Goal: Transaction & Acquisition: Purchase product/service

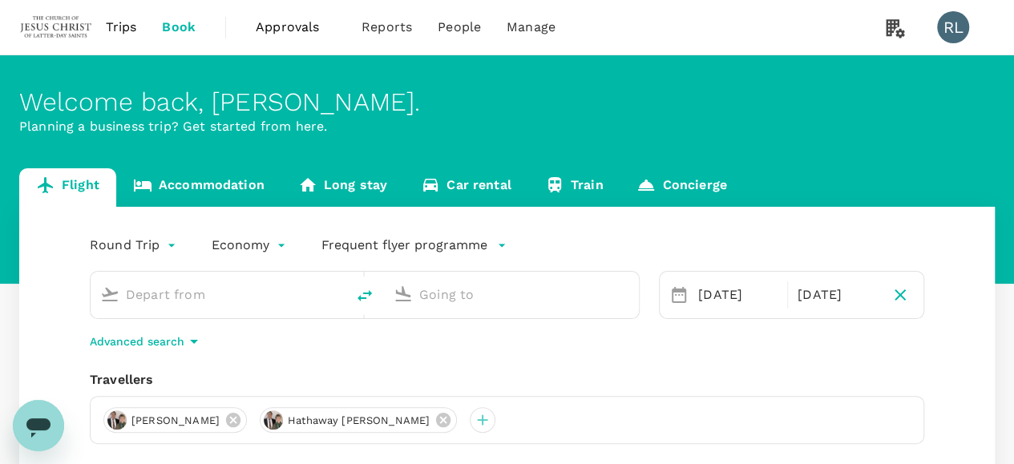
type input "Kuala Lumpur Intl (KUL)"
type input "Ninoy Aquino Intl (MNL)"
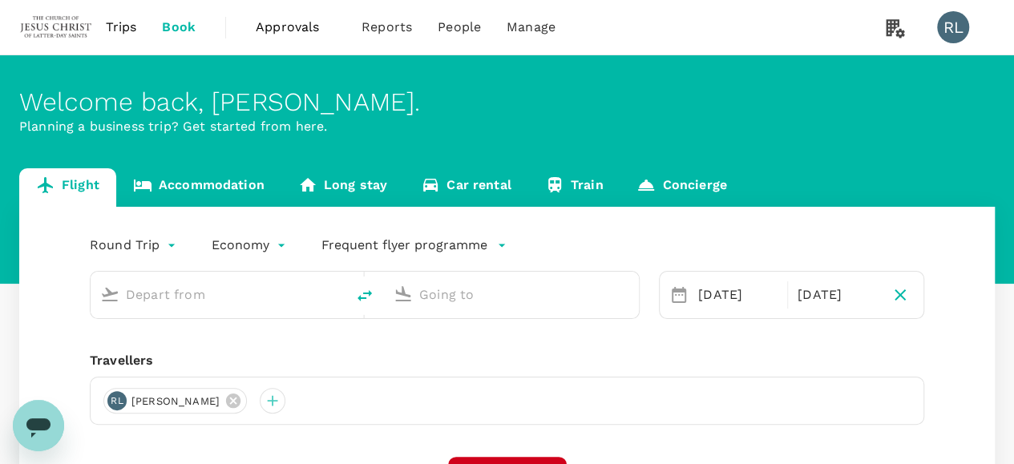
type input "Kuala Lumpur Intl (KUL)"
type input "Ninoy Aquino Intl (MNL)"
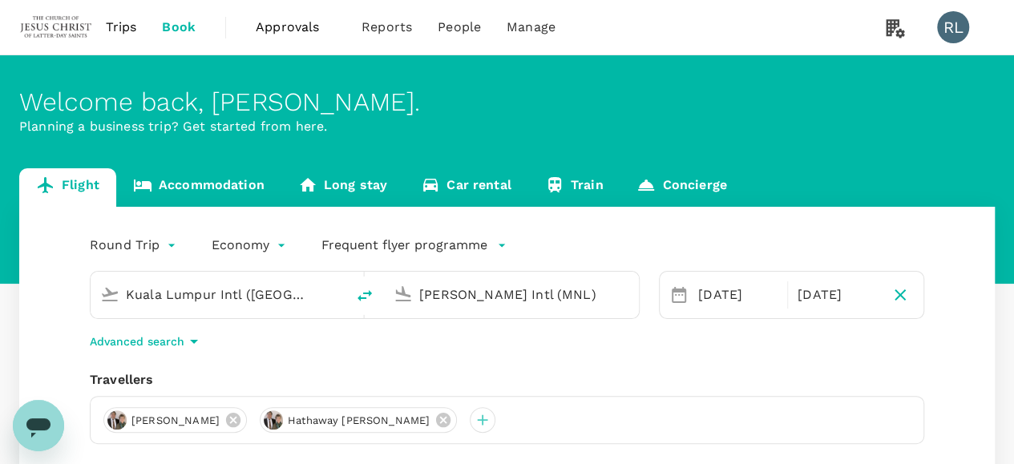
drag, startPoint x: 404, startPoint y: 419, endPoint x: 396, endPoint y: 418, distance: 8.1
click at [436, 418] on icon at bounding box center [443, 420] width 14 height 14
click at [236, 419] on icon at bounding box center [233, 420] width 18 height 18
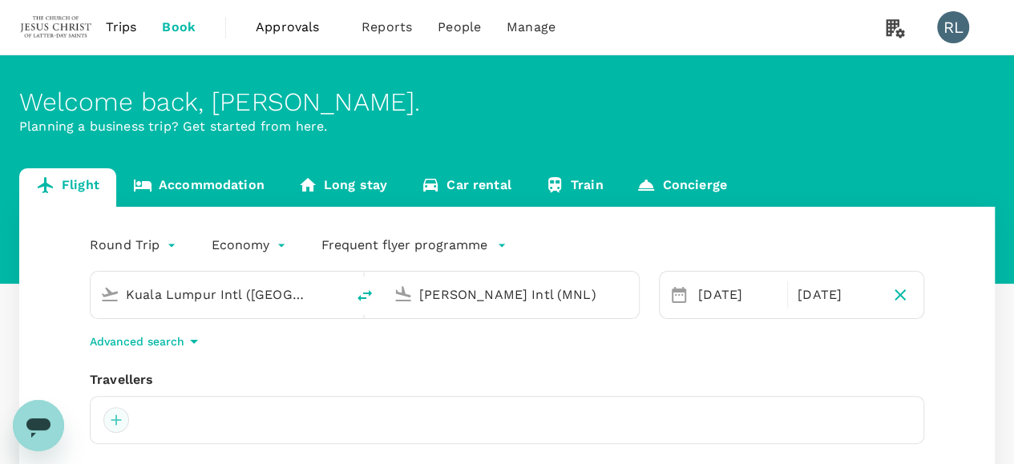
click at [118, 425] on div at bounding box center [116, 420] width 26 height 26
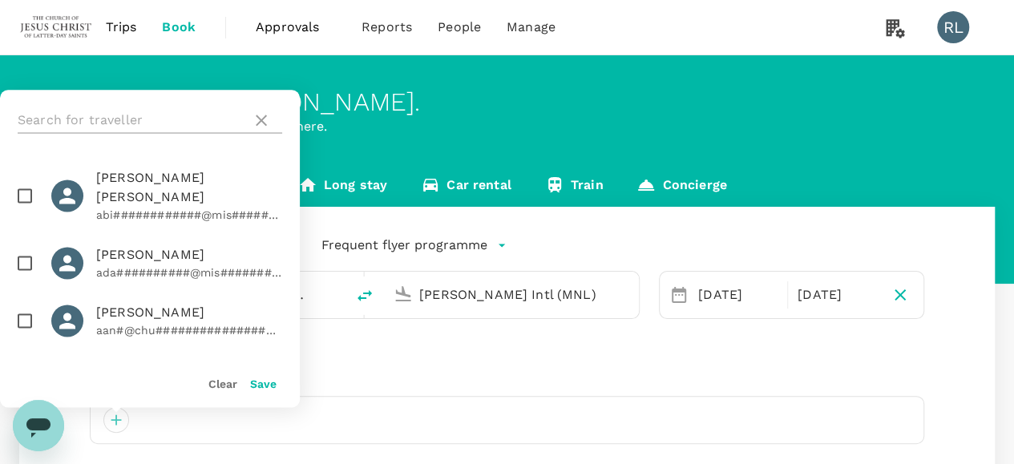
click at [135, 120] on input "text" at bounding box center [132, 120] width 228 height 26
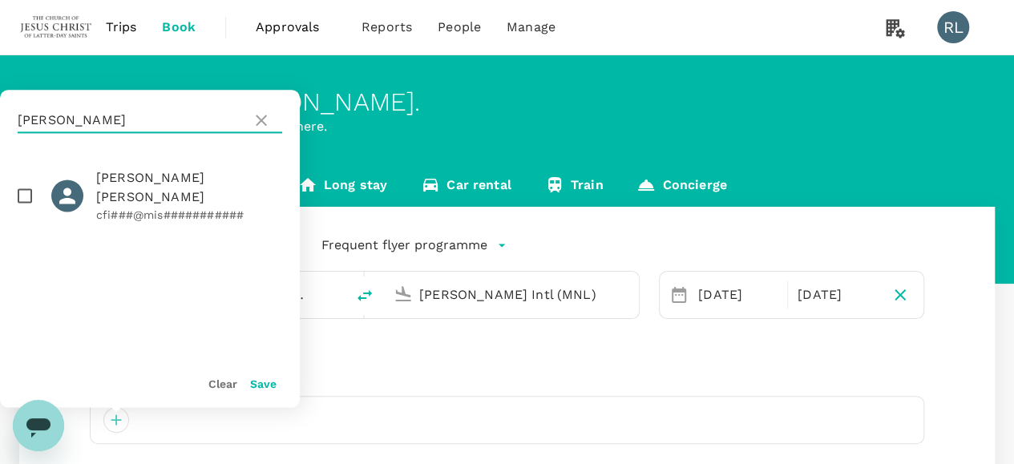
type input "finch"
click at [24, 184] on input "checkbox" at bounding box center [25, 196] width 34 height 34
checkbox input "true"
click at [259, 386] on button "Save" at bounding box center [263, 384] width 26 height 13
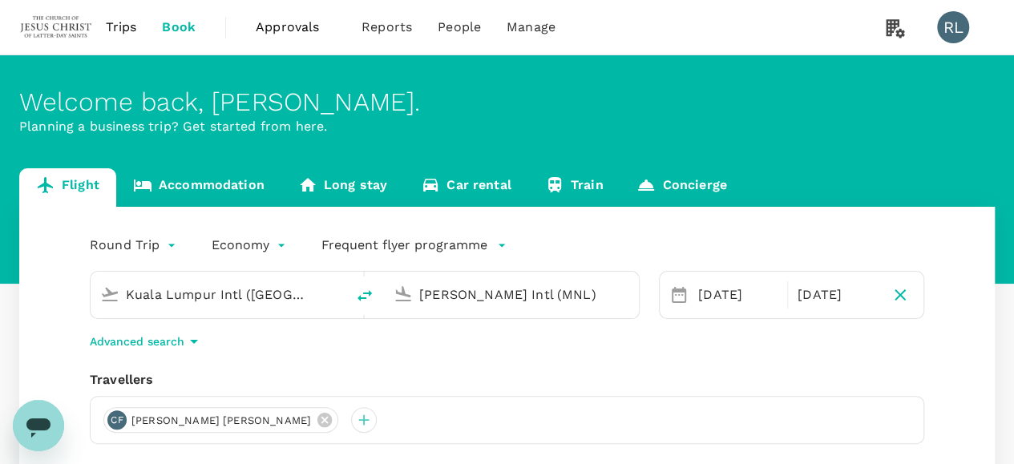
click at [291, 297] on input "Kuala Lumpur Intl (KUL)" at bounding box center [219, 294] width 186 height 25
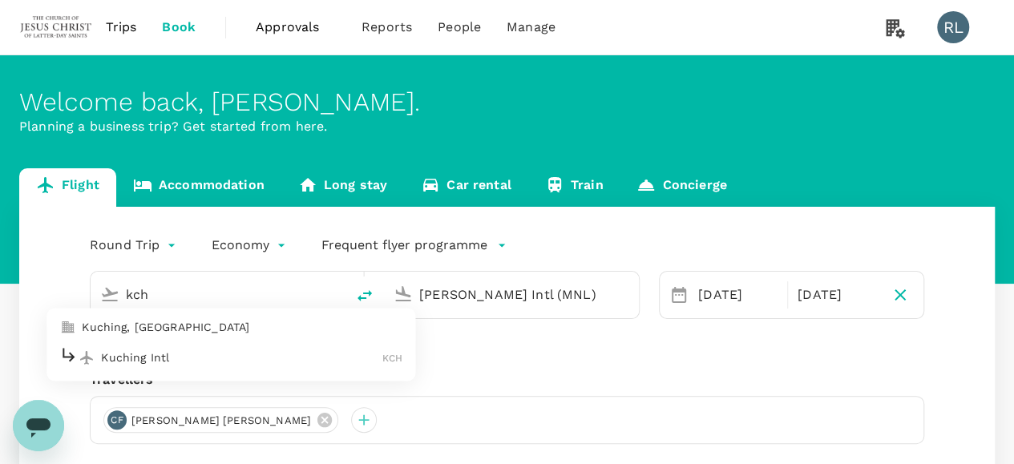
click at [164, 362] on p "Kuching Intl" at bounding box center [241, 357] width 281 height 16
type input "Kuching Intl (KCH)"
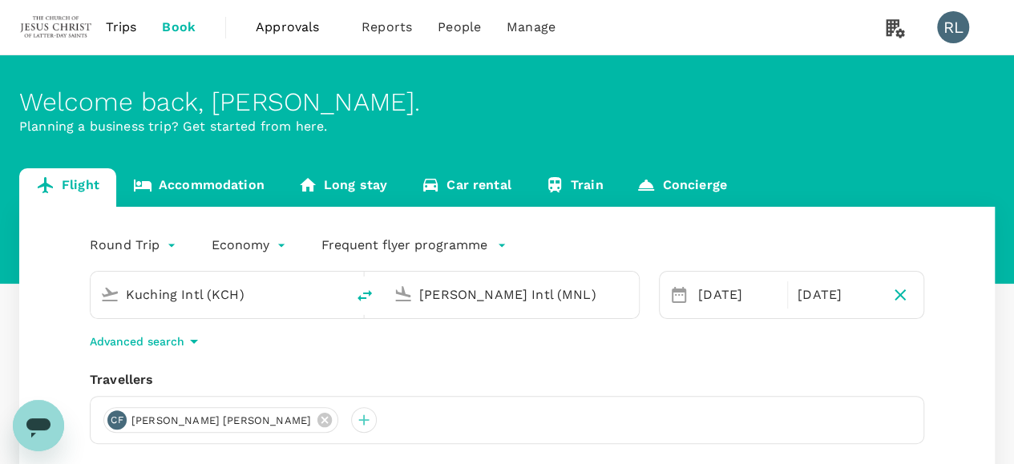
drag, startPoint x: 580, startPoint y: 300, endPoint x: 404, endPoint y: 297, distance: 176.4
click at [404, 297] on div "Ninoy Aquino Intl (MNL)" at bounding box center [508, 291] width 242 height 35
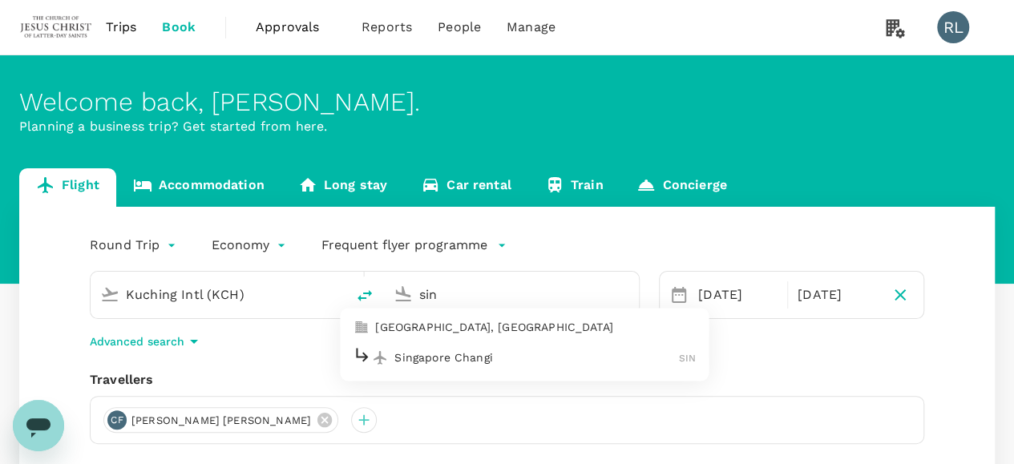
click at [467, 355] on p "Singapore Changi" at bounding box center [536, 357] width 285 height 16
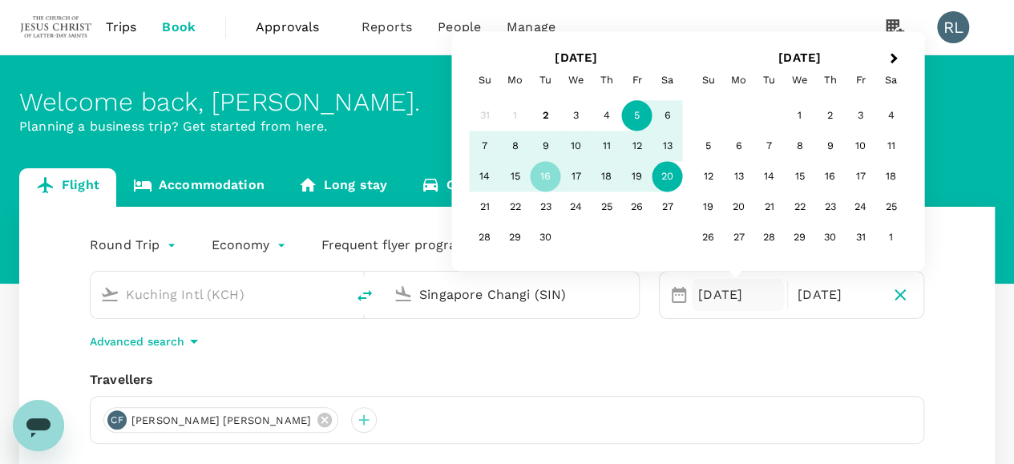
type input "Singapore Changi (SIN)"
click at [636, 115] on div "5" at bounding box center [637, 116] width 30 height 30
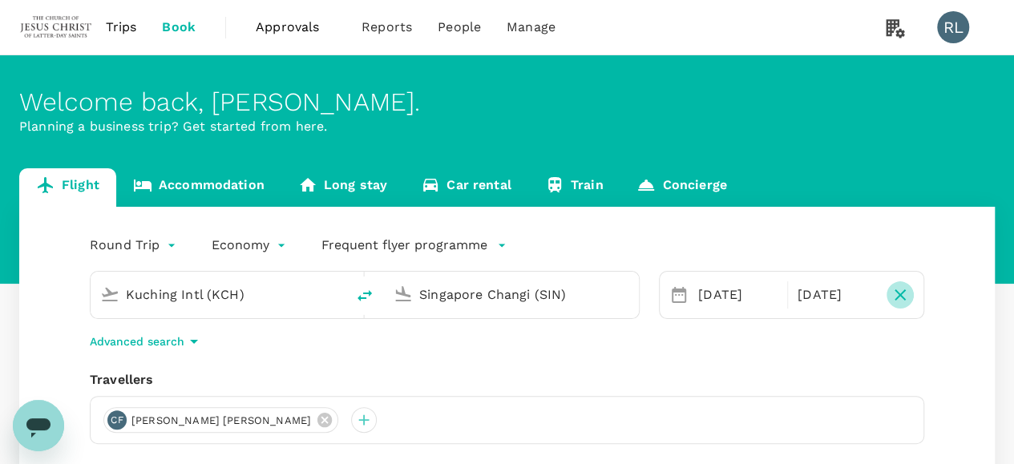
click at [895, 293] on icon "button" at bounding box center [900, 294] width 19 height 19
type input "oneway"
click at [564, 352] on div "One-Way oneway Economy economy Frequent flyer programme Kuching Intl (KCH) Sing…" at bounding box center [507, 433] width 976 height 453
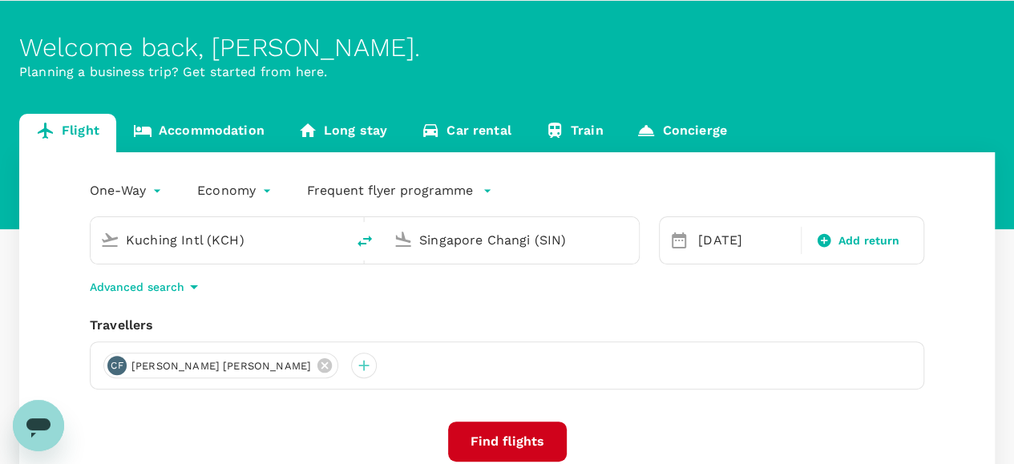
scroll to position [80, 0]
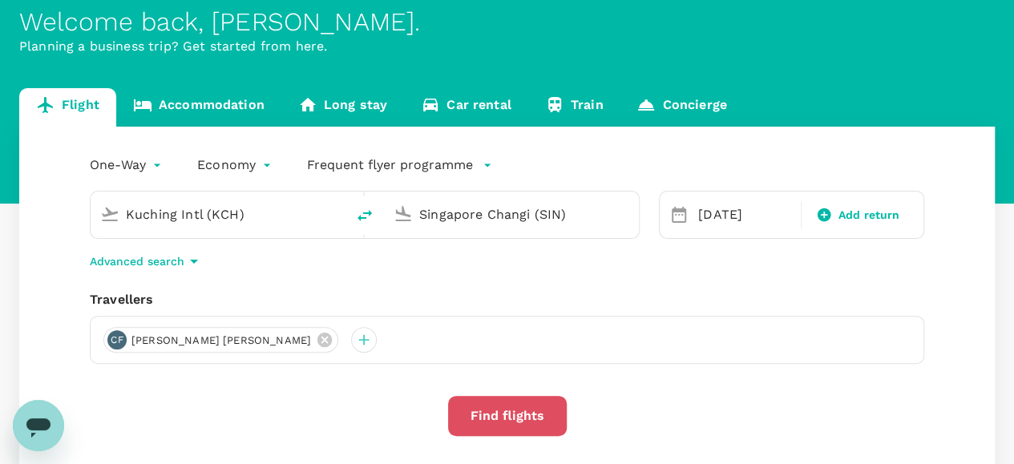
click at [518, 414] on button "Find flights" at bounding box center [507, 416] width 119 height 40
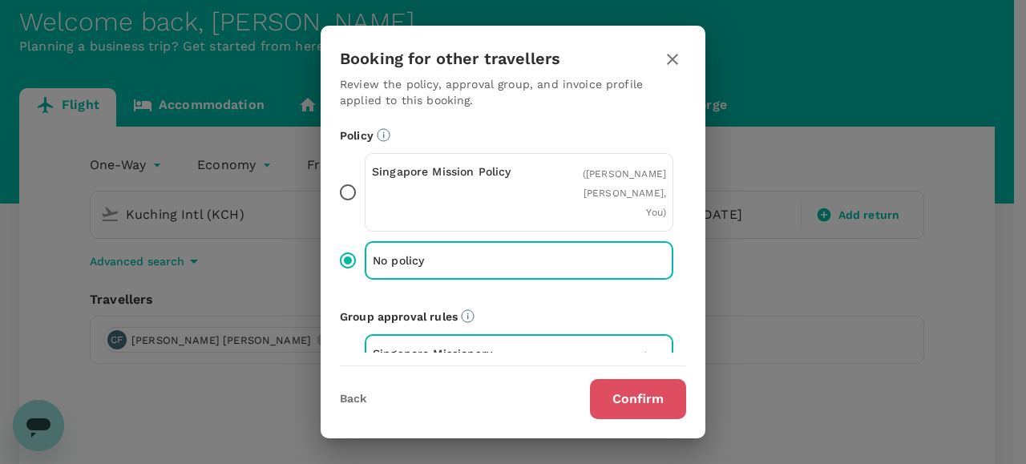
click at [626, 405] on button "Confirm" at bounding box center [638, 399] width 96 height 40
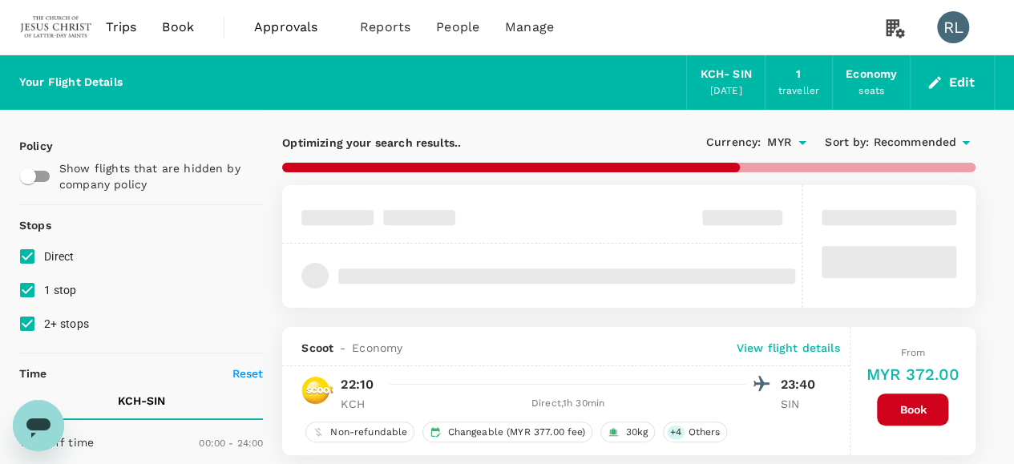
type input "MYR"
type input "1440"
click at [26, 294] on input "1 stop" at bounding box center [27, 290] width 34 height 34
checkbox input "false"
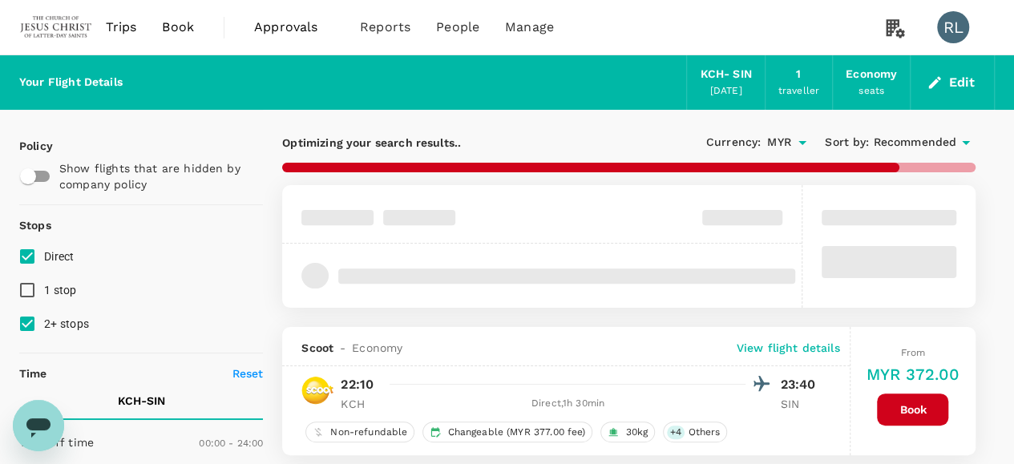
click at [30, 324] on input "2+ stops" at bounding box center [27, 324] width 34 height 34
checkbox input "false"
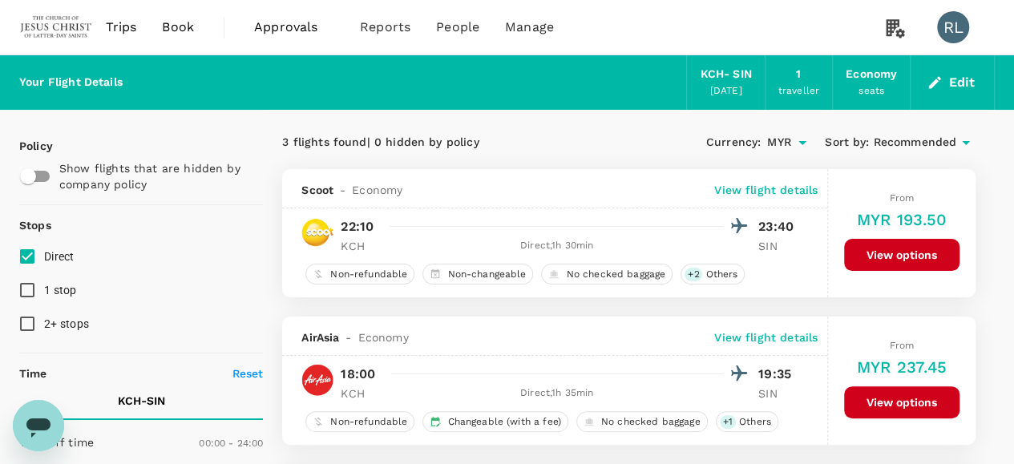
click at [888, 143] on span "Recommended" at bounding box center [914, 143] width 83 height 18
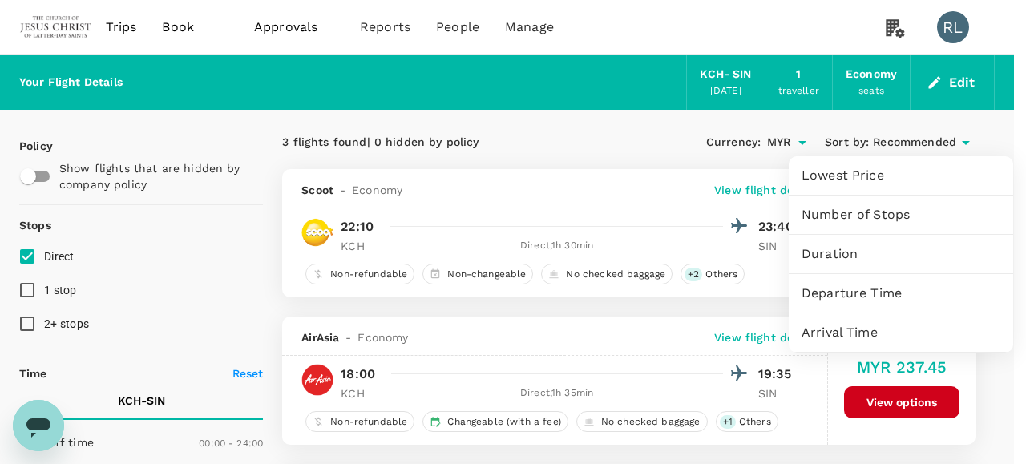
click at [841, 297] on span "Departure Time" at bounding box center [901, 293] width 199 height 19
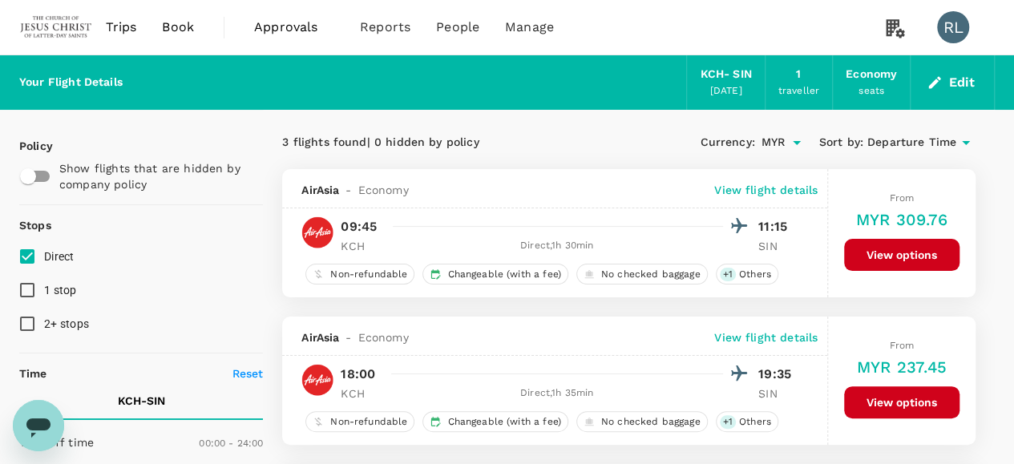
click at [890, 248] on button "View options" at bounding box center [901, 255] width 115 height 32
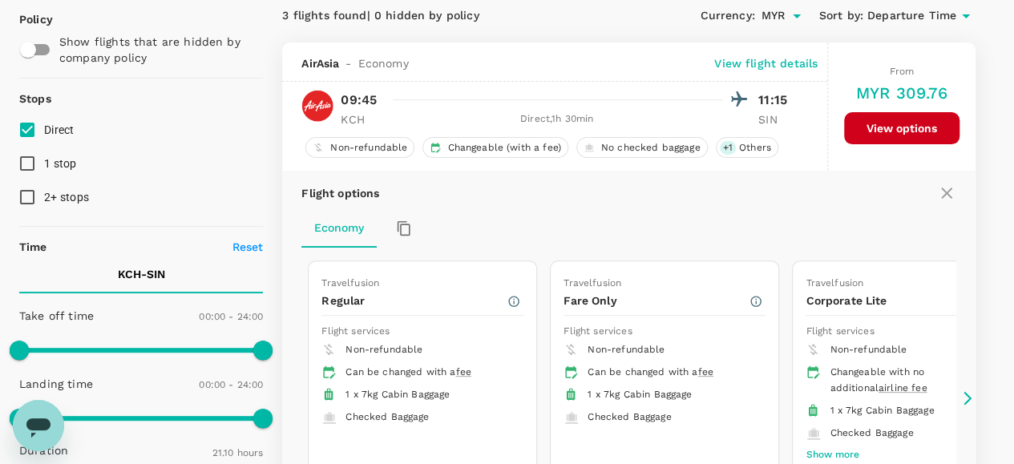
scroll to position [168, 0]
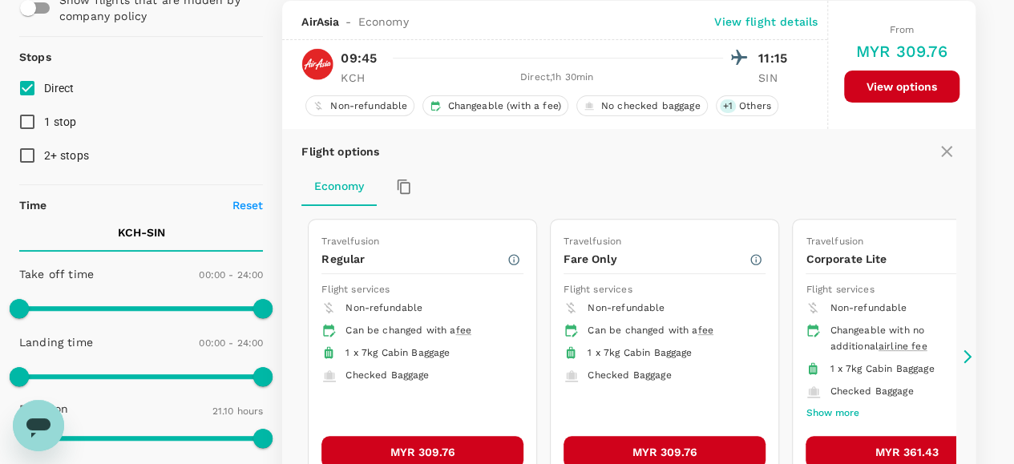
click at [416, 443] on button "MYR 309.76" at bounding box center [422, 452] width 202 height 32
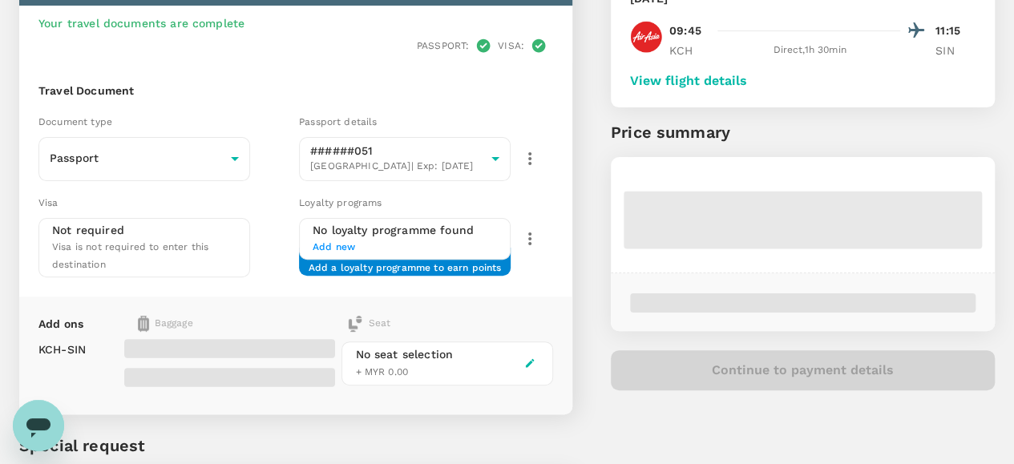
scroll to position [160, 0]
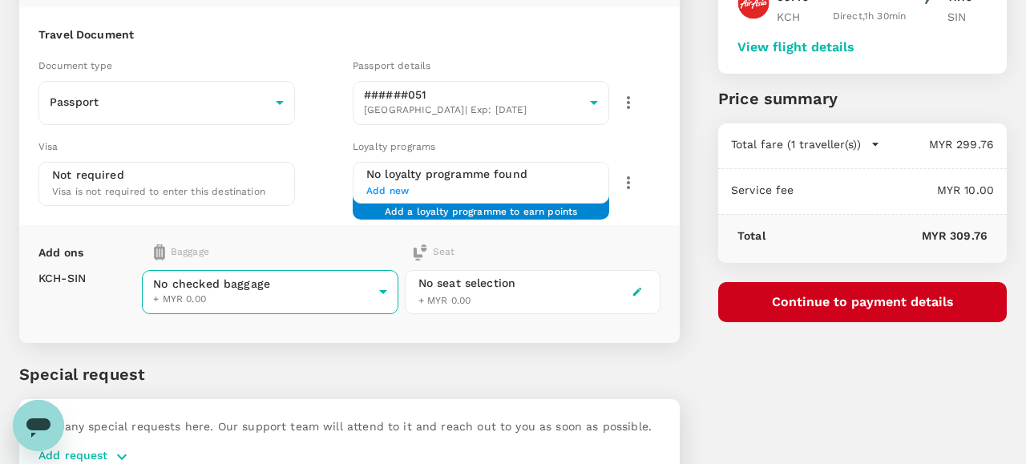
click at [364, 283] on body "Back to flight results Flight review Traveller(s) Traveller 1 : CF Colman Brent…" at bounding box center [513, 194] width 1026 height 709
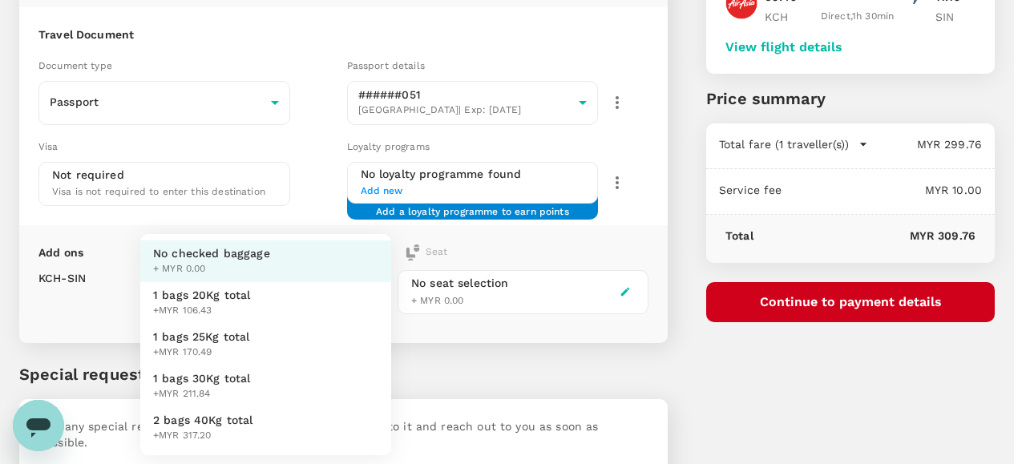
click at [215, 341] on span "1 bags 25Kg total" at bounding box center [201, 337] width 97 height 16
type input "2 - 170.49"
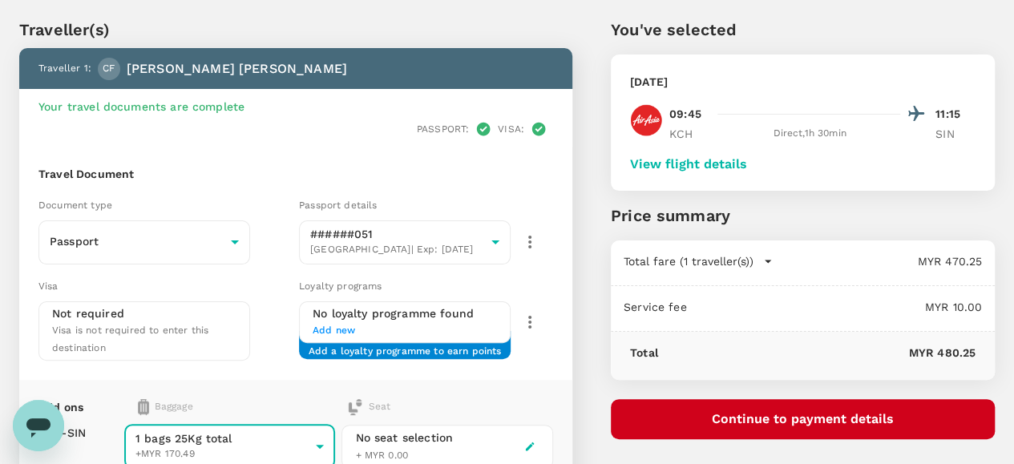
scroll to position [80, 0]
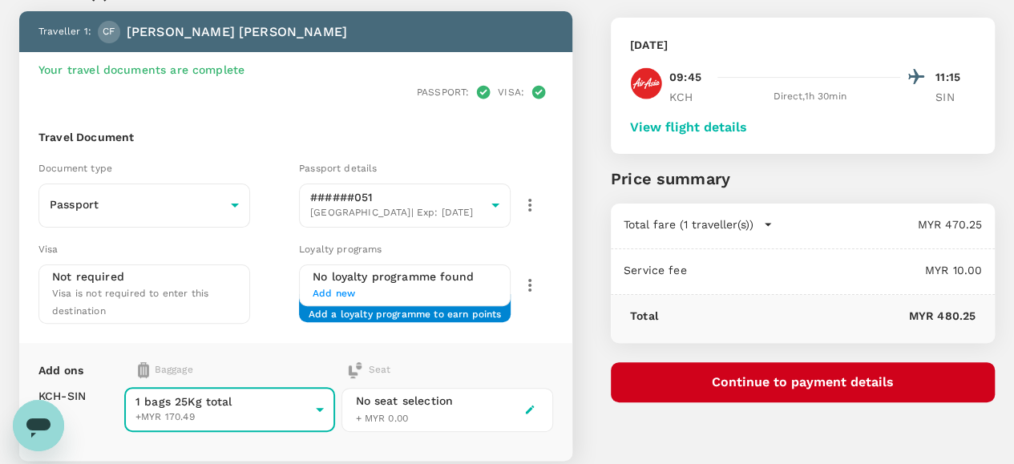
click at [747, 131] on button "View flight details" at bounding box center [688, 127] width 117 height 14
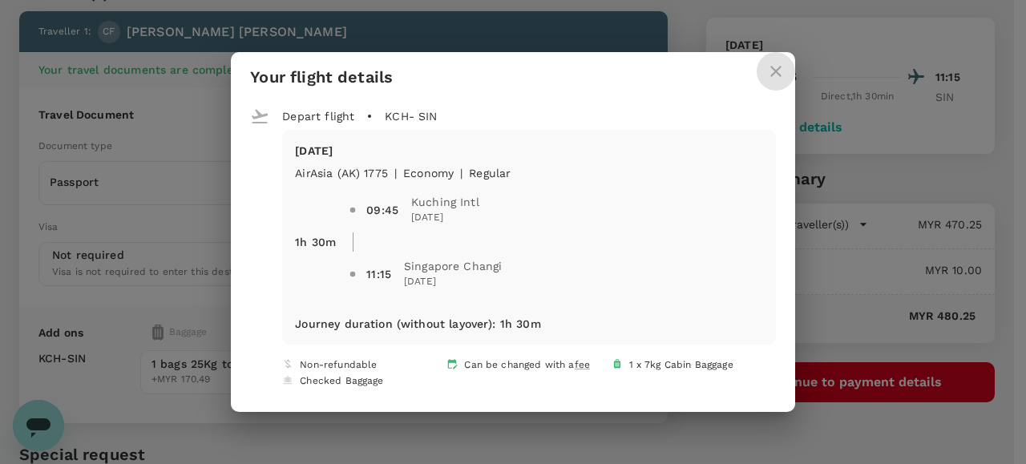
click at [774, 67] on icon "close" at bounding box center [775, 71] width 19 height 19
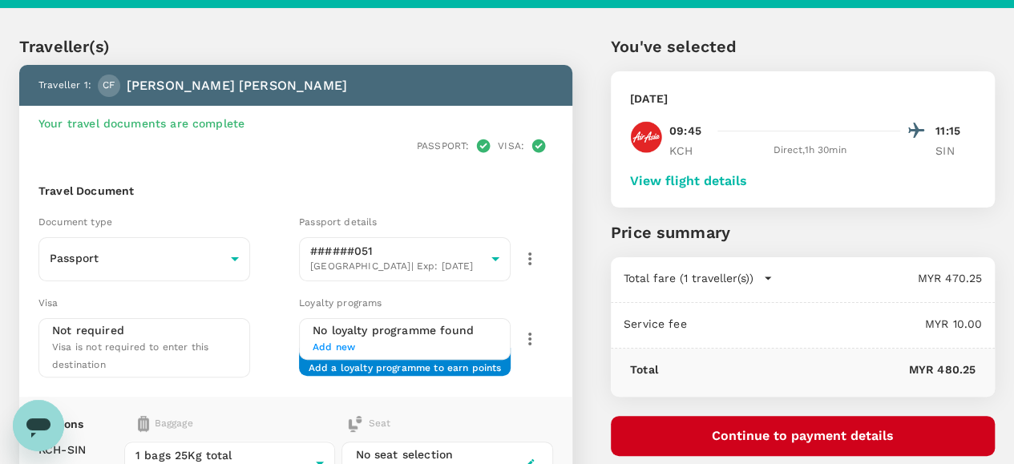
scroll to position [0, 0]
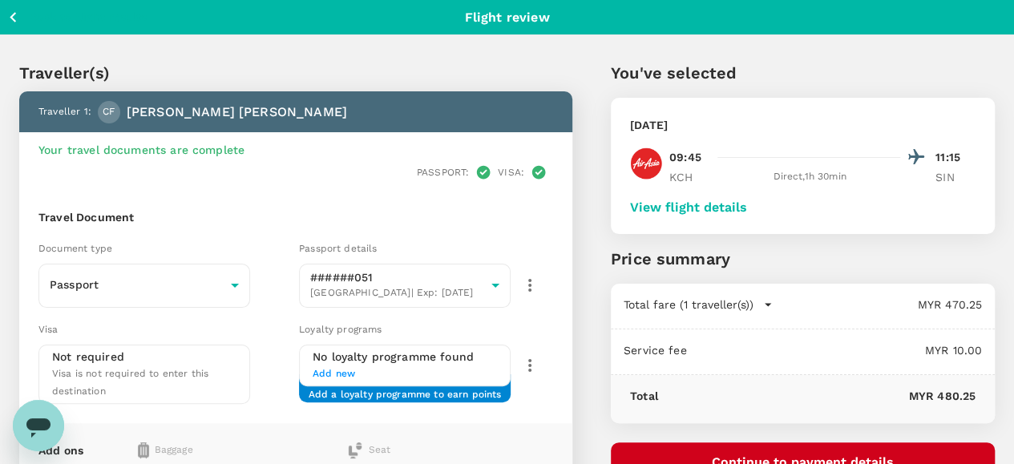
click at [747, 208] on button "View flight details" at bounding box center [688, 207] width 117 height 14
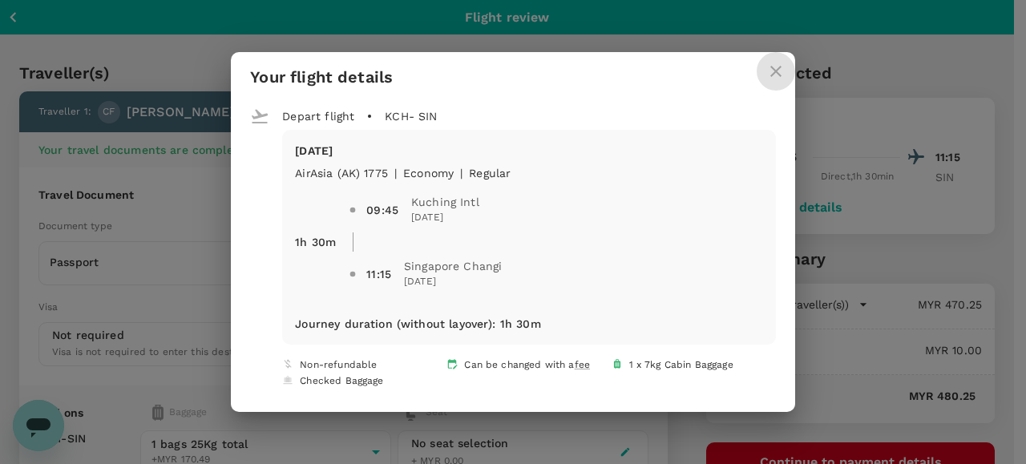
click at [762, 70] on button "close" at bounding box center [776, 71] width 38 height 38
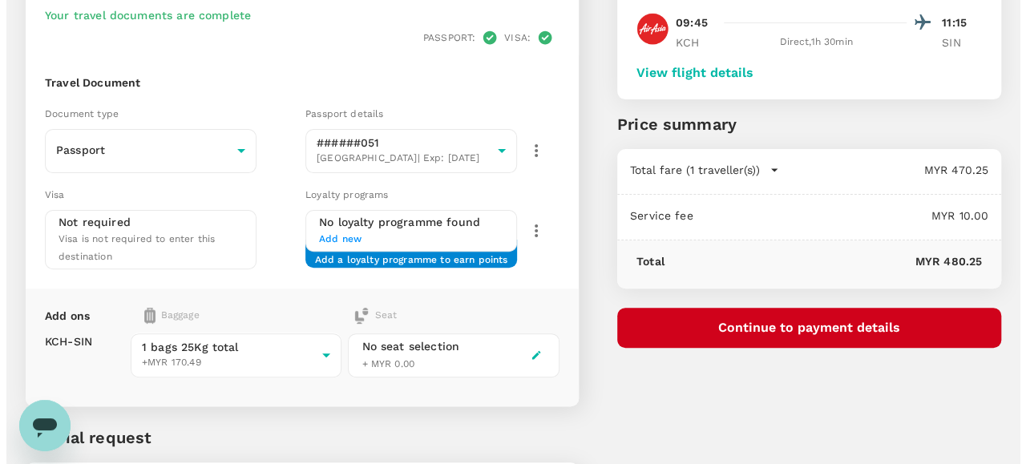
scroll to position [160, 0]
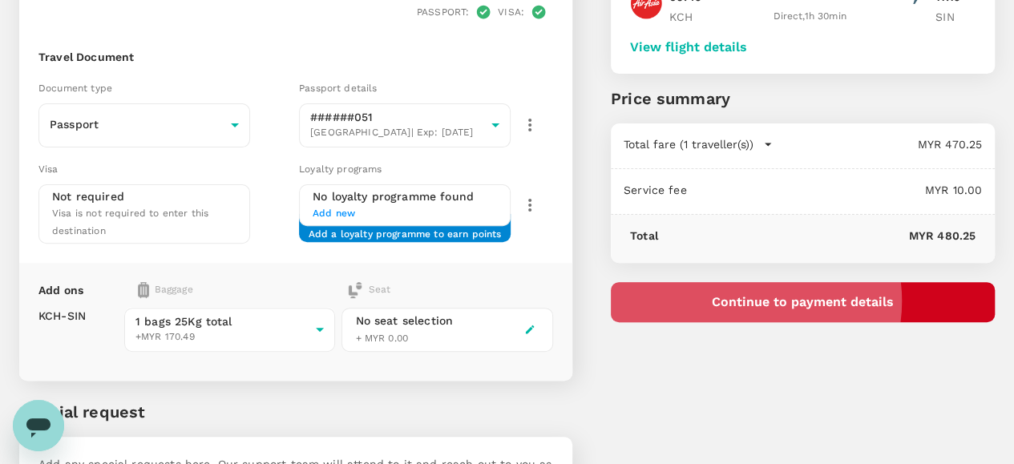
click at [838, 301] on button "Continue to payment details" at bounding box center [803, 302] width 384 height 40
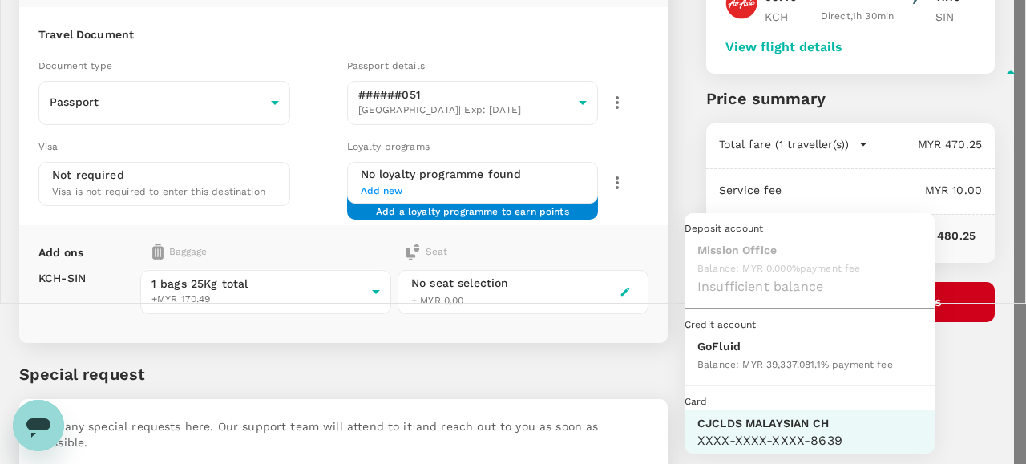
scroll to position [41, 0]
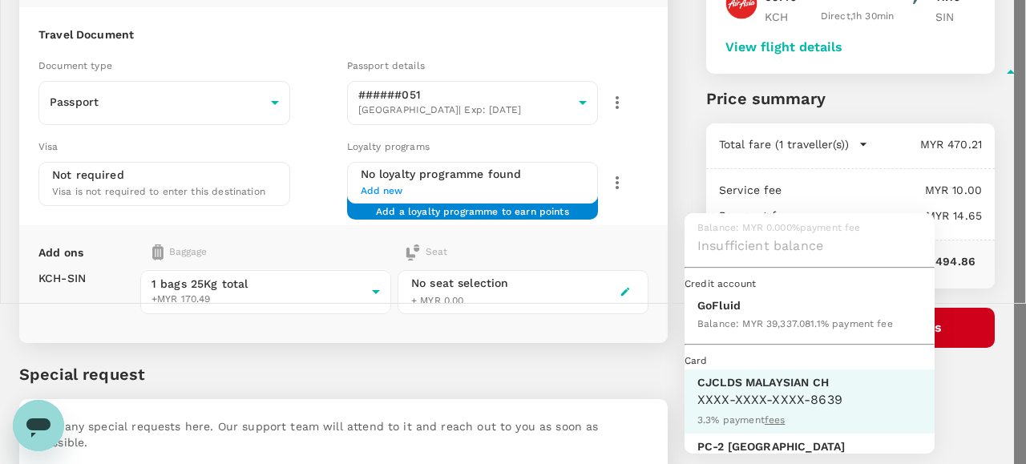
click at [732, 333] on div "Balance : MYR 39,337.08" at bounding box center [753, 322] width 113 height 19
type input "9b357727-6904-47bd-a44e-9a56bf7dfc7a"
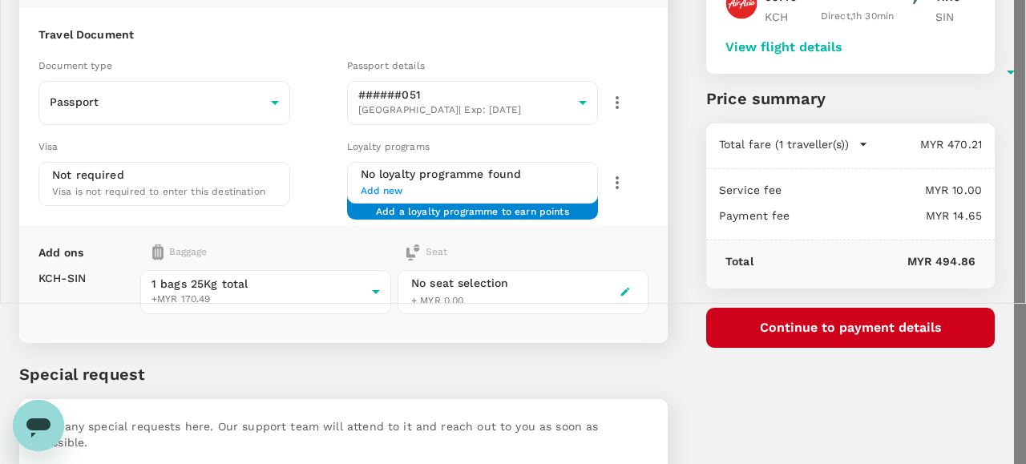
scroll to position [160, 0]
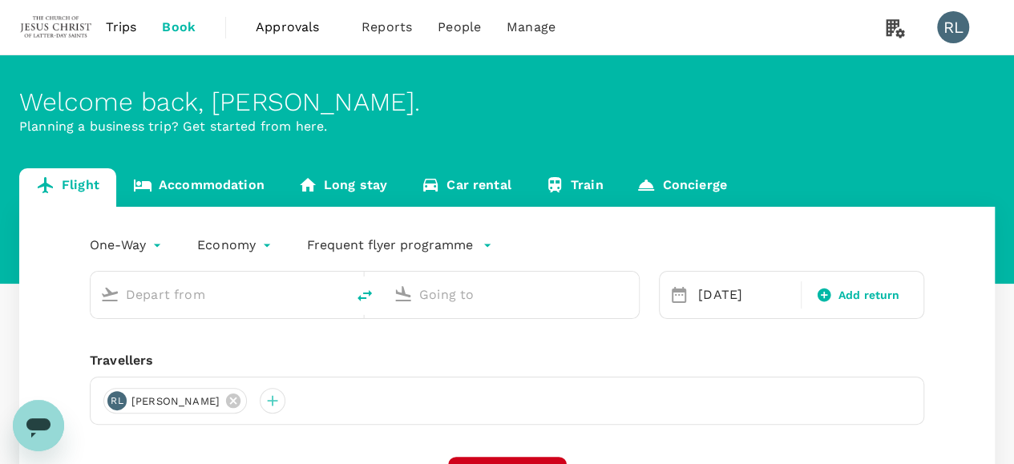
type input "Kuching Intl (KCH)"
type input "Singapore Changi (SIN)"
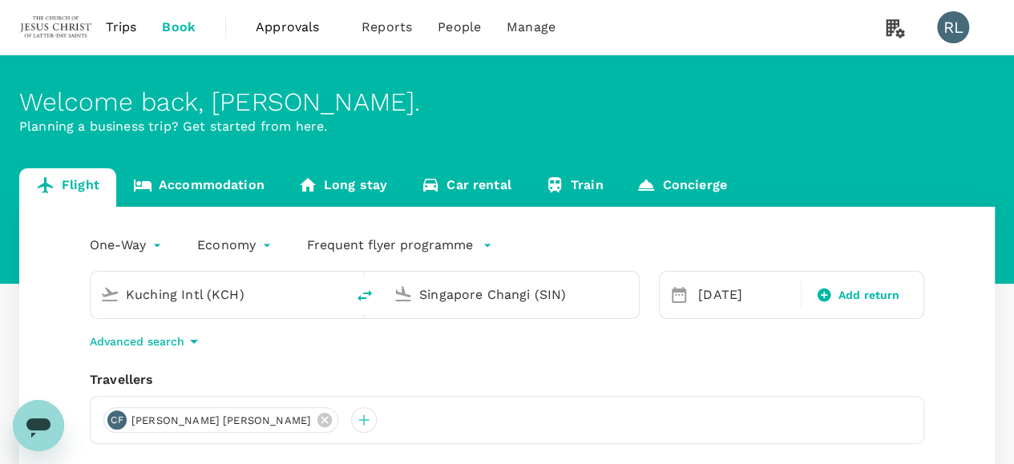
click at [317, 418] on icon at bounding box center [324, 420] width 14 height 14
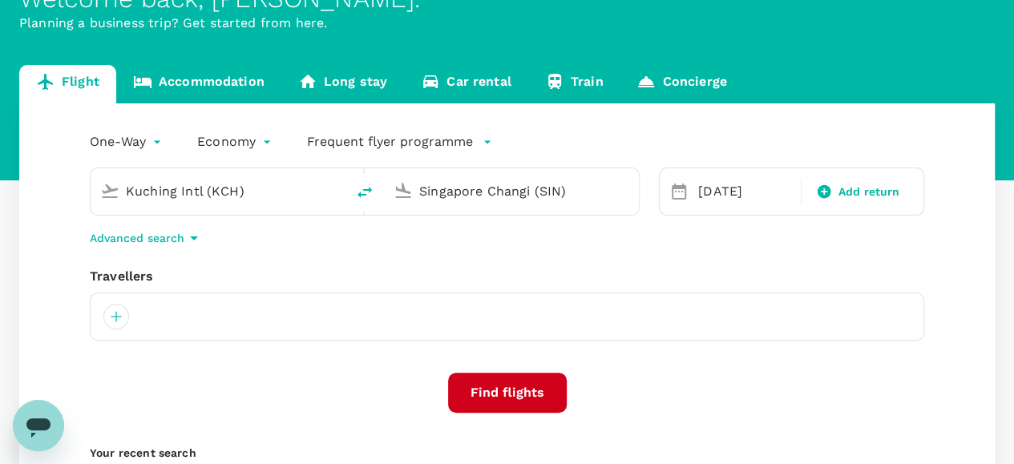
scroll to position [160, 0]
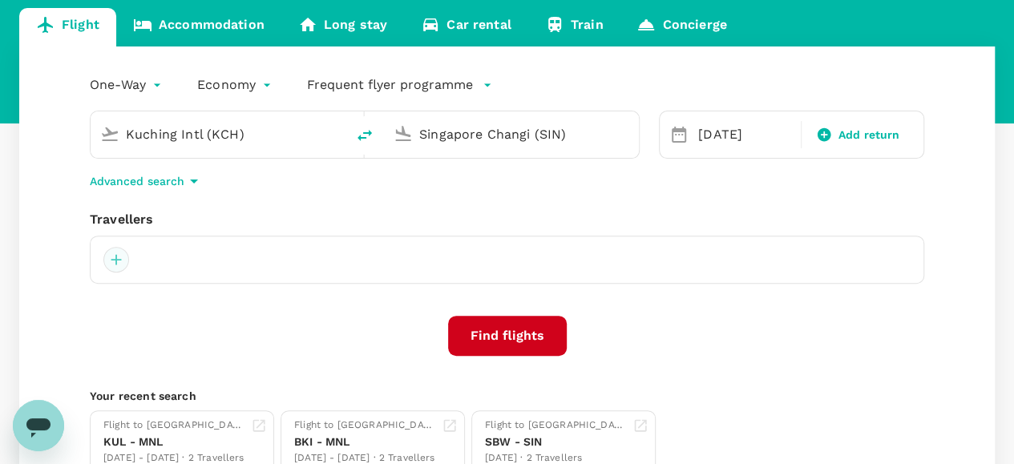
click at [116, 261] on div at bounding box center [116, 260] width 26 height 26
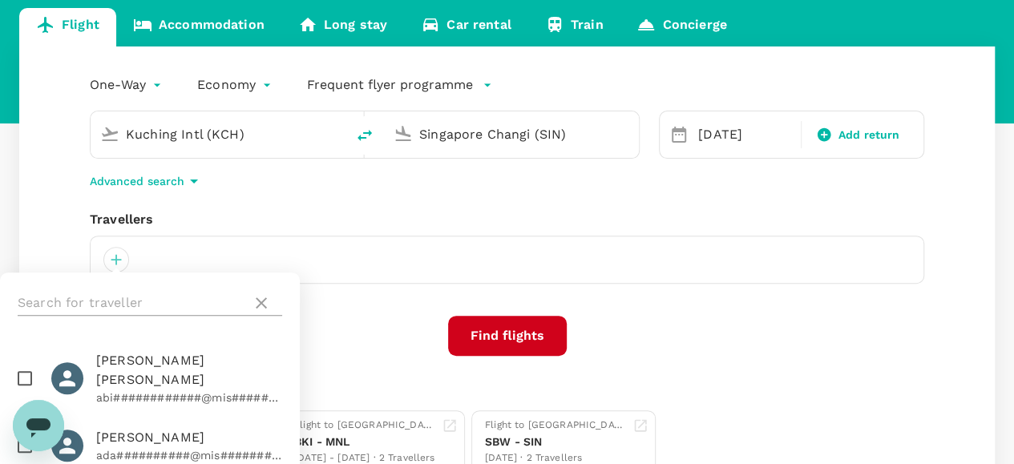
click at [151, 298] on input "text" at bounding box center [132, 303] width 228 height 26
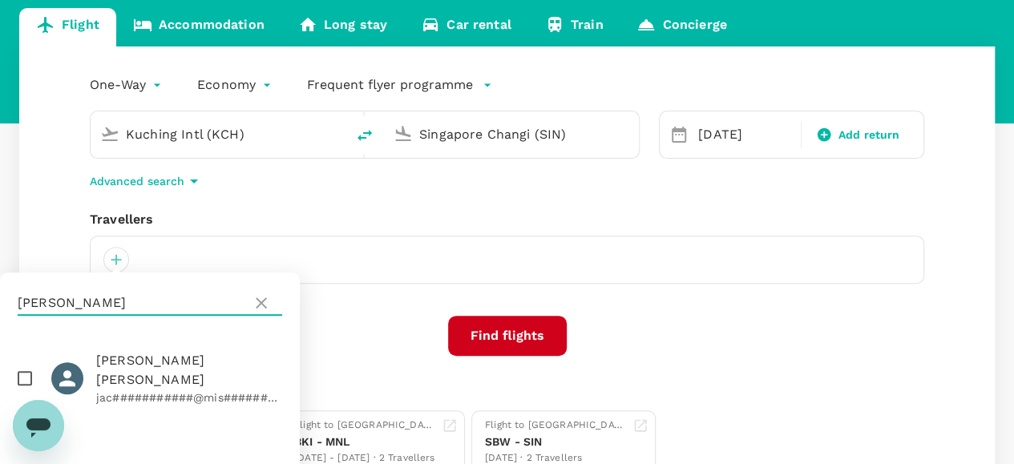
type input "chadwick"
click at [23, 368] on input "checkbox" at bounding box center [25, 379] width 34 height 34
checkbox input "true"
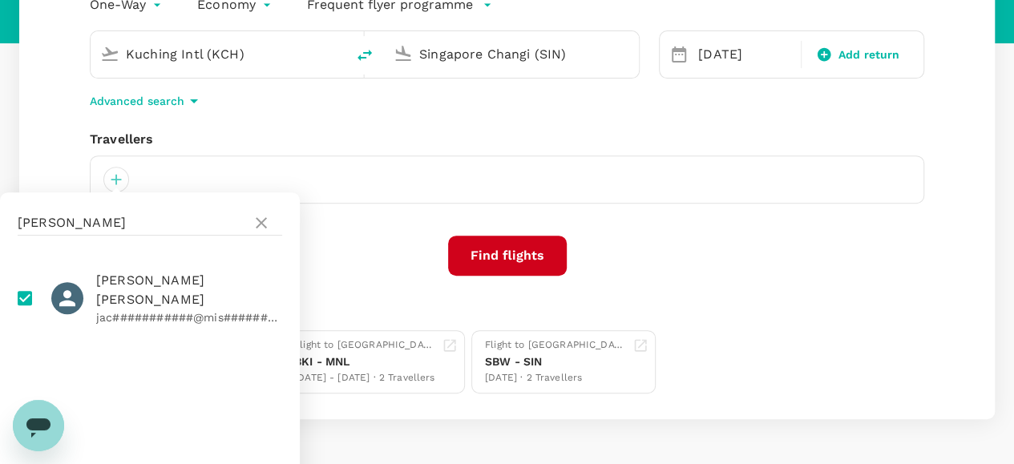
scroll to position [294, 0]
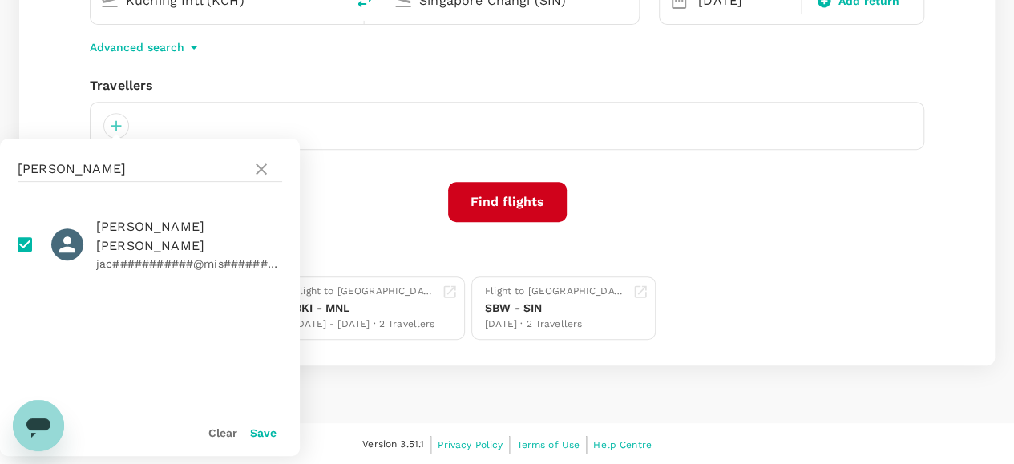
click at [260, 432] on button "Save" at bounding box center [263, 432] width 26 height 13
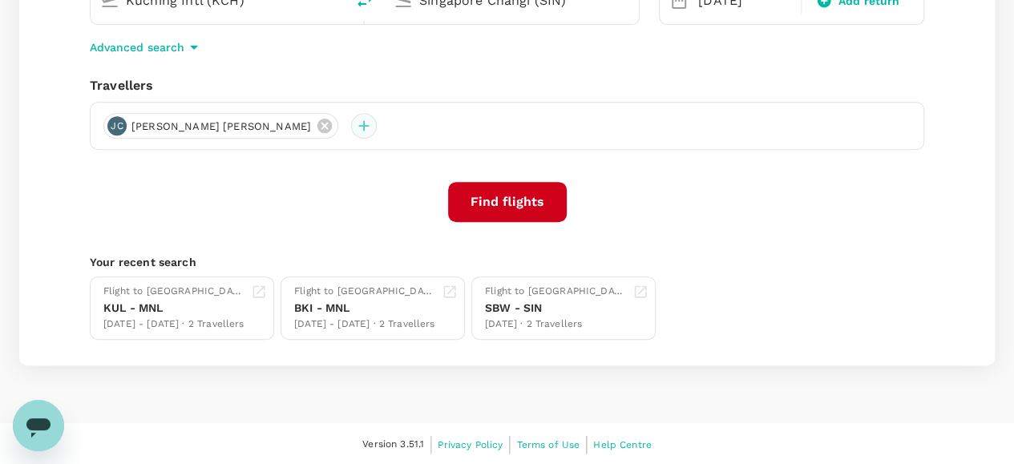
click at [351, 122] on div at bounding box center [364, 126] width 26 height 26
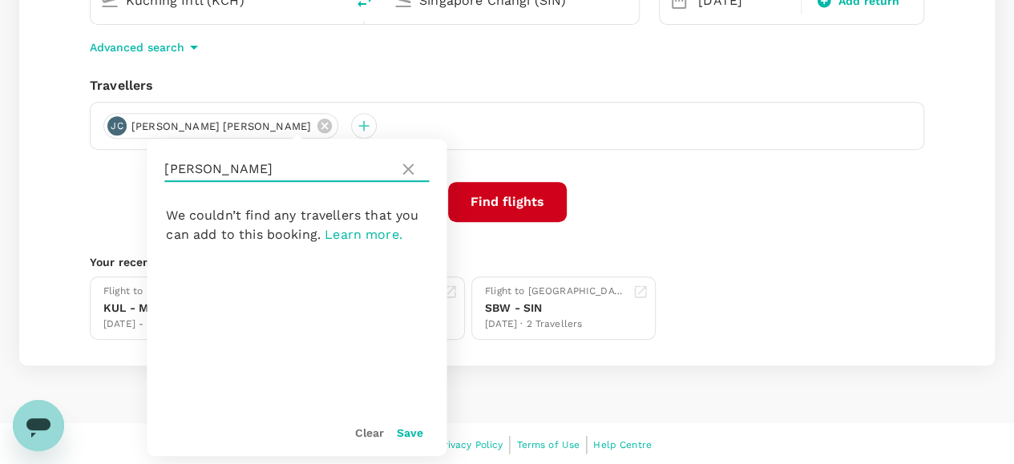
drag, startPoint x: 283, startPoint y: 161, endPoint x: 127, endPoint y: 175, distance: 156.9
click at [127, 175] on div "One-Way oneway Economy economy Frequent flyer programme Kuching Intl (KCH) Sing…" at bounding box center [507, 139] width 976 height 453
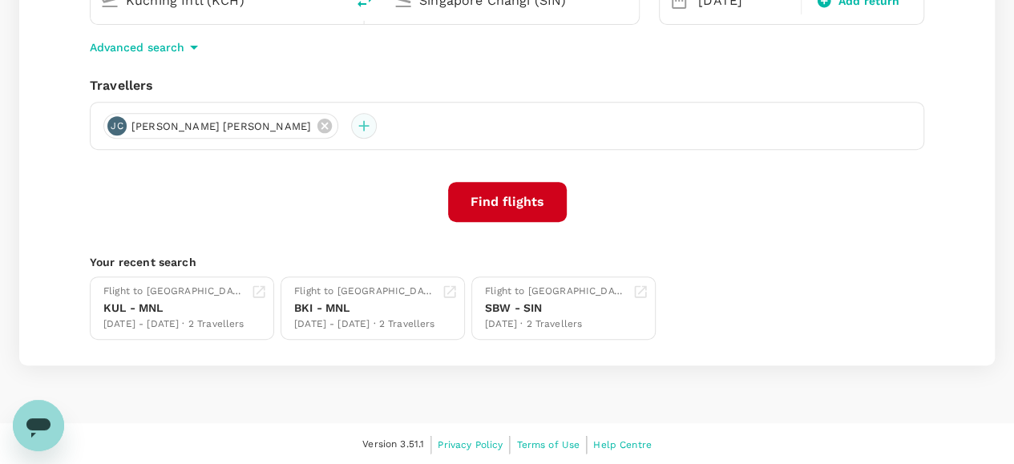
click at [351, 127] on div at bounding box center [364, 126] width 26 height 26
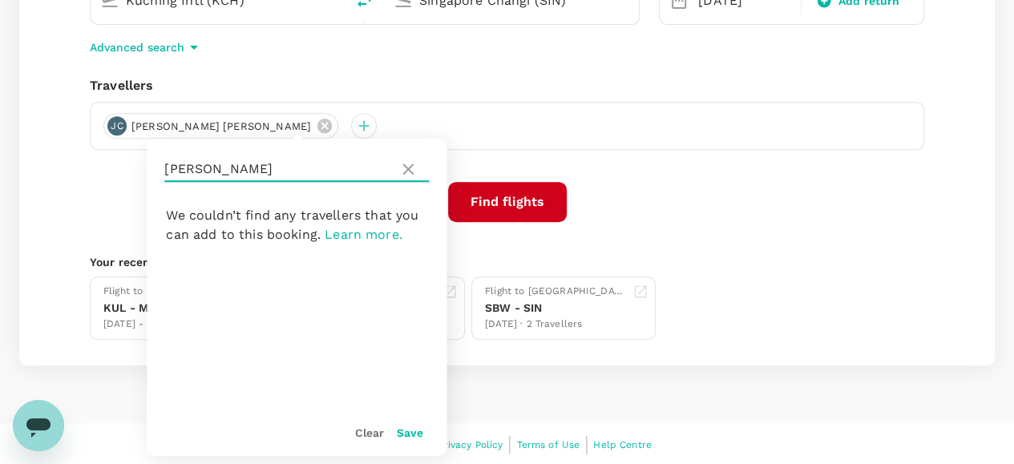
click at [289, 168] on input "chadwick" at bounding box center [278, 169] width 228 height 26
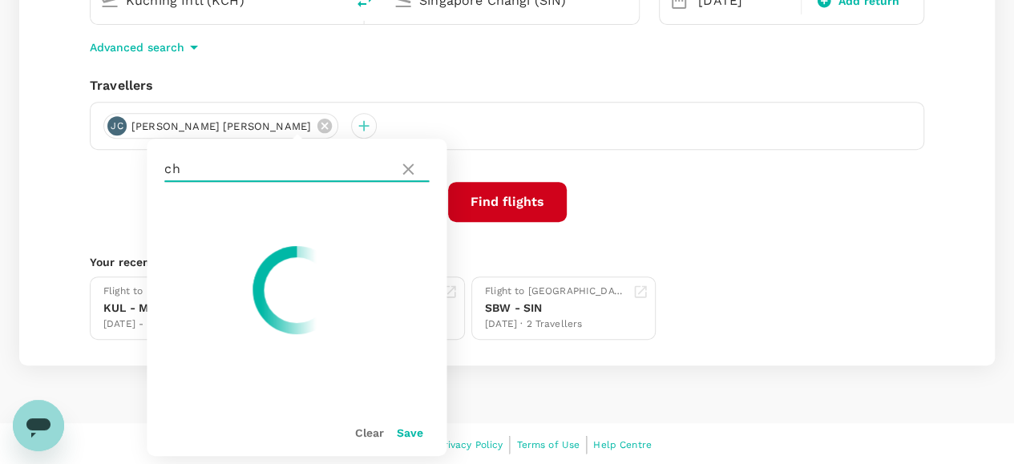
type input "c"
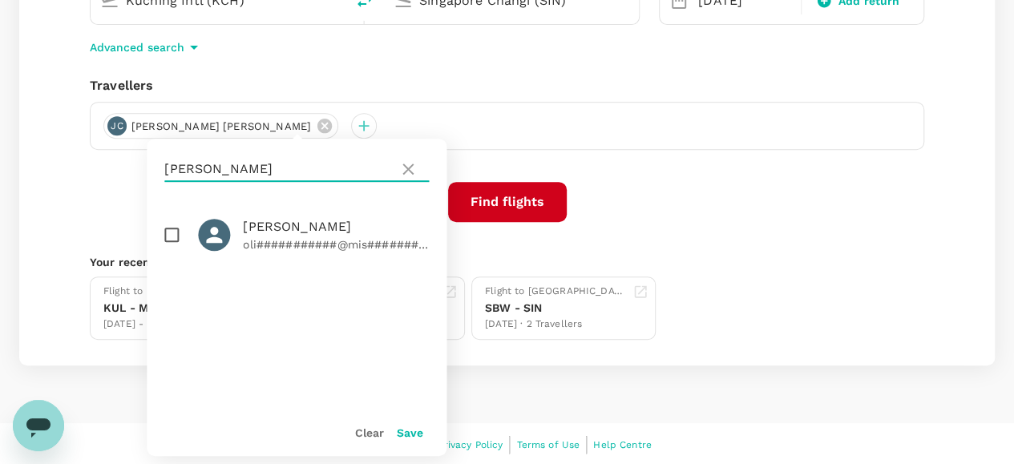
type input "kelemen"
click at [173, 237] on input "checkbox" at bounding box center [172, 235] width 34 height 34
checkbox input "true"
click at [408, 432] on button "Save" at bounding box center [410, 432] width 26 height 13
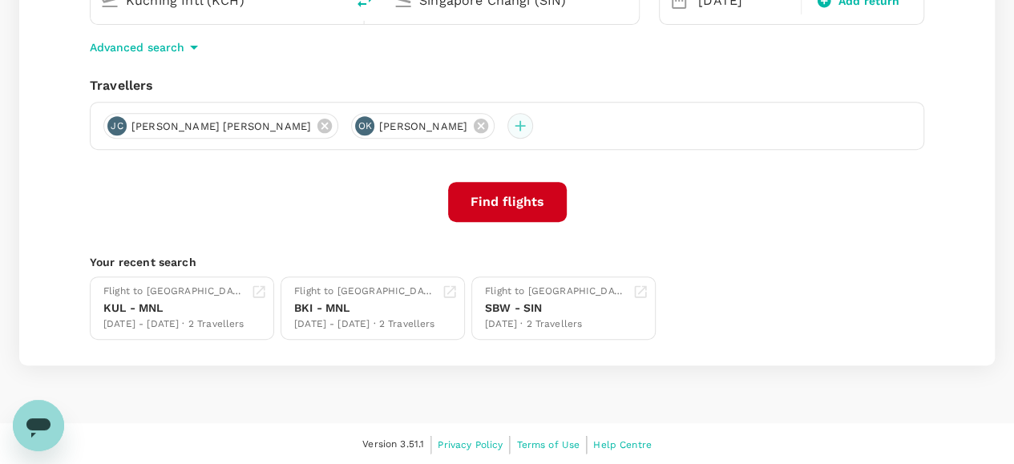
click at [507, 131] on div at bounding box center [520, 126] width 26 height 26
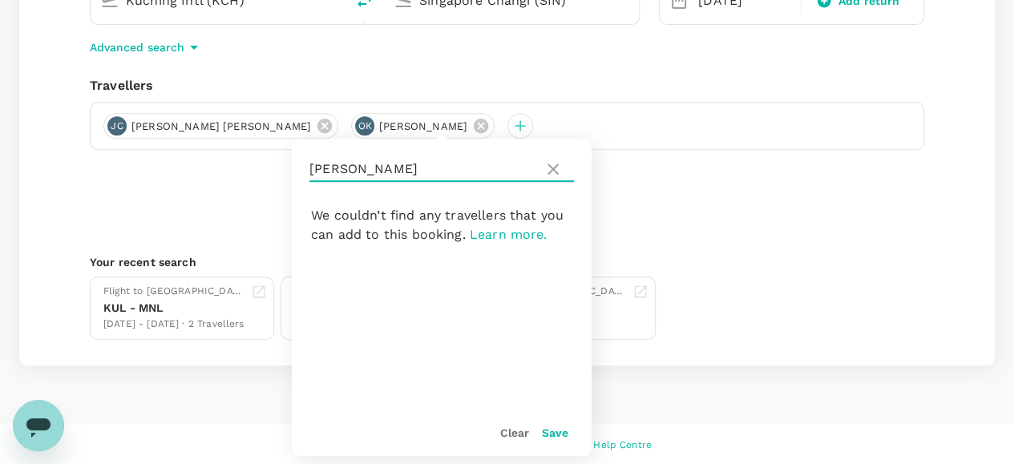
drag, startPoint x: 372, startPoint y: 171, endPoint x: 300, endPoint y: 171, distance: 72.1
click at [300, 171] on div "kelemen" at bounding box center [442, 169] width 300 height 61
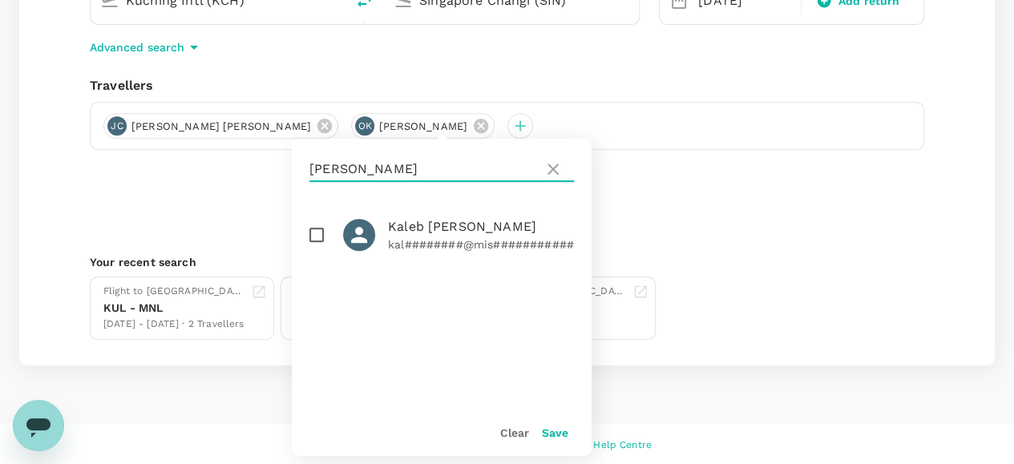
type input "nelms"
click at [321, 238] on input "checkbox" at bounding box center [317, 235] width 34 height 34
checkbox input "true"
click at [561, 431] on button "Save" at bounding box center [555, 432] width 26 height 13
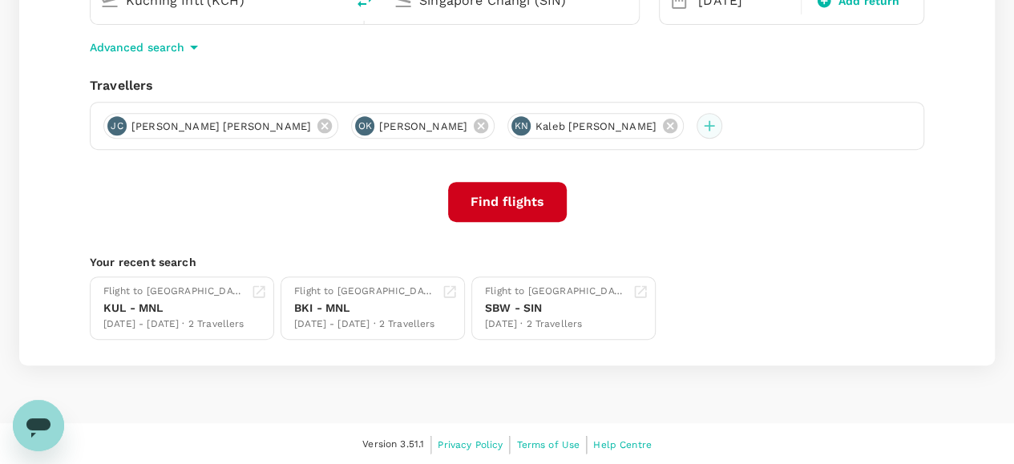
click at [697, 127] on div at bounding box center [710, 126] width 26 height 26
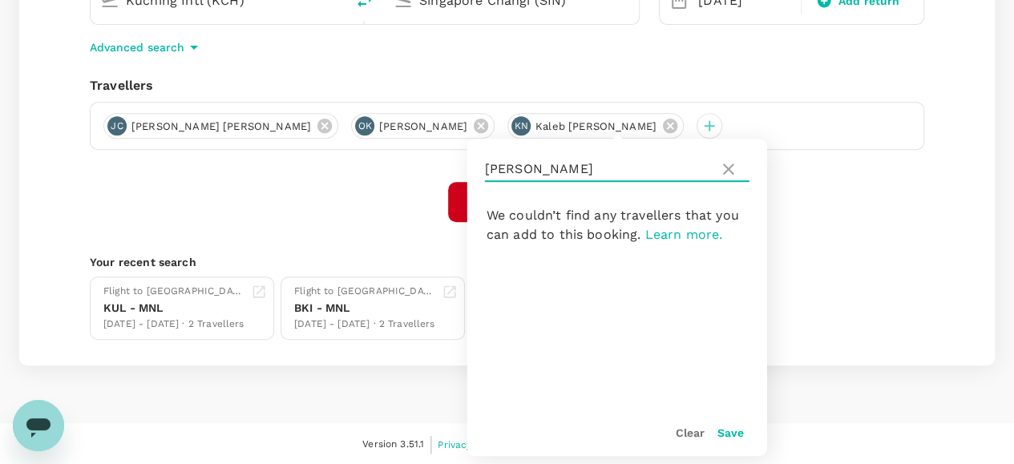
drag, startPoint x: 564, startPoint y: 166, endPoint x: 479, endPoint y: 176, distance: 86.4
click at [479, 176] on div "nelms" at bounding box center [617, 169] width 300 height 61
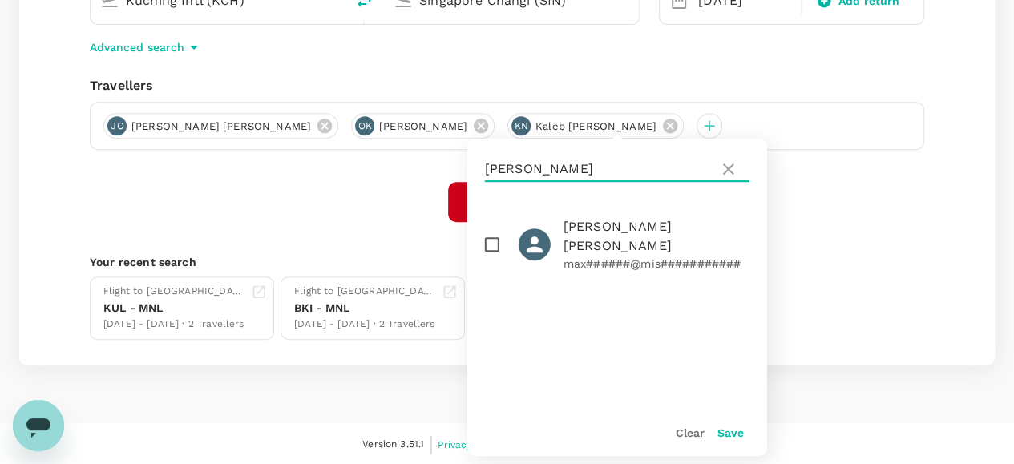
type input "sloan"
click at [494, 236] on input "checkbox" at bounding box center [492, 245] width 34 height 34
checkbox input "true"
click at [728, 430] on button "Save" at bounding box center [730, 432] width 26 height 13
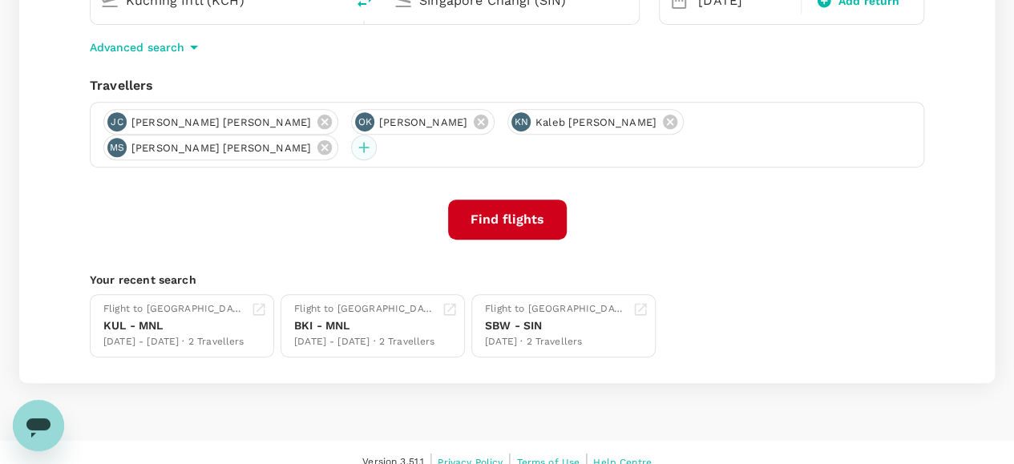
click at [377, 135] on div at bounding box center [364, 148] width 26 height 26
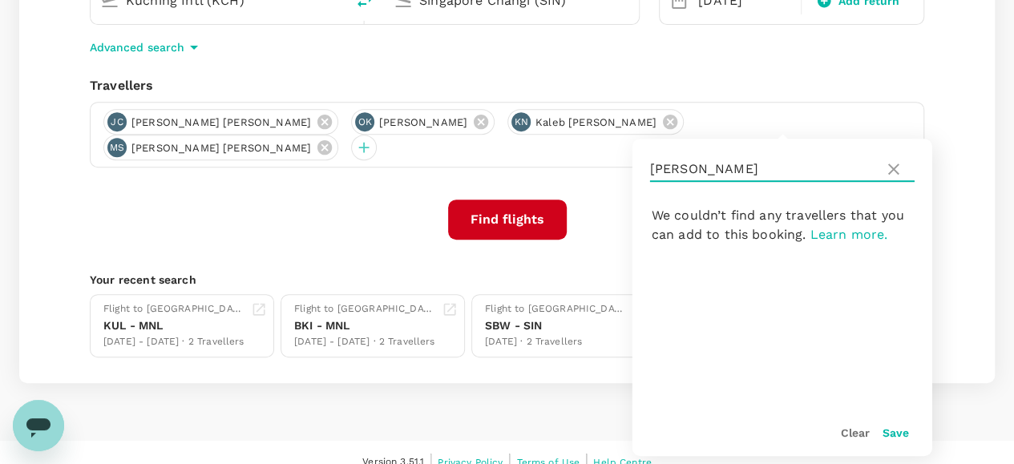
drag, startPoint x: 711, startPoint y: 166, endPoint x: 640, endPoint y: 174, distance: 71.0
click at [640, 174] on div "sloan" at bounding box center [782, 169] width 300 height 61
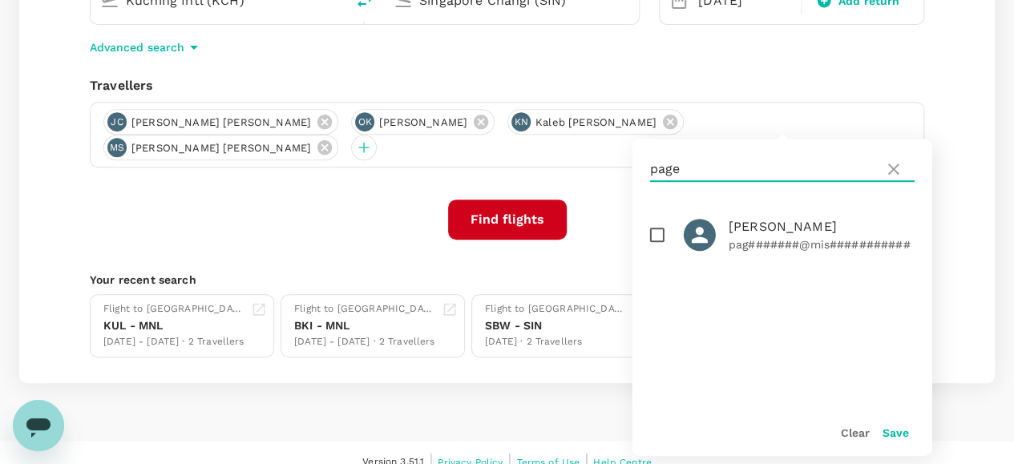
type input "page"
click at [657, 235] on input "checkbox" at bounding box center [657, 235] width 34 height 34
checkbox input "true"
click at [895, 429] on button "Save" at bounding box center [896, 432] width 26 height 13
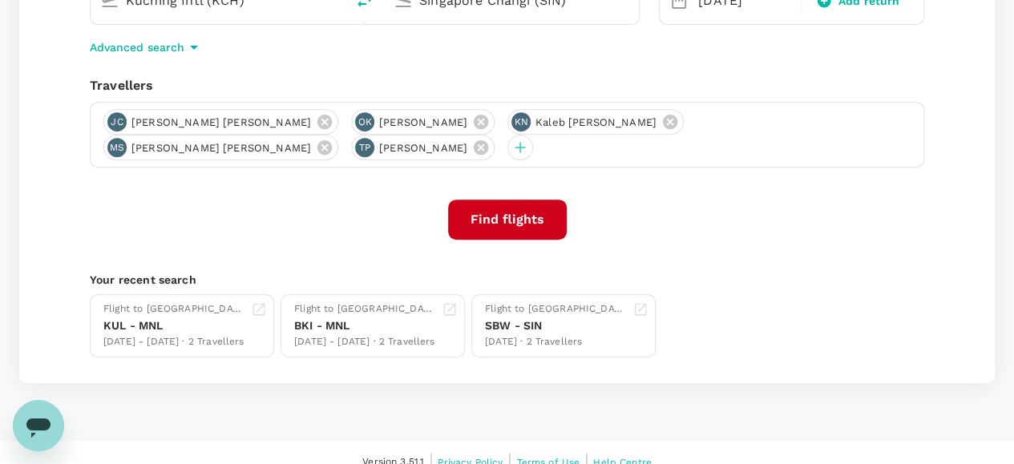
scroll to position [214, 0]
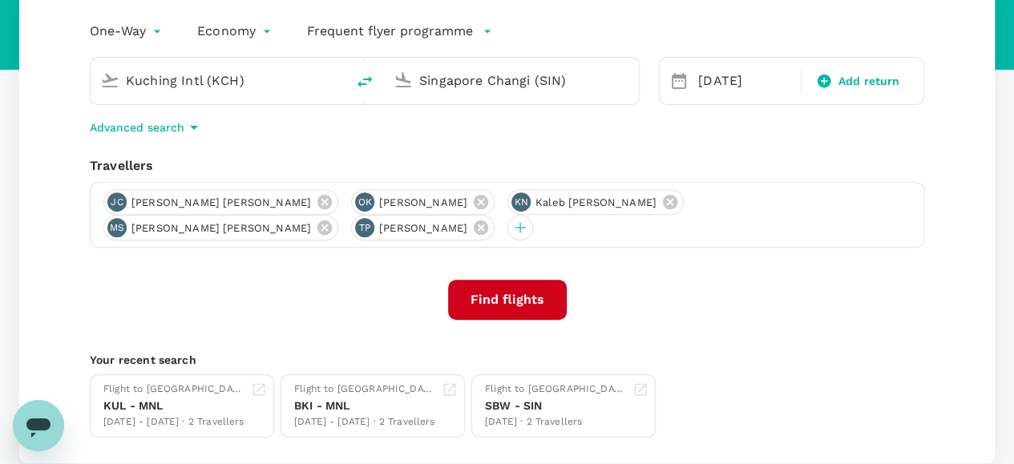
click at [369, 81] on icon "delete" at bounding box center [364, 81] width 19 height 19
type input "Singapore Changi (SIN)"
type input "Kuching Intl (KCH)"
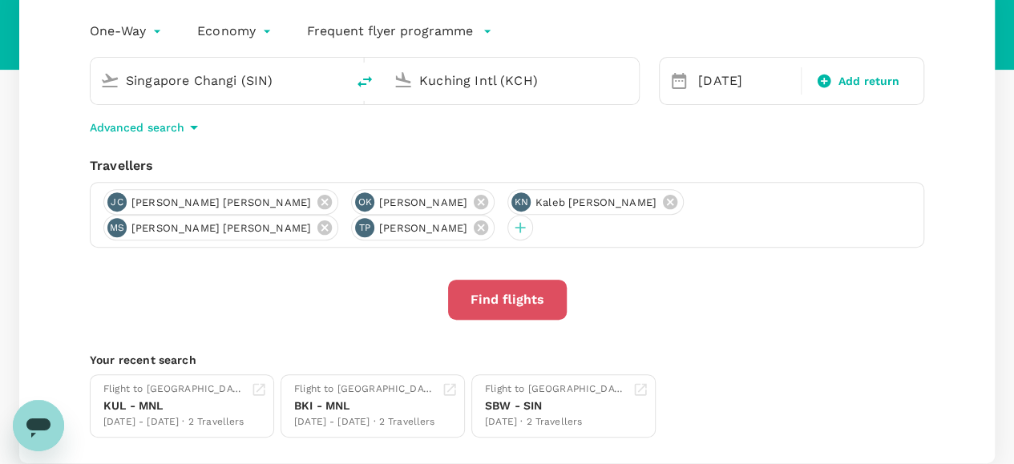
click at [500, 297] on button "Find flights" at bounding box center [507, 300] width 119 height 40
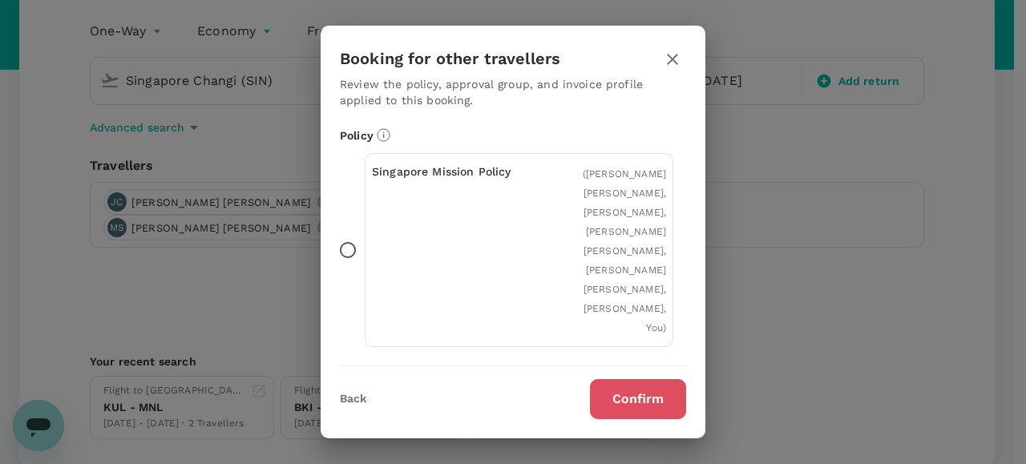
click at [625, 402] on button "Confirm" at bounding box center [638, 399] width 96 height 40
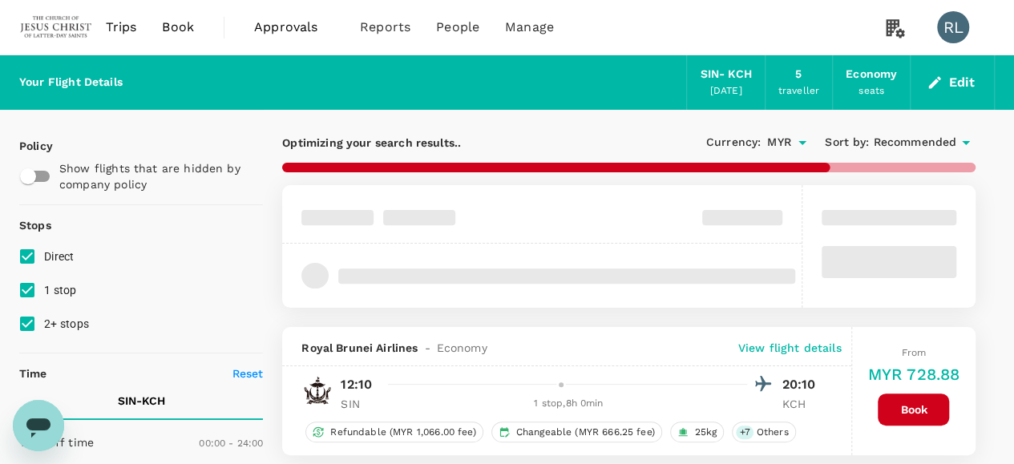
click at [923, 142] on span "Recommended" at bounding box center [914, 143] width 83 height 18
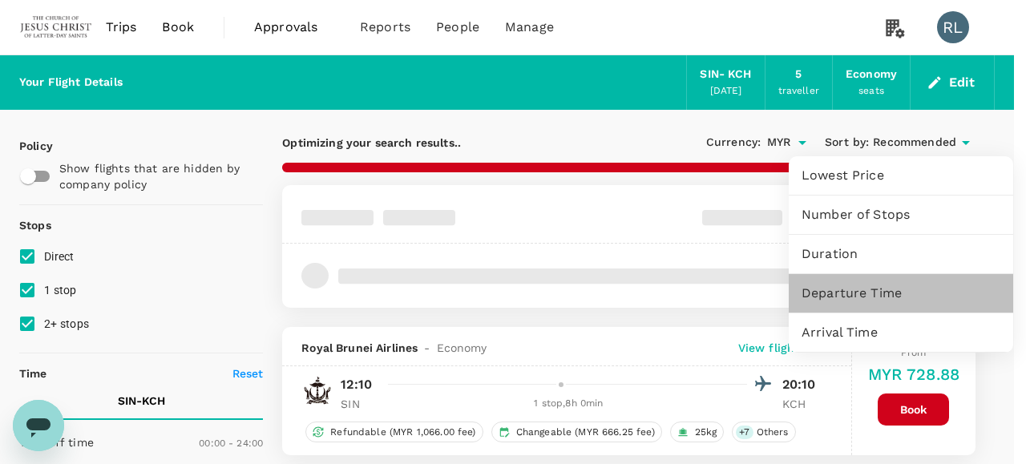
click at [858, 297] on span "Departure Time" at bounding box center [901, 293] width 199 height 19
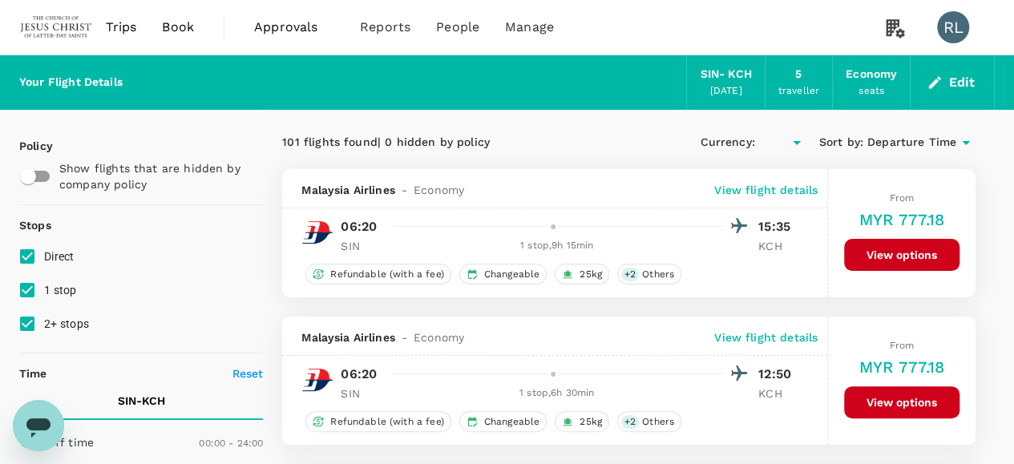
type input "MYR"
click at [26, 294] on input "1 stop" at bounding box center [27, 290] width 34 height 34
checkbox input "false"
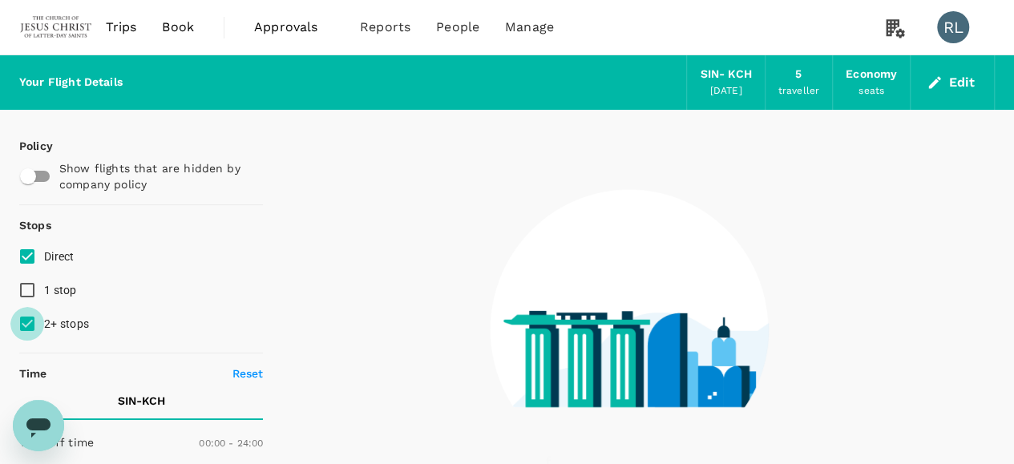
click at [31, 326] on input "2+ stops" at bounding box center [27, 324] width 34 height 34
checkbox input "false"
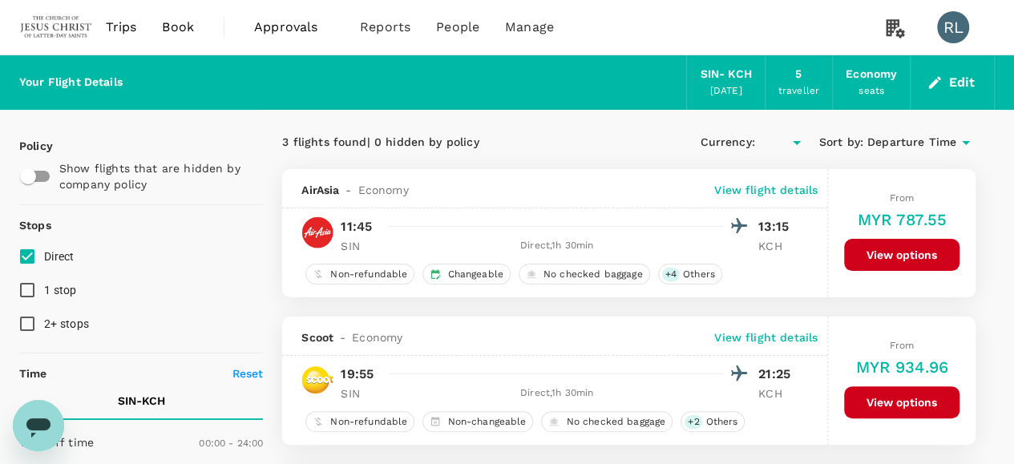
type input "MYR"
click at [890, 259] on button "View options" at bounding box center [901, 255] width 115 height 32
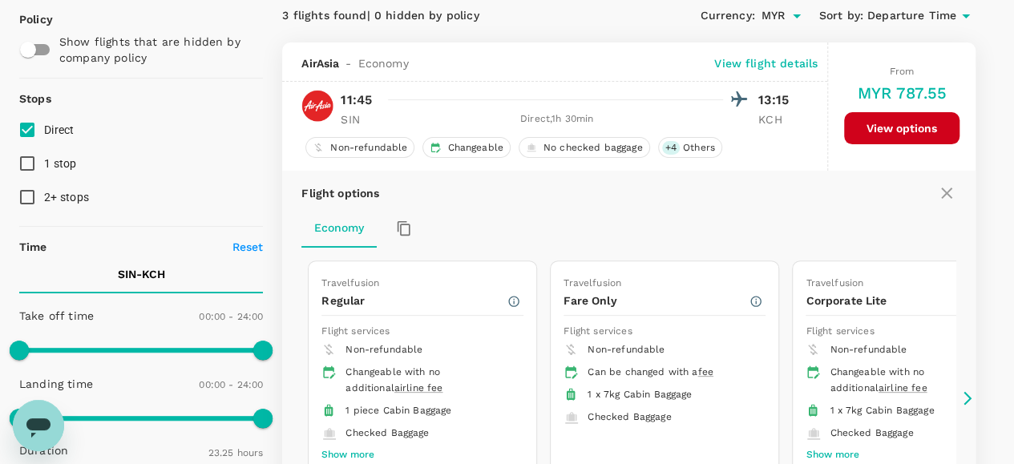
scroll to position [168, 0]
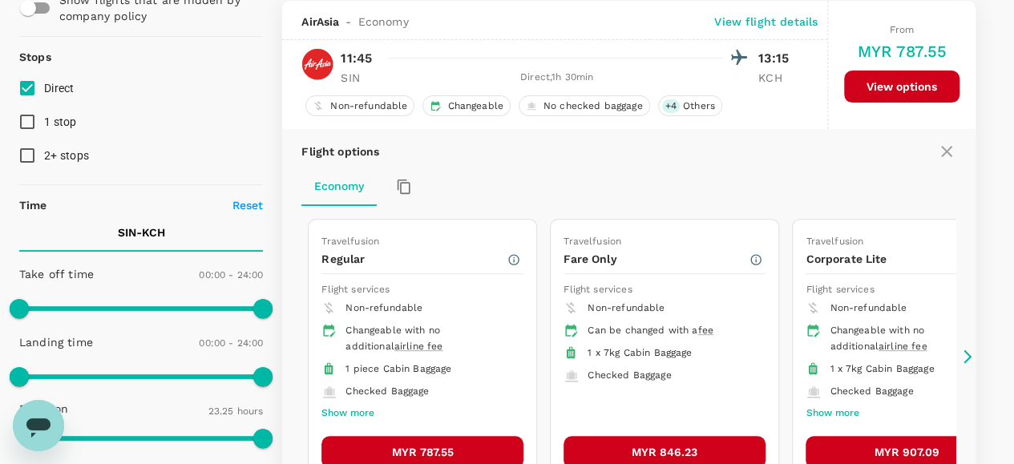
click at [410, 446] on button "MYR 787.55" at bounding box center [422, 452] width 202 height 32
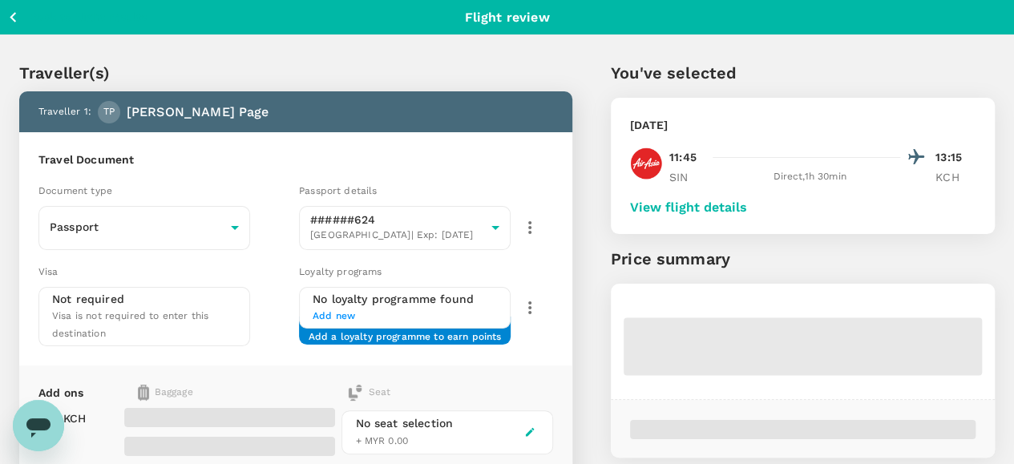
click at [744, 207] on button "View flight details" at bounding box center [688, 207] width 117 height 14
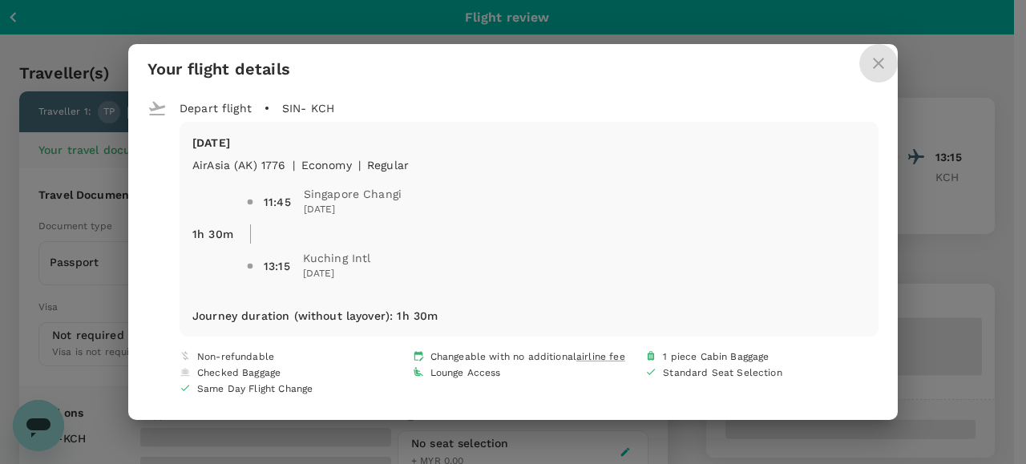
click at [872, 63] on icon "close" at bounding box center [878, 63] width 19 height 19
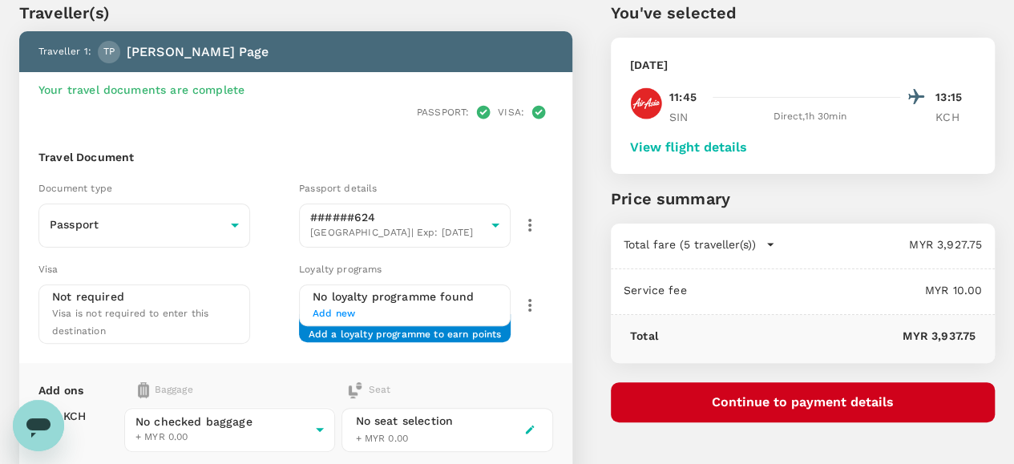
scroll to position [240, 0]
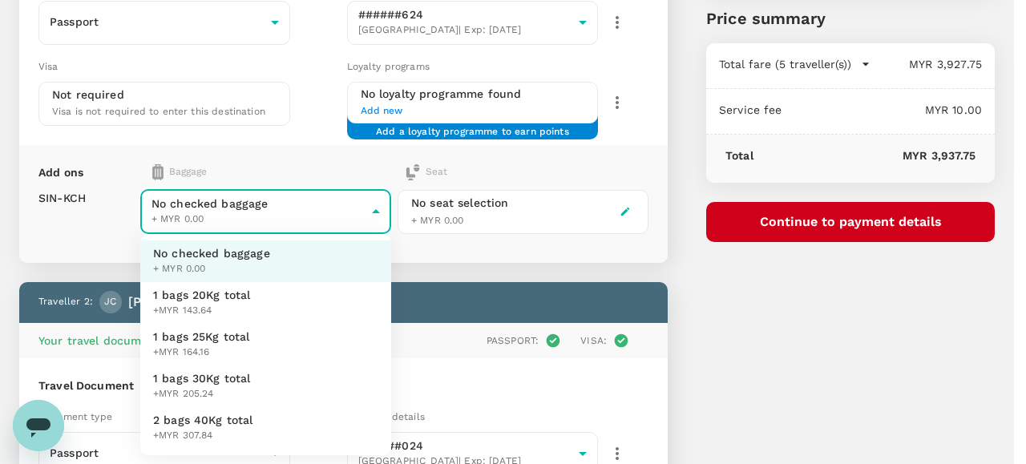
click at [216, 337] on span "1 bags 25Kg total" at bounding box center [201, 337] width 97 height 16
type input "2 - 164.16"
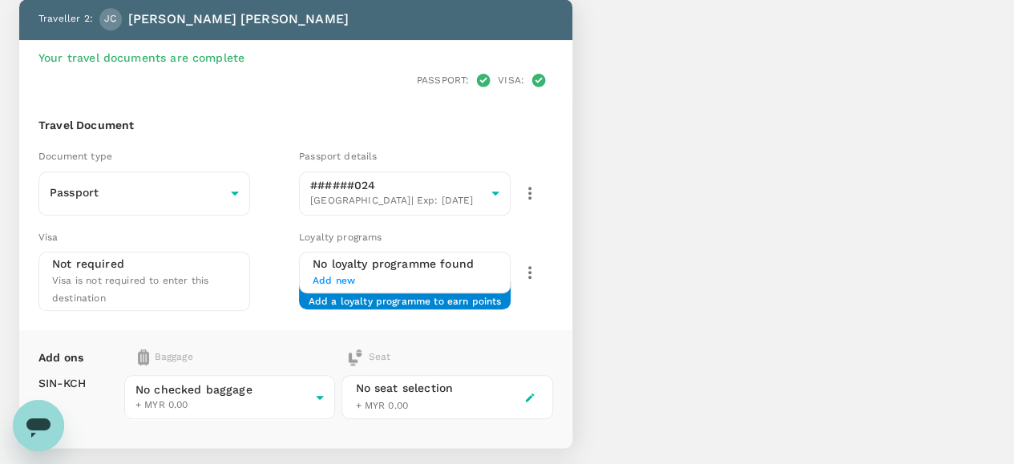
scroll to position [641, 0]
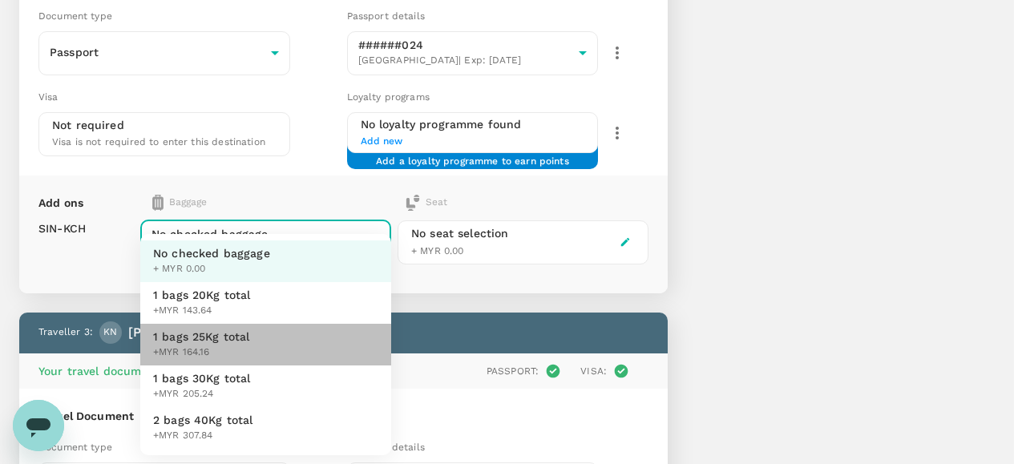
click at [212, 344] on span "1 bags 25Kg total" at bounding box center [201, 337] width 97 height 16
type input "2 - 164.16"
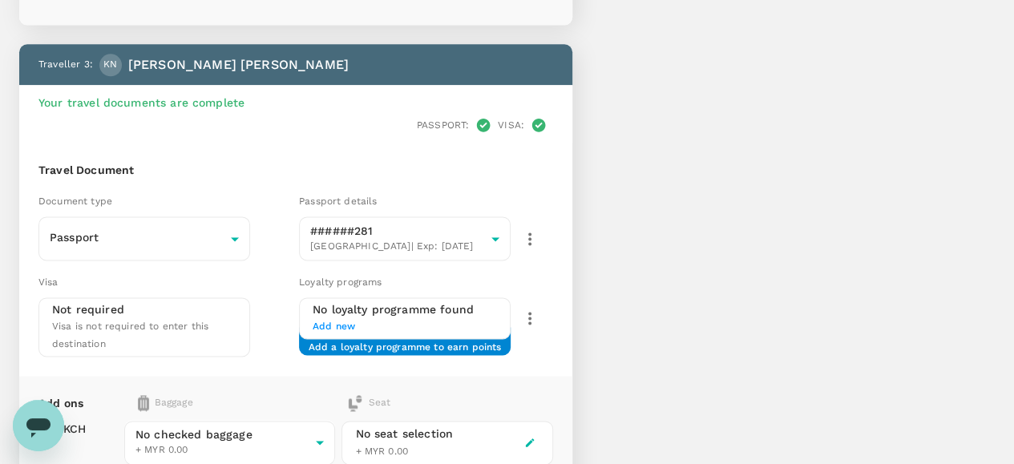
scroll to position [1042, 0]
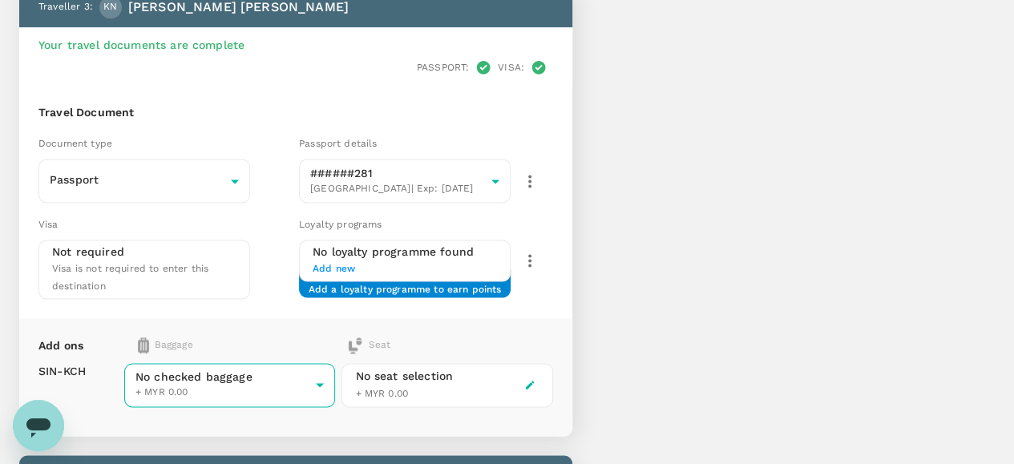
click at [269, 265] on body "Back to flight results Flight review Traveller(s) Traveller 1 : TP Tyler Allen …" at bounding box center [507, 276] width 1014 height 2636
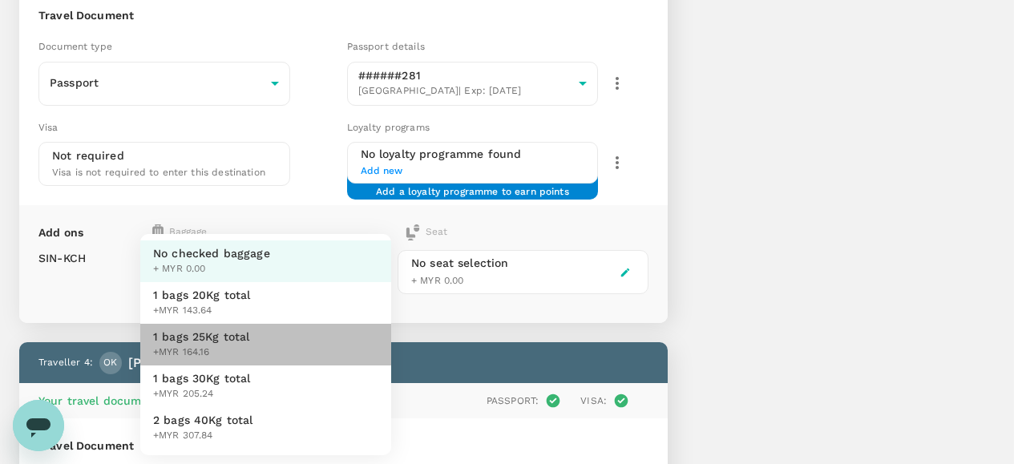
click at [220, 337] on span "1 bags 25Kg total" at bounding box center [201, 337] width 97 height 16
type input "2 - 164.16"
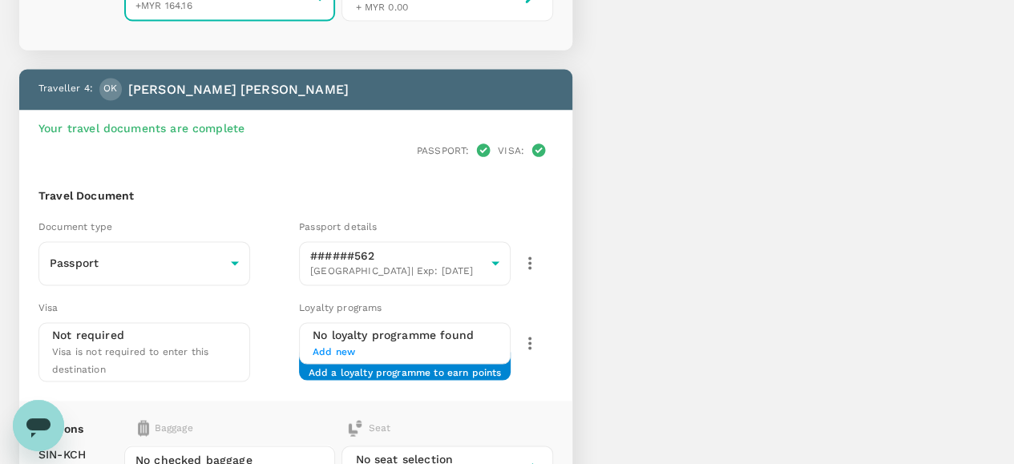
scroll to position [1443, 0]
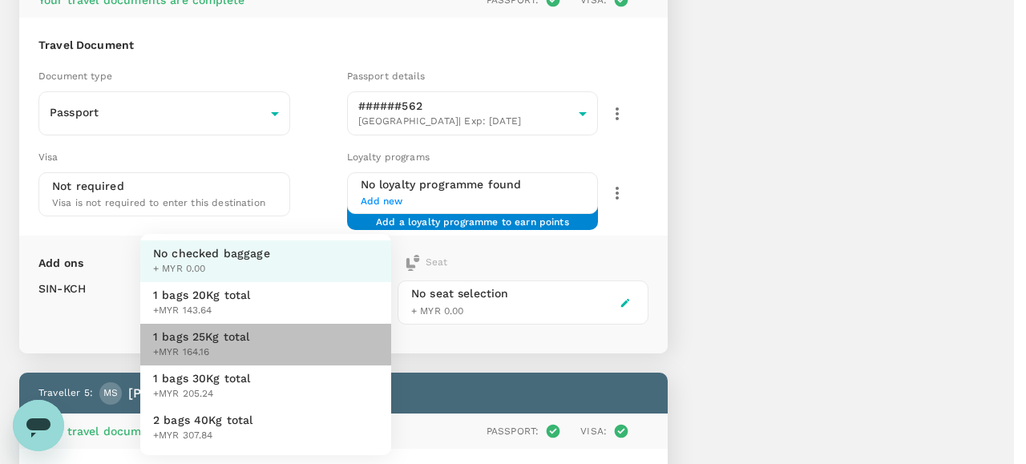
click at [232, 337] on span "1 bags 25Kg total" at bounding box center [201, 337] width 97 height 16
type input "2 - 164.16"
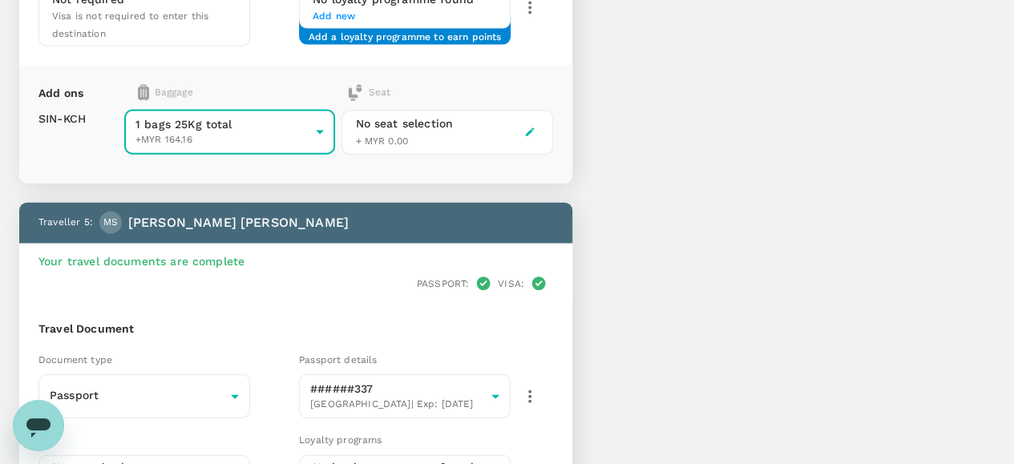
scroll to position [1844, 0]
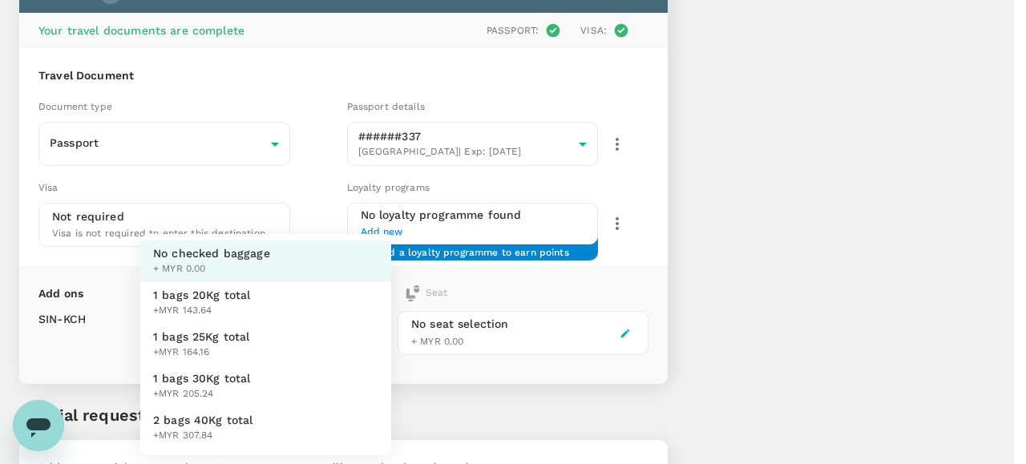
click at [218, 337] on span "1 bags 25Kg total" at bounding box center [201, 337] width 97 height 16
type input "2 - 164.16"
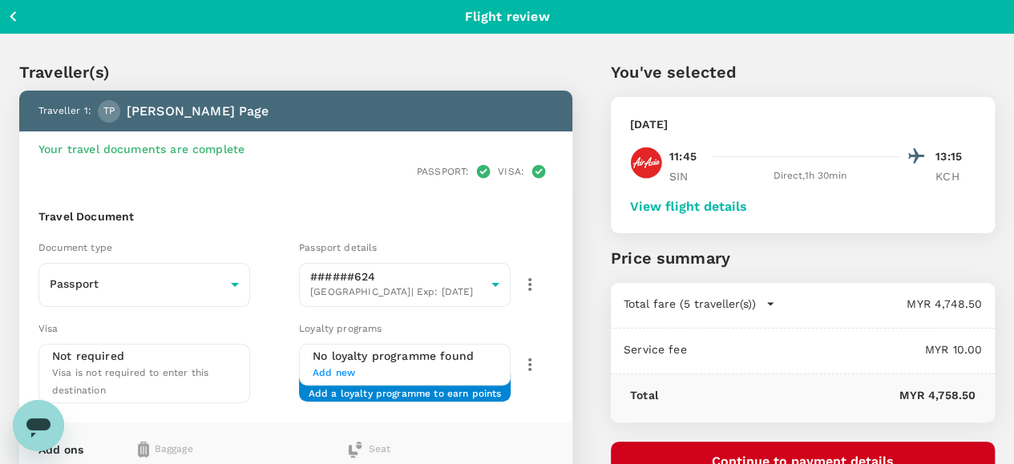
scroll to position [0, 0]
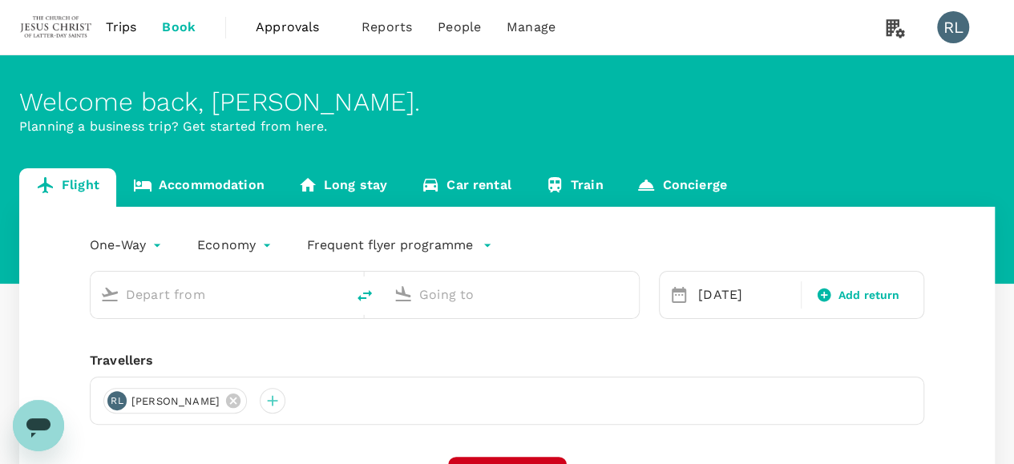
type input "Singapore Changi (SIN)"
type input "Kuching Intl (KCH)"
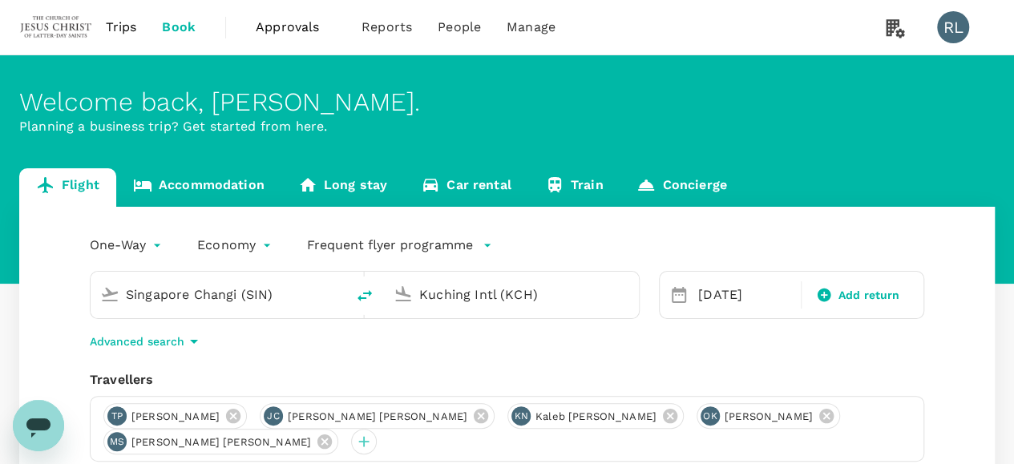
click at [365, 301] on icon "delete" at bounding box center [364, 295] width 19 height 19
type input "Kuching Intl (KCH)"
drag, startPoint x: 568, startPoint y: 293, endPoint x: 423, endPoint y: 295, distance: 145.1
click at [423, 295] on input "Singapore Changi (SIN)" at bounding box center [512, 294] width 186 height 25
type input "S"
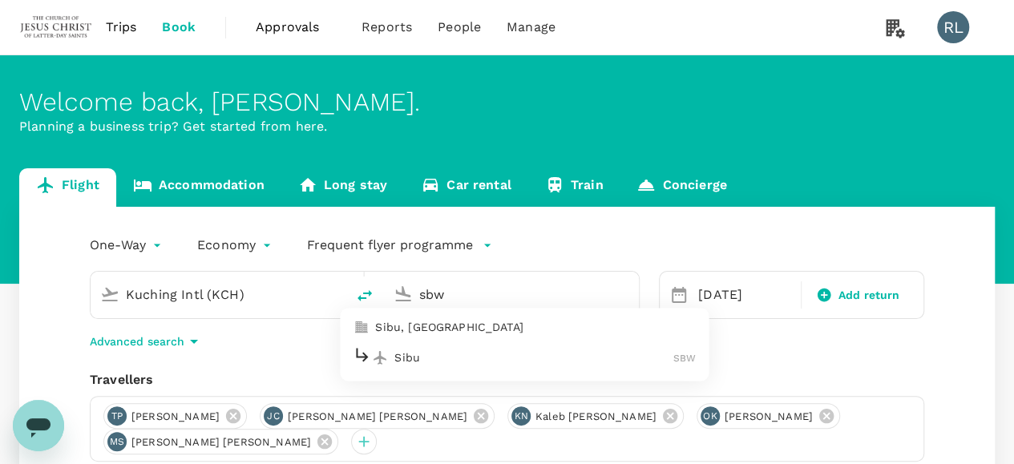
click at [414, 358] on p "Sibu" at bounding box center [533, 357] width 279 height 16
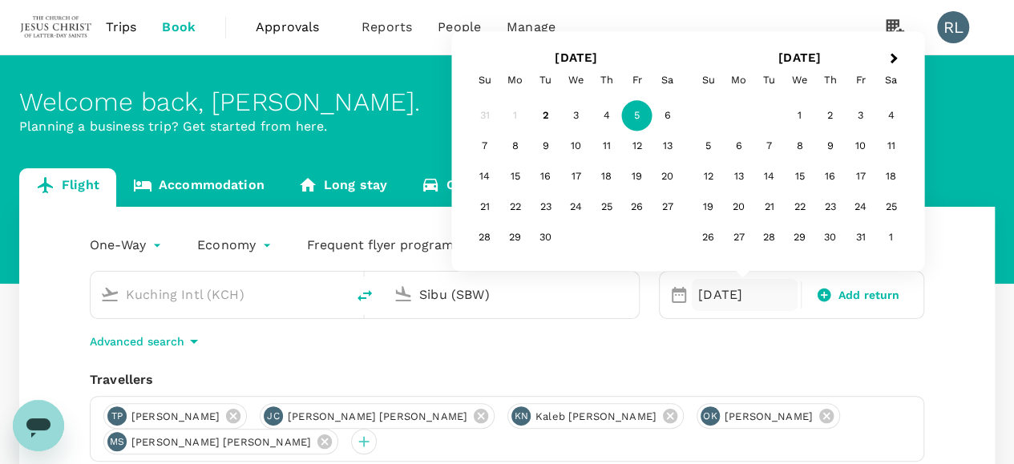
type input "Sibu (SBW)"
click at [636, 119] on div "5" at bounding box center [637, 116] width 30 height 30
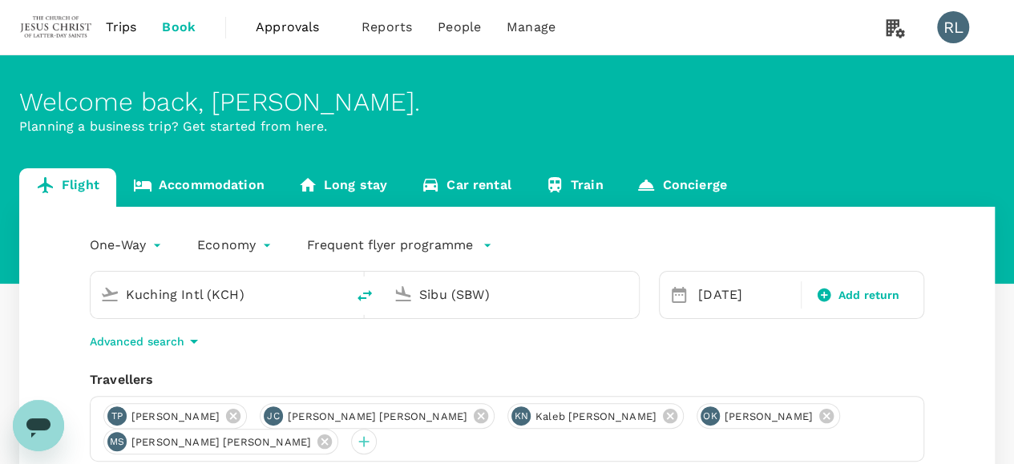
scroll to position [80, 0]
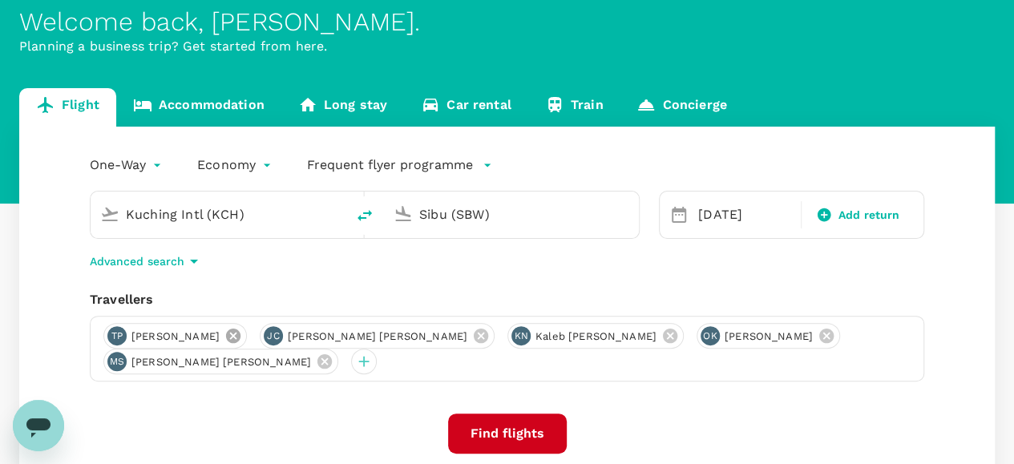
click at [224, 334] on icon at bounding box center [233, 336] width 18 height 18
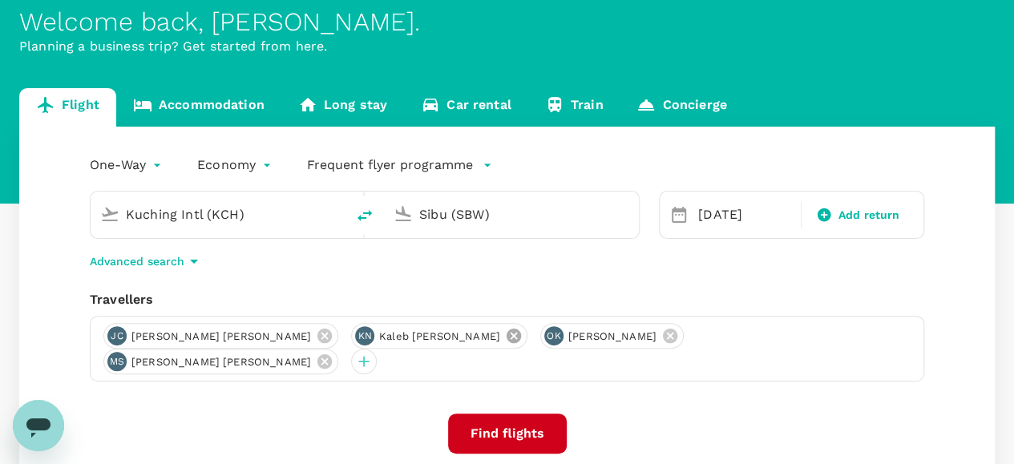
click at [507, 340] on icon at bounding box center [514, 336] width 14 height 14
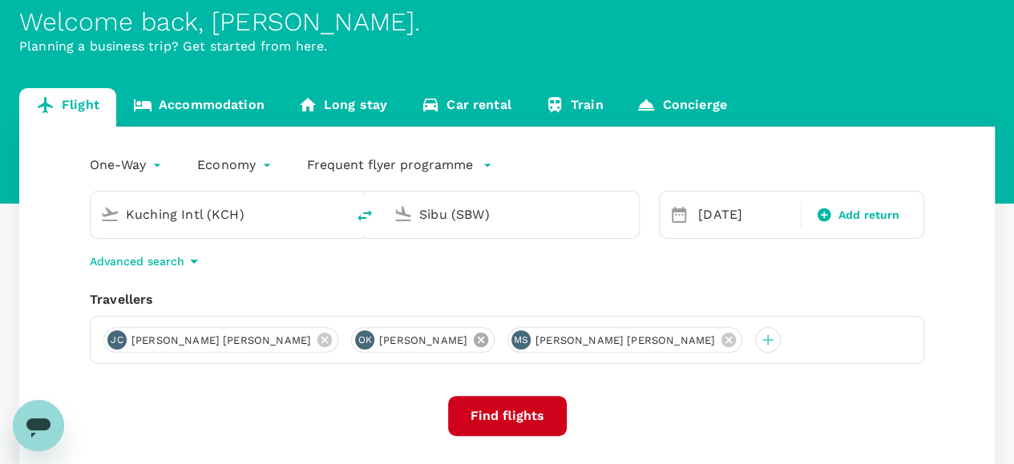
click at [474, 341] on icon at bounding box center [481, 340] width 14 height 14
click at [502, 415] on button "Find flights" at bounding box center [507, 416] width 119 height 40
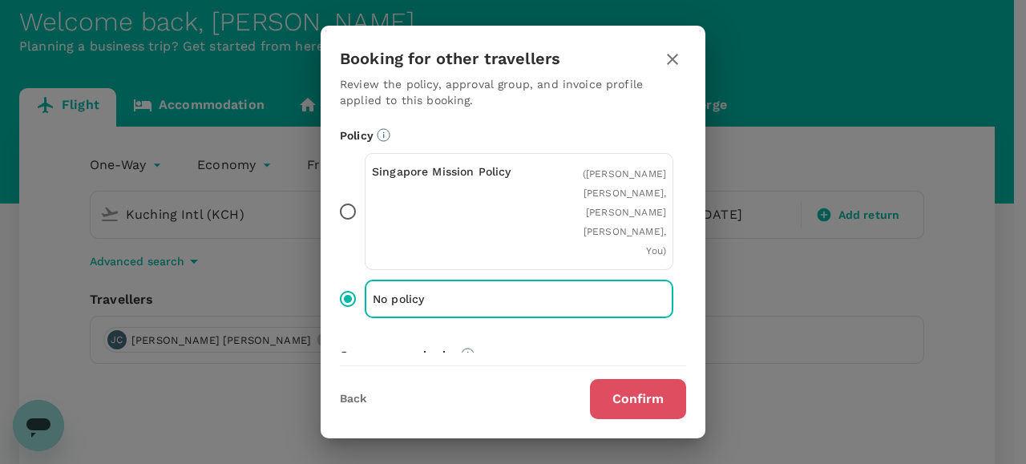
click at [624, 398] on button "Confirm" at bounding box center [638, 399] width 96 height 40
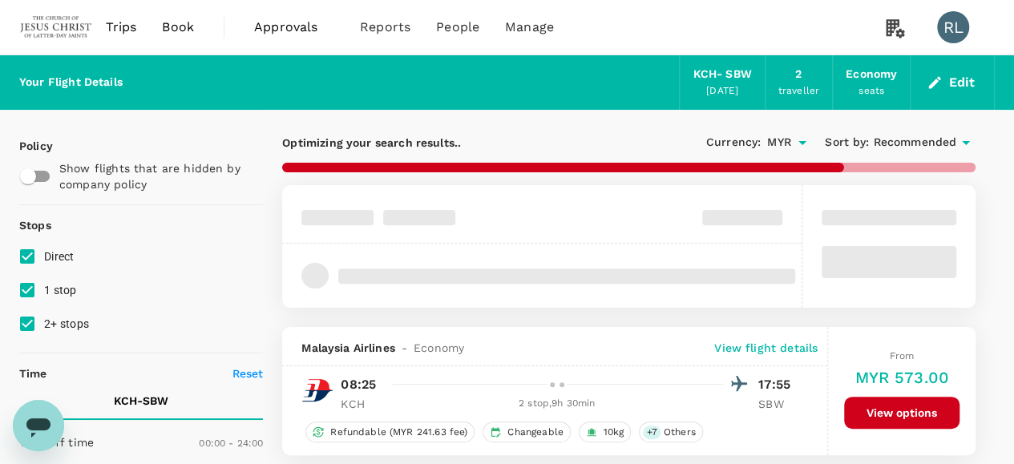
click at [891, 143] on span "Recommended" at bounding box center [914, 143] width 83 height 18
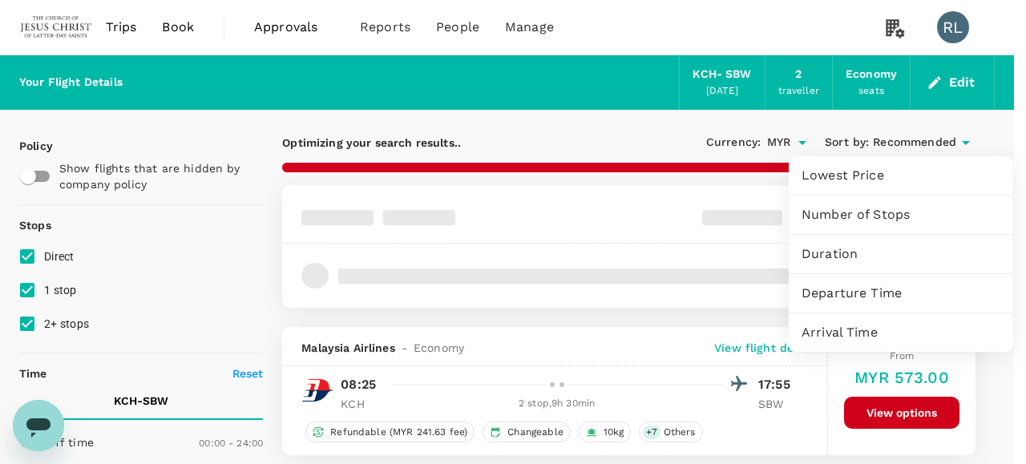
click at [855, 294] on span "Departure Time" at bounding box center [901, 293] width 199 height 19
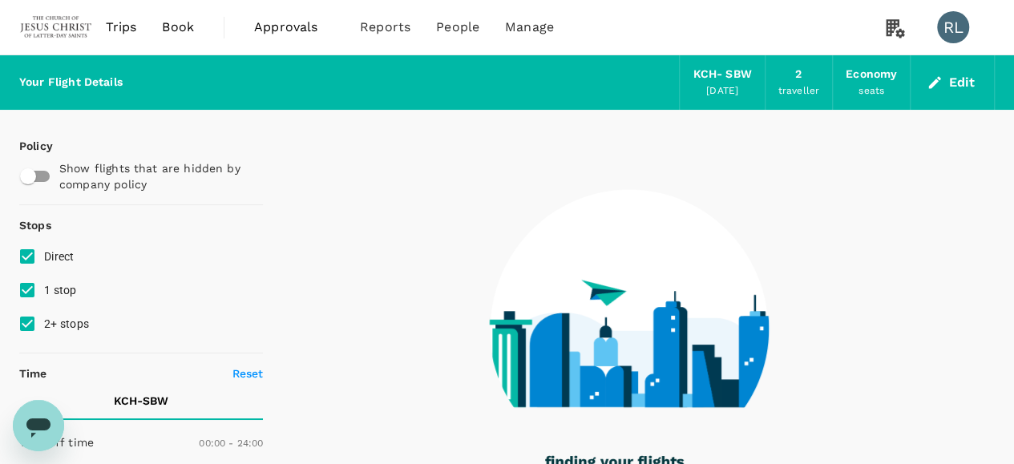
type input "805"
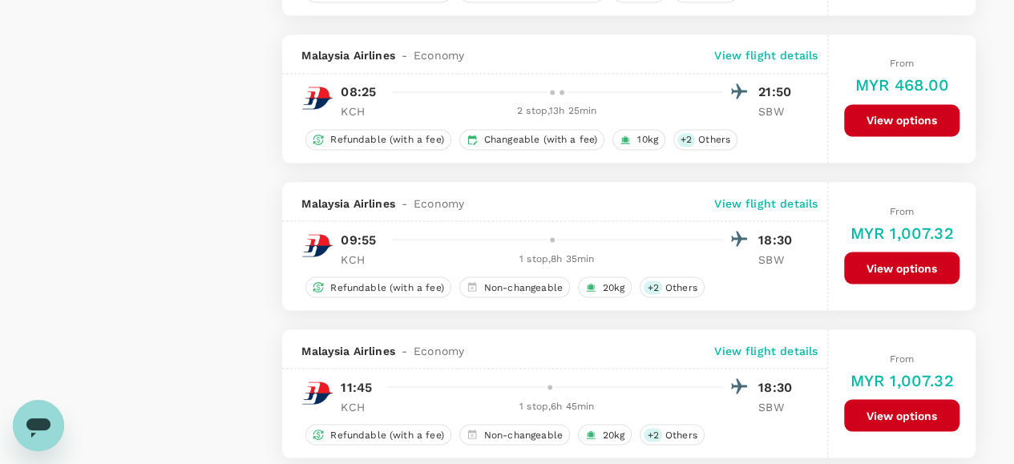
checkbox input "false"
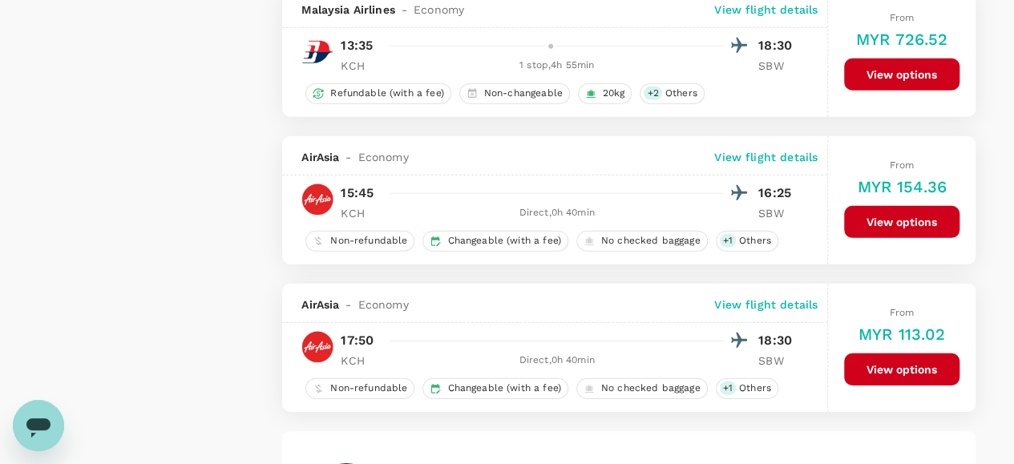
scroll to position [2244, 0]
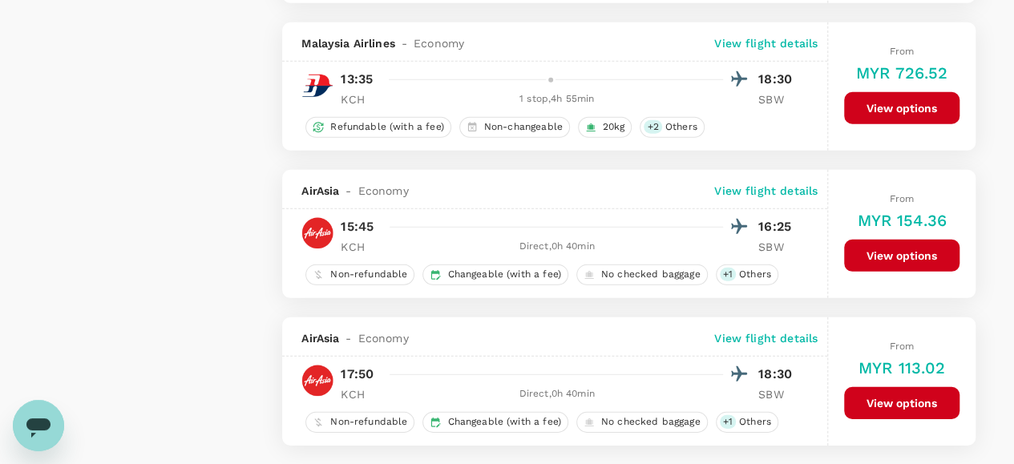
click at [874, 243] on button "View options" at bounding box center [901, 256] width 115 height 32
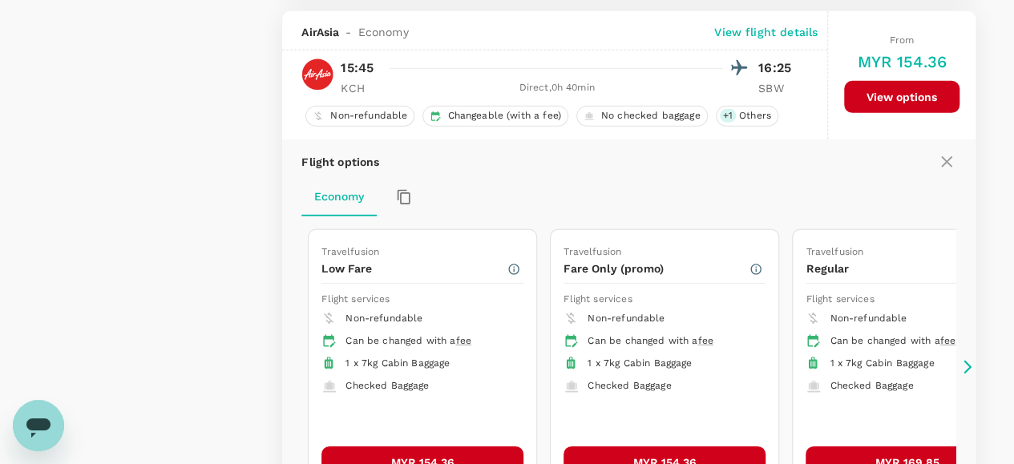
scroll to position [2405, 0]
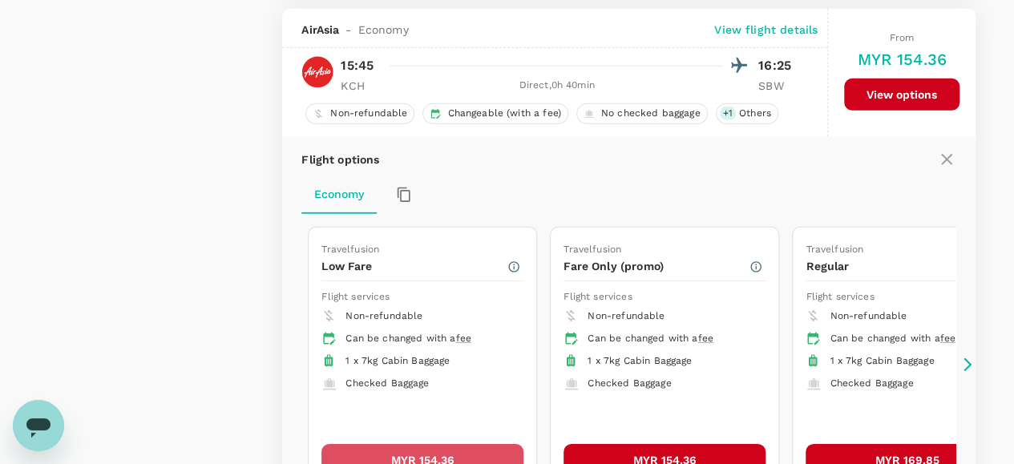
click at [410, 444] on button "MYR 154.36" at bounding box center [422, 460] width 202 height 32
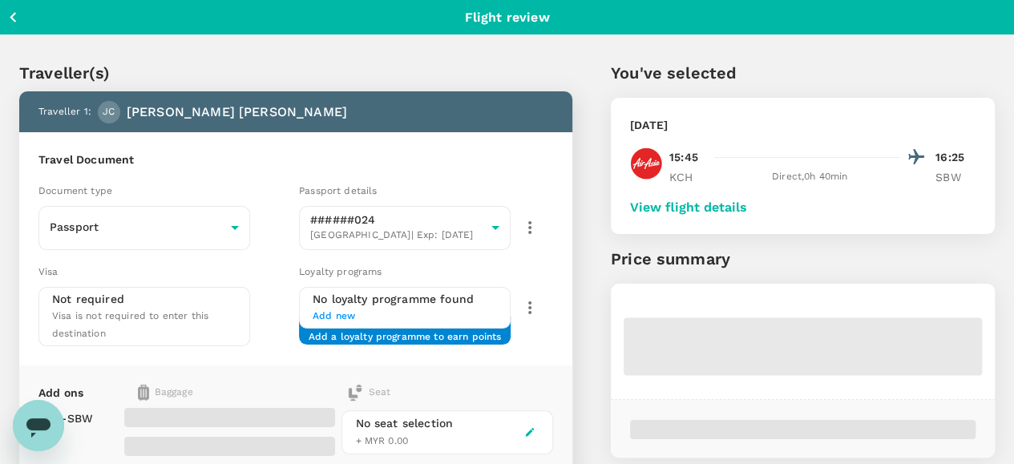
click at [747, 208] on button "View flight details" at bounding box center [688, 207] width 117 height 14
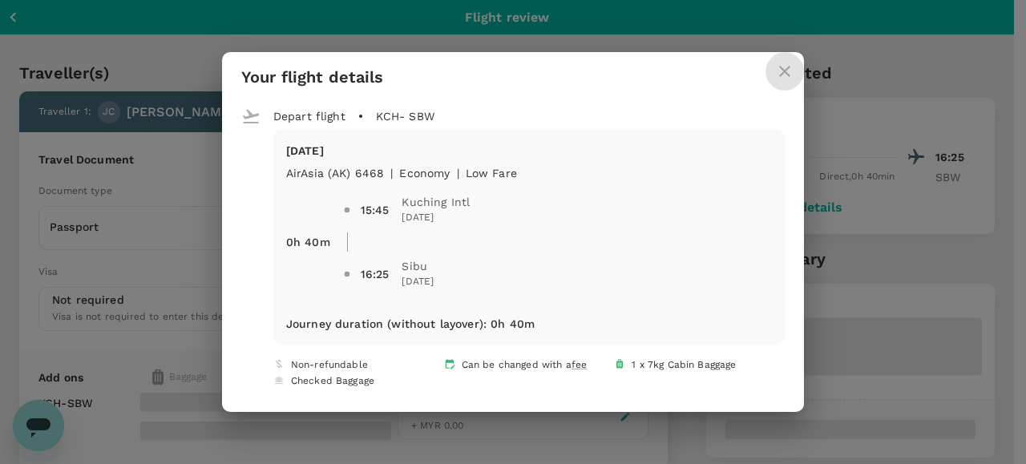
click at [778, 70] on icon "close" at bounding box center [784, 71] width 19 height 19
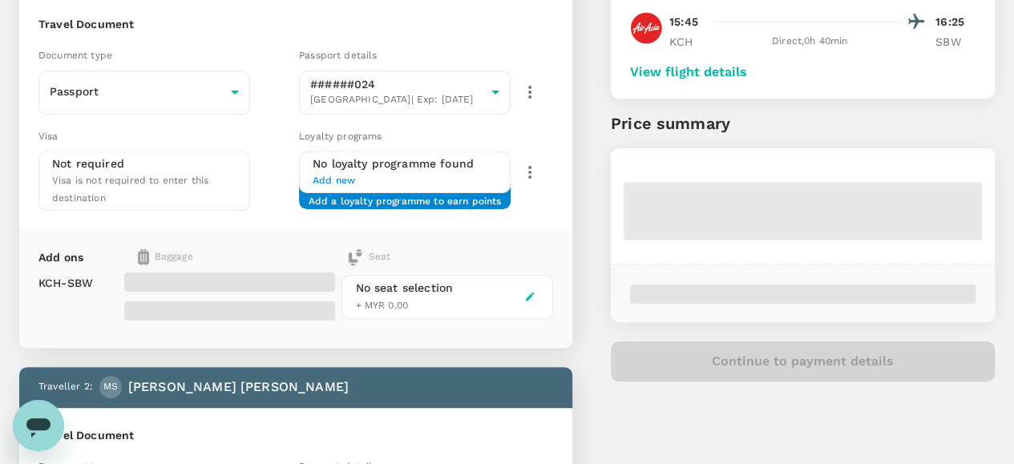
scroll to position [160, 0]
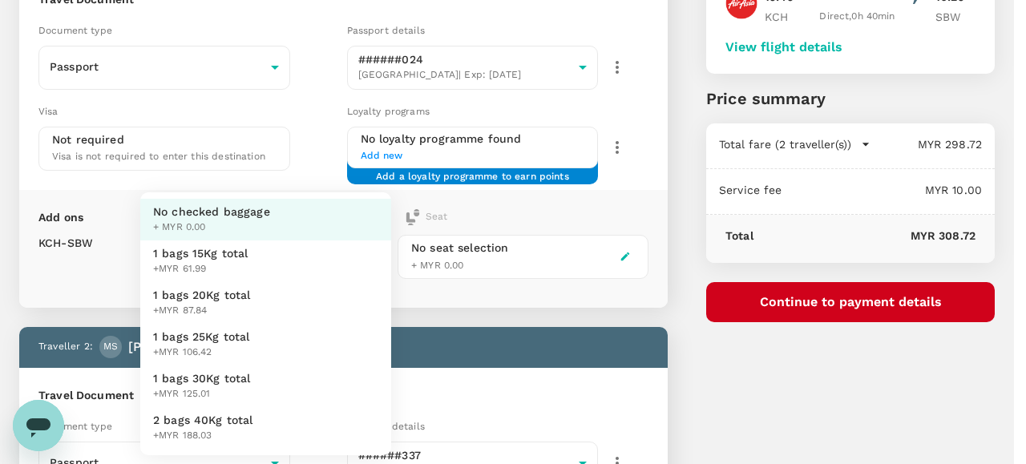
click at [372, 254] on body "Back to flight results Flight review Traveller(s) Traveller 1 : JC Jacob Mark C…" at bounding box center [513, 382] width 1026 height 1085
click at [224, 337] on span "1 bags 25Kg total" at bounding box center [201, 337] width 97 height 16
type input "3 - 106.42"
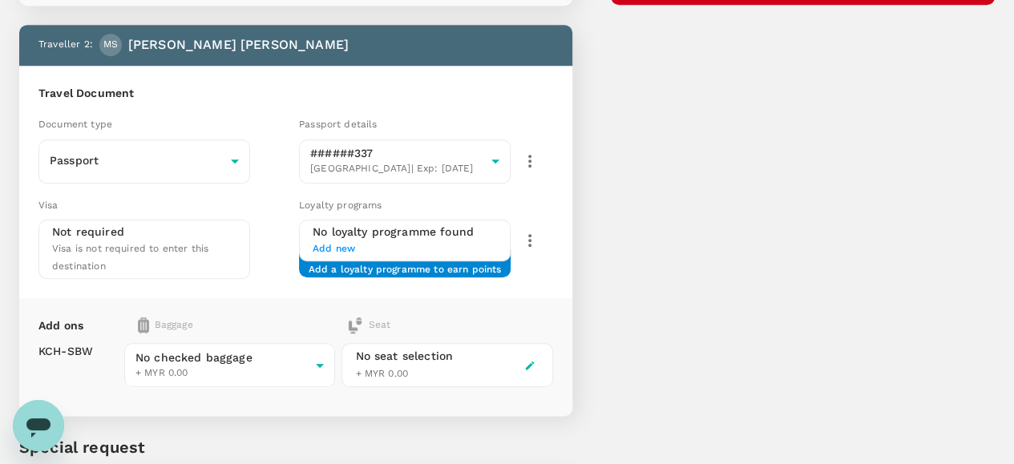
scroll to position [481, 0]
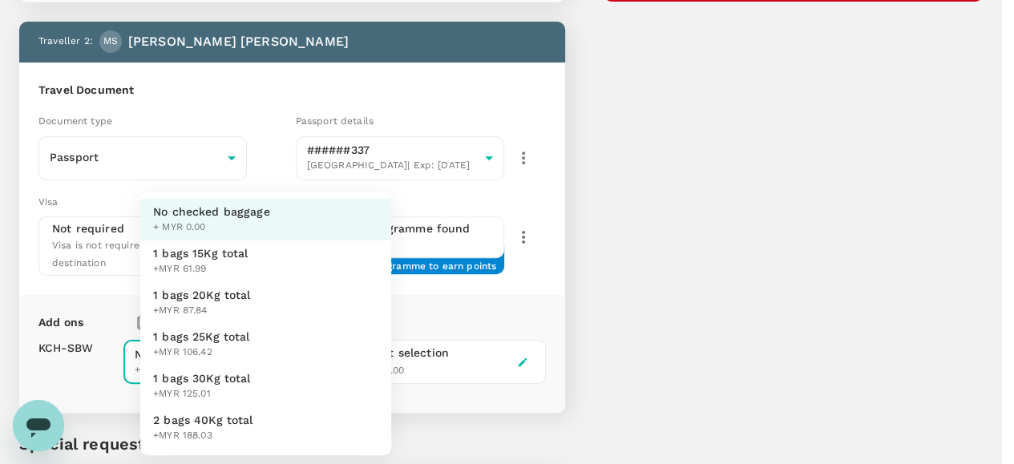
click at [312, 325] on body "Back to flight results Flight review Traveller(s) Traveller 1 : JC Jacob Mark C…" at bounding box center [507, 76] width 1014 height 1115
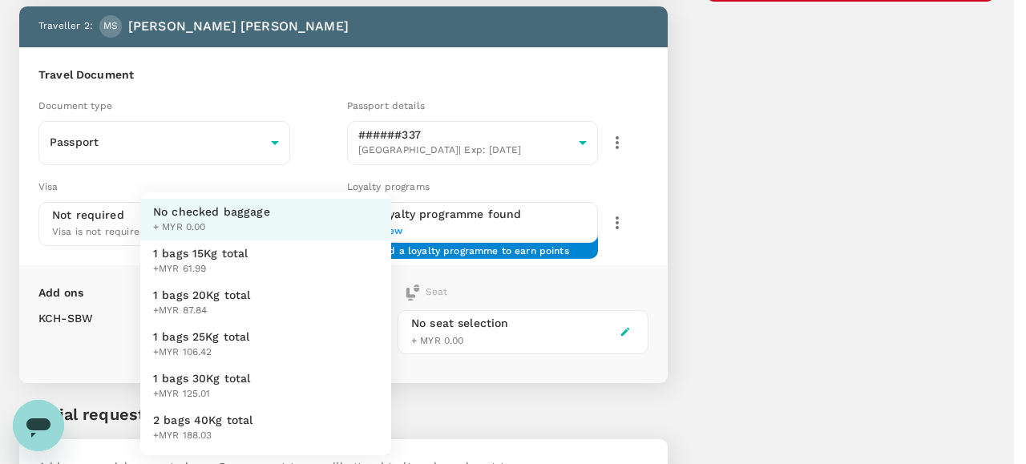
click at [238, 338] on span "1 bags 25Kg total" at bounding box center [201, 337] width 97 height 16
type input "3 - 106.42"
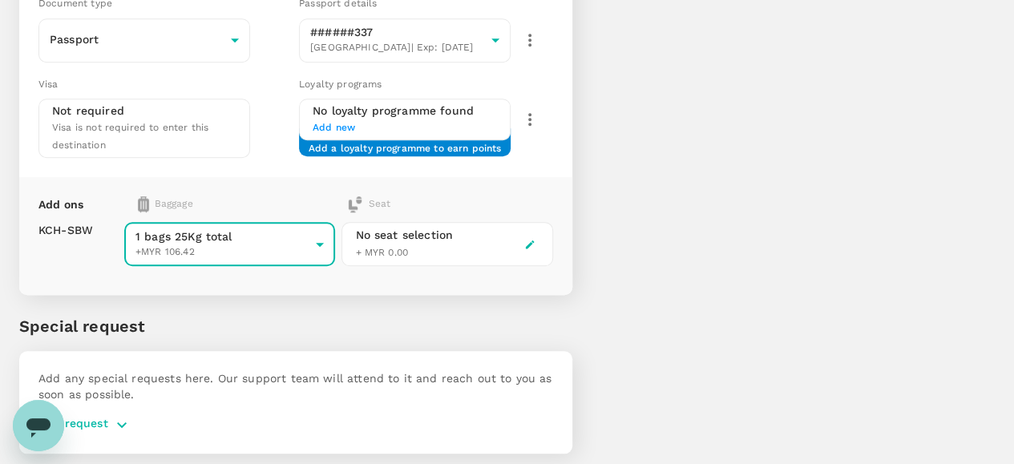
scroll to position [278, 0]
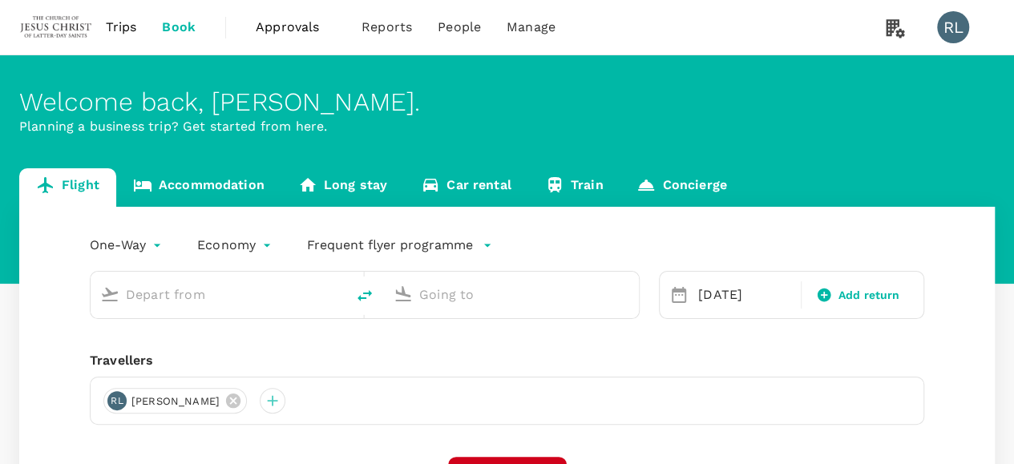
type input "Kuching Intl (KCH)"
type input "Sibu (SBW)"
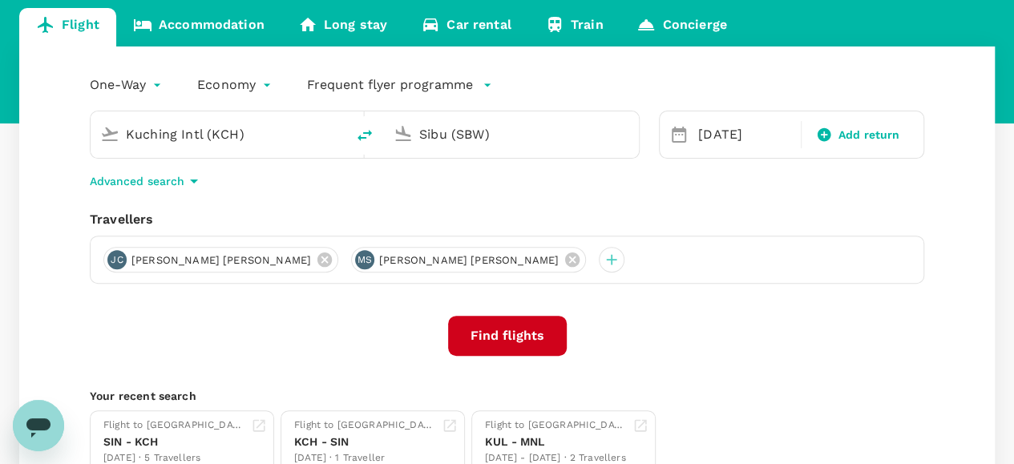
scroll to position [240, 0]
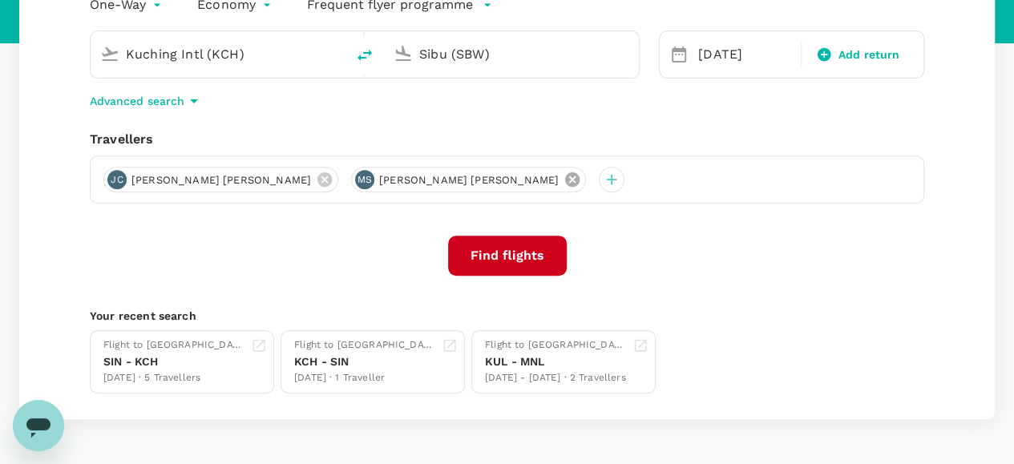
click at [564, 179] on icon at bounding box center [573, 180] width 18 height 18
click at [316, 178] on icon at bounding box center [325, 180] width 18 height 18
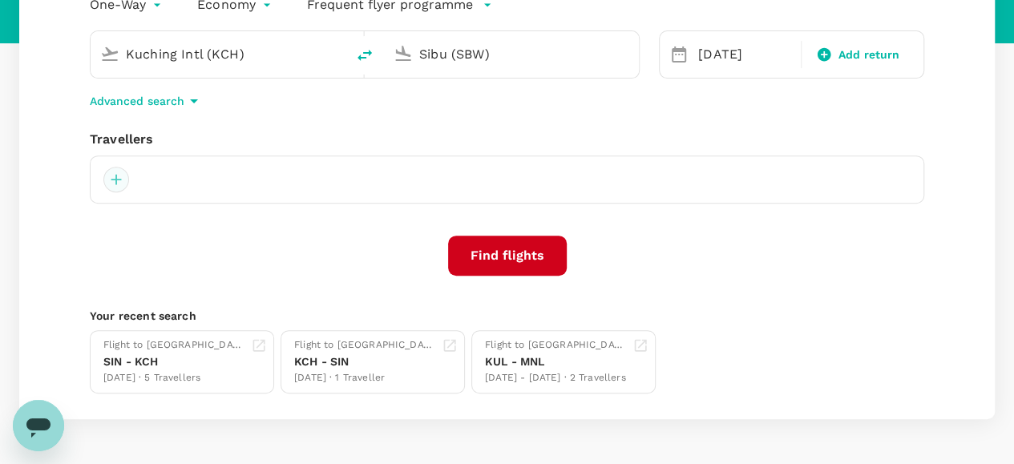
click at [117, 177] on div at bounding box center [116, 180] width 26 height 26
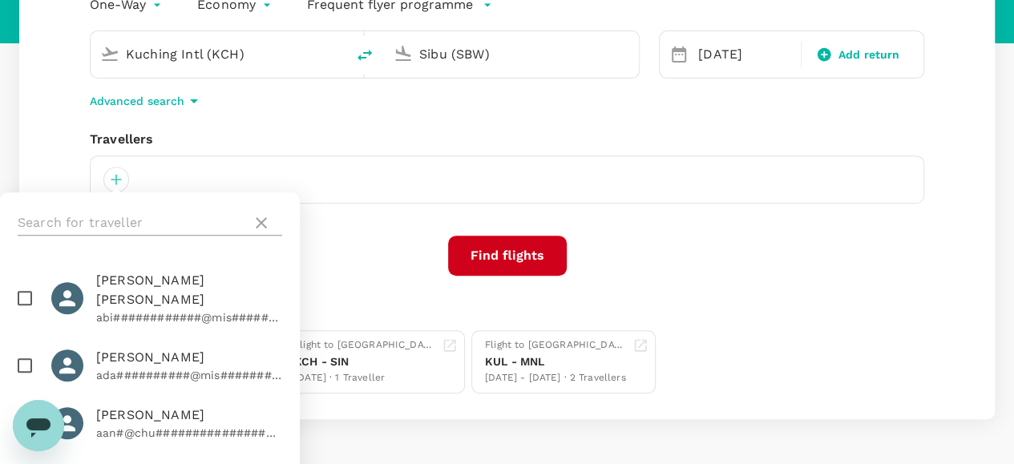
click at [143, 219] on input "text" at bounding box center [132, 223] width 228 height 26
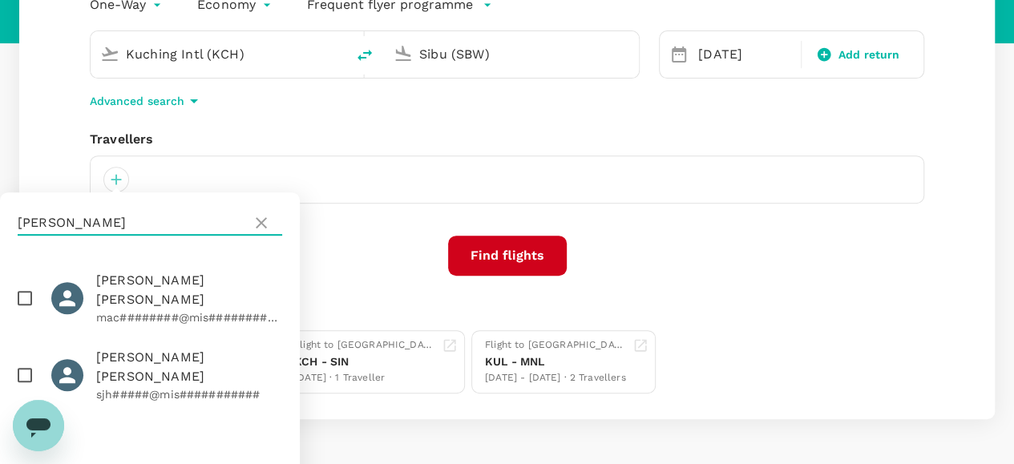
type input "hansen"
click at [25, 289] on input "checkbox" at bounding box center [25, 298] width 34 height 34
checkbox input "true"
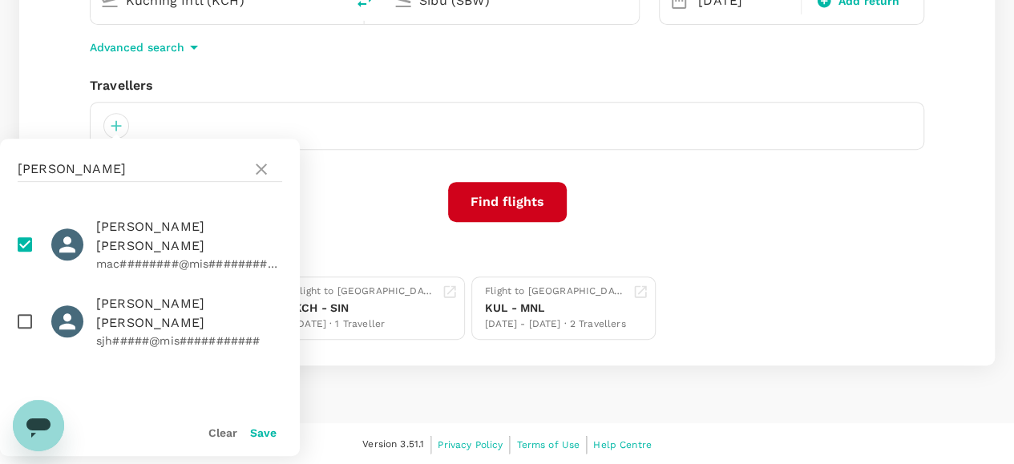
click at [269, 438] on button "Save" at bounding box center [263, 432] width 26 height 13
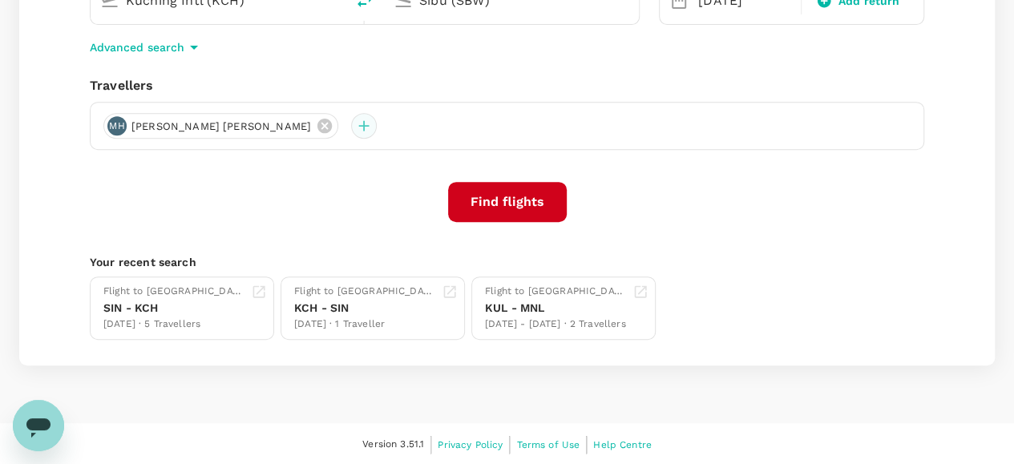
click at [351, 123] on div at bounding box center [364, 126] width 26 height 26
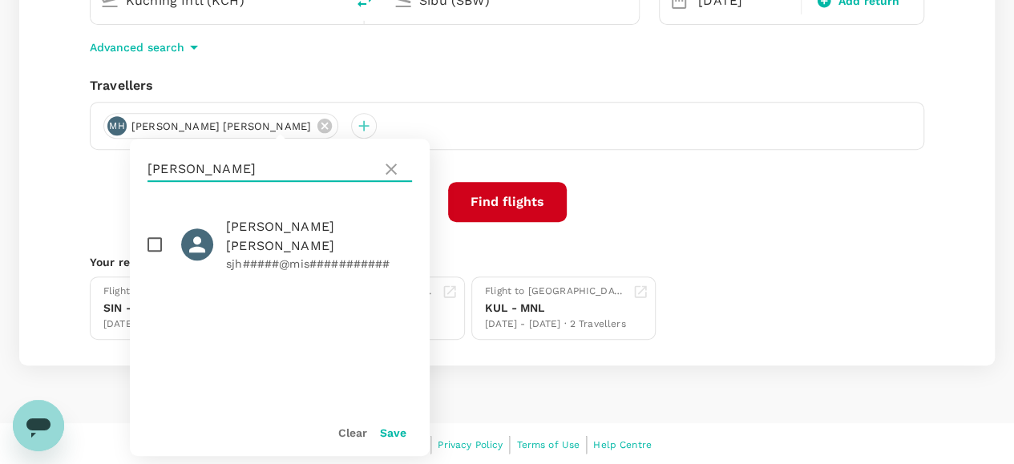
drag, startPoint x: 208, startPoint y: 169, endPoint x: 136, endPoint y: 166, distance: 72.2
click at [136, 166] on div "hansen" at bounding box center [280, 169] width 300 height 61
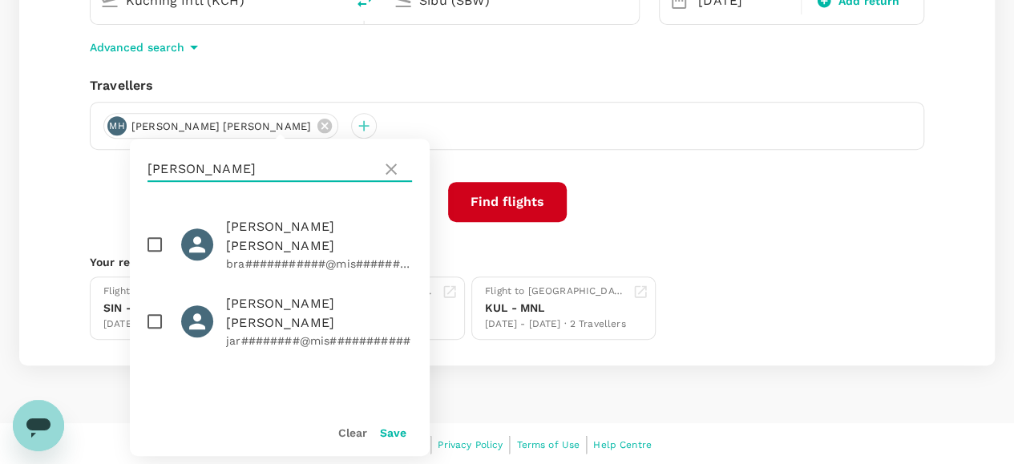
type input "simon"
click at [151, 305] on input "checkbox" at bounding box center [155, 322] width 34 height 34
checkbox input "true"
click at [384, 434] on button "Save" at bounding box center [393, 432] width 26 height 13
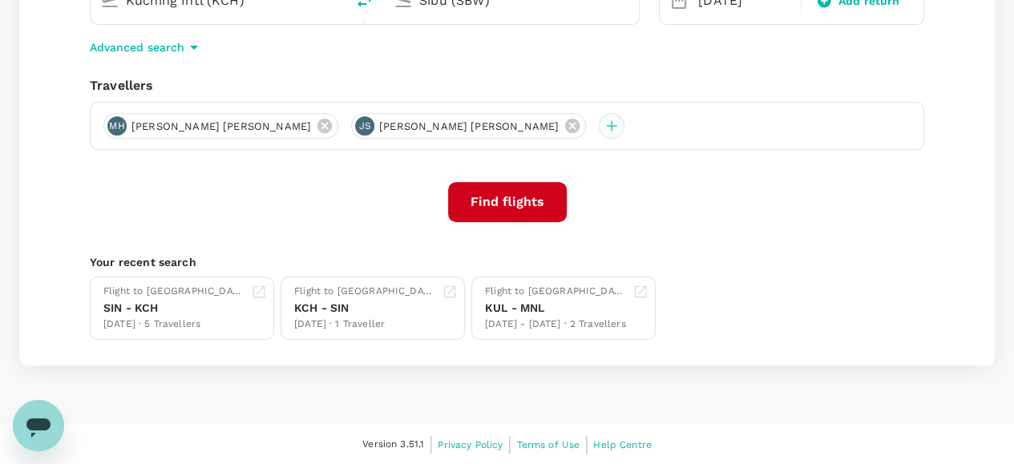
click at [599, 121] on div at bounding box center [612, 126] width 26 height 26
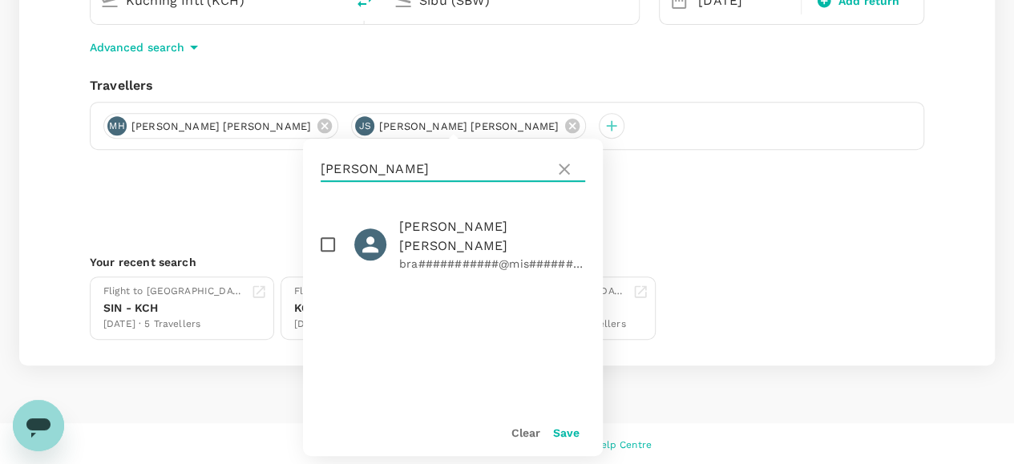
drag, startPoint x: 391, startPoint y: 171, endPoint x: 317, endPoint y: 169, distance: 74.6
click at [313, 173] on div "simon" at bounding box center [453, 169] width 300 height 61
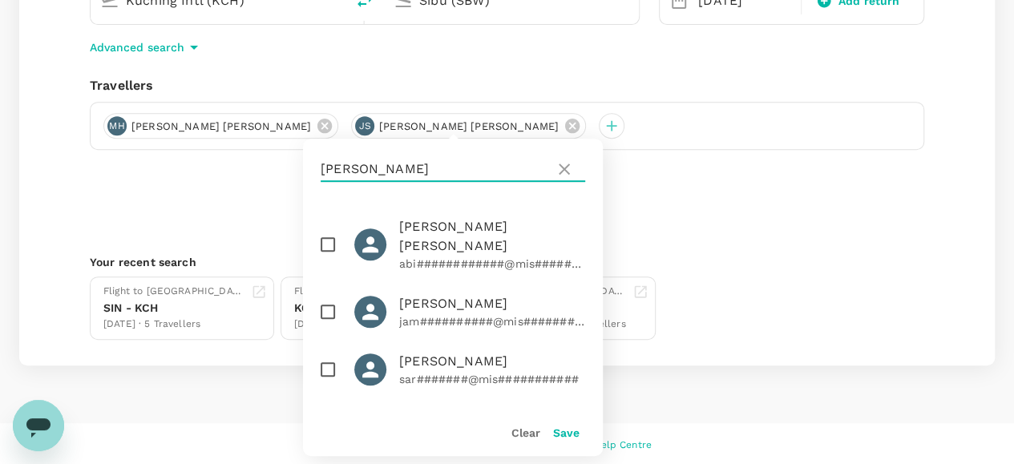
type input "smith"
click at [325, 353] on input "checkbox" at bounding box center [328, 370] width 34 height 34
checkbox input "true"
click at [562, 434] on button "Save" at bounding box center [566, 432] width 26 height 13
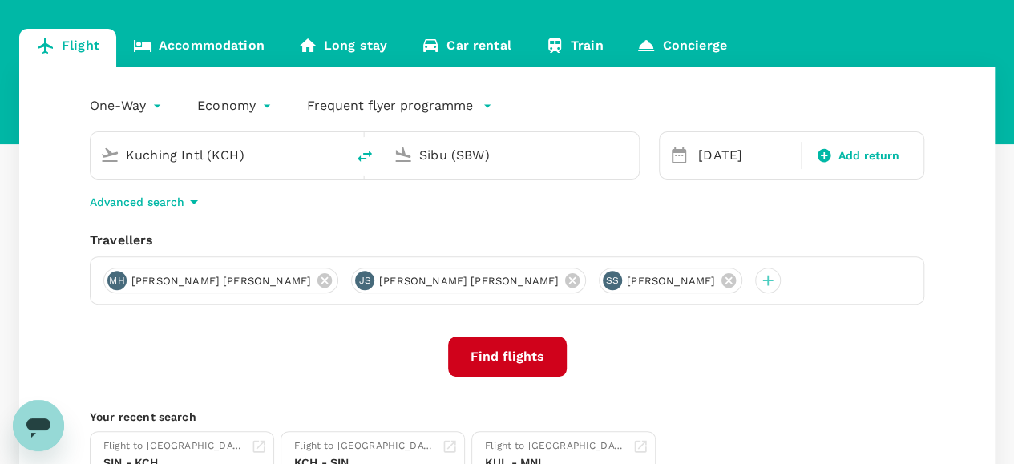
scroll to position [134, 0]
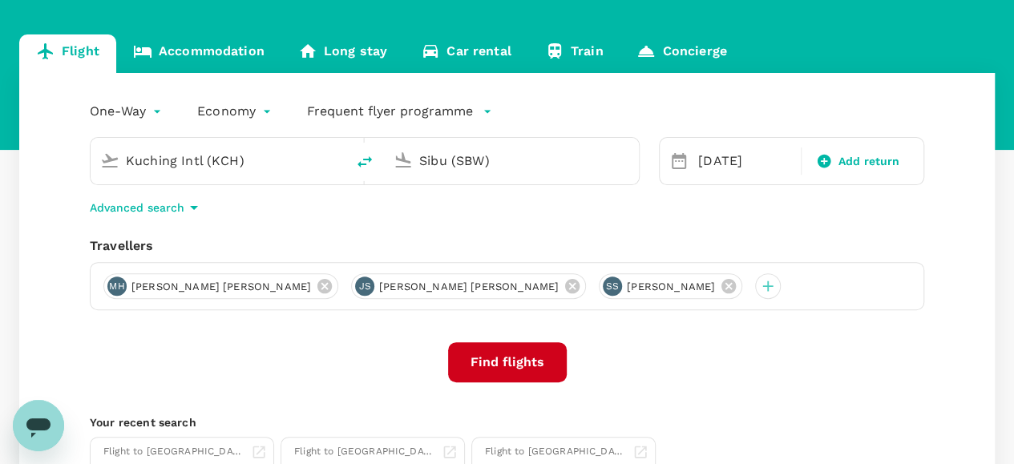
click at [362, 157] on icon "delete" at bounding box center [364, 161] width 19 height 19
type input "Sibu (SBW)"
type input "Kuching Intl (KCH)"
drag, startPoint x: 253, startPoint y: 166, endPoint x: 120, endPoint y: 166, distance: 133.1
click at [120, 166] on div "Sibu (SBW)" at bounding box center [227, 158] width 216 height 32
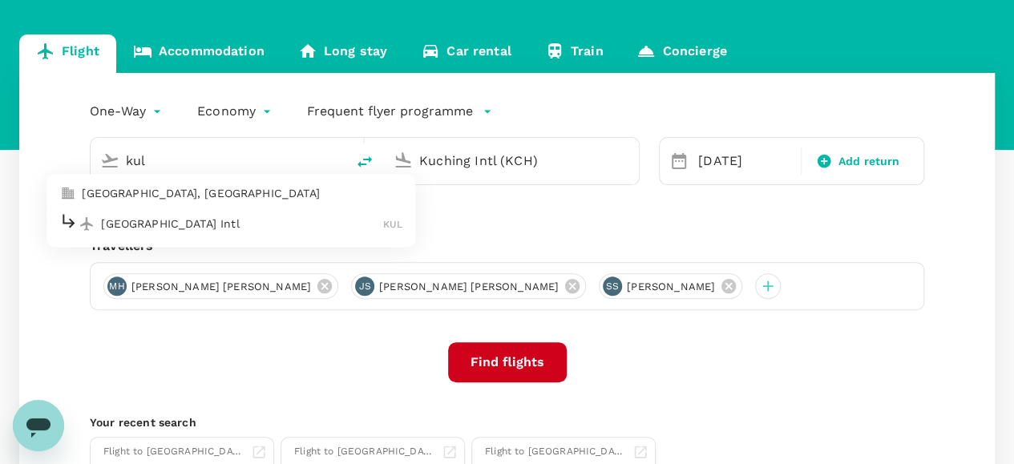
click at [172, 220] on p "Kuala Lumpur Intl" at bounding box center [242, 224] width 282 height 16
type input "Kuala Lumpur Intl (KUL)"
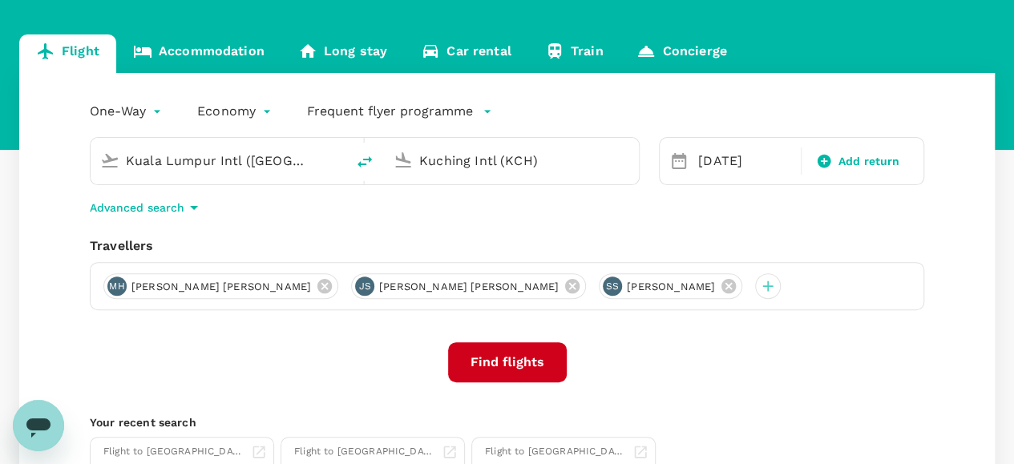
click at [513, 362] on button "Find flights" at bounding box center [507, 362] width 119 height 40
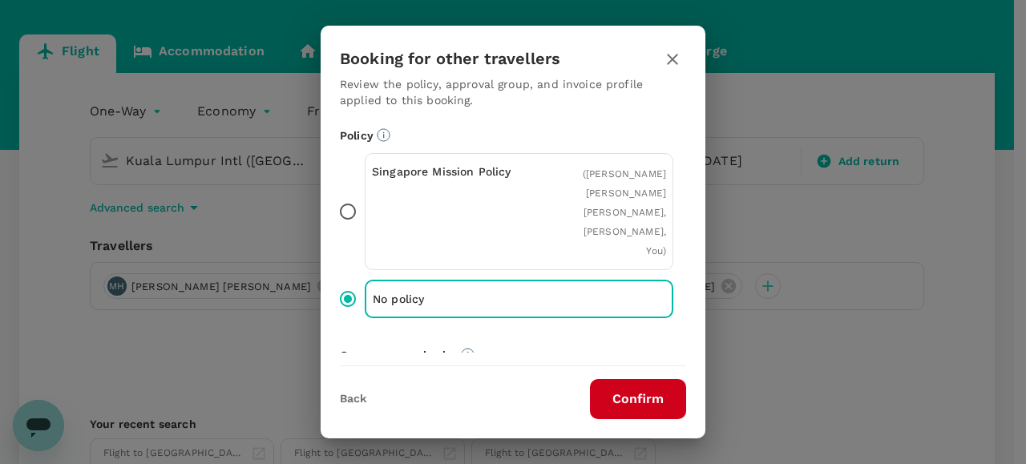
click at [614, 395] on button "Confirm" at bounding box center [638, 399] width 96 height 40
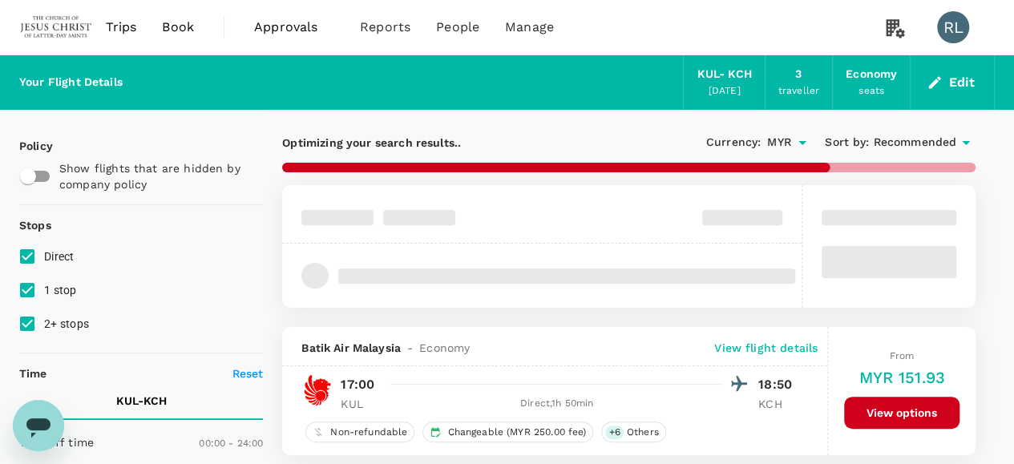
click at [901, 139] on span "Recommended" at bounding box center [914, 143] width 83 height 18
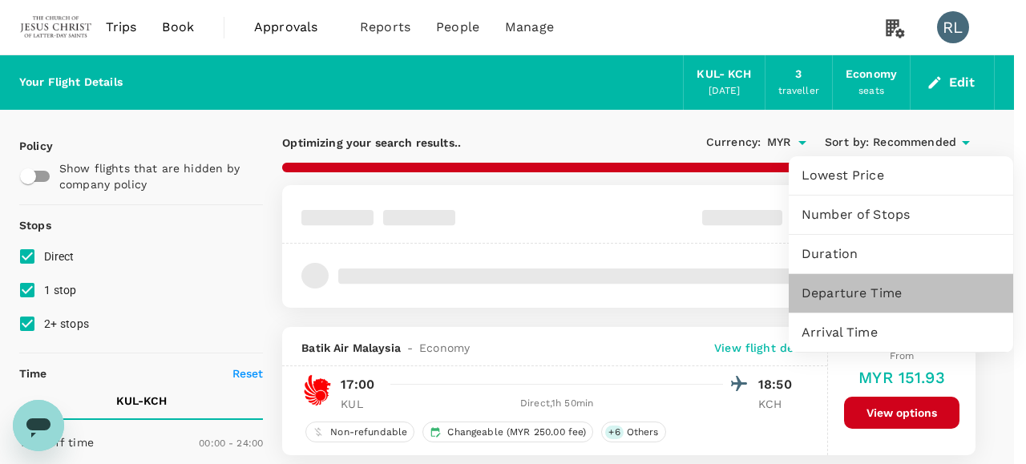
click at [830, 295] on span "Departure Time" at bounding box center [901, 293] width 199 height 19
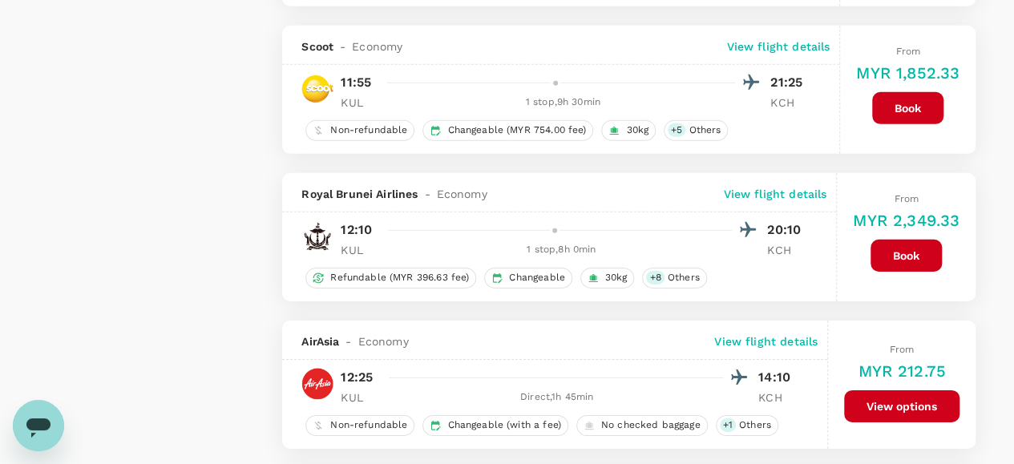
scroll to position [2485, 0]
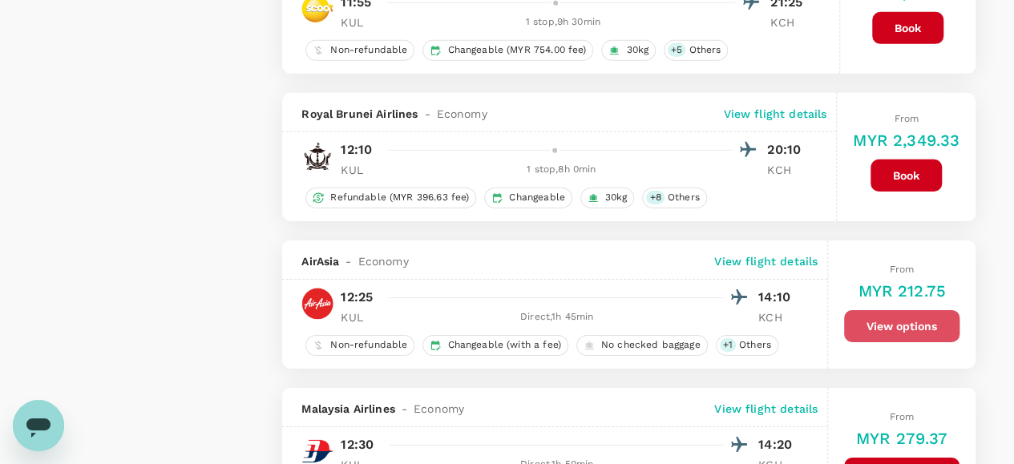
click at [898, 313] on button "View options" at bounding box center [901, 326] width 115 height 32
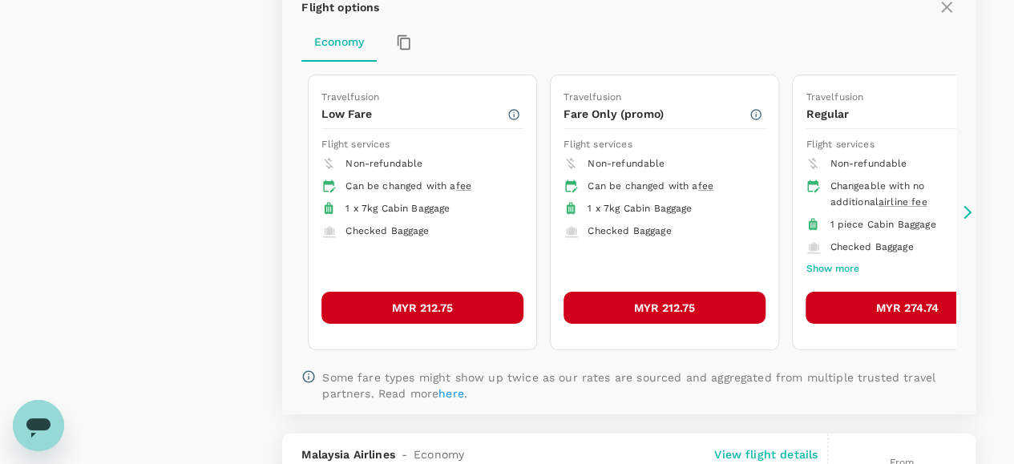
scroll to position [2876, 0]
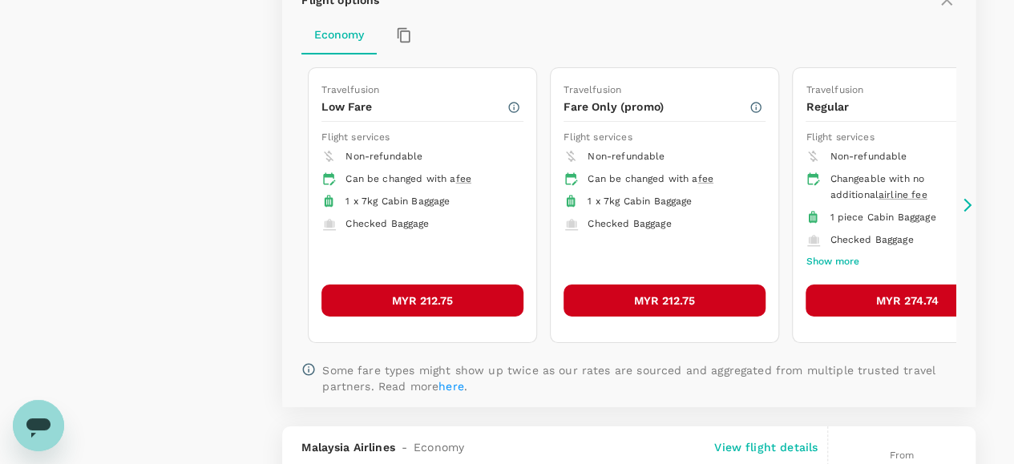
click at [434, 285] on button "MYR 212.75" at bounding box center [422, 301] width 202 height 32
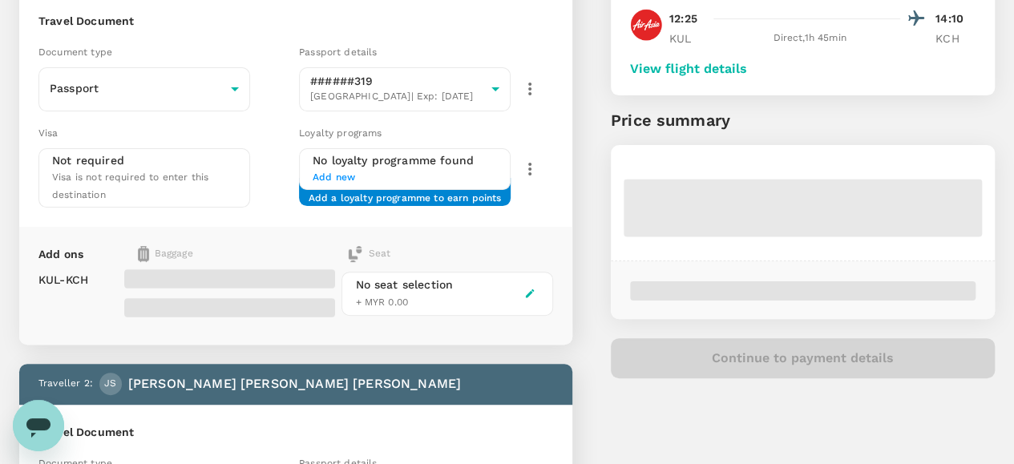
scroll to position [160, 0]
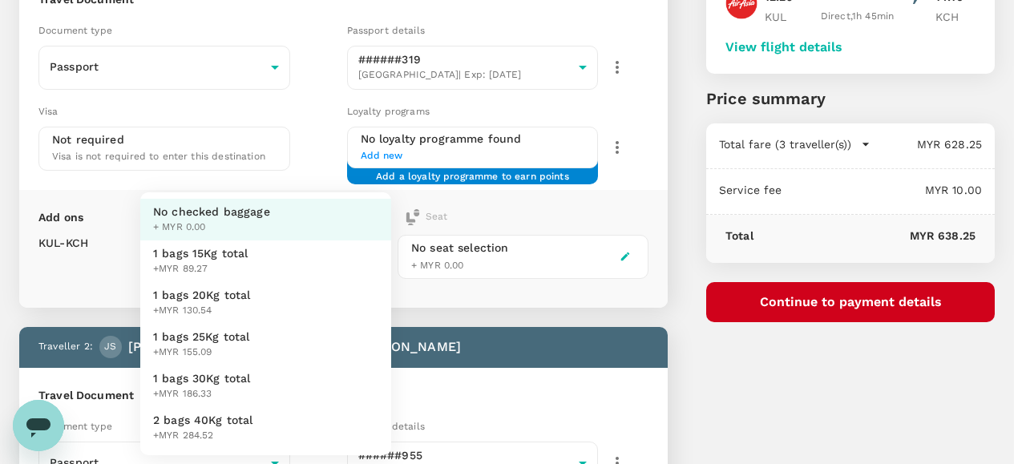
click at [223, 343] on span "1 bags 25Kg total" at bounding box center [201, 337] width 97 height 16
type input "3 - 155.09"
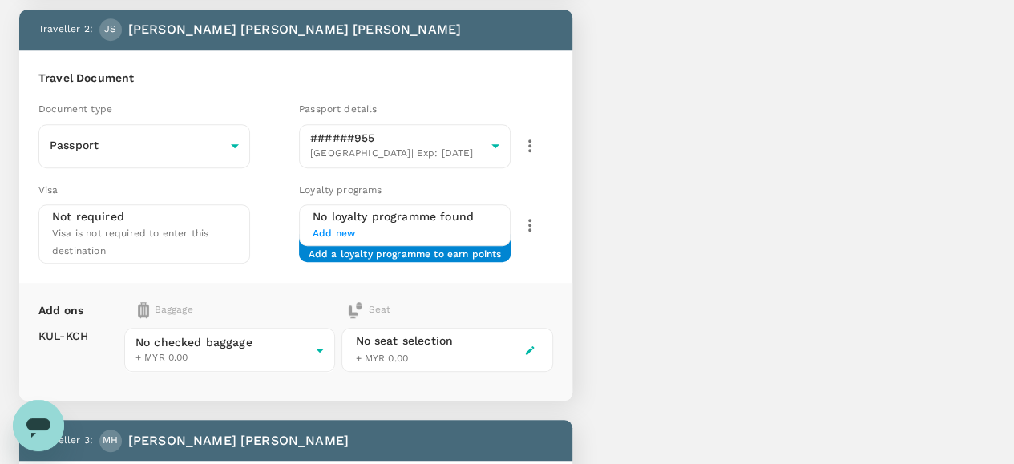
scroll to position [561, 0]
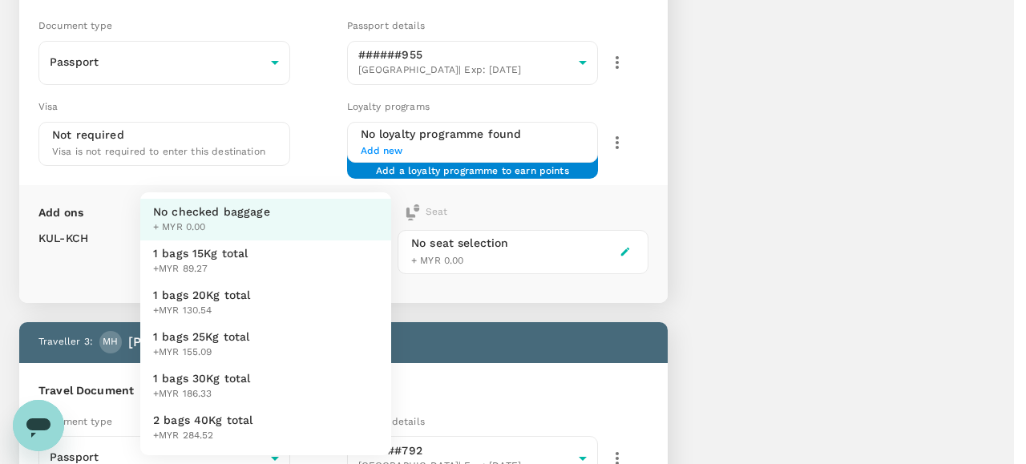
click at [333, 250] on body "Back to flight results Flight review Traveller(s) Traveller 1 : SS Sara Ainsley…" at bounding box center [513, 179] width 1026 height 1480
click at [237, 338] on span "1 bags 25Kg total" at bounding box center [201, 337] width 97 height 16
type input "3 - 155.09"
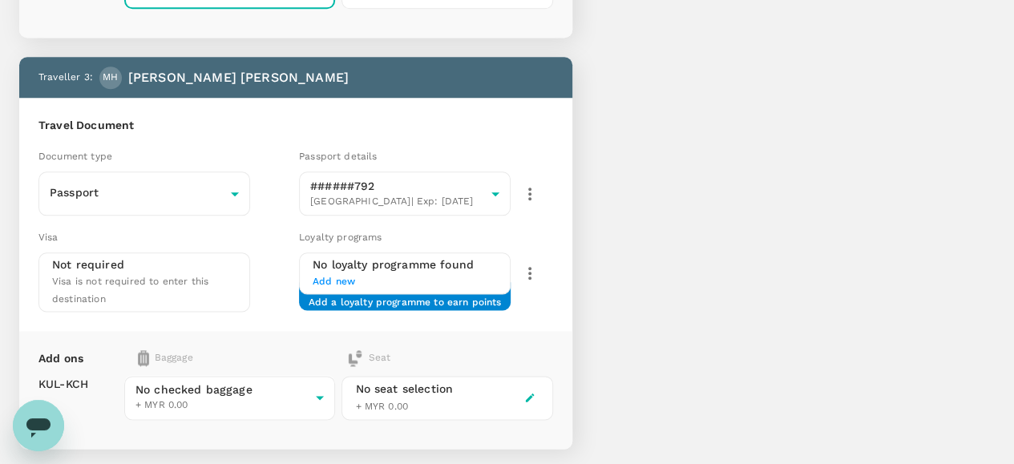
scroll to position [882, 0]
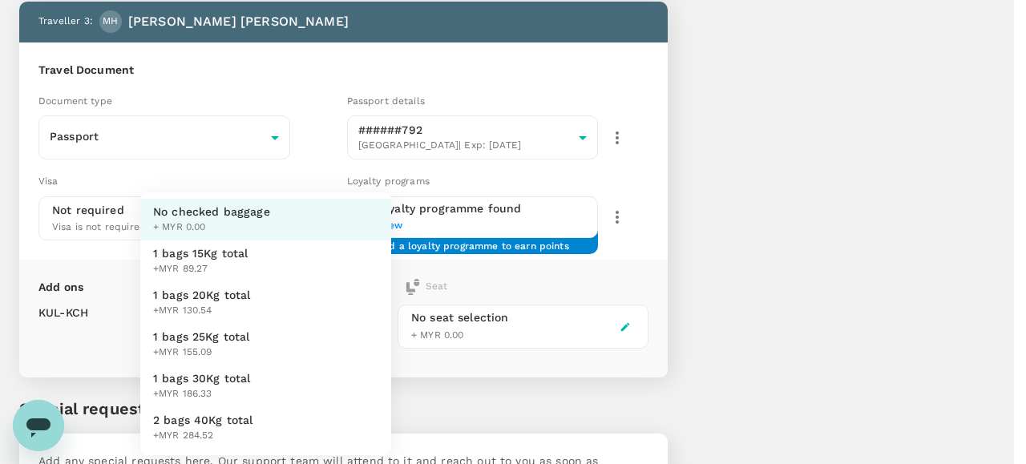
click at [220, 333] on span "1 bags 25Kg total" at bounding box center [201, 337] width 97 height 16
type input "3 - 155.09"
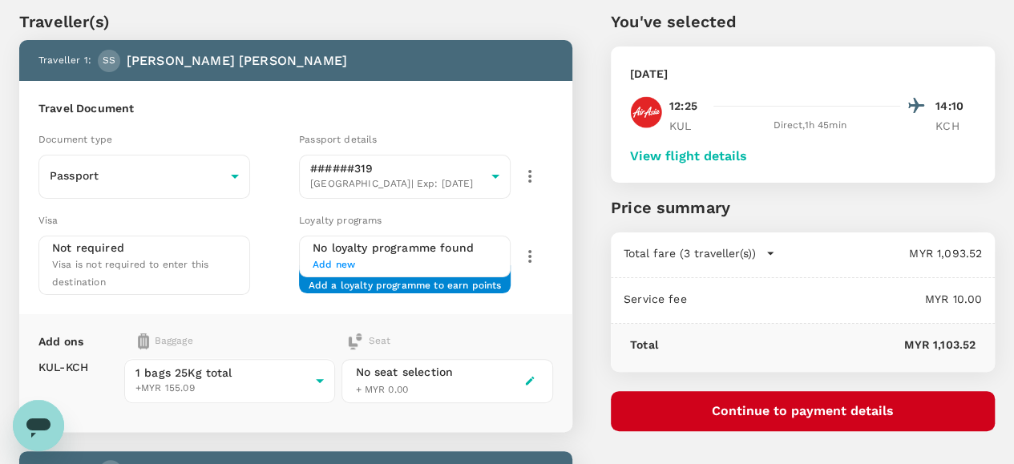
scroll to position [0, 0]
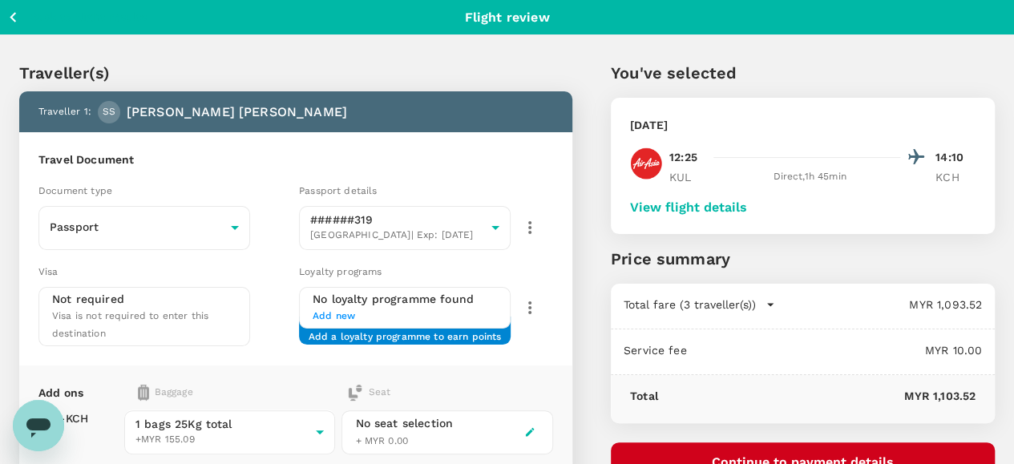
click at [747, 209] on button "View flight details" at bounding box center [688, 207] width 117 height 14
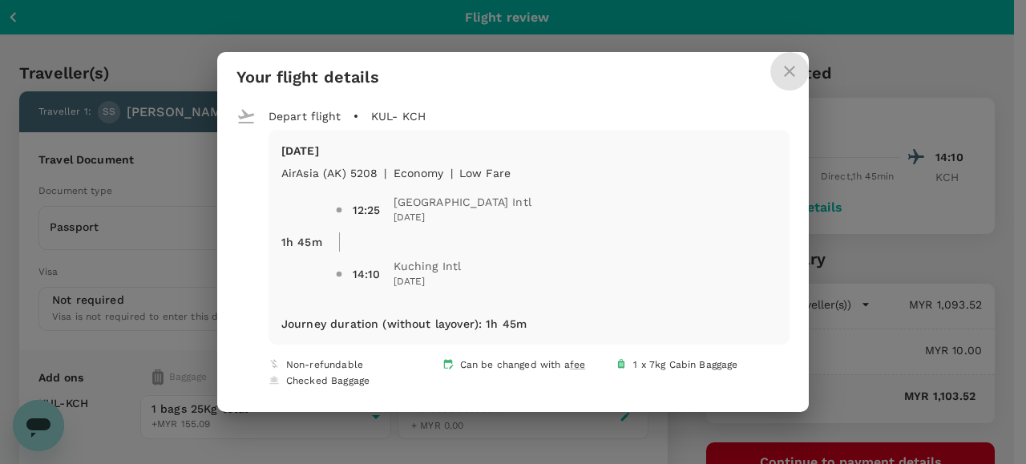
click at [784, 74] on icon "close" at bounding box center [789, 71] width 11 height 11
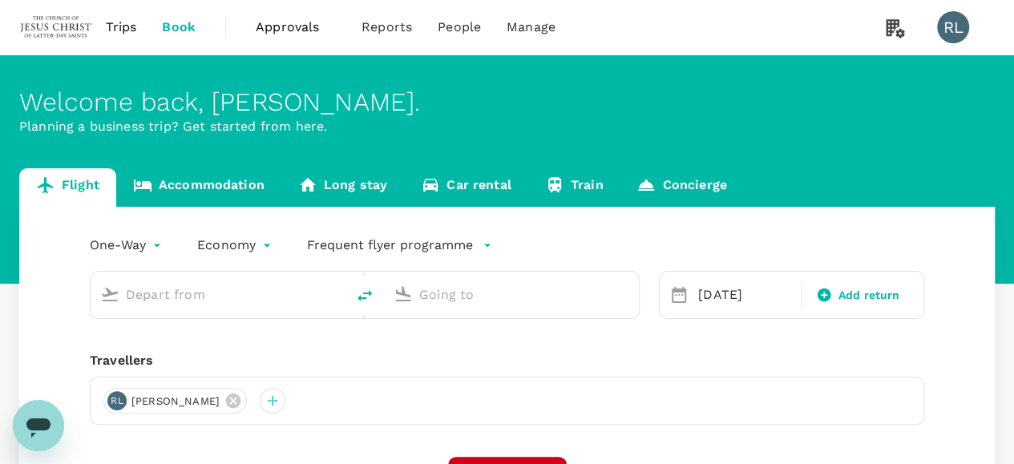
type input "Kuala Lumpur Intl ([GEOGRAPHIC_DATA])"
type input "Kuching Intl (KCH)"
type input "Kuala Lumpur Intl (KUL)"
type input "Kuching Intl (KCH)"
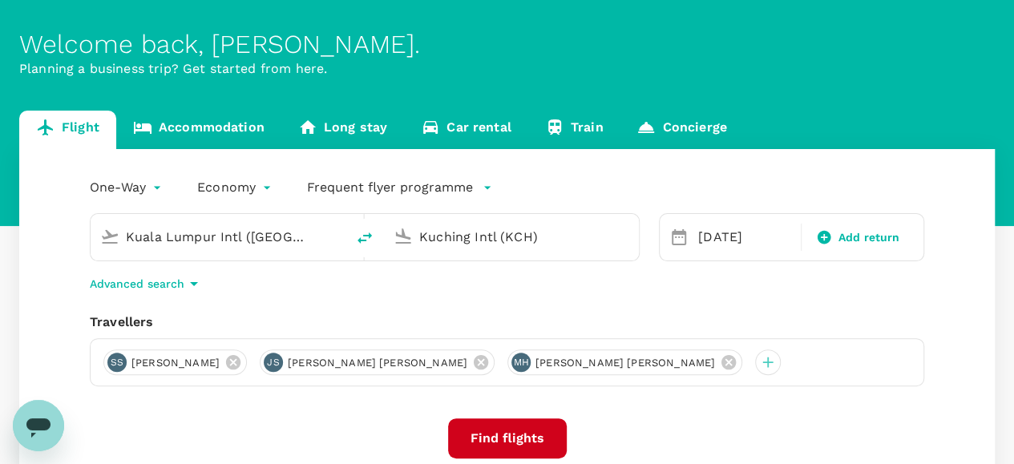
scroll to position [80, 0]
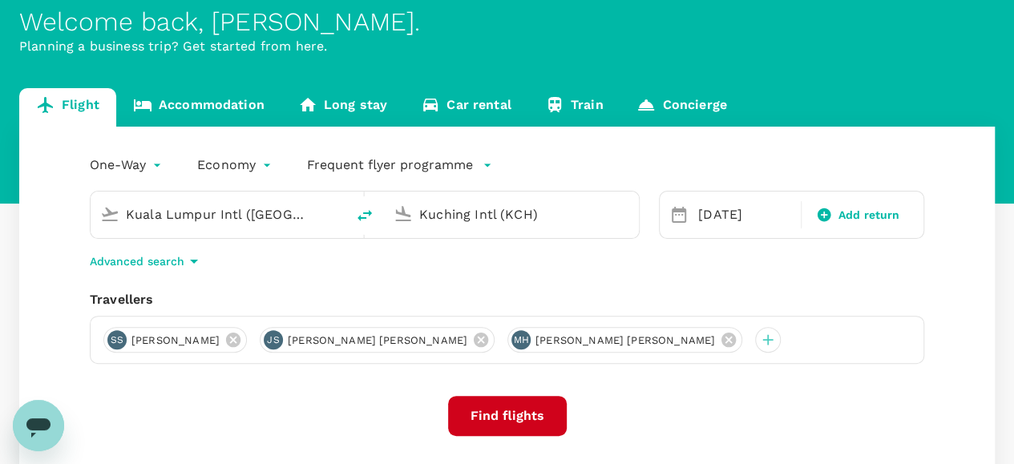
drag, startPoint x: 580, startPoint y: 336, endPoint x: 568, endPoint y: 339, distance: 12.4
click at [721, 336] on icon at bounding box center [728, 340] width 14 height 14
drag, startPoint x: 417, startPoint y: 339, endPoint x: 367, endPoint y: 347, distance: 50.3
click at [474, 340] on icon at bounding box center [481, 340] width 14 height 14
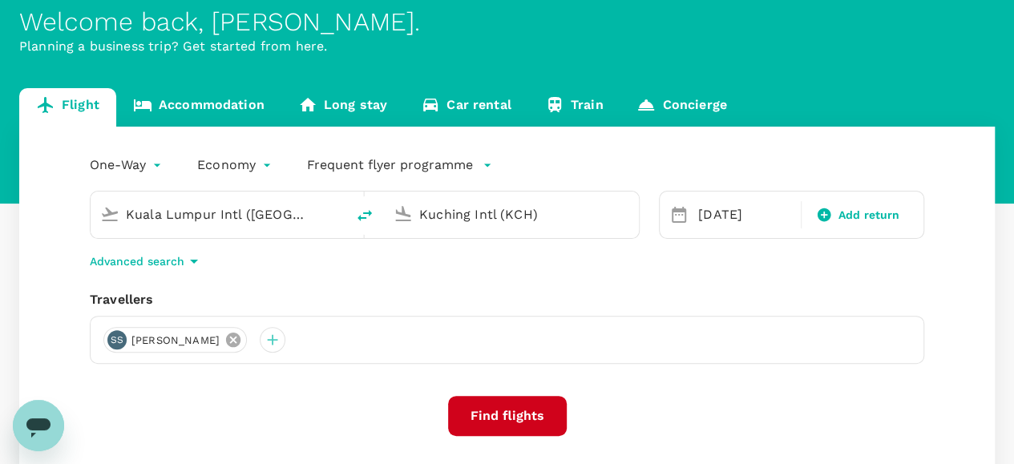
click at [237, 341] on icon at bounding box center [233, 340] width 14 height 14
click at [117, 341] on div at bounding box center [116, 340] width 26 height 26
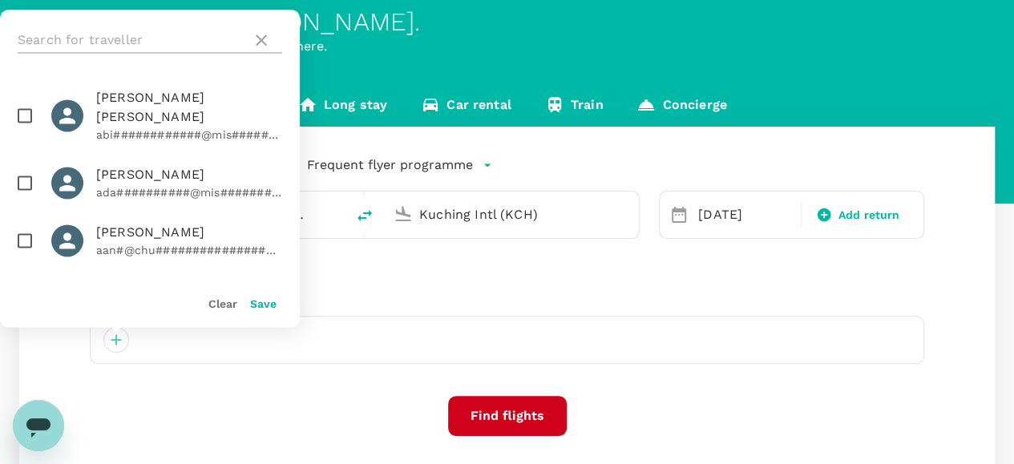
click at [156, 32] on input "text" at bounding box center [132, 40] width 228 height 26
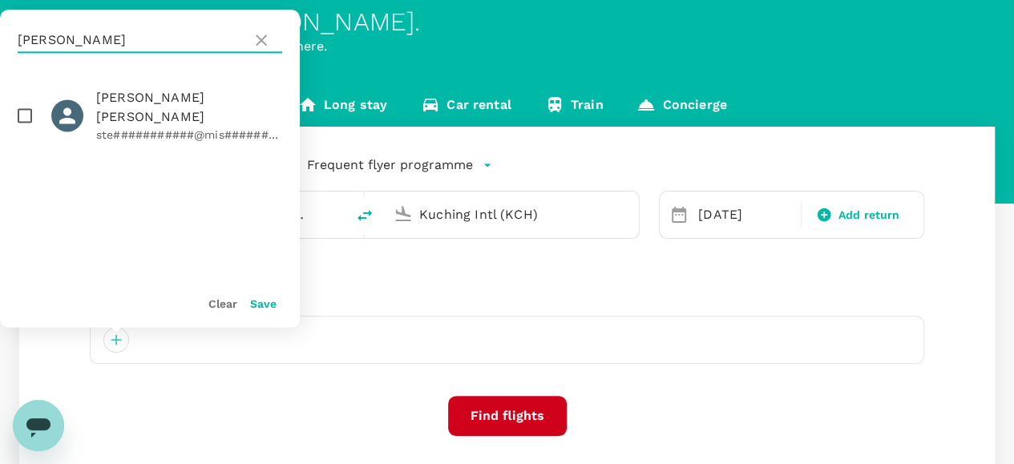
type input "stewart"
click at [25, 107] on input "checkbox" at bounding box center [25, 116] width 34 height 34
checkbox input "true"
click at [259, 301] on button "Save" at bounding box center [263, 303] width 26 height 13
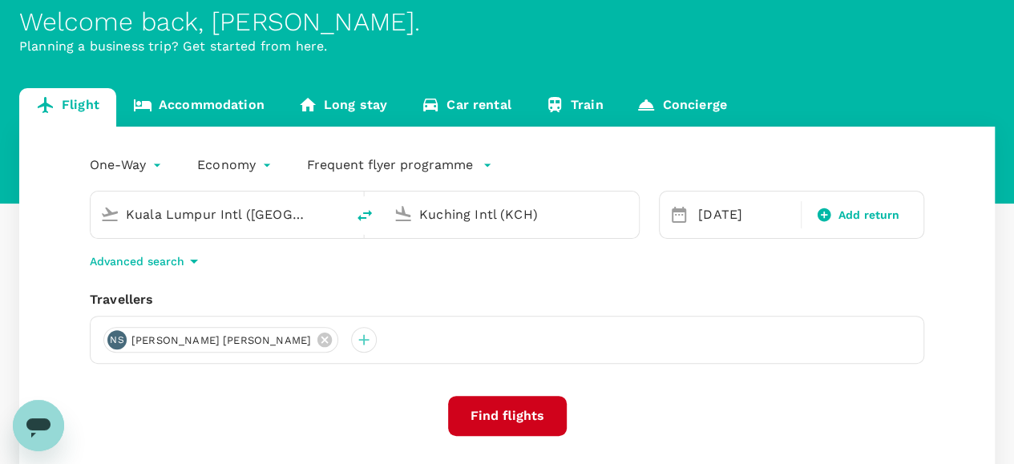
click at [527, 416] on button "Find flights" at bounding box center [507, 416] width 119 height 40
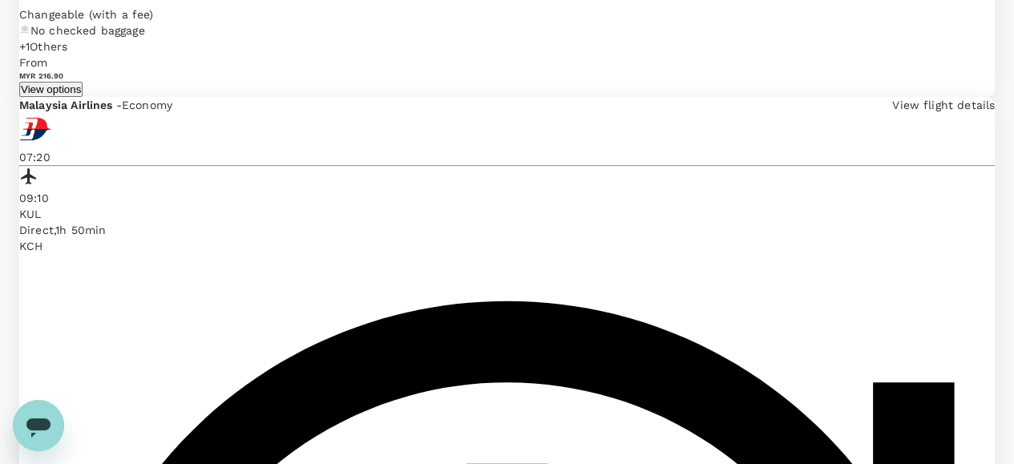
scroll to position [2998, 0]
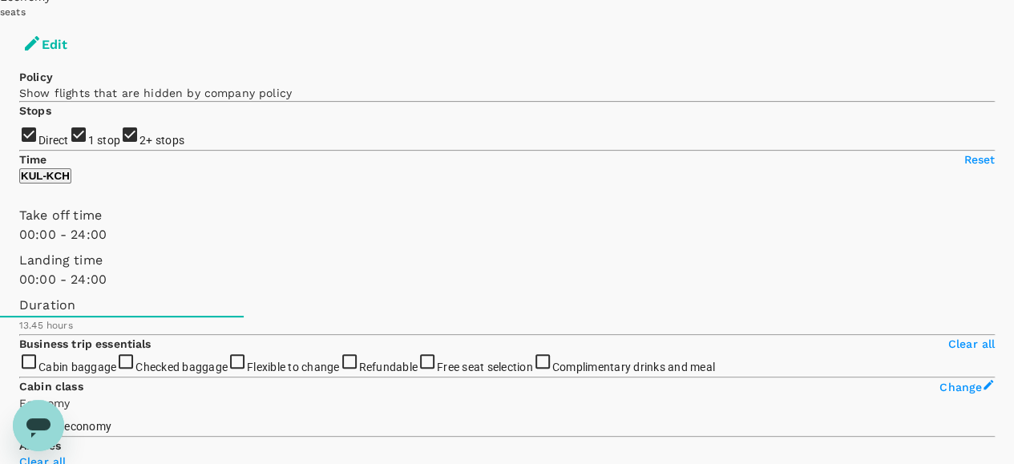
scroll to position [160, 0]
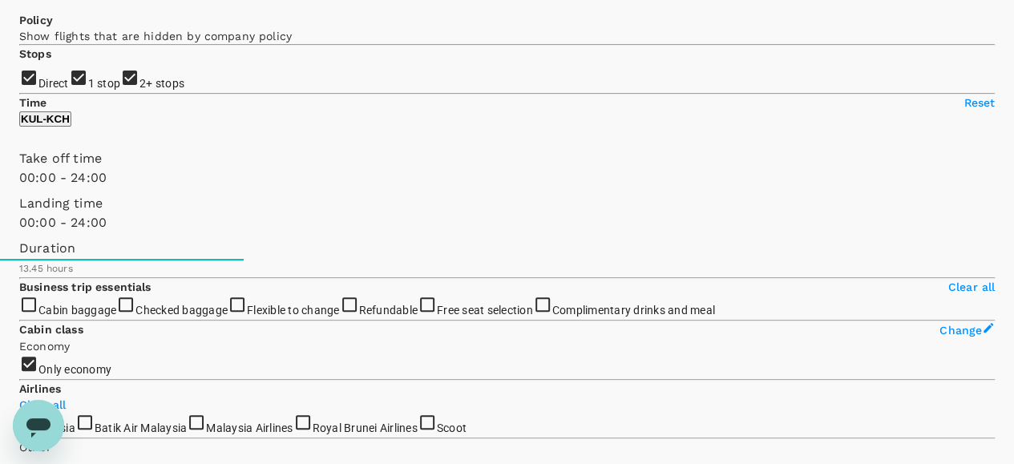
scroll to position [240, 0]
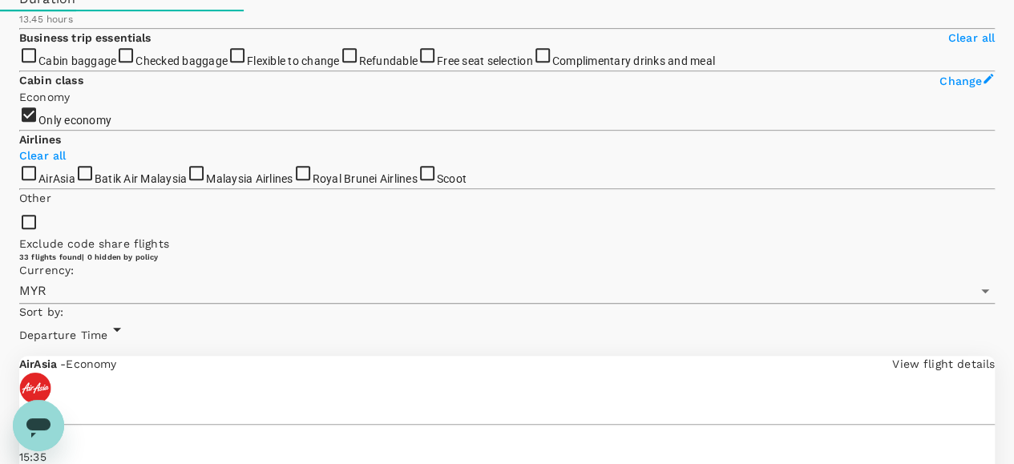
scroll to position [463, 0]
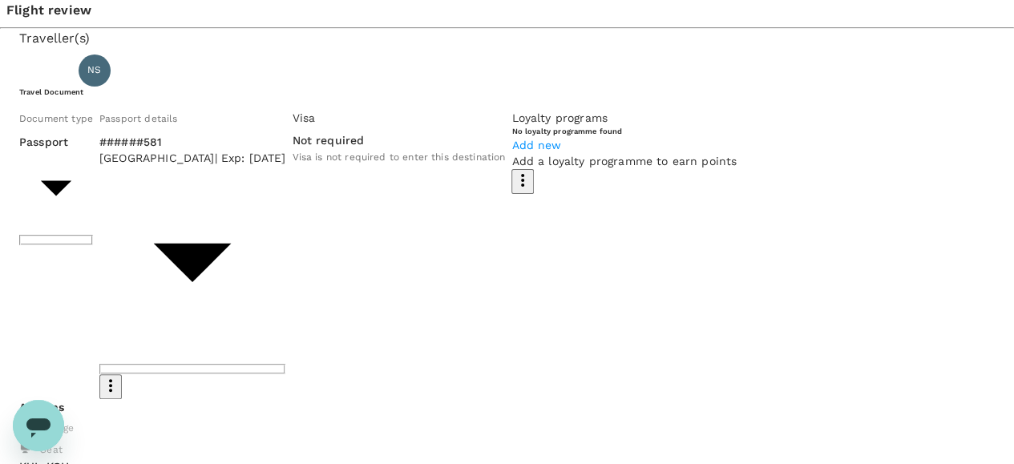
scroll to position [80, 0]
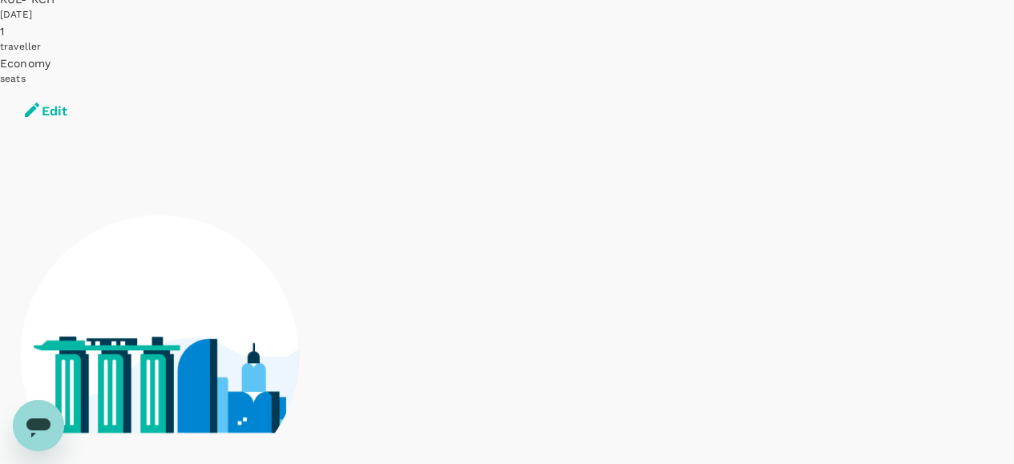
scroll to position [131, 0]
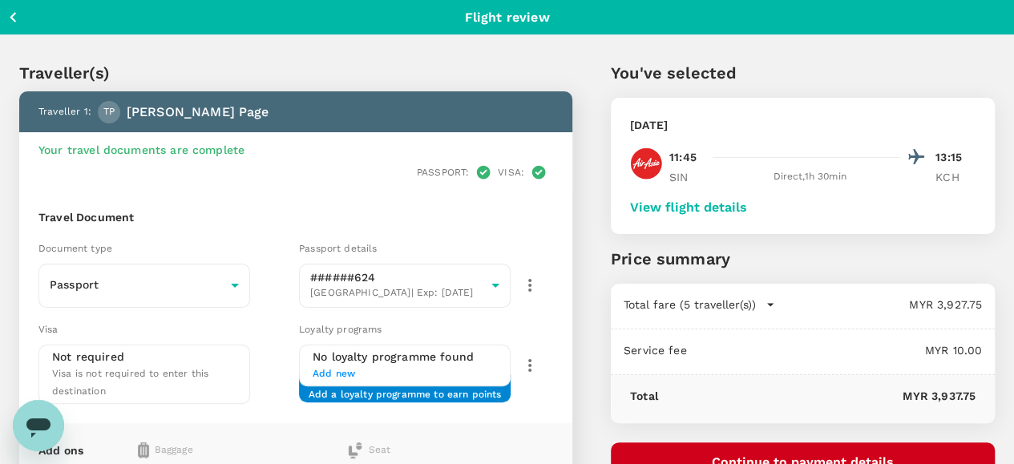
click at [747, 211] on button "View flight details" at bounding box center [688, 207] width 117 height 14
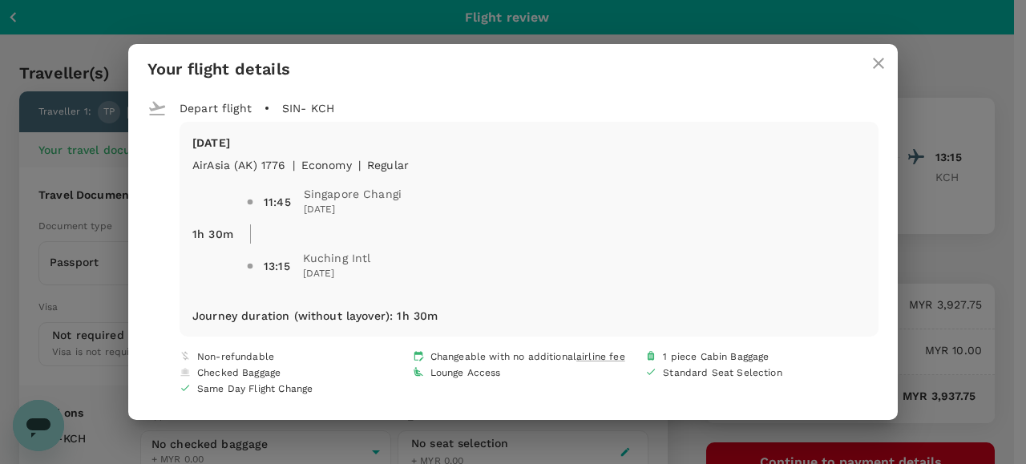
click at [880, 68] on icon "close" at bounding box center [878, 63] width 19 height 19
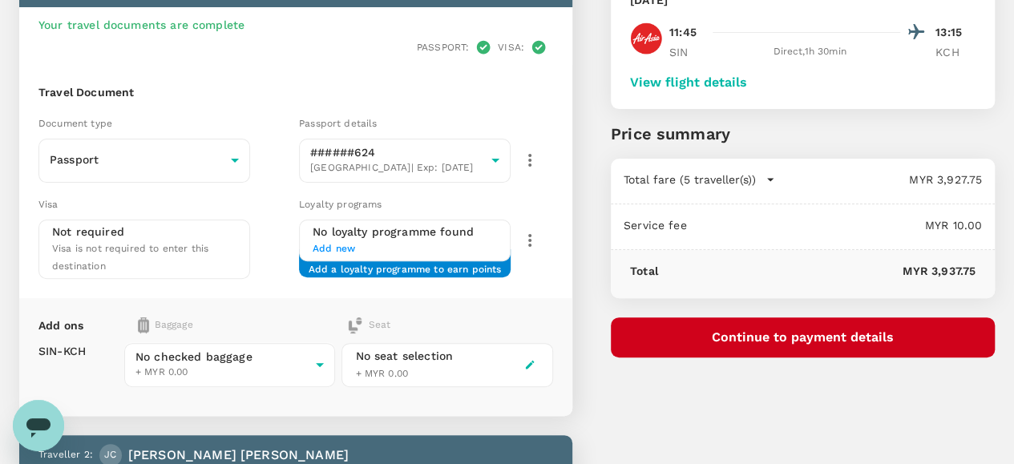
scroll to position [160, 0]
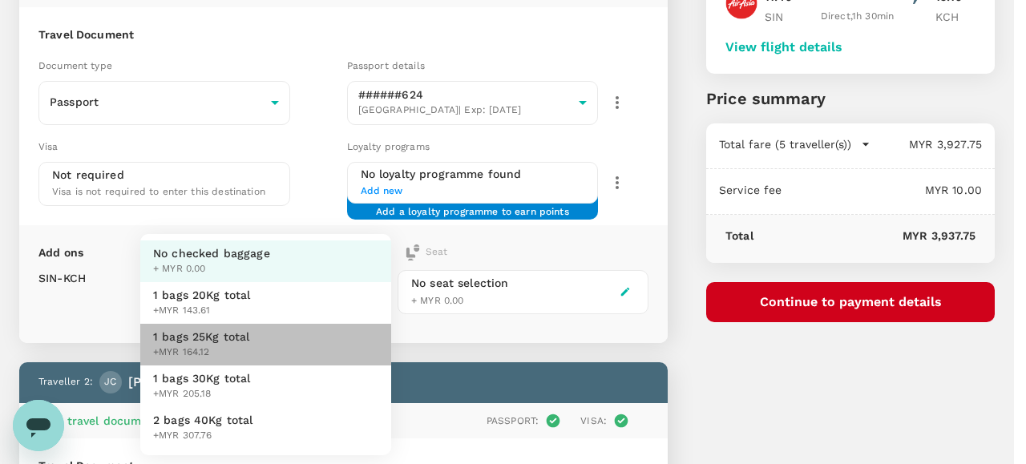
click at [216, 335] on span "1 bags 25Kg total" at bounding box center [201, 337] width 97 height 16
type input "2 - 164.12"
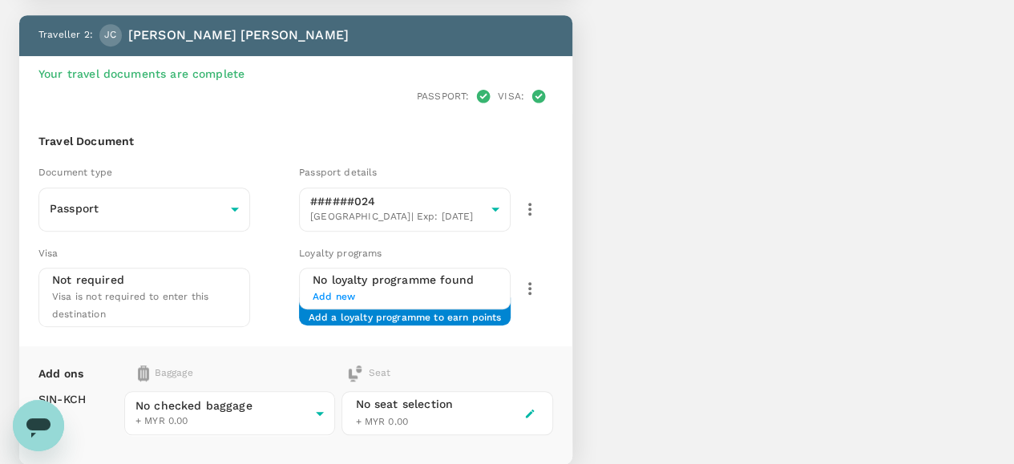
scroll to position [561, 0]
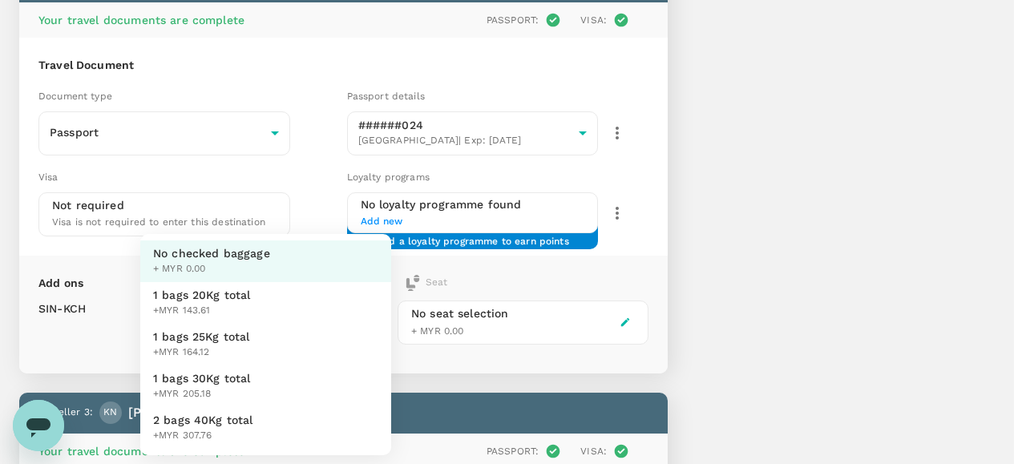
click at [220, 339] on span "1 bags 25Kg total" at bounding box center [201, 337] width 97 height 16
type input "2 - 164.12"
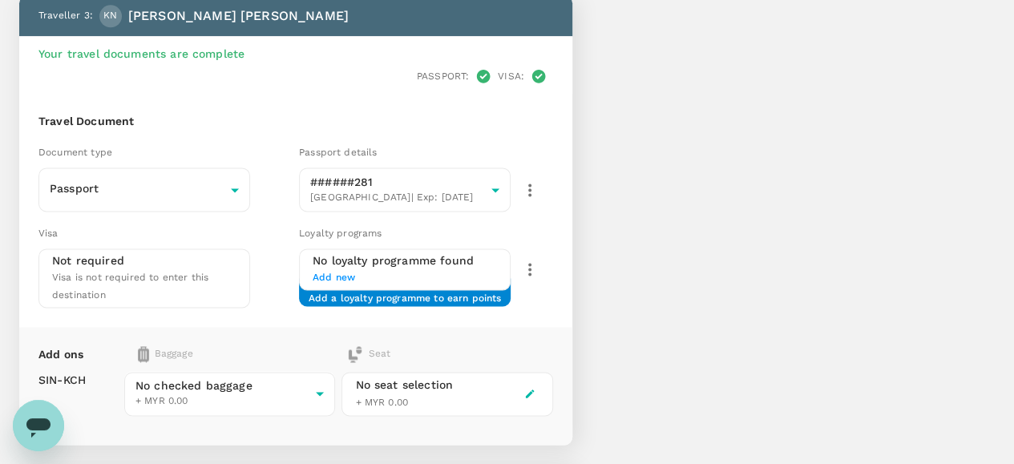
scroll to position [1042, 0]
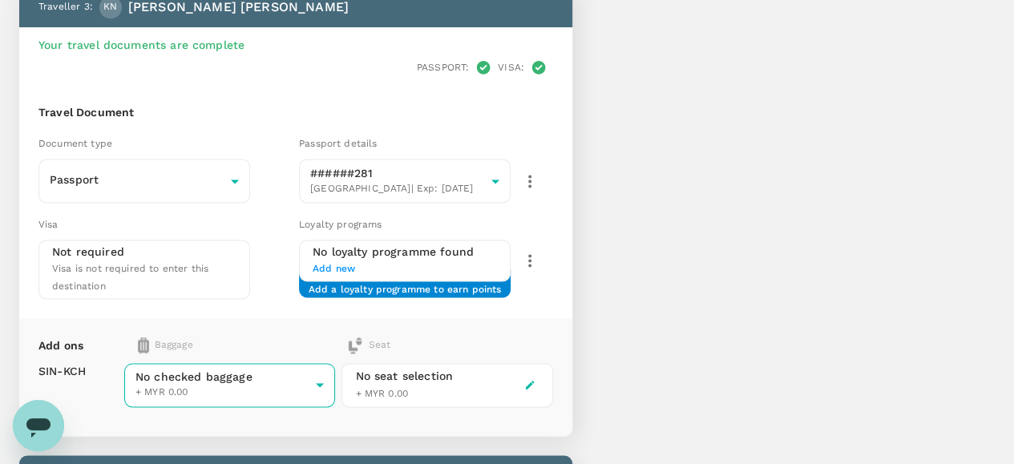
click at [308, 270] on body "Back to flight results Flight review Traveller(s) Traveller 1 : TP Tyler Allen …" at bounding box center [507, 276] width 1014 height 2636
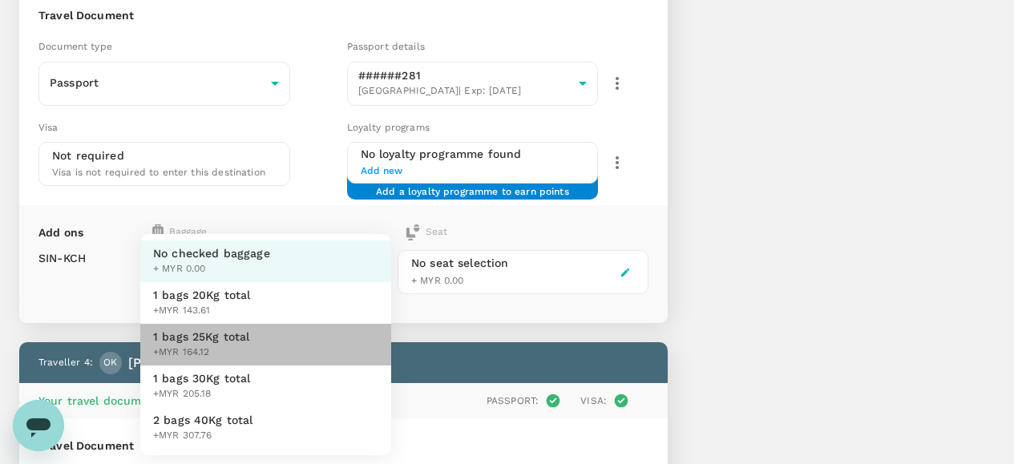
click at [223, 339] on span "1 bags 25Kg total" at bounding box center [201, 337] width 97 height 16
type input "2 - 164.12"
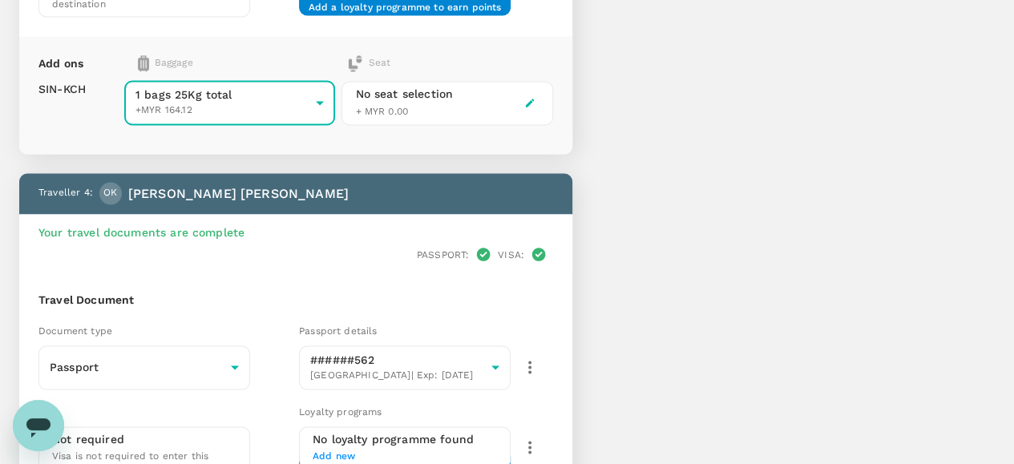
scroll to position [1443, 0]
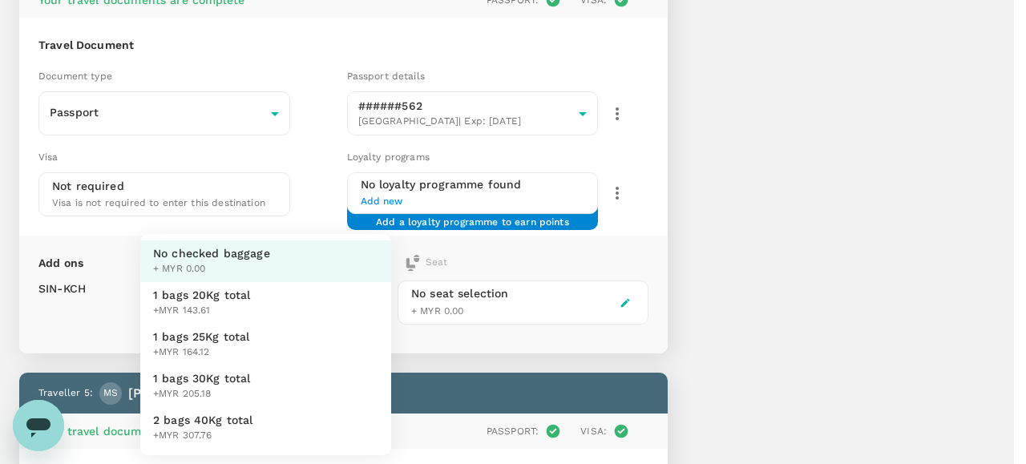
click at [231, 333] on span "1 bags 25Kg total" at bounding box center [201, 337] width 97 height 16
type input "2 - 164.12"
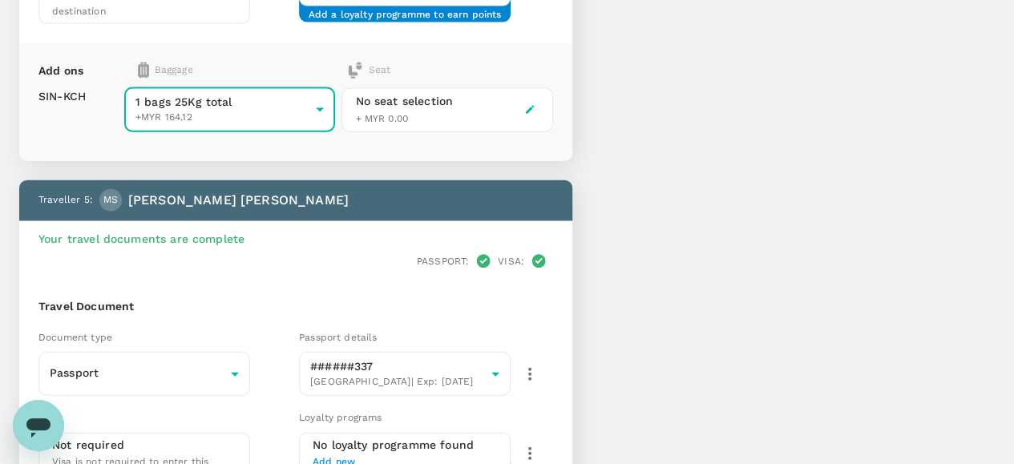
scroll to position [1844, 0]
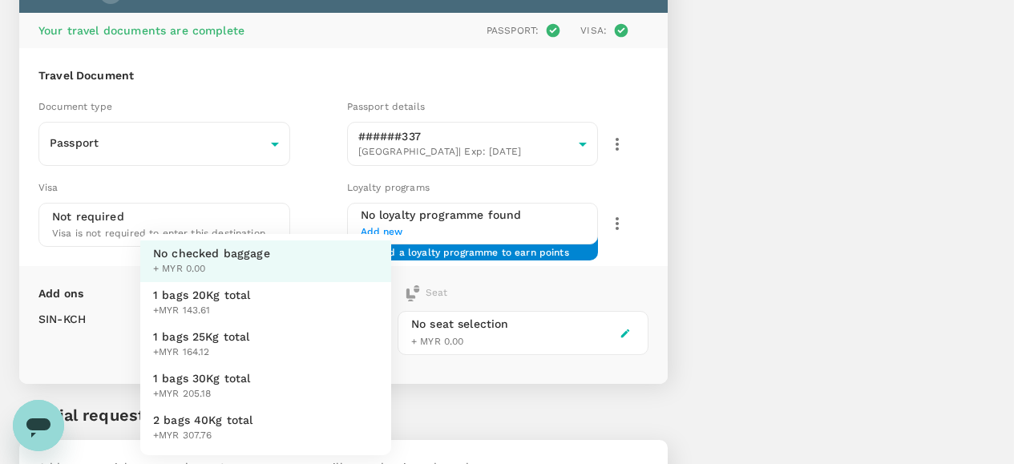
click at [208, 337] on span "1 bags 25Kg total" at bounding box center [201, 337] width 97 height 16
type input "2 - 164.12"
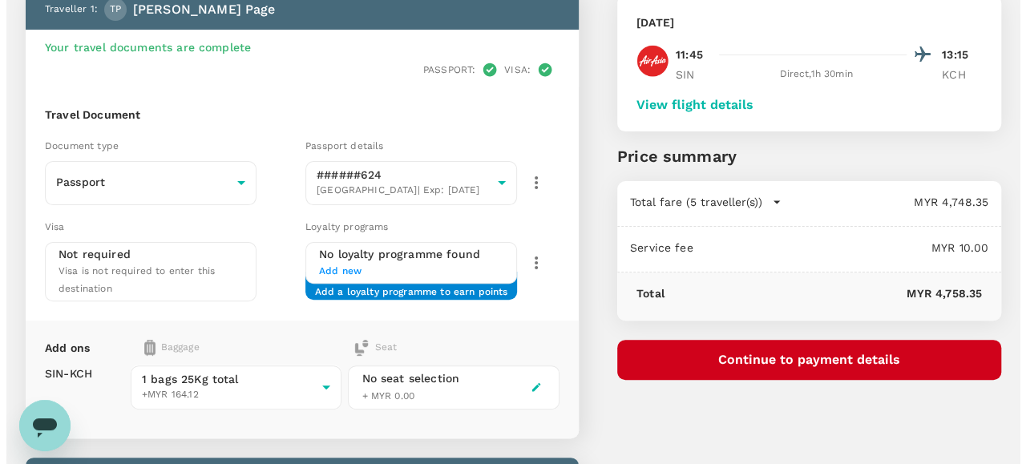
scroll to position [80, 0]
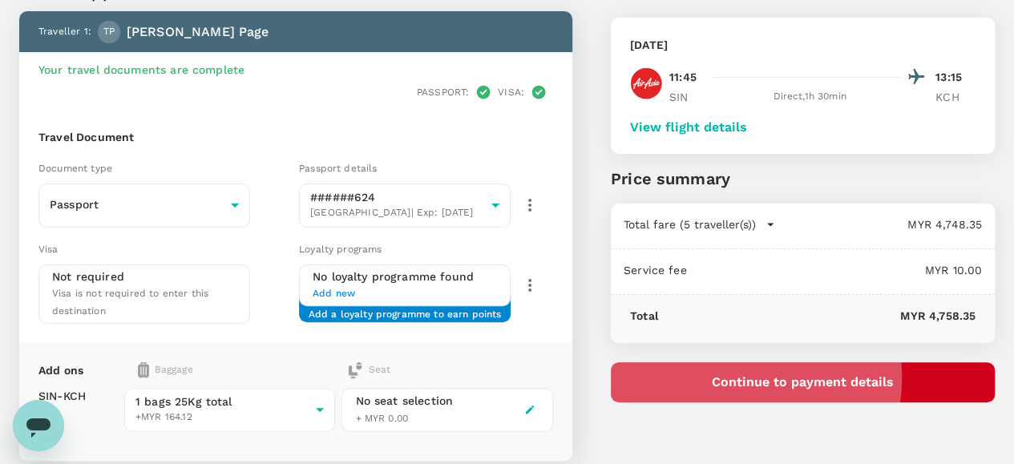
click at [834, 378] on button "Continue to payment details" at bounding box center [803, 382] width 384 height 40
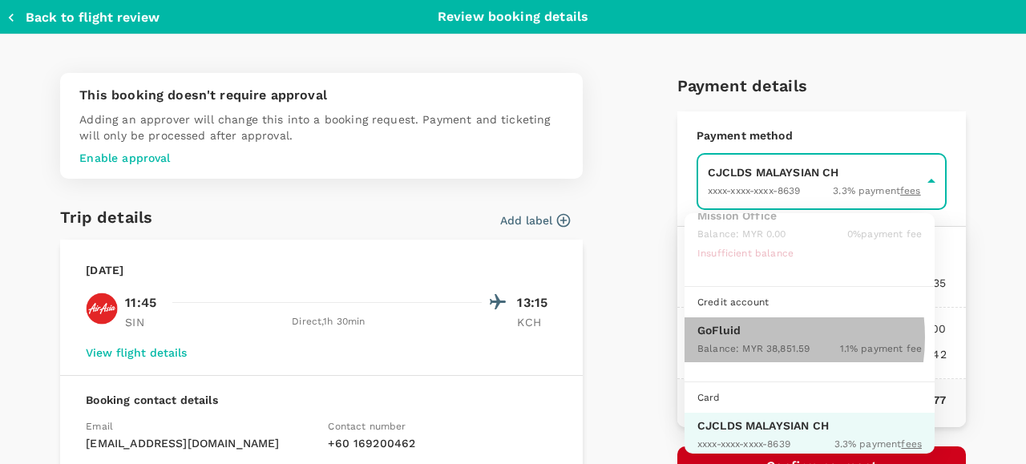
click at [735, 338] on div "Balance : MYR 38,851.59" at bounding box center [753, 347] width 112 height 19
type input "9b357727-6904-47bd-a44e-9a56bf7dfc7a"
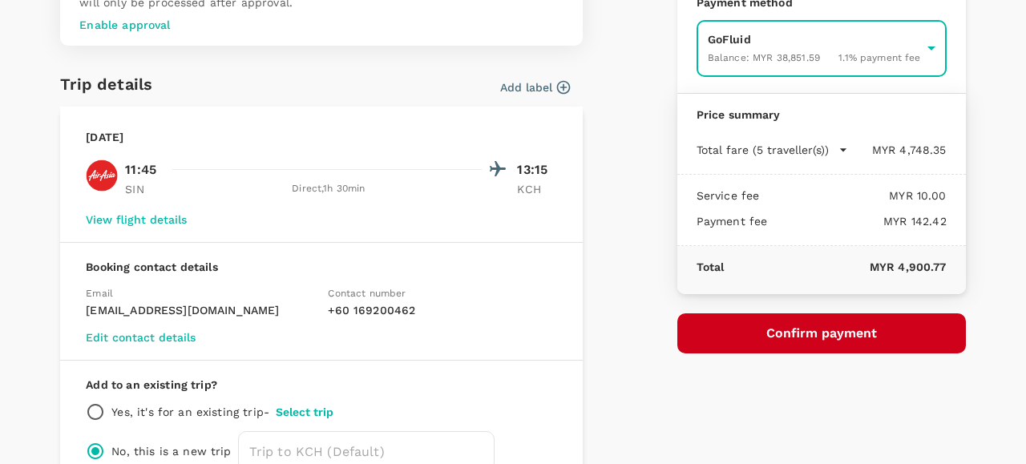
scroll to position [160, 0]
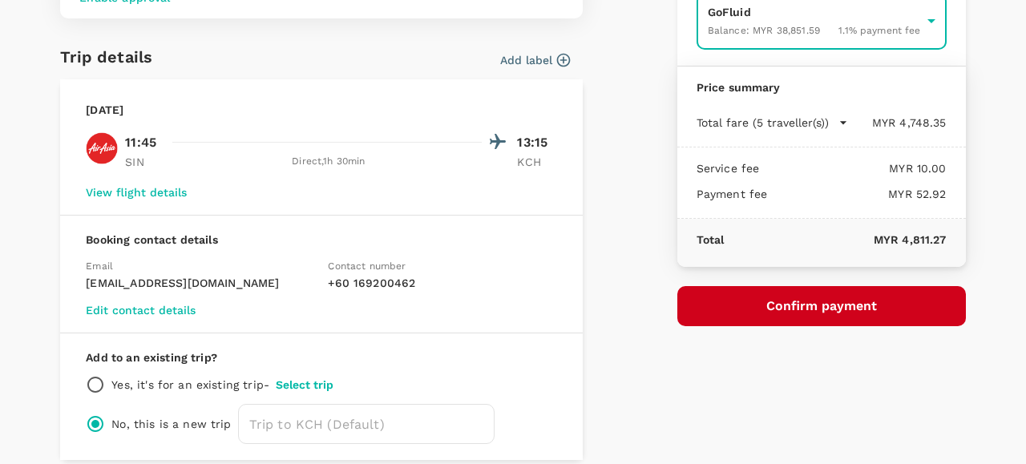
click at [794, 298] on button "Confirm payment" at bounding box center [821, 306] width 289 height 40
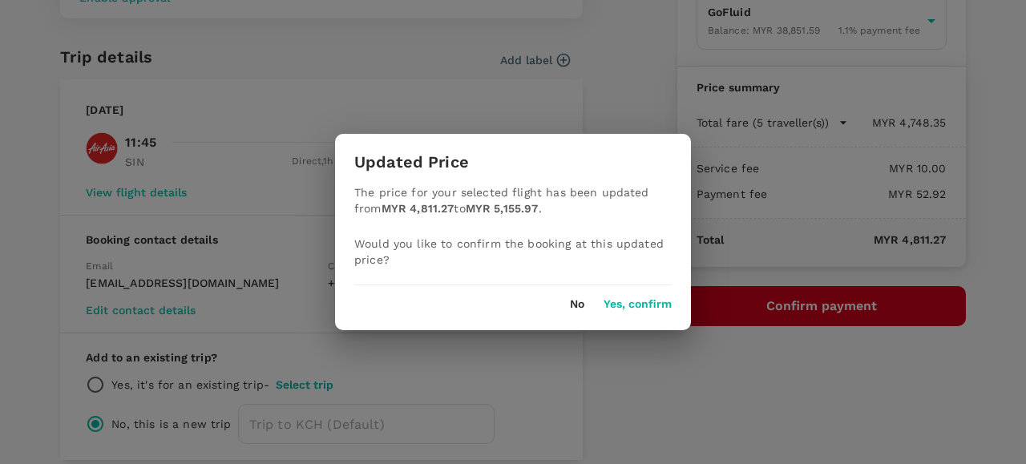
click at [630, 304] on button "Yes, confirm" at bounding box center [638, 304] width 68 height 13
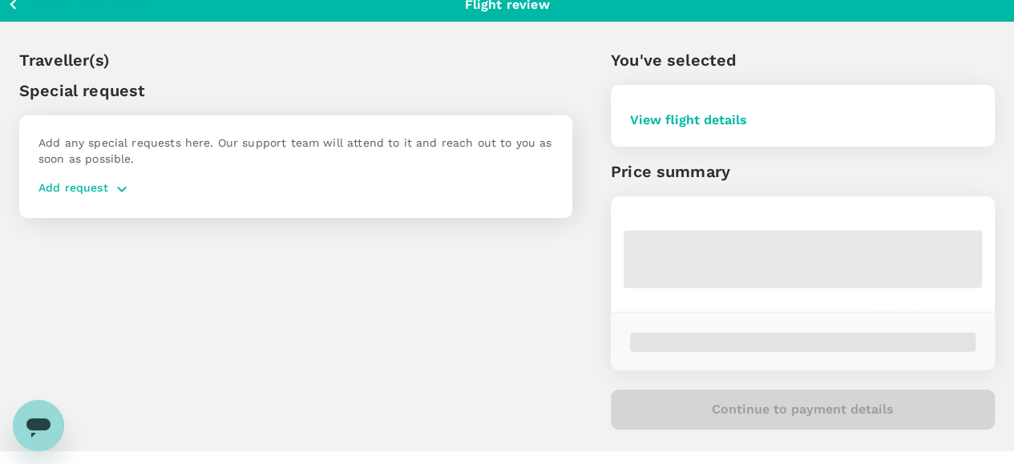
scroll to position [42, 0]
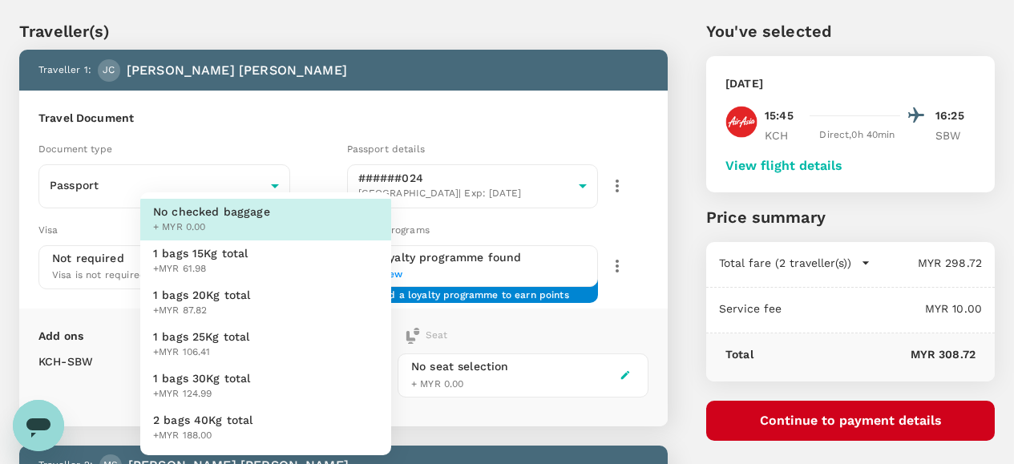
click at [234, 337] on span "1 bags 25Kg total" at bounding box center [201, 337] width 97 height 16
type input "3 - 106.41"
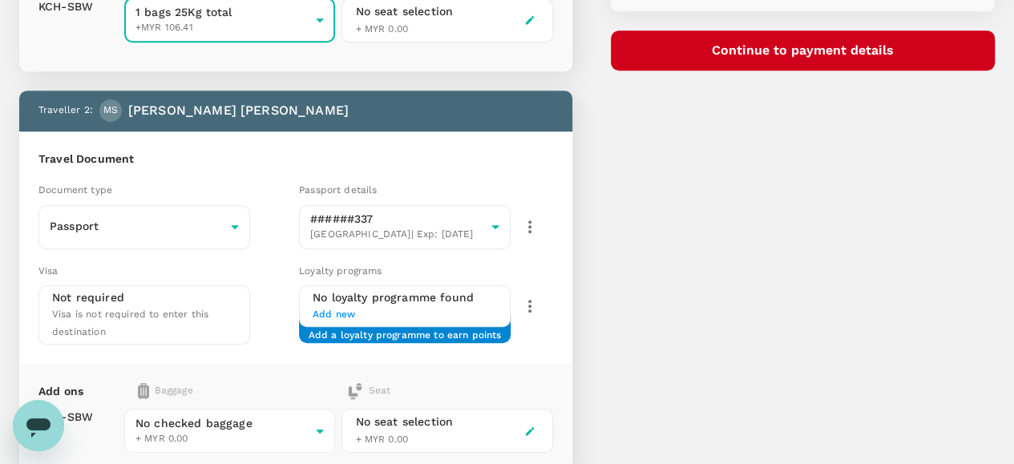
scroll to position [442, 0]
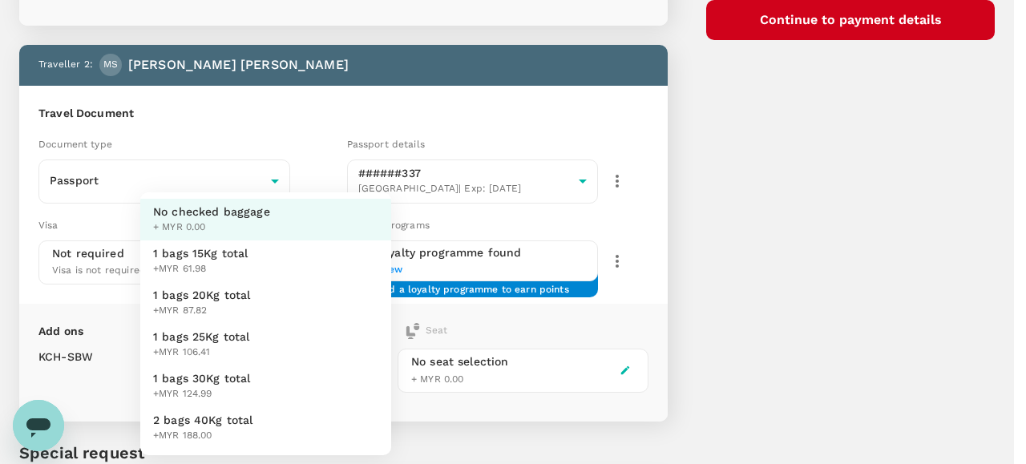
click at [255, 359] on body "Back to flight results Flight review Traveller(s) Traveller 1 : JC Jacob Mark C…" at bounding box center [513, 100] width 1026 height 1085
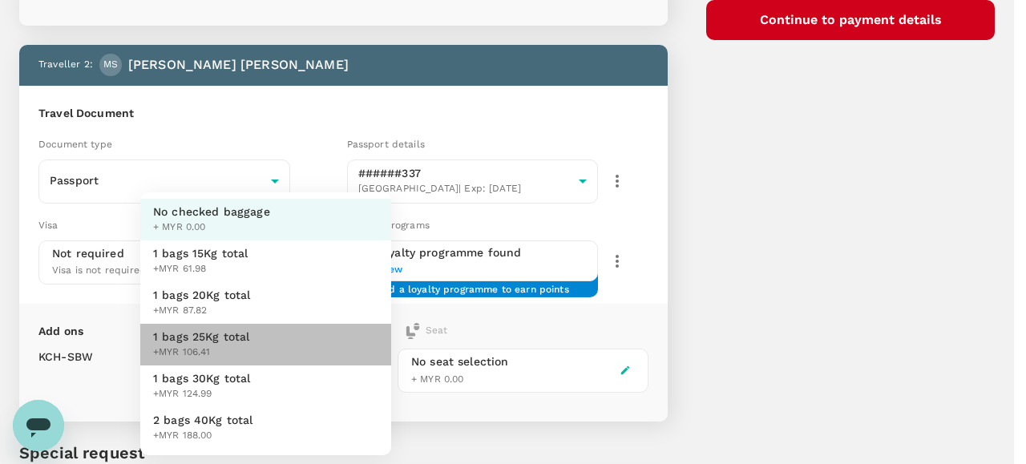
click at [247, 341] on span "1 bags 25Kg total" at bounding box center [201, 337] width 97 height 16
type input "3 - 106.41"
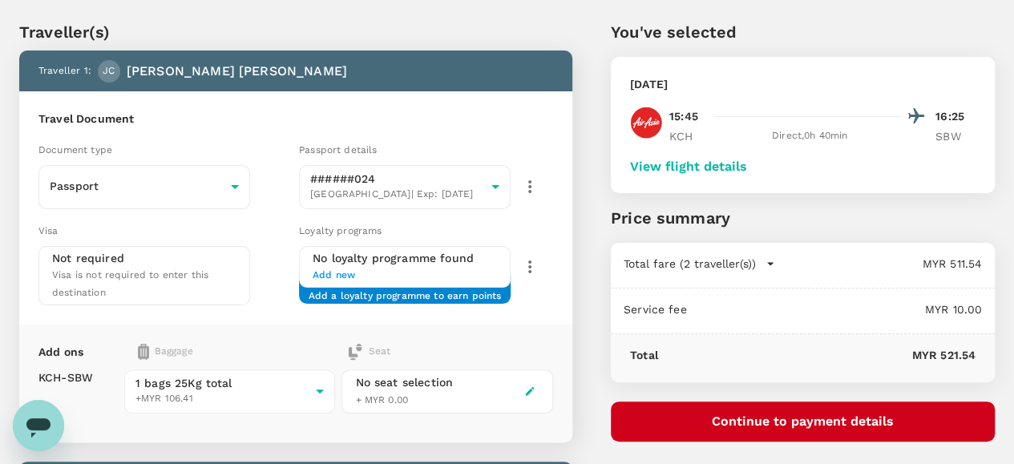
scroll to position [38, 0]
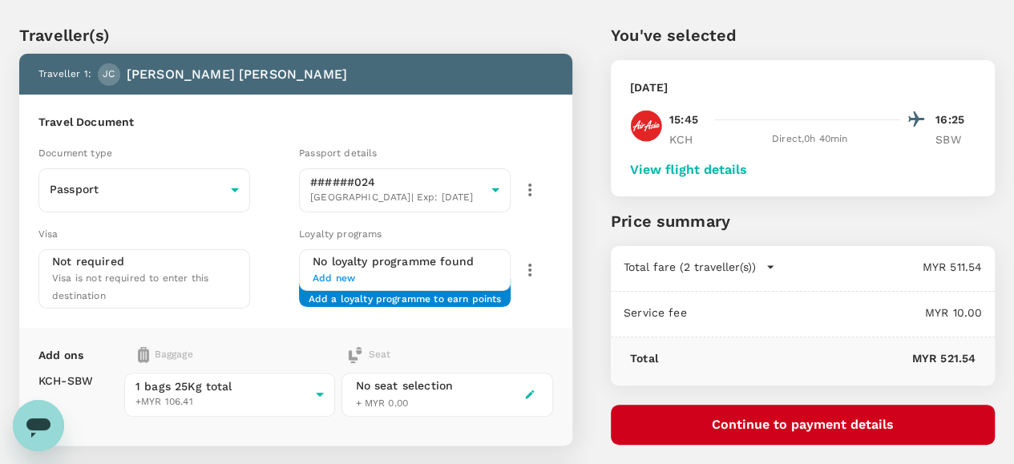
click at [747, 166] on button "View flight details" at bounding box center [688, 170] width 117 height 14
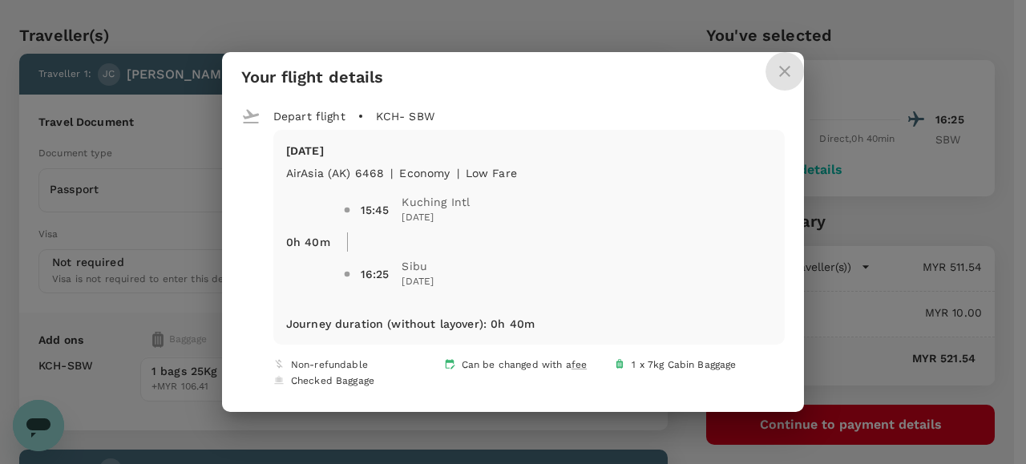
click at [778, 69] on icon "close" at bounding box center [784, 71] width 19 height 19
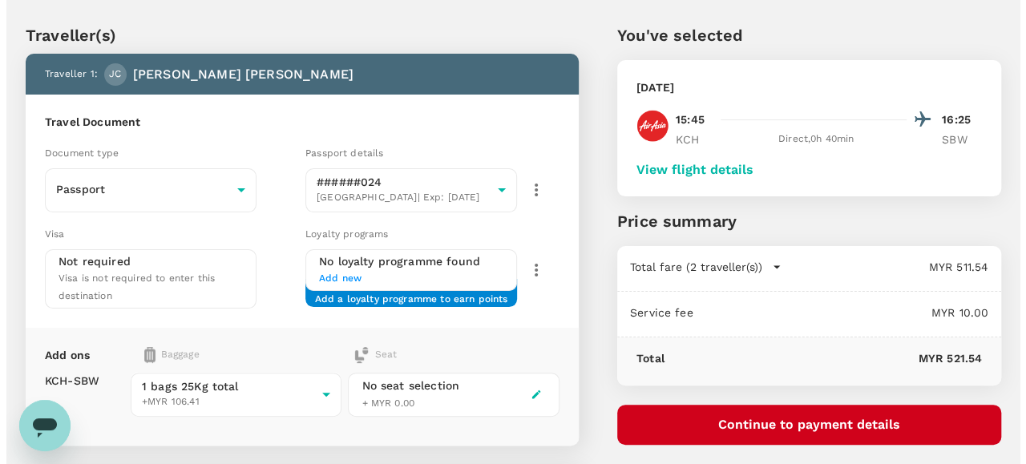
scroll to position [118, 0]
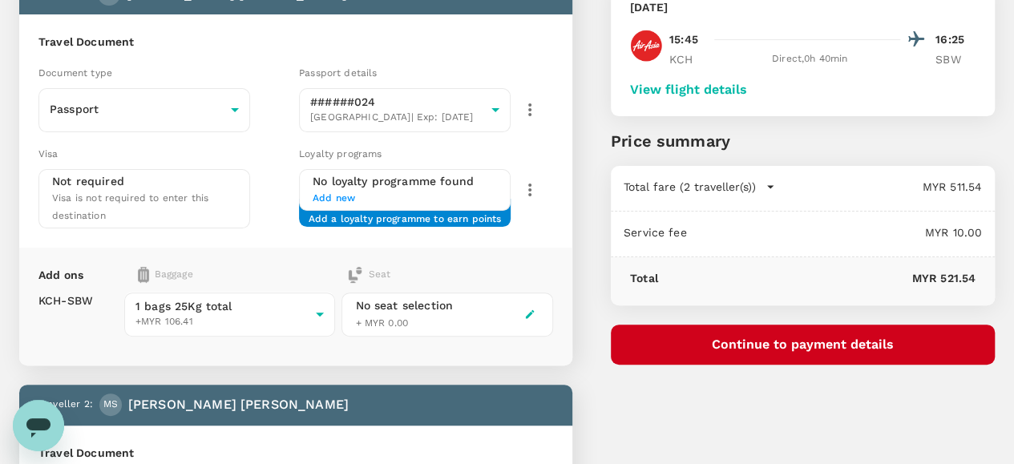
click at [818, 341] on button "Continue to payment details" at bounding box center [803, 345] width 384 height 40
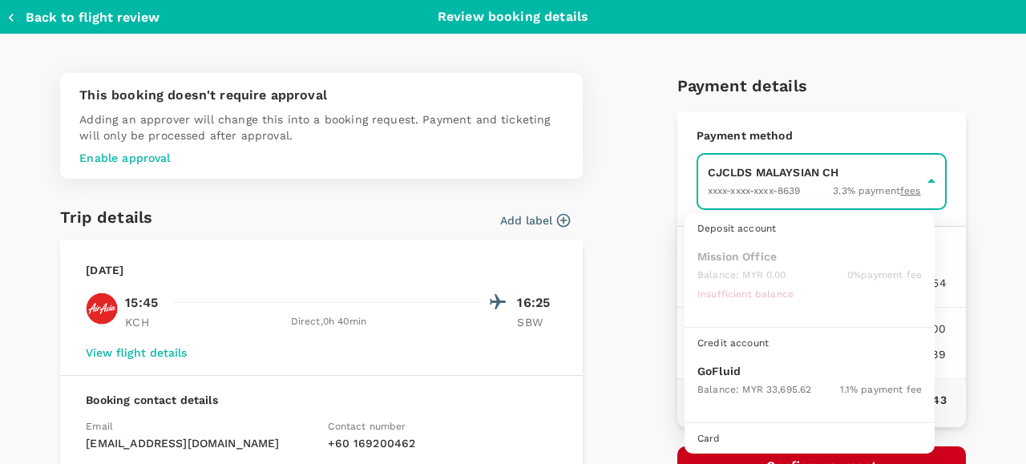
click at [741, 174] on body "Back to flight results Flight review Traveller(s) Traveller 1 : JC Jacob Mark C…" at bounding box center [513, 424] width 1026 height 1085
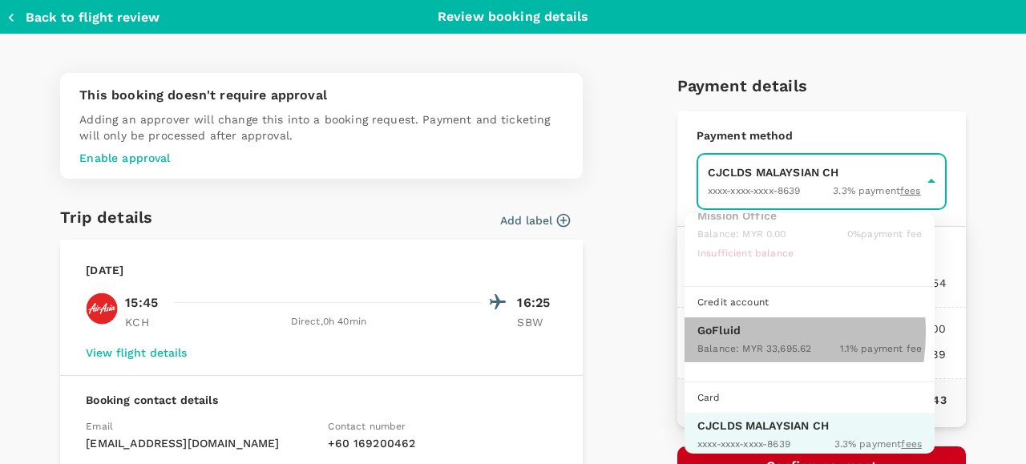
click at [717, 331] on p "GoFluid" at bounding box center [809, 330] width 224 height 16
type input "9b357727-6904-47bd-a44e-9a56bf7dfc7a"
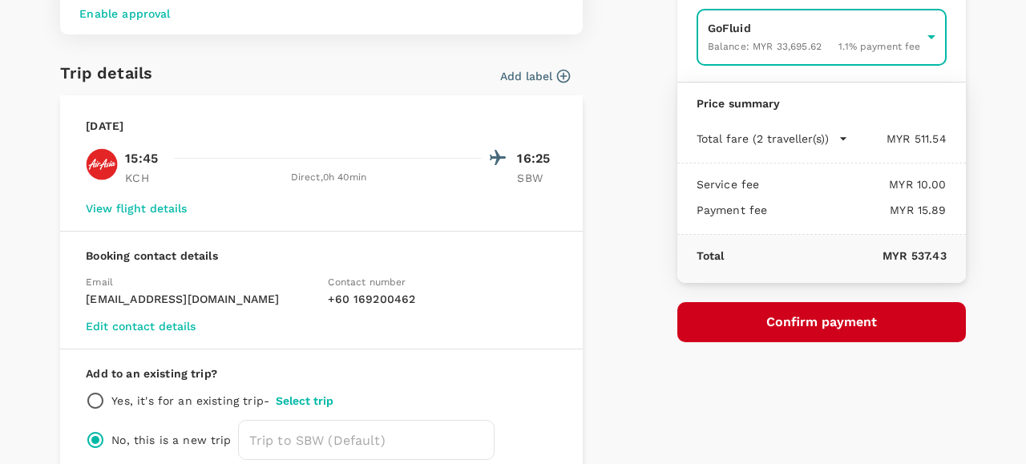
scroll to position [160, 0]
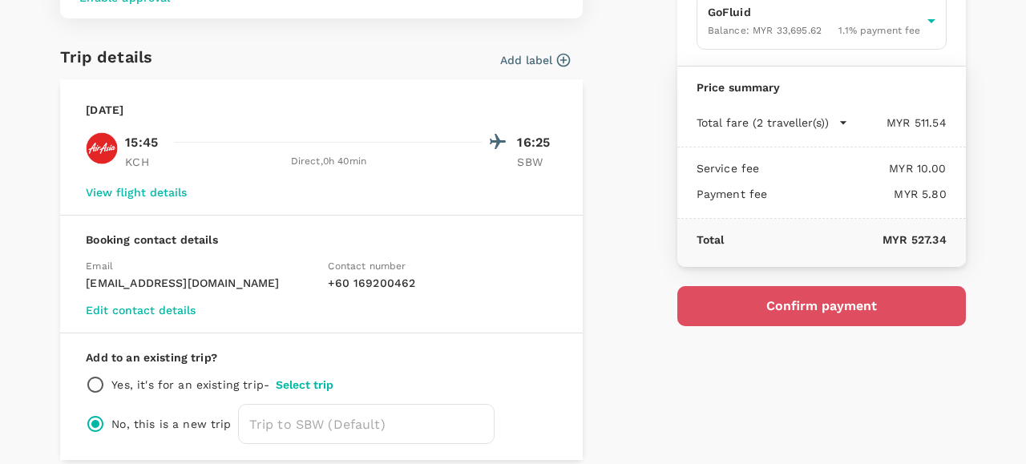
click at [789, 305] on button "Confirm payment" at bounding box center [821, 306] width 289 height 40
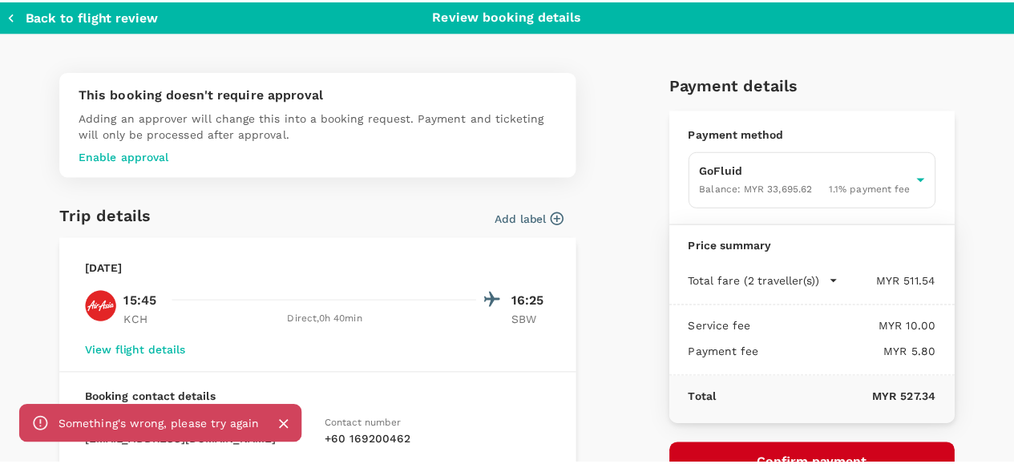
scroll to position [0, 0]
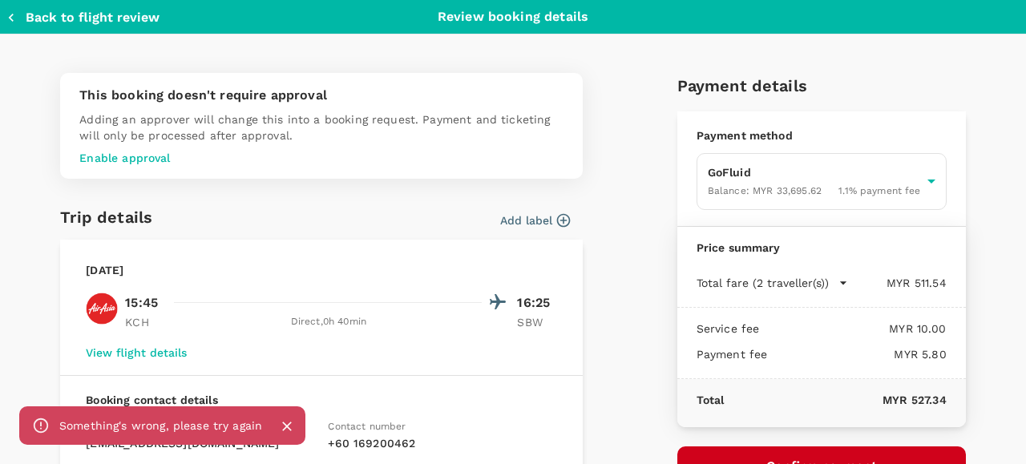
click at [106, 14] on button "Back to flight review" at bounding box center [82, 18] width 153 height 16
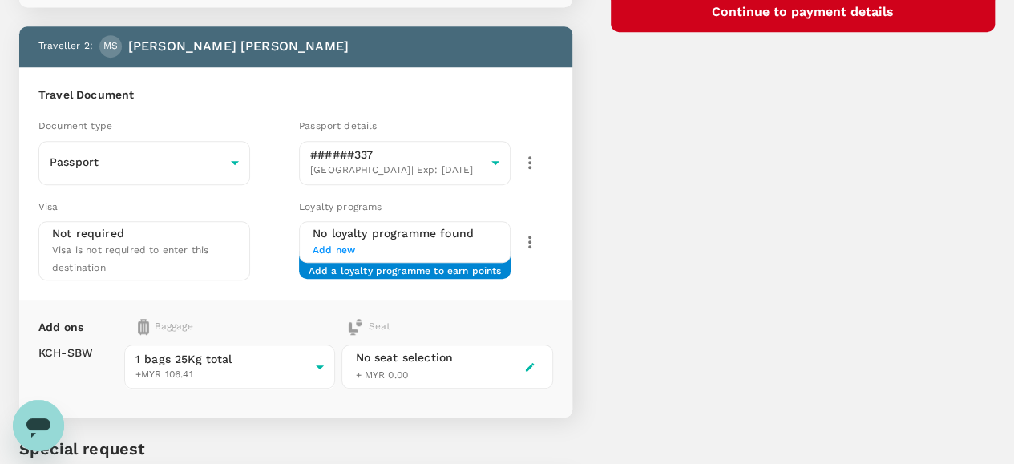
scroll to position [321, 0]
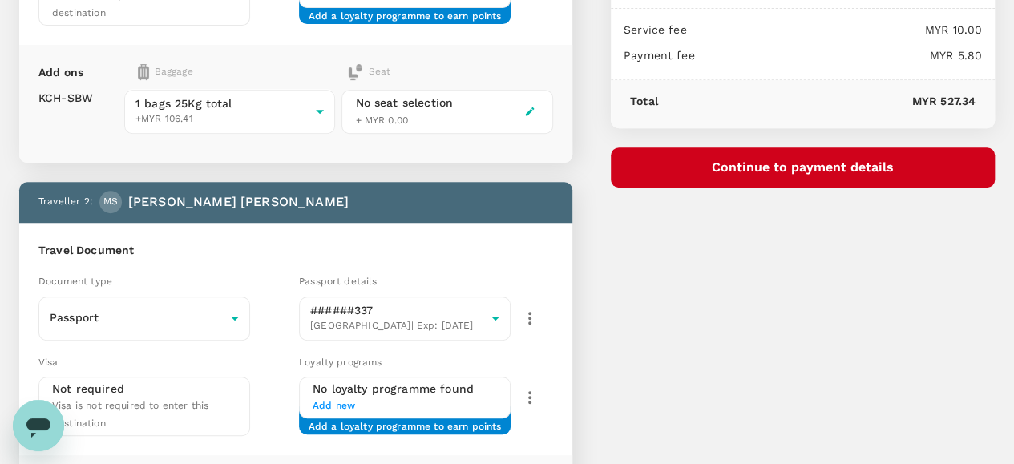
click at [797, 165] on button "Continue to payment details" at bounding box center [803, 167] width 384 height 40
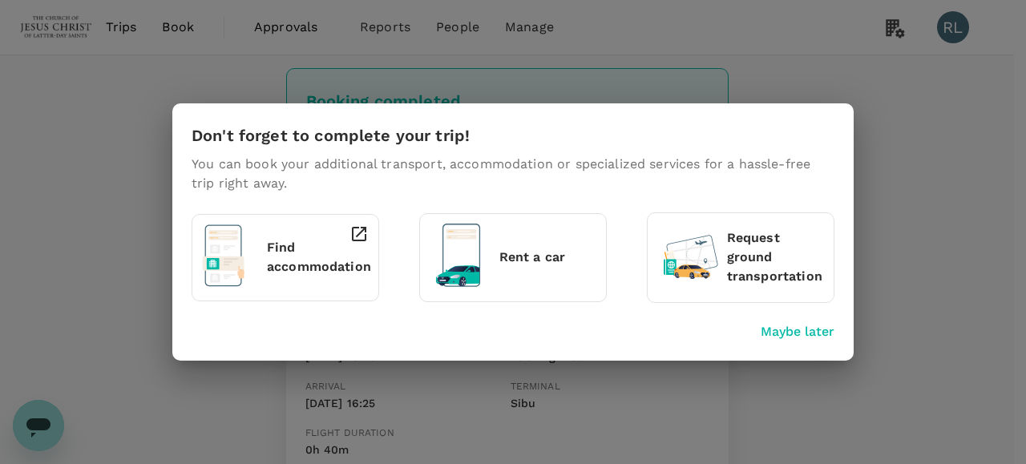
click at [904, 301] on div "Don't forget to complete your trip! You can book your additional transport, acc…" at bounding box center [513, 232] width 1026 height 464
click at [802, 331] on p "Maybe later" at bounding box center [798, 331] width 74 height 19
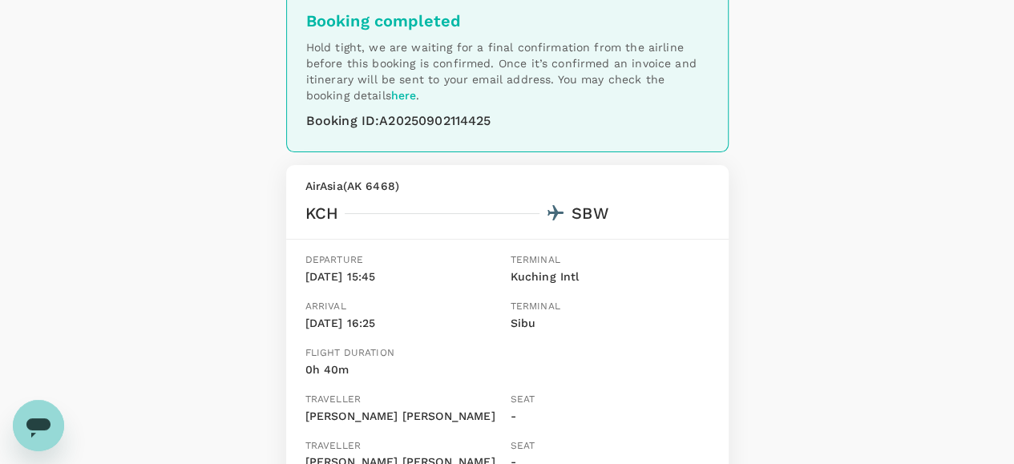
scroll to position [80, 0]
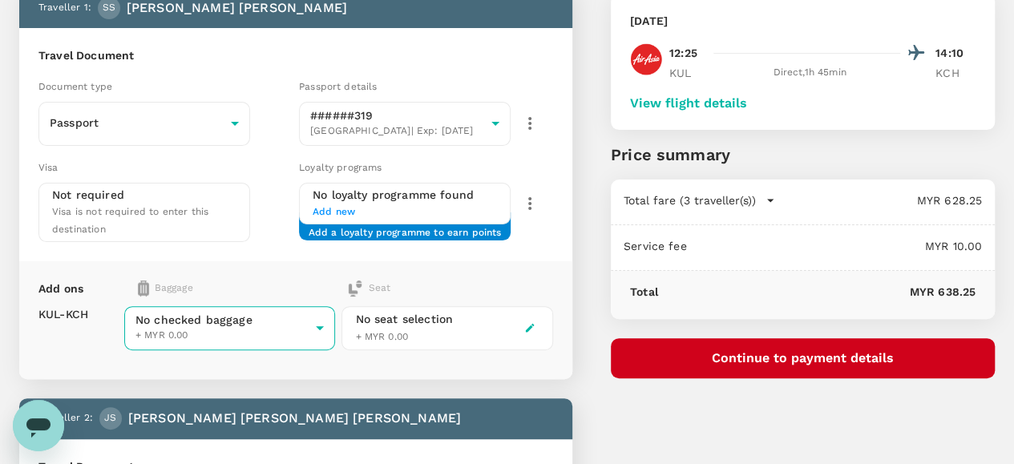
scroll to position [80, 0]
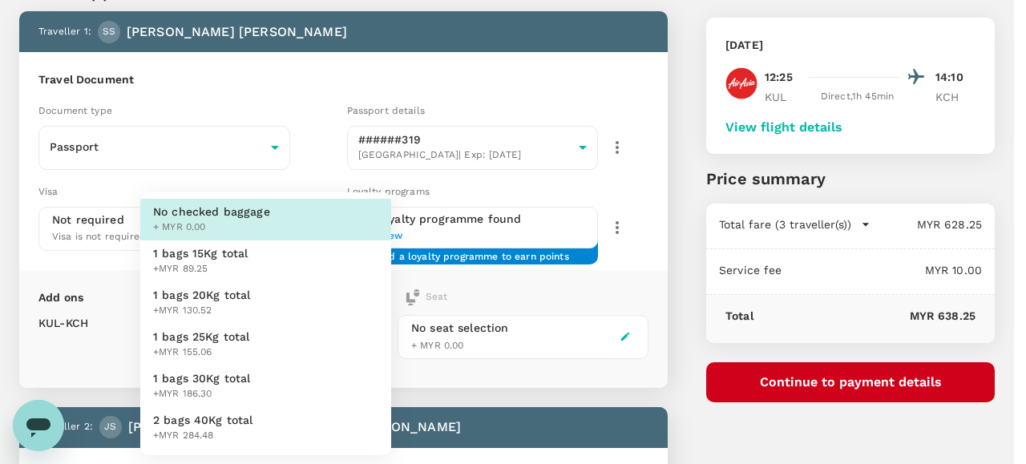
click at [231, 333] on span "1 bags 25Kg total" at bounding box center [201, 337] width 97 height 16
type input "3 - 155.06"
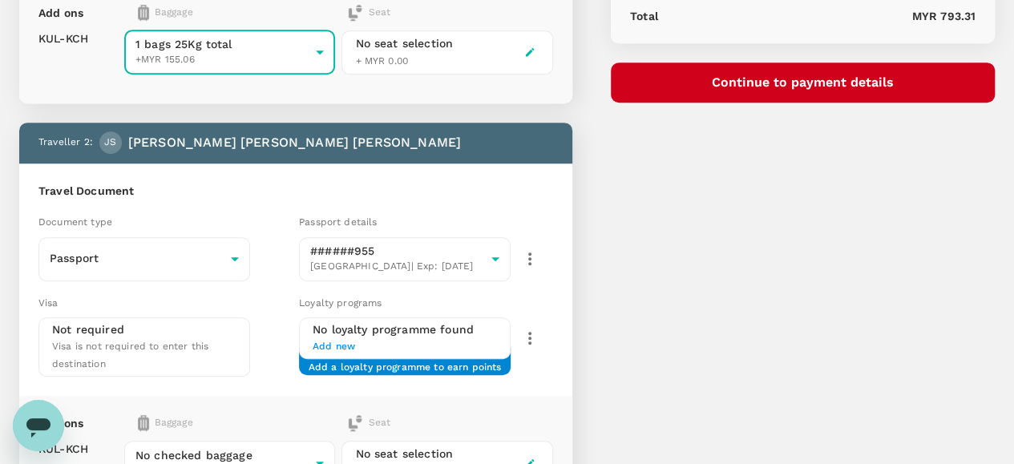
scroll to position [481, 0]
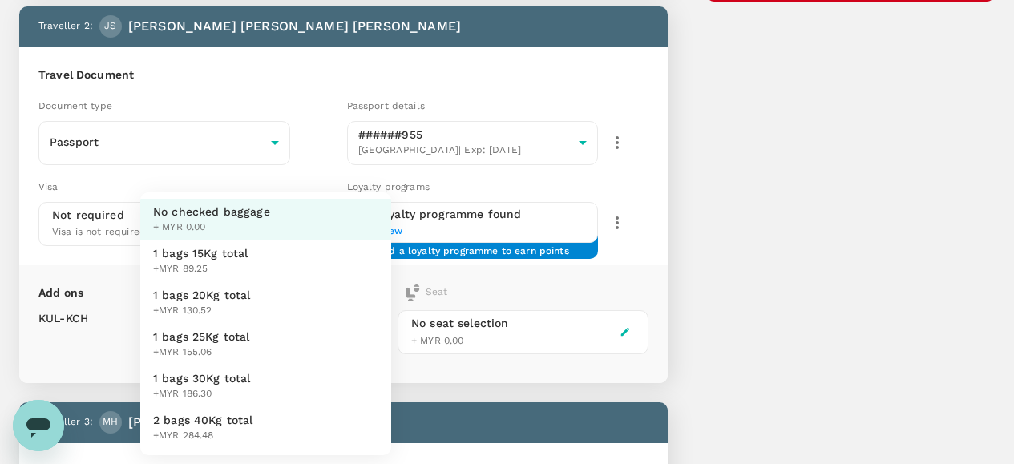
click at [291, 326] on body "Back to flight results Flight review Traveller(s) Traveller 1 : SS [PERSON_NAME…" at bounding box center [513, 259] width 1026 height 1480
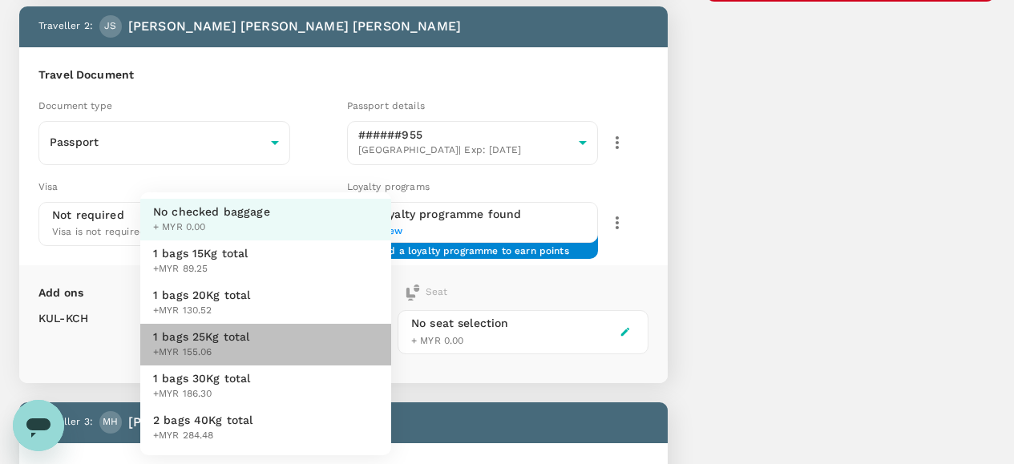
click at [216, 329] on span "1 bags 25Kg total" at bounding box center [201, 337] width 97 height 16
type input "3 - 155.06"
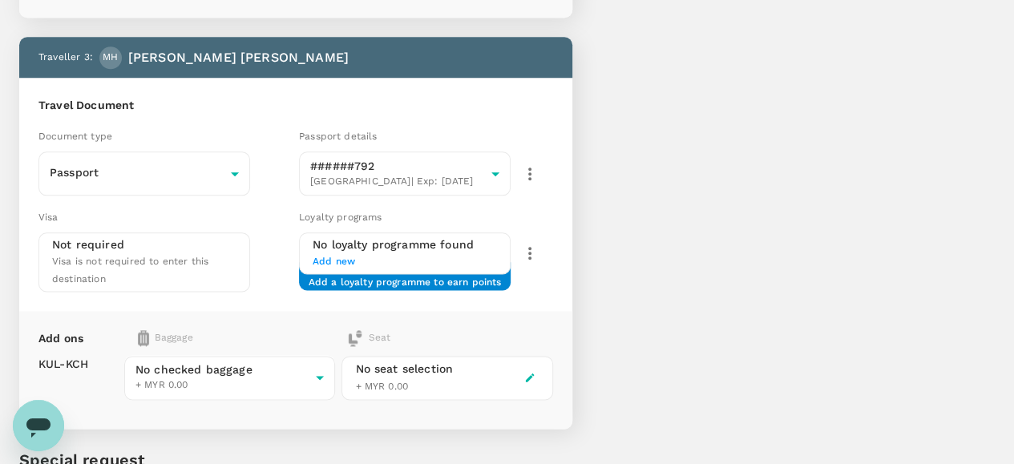
scroll to position [882, 0]
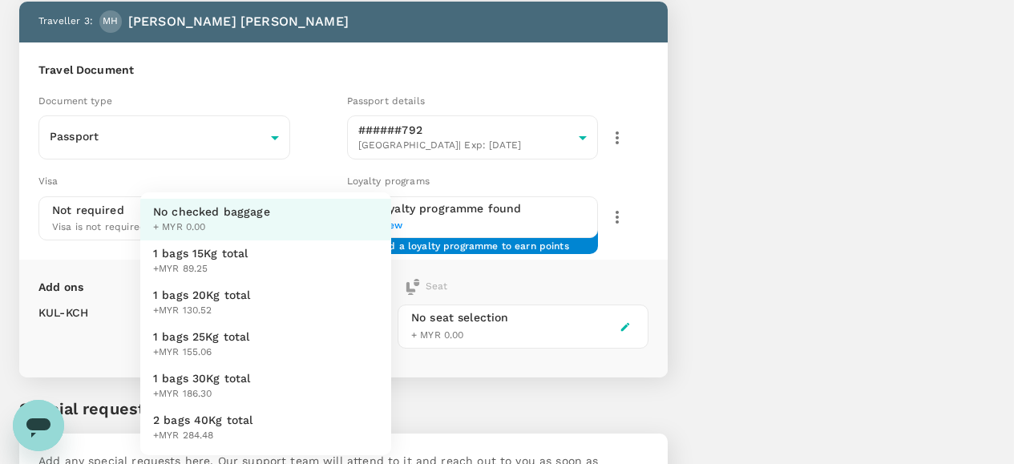
click at [220, 333] on span "1 bags 25Kg total" at bounding box center [201, 337] width 97 height 16
type input "3 - 155.06"
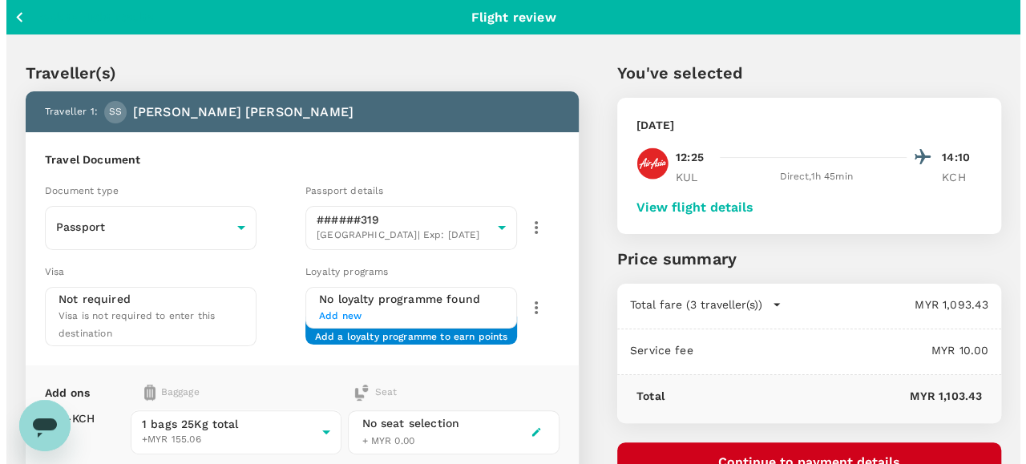
scroll to position [80, 0]
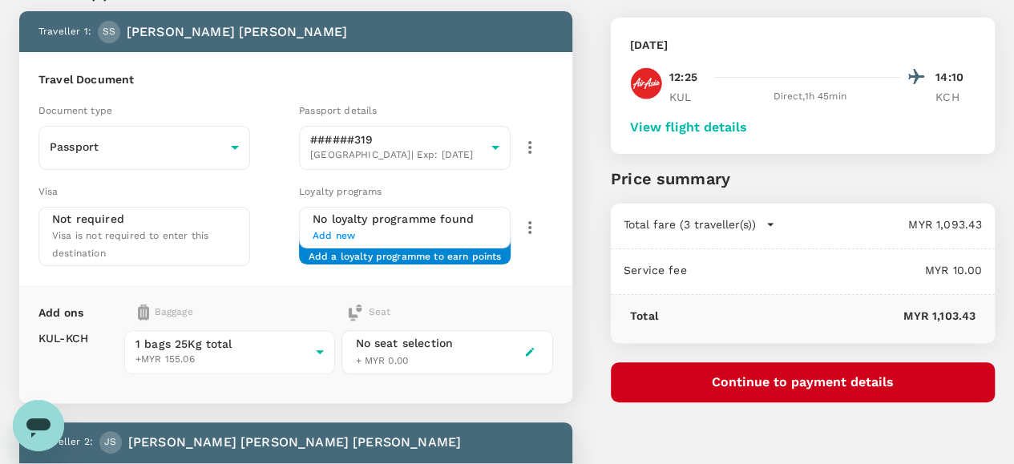
click at [747, 125] on button "View flight details" at bounding box center [688, 127] width 117 height 14
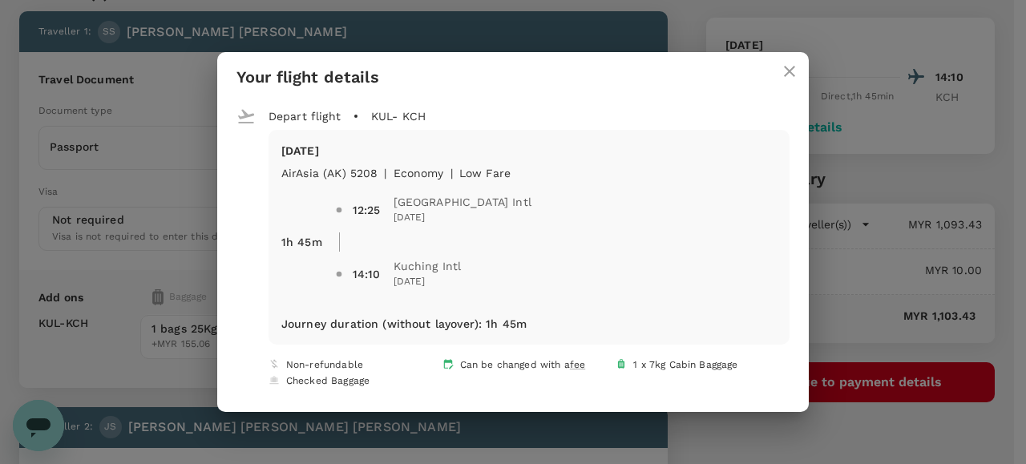
click at [782, 77] on icon "close" at bounding box center [789, 71] width 19 height 19
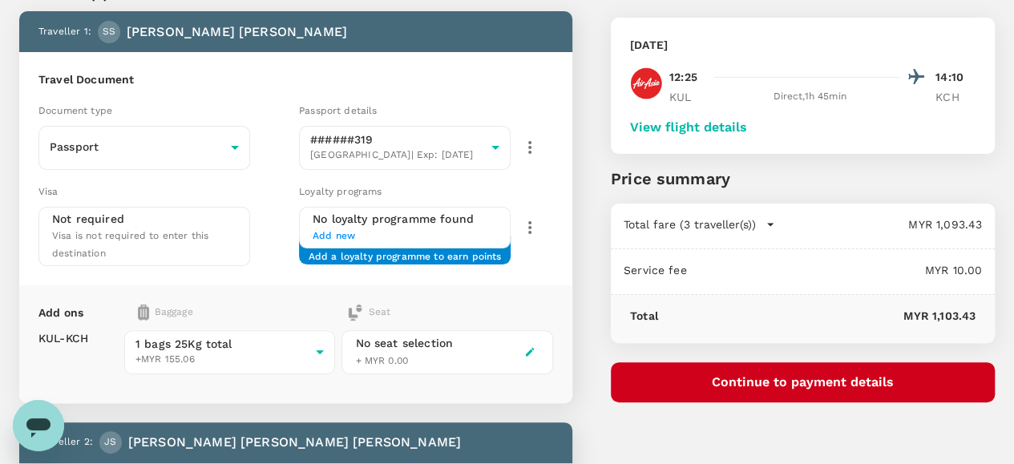
click at [842, 380] on button "Continue to payment details" at bounding box center [803, 382] width 384 height 40
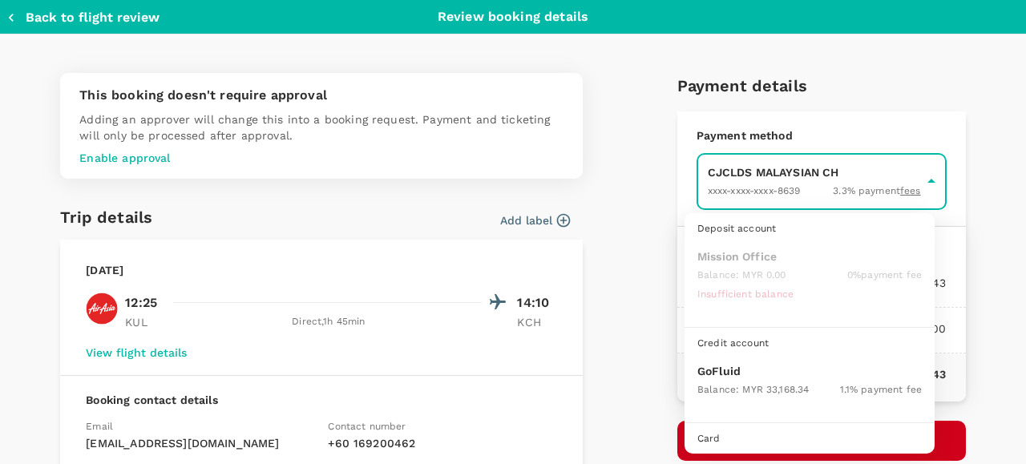
scroll to position [41, 0]
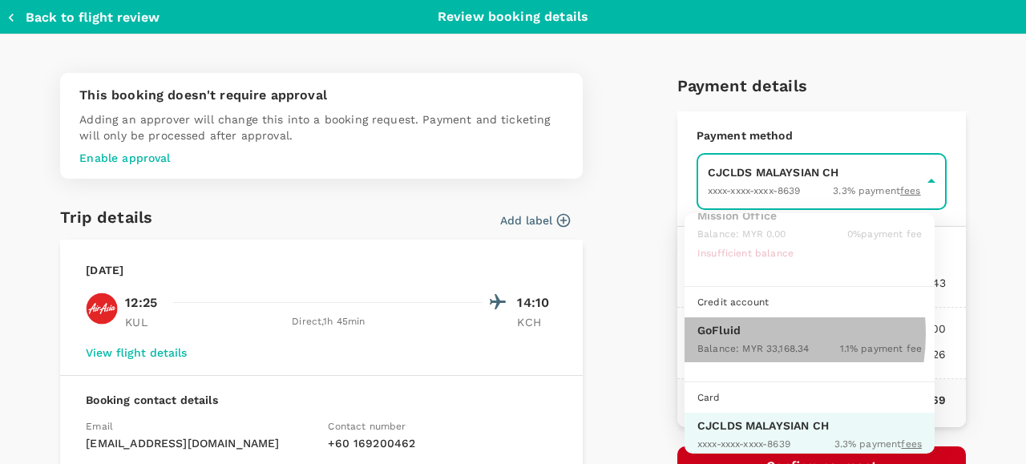
click at [734, 332] on p "GoFluid" at bounding box center [809, 330] width 224 height 16
type input "9b357727-6904-47bd-a44e-9a56bf7dfc7a"
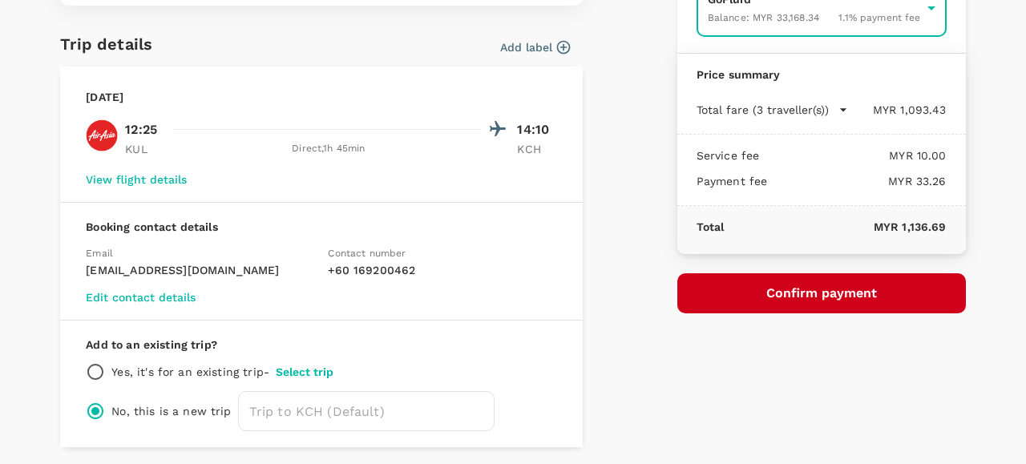
scroll to position [227, 0]
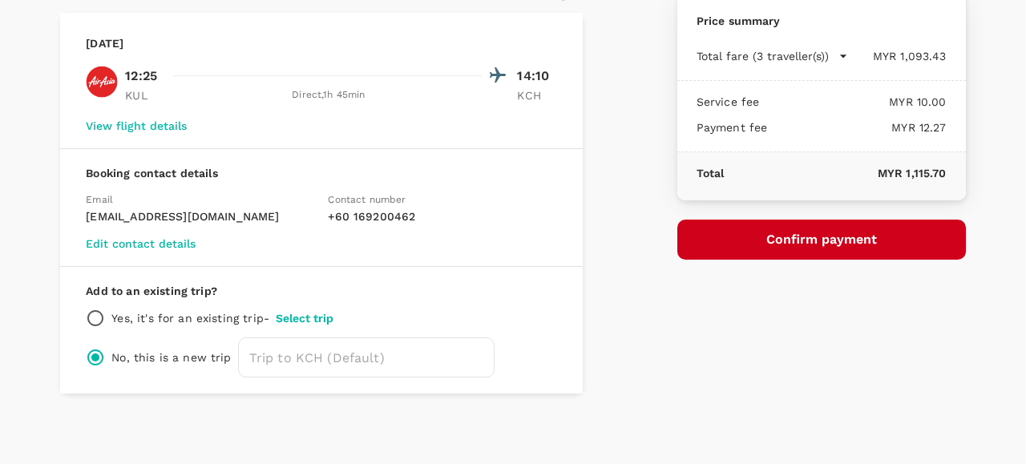
click at [805, 241] on button "Confirm payment" at bounding box center [821, 240] width 289 height 40
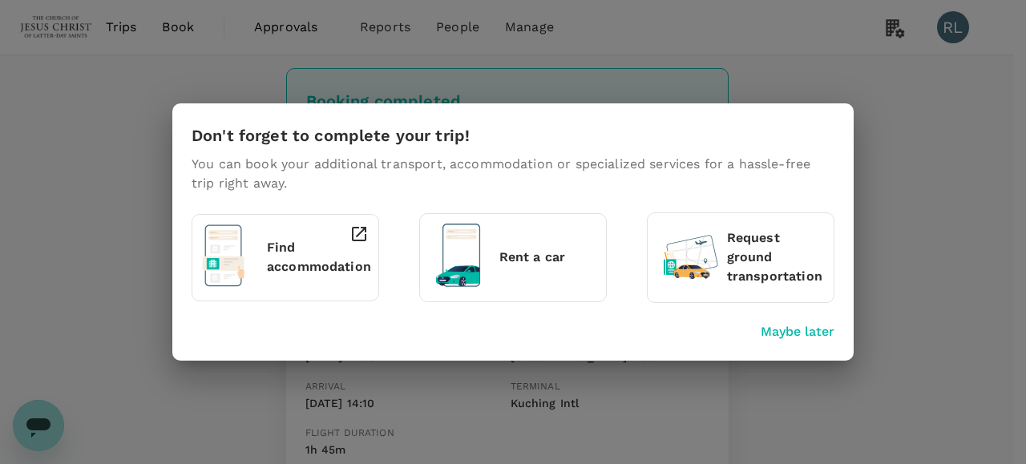
click at [797, 331] on p "Maybe later" at bounding box center [798, 331] width 74 height 19
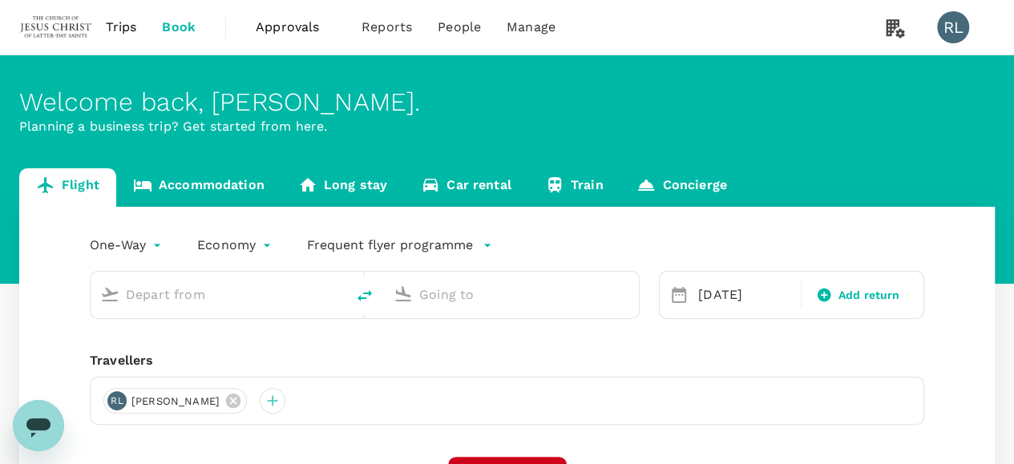
type input "Kuala Lumpur Intl ([GEOGRAPHIC_DATA])"
type input "Kuching Intl (KCH)"
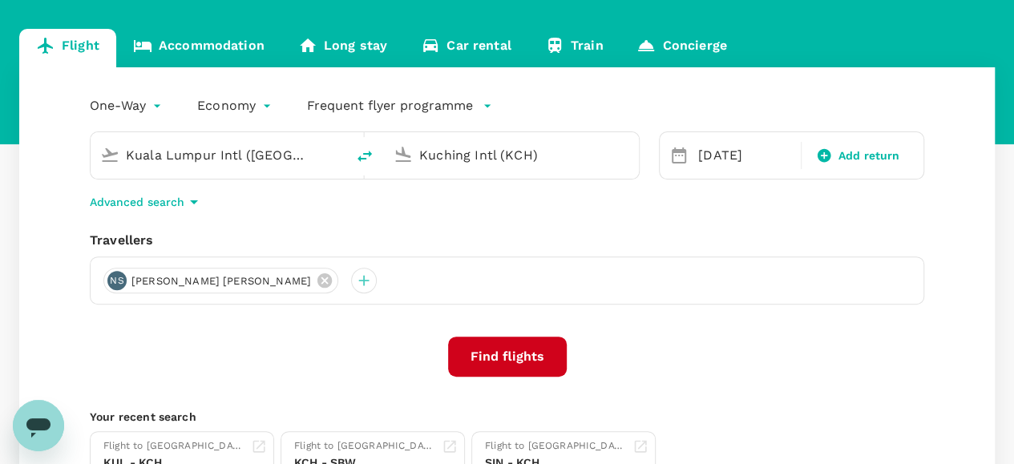
scroll to position [160, 0]
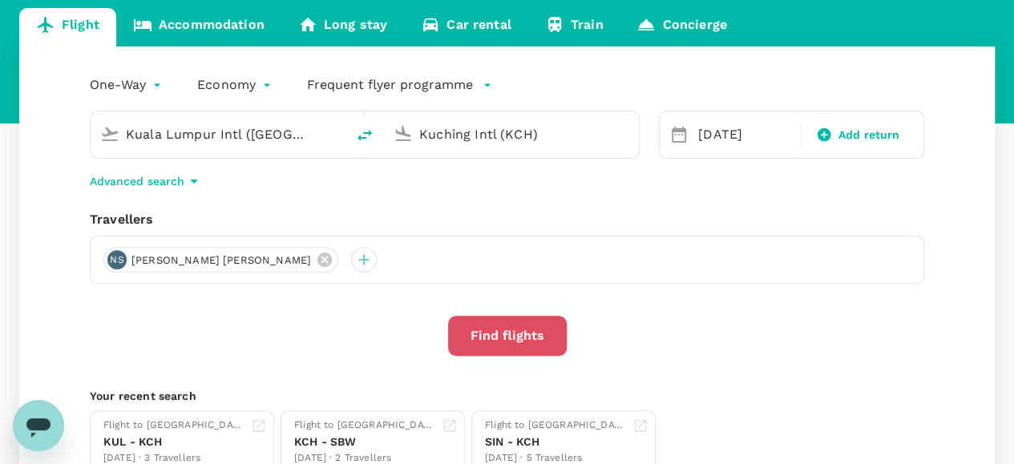
click at [526, 329] on button "Find flights" at bounding box center [507, 336] width 119 height 40
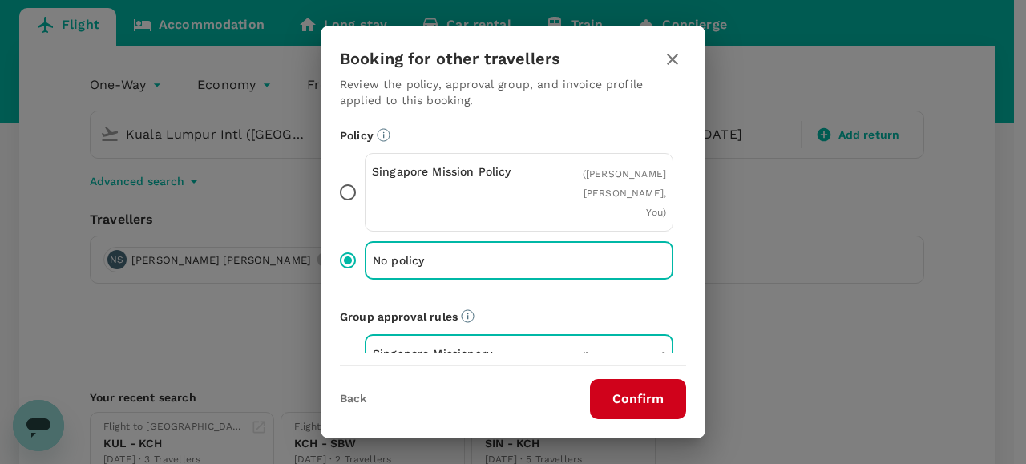
click at [609, 402] on button "Confirm" at bounding box center [638, 399] width 96 height 40
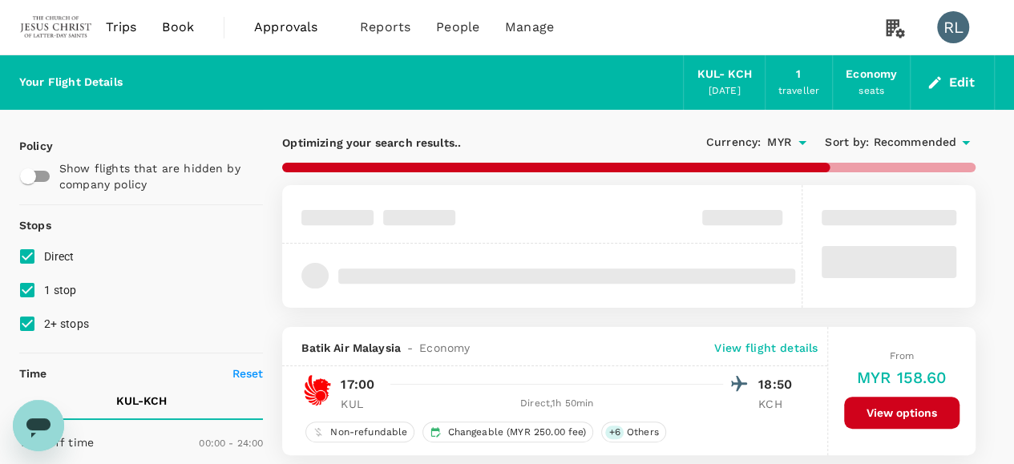
click at [911, 142] on span "Recommended" at bounding box center [914, 143] width 83 height 18
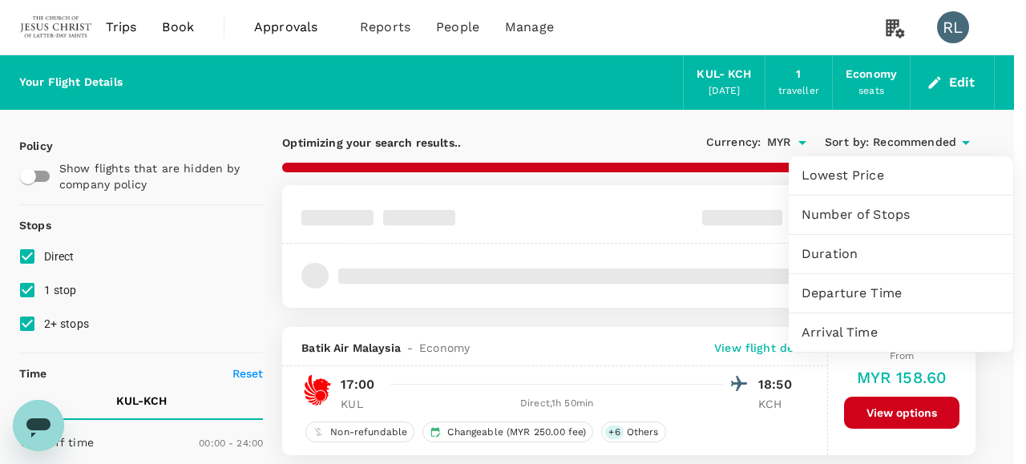
click at [848, 291] on span "Departure Time" at bounding box center [901, 293] width 199 height 19
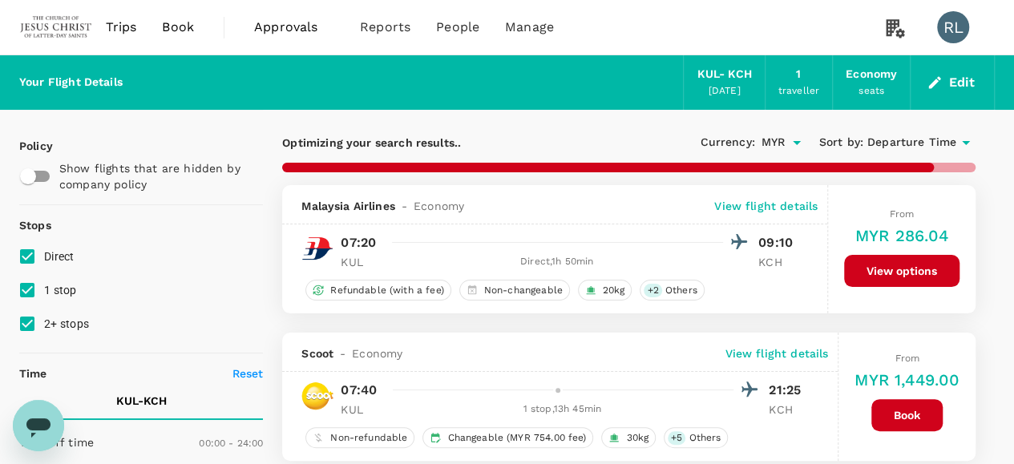
click at [28, 294] on input "1 stop" at bounding box center [27, 290] width 34 height 34
checkbox input "false"
click at [32, 324] on input "2+ stops" at bounding box center [27, 324] width 34 height 34
checkbox input "false"
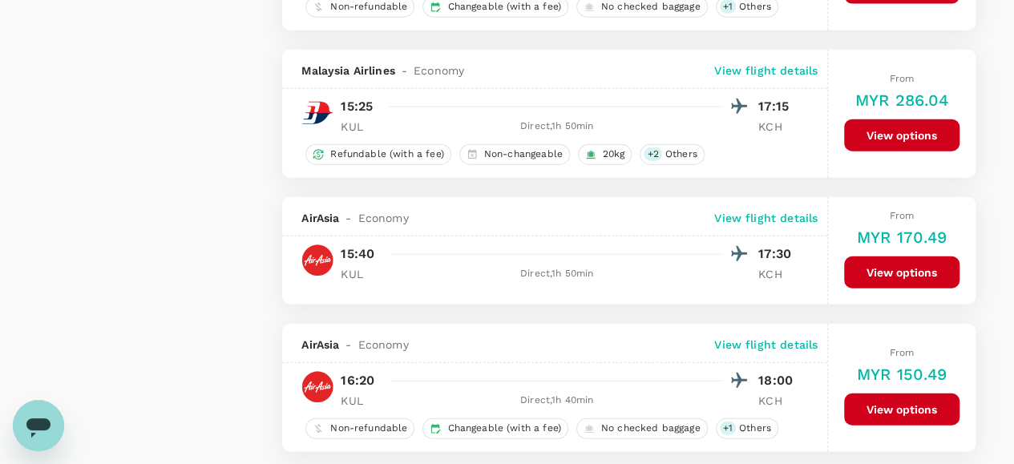
scroll to position [1924, 0]
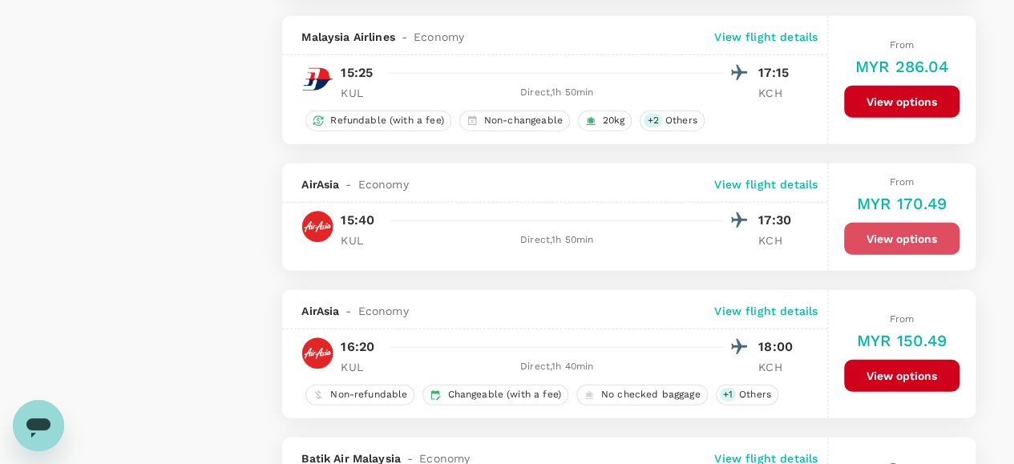
click at [899, 224] on button "View options" at bounding box center [901, 239] width 115 height 32
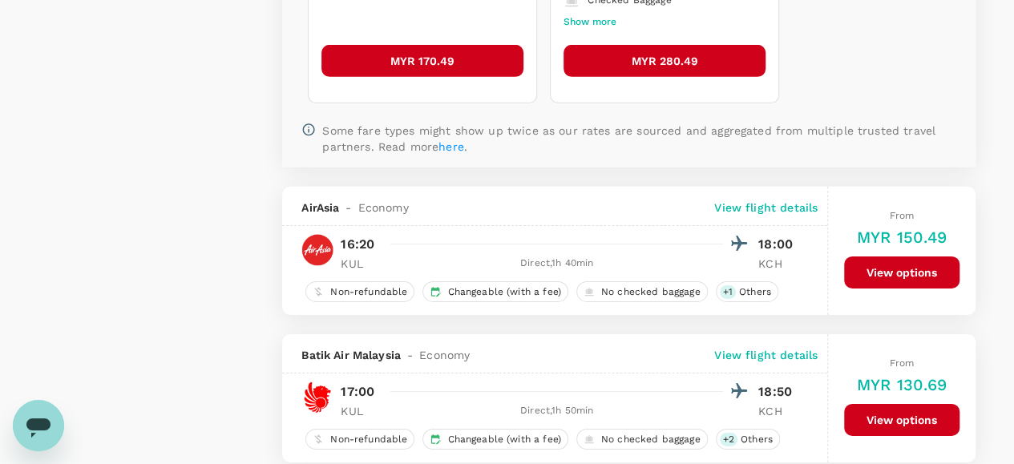
scroll to position [2480, 0]
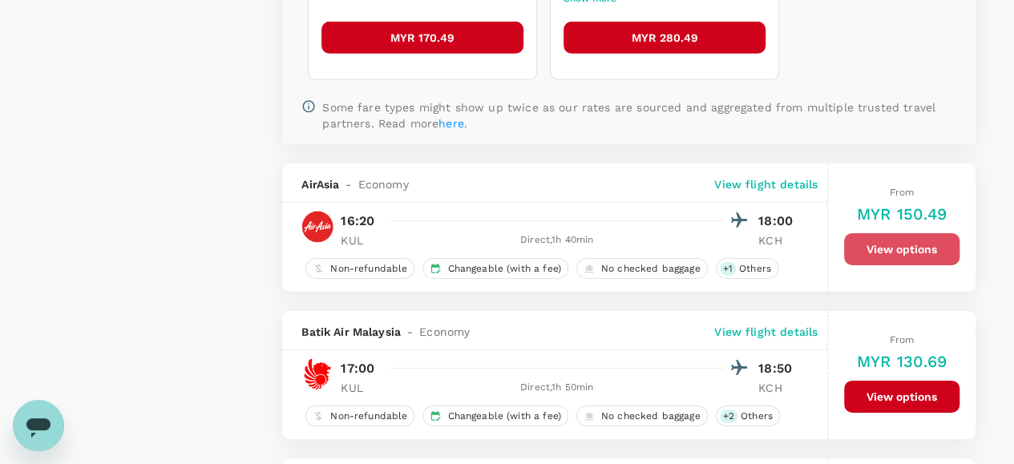
click at [889, 235] on button "View options" at bounding box center [901, 249] width 115 height 32
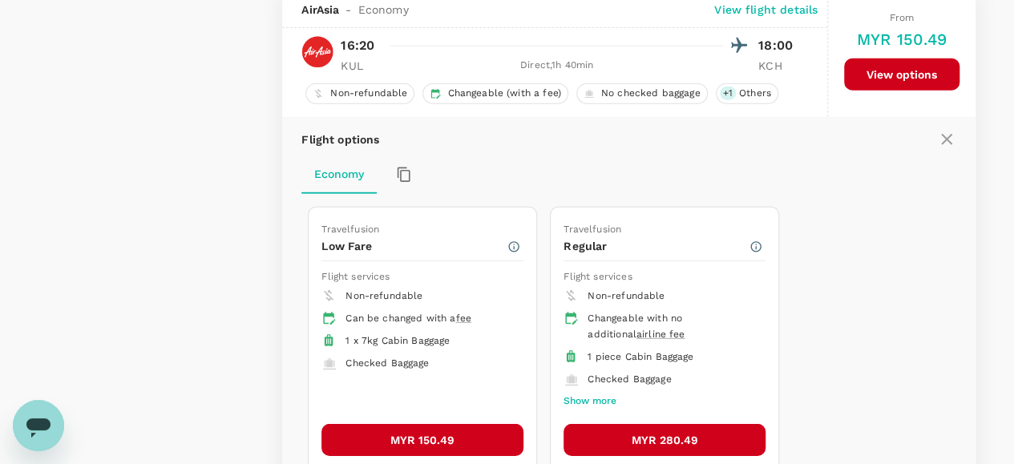
scroll to position [2206, 0]
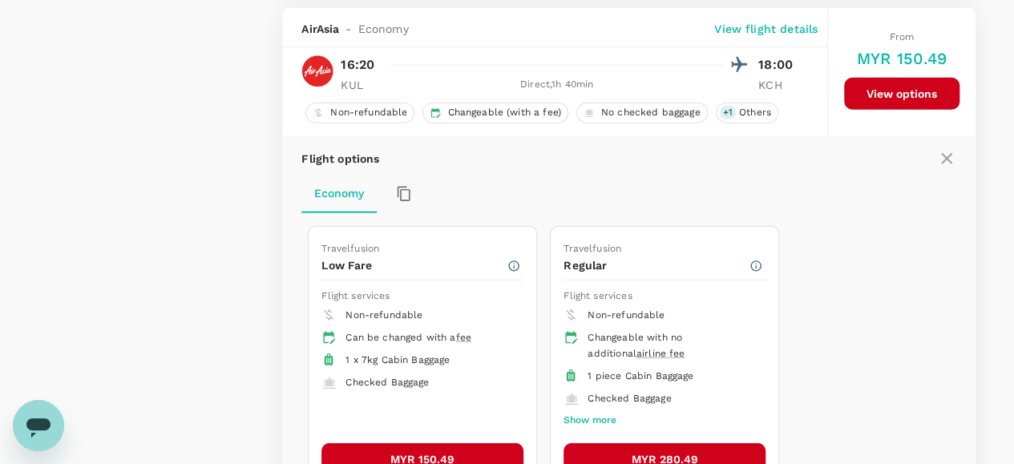
click at [439, 444] on button "MYR 150.49" at bounding box center [422, 459] width 202 height 32
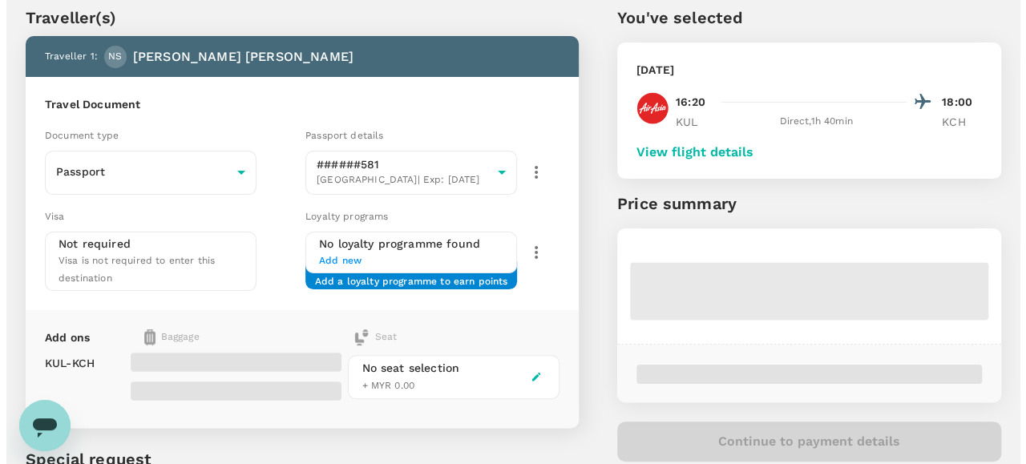
scroll to position [80, 0]
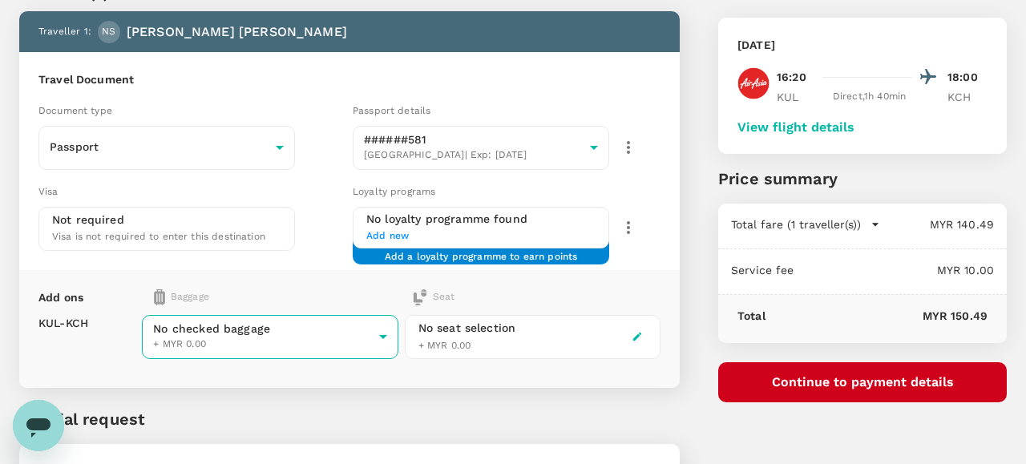
click at [340, 337] on body "Back to flight results Flight review Traveller(s) Traveller 1 : NS Nathan James…" at bounding box center [513, 256] width 1026 height 673
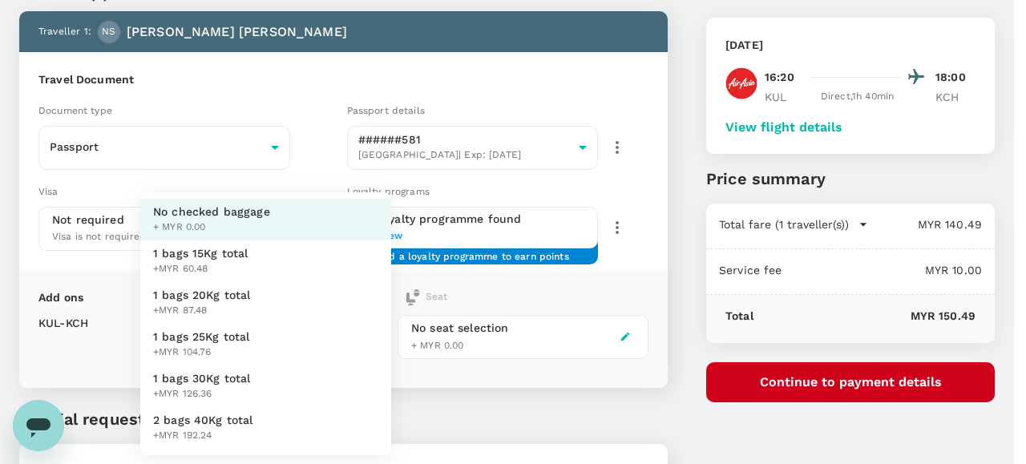
click at [220, 337] on span "1 bags 25Kg total" at bounding box center [201, 337] width 97 height 16
type input "3 - 104.76"
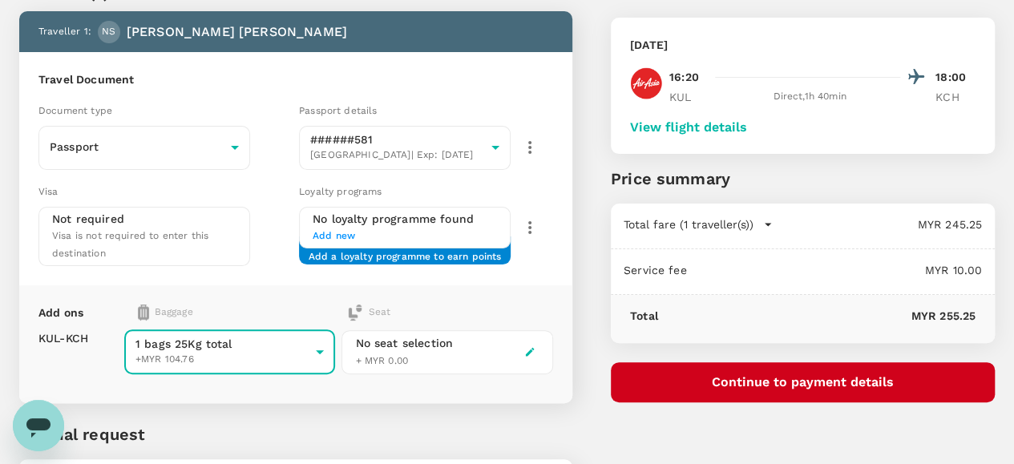
click at [830, 382] on button "Continue to payment details" at bounding box center [803, 382] width 384 height 40
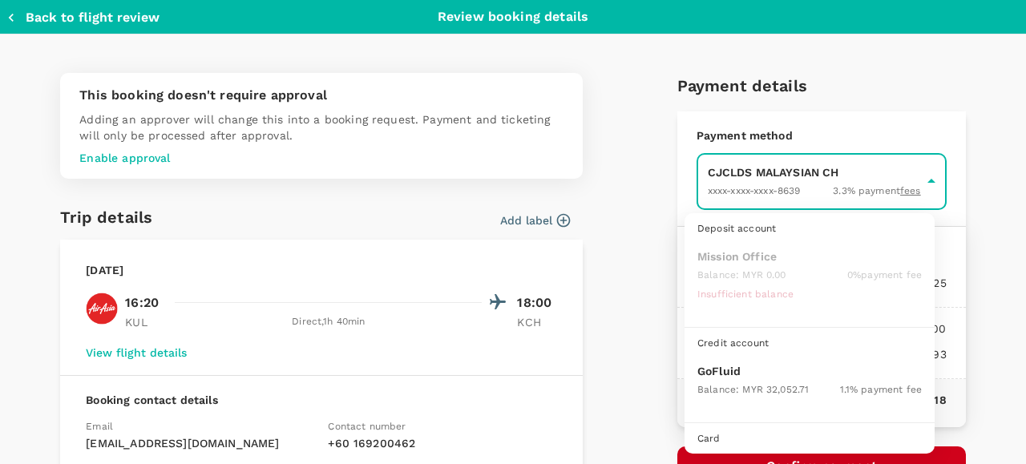
click at [749, 191] on body "Back to flight results Flight review Traveller(s) Traveller 1 : NS Nathan James…" at bounding box center [513, 264] width 1026 height 689
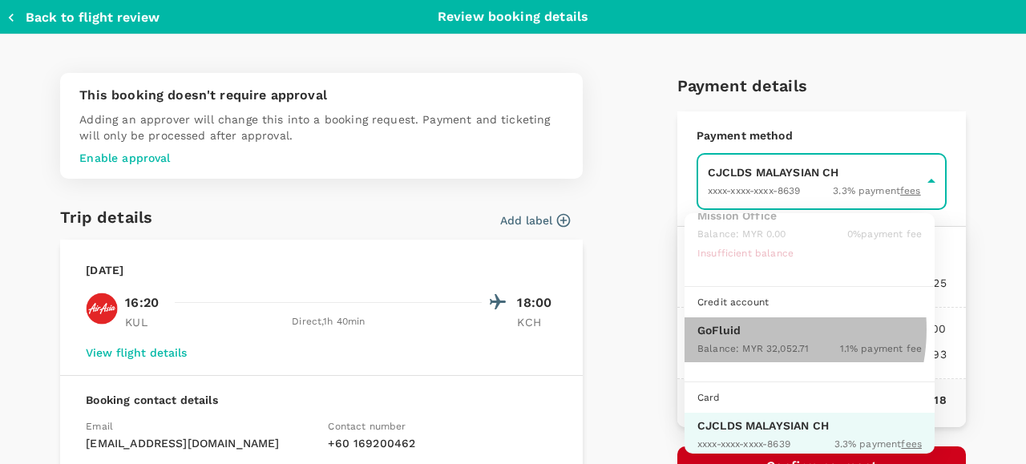
click at [739, 327] on p "GoFluid" at bounding box center [809, 330] width 224 height 16
type input "9b357727-6904-47bd-a44e-9a56bf7dfc7a"
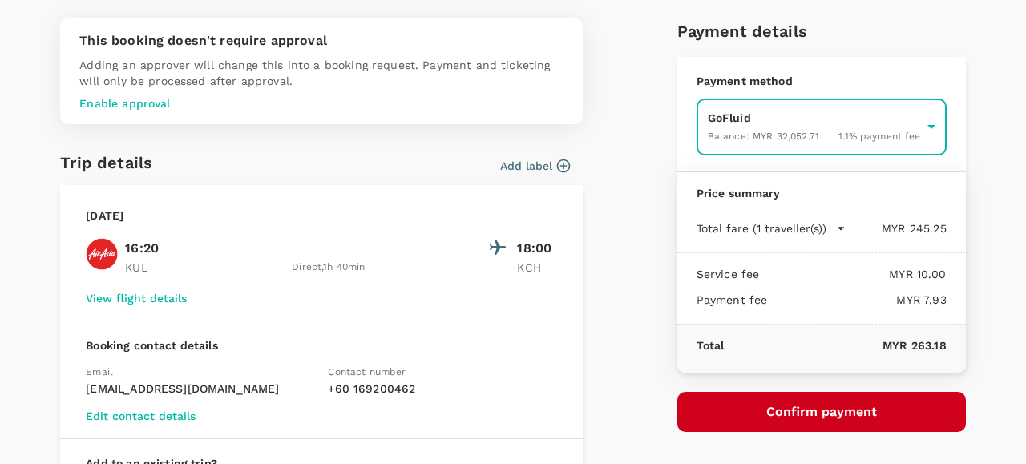
scroll to position [80, 0]
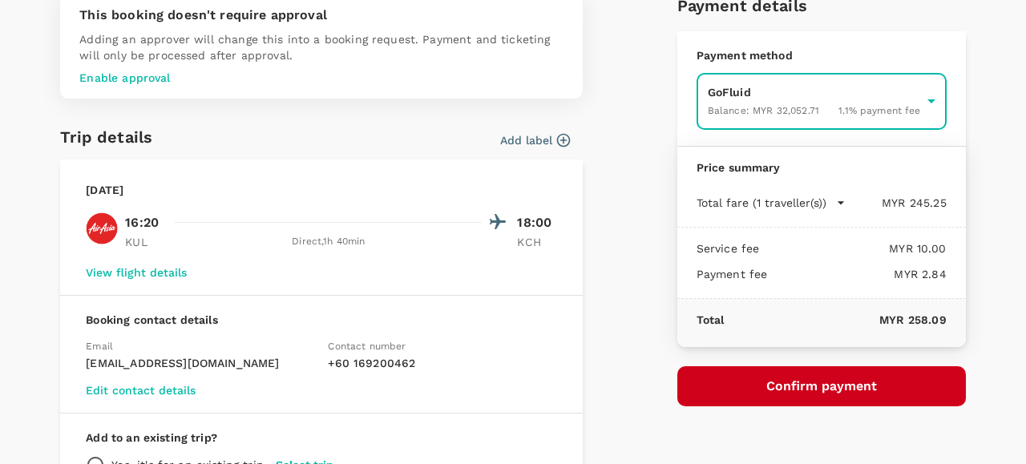
click at [760, 382] on button "Confirm payment" at bounding box center [821, 386] width 289 height 40
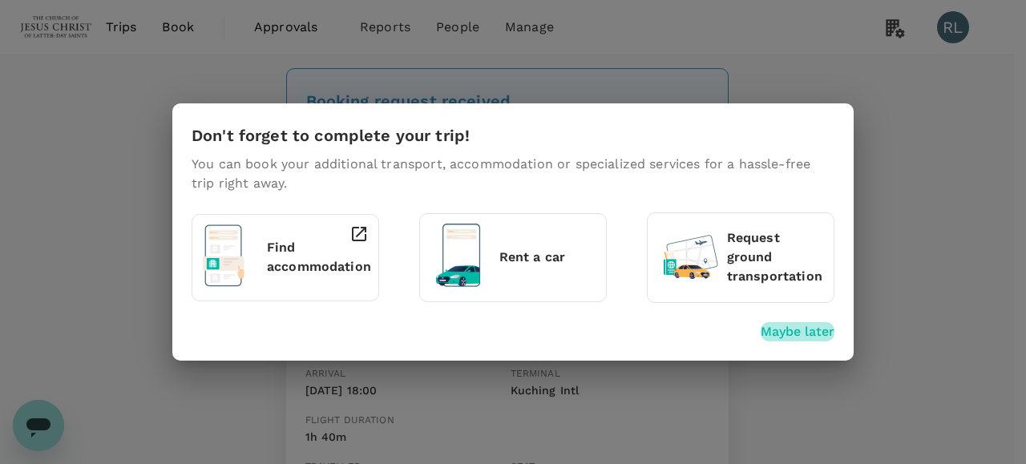
click at [803, 329] on p "Maybe later" at bounding box center [798, 331] width 74 height 19
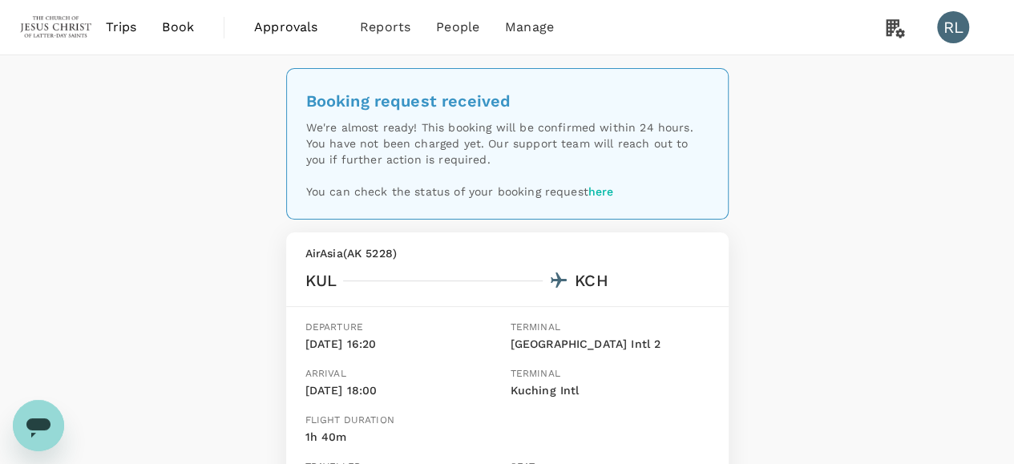
click at [183, 29] on span "Book" at bounding box center [178, 27] width 32 height 19
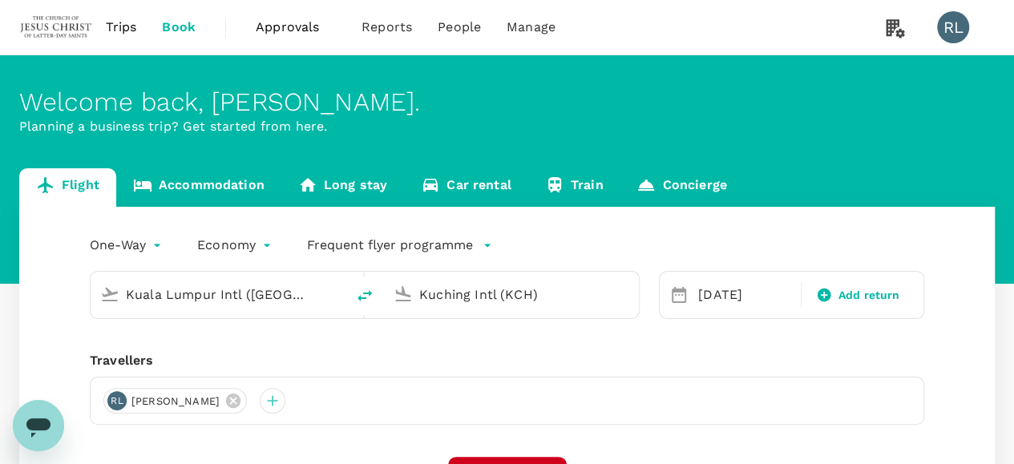
type input "Kuala Lumpur Intl ([GEOGRAPHIC_DATA])"
type input "Kuching Intl (KCH)"
type input "Kuala Lumpur Intl ([GEOGRAPHIC_DATA])"
type input "Kuching Intl (KCH)"
type input "Kuala Lumpur Intl ([GEOGRAPHIC_DATA])"
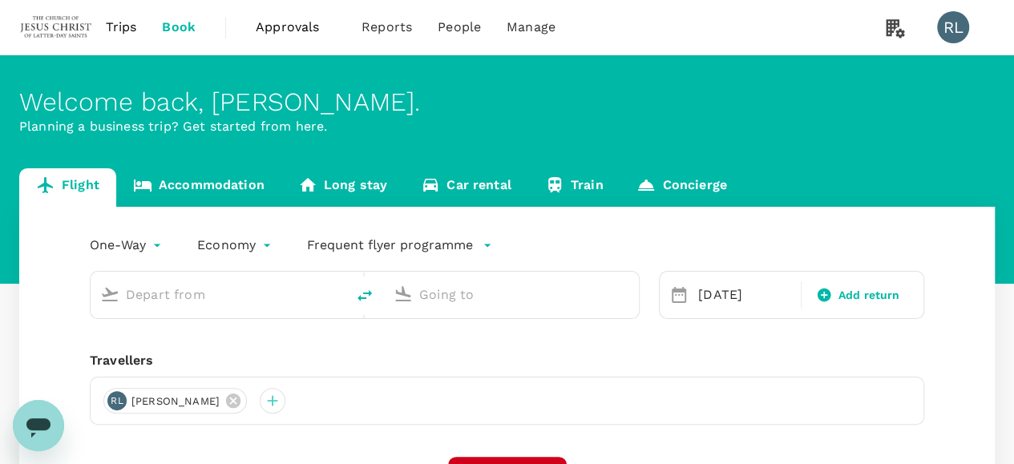
type input "Kuching Intl (KCH)"
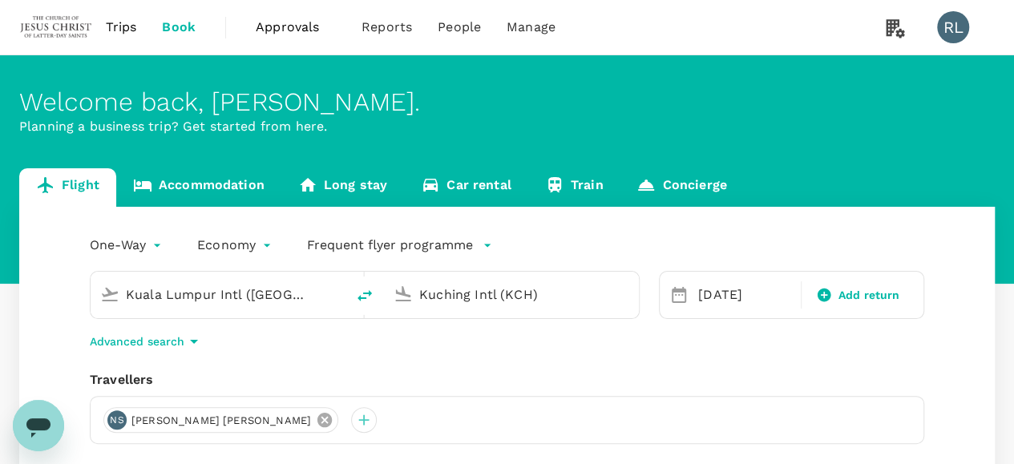
click at [317, 418] on icon at bounding box center [324, 420] width 14 height 14
click at [115, 419] on div at bounding box center [116, 420] width 26 height 26
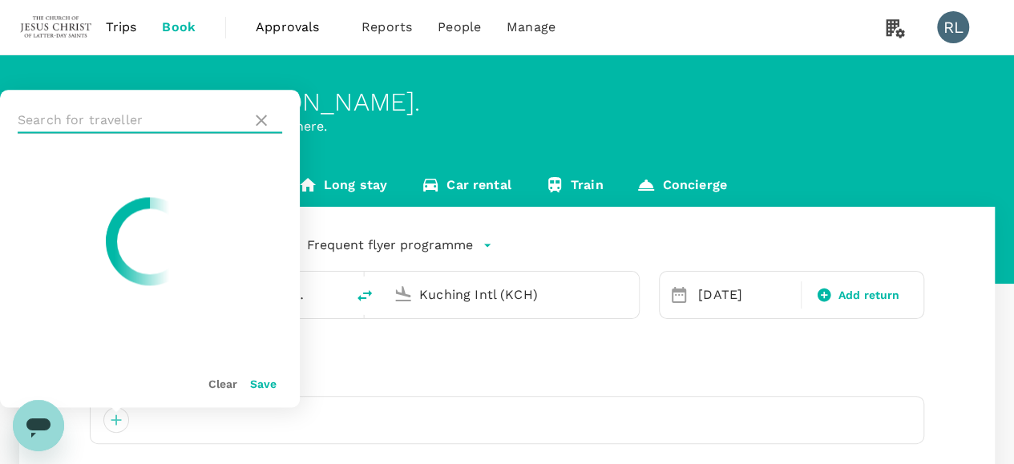
click at [130, 120] on input "text" at bounding box center [132, 120] width 228 height 26
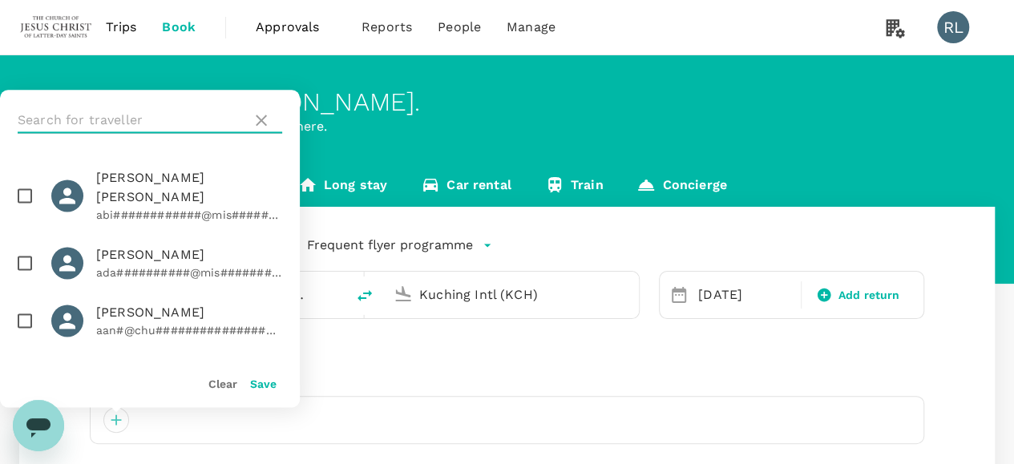
click at [130, 120] on input "text" at bounding box center [132, 120] width 228 height 26
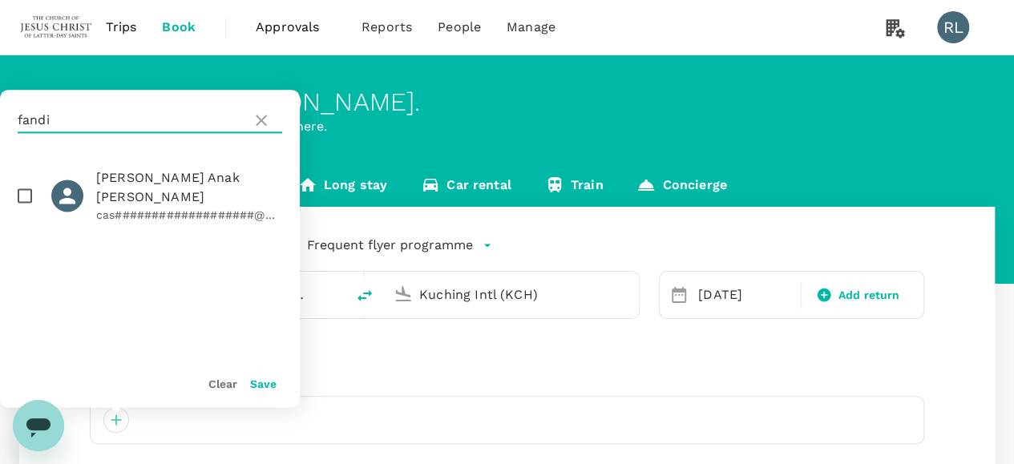
type input "fandi"
click at [26, 194] on input "checkbox" at bounding box center [25, 196] width 34 height 34
checkbox input "true"
click at [261, 380] on button "Save" at bounding box center [263, 384] width 26 height 13
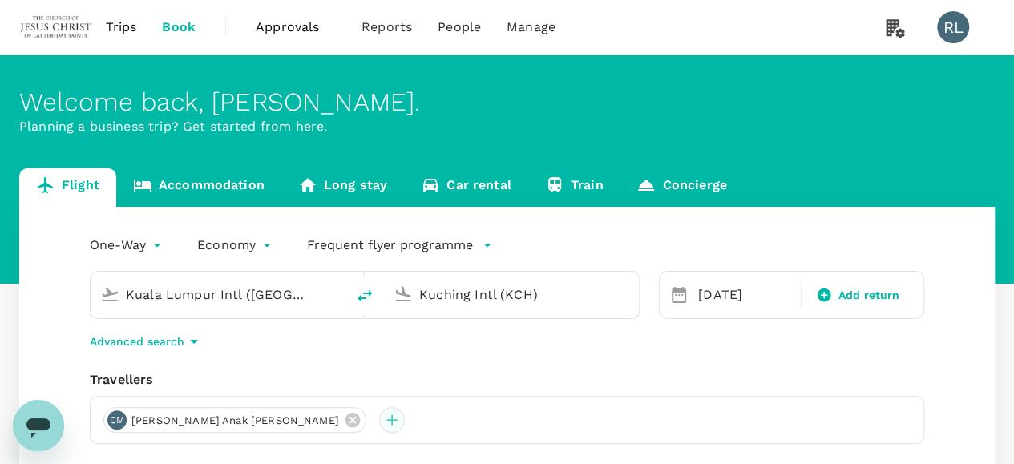
click at [379, 416] on div at bounding box center [392, 420] width 26 height 26
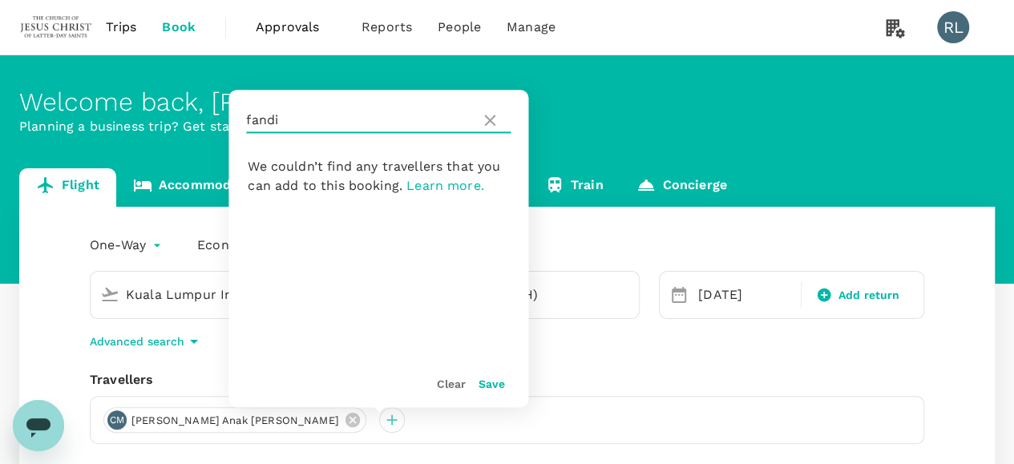
drag, startPoint x: 311, startPoint y: 119, endPoint x: 232, endPoint y: 116, distance: 79.4
click at [232, 116] on div "fandi" at bounding box center [378, 120] width 300 height 61
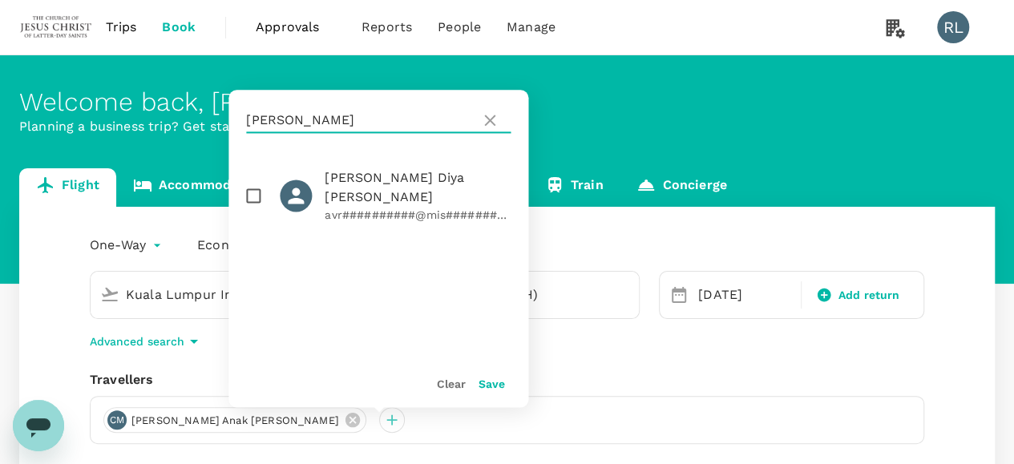
type input "[PERSON_NAME]"
click at [253, 189] on input "checkbox" at bounding box center [253, 196] width 34 height 34
checkbox input "true"
click at [492, 387] on button "Save" at bounding box center [492, 384] width 26 height 13
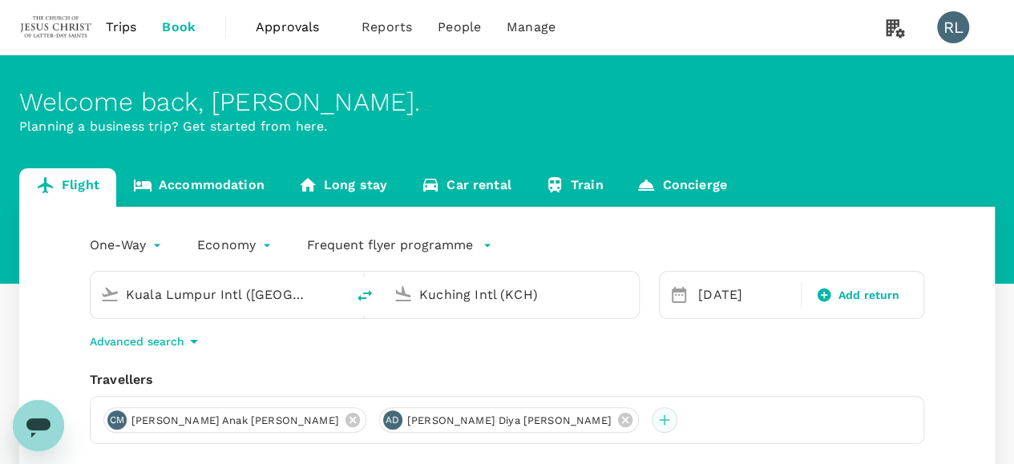
click at [652, 419] on div at bounding box center [665, 420] width 26 height 26
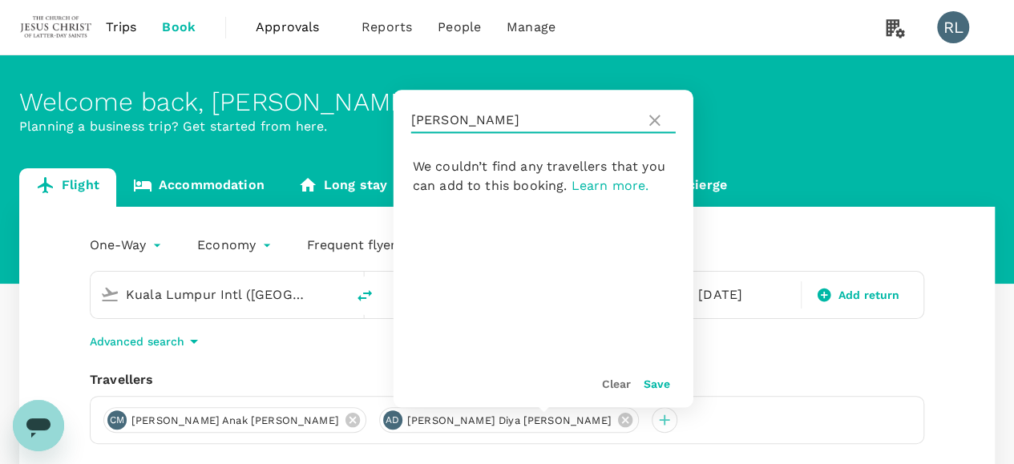
drag, startPoint x: 491, startPoint y: 115, endPoint x: 398, endPoint y: 115, distance: 93.8
click at [398, 115] on div "davison" at bounding box center [544, 120] width 300 height 61
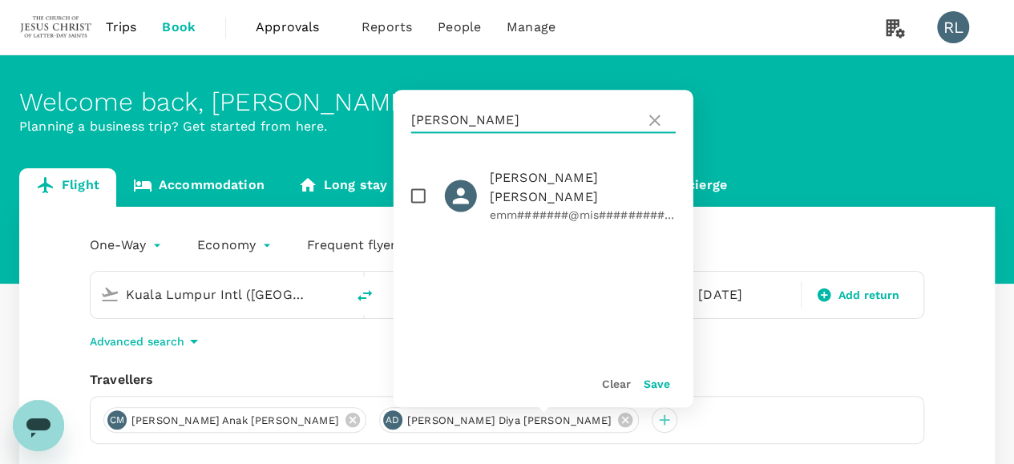
type input "henao"
click at [418, 188] on input "checkbox" at bounding box center [419, 196] width 34 height 34
checkbox input "true"
click at [663, 387] on button "Save" at bounding box center [657, 384] width 26 height 13
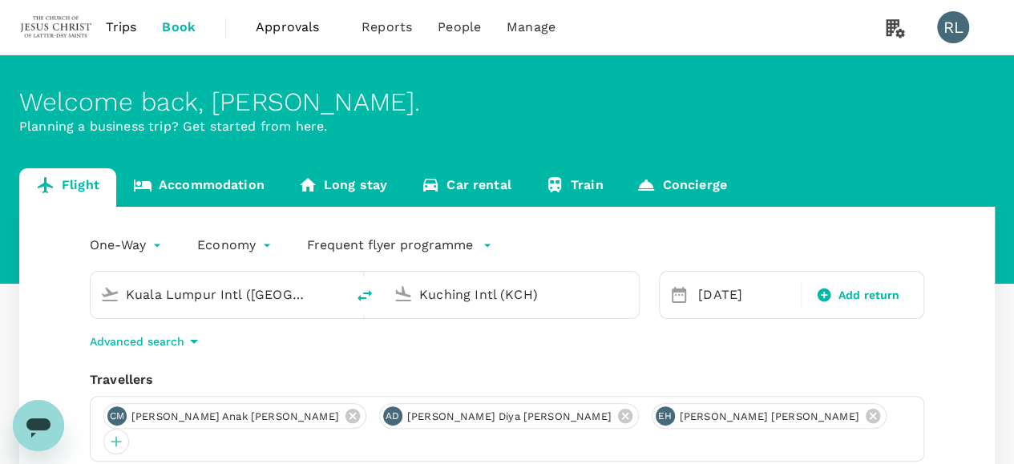
click at [364, 296] on icon "delete" at bounding box center [364, 295] width 19 height 19
type input "Kuching Intl (KCH)"
type input "Kuala Lumpur Intl ([GEOGRAPHIC_DATA])"
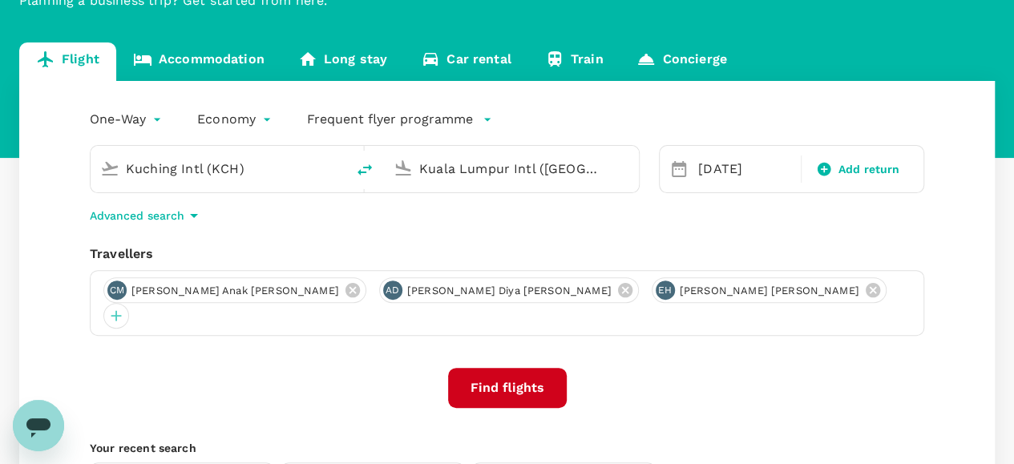
scroll to position [160, 0]
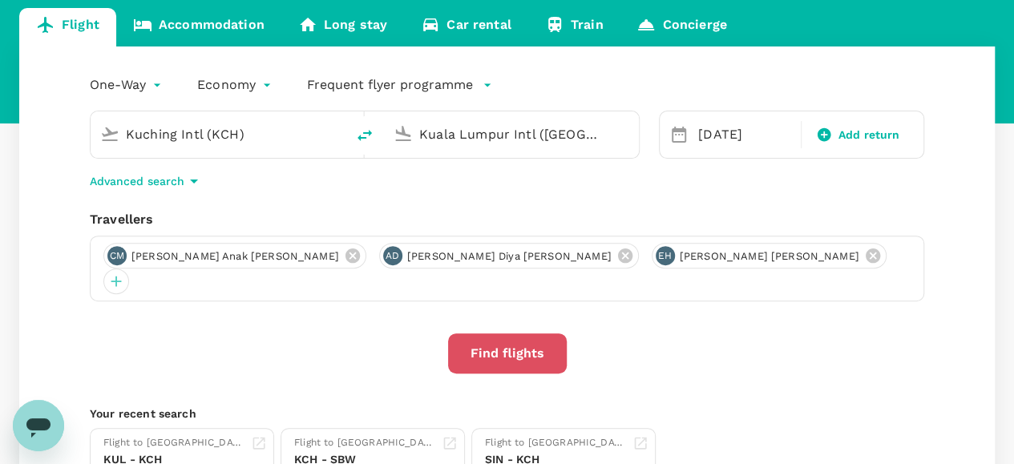
click at [518, 339] on button "Find flights" at bounding box center [507, 353] width 119 height 40
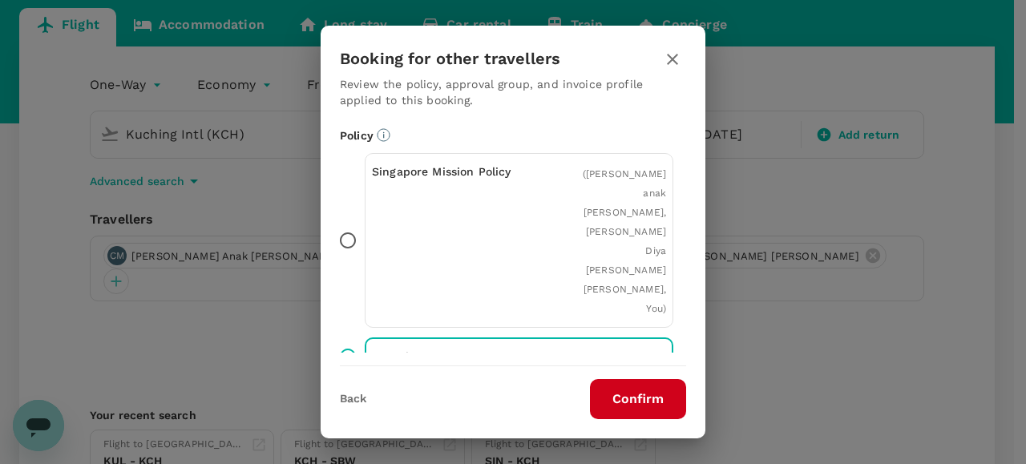
click at [618, 404] on button "Confirm" at bounding box center [638, 399] width 96 height 40
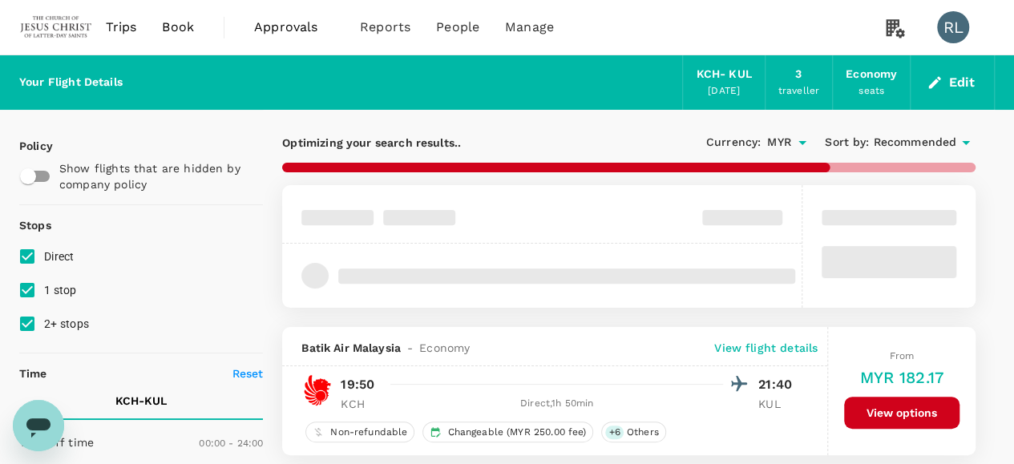
click at [917, 142] on span "Recommended" at bounding box center [914, 143] width 83 height 18
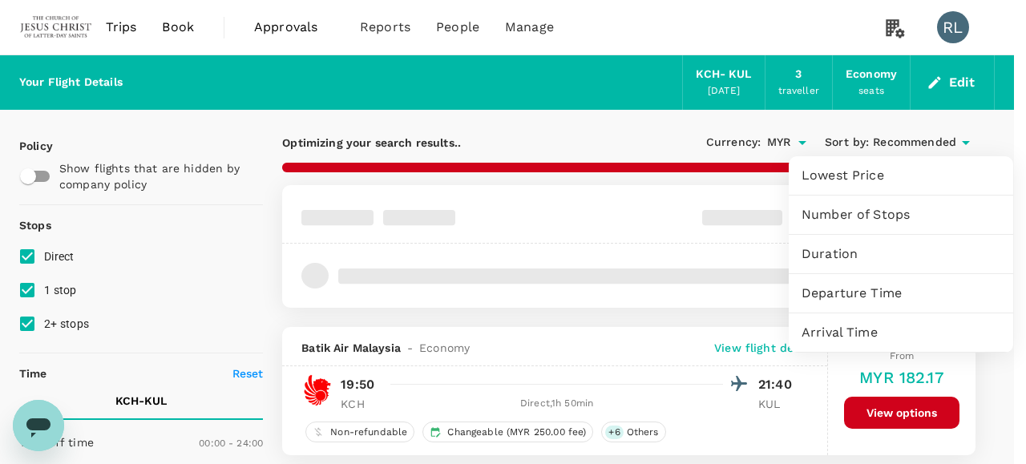
click at [872, 290] on span "Departure Time" at bounding box center [901, 293] width 199 height 19
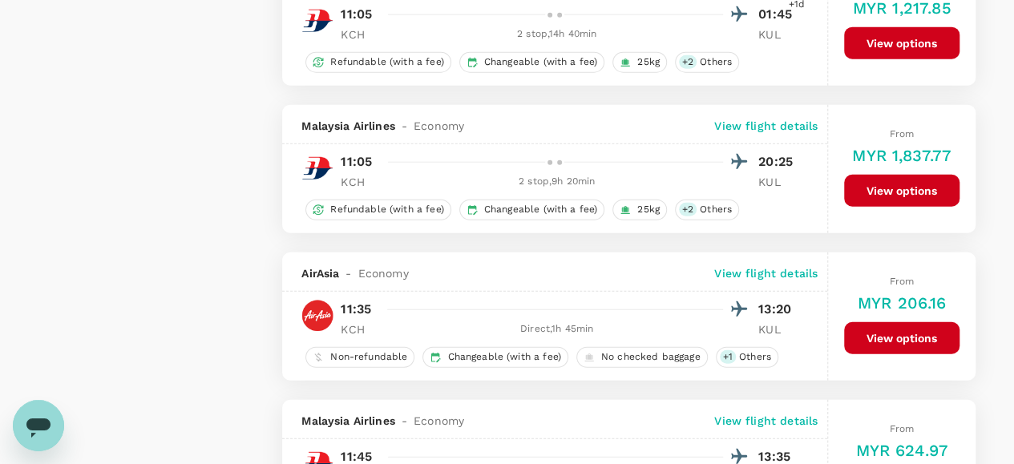
scroll to position [2084, 0]
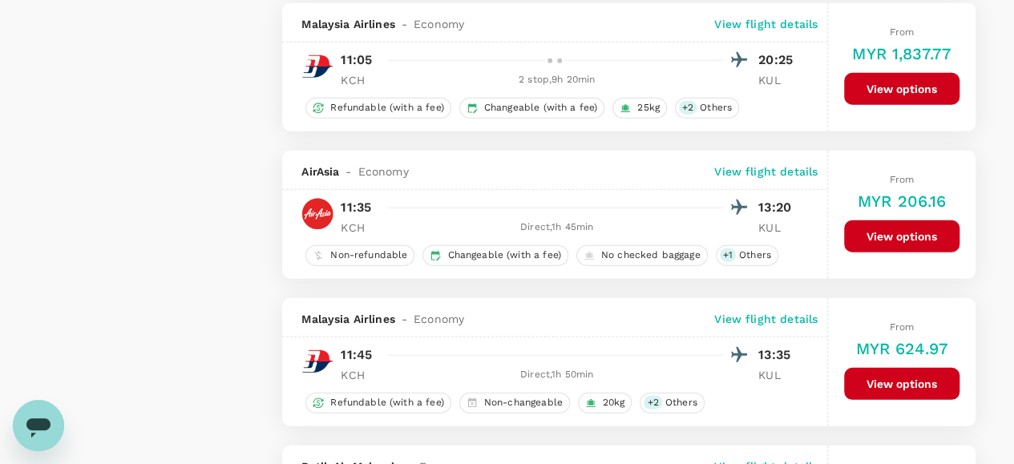
click at [883, 221] on button "View options" at bounding box center [901, 236] width 115 height 32
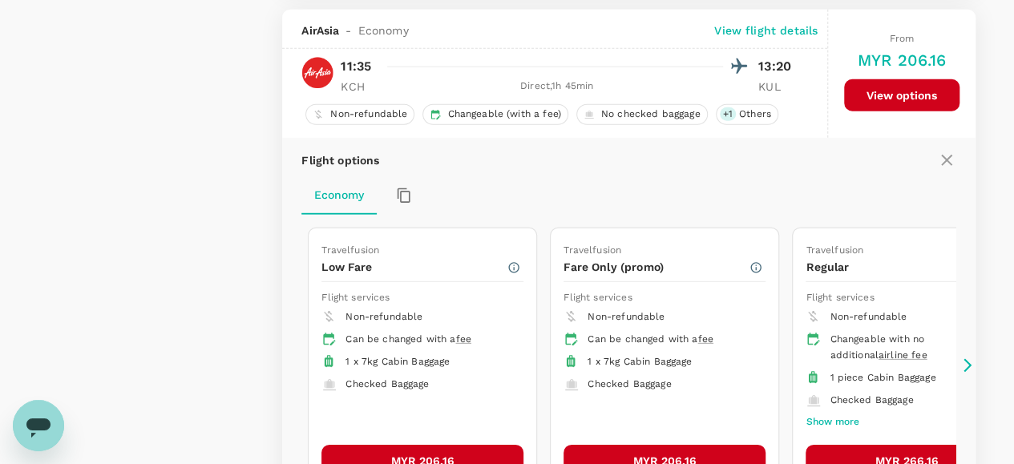
scroll to position [2227, 0]
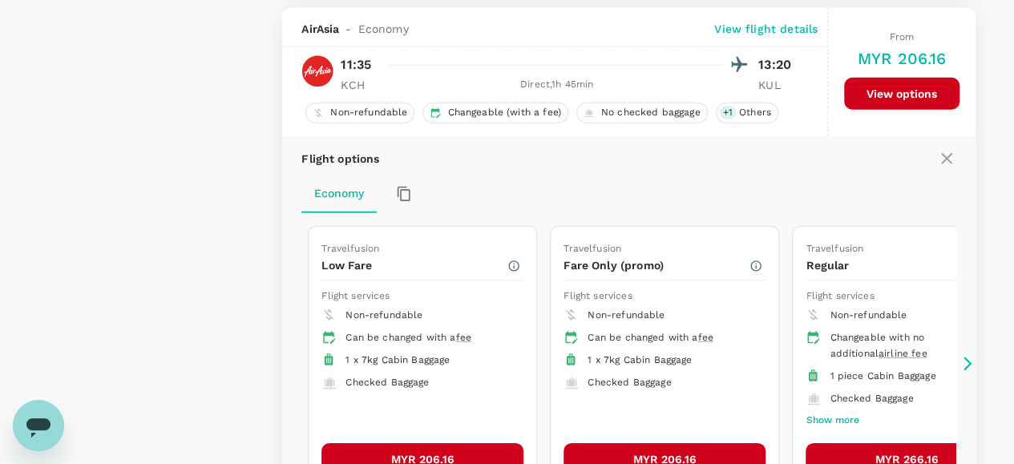
click at [373, 444] on button "MYR 206.16" at bounding box center [422, 459] width 202 height 32
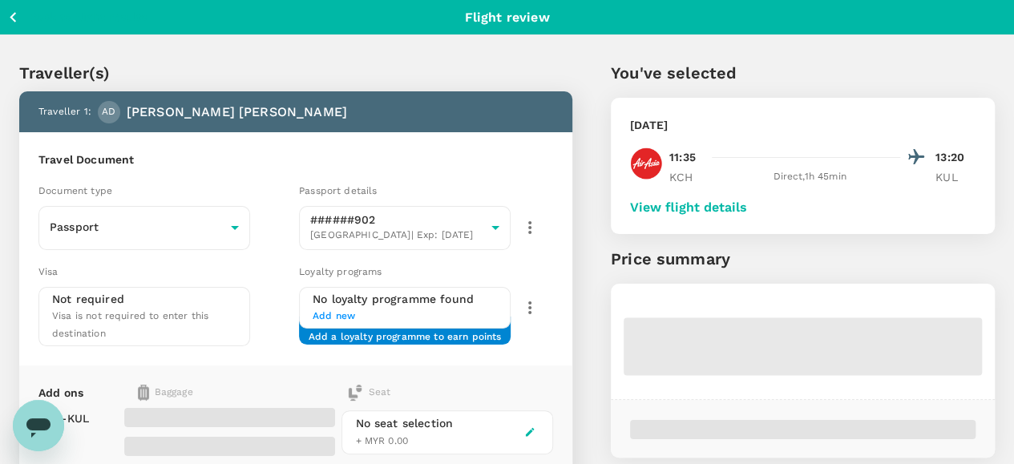
click at [747, 203] on button "View flight details" at bounding box center [688, 207] width 117 height 14
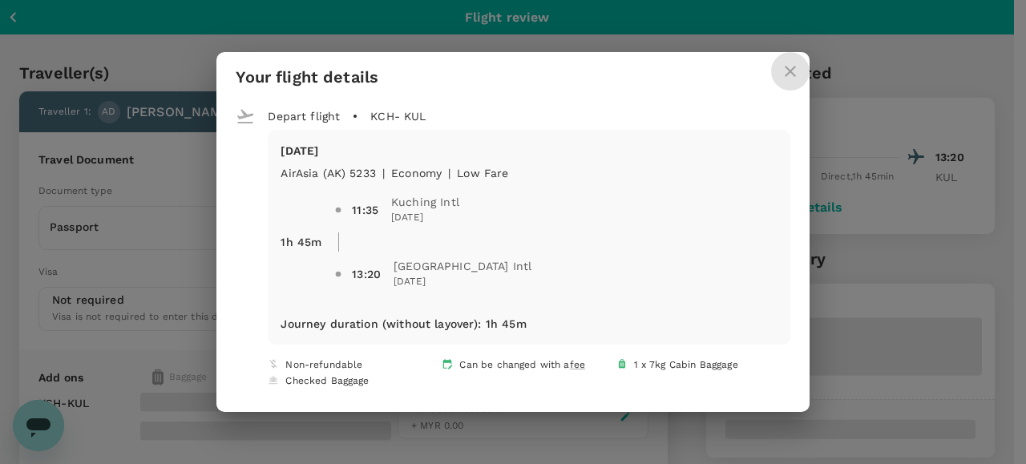
click at [781, 67] on icon "close" at bounding box center [790, 71] width 19 height 19
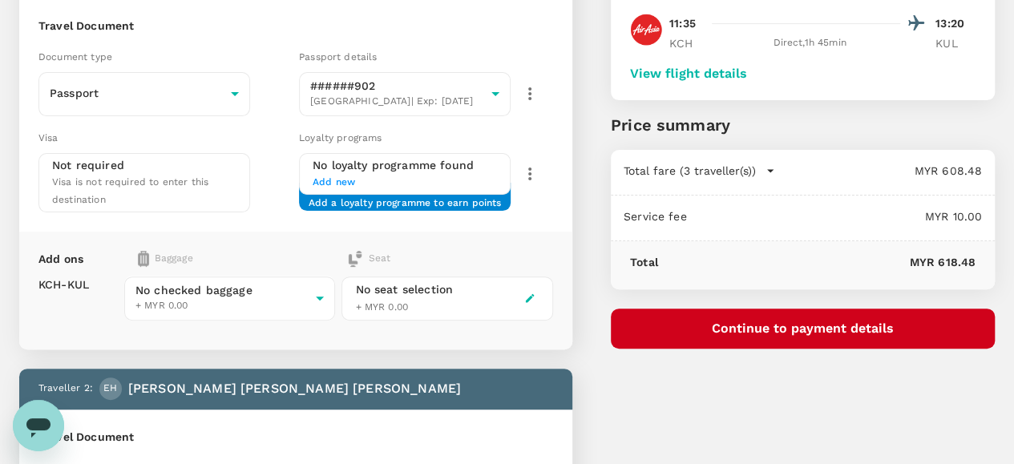
scroll to position [160, 0]
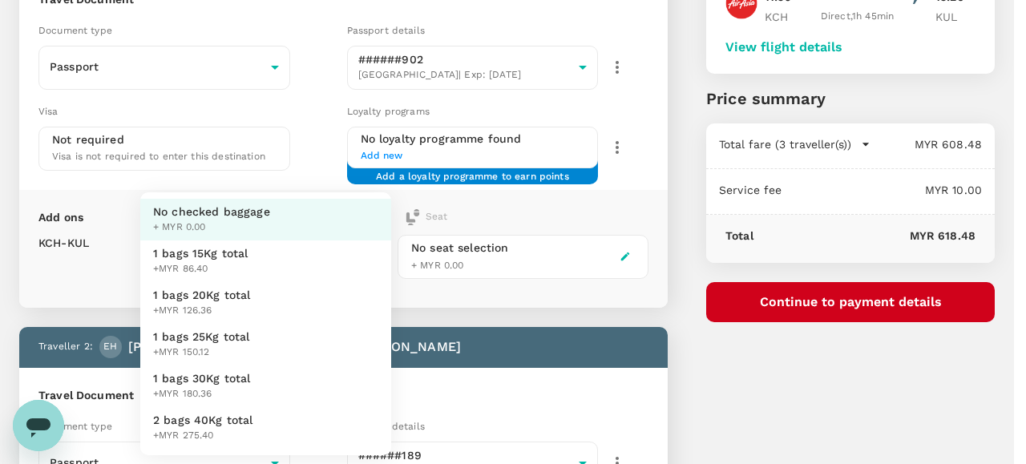
click at [224, 339] on span "1 bags 25Kg total" at bounding box center [201, 337] width 97 height 16
type input "3 - 150.12"
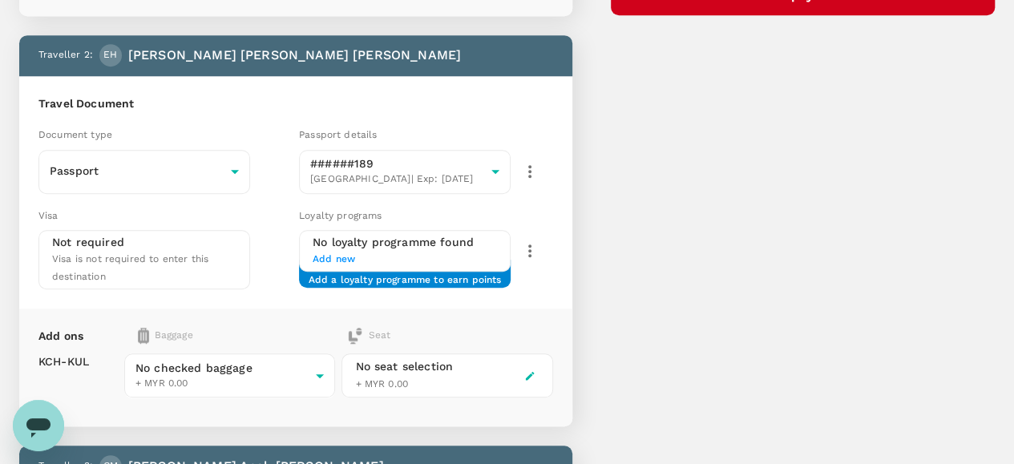
scroll to position [481, 0]
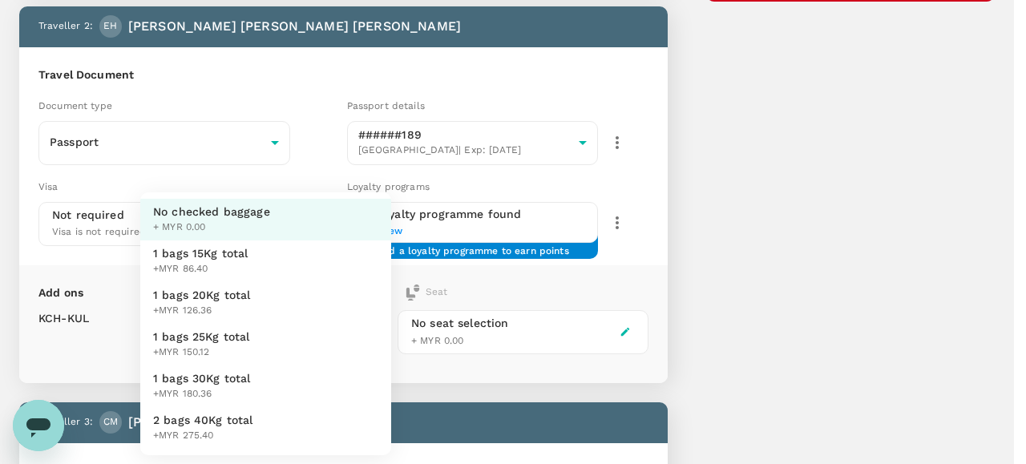
click at [224, 322] on body "Back to flight results Flight review Traveller(s) Traveller 1 : AD Avrey Diya D…" at bounding box center [513, 259] width 1026 height 1480
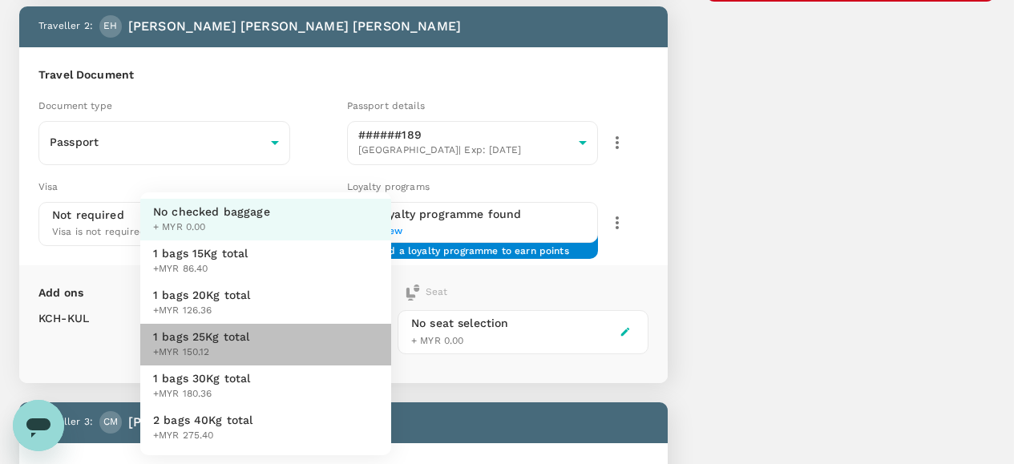
click at [224, 333] on span "1 bags 25Kg total" at bounding box center [201, 337] width 97 height 16
type input "3 - 150.12"
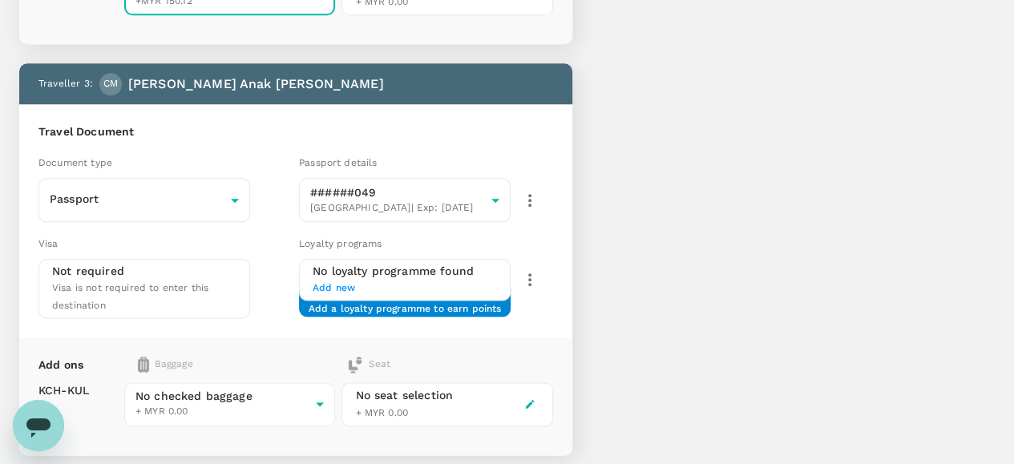
scroll to position [882, 0]
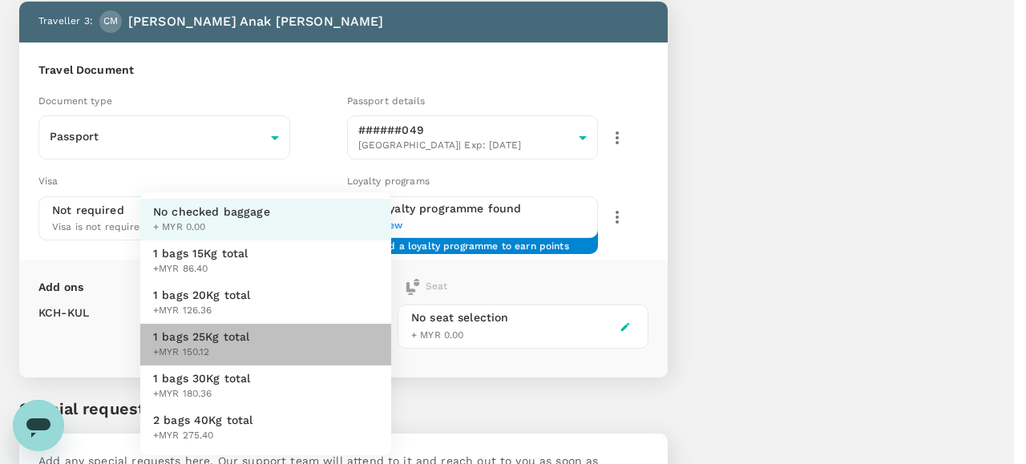
click at [224, 345] on span "+MYR 150.12" at bounding box center [201, 353] width 97 height 16
type input "3 - 150.12"
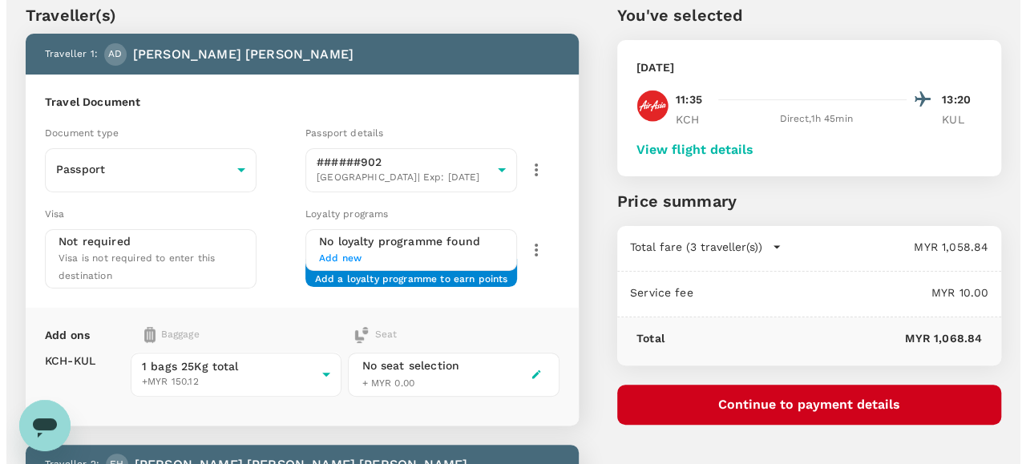
scroll to position [80, 0]
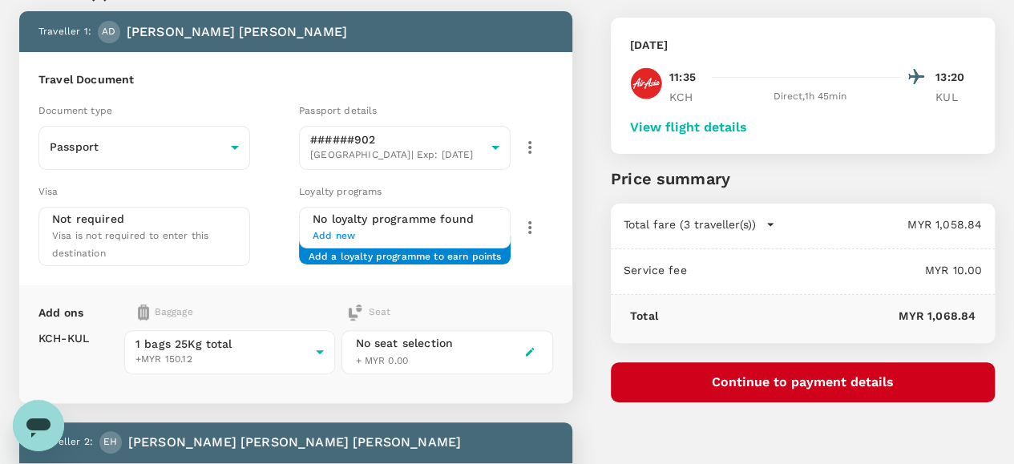
click at [838, 383] on button "Continue to payment details" at bounding box center [803, 382] width 384 height 40
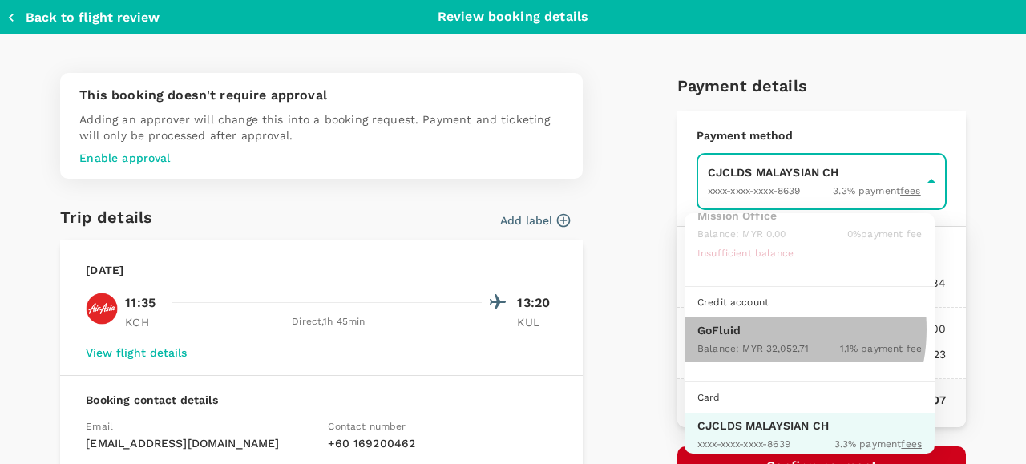
click at [747, 327] on p "GoFluid" at bounding box center [809, 330] width 224 height 16
type input "9b357727-6904-47bd-a44e-9a56bf7dfc7a"
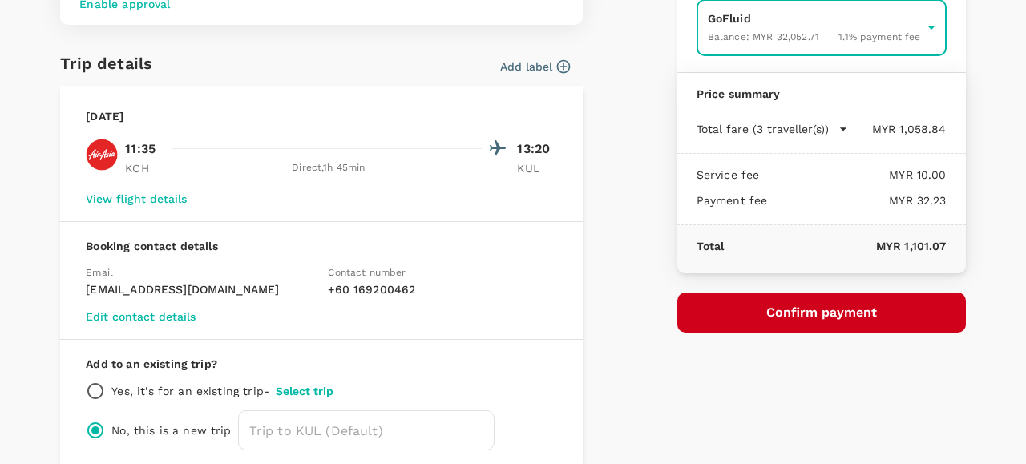
scroll to position [227, 0]
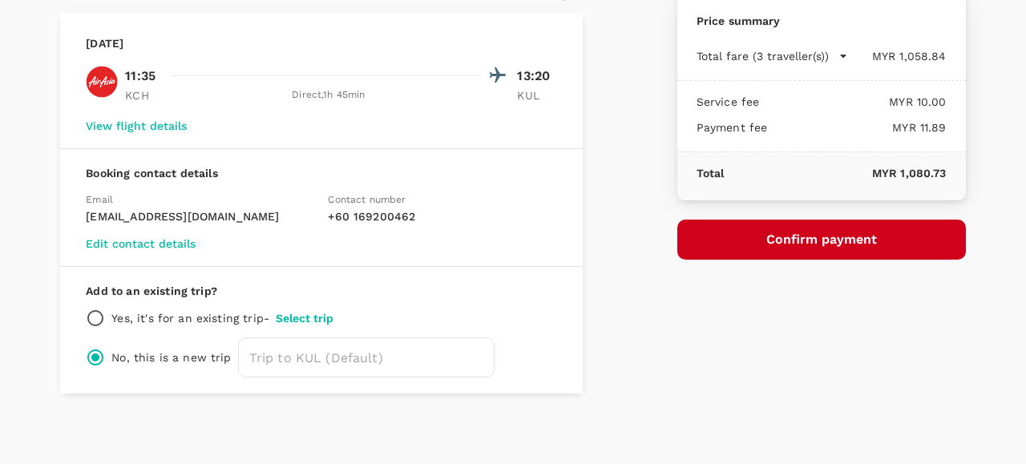
click at [808, 240] on button "Confirm payment" at bounding box center [821, 240] width 289 height 40
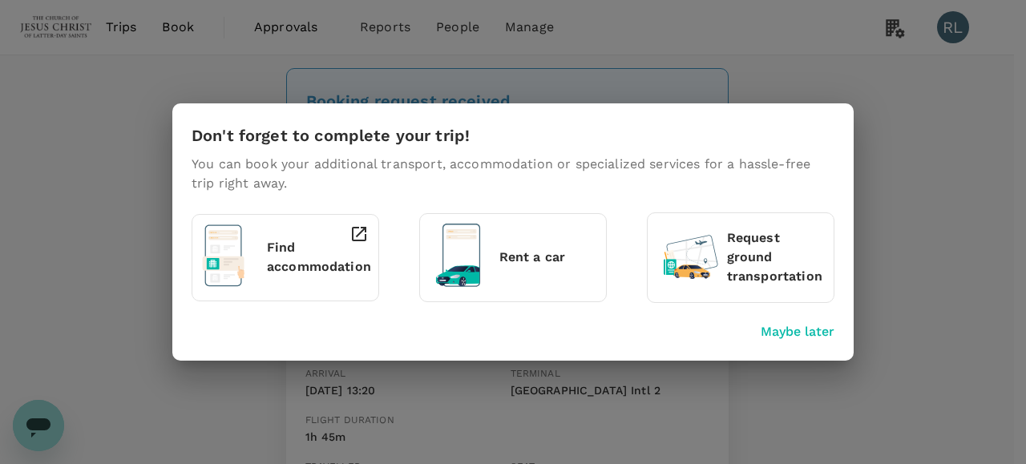
click at [784, 332] on p "Maybe later" at bounding box center [798, 331] width 74 height 19
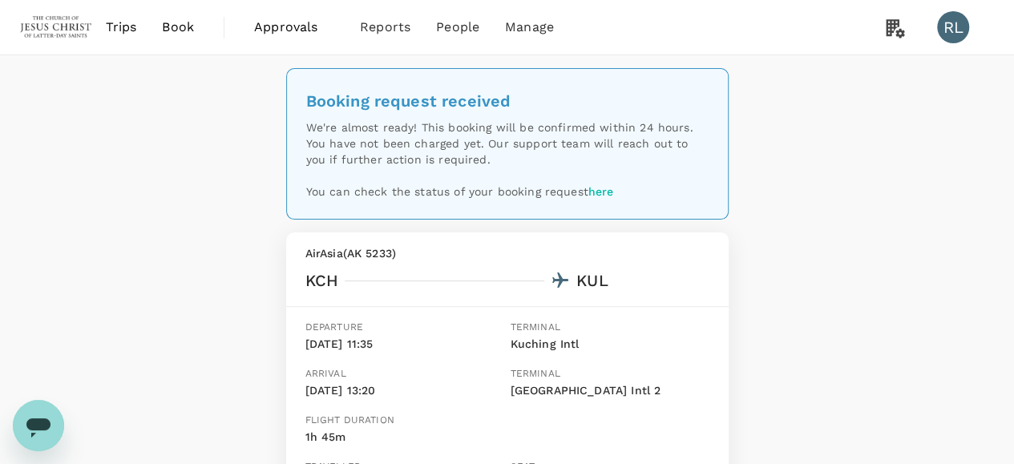
click at [169, 28] on span "Book" at bounding box center [178, 27] width 32 height 19
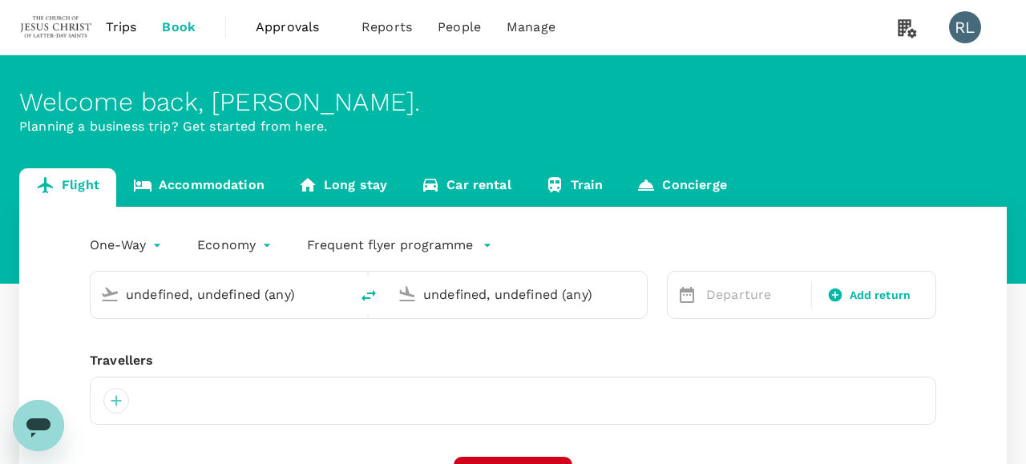
type input "Kuching Intl (KCH)"
type input "Kuala Lumpur Intl ([GEOGRAPHIC_DATA])"
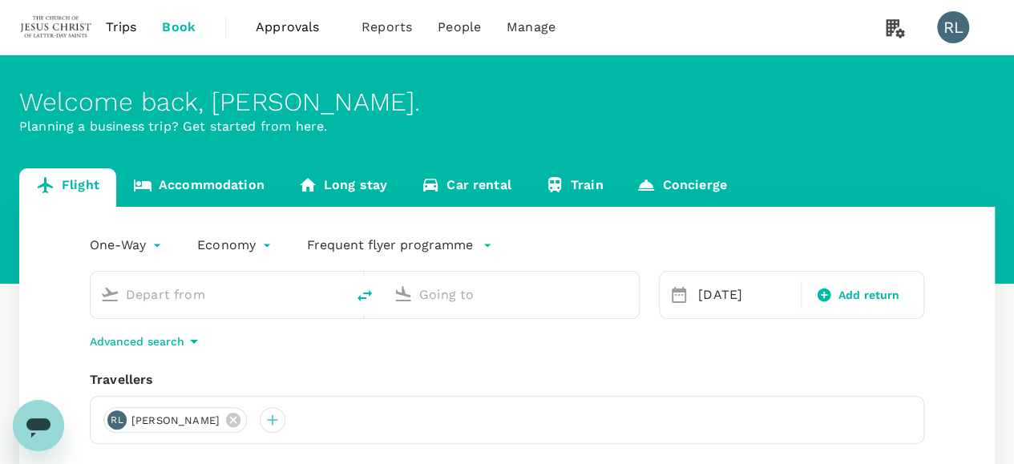
type input "Kuching Intl (KCH)"
type input "Kuala Lumpur Intl ([GEOGRAPHIC_DATA])"
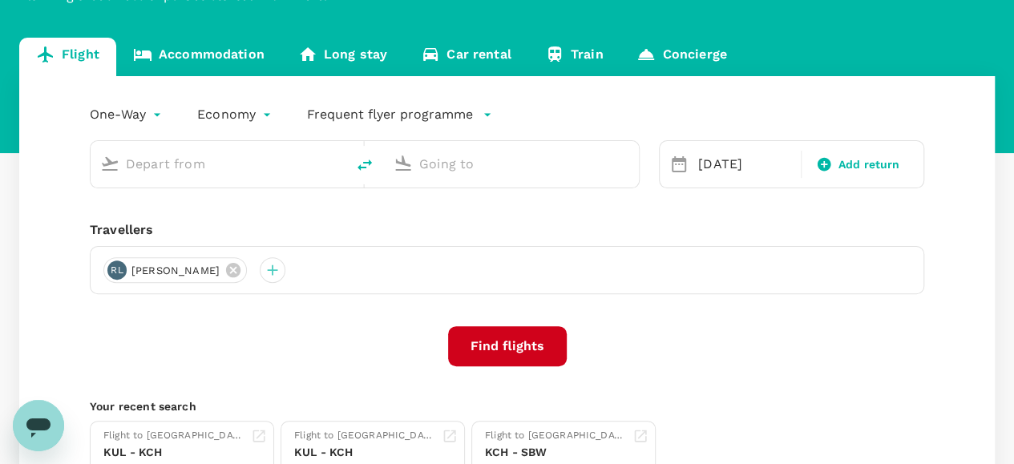
type input "Kuching Intl (KCH)"
type input "Kuala Lumpur Intl ([GEOGRAPHIC_DATA])"
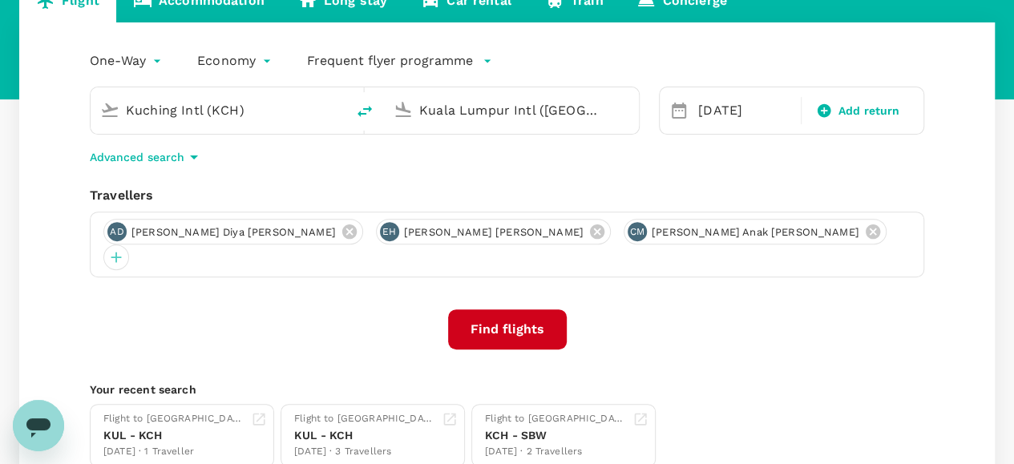
scroll to position [240, 0]
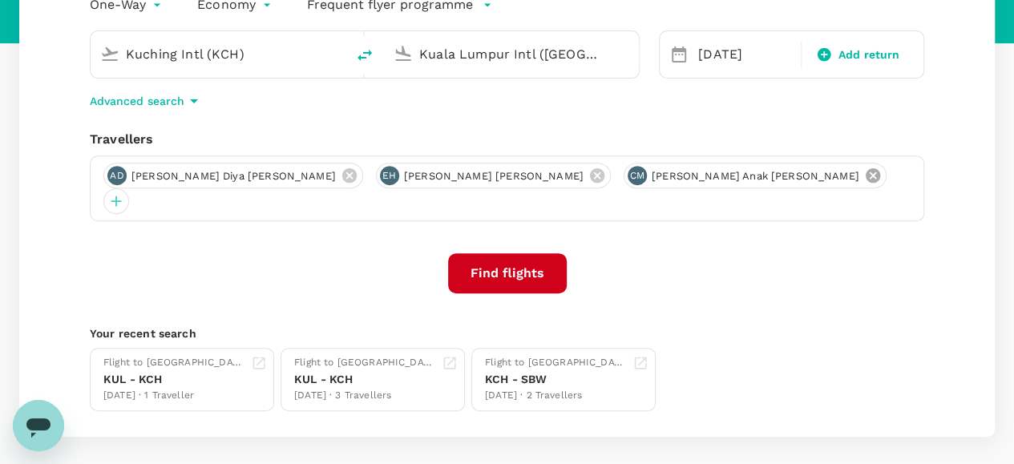
click at [866, 180] on icon at bounding box center [873, 175] width 14 height 14
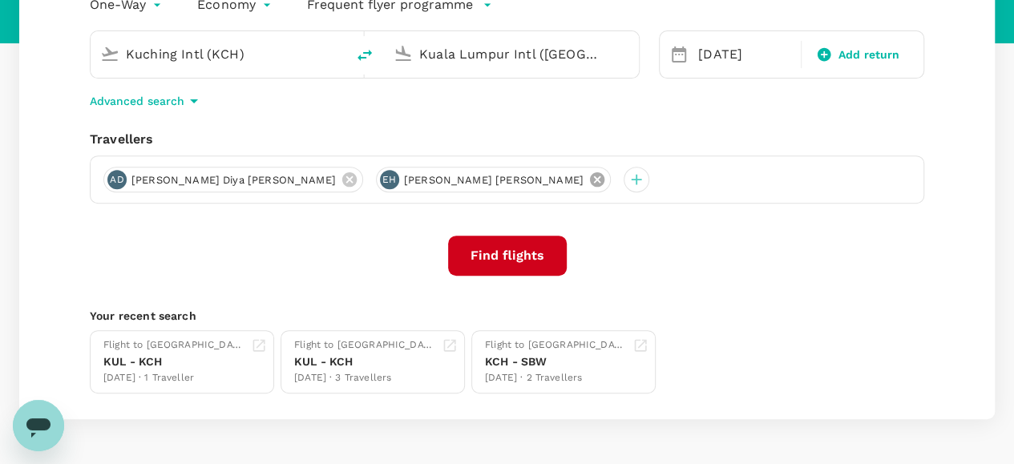
click at [590, 182] on icon at bounding box center [597, 179] width 14 height 14
click at [341, 179] on icon at bounding box center [350, 180] width 18 height 18
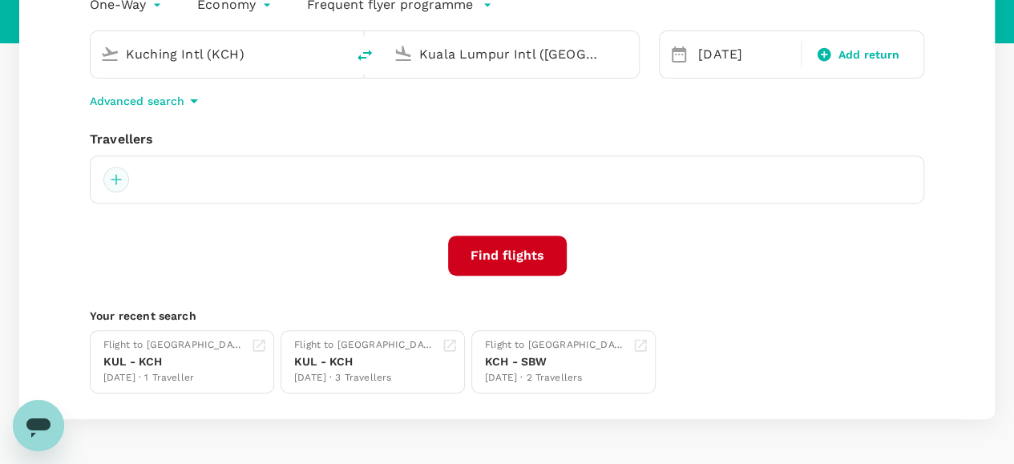
click at [121, 179] on div at bounding box center [116, 180] width 26 height 26
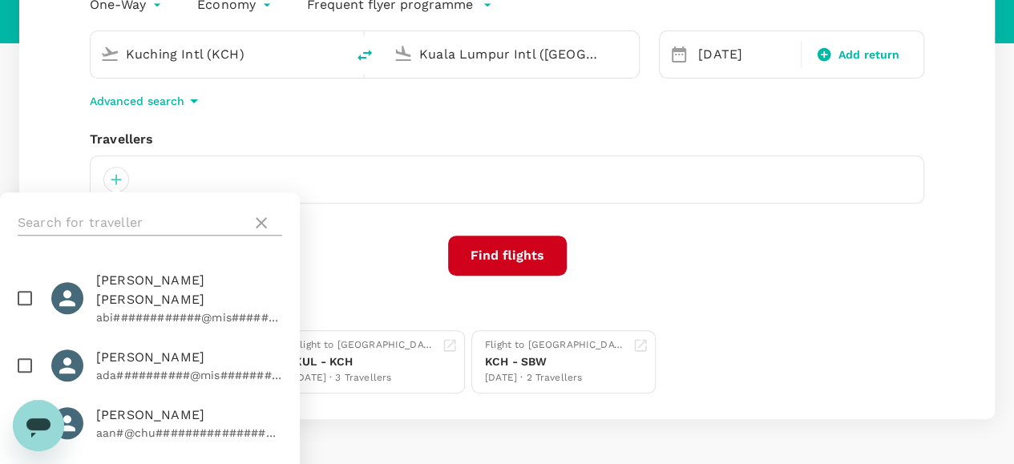
click at [136, 210] on input "text" at bounding box center [132, 223] width 228 height 26
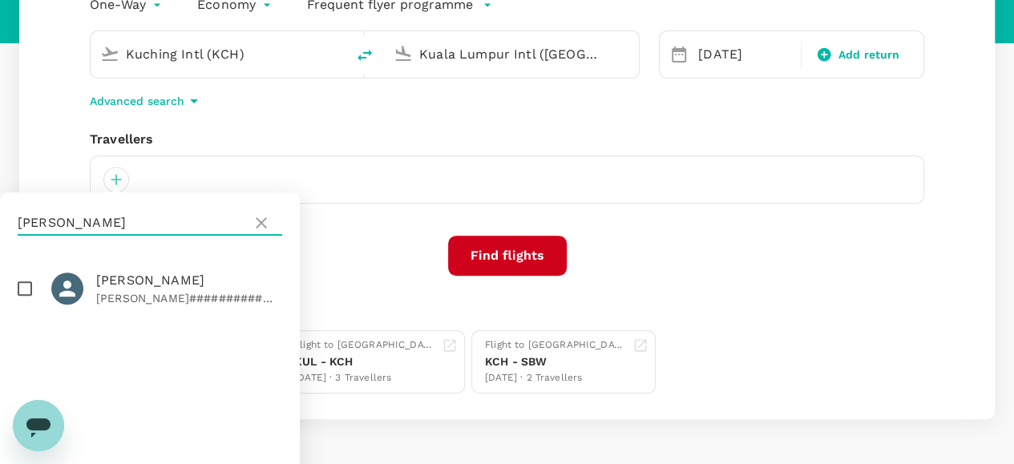
type input "pugsley"
click at [26, 285] on input "checkbox" at bounding box center [25, 289] width 34 height 34
checkbox input "true"
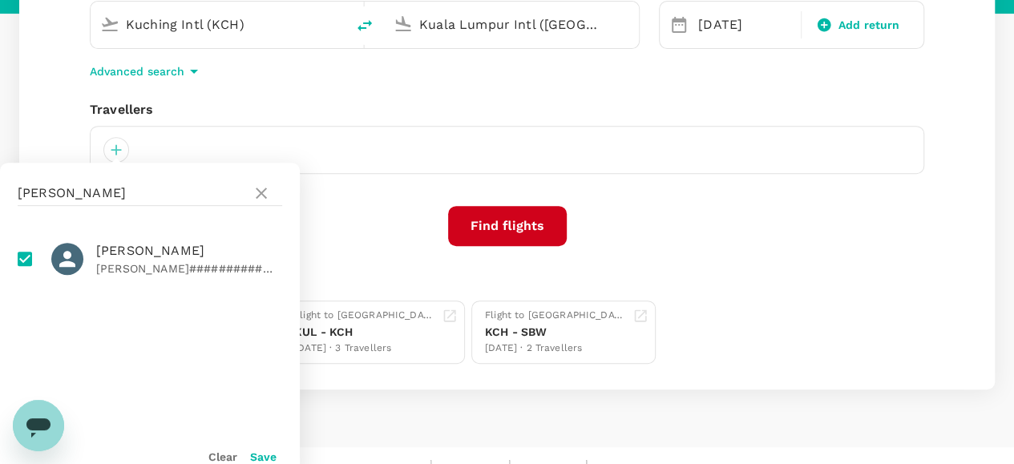
scroll to position [294, 0]
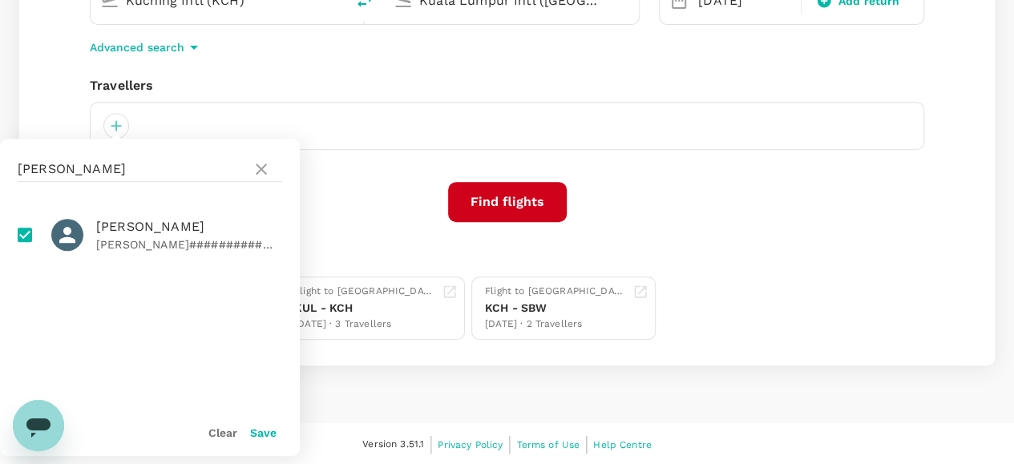
click at [257, 438] on button "Save" at bounding box center [263, 432] width 26 height 13
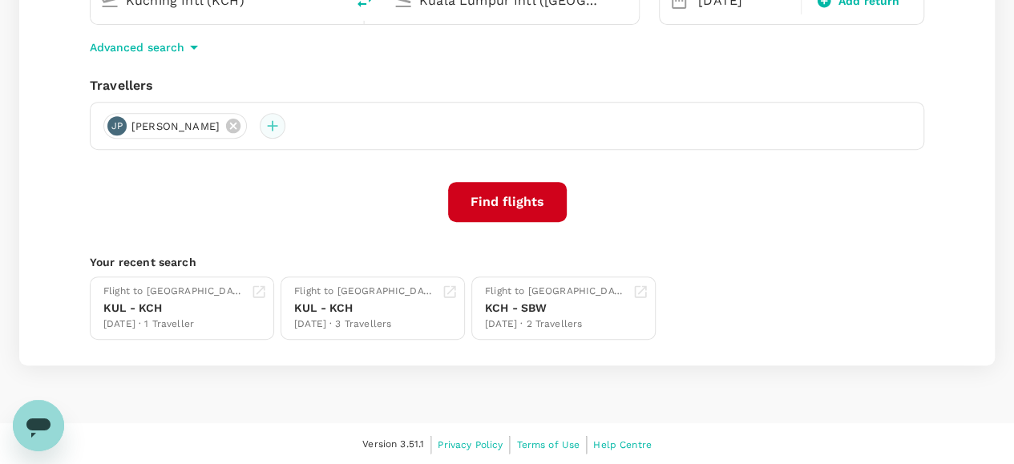
click at [285, 126] on div at bounding box center [273, 126] width 26 height 26
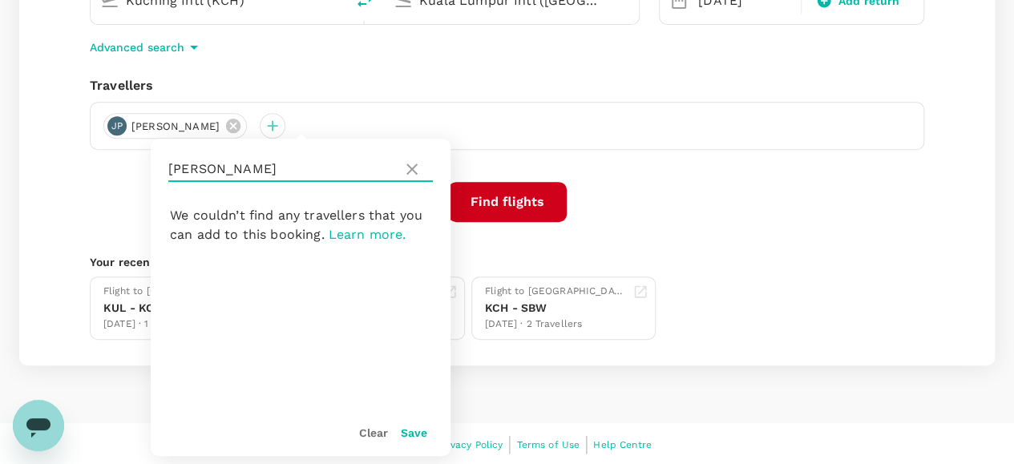
drag, startPoint x: 231, startPoint y: 172, endPoint x: 135, endPoint y: 170, distance: 95.4
click at [135, 170] on div "One-Way oneway Economy economy Frequent flyer programme Kuching Intl (KCH) Kual…" at bounding box center [507, 139] width 976 height 453
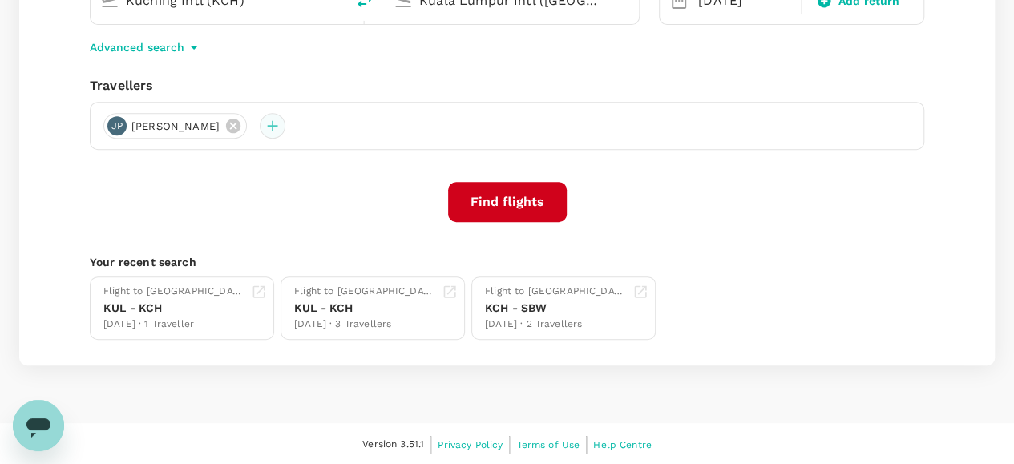
click at [285, 123] on div at bounding box center [273, 126] width 26 height 26
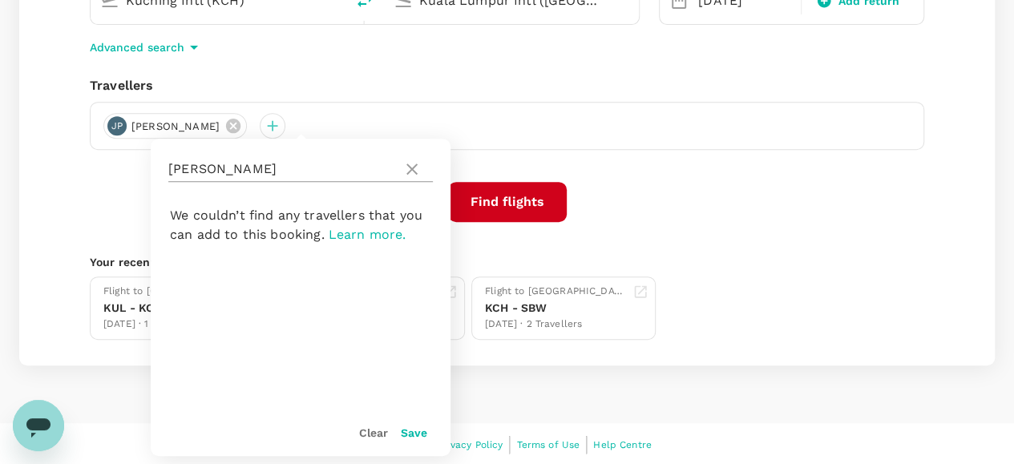
click at [260, 164] on input "pugsley" at bounding box center [282, 169] width 228 height 26
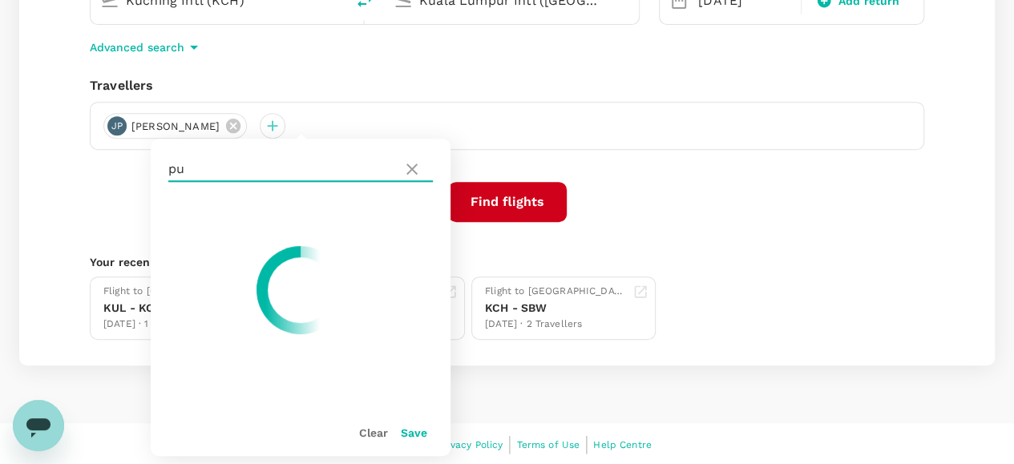
type input "p"
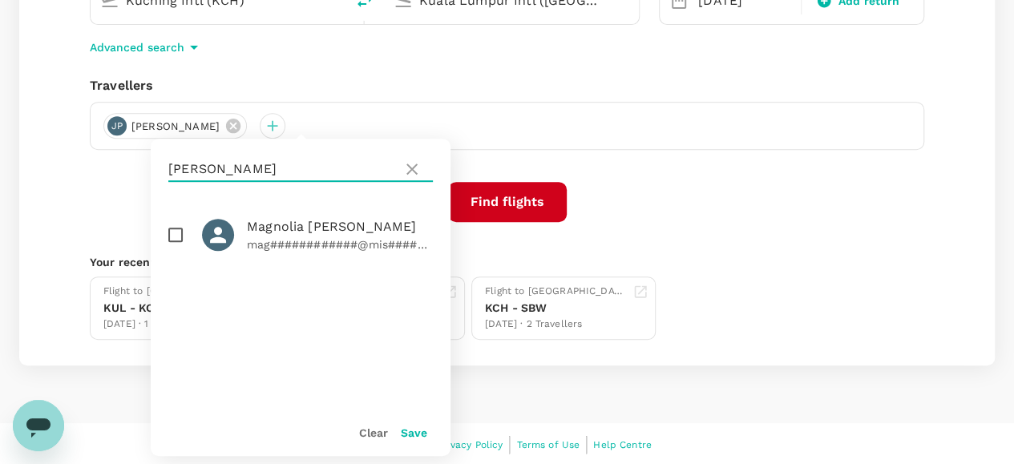
type input "harper"
click at [176, 238] on input "checkbox" at bounding box center [176, 235] width 34 height 34
checkbox input "true"
click at [413, 433] on button "Save" at bounding box center [414, 432] width 26 height 13
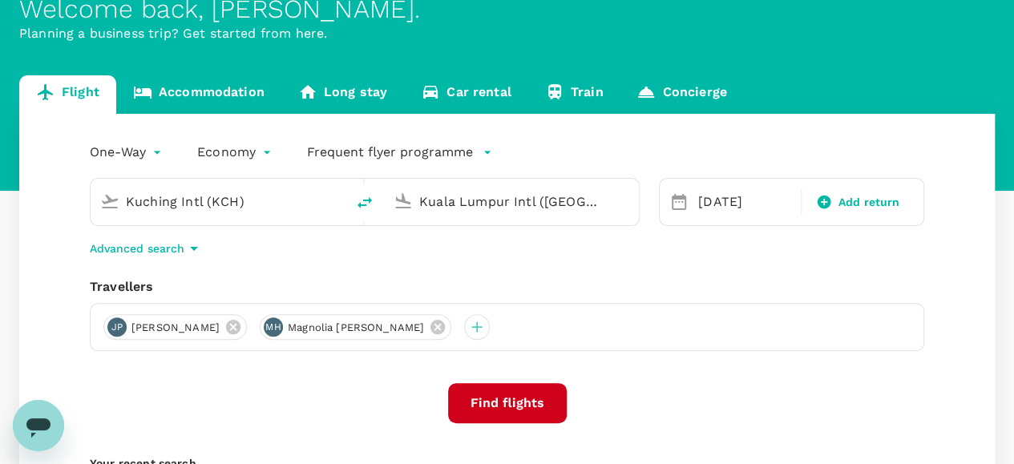
scroll to position [54, 0]
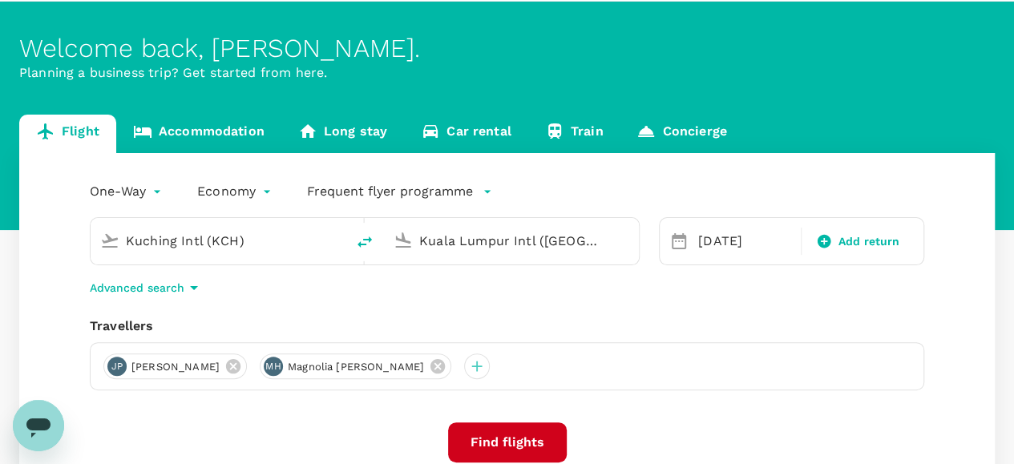
click at [362, 242] on icon "delete" at bounding box center [364, 241] width 19 height 19
type input "Kuala Lumpur Intl ([GEOGRAPHIC_DATA])"
click at [553, 246] on input "Kuching Intl (KCH)" at bounding box center [512, 240] width 186 height 25
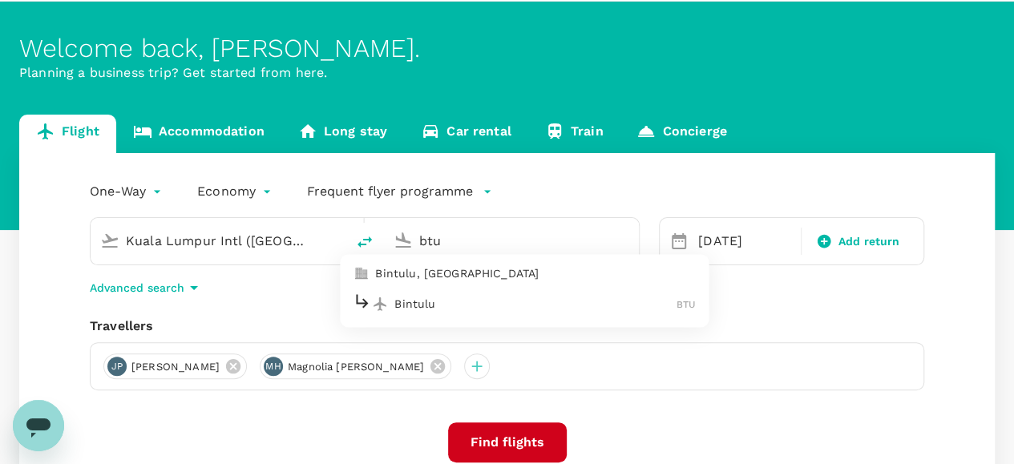
click at [452, 305] on p "Bintulu" at bounding box center [535, 304] width 282 height 16
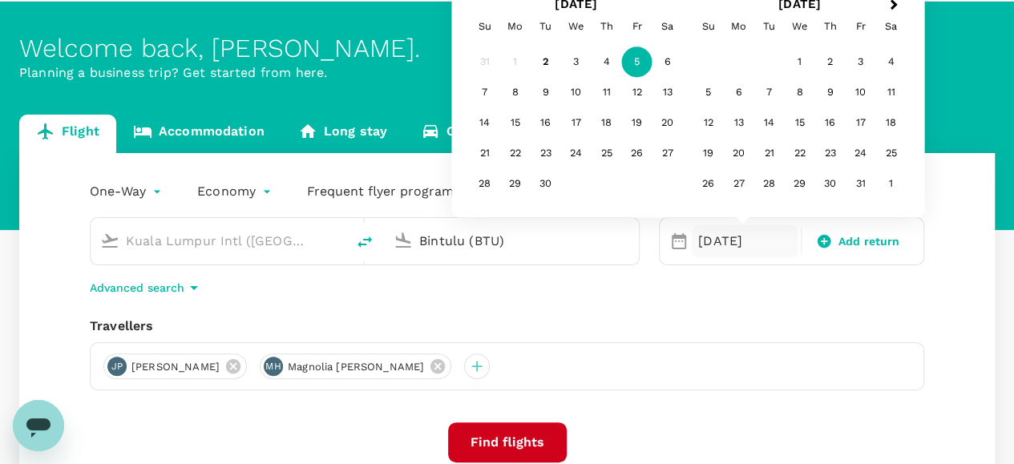
type input "Bintulu (BTU)"
click at [517, 443] on button "Find flights" at bounding box center [507, 442] width 119 height 40
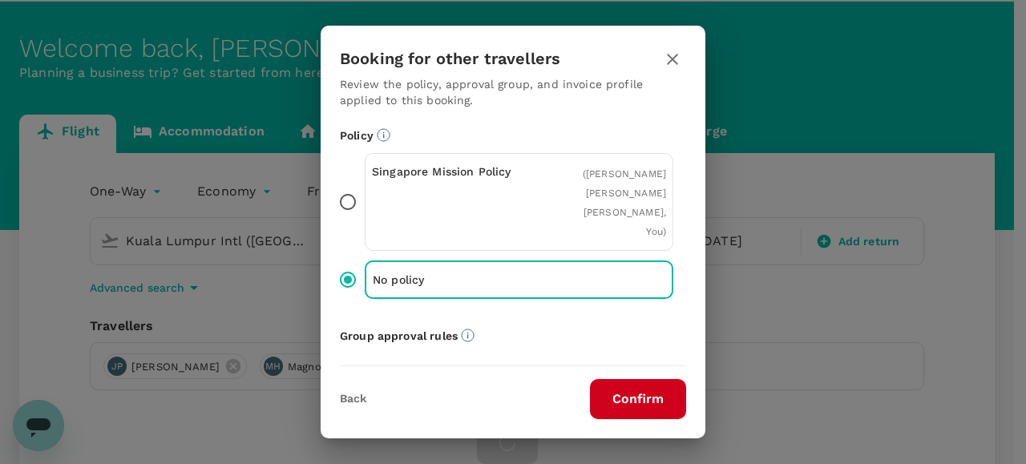
click at [624, 393] on button "Confirm" at bounding box center [638, 399] width 96 height 40
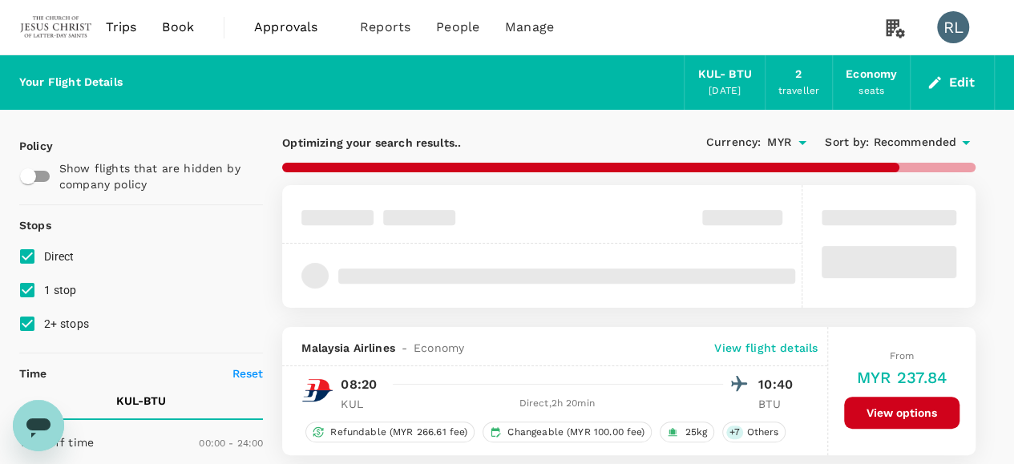
type input "745"
checkbox input "false"
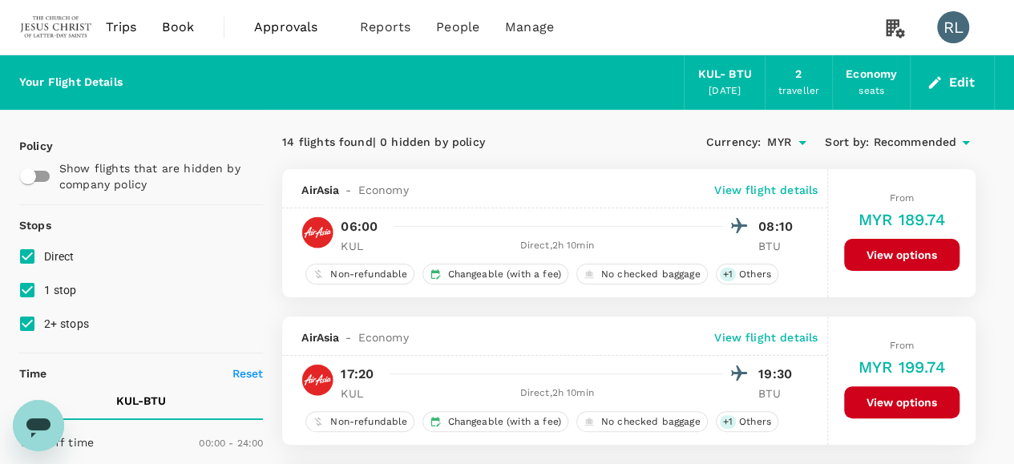
click at [907, 137] on span "Recommended" at bounding box center [914, 143] width 83 height 18
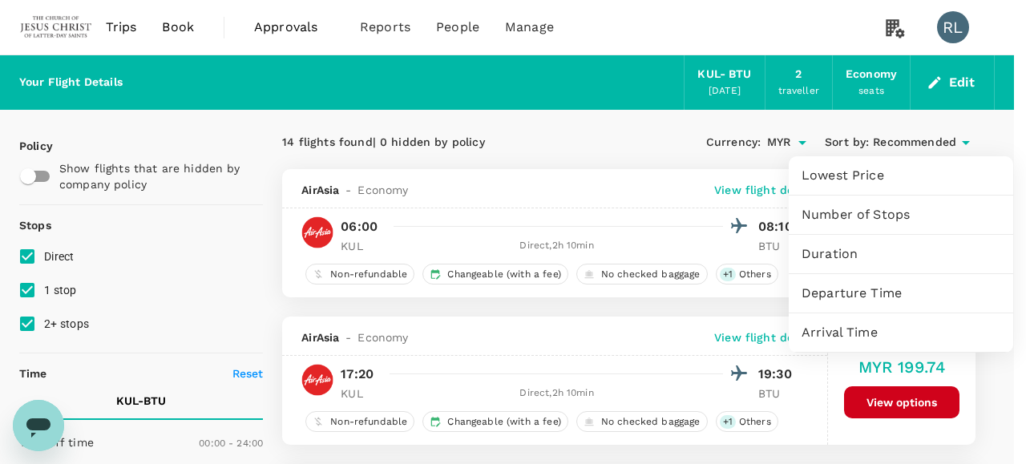
click at [857, 293] on span "Departure Time" at bounding box center [901, 293] width 199 height 19
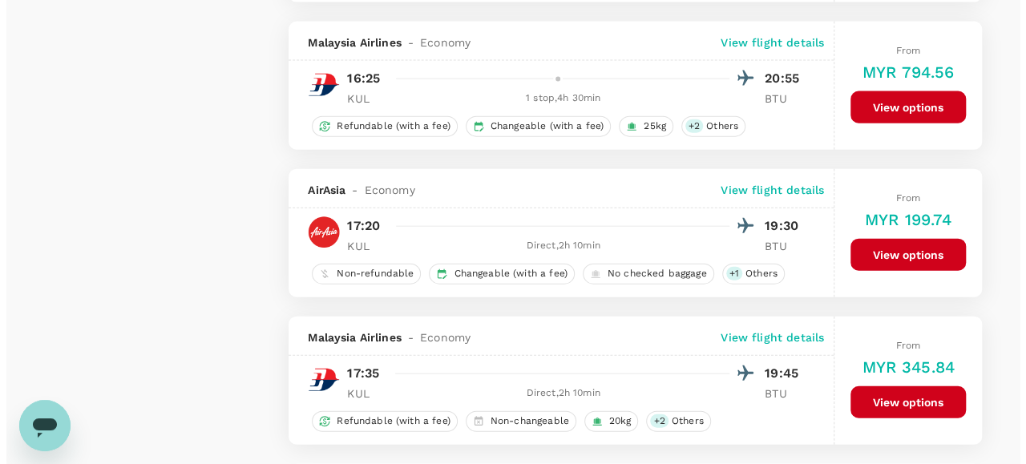
scroll to position [1763, 0]
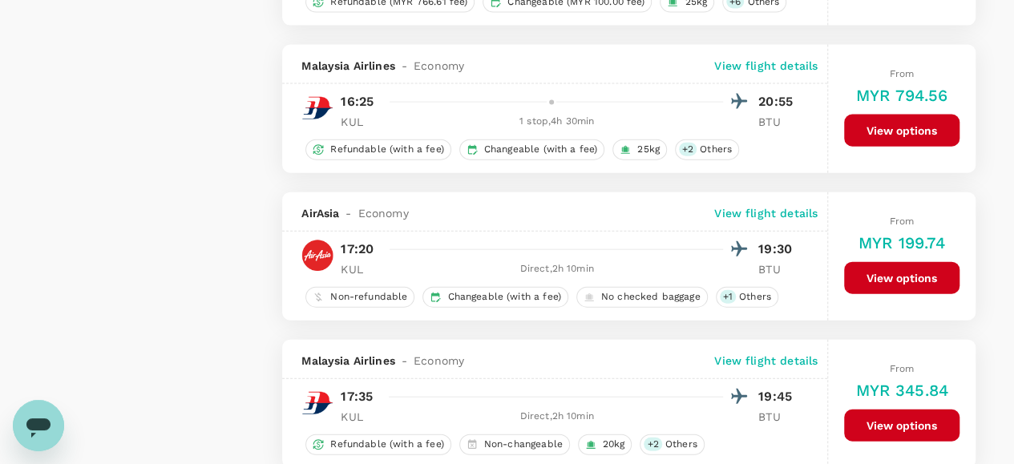
click at [771, 205] on p "View flight details" at bounding box center [765, 213] width 103 height 16
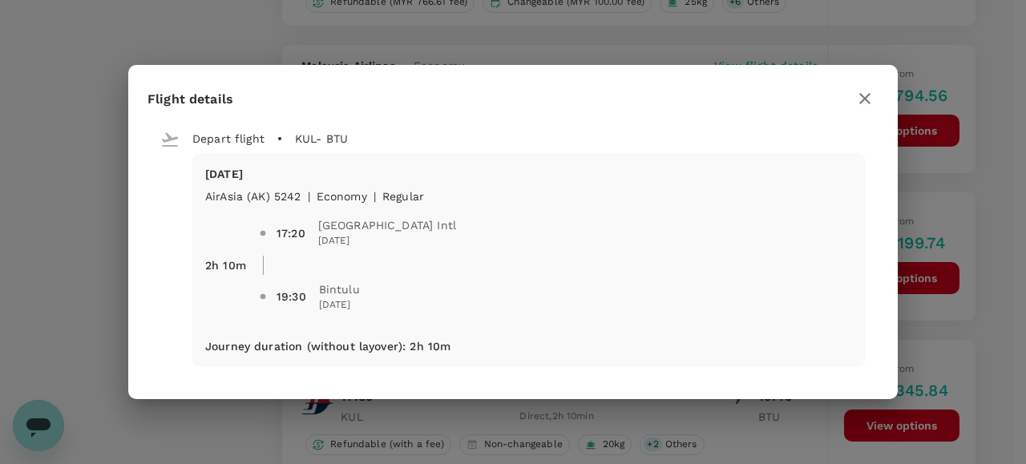
click at [866, 98] on icon "button" at bounding box center [864, 98] width 11 height 11
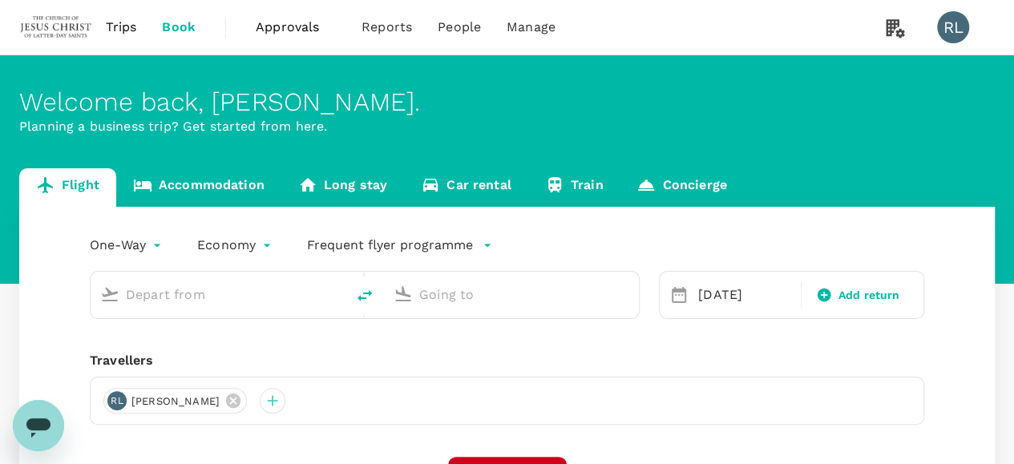
type input "Kuala Lumpur Intl ([GEOGRAPHIC_DATA])"
type input "Bintulu (BTU)"
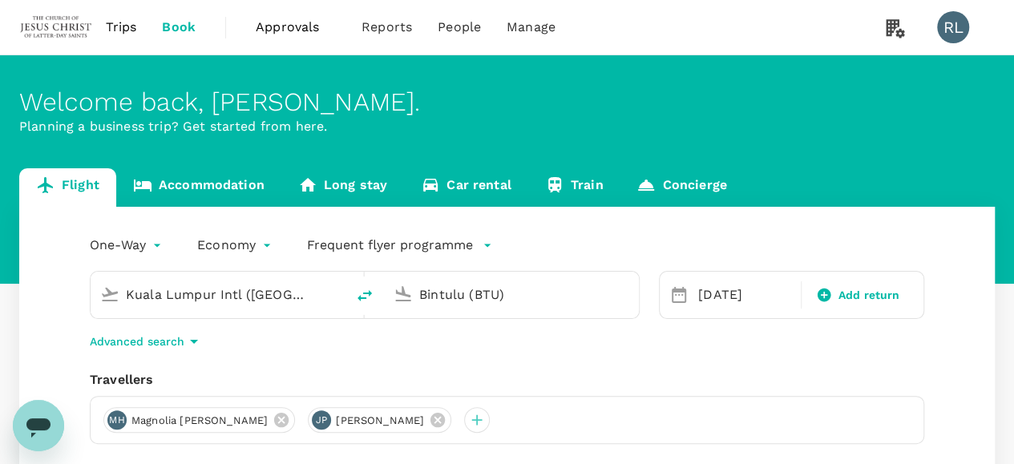
click at [367, 294] on icon "delete" at bounding box center [364, 295] width 19 height 19
type input "Bintulu (BTU)"
click at [484, 297] on input "Kuala Lumpur Intl ([GEOGRAPHIC_DATA])" at bounding box center [512, 294] width 186 height 25
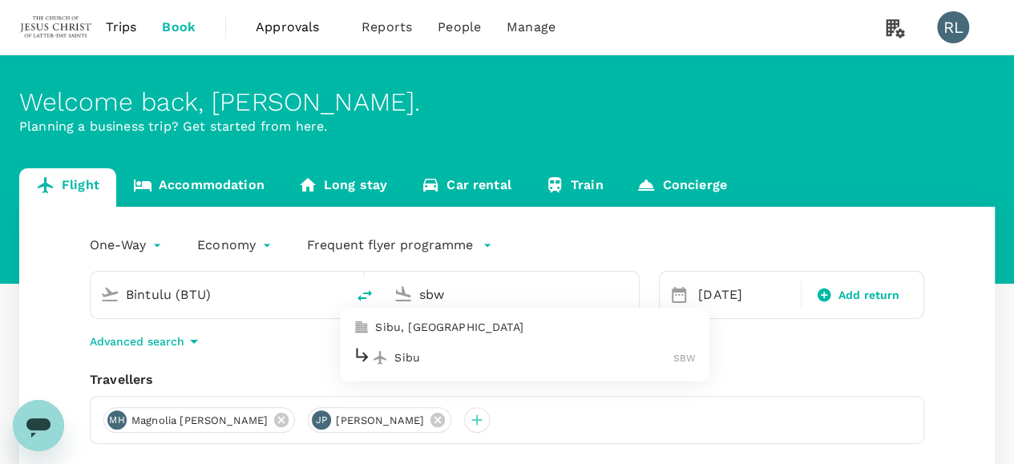
click at [422, 361] on p "Sibu" at bounding box center [533, 357] width 279 height 16
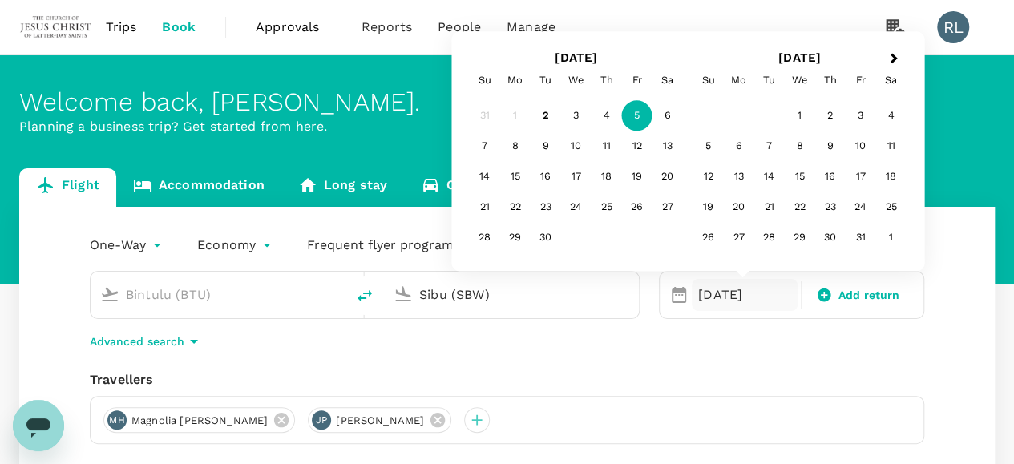
type input "Sibu (SBW)"
click at [750, 394] on div "Travellers MH Magnolia [PERSON_NAME] JP [PERSON_NAME]" at bounding box center [507, 407] width 834 height 74
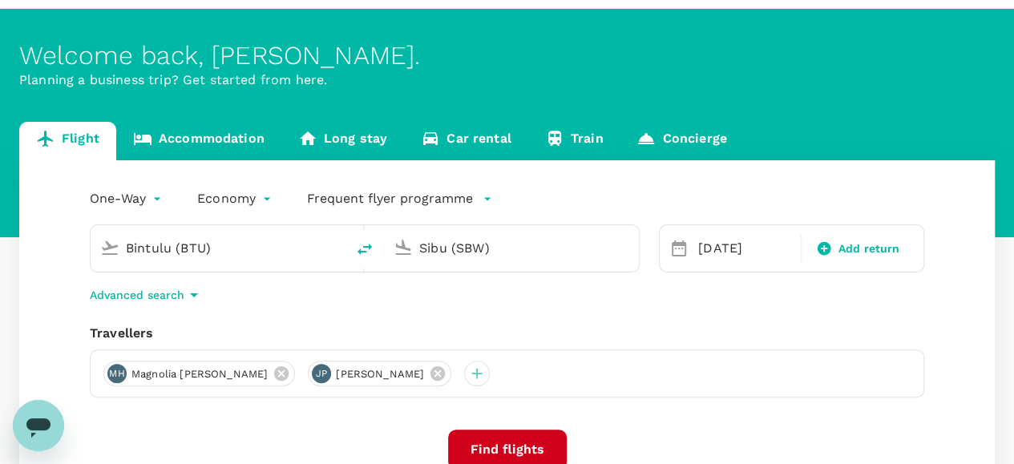
scroll to position [160, 0]
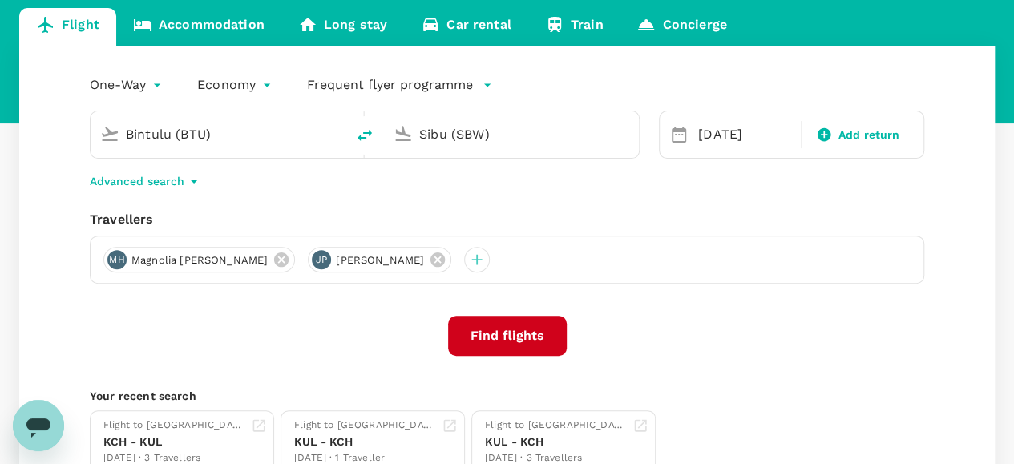
click at [489, 332] on button "Find flights" at bounding box center [507, 336] width 119 height 40
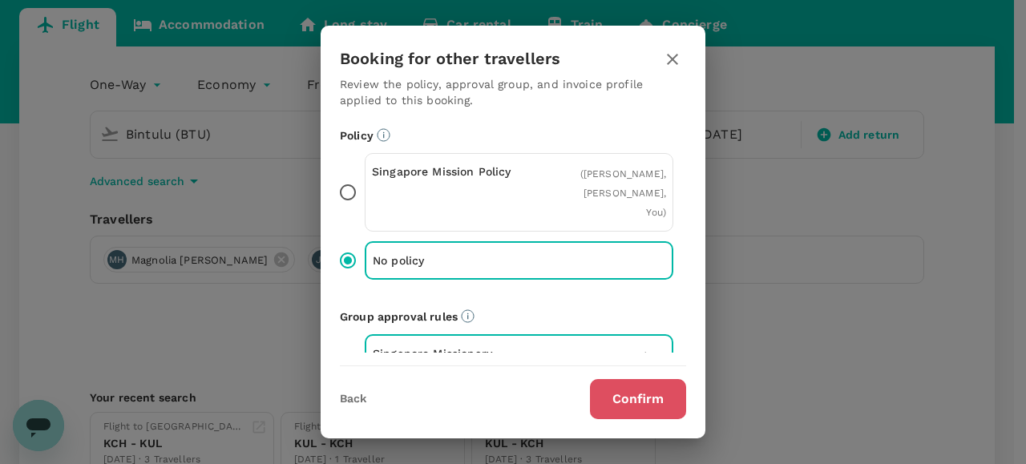
click at [615, 397] on button "Confirm" at bounding box center [638, 399] width 96 height 40
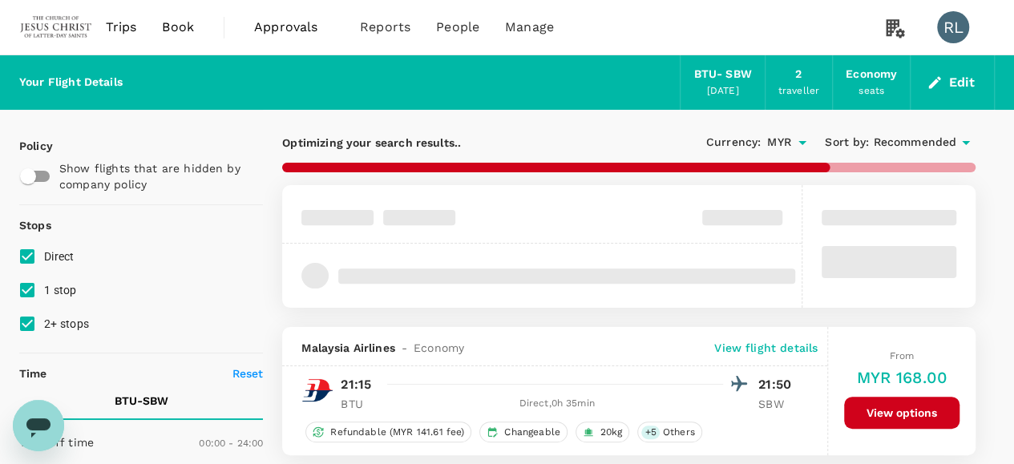
click at [920, 145] on span "Recommended" at bounding box center [914, 143] width 83 height 18
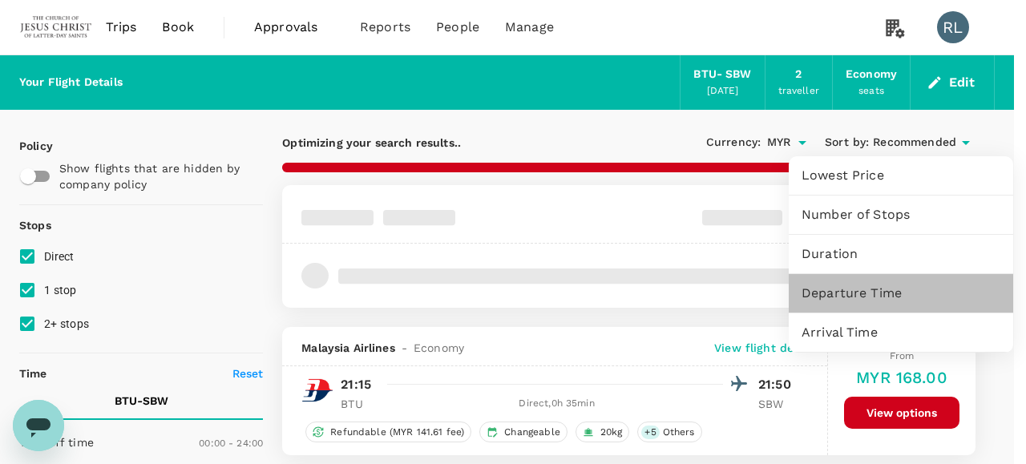
click at [862, 295] on span "Departure Time" at bounding box center [901, 293] width 199 height 19
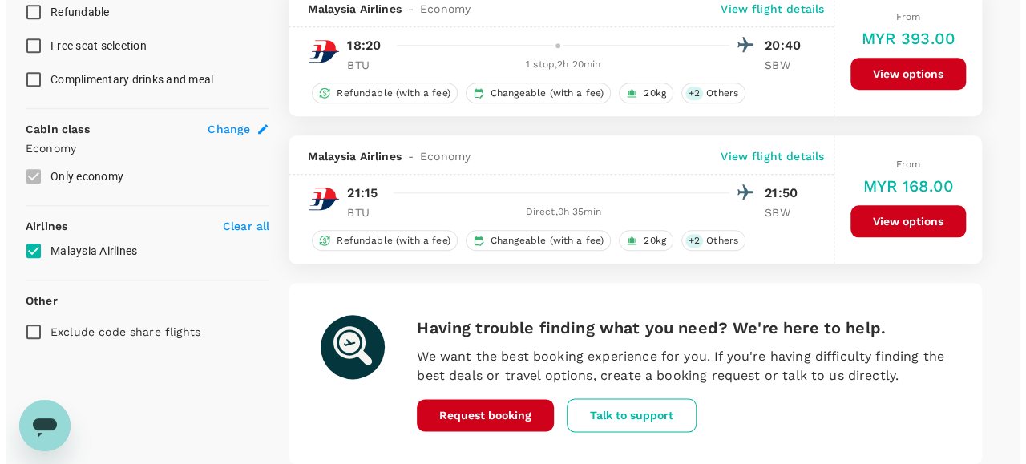
scroll to position [802, 0]
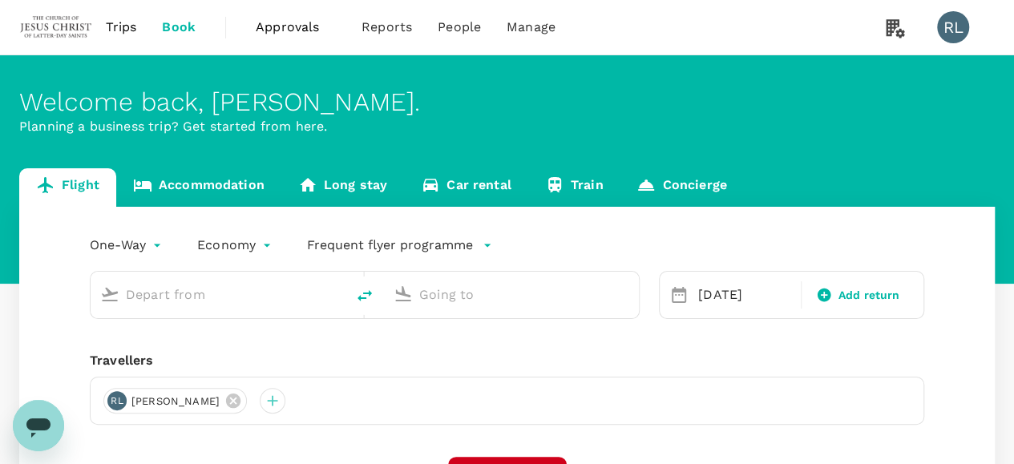
type input "Bintulu (BTU)"
type input "Sibu (SBW)"
type input "Bintulu (BTU)"
type input "Sibu (SBW)"
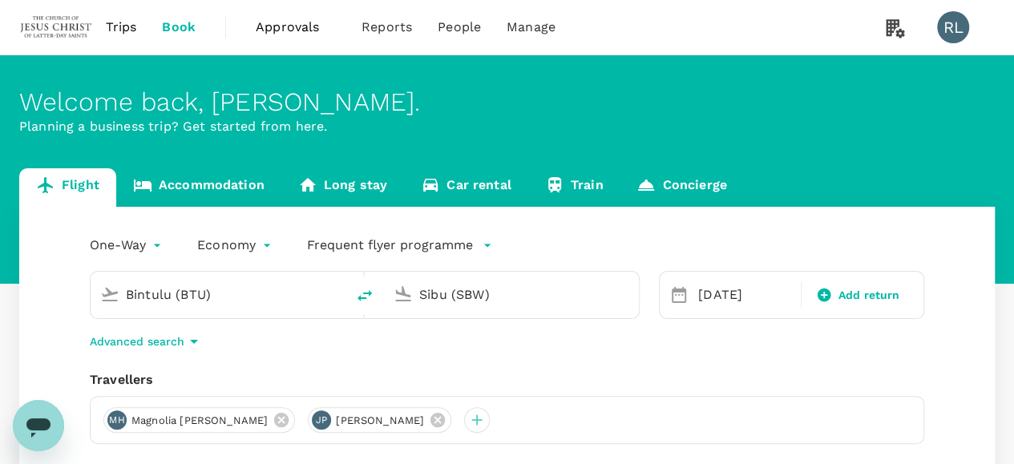
drag, startPoint x: 252, startPoint y: 299, endPoint x: 108, endPoint y: 292, distance: 143.7
click at [108, 292] on div "Bintulu (BTU)" at bounding box center [215, 291] width 242 height 35
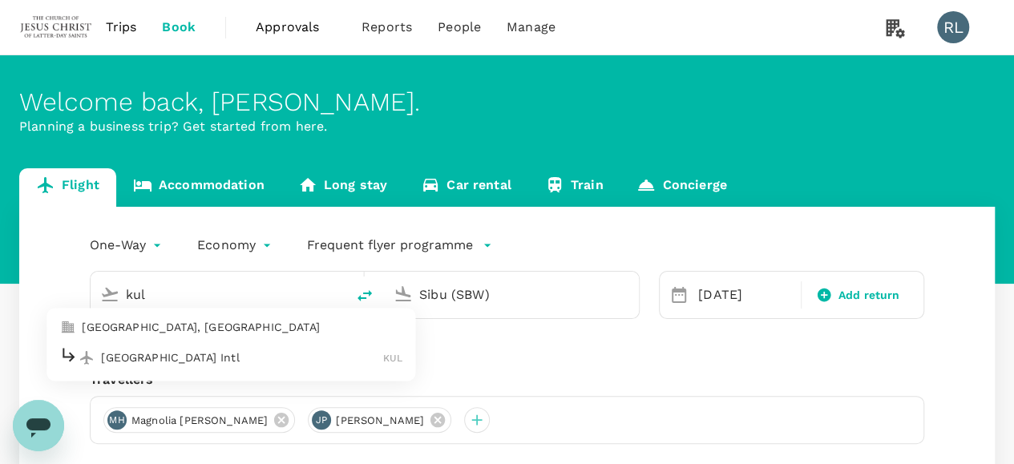
click at [160, 357] on p "[GEOGRAPHIC_DATA] Intl" at bounding box center [242, 357] width 282 height 16
type input "Kuala Lumpur Intl ([GEOGRAPHIC_DATA])"
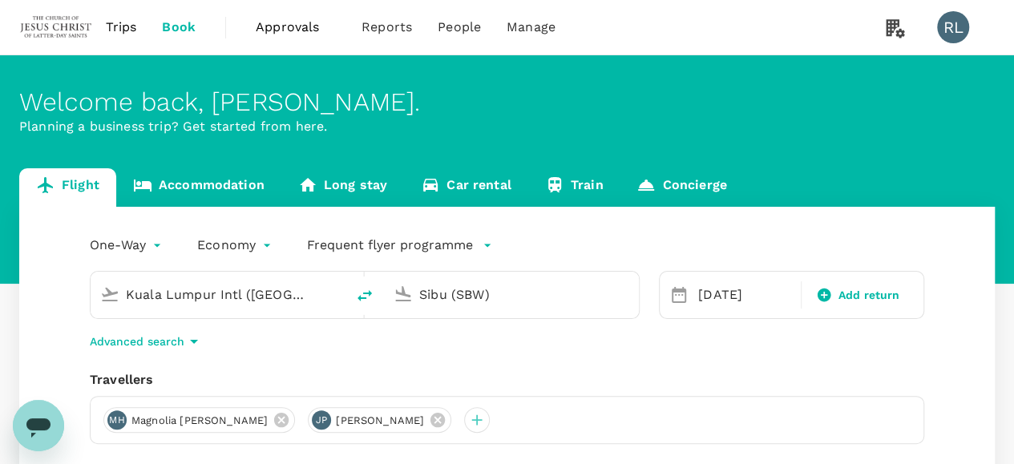
drag, startPoint x: 519, startPoint y: 301, endPoint x: 365, endPoint y: 286, distance: 154.6
click at [365, 286] on div "Kuala Lumpur Intl ([GEOGRAPHIC_DATA]) Sibu (SBW)" at bounding box center [365, 295] width 550 height 48
click at [416, 363] on p "Miri Intl" at bounding box center [535, 357] width 282 height 16
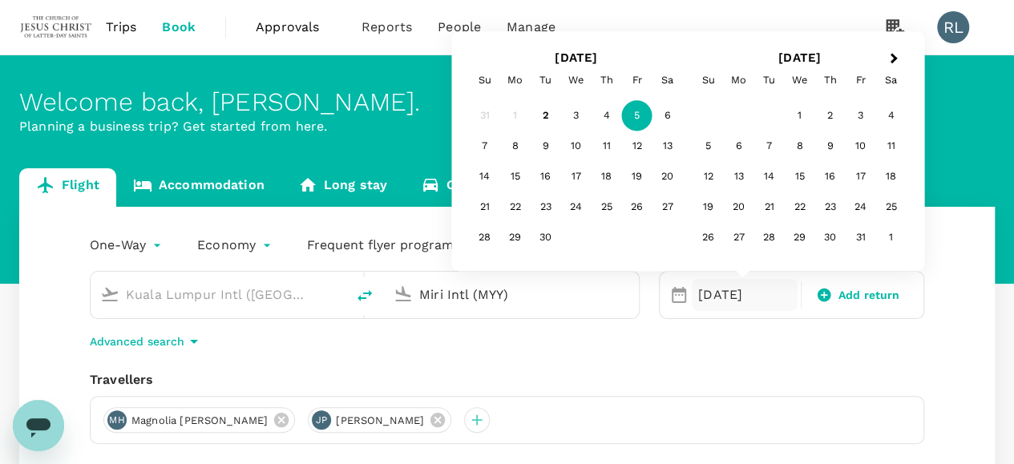
type input "Miri Intl (MYY)"
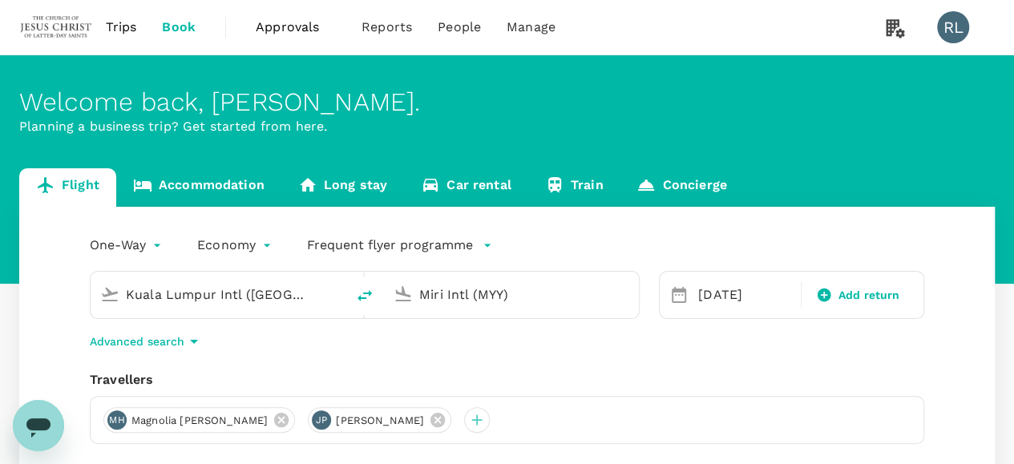
click at [728, 380] on div "Travellers" at bounding box center [507, 379] width 834 height 19
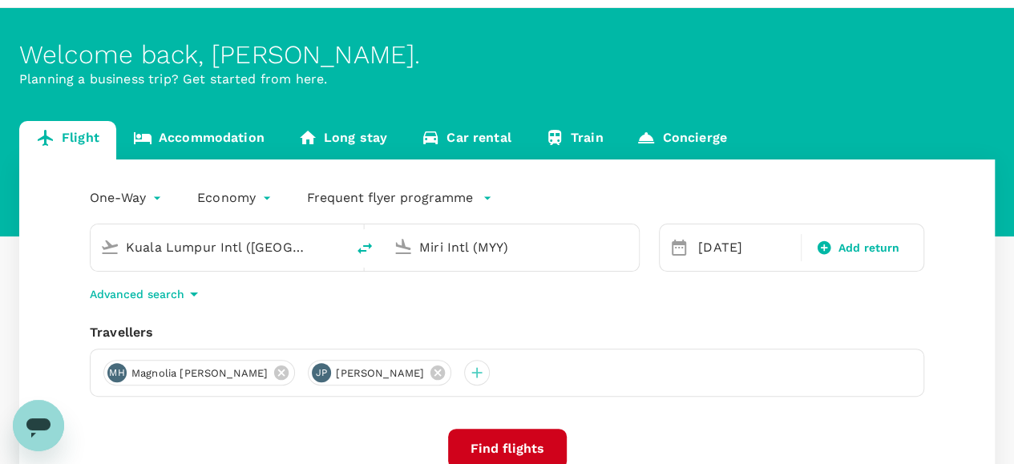
scroll to position [80, 0]
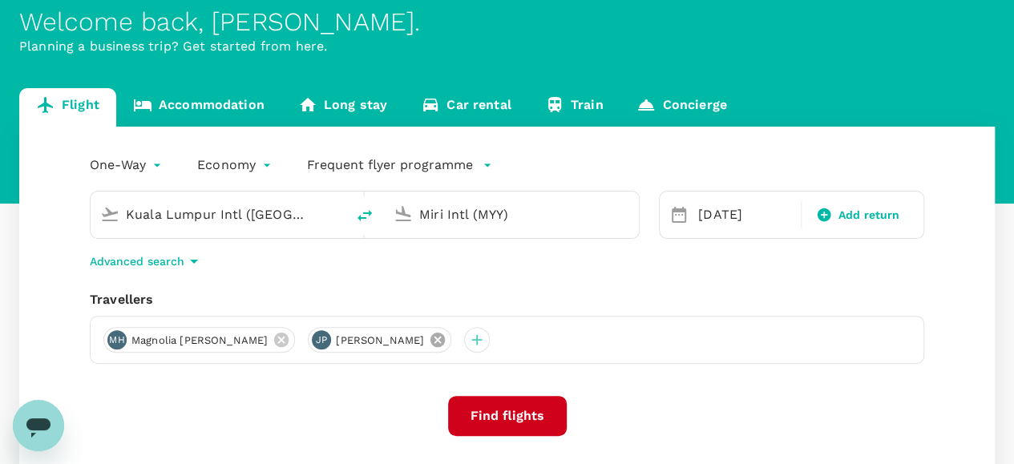
drag, startPoint x: 445, startPoint y: 337, endPoint x: 334, endPoint y: 341, distance: 110.7
click at [444, 337] on icon at bounding box center [437, 340] width 14 height 14
click at [273, 341] on icon at bounding box center [282, 340] width 18 height 18
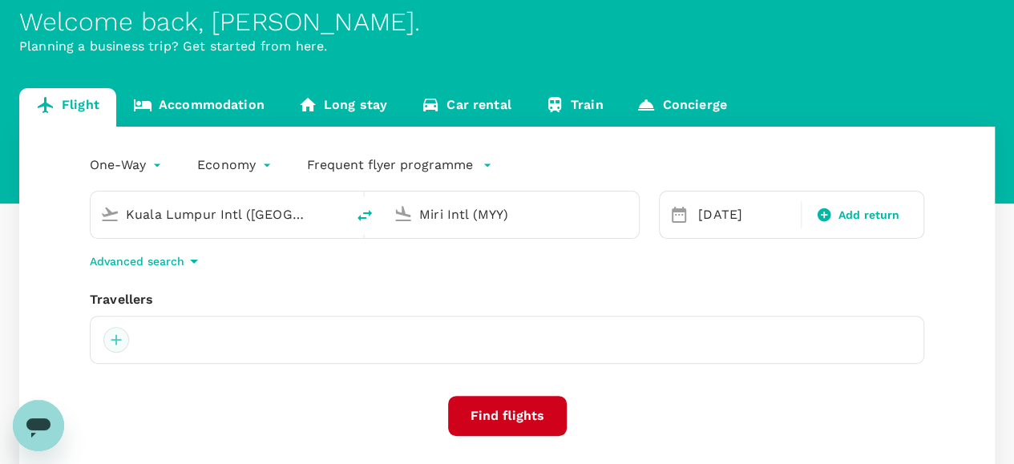
click at [120, 340] on div at bounding box center [116, 340] width 26 height 26
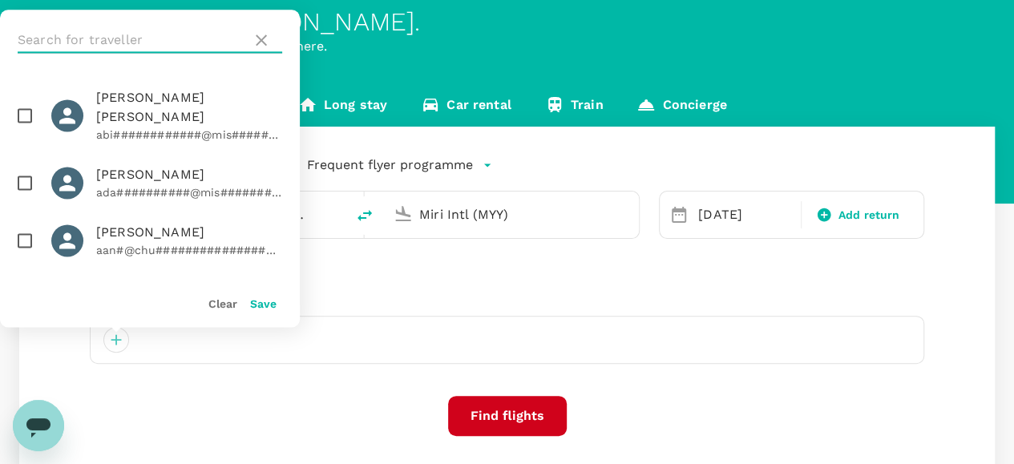
click at [141, 39] on input "text" at bounding box center [132, 40] width 228 height 26
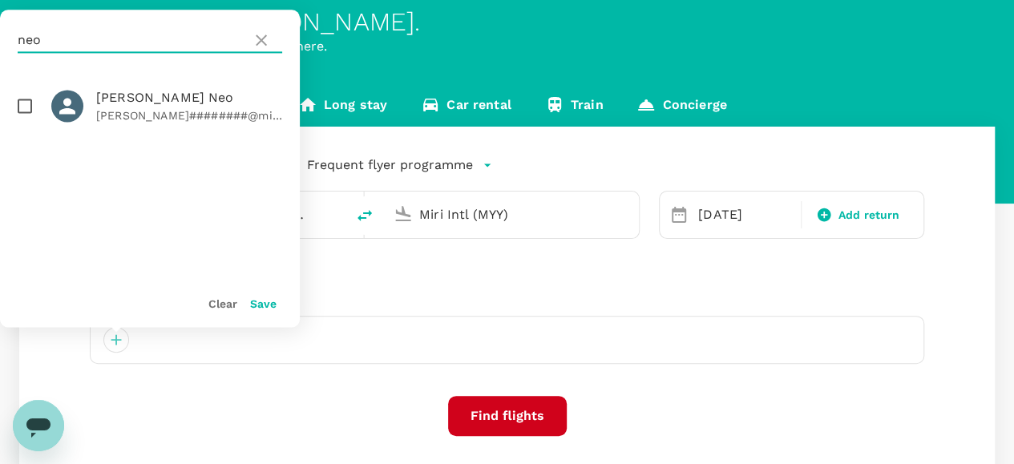
type input "neo"
click at [25, 105] on input "checkbox" at bounding box center [25, 106] width 34 height 34
checkbox input "true"
click at [268, 309] on button "Save" at bounding box center [263, 303] width 26 height 13
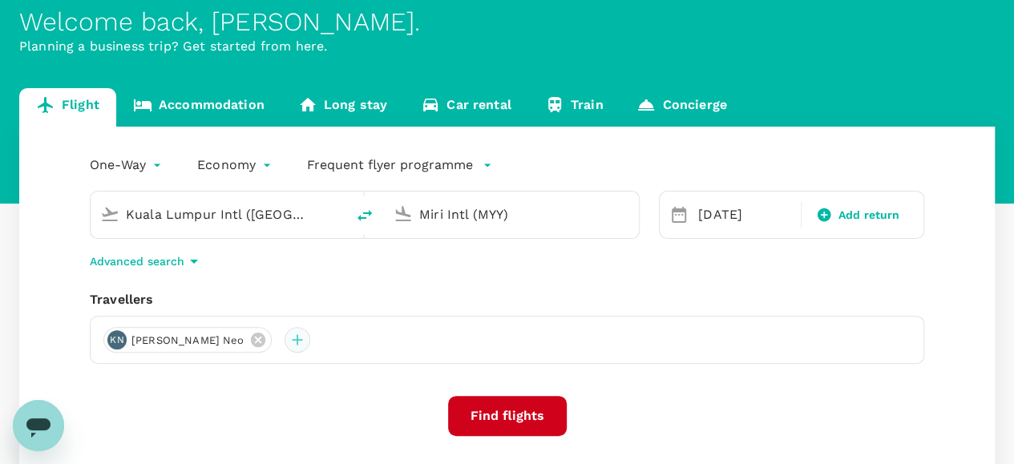
click at [285, 337] on div at bounding box center [298, 340] width 26 height 26
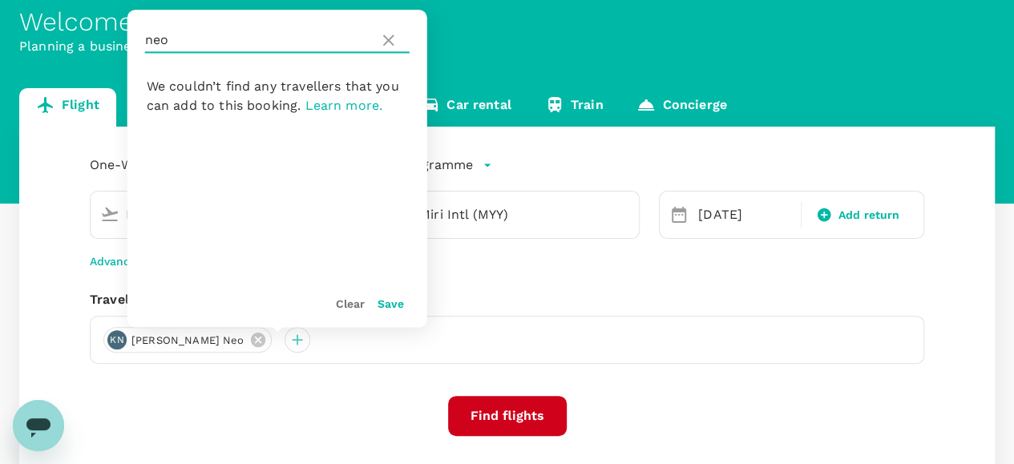
drag, startPoint x: 174, startPoint y: 45, endPoint x: 128, endPoint y: 42, distance: 45.8
click at [128, 42] on div "neo" at bounding box center [277, 40] width 300 height 61
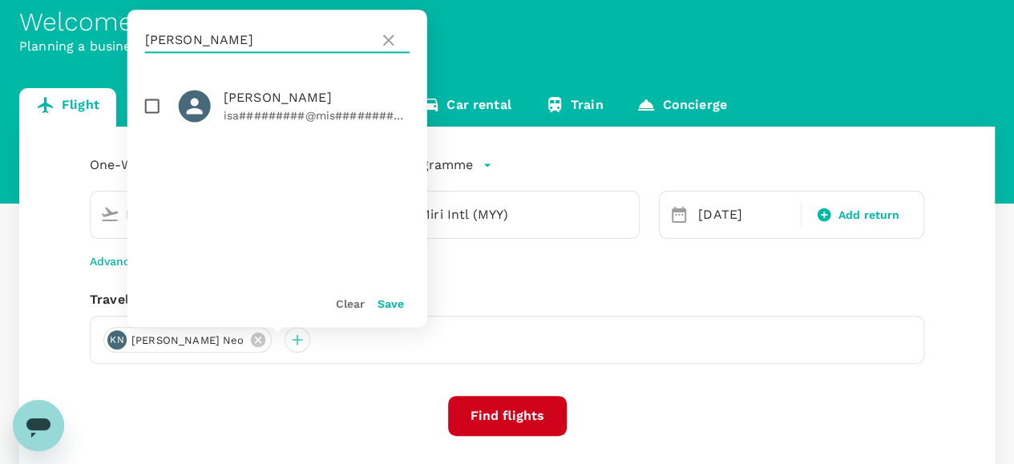
type input "[PERSON_NAME]"
click at [162, 108] on input "checkbox" at bounding box center [152, 106] width 34 height 34
checkbox input "true"
click at [391, 308] on button "Save" at bounding box center [391, 303] width 26 height 13
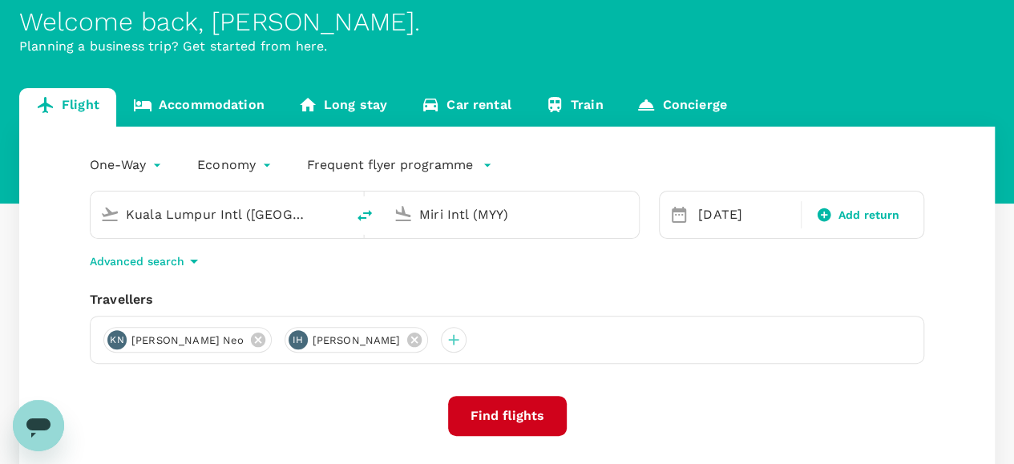
click at [507, 413] on button "Find flights" at bounding box center [507, 416] width 119 height 40
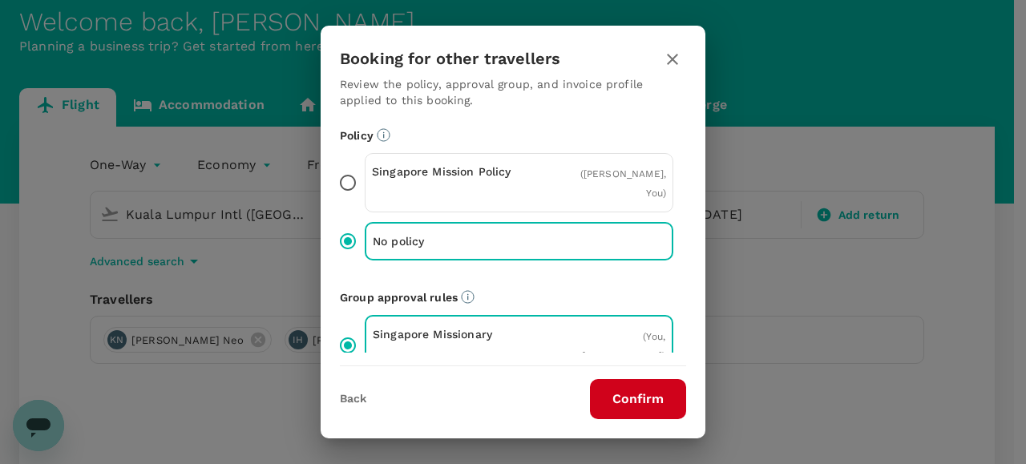
click at [643, 392] on button "Confirm" at bounding box center [638, 399] width 96 height 40
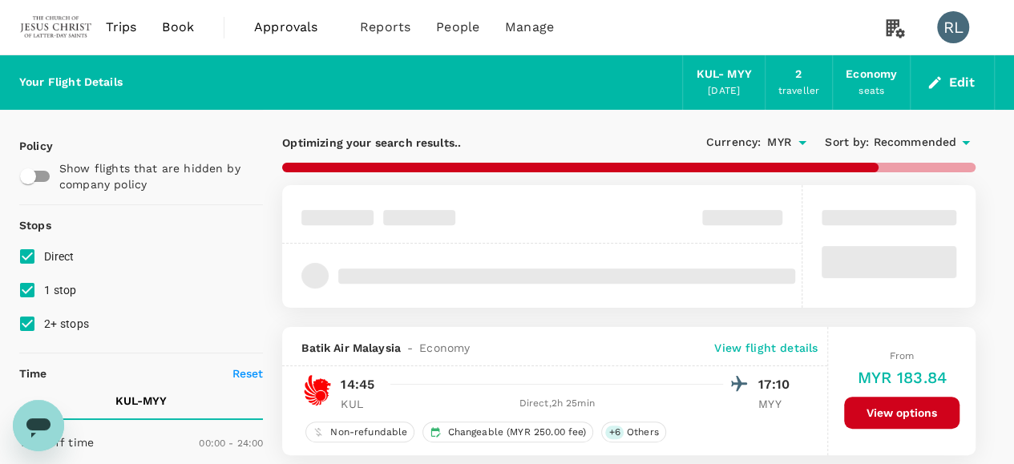
click at [909, 143] on span "Recommended" at bounding box center [914, 143] width 83 height 18
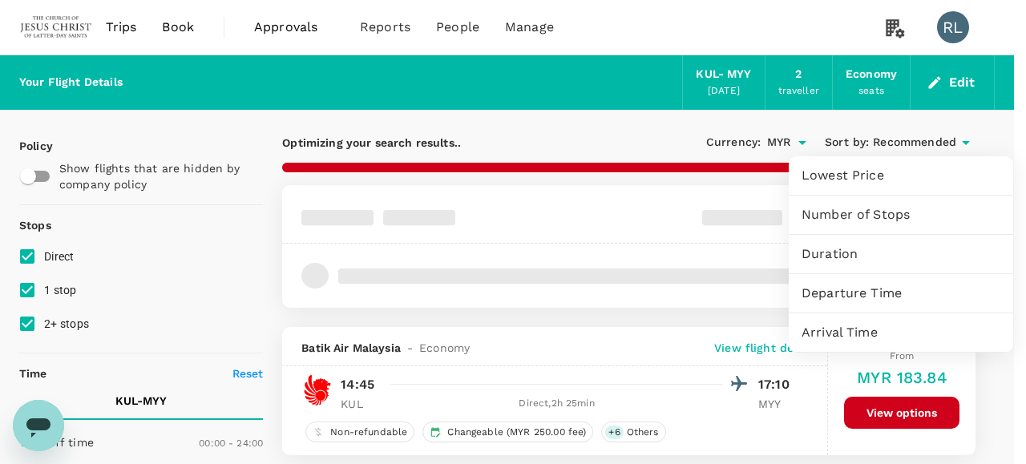
type input "960"
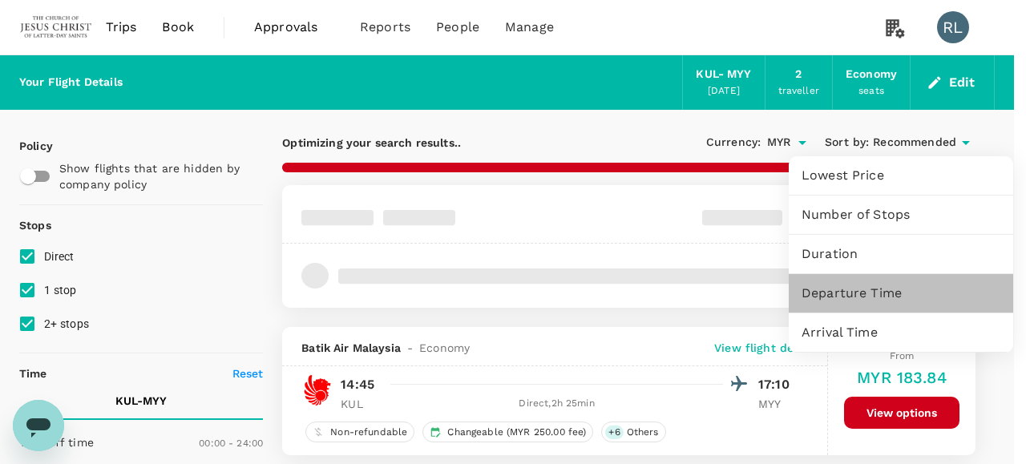
click at [843, 296] on span "Departure Time" at bounding box center [901, 293] width 199 height 19
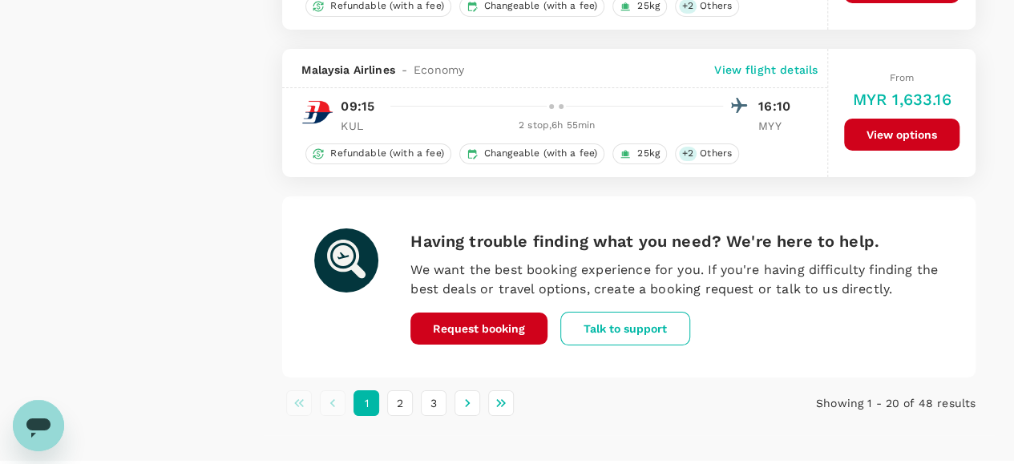
scroll to position [2950, 0]
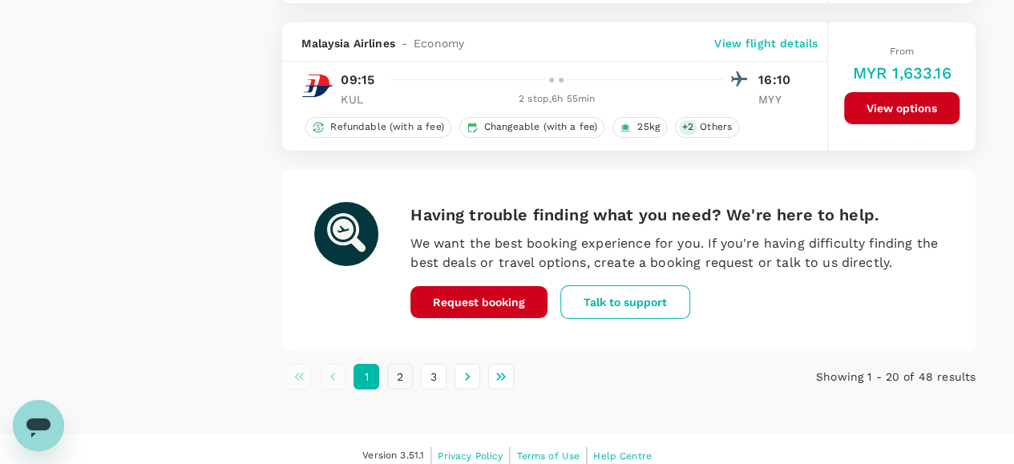
click at [404, 366] on button "2" at bounding box center [400, 377] width 26 height 26
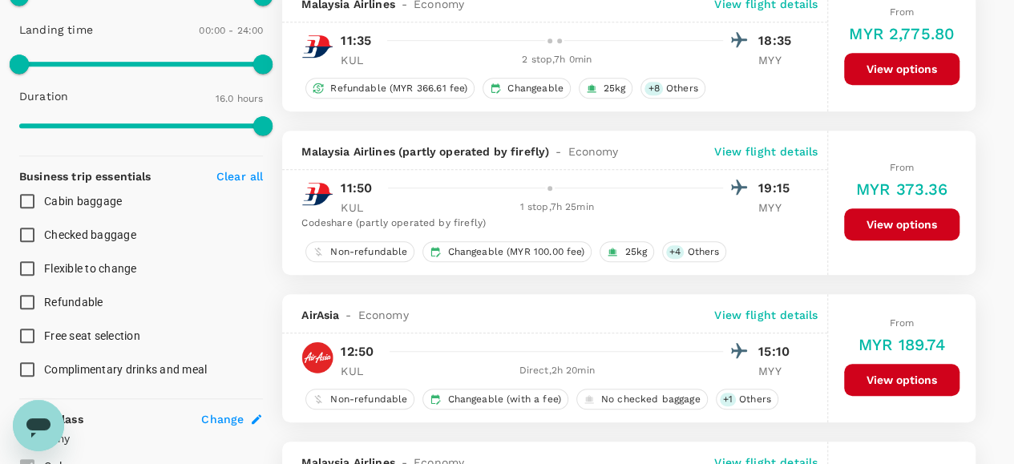
scroll to position [561, 0]
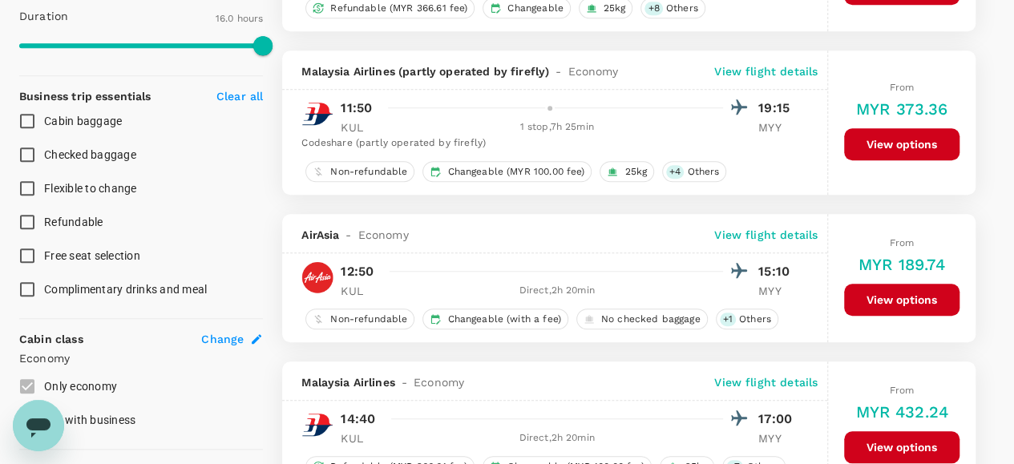
click at [897, 291] on button "View options" at bounding box center [901, 300] width 115 height 32
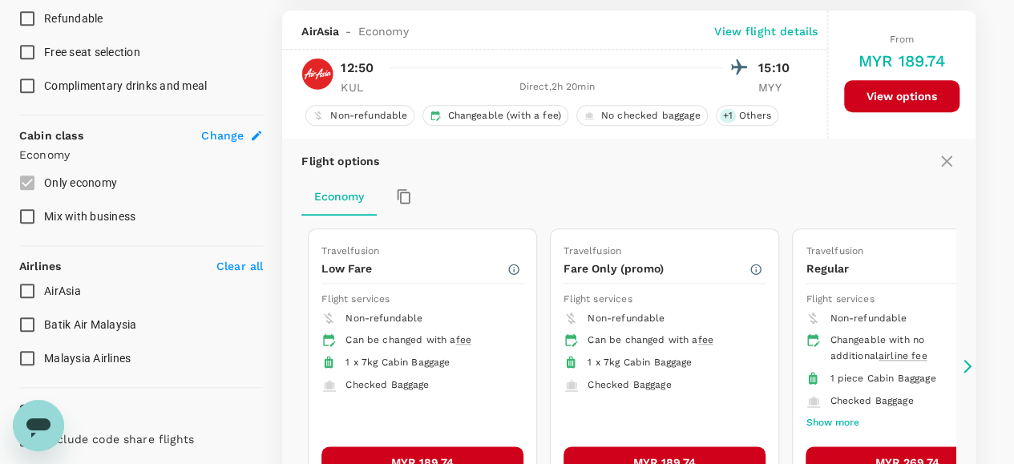
scroll to position [773, 0]
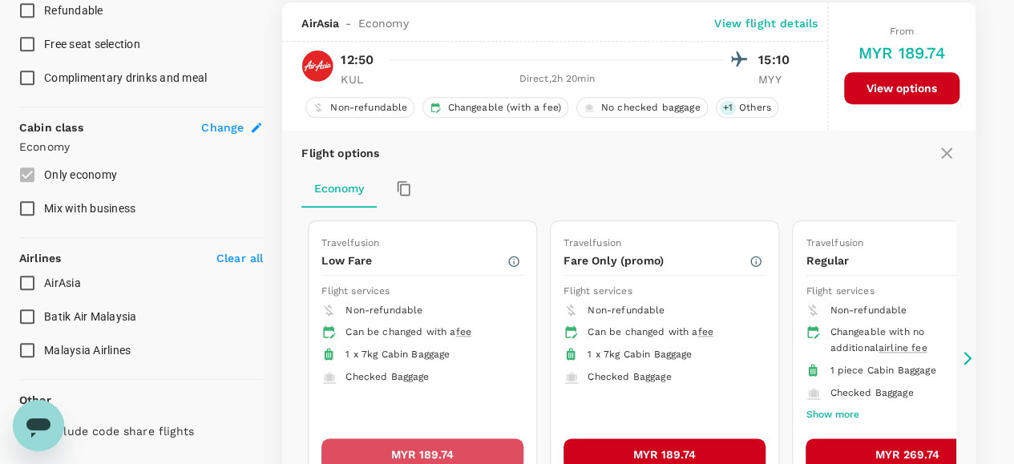
click at [402, 445] on button "MYR 189.74" at bounding box center [422, 454] width 202 height 32
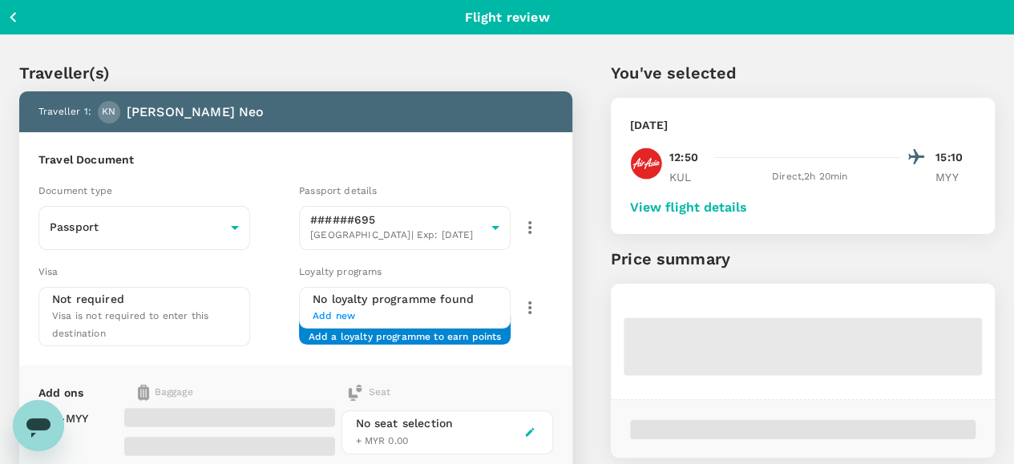
click at [747, 204] on button "View flight details" at bounding box center [688, 207] width 117 height 14
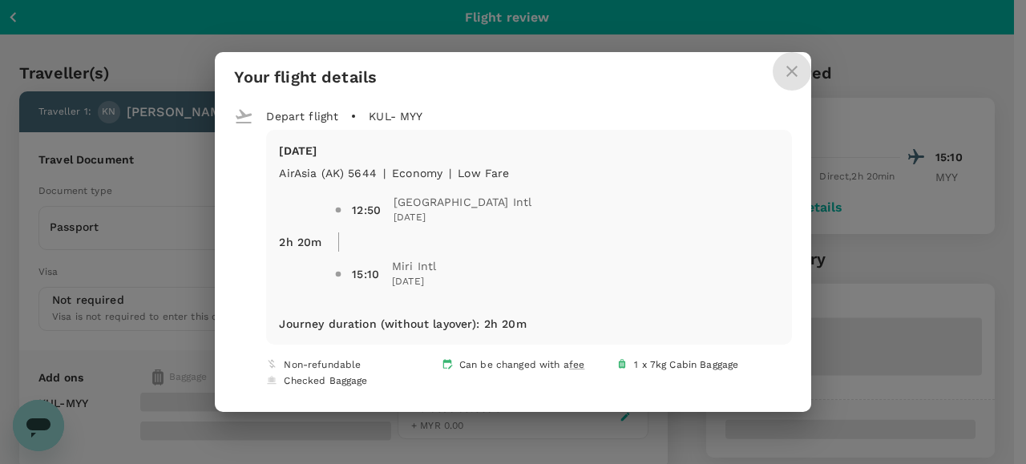
click at [782, 73] on icon "close" at bounding box center [791, 71] width 19 height 19
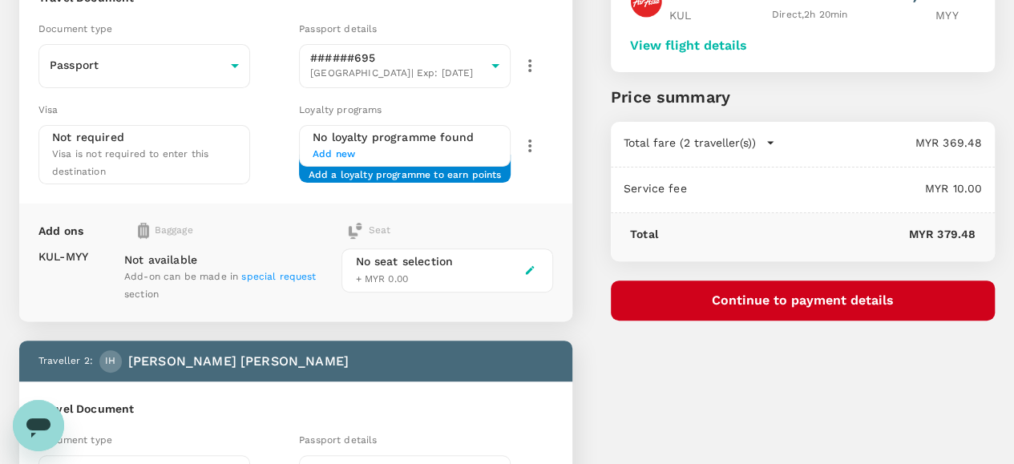
scroll to position [160, 0]
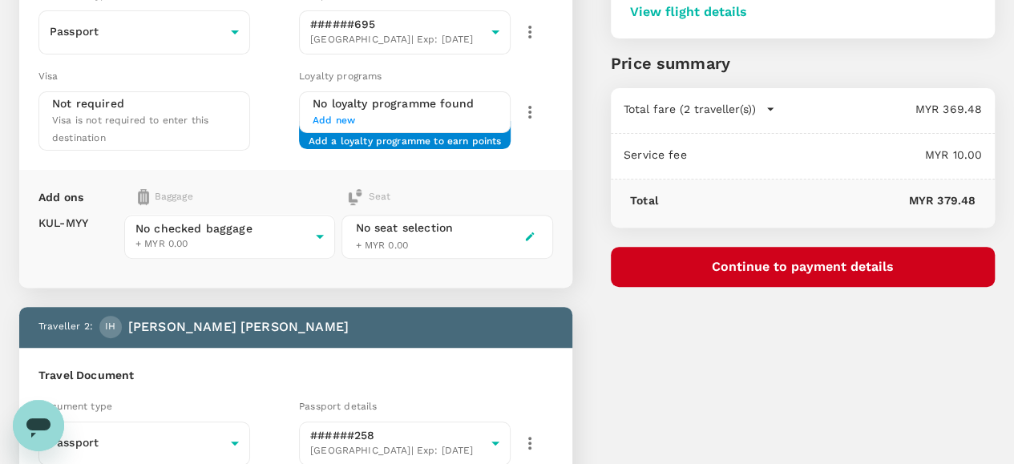
scroll to position [118, 0]
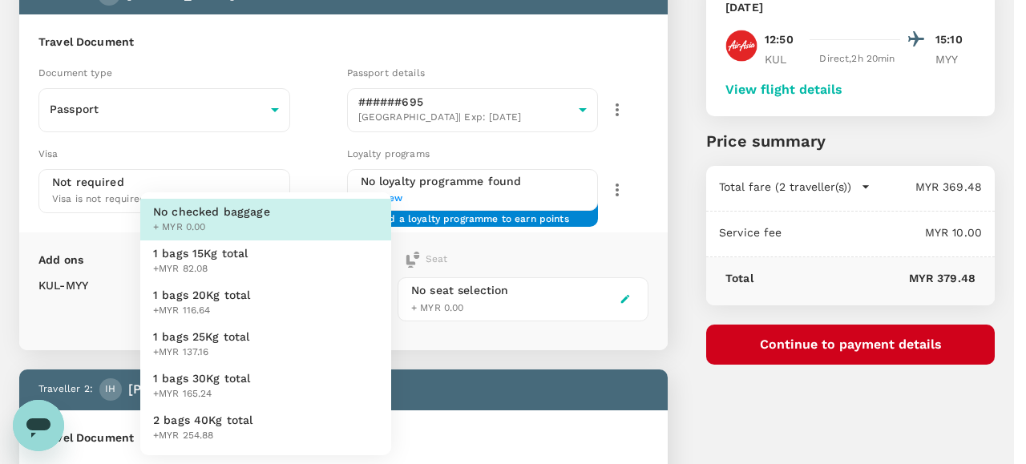
click at [368, 297] on body "Back to flight results Flight review Traveller(s) Traveller 1 : KN [PERSON_NAME…" at bounding box center [513, 424] width 1026 height 1085
click at [258, 336] on li "1 bags 25Kg total +MYR 137.16" at bounding box center [265, 345] width 251 height 42
type input "3 - 137.16"
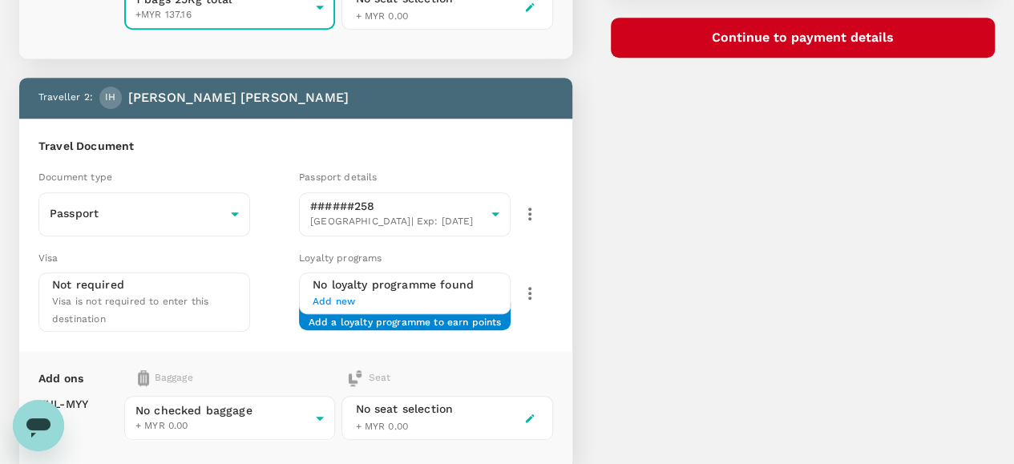
scroll to position [438, 0]
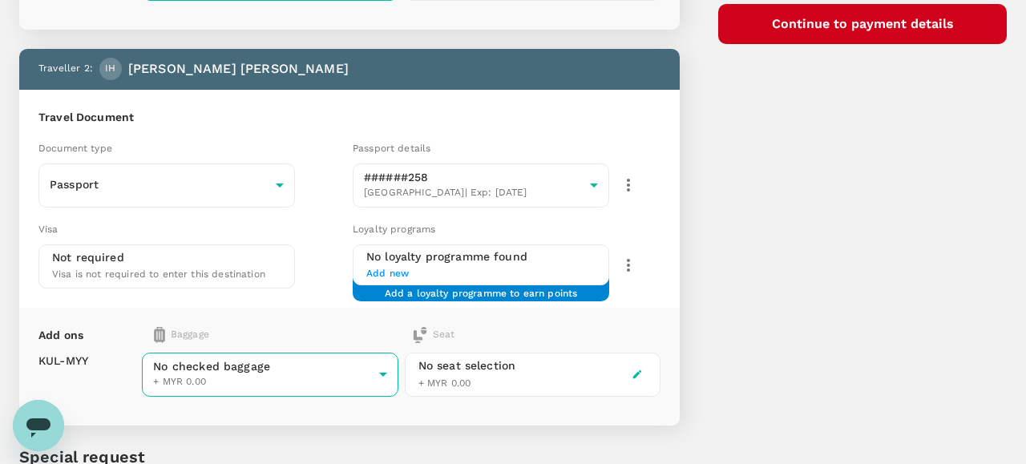
click at [307, 360] on body "Back to flight results Flight review Traveller(s) Traveller 1 : KN [PERSON_NAME…" at bounding box center [513, 96] width 1026 height 1069
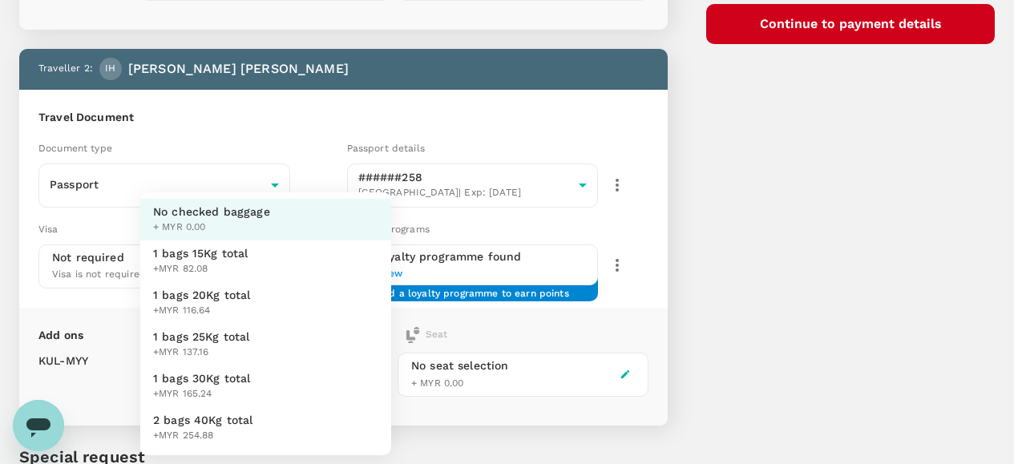
click at [218, 337] on span "1 bags 25Kg total" at bounding box center [201, 337] width 97 height 16
type input "3 - 137.16"
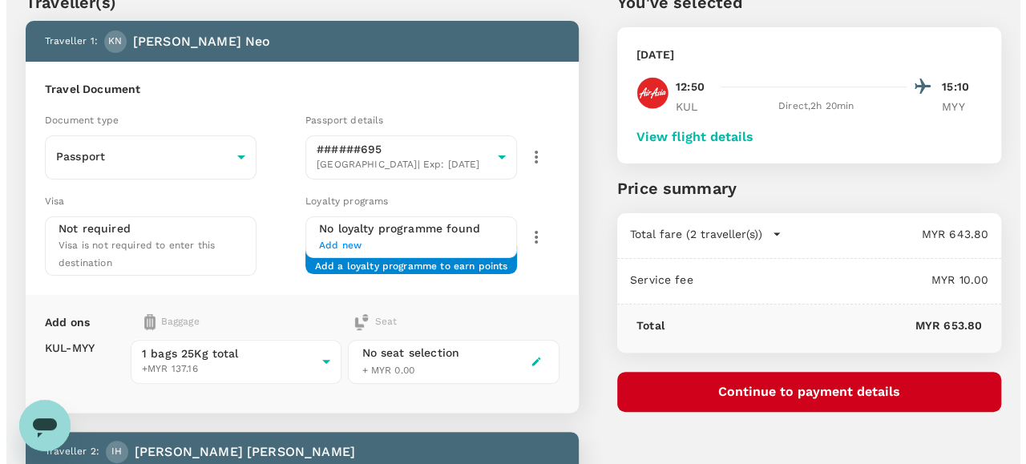
scroll to position [38, 0]
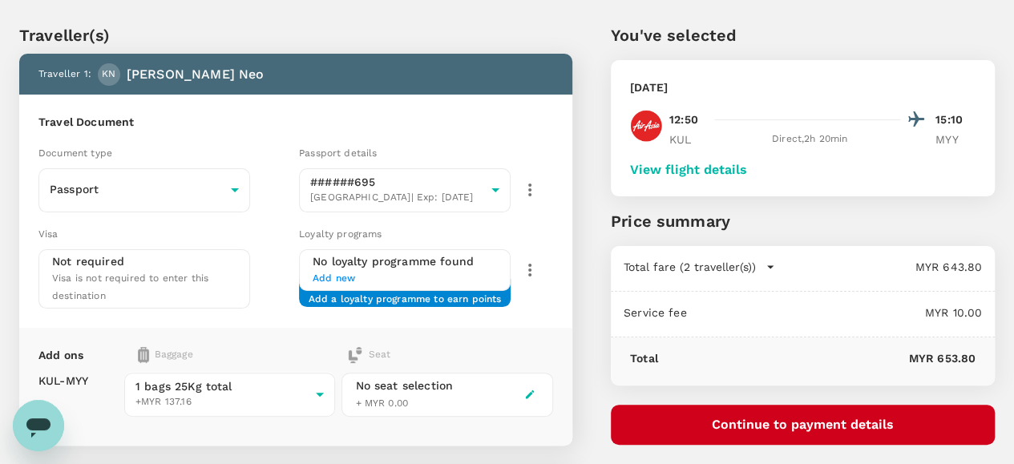
click at [747, 167] on button "View flight details" at bounding box center [688, 170] width 117 height 14
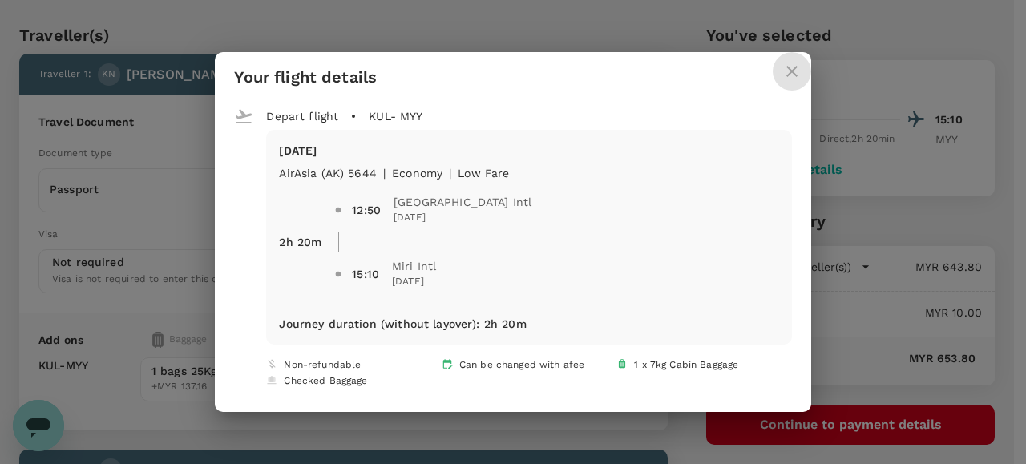
click at [786, 68] on icon "close" at bounding box center [791, 71] width 11 height 11
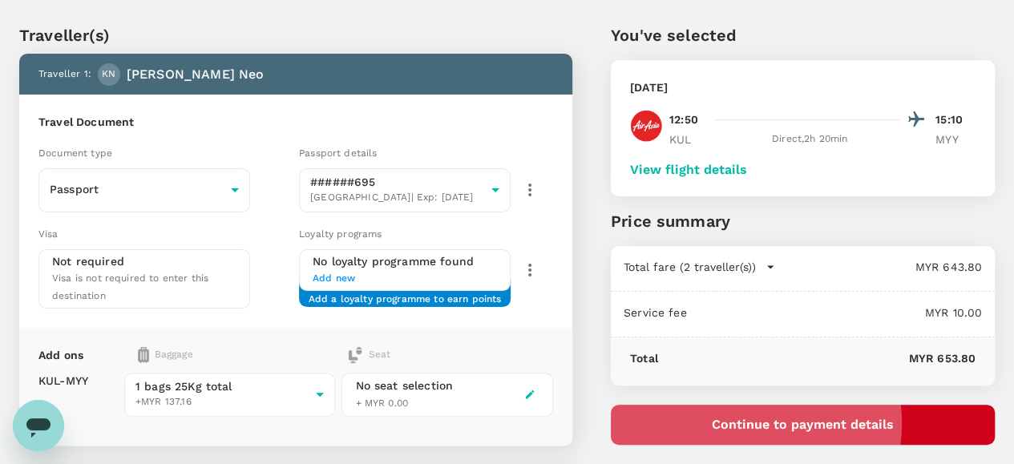
click at [838, 422] on button "Continue to payment details" at bounding box center [803, 425] width 384 height 40
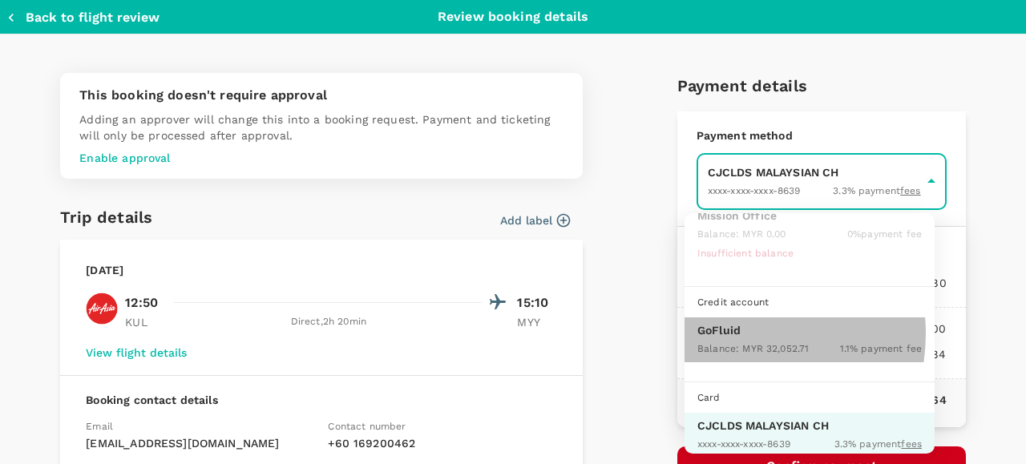
click at [729, 332] on p "GoFluid" at bounding box center [809, 330] width 224 height 16
type input "9b357727-6904-47bd-a44e-9a56bf7dfc7a"
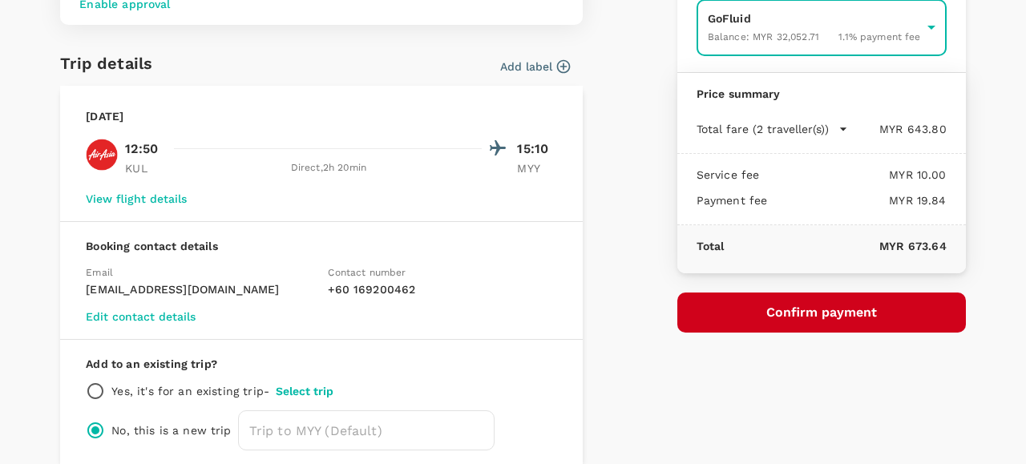
scroll to position [160, 0]
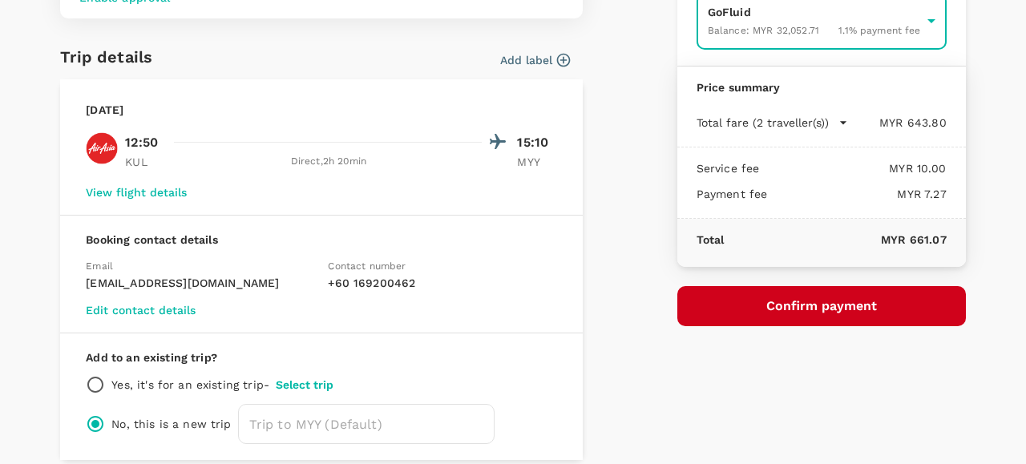
click at [771, 301] on button "Confirm payment" at bounding box center [821, 306] width 289 height 40
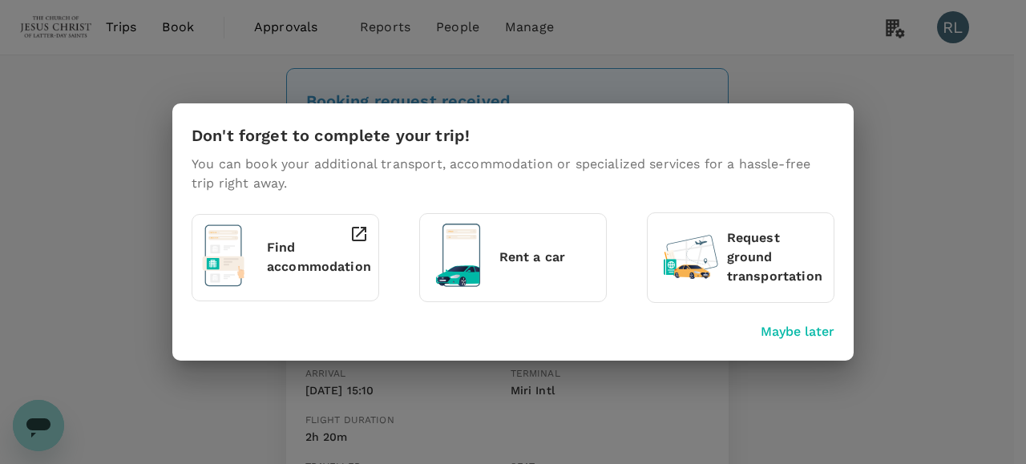
click at [797, 331] on p "Maybe later" at bounding box center [798, 331] width 74 height 19
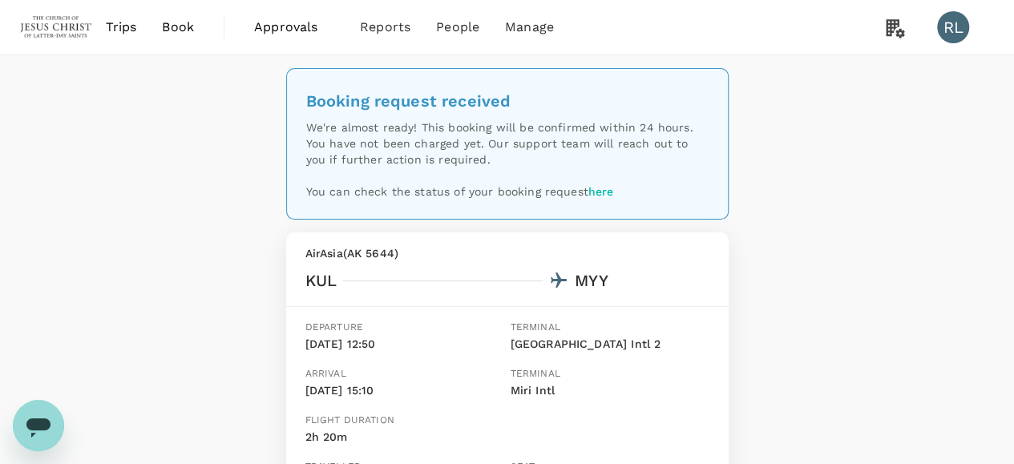
click at [173, 26] on span "Book" at bounding box center [178, 27] width 32 height 19
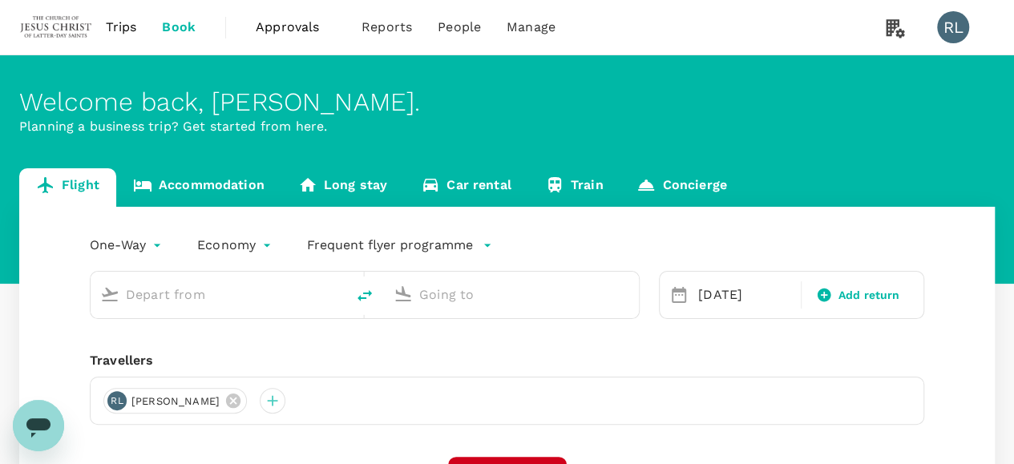
type input "Kuala Lumpur Intl ([GEOGRAPHIC_DATA])"
type input "Miri Intl (MYY)"
type input "Kuala Lumpur Intl ([GEOGRAPHIC_DATA])"
type input "Miri Intl (MYY)"
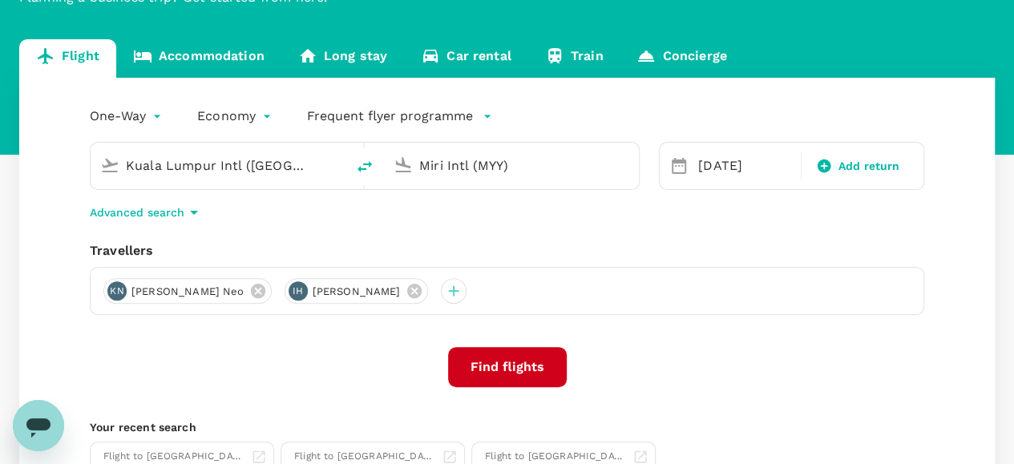
scroll to position [160, 0]
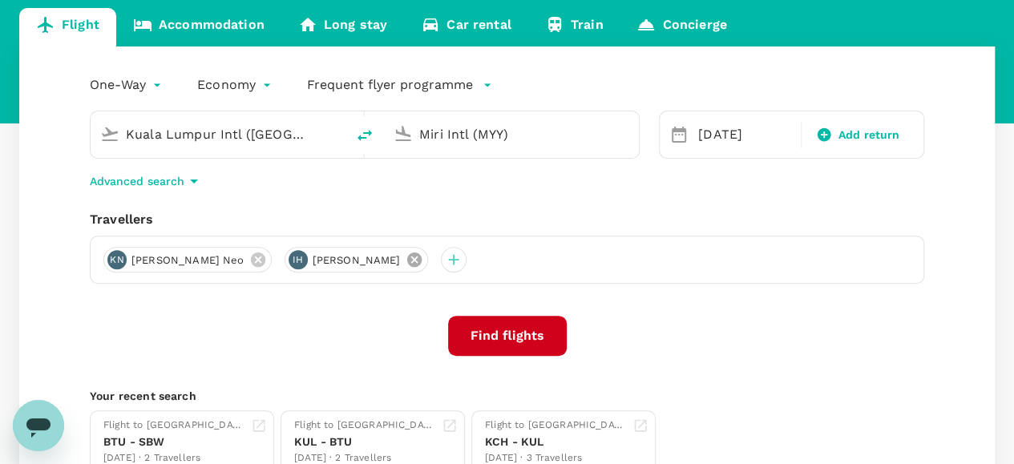
click at [406, 257] on icon at bounding box center [413, 259] width 14 height 14
click at [250, 257] on icon at bounding box center [257, 259] width 14 height 14
click at [119, 260] on div at bounding box center [116, 260] width 26 height 26
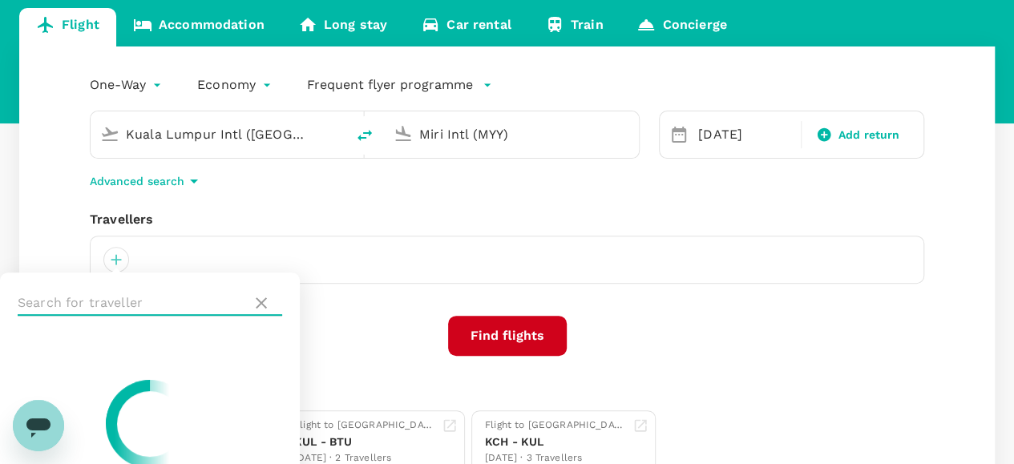
click at [147, 297] on input "text" at bounding box center [132, 303] width 228 height 26
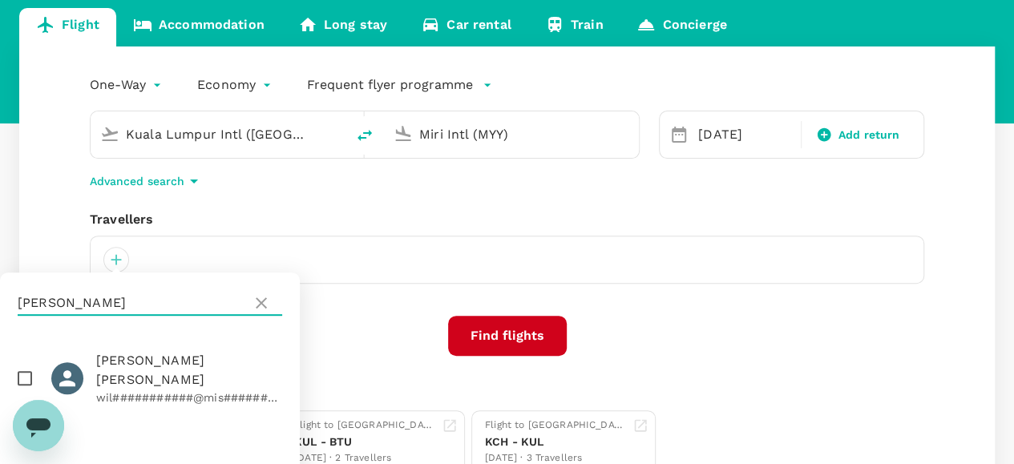
type input "[PERSON_NAME]"
click at [28, 367] on input "checkbox" at bounding box center [25, 379] width 34 height 34
checkbox input "true"
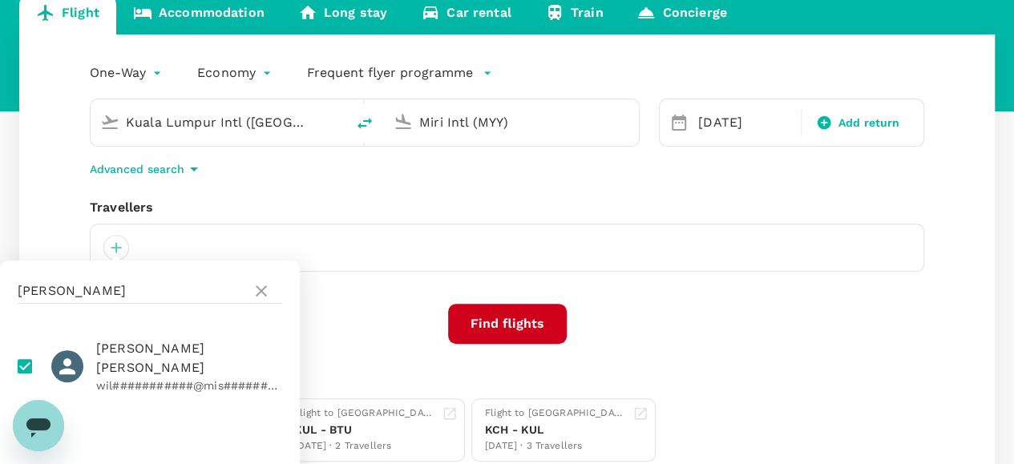
scroll to position [294, 0]
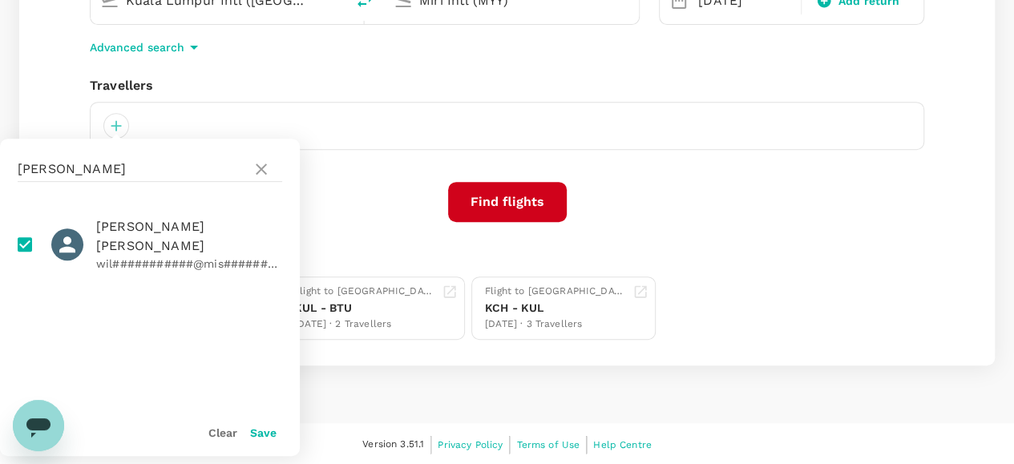
click at [260, 430] on button "Save" at bounding box center [263, 432] width 26 height 13
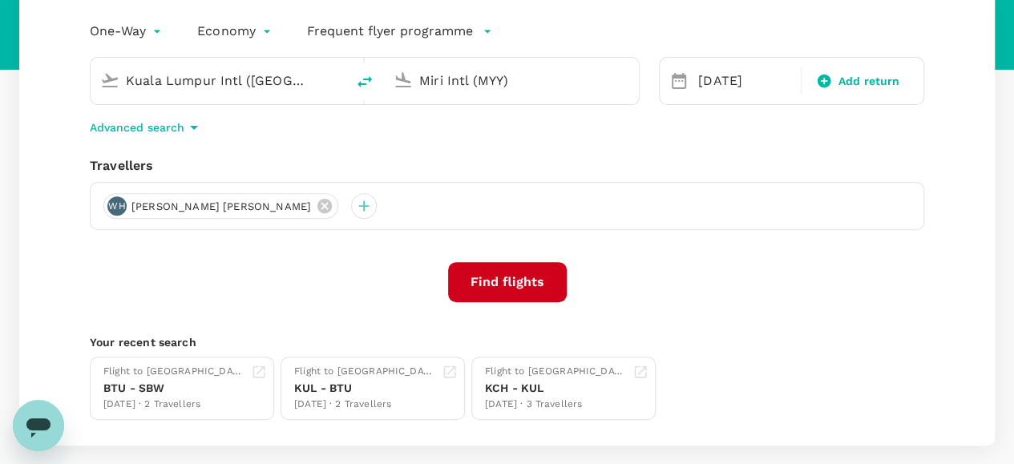
scroll to position [134, 0]
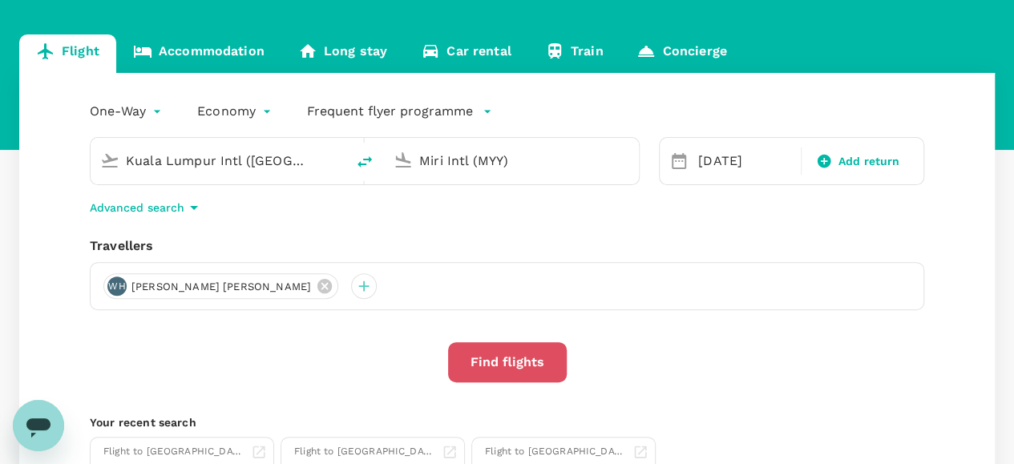
click at [483, 357] on button "Find flights" at bounding box center [507, 362] width 119 height 40
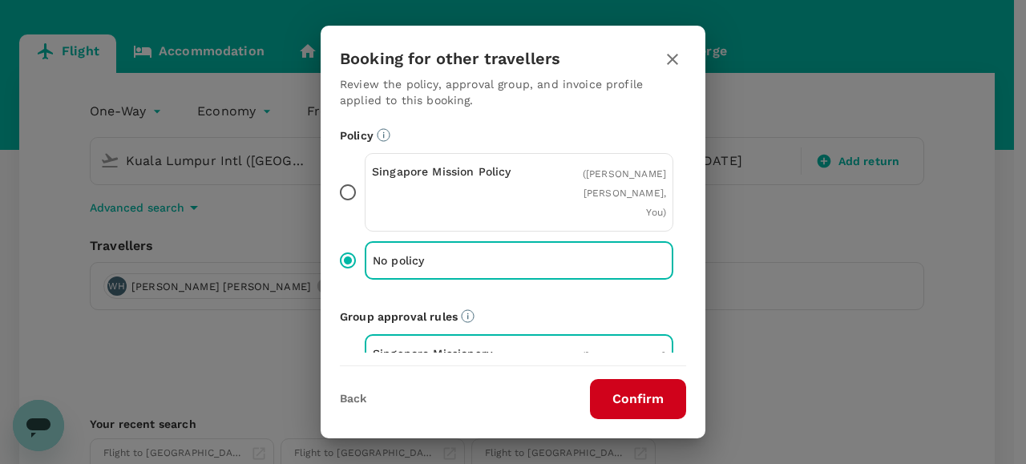
click at [624, 402] on button "Confirm" at bounding box center [638, 399] width 96 height 40
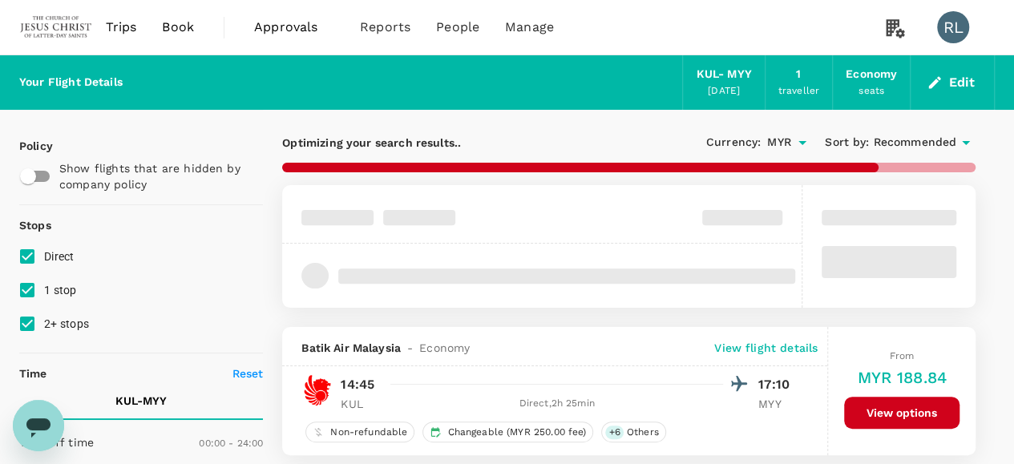
click at [892, 143] on span "Recommended" at bounding box center [914, 143] width 83 height 18
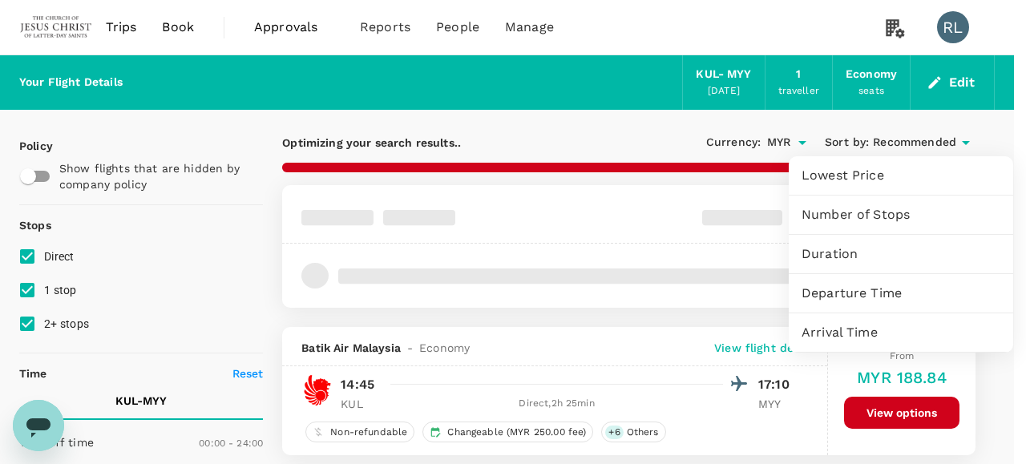
type input "960"
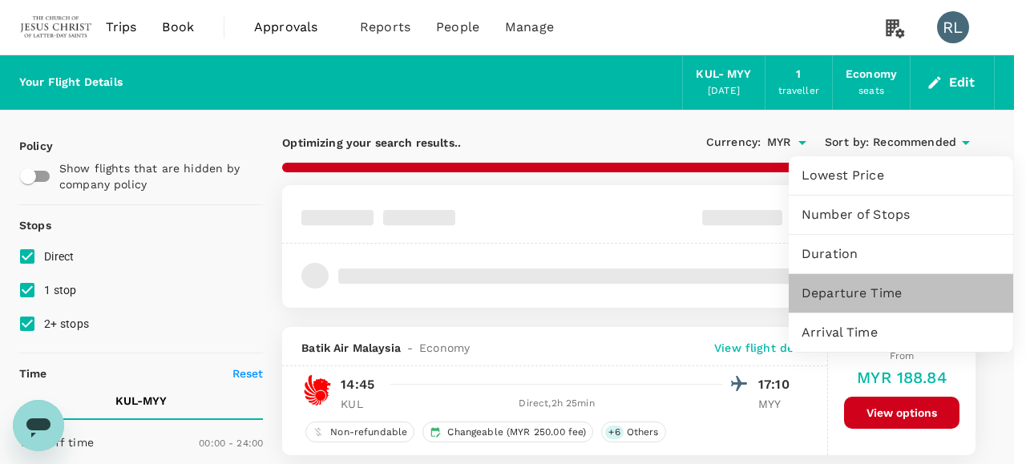
click at [848, 296] on span "Departure Time" at bounding box center [901, 293] width 199 height 19
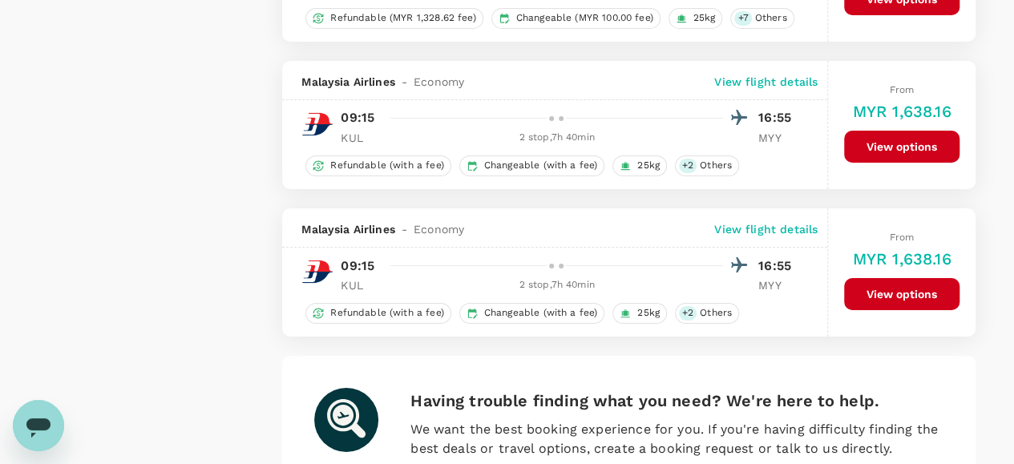
scroll to position [2886, 0]
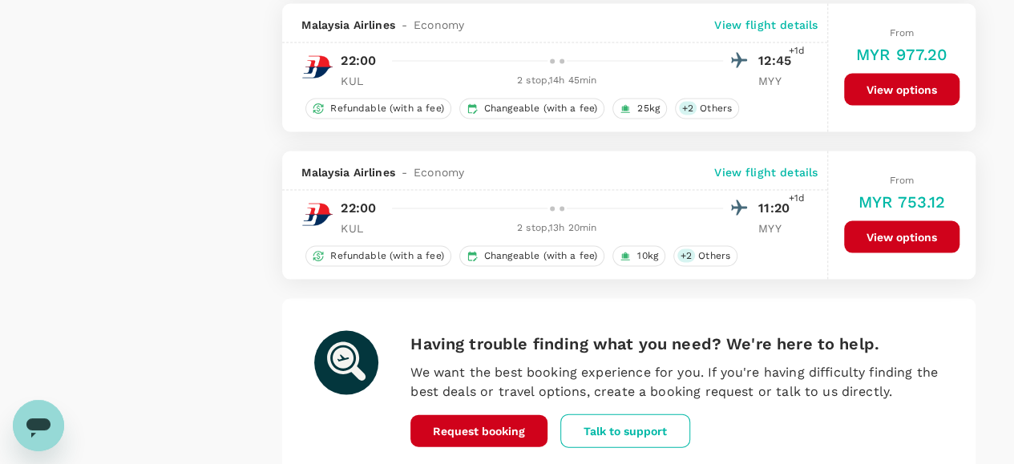
scroll to position [1627, 0]
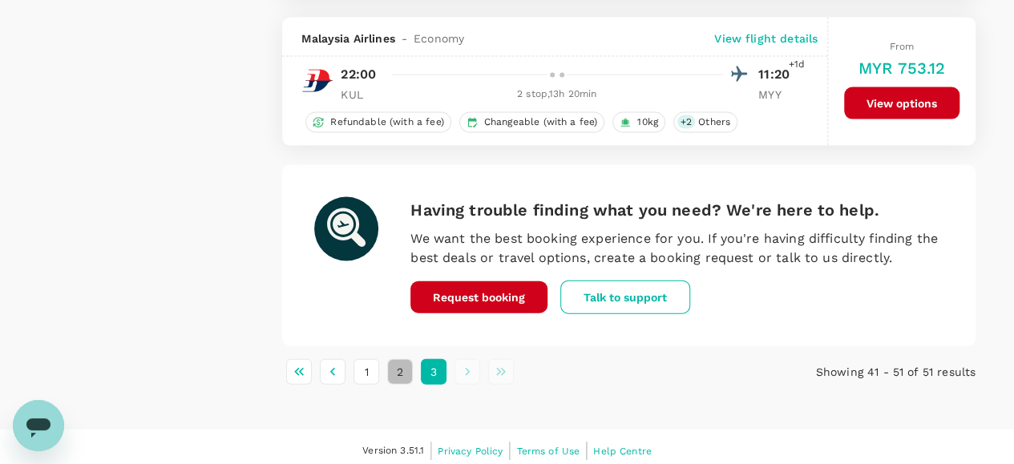
click at [396, 366] on button "2" at bounding box center [400, 372] width 26 height 26
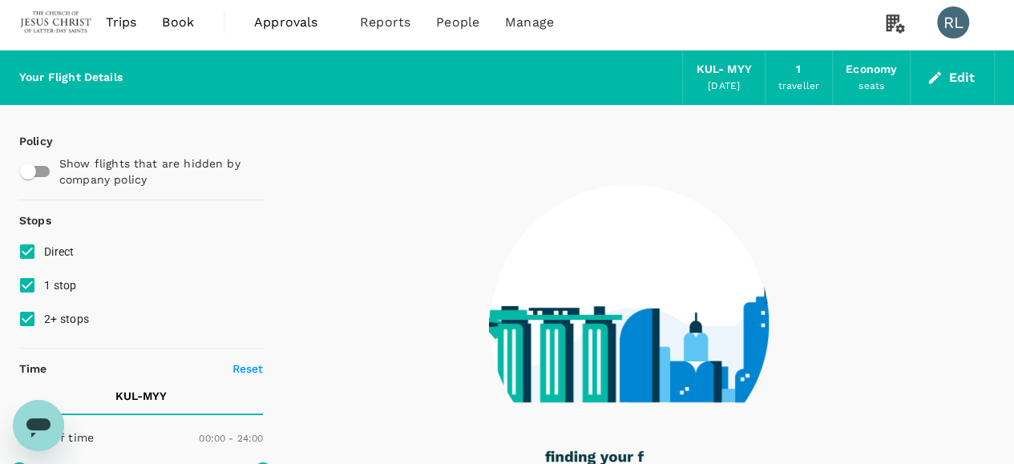
scroll to position [0, 0]
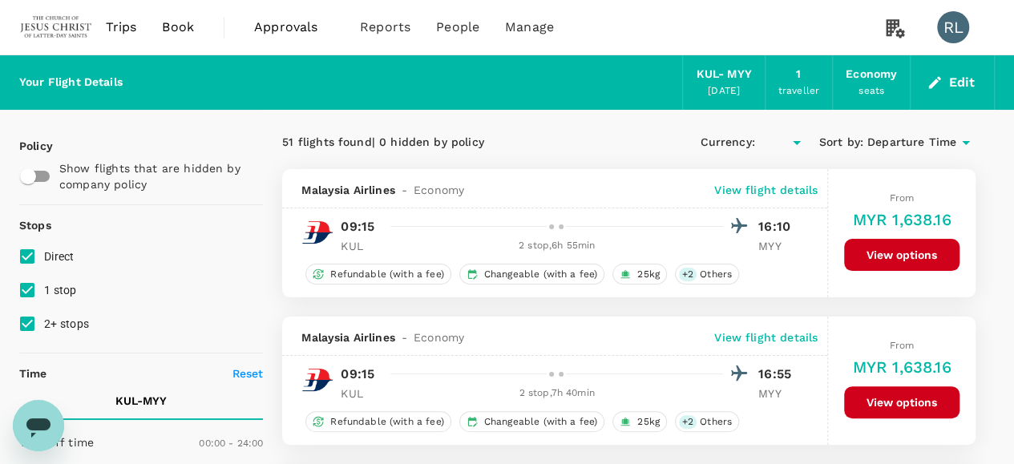
type input "MYR"
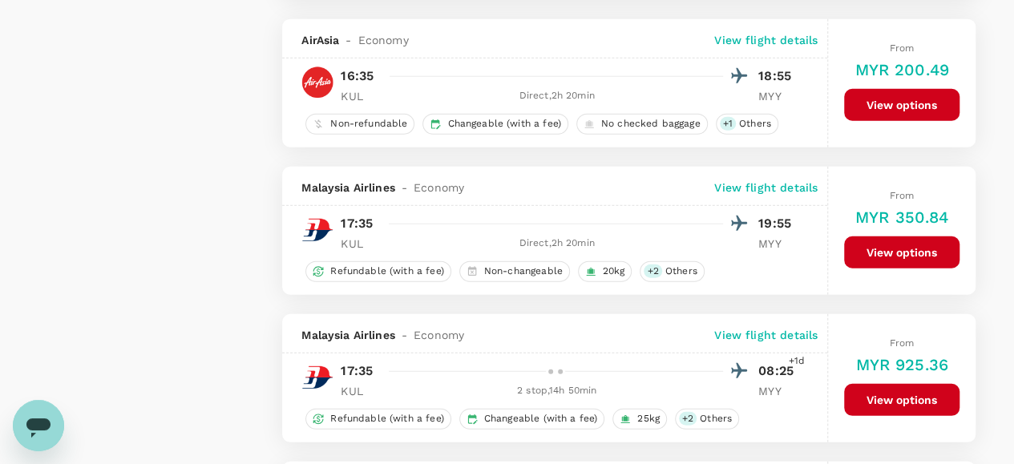
scroll to position [2004, 0]
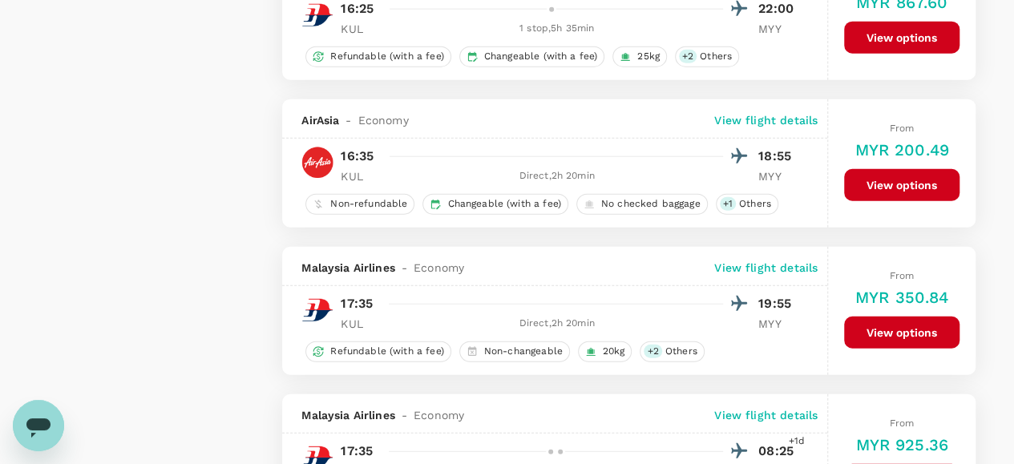
click at [870, 175] on button "View options" at bounding box center [901, 185] width 115 height 32
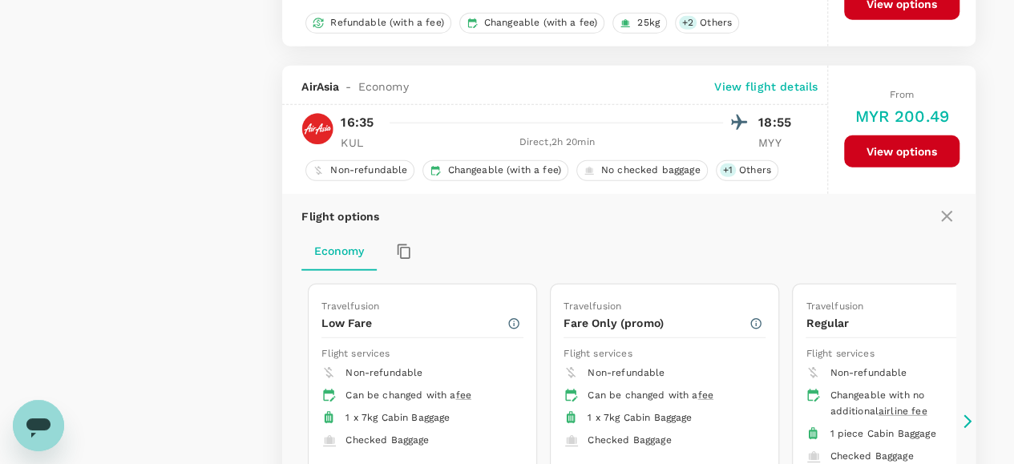
scroll to position [2015, 0]
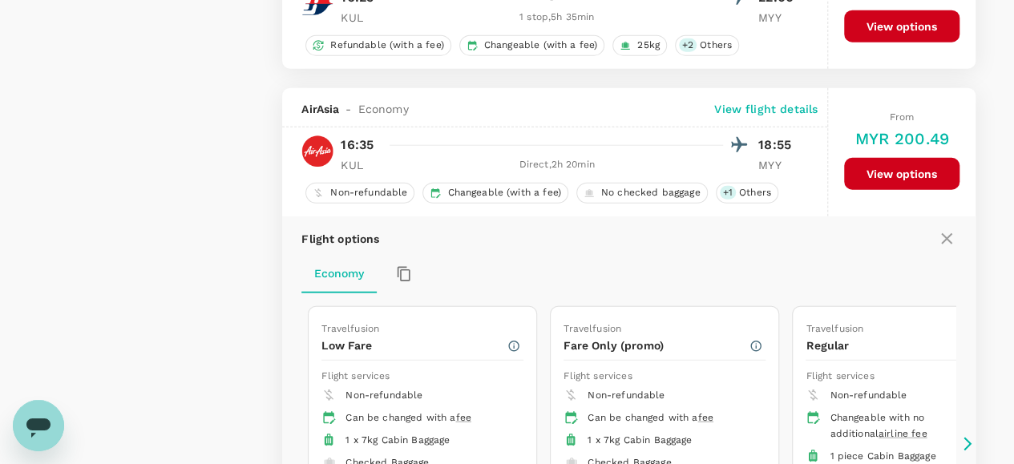
click at [752, 105] on p "View flight details" at bounding box center [765, 109] width 103 height 16
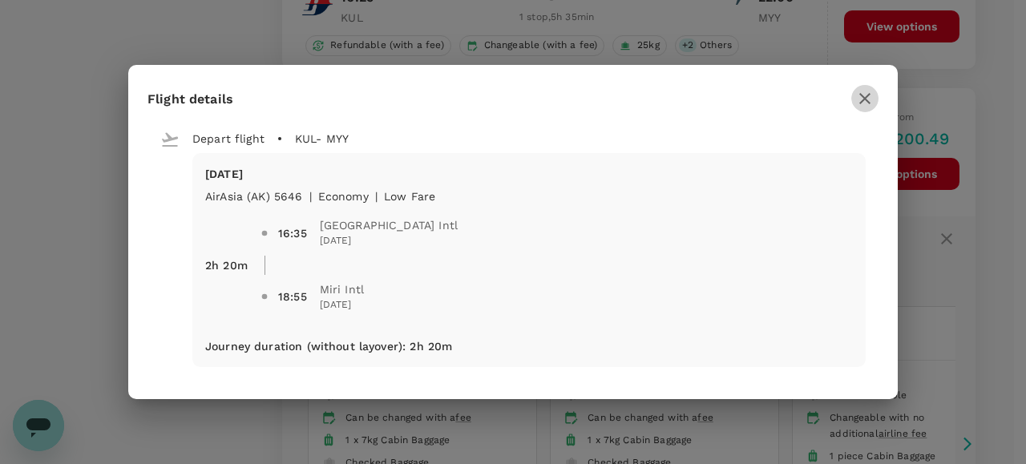
click at [867, 95] on icon "button" at bounding box center [864, 98] width 11 height 11
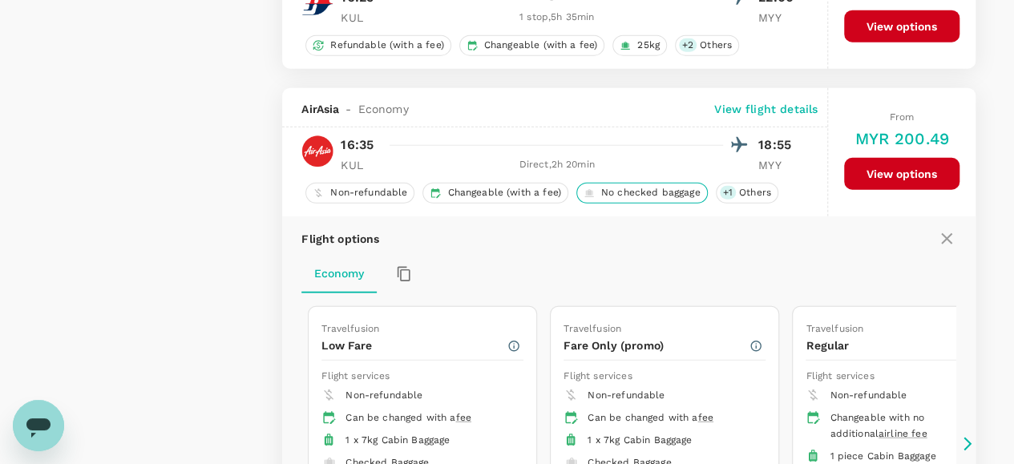
scroll to position [1935, 0]
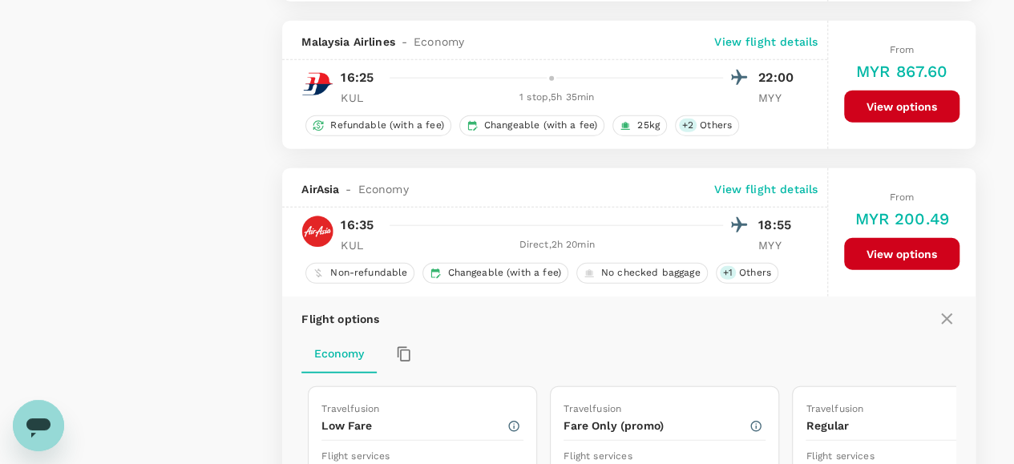
click at [782, 182] on p "View flight details" at bounding box center [765, 189] width 103 height 16
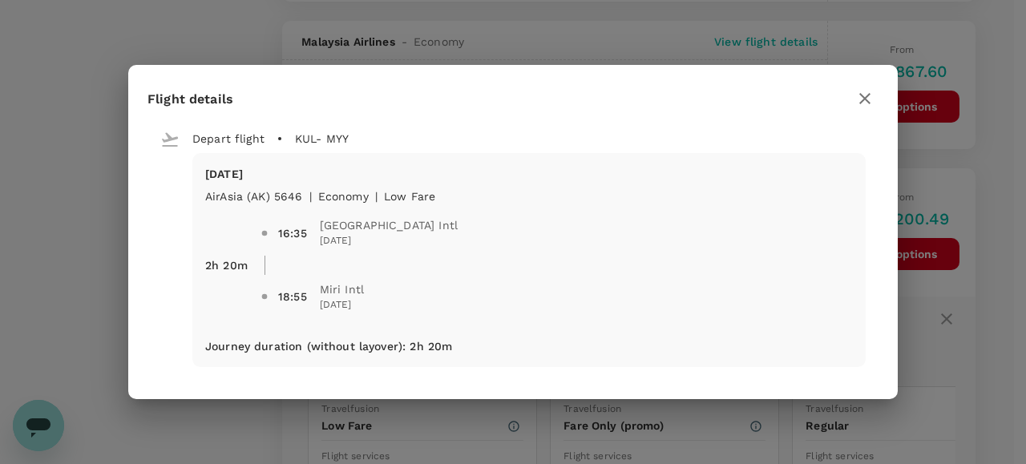
click at [861, 94] on icon "button" at bounding box center [864, 98] width 11 height 11
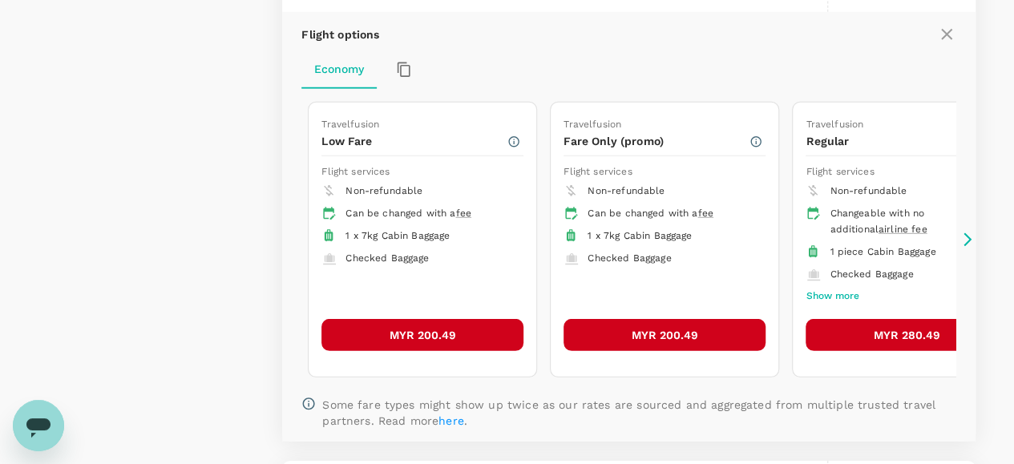
scroll to position [2256, 0]
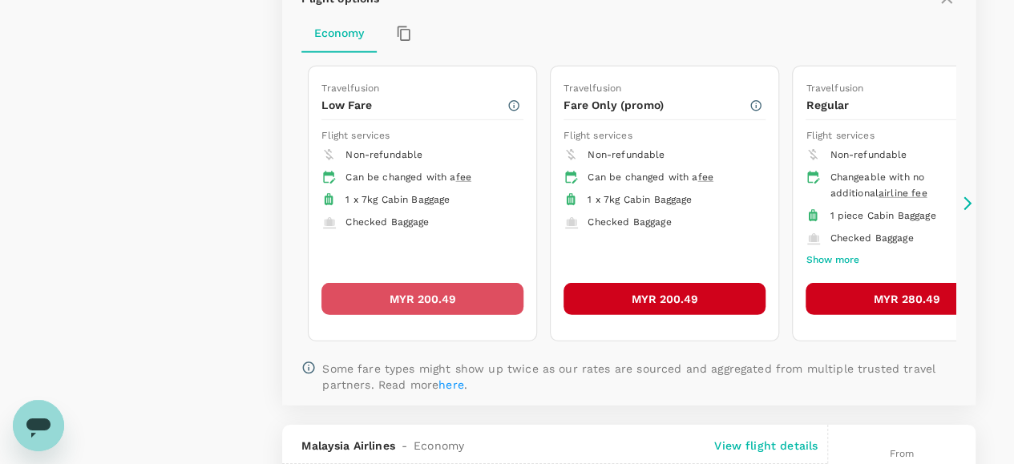
click at [443, 285] on button "MYR 200.49" at bounding box center [422, 299] width 202 height 32
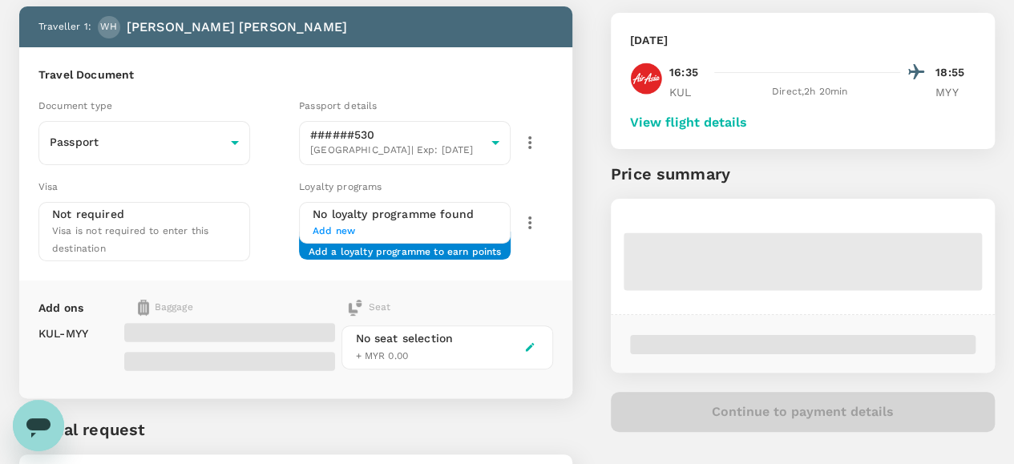
scroll to position [160, 0]
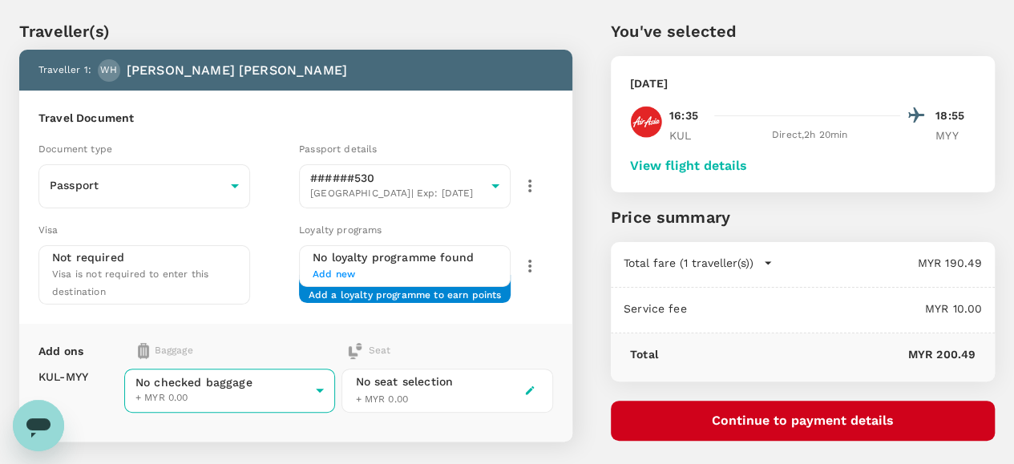
click at [354, 371] on body "Back to flight results Flight review Traveller(s) Traveller 1 : [PERSON_NAME] […" at bounding box center [507, 310] width 1014 height 705
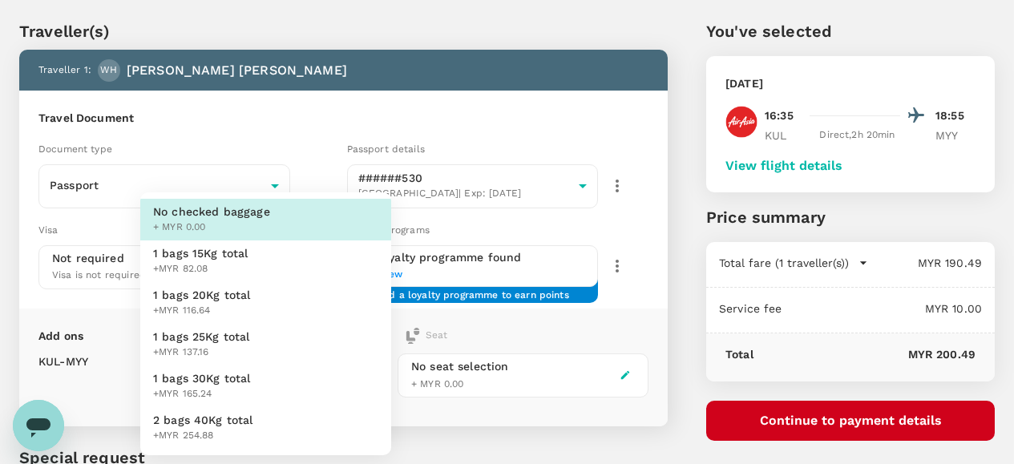
click at [228, 341] on span "1 bags 25Kg total" at bounding box center [201, 337] width 97 height 16
type input "3 - 137.16"
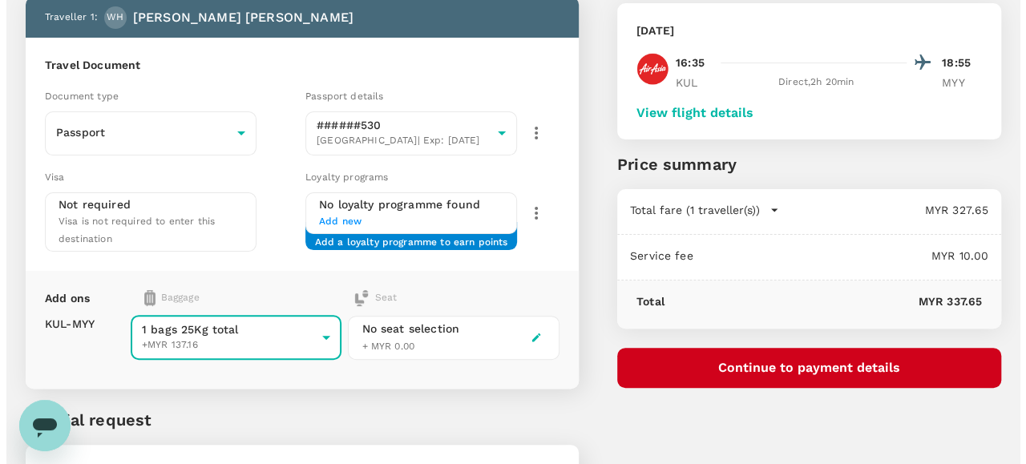
scroll to position [45, 0]
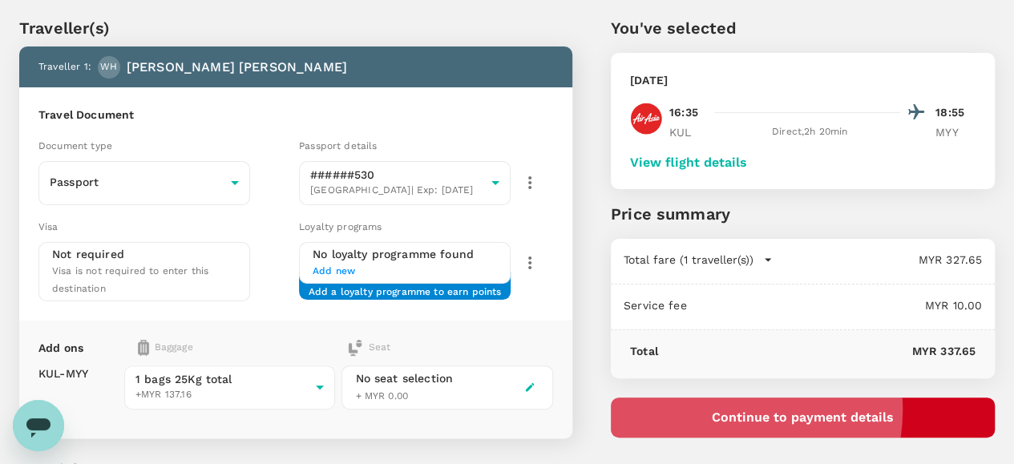
click at [815, 410] on button "Continue to payment details" at bounding box center [803, 418] width 384 height 40
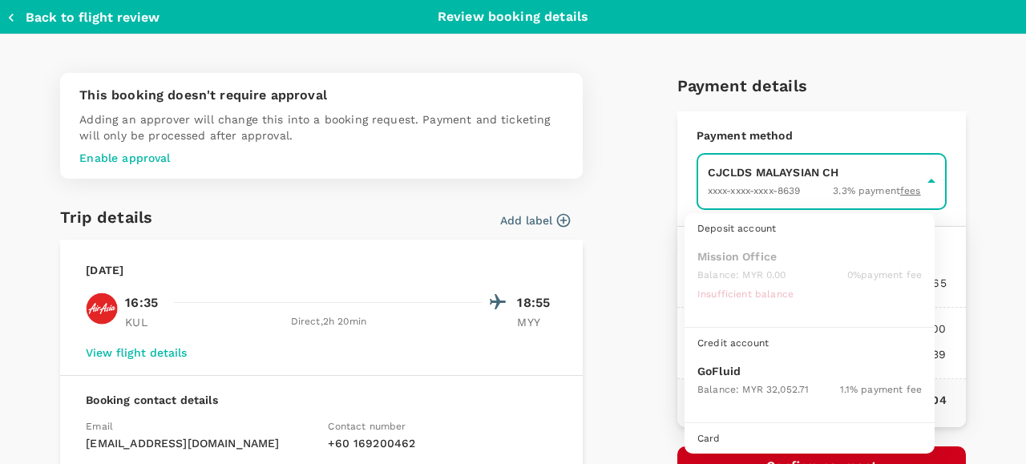
click at [757, 193] on body "Back to flight results Flight review Traveller(s) Traveller 1 : [PERSON_NAME] […" at bounding box center [513, 299] width 1026 height 689
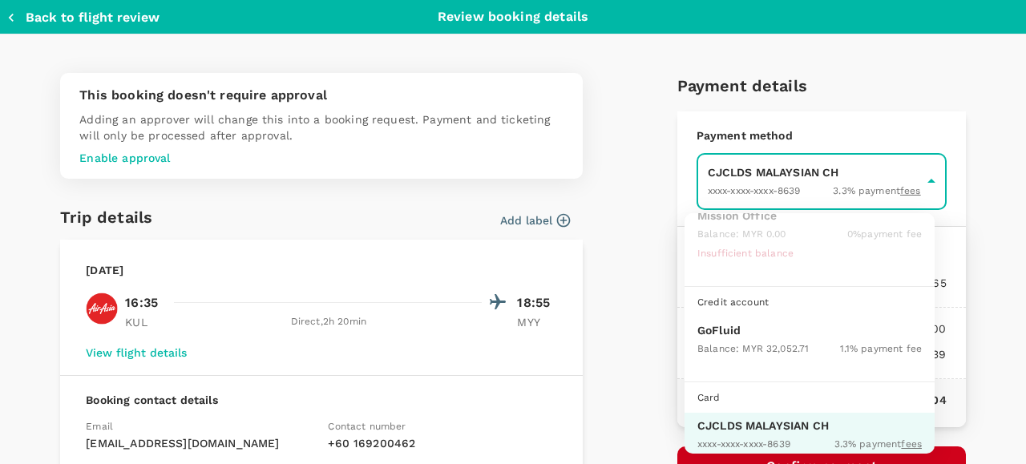
click at [760, 338] on div "Balance : MYR 32,052.71" at bounding box center [752, 347] width 111 height 19
type input "9b357727-6904-47bd-a44e-9a56bf7dfc7a"
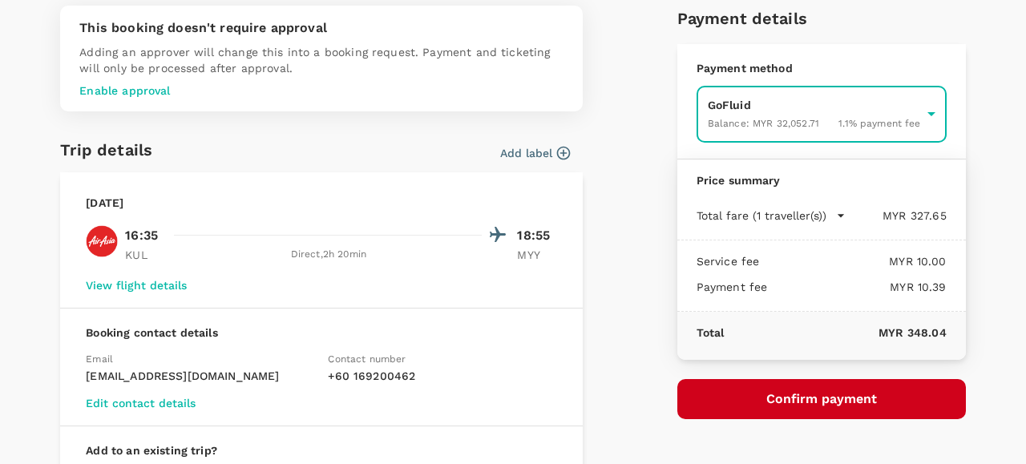
scroll to position [160, 0]
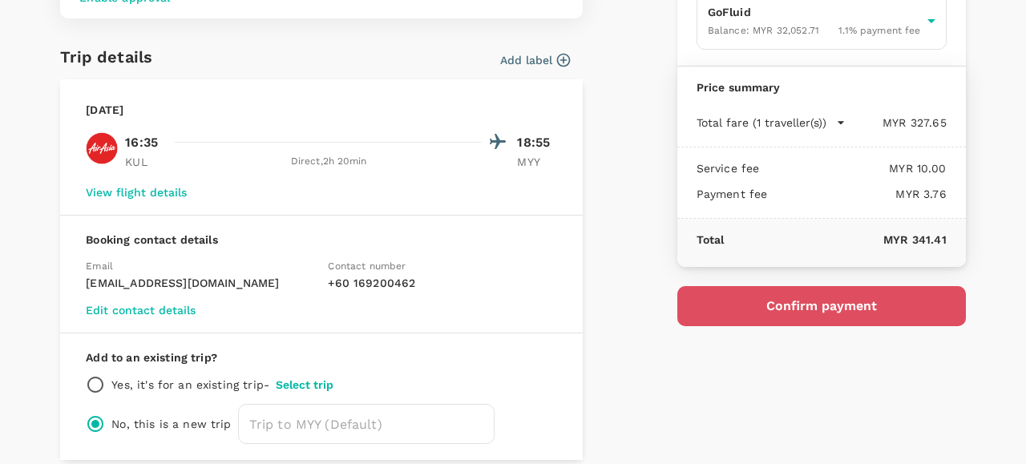
click at [771, 301] on button "Confirm payment" at bounding box center [821, 306] width 289 height 40
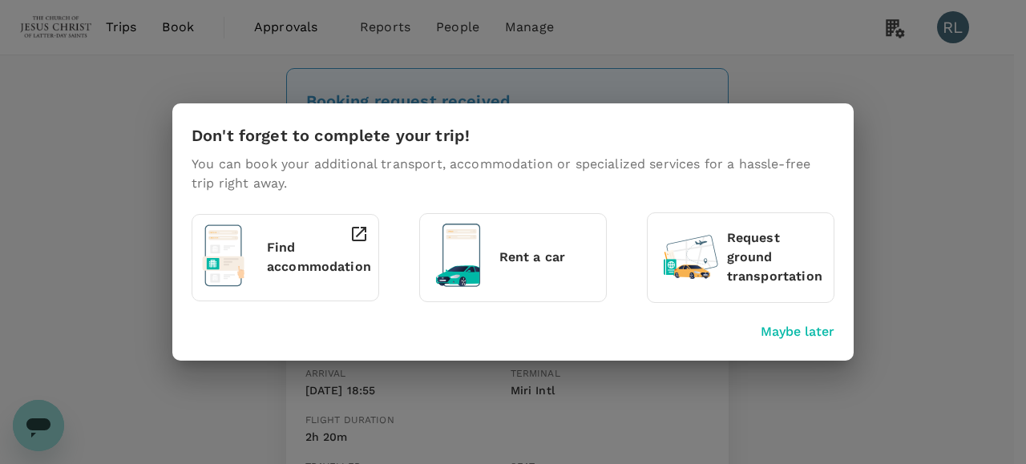
click at [785, 333] on p "Maybe later" at bounding box center [798, 331] width 74 height 19
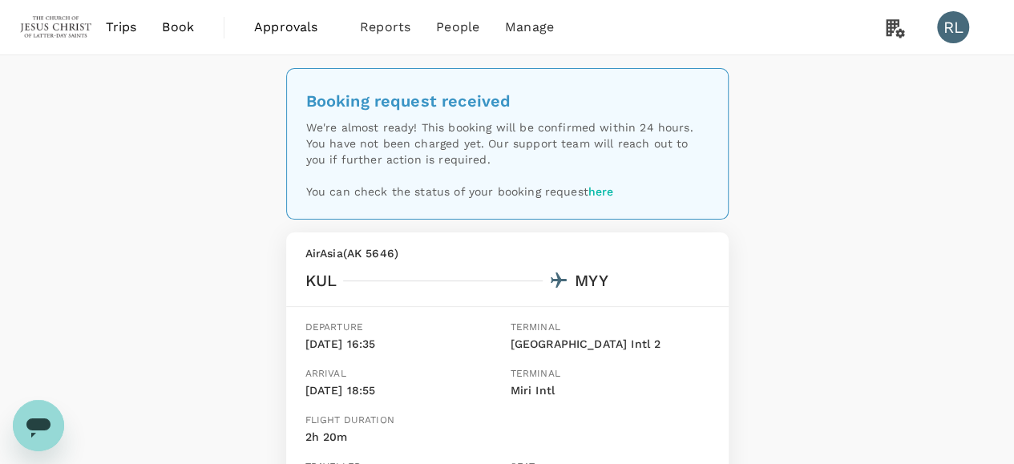
click at [170, 25] on span "Book" at bounding box center [178, 27] width 32 height 19
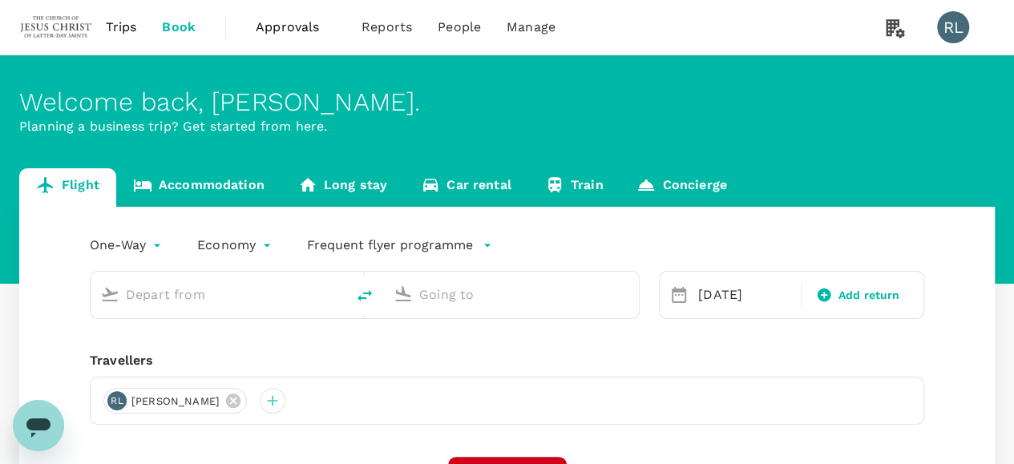
type input "Kuala Lumpur Intl ([GEOGRAPHIC_DATA])"
type input "Miri Intl (MYY)"
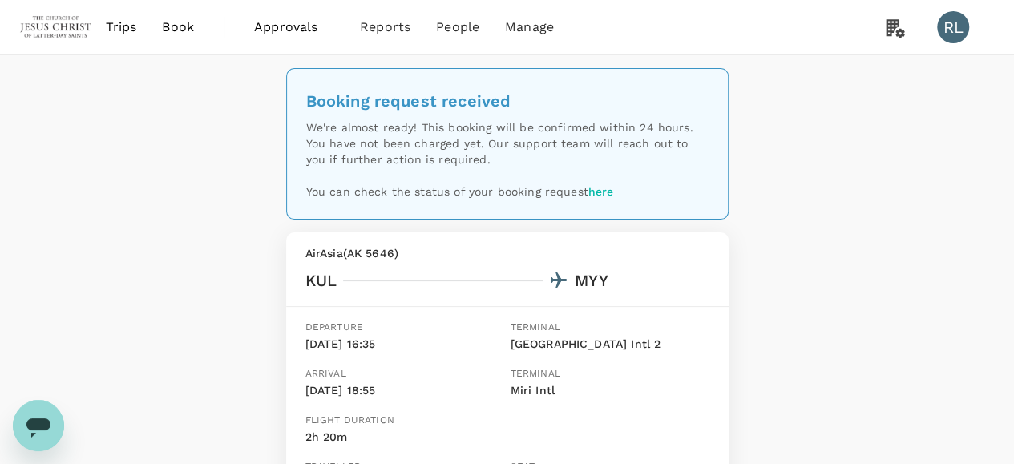
click at [180, 23] on span "Book" at bounding box center [178, 27] width 32 height 19
click at [188, 28] on span "Book" at bounding box center [178, 27] width 32 height 19
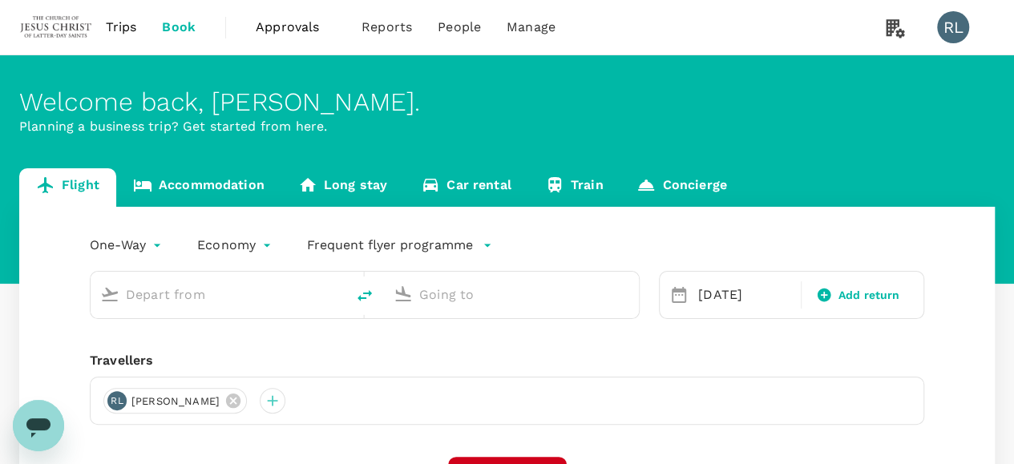
type input "Kuala Lumpur Intl ([GEOGRAPHIC_DATA])"
type input "Miri Intl (MYY)"
type input "Kuala Lumpur Intl ([GEOGRAPHIC_DATA])"
type input "Miri Intl (MYY)"
type input "Kuala Lumpur Intl ([GEOGRAPHIC_DATA])"
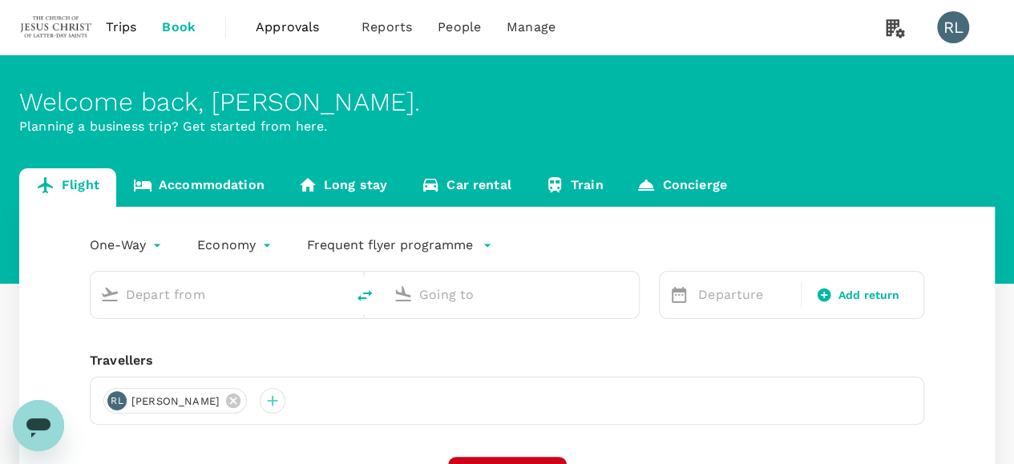
type input "Miri Intl (MYY)"
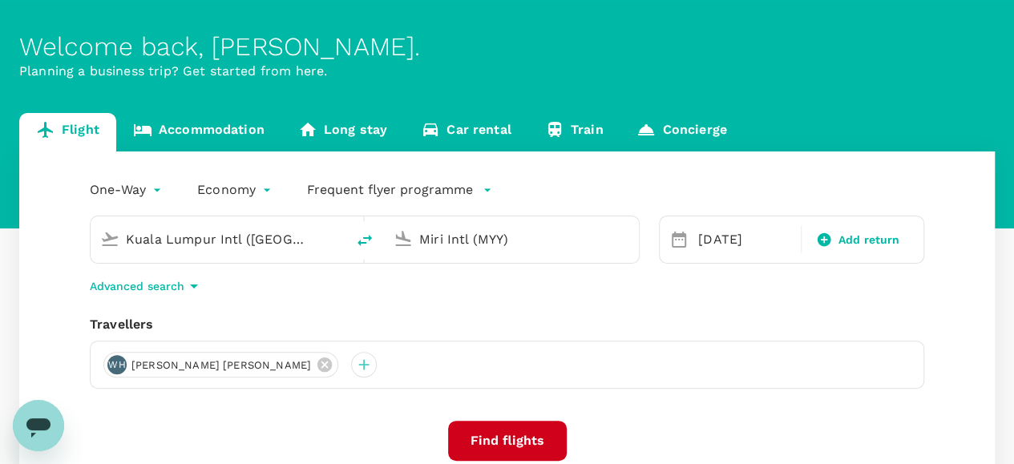
scroll to position [80, 0]
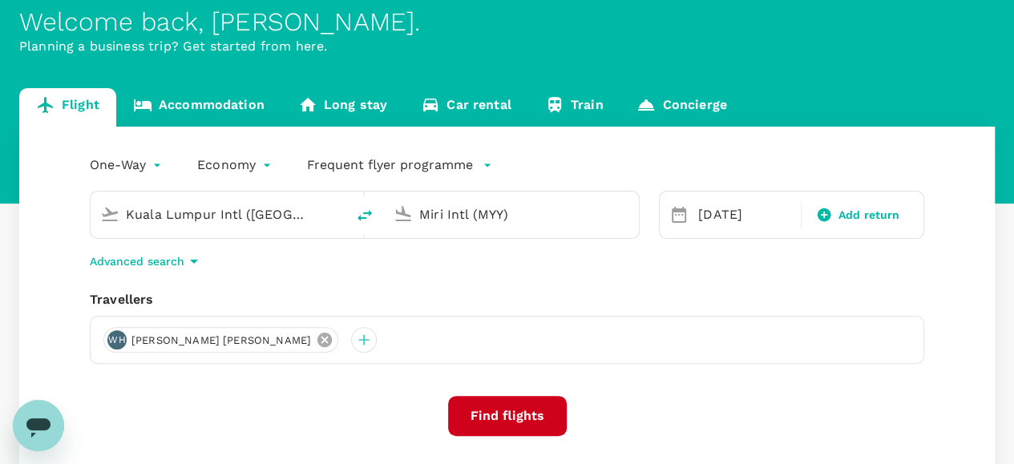
click at [316, 342] on icon at bounding box center [325, 340] width 18 height 18
click at [117, 339] on div at bounding box center [116, 340] width 26 height 26
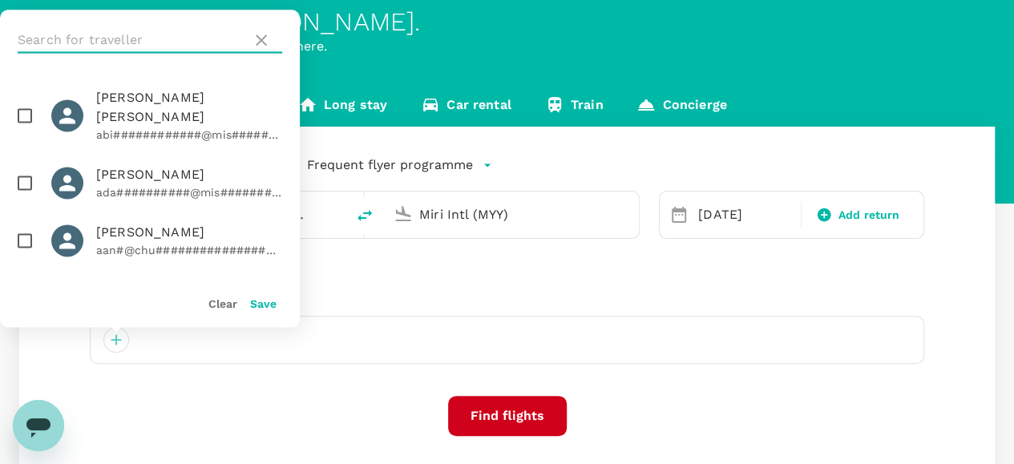
click at [152, 37] on input "text" at bounding box center [132, 40] width 228 height 26
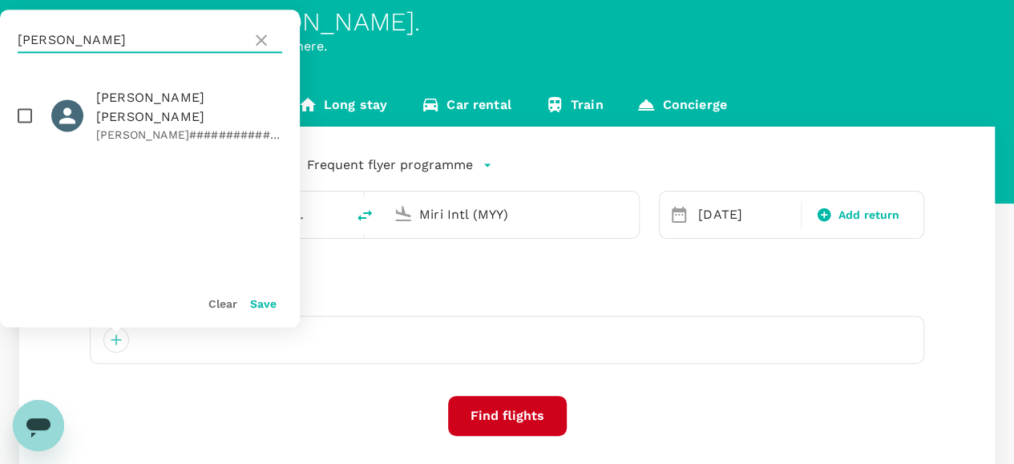
type input "rencher"
click at [28, 102] on input "checkbox" at bounding box center [25, 116] width 34 height 34
checkbox input "true"
click at [261, 305] on button "Save" at bounding box center [263, 303] width 26 height 13
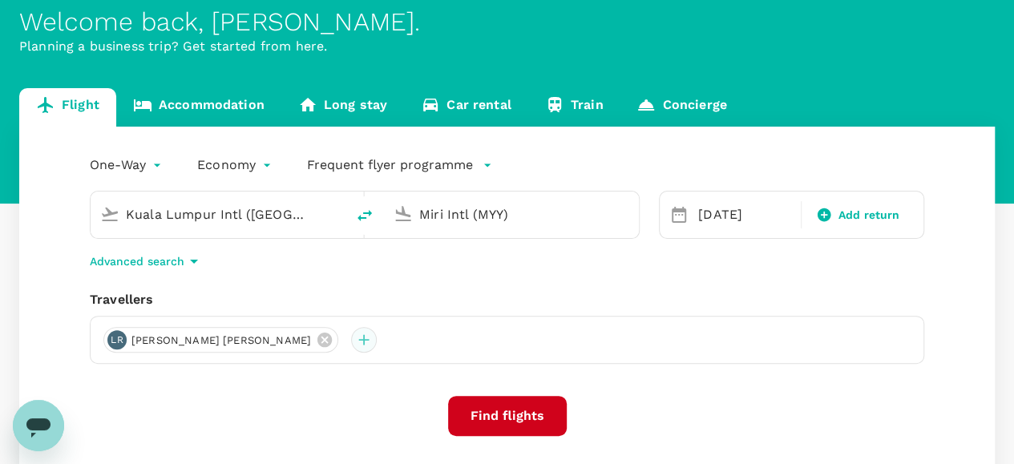
click at [351, 340] on div at bounding box center [364, 340] width 26 height 26
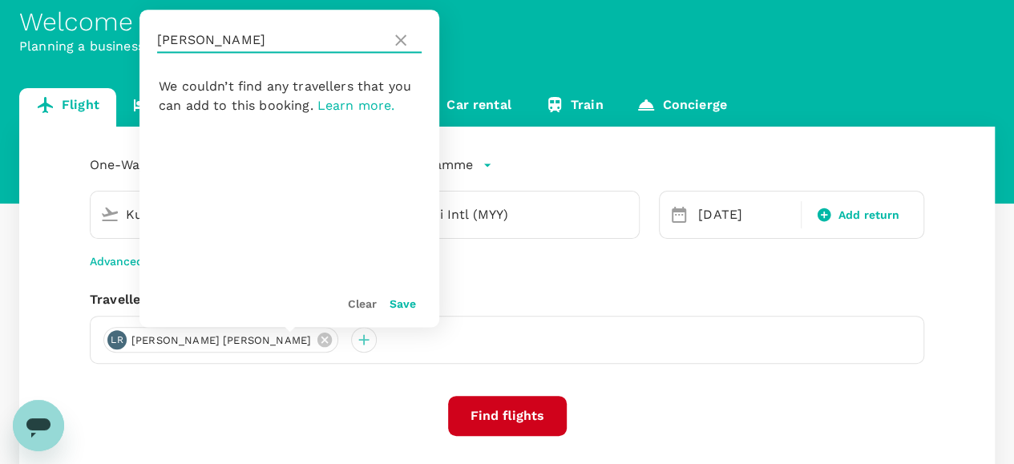
drag, startPoint x: 212, startPoint y: 46, endPoint x: 135, endPoint y: 42, distance: 76.3
click at [135, 42] on div "Welcome back , Robert Burnell . Planning a business trip? Get started from here…" at bounding box center [507, 277] width 1014 height 604
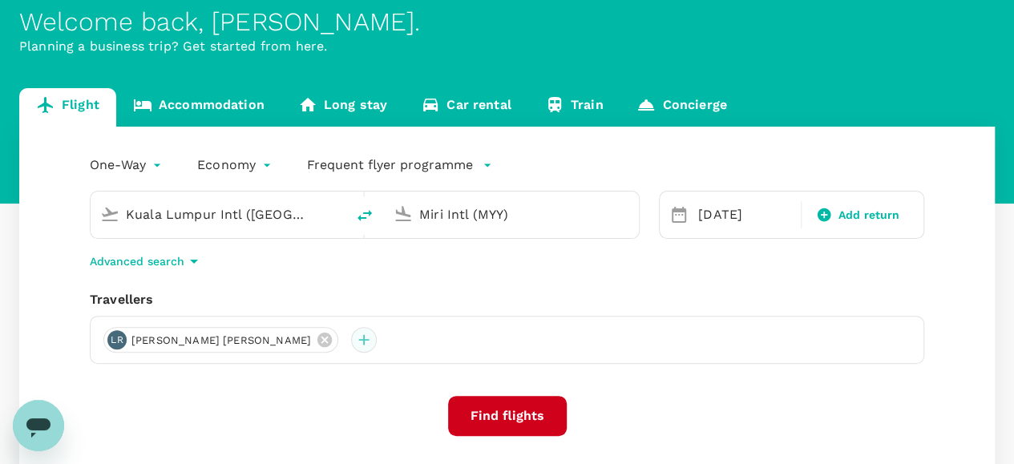
click at [351, 336] on div at bounding box center [364, 340] width 26 height 26
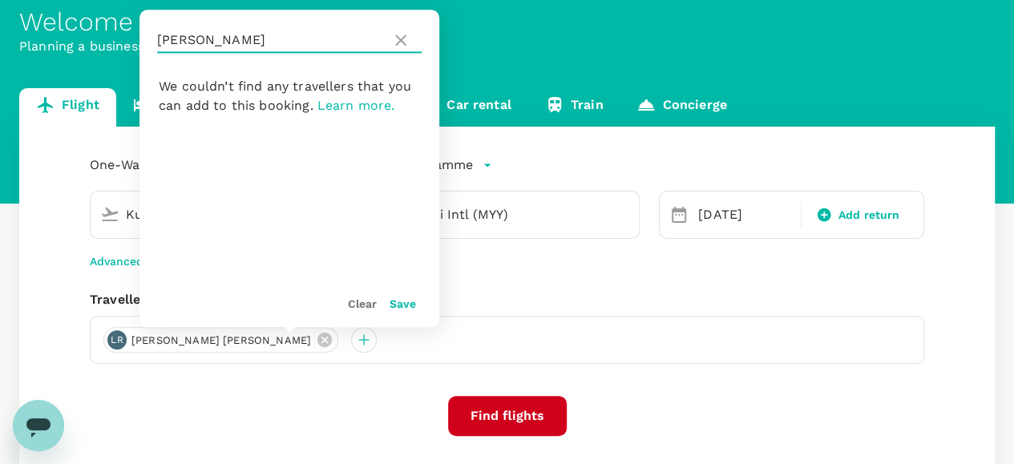
drag, startPoint x: 220, startPoint y: 40, endPoint x: 156, endPoint y: 38, distance: 65.0
click at [156, 38] on div "rencher" at bounding box center [289, 40] width 300 height 61
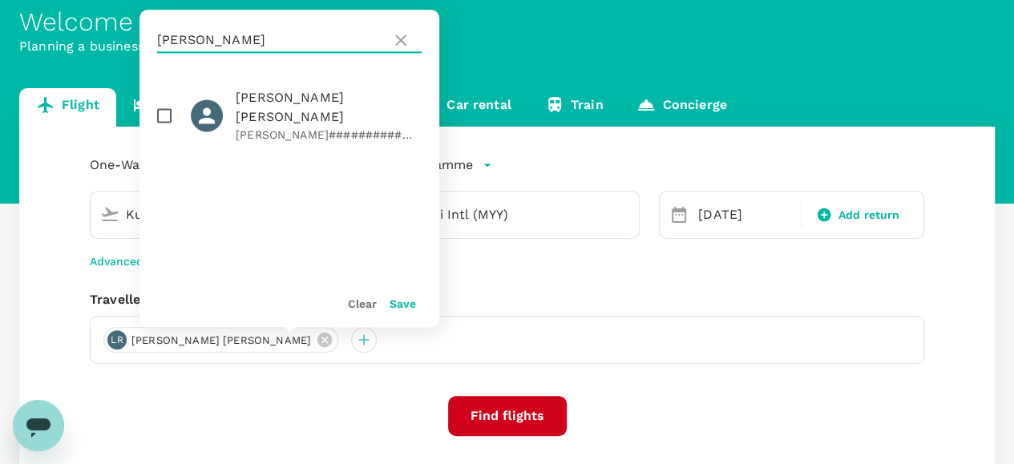
type input "stevenson"
click at [162, 102] on input "checkbox" at bounding box center [164, 116] width 34 height 34
checkbox input "true"
click at [399, 303] on button "Save" at bounding box center [403, 303] width 26 height 13
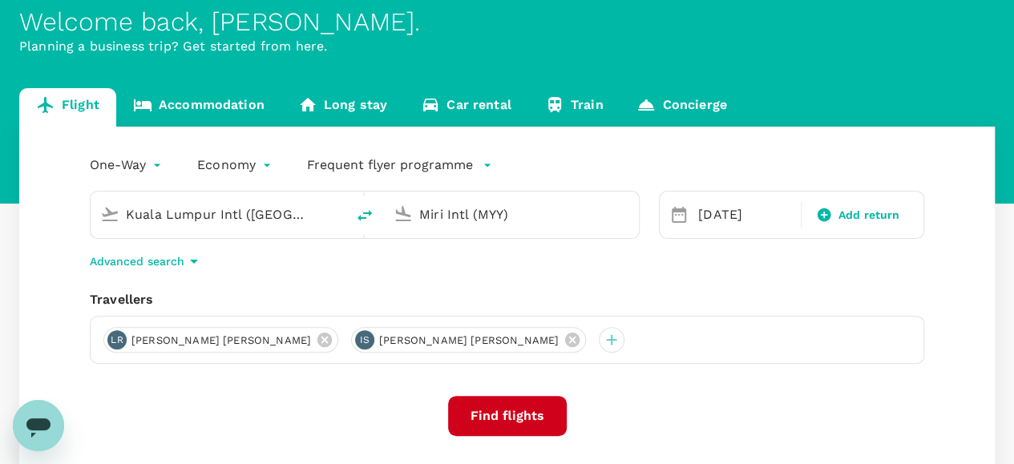
click at [313, 217] on div "Kuala Lumpur Intl (KUL)" at bounding box center [231, 215] width 210 height 26
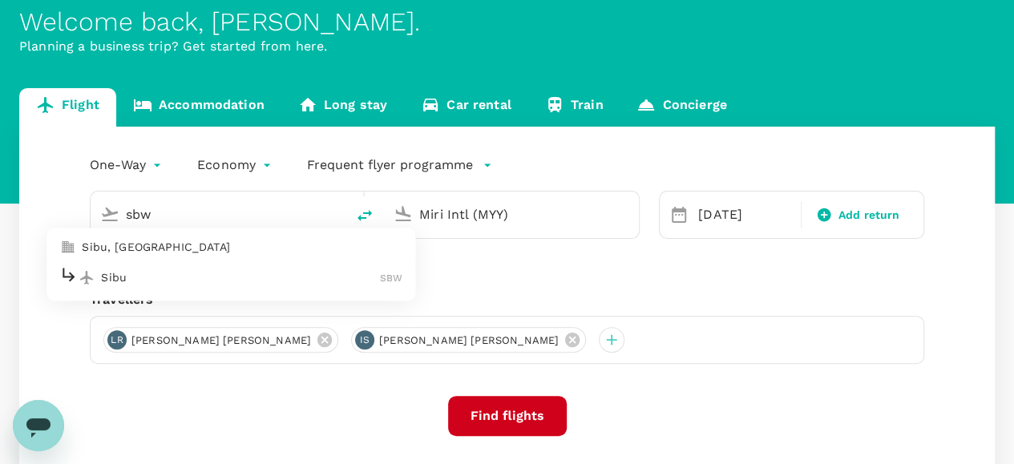
click at [178, 273] on p "Sibu" at bounding box center [240, 277] width 279 height 16
type input "Sibu (SBW)"
drag, startPoint x: 543, startPoint y: 213, endPoint x: 360, endPoint y: 213, distance: 183.6
click at [360, 213] on div "Sibu (SBW) Miri Intl (MYY)" at bounding box center [365, 215] width 550 height 48
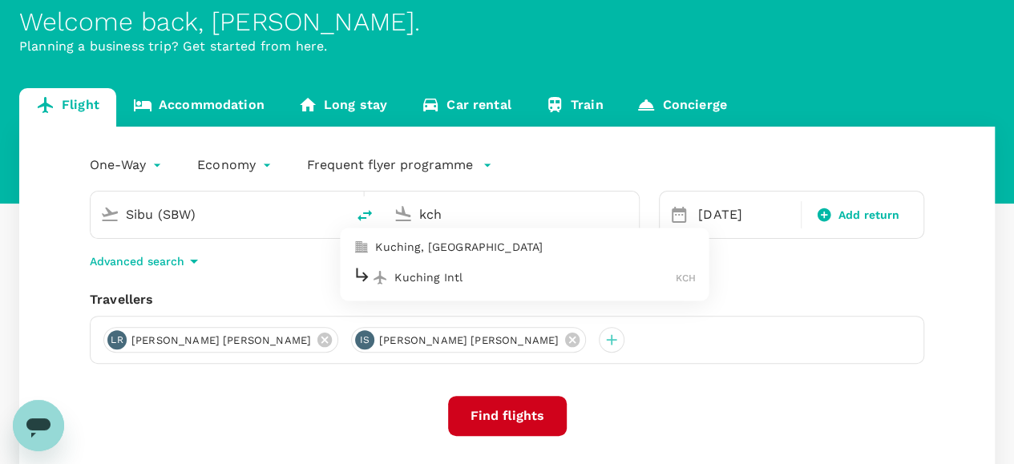
click at [430, 275] on p "Kuching Intl" at bounding box center [534, 277] width 281 height 16
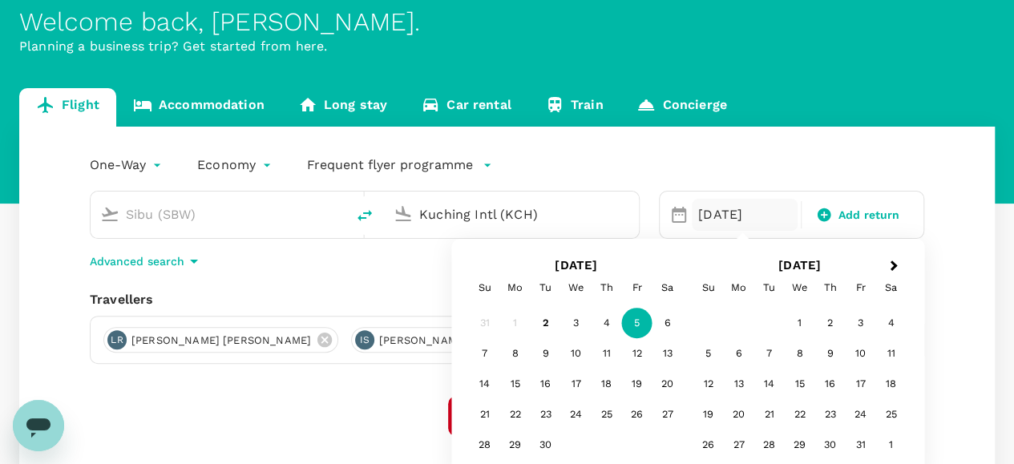
type input "Kuching Intl (KCH)"
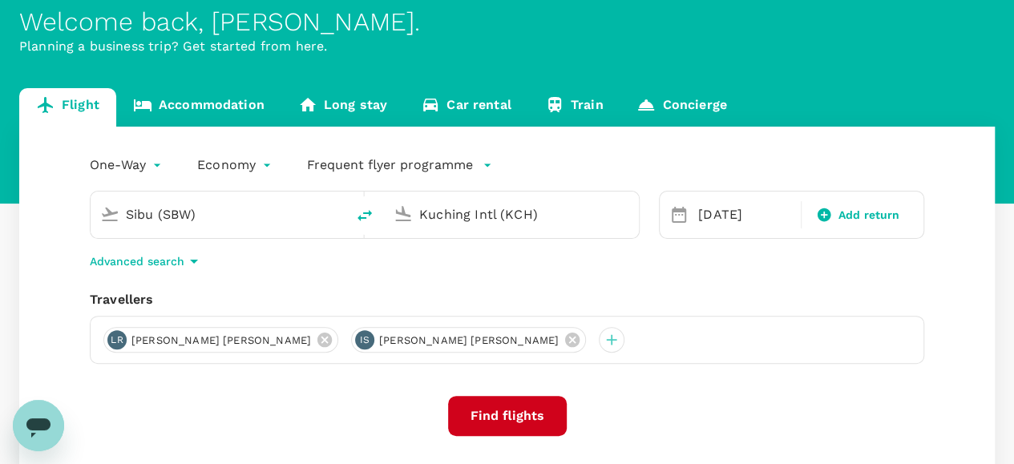
click at [407, 390] on div "One-Way oneway Economy economy Frequent flyer programme Sibu (SBW) Kuching Intl…" at bounding box center [507, 353] width 976 height 453
click at [516, 420] on button "Find flights" at bounding box center [507, 416] width 119 height 40
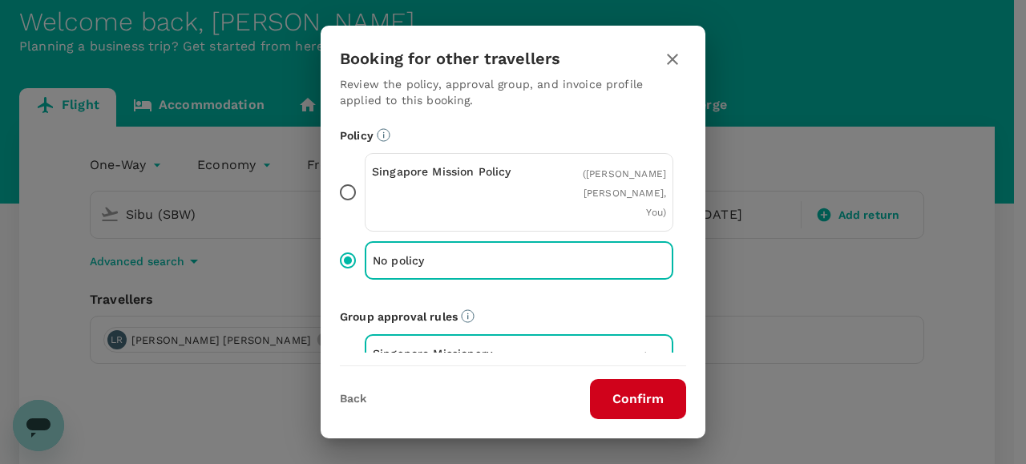
click at [658, 402] on button "Confirm" at bounding box center [638, 399] width 96 height 40
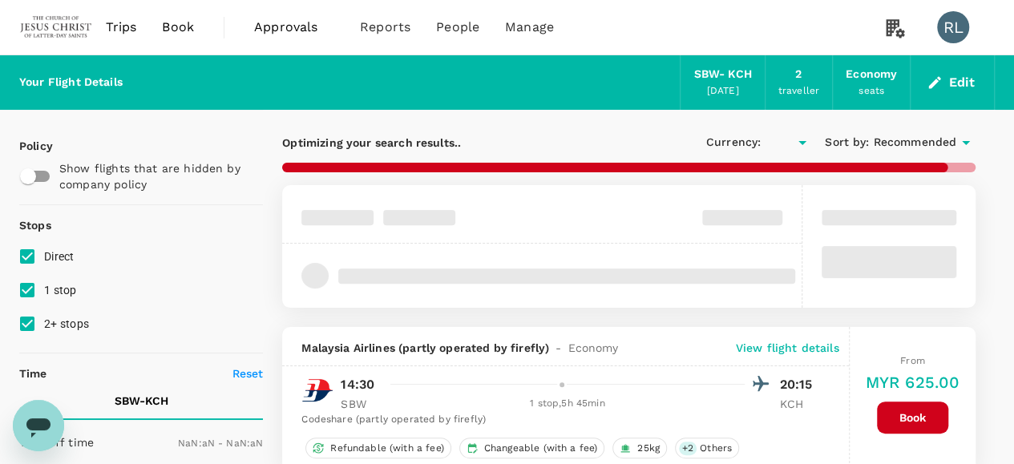
type input "MYR"
type input "1440"
checkbox input "false"
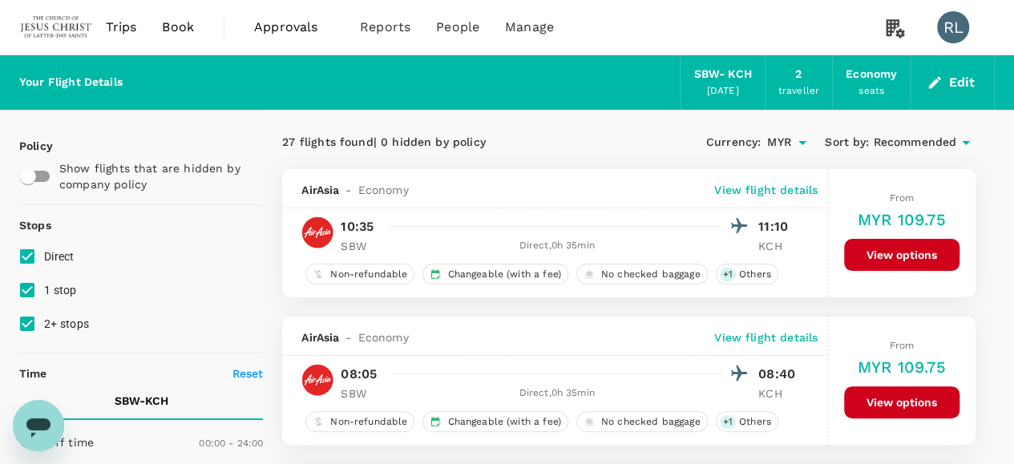
click at [917, 142] on span "Recommended" at bounding box center [914, 143] width 83 height 18
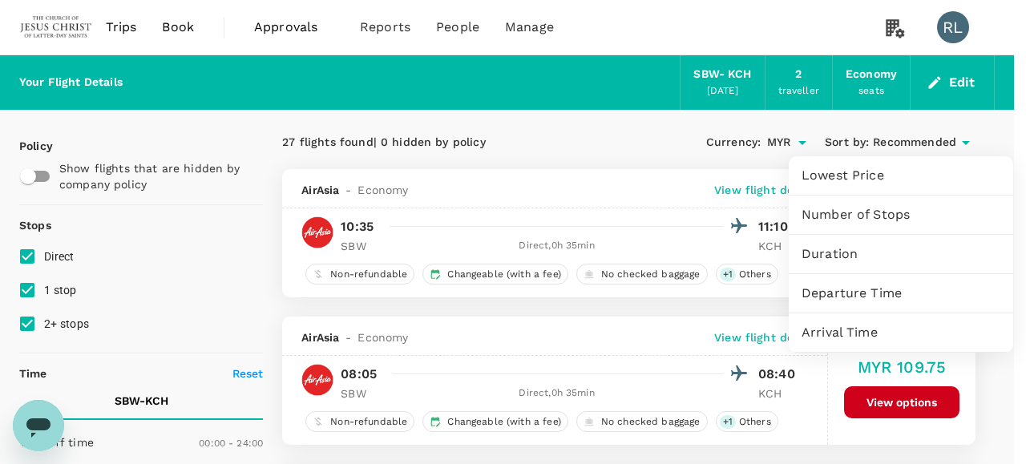
click at [832, 293] on span "Departure Time" at bounding box center [901, 293] width 199 height 19
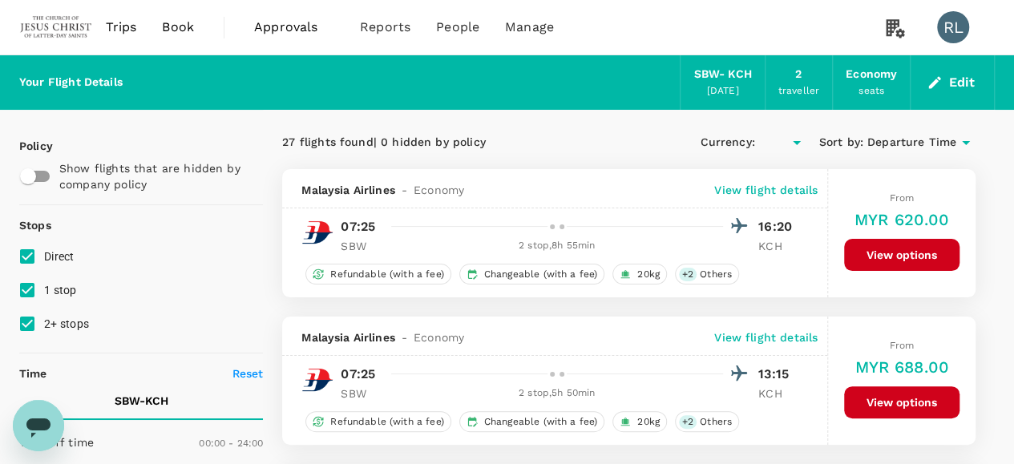
type input "MYR"
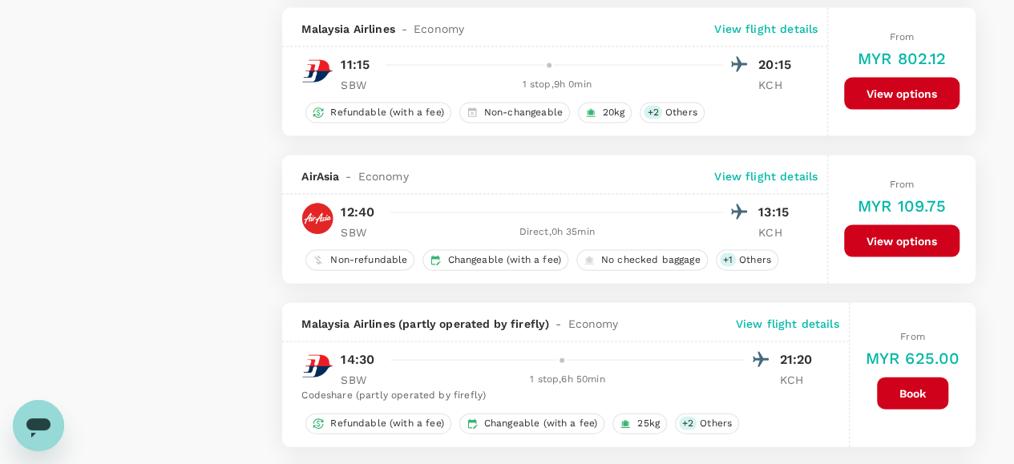
scroll to position [1603, 0]
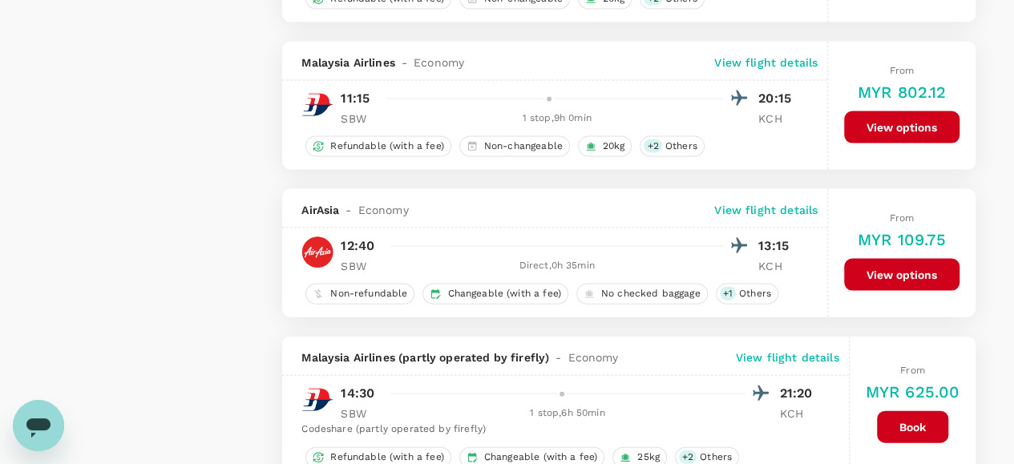
click at [775, 204] on p "View flight details" at bounding box center [765, 210] width 103 height 16
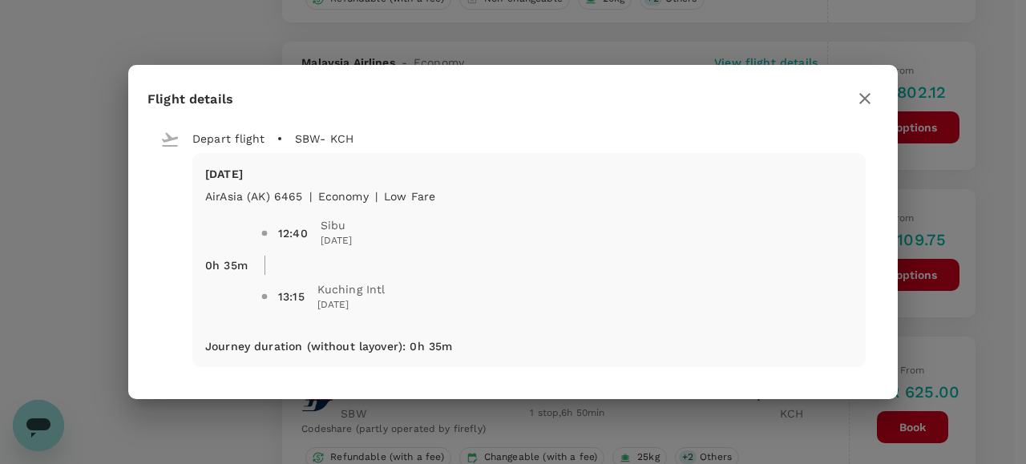
click at [864, 100] on icon "button" at bounding box center [864, 98] width 19 height 19
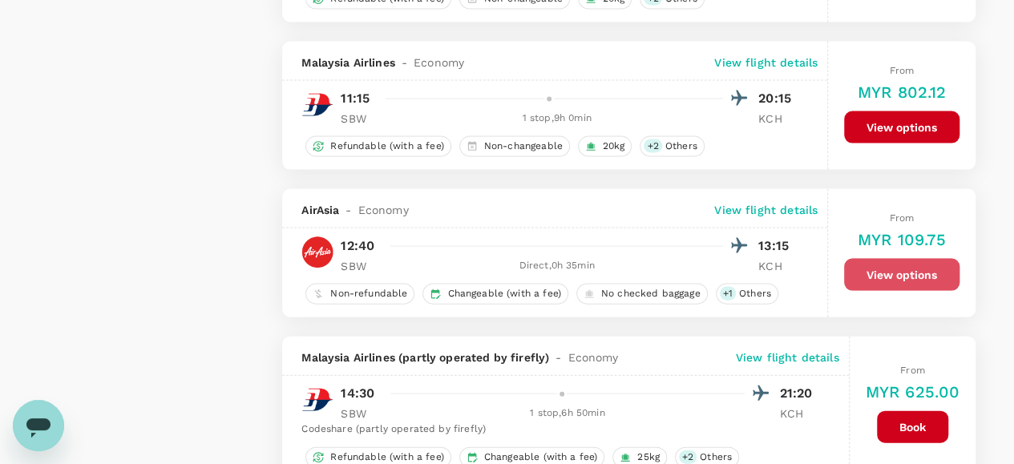
click at [874, 263] on button "View options" at bounding box center [901, 275] width 115 height 32
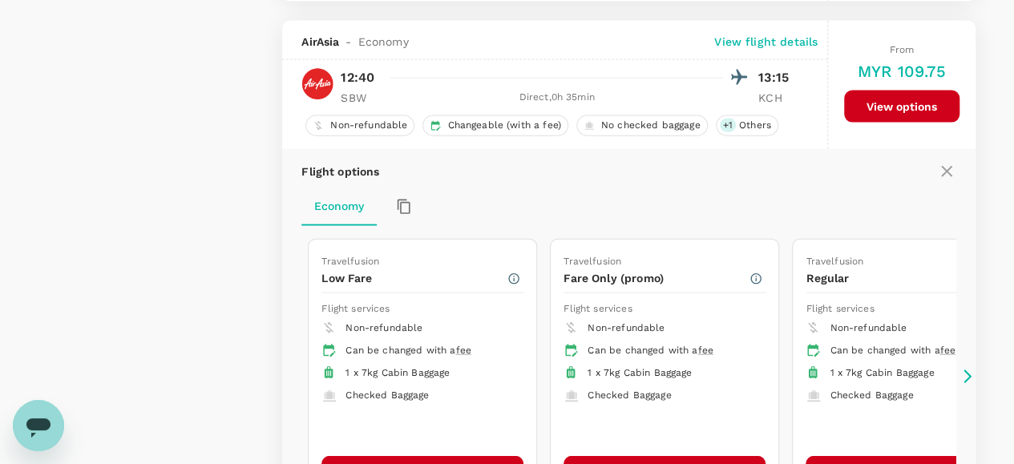
scroll to position [1786, 0]
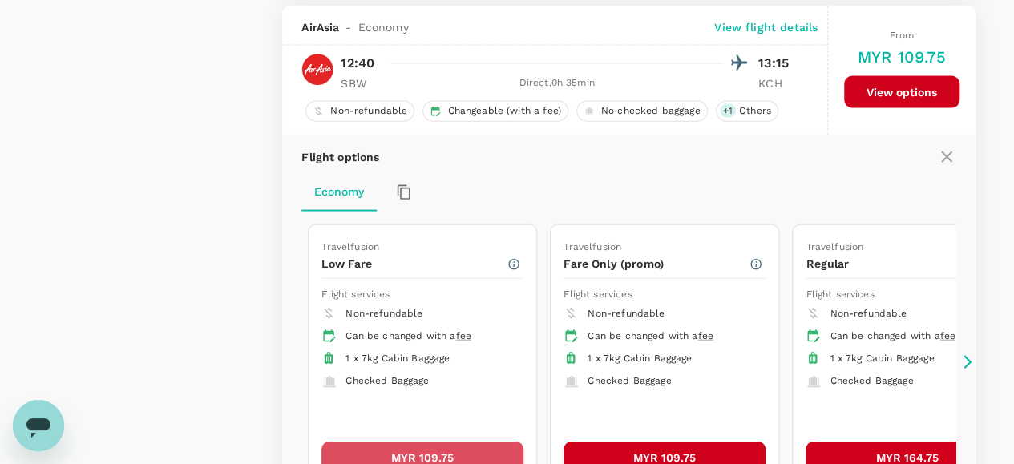
click at [390, 443] on button "MYR 109.75" at bounding box center [422, 458] width 202 height 32
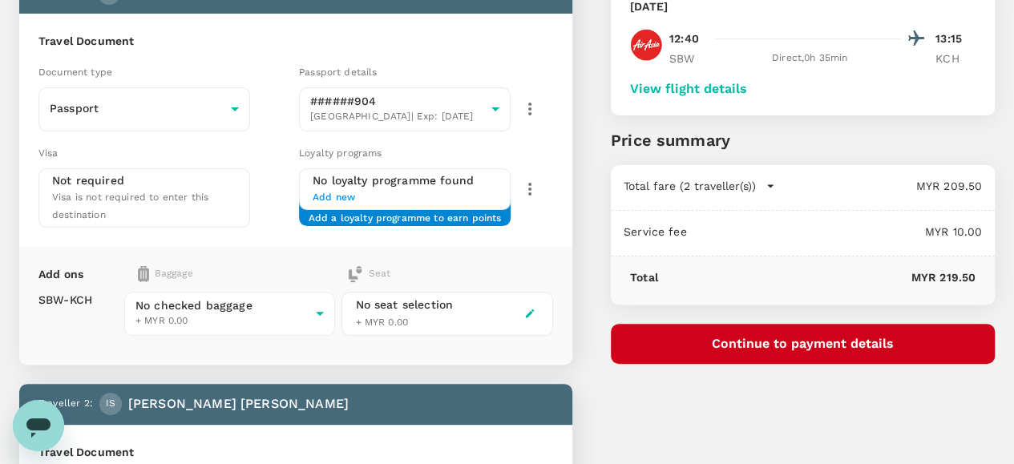
scroll to position [160, 0]
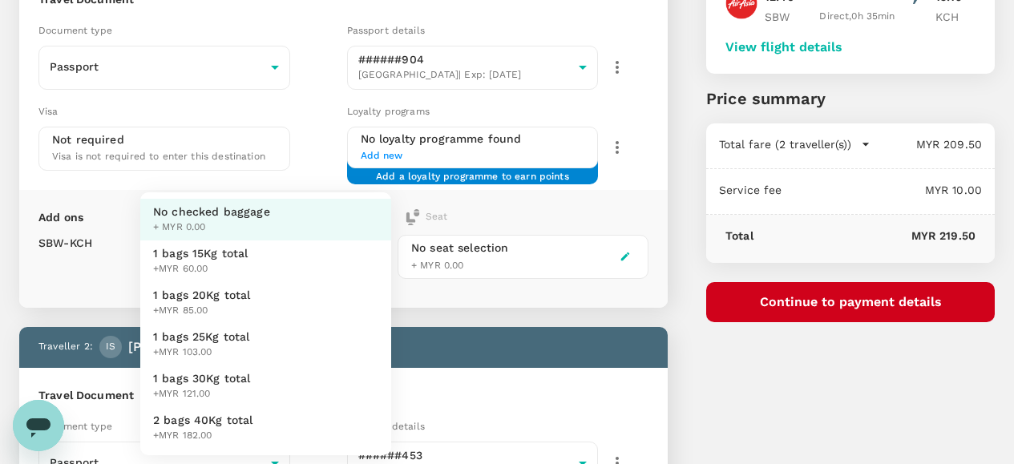
click at [366, 250] on body "Back to flight results Flight review Traveller(s) Traveller 1 : LR Lauren May R…" at bounding box center [513, 382] width 1026 height 1085
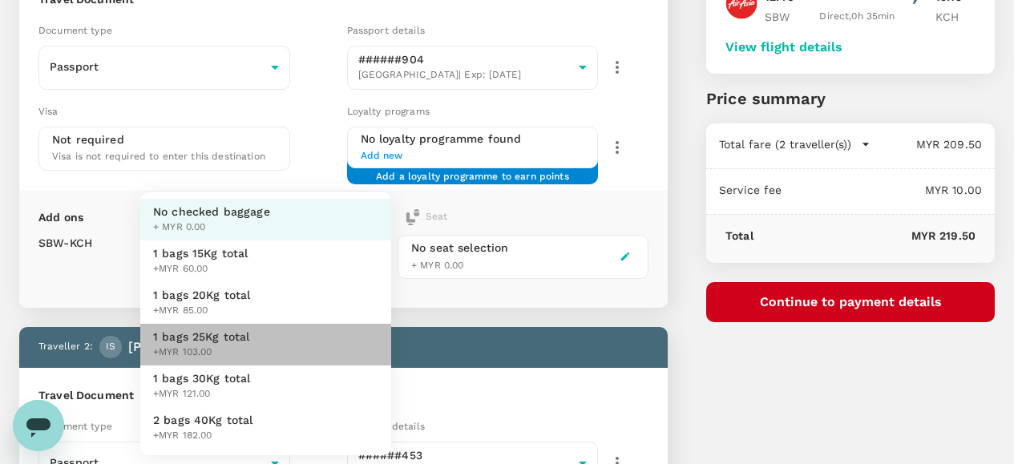
click at [202, 343] on span "1 bags 25Kg total" at bounding box center [201, 337] width 97 height 16
type input "3 - 103"
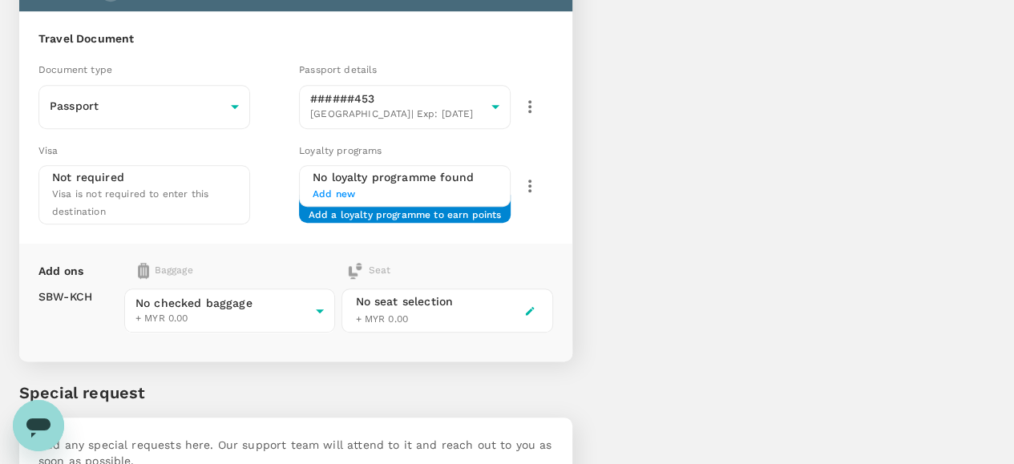
scroll to position [561, 0]
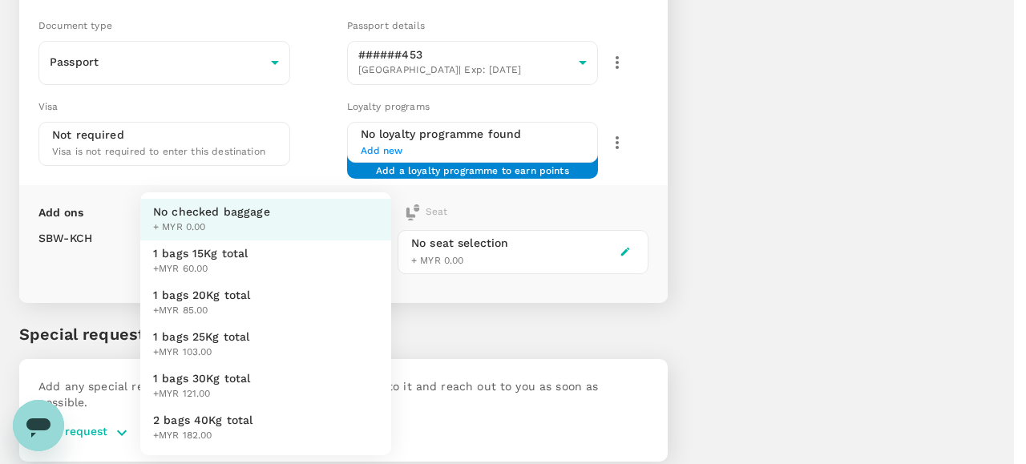
click at [215, 338] on span "1 bags 25Kg total" at bounding box center [201, 337] width 97 height 16
type input "3 - 103"
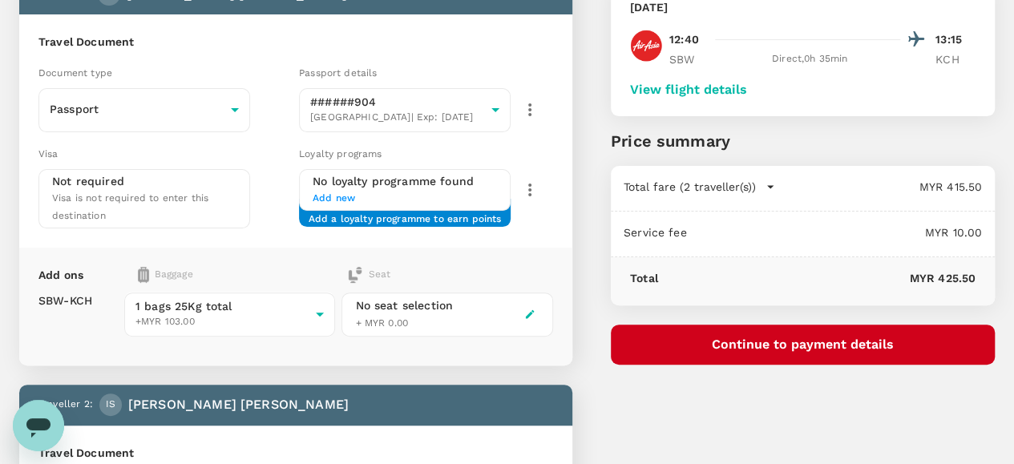
scroll to position [0, 0]
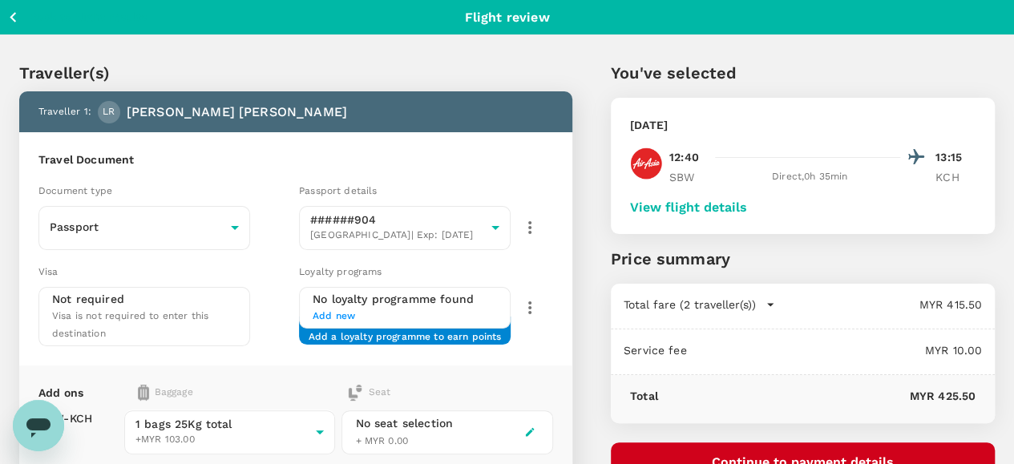
click at [741, 204] on button "View flight details" at bounding box center [688, 207] width 117 height 14
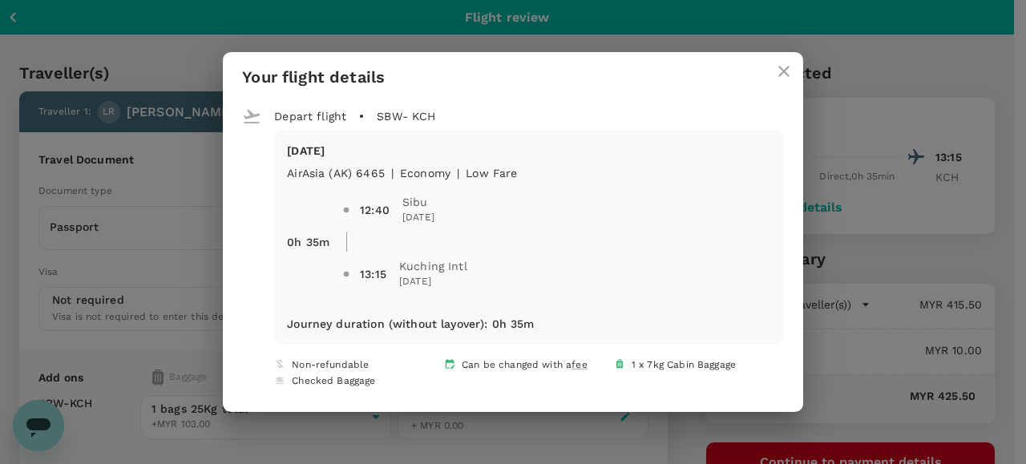
click at [781, 79] on icon "close" at bounding box center [783, 71] width 19 height 19
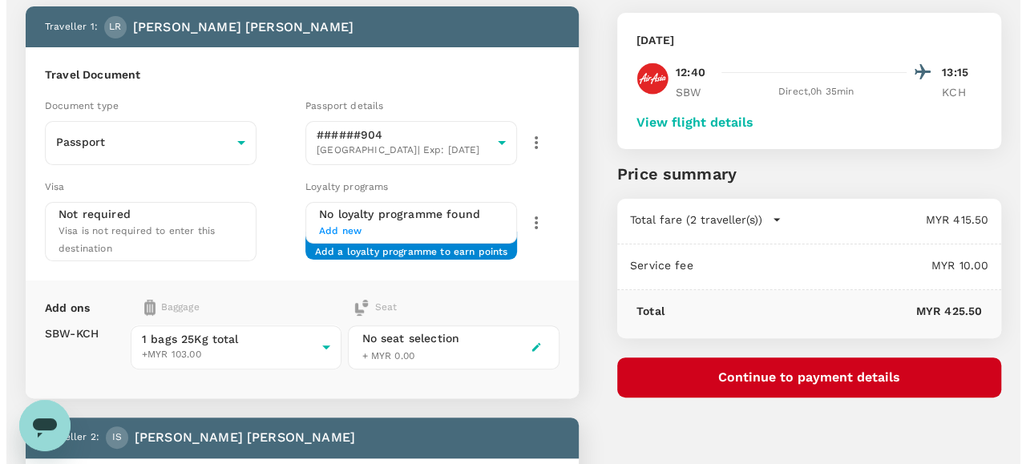
scroll to position [80, 0]
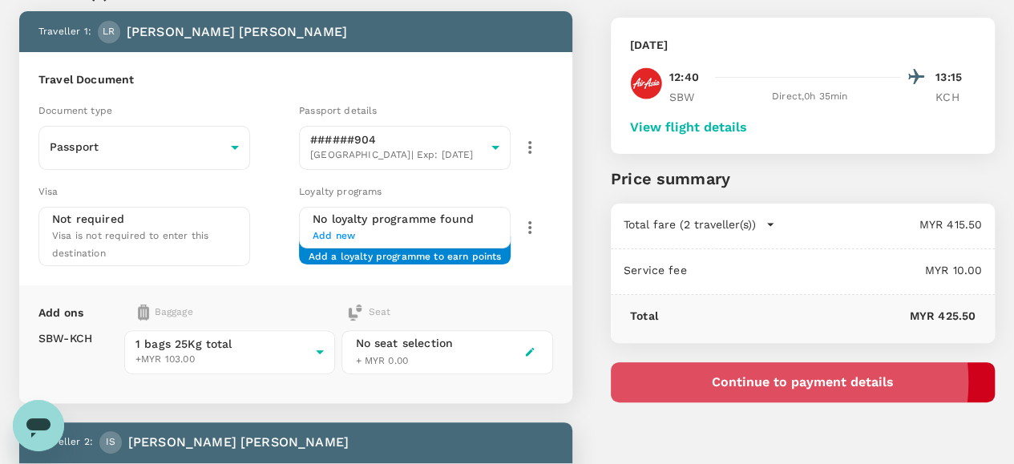
click at [884, 382] on button "Continue to payment details" at bounding box center [803, 382] width 384 height 40
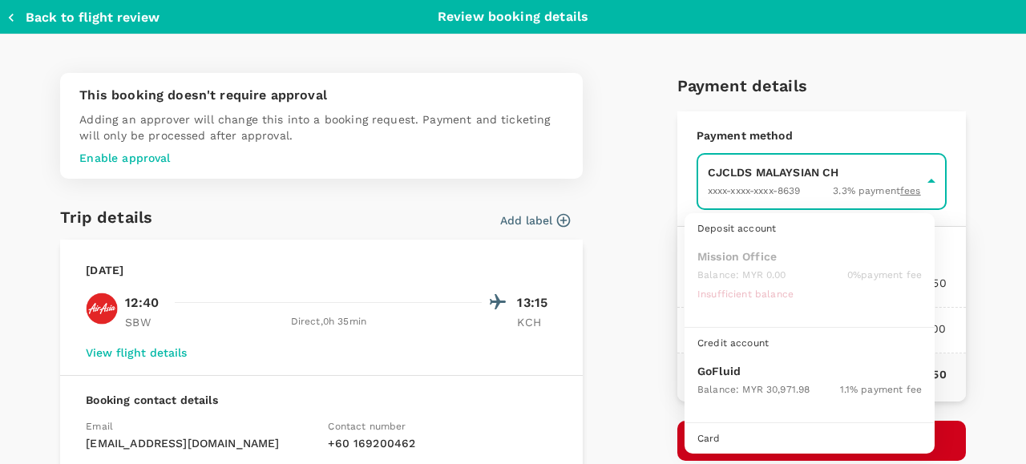
click at [748, 188] on body "Back to flight results Flight review Traveller(s) Traveller 1 : LR Lauren May R…" at bounding box center [513, 462] width 1026 height 1085
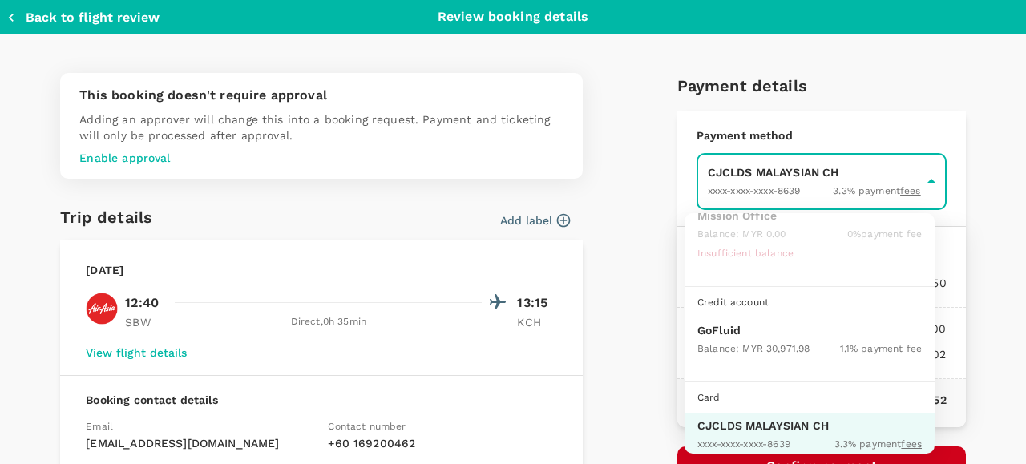
click at [736, 332] on p "GoFluid" at bounding box center [809, 330] width 224 height 16
type input "9b357727-6904-47bd-a44e-9a56bf7dfc7a"
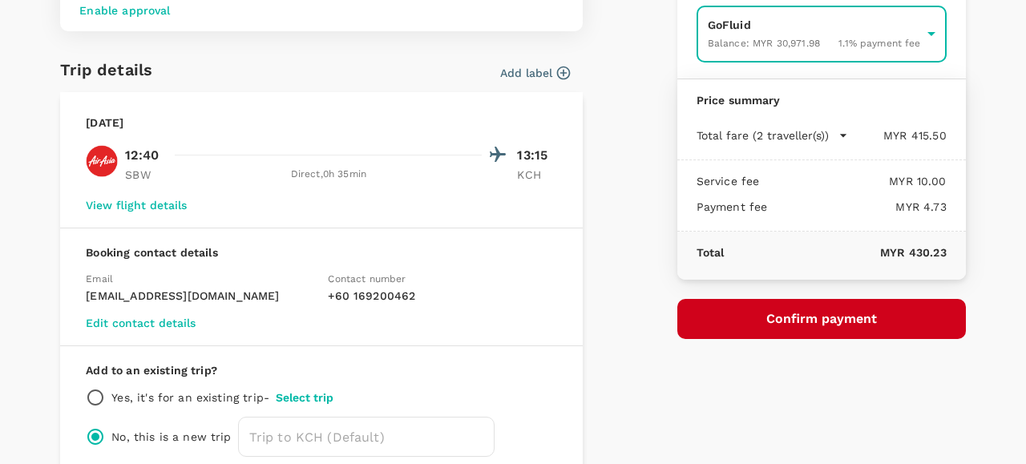
scroll to position [160, 0]
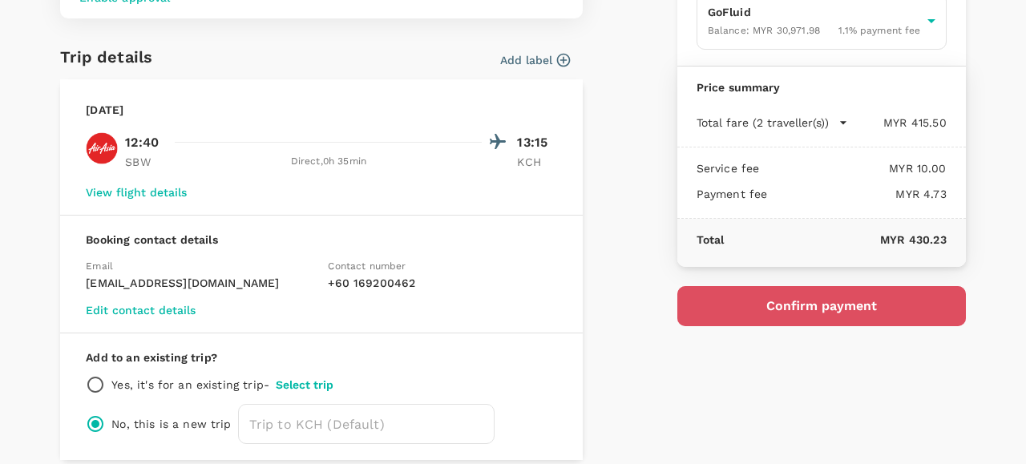
click at [790, 305] on button "Confirm payment" at bounding box center [821, 306] width 289 height 40
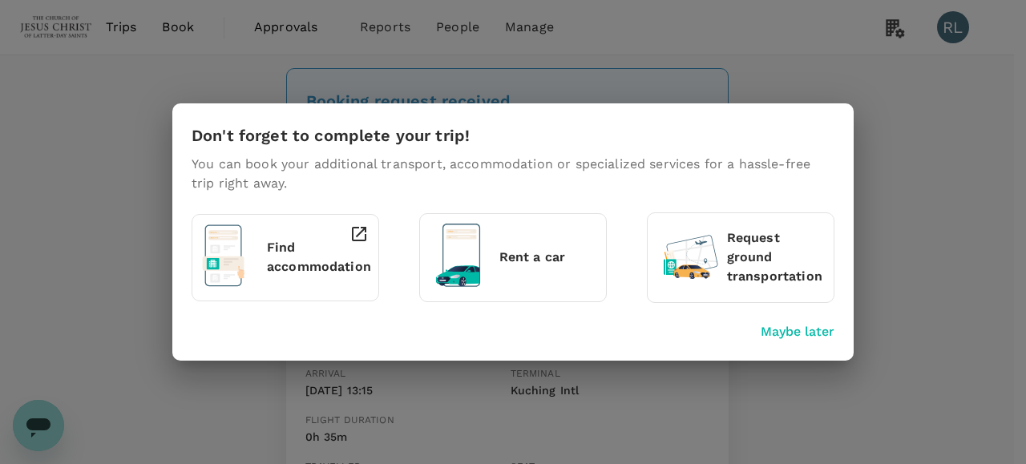
click at [786, 326] on p "Maybe later" at bounding box center [798, 331] width 74 height 19
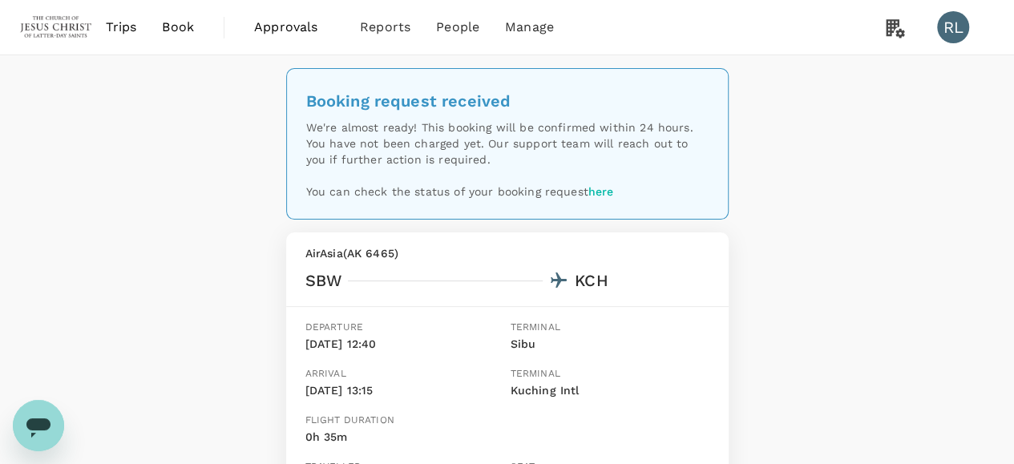
click at [172, 31] on span "Book" at bounding box center [178, 27] width 32 height 19
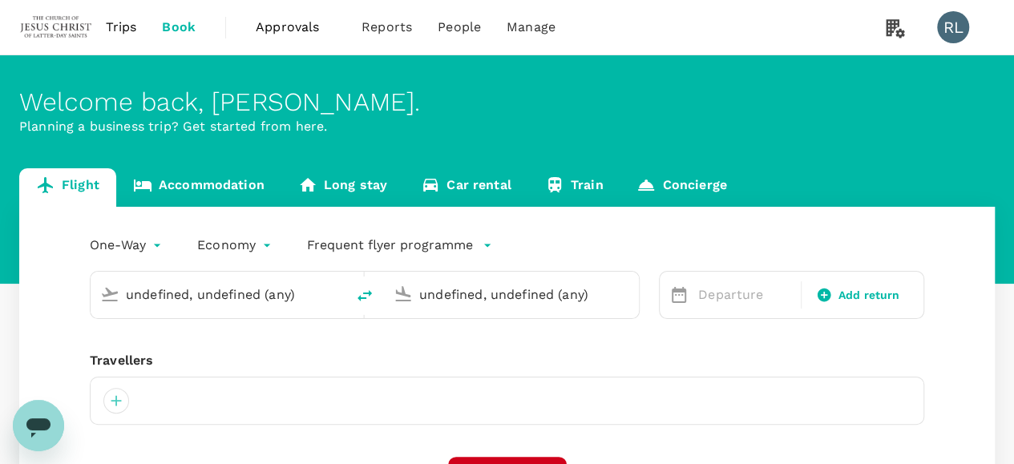
type input "Sibu (SBW)"
type input "Kuching Intl (KCH)"
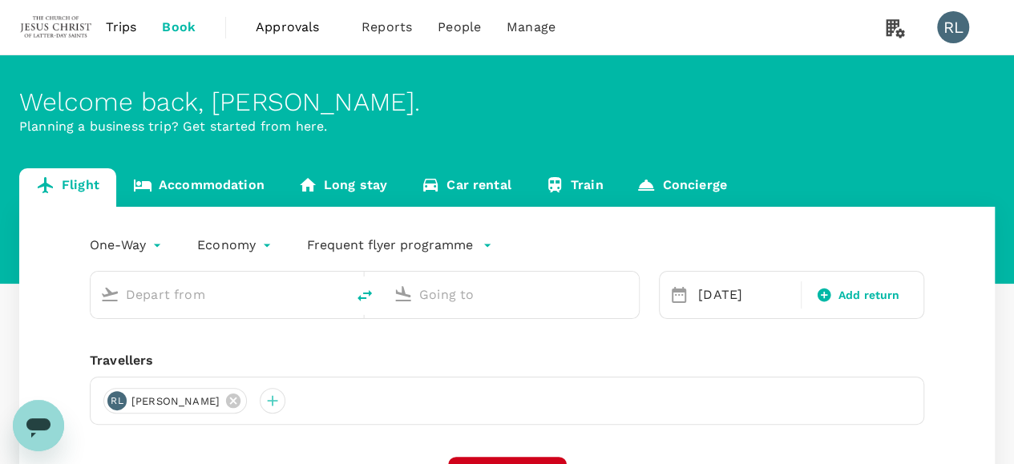
type input "Sibu (SBW)"
type input "Kuching Intl (KCH)"
type input "Sibu (SBW)"
type input "Kuching Intl (KCH)"
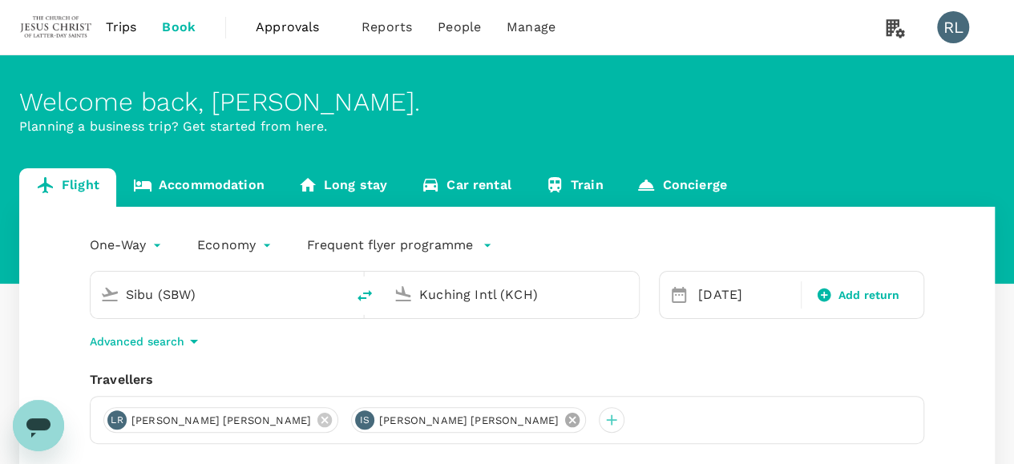
click at [565, 421] on icon at bounding box center [572, 420] width 14 height 14
click at [316, 421] on icon at bounding box center [325, 420] width 18 height 18
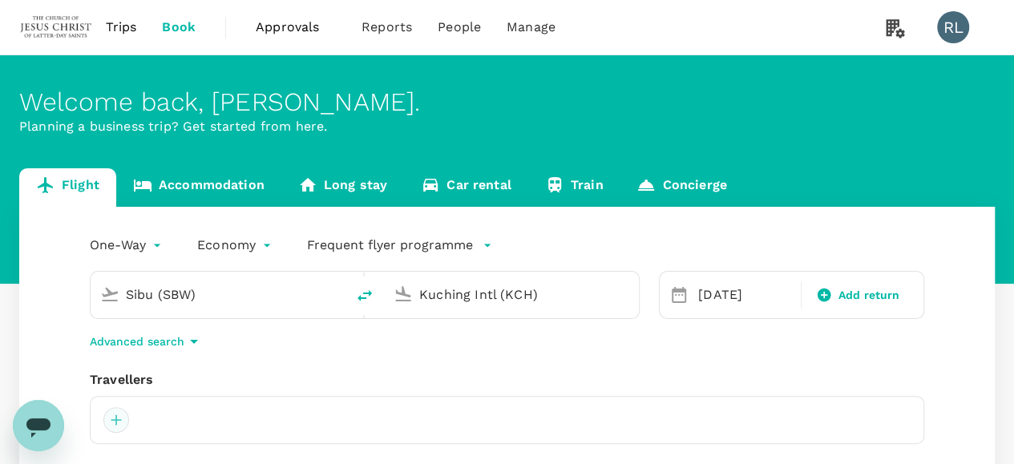
click at [113, 419] on div at bounding box center [116, 420] width 26 height 26
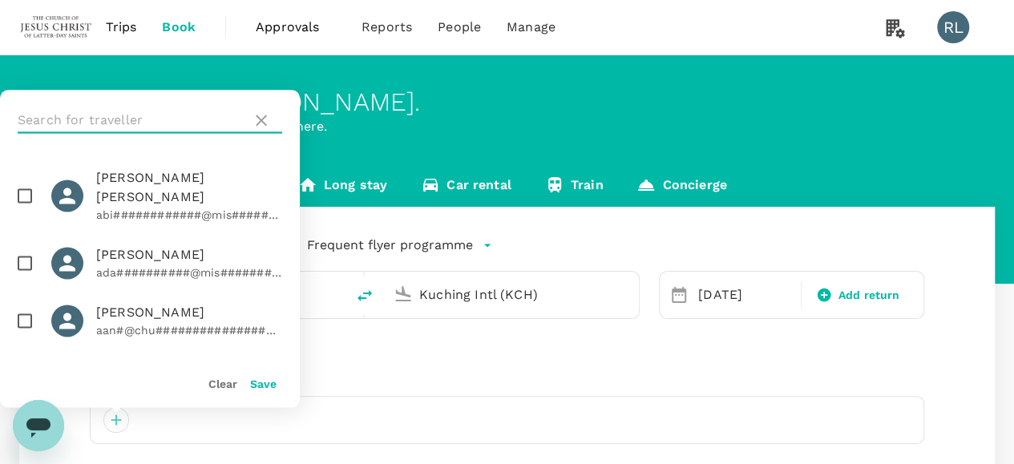
click at [161, 120] on input "text" at bounding box center [132, 120] width 228 height 26
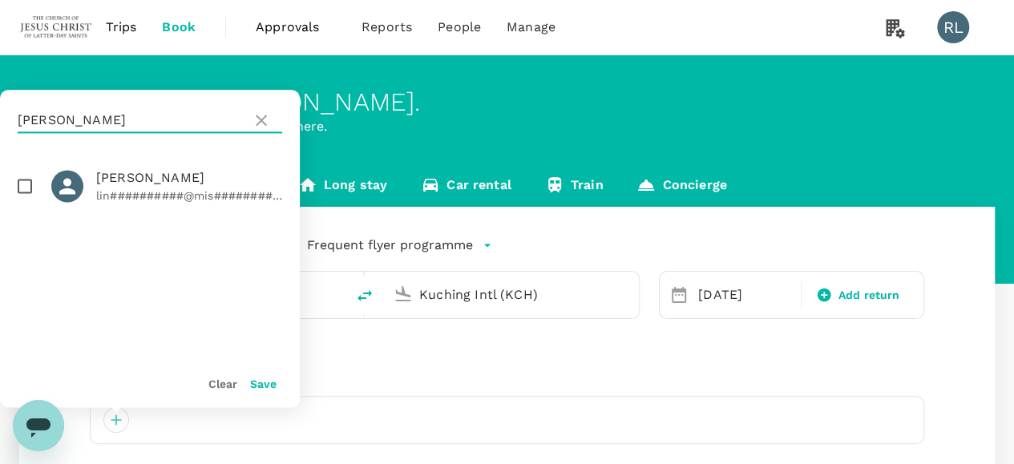
type input "busby"
click at [22, 188] on input "checkbox" at bounding box center [25, 186] width 34 height 34
checkbox input "true"
click at [255, 387] on button "Save" at bounding box center [263, 384] width 26 height 13
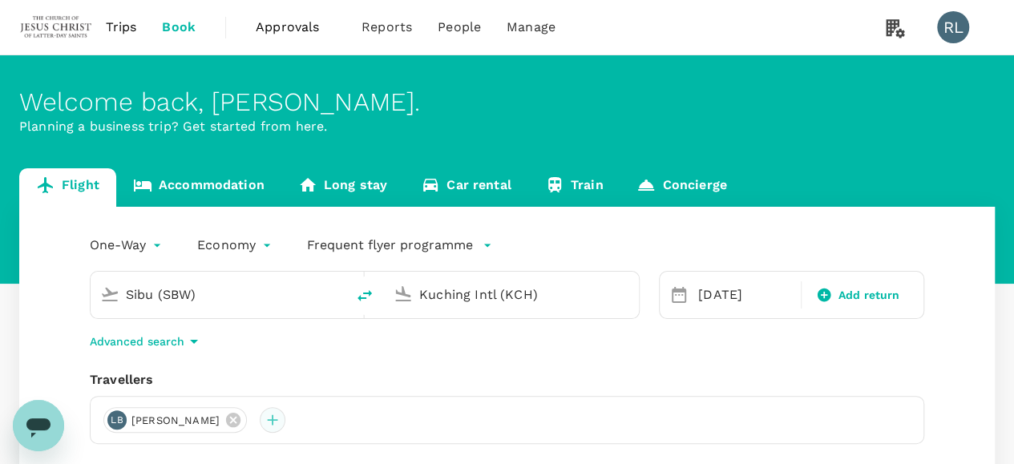
click at [285, 418] on div at bounding box center [273, 420] width 26 height 26
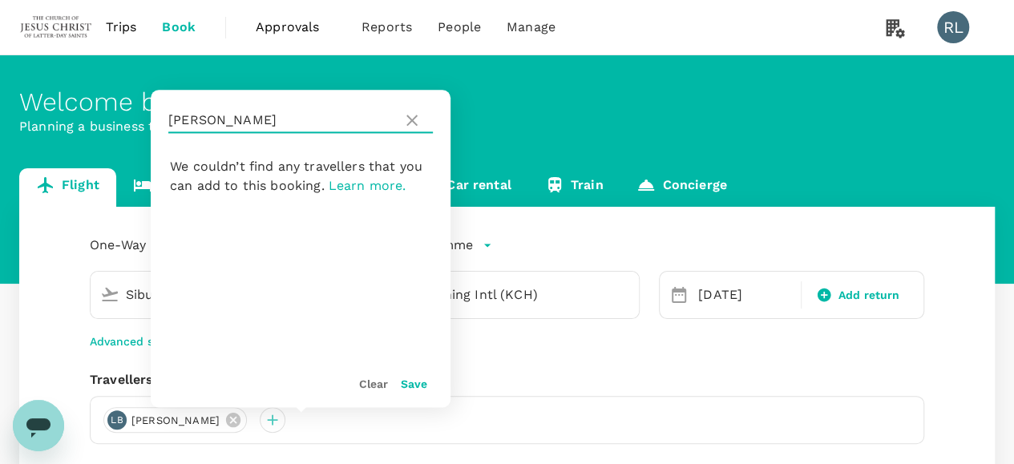
drag, startPoint x: 216, startPoint y: 119, endPoint x: 165, endPoint y: 120, distance: 51.3
click at [165, 120] on div "busby" at bounding box center [301, 120] width 300 height 61
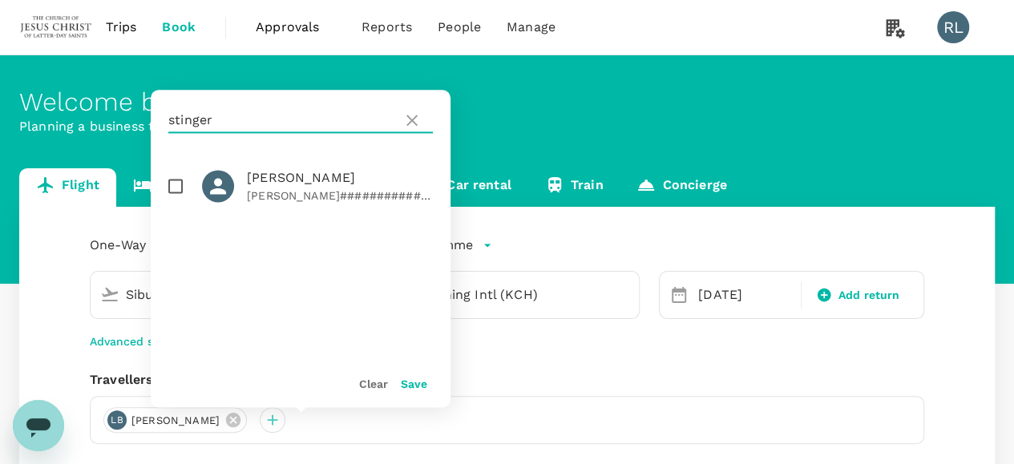
type input "stinger"
click at [180, 187] on input "checkbox" at bounding box center [176, 186] width 34 height 34
checkbox input "true"
click at [407, 387] on button "Save" at bounding box center [414, 384] width 26 height 13
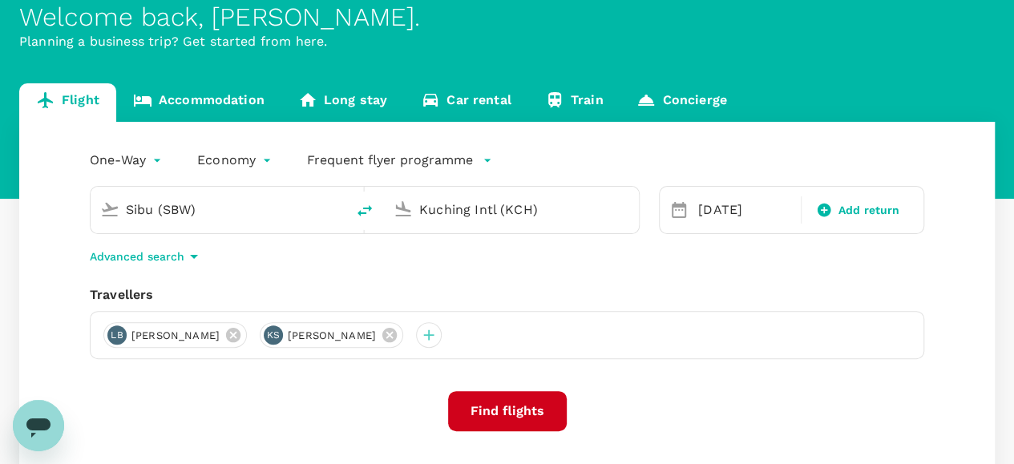
scroll to position [160, 0]
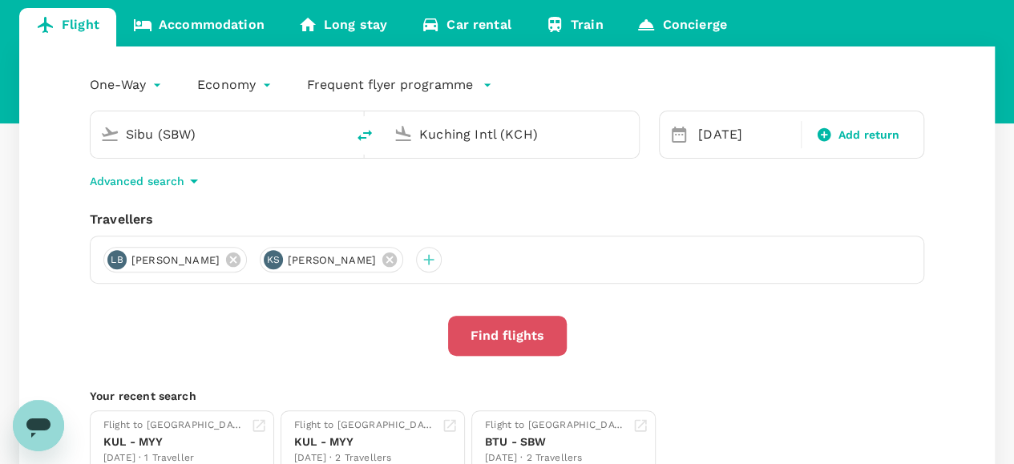
click at [516, 336] on button "Find flights" at bounding box center [507, 336] width 119 height 40
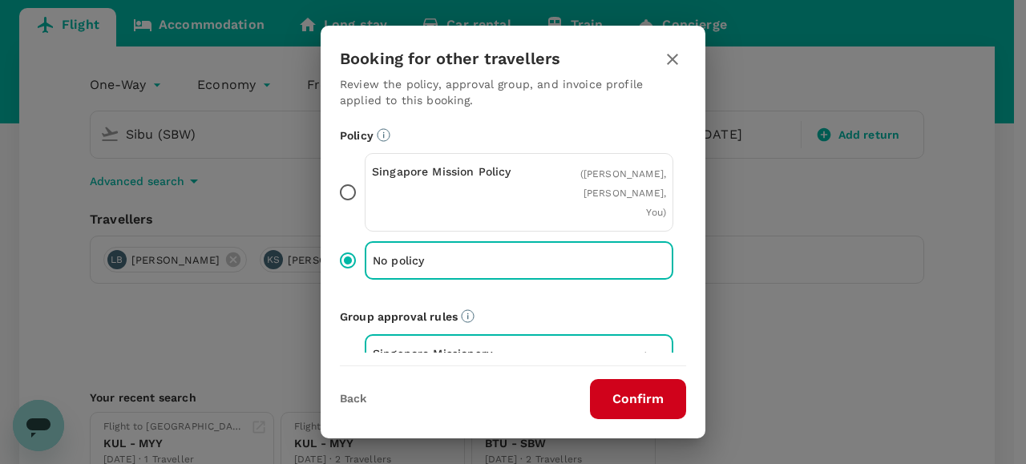
click at [620, 400] on button "Confirm" at bounding box center [638, 399] width 96 height 40
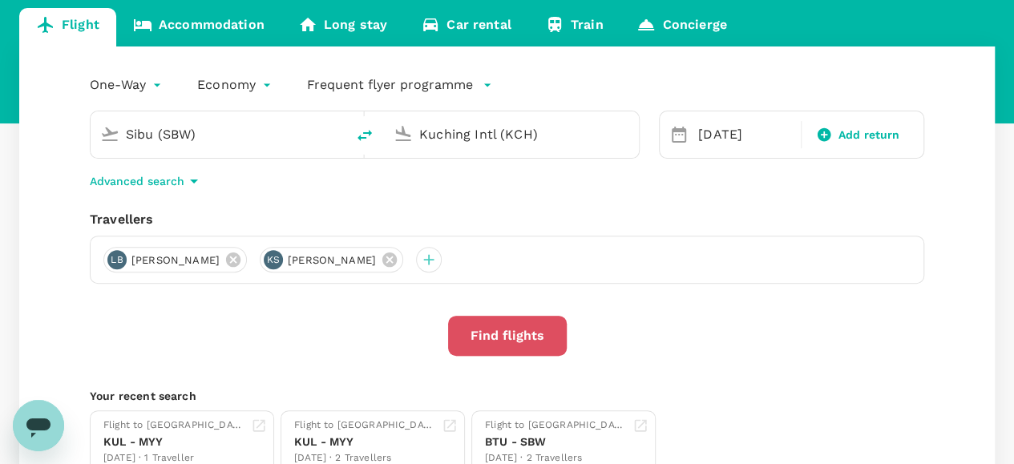
click at [513, 333] on button "Find flights" at bounding box center [507, 336] width 119 height 40
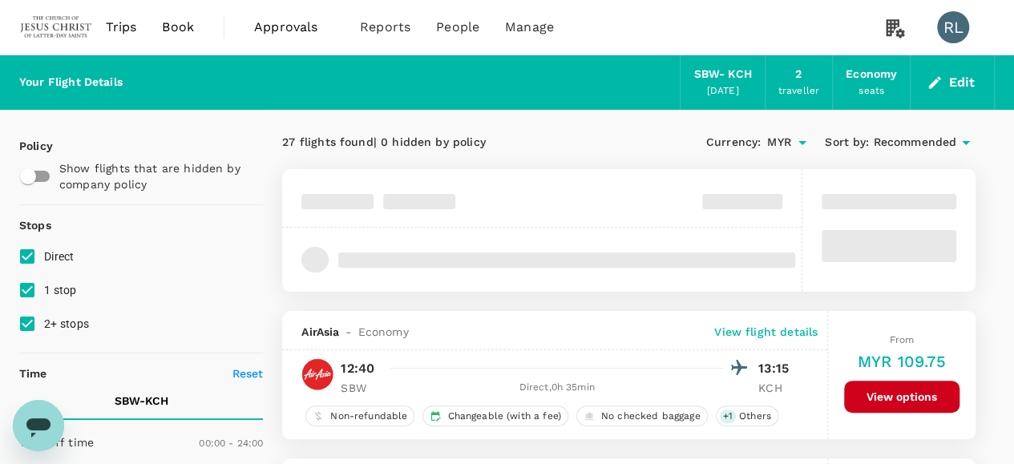
checkbox input "false"
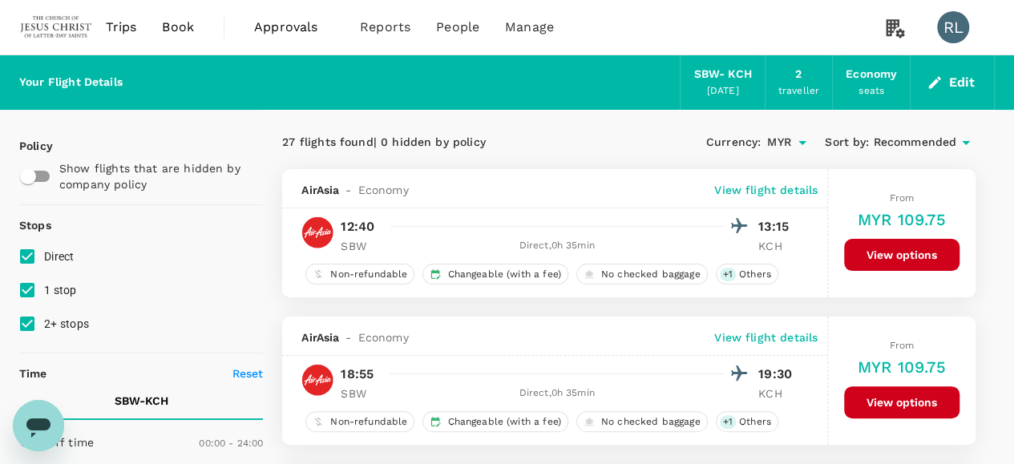
click at [899, 140] on span "Recommended" at bounding box center [914, 143] width 83 height 18
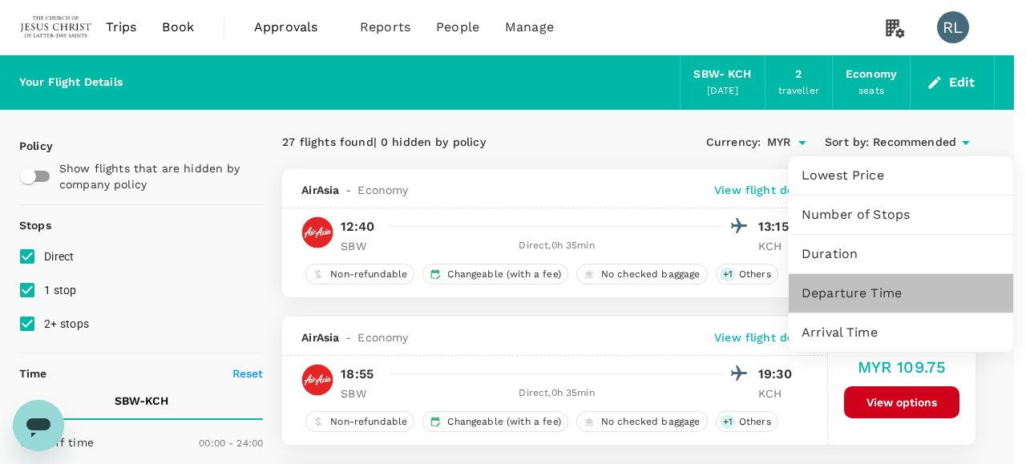
click at [863, 294] on span "Departure Time" at bounding box center [901, 293] width 199 height 19
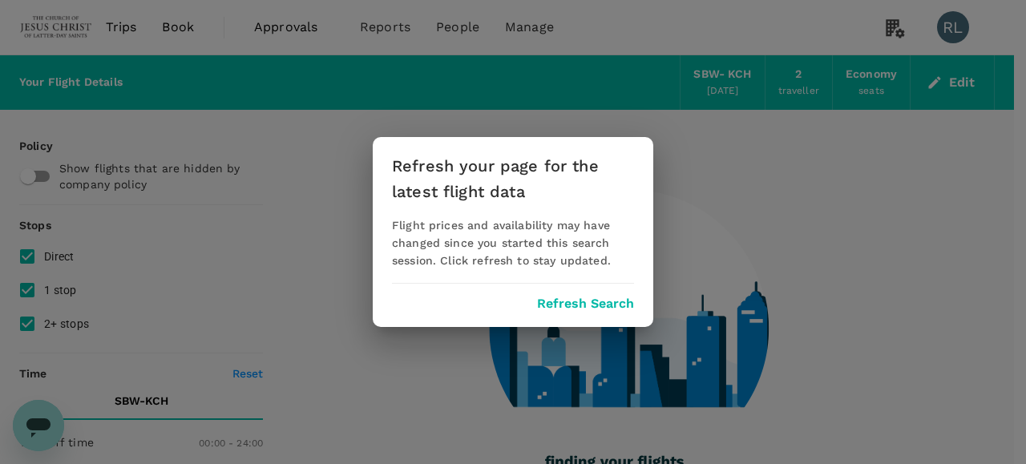
click at [587, 303] on button "Refresh Search" at bounding box center [585, 304] width 97 height 14
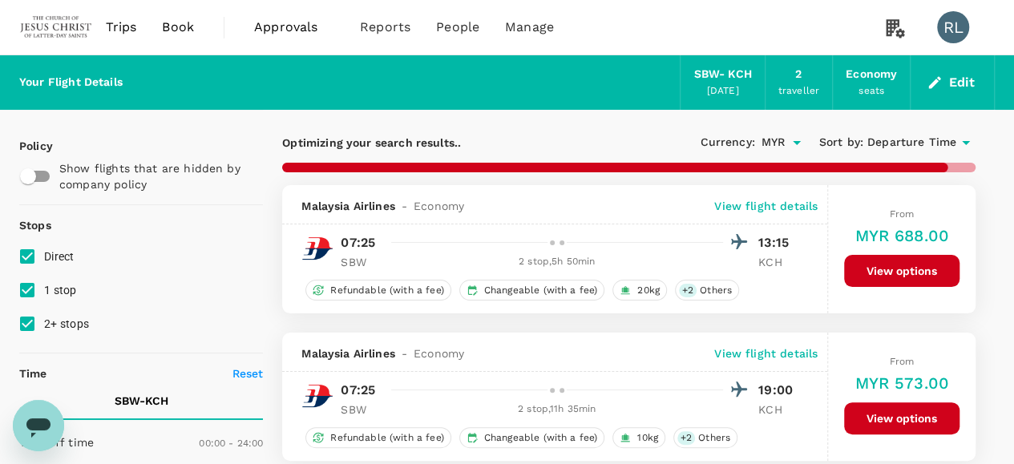
checkbox input "false"
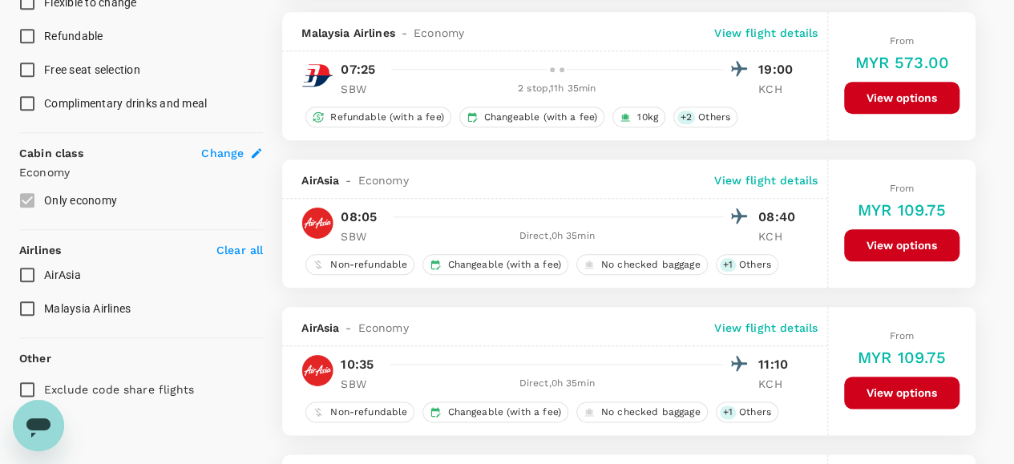
scroll to position [962, 0]
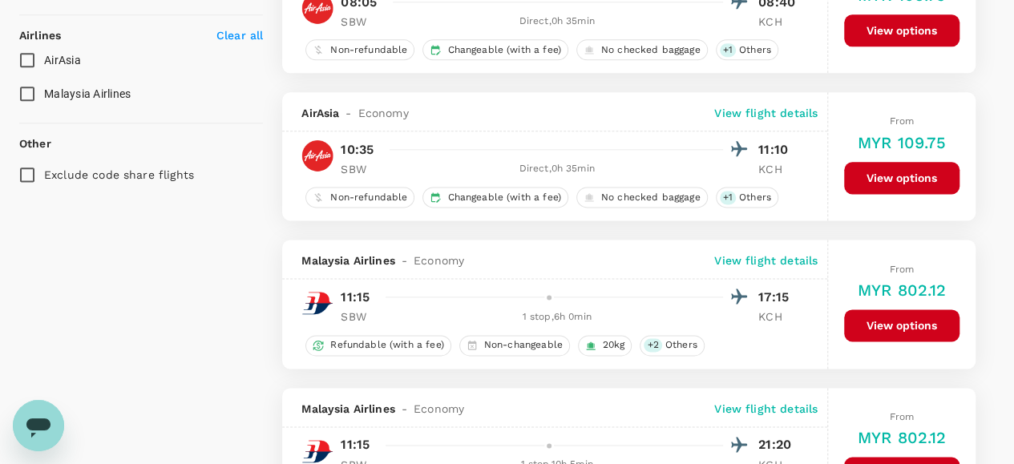
click at [869, 172] on button "View options" at bounding box center [901, 178] width 115 height 32
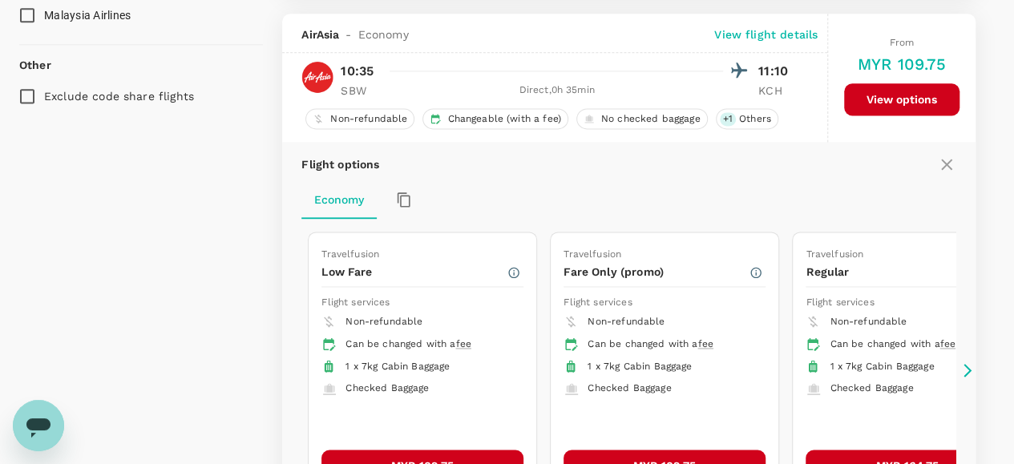
scroll to position [1050, 0]
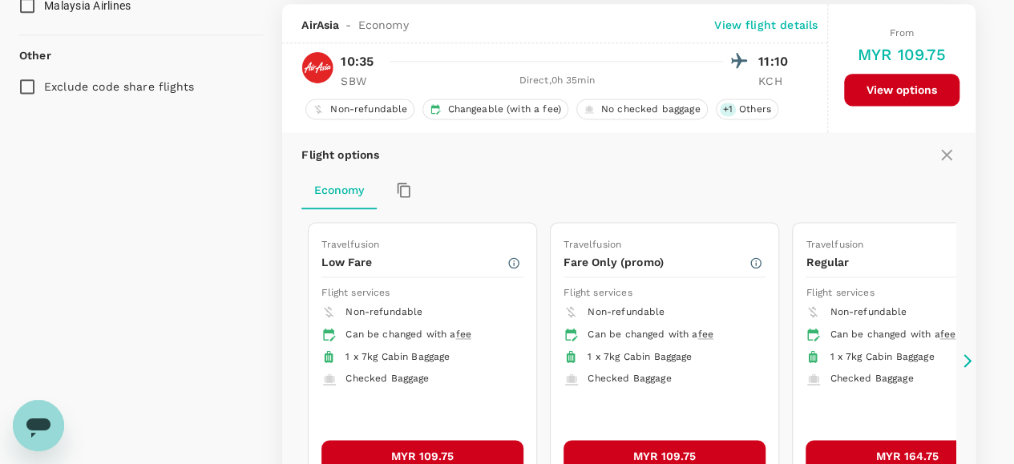
click at [417, 442] on button "MYR 109.75" at bounding box center [422, 456] width 202 height 32
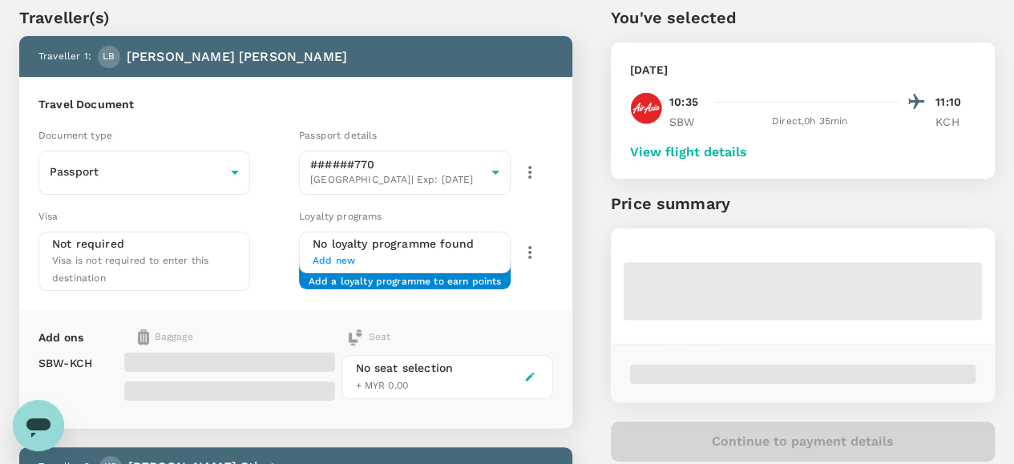
scroll to position [80, 0]
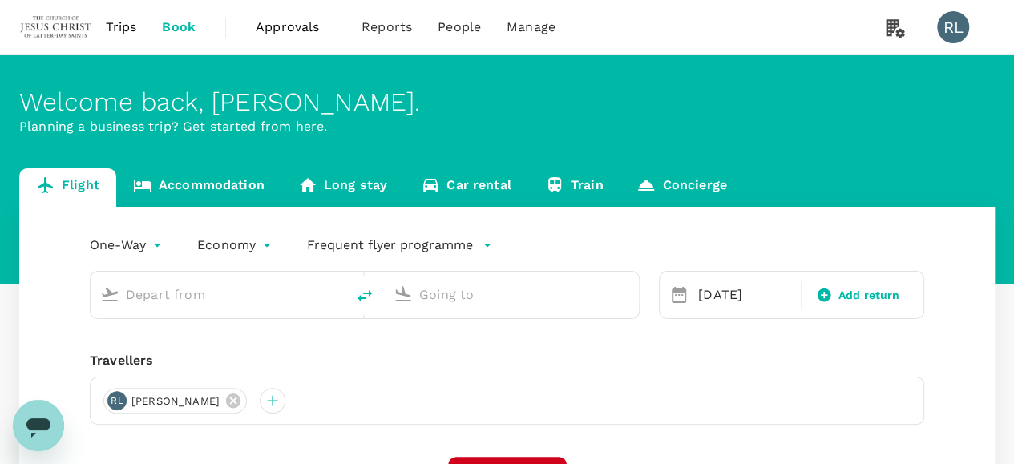
type input "Sibu (SBW)"
type input "Kuching Intl (KCH)"
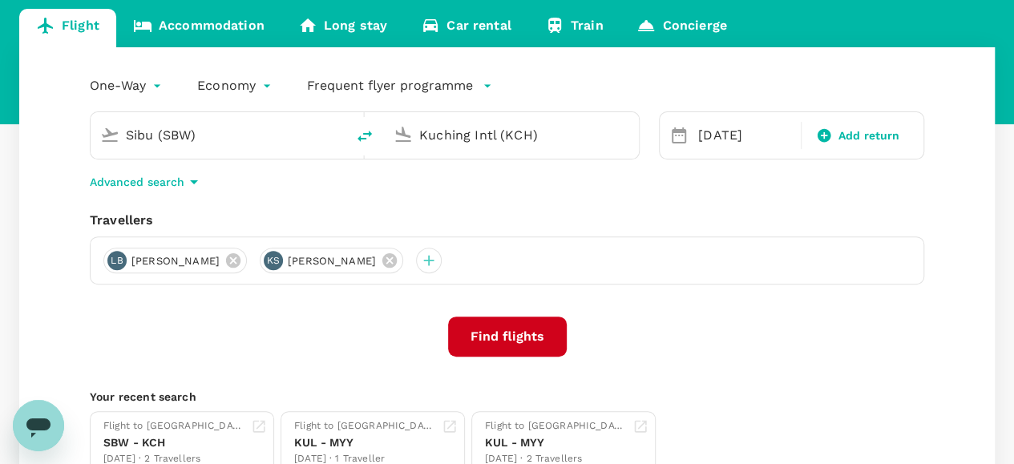
scroll to position [160, 0]
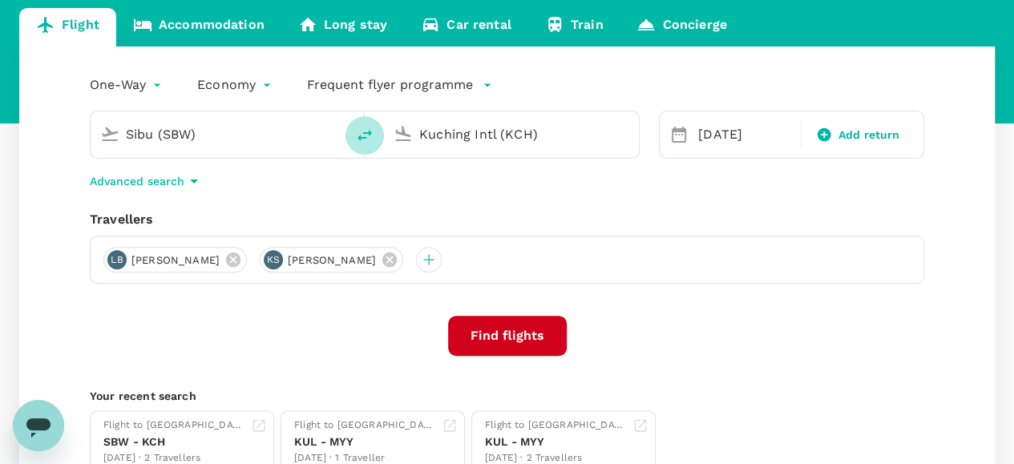
click at [360, 136] on icon "delete" at bounding box center [364, 135] width 14 height 11
type input "Kuching Intl (KCH)"
click at [535, 134] on input "Sibu (SBW)" at bounding box center [512, 134] width 186 height 25
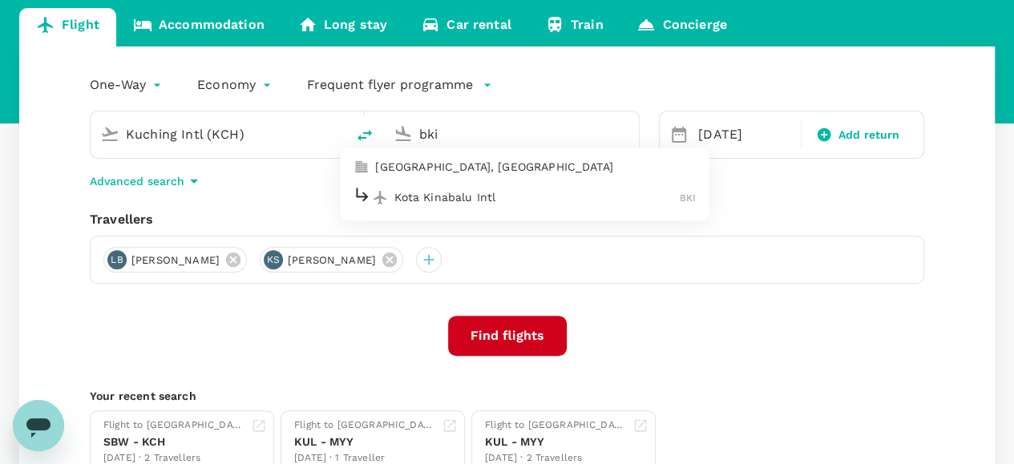
click at [457, 197] on p "Kota Kinabalu Intl" at bounding box center [536, 197] width 285 height 16
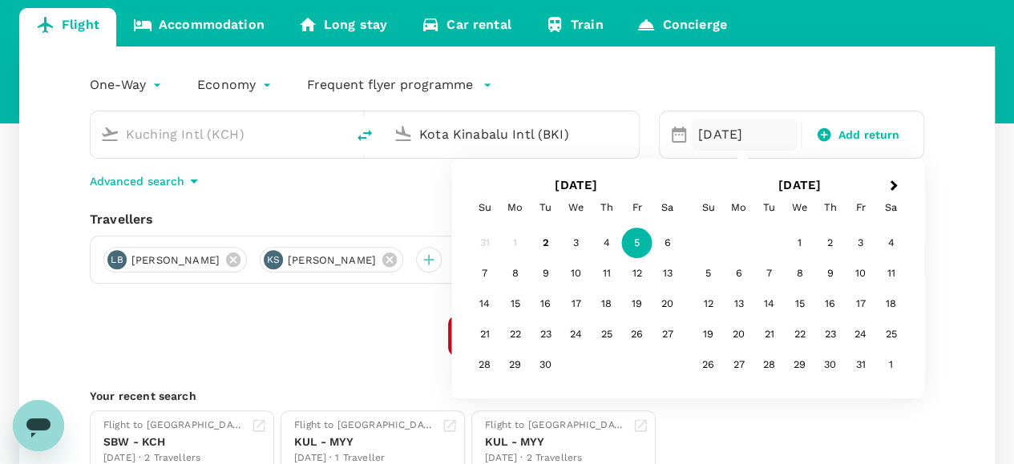
type input "Kota Kinabalu Intl (BKI)"
click at [945, 222] on div "One-Way oneway Economy economy Frequent flyer programme Kuching Intl (KCH) [GEO…" at bounding box center [507, 272] width 976 height 453
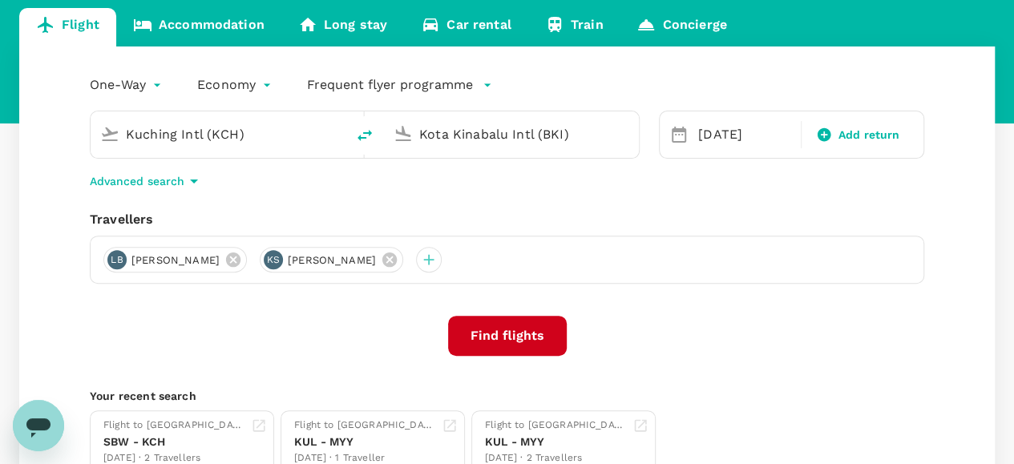
click at [510, 336] on button "Find flights" at bounding box center [507, 336] width 119 height 40
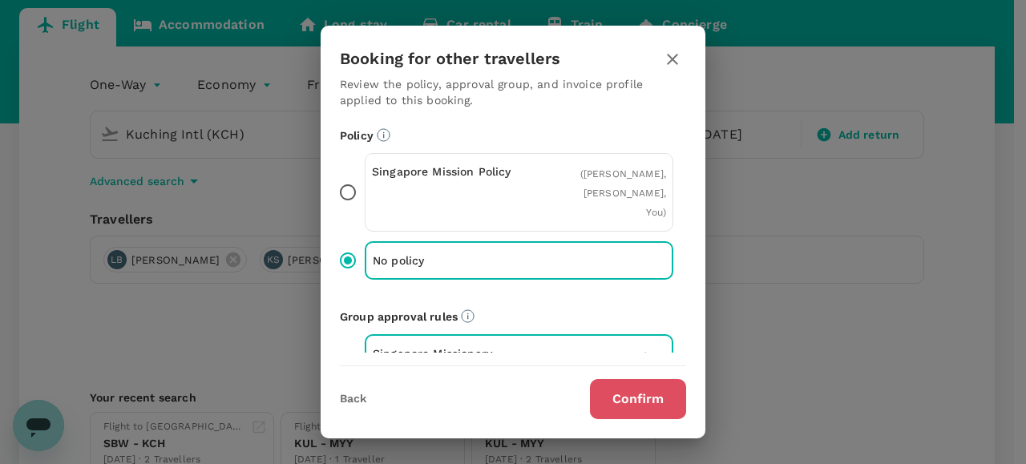
click at [627, 398] on button "Confirm" at bounding box center [638, 399] width 96 height 40
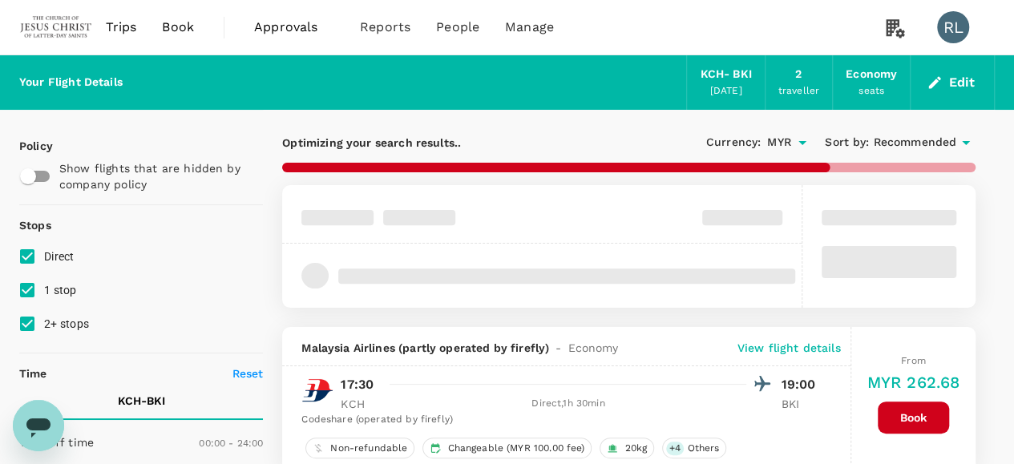
click at [905, 139] on span "Recommended" at bounding box center [914, 143] width 83 height 18
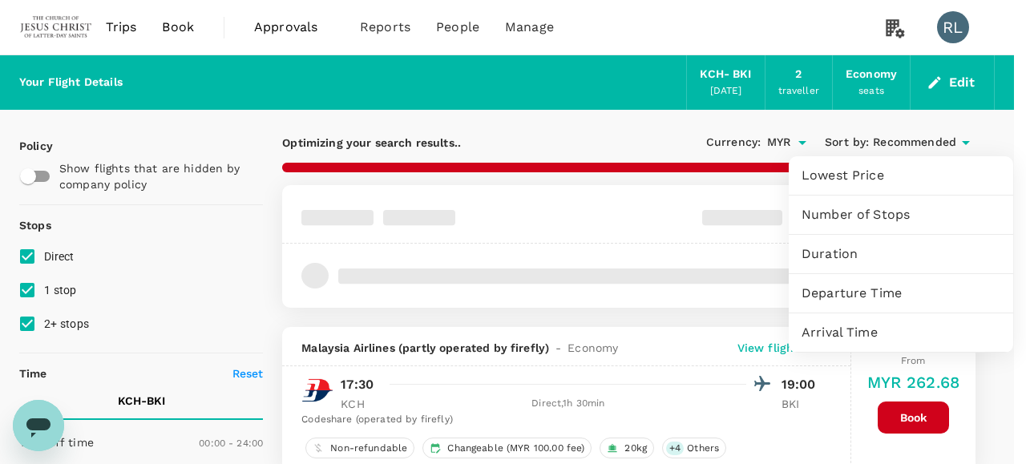
click at [873, 294] on span "Departure Time" at bounding box center [901, 293] width 199 height 19
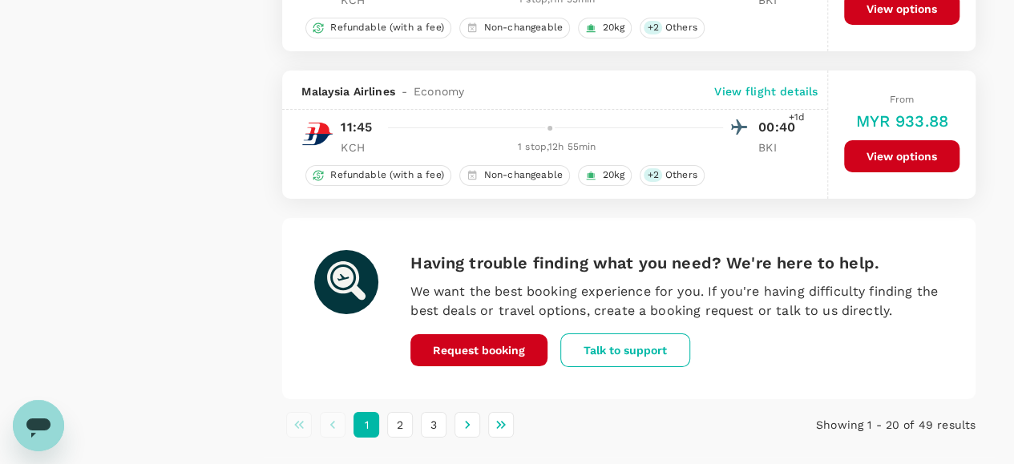
scroll to position [2966, 0]
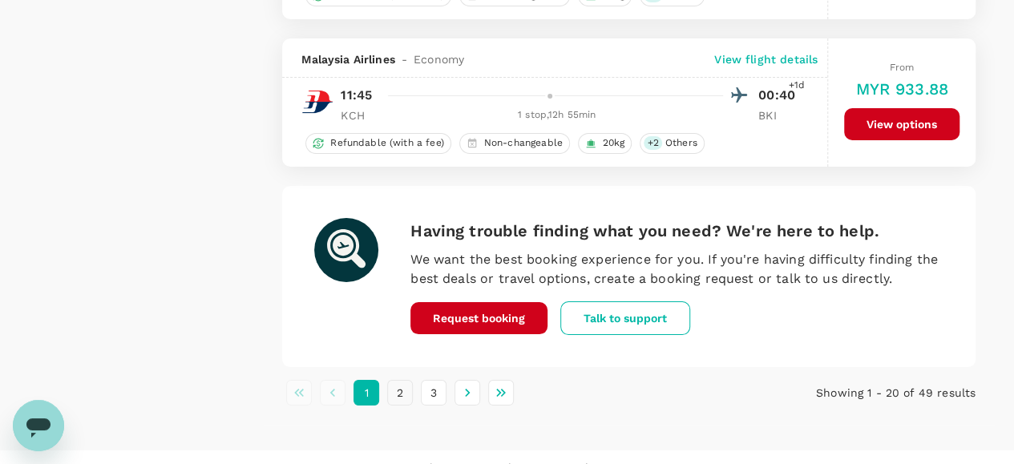
click at [402, 380] on button "2" at bounding box center [400, 393] width 26 height 26
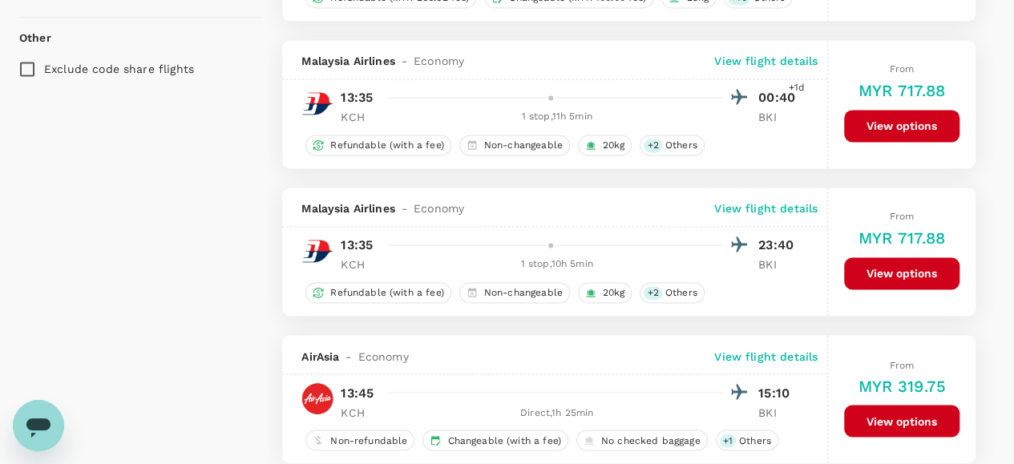
scroll to position [1363, 0]
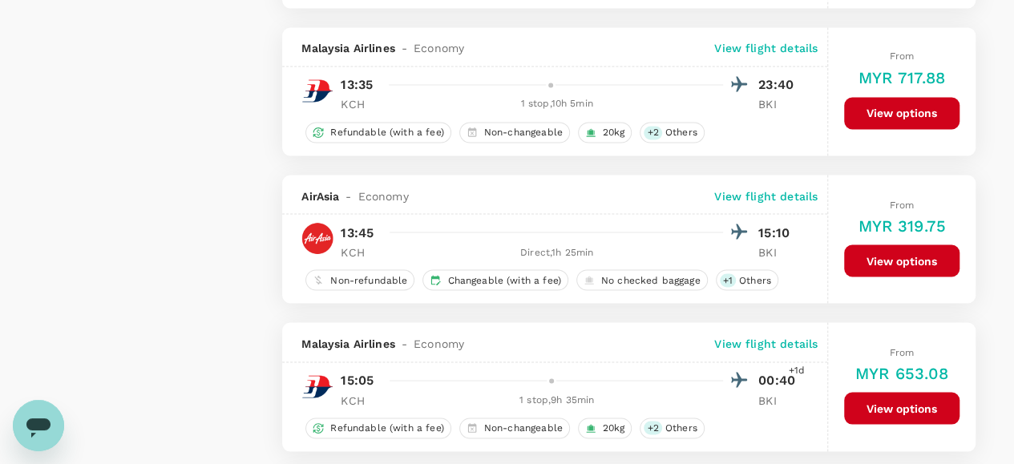
click at [906, 251] on button "View options" at bounding box center [901, 260] width 115 height 32
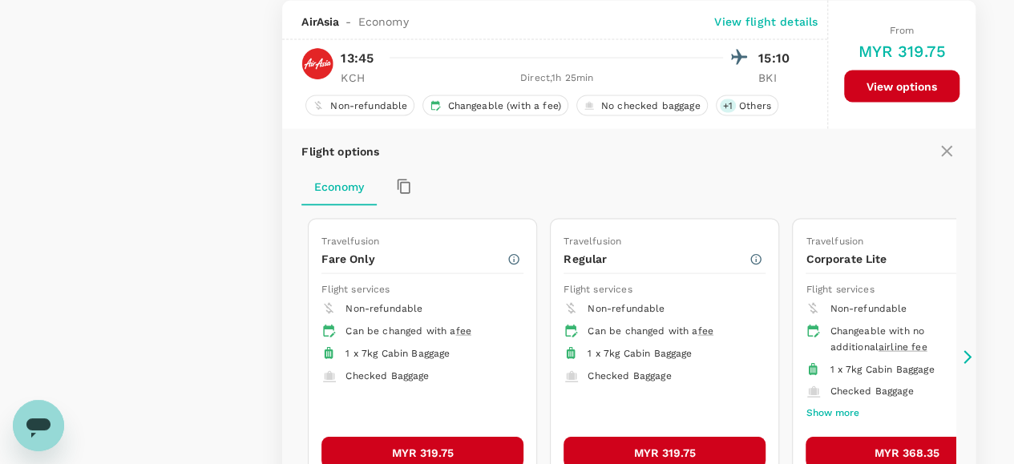
scroll to position [1612, 0]
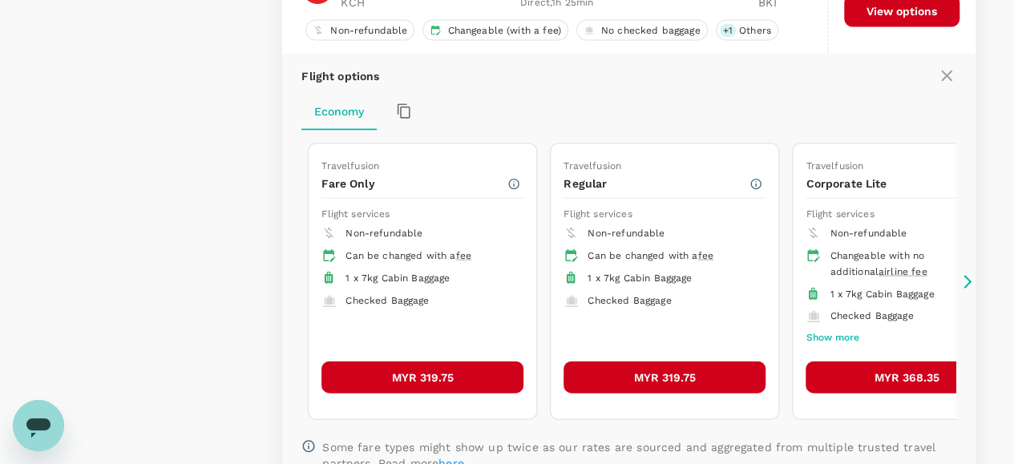
click at [424, 370] on button "MYR 319.75" at bounding box center [422, 378] width 202 height 32
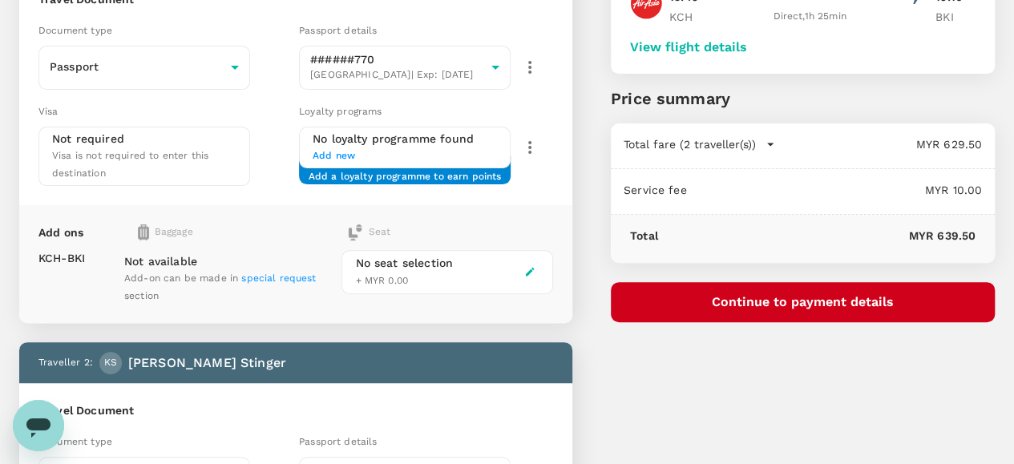
scroll to position [80, 0]
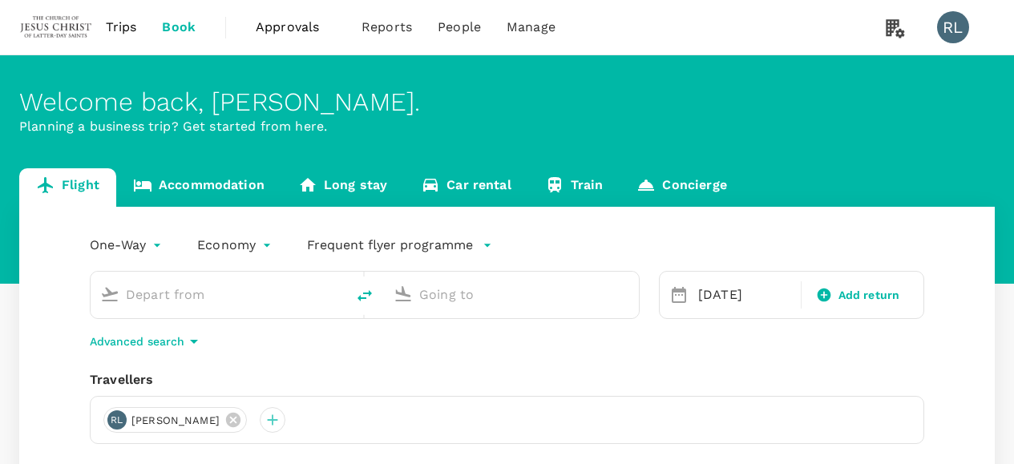
type input "Sibu (SBW)"
type input "Kuching Intl (KCH)"
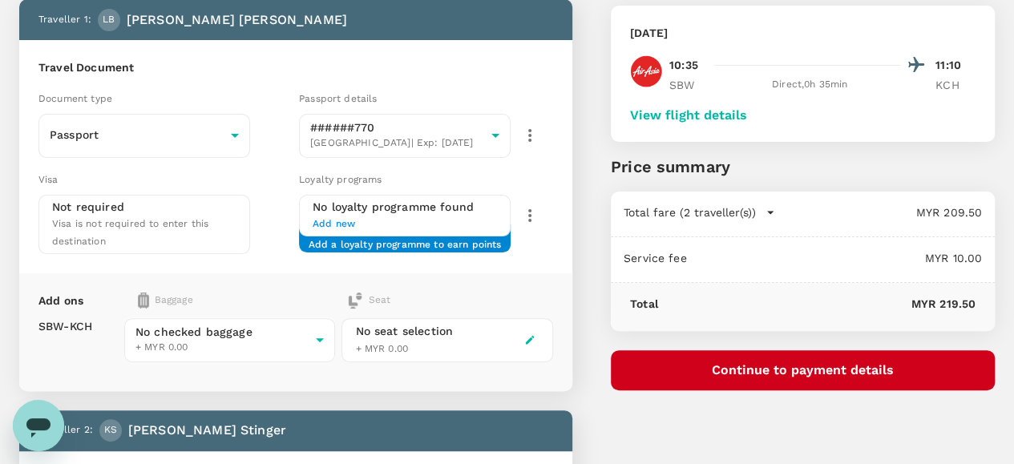
scroll to position [122, 0]
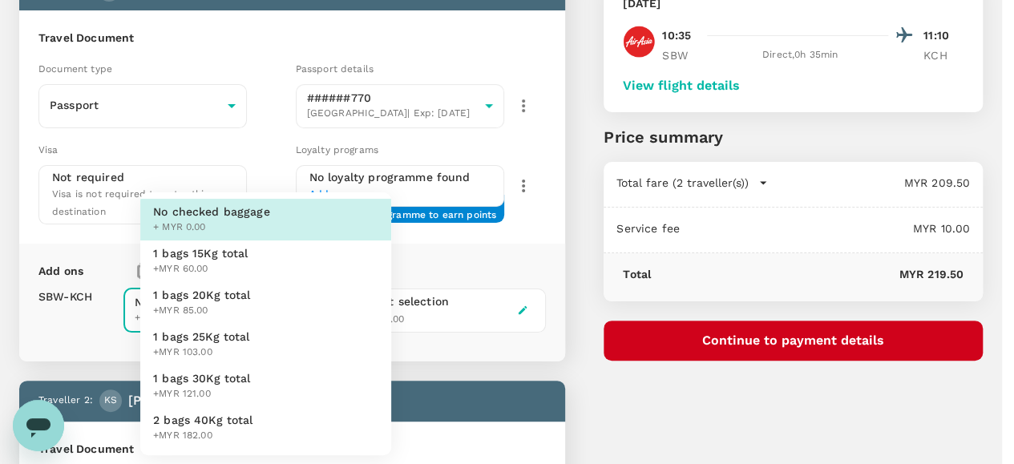
click at [374, 289] on body "Back to flight results Flight review Traveller(s) Traveller 1 : [PERSON_NAME] […" at bounding box center [507, 435] width 1014 height 1115
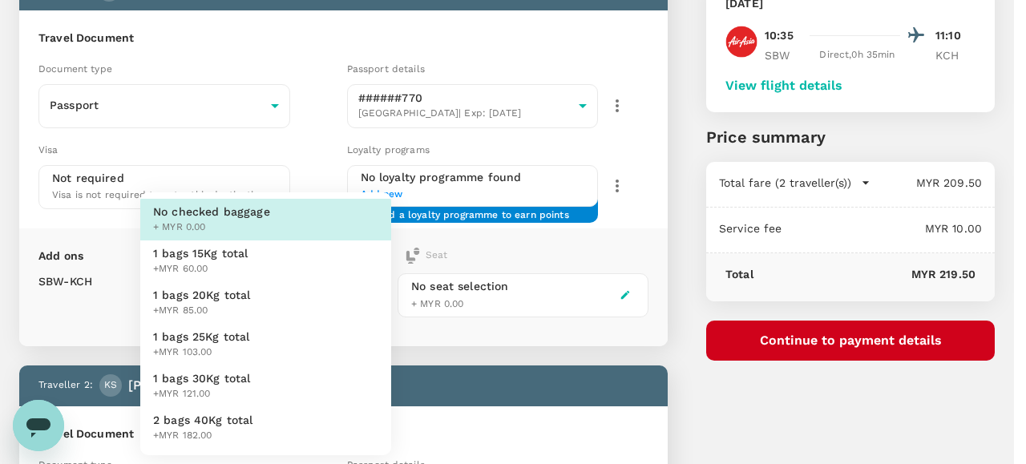
click at [229, 334] on span "1 bags 25Kg total" at bounding box center [201, 337] width 97 height 16
type input "3 - 103"
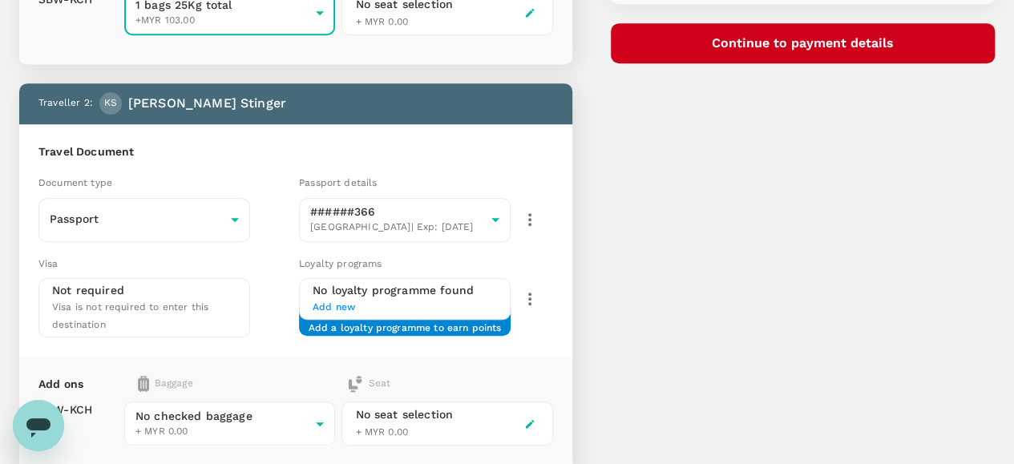
scroll to position [442, 0]
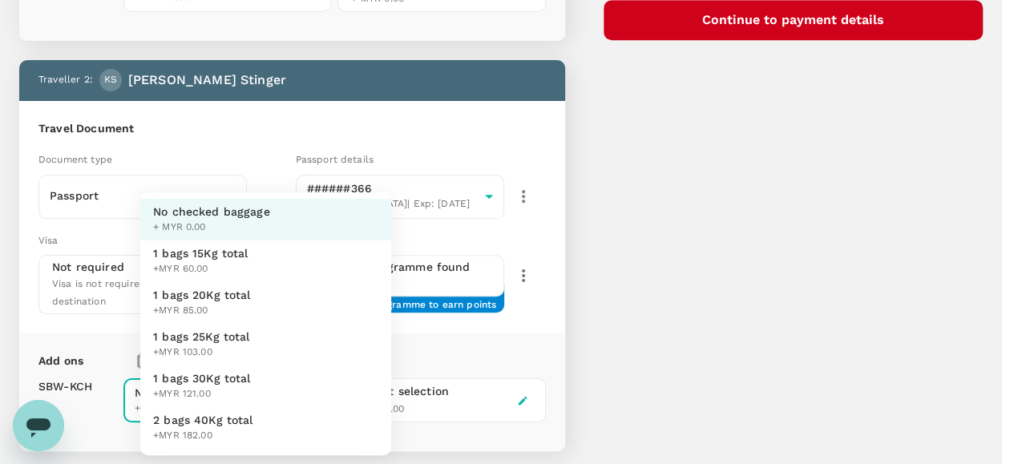
click at [268, 360] on body "Back to flight results Flight review Traveller(s) Traveller 1 : [PERSON_NAME] […" at bounding box center [507, 115] width 1014 height 1115
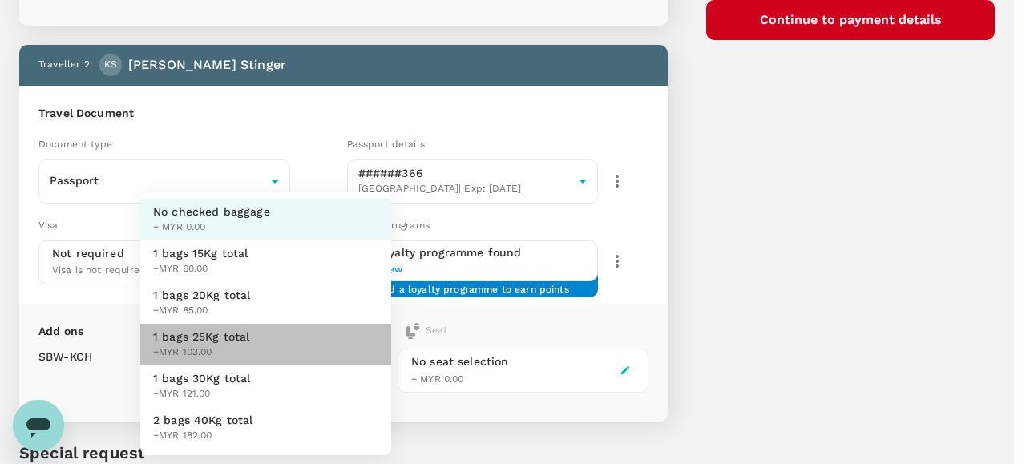
click at [234, 338] on span "1 bags 25Kg total" at bounding box center [201, 337] width 97 height 16
type input "3 - 103"
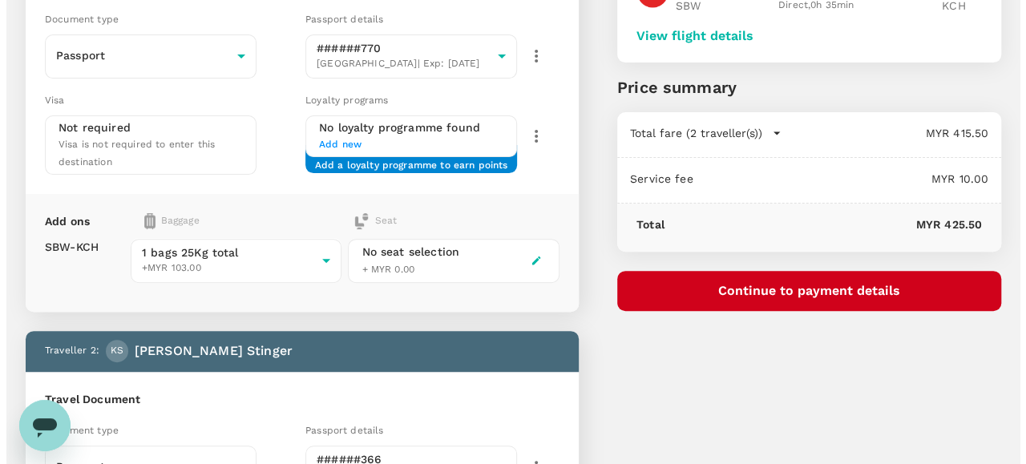
scroll to position [80, 0]
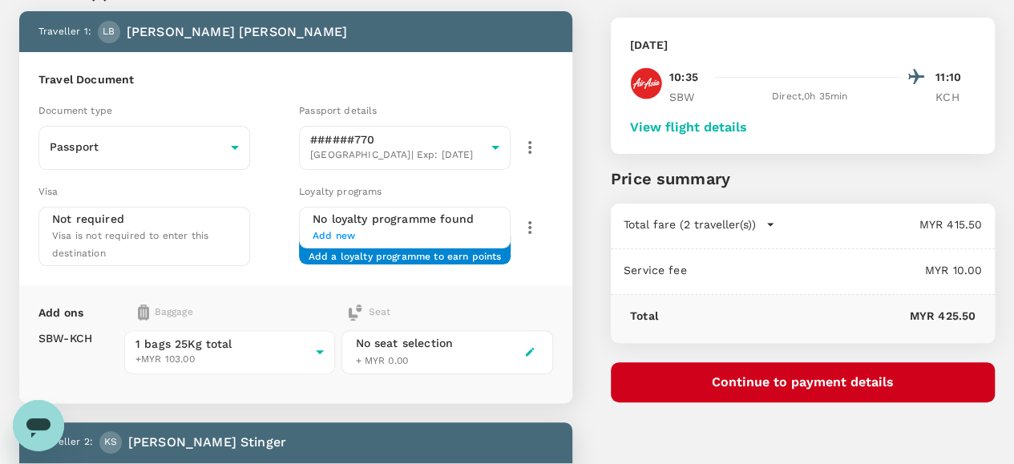
click at [801, 379] on button "Continue to payment details" at bounding box center [803, 382] width 384 height 40
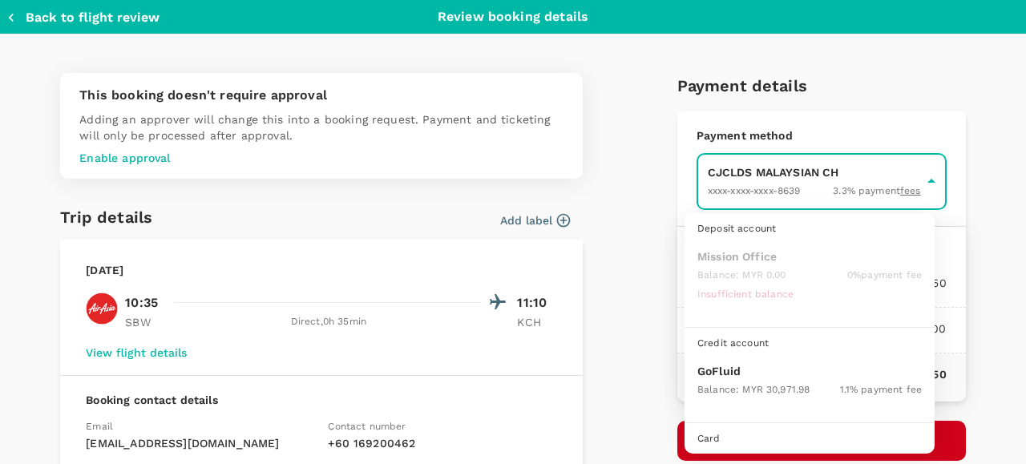
click at [743, 188] on body "Back to flight results Flight review Traveller(s) Traveller 1 : [PERSON_NAME] […" at bounding box center [513, 462] width 1026 height 1085
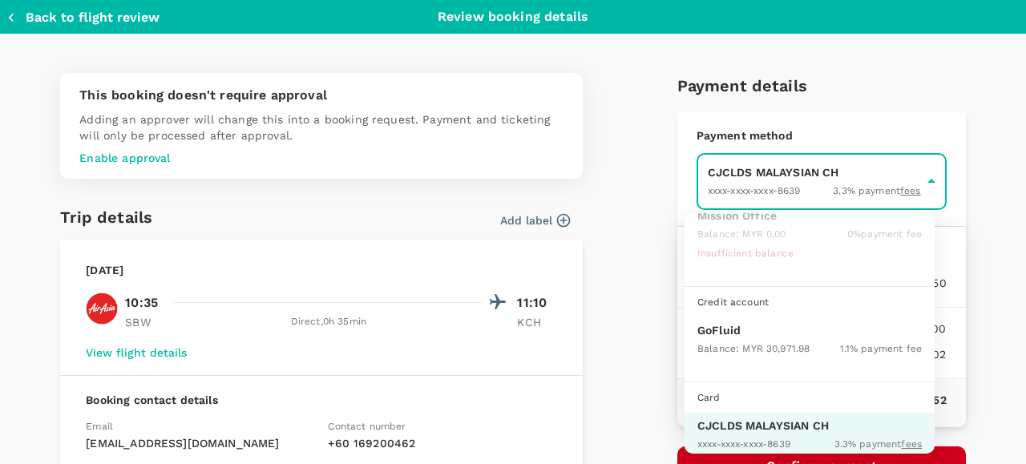
click at [746, 329] on p "GoFluid" at bounding box center [809, 330] width 224 height 16
type input "9b357727-6904-47bd-a44e-9a56bf7dfc7a"
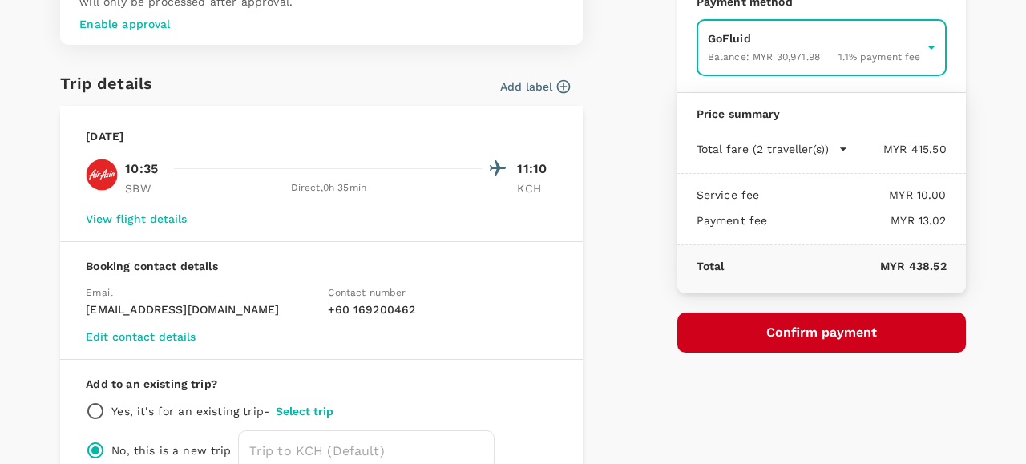
scroll to position [160, 0]
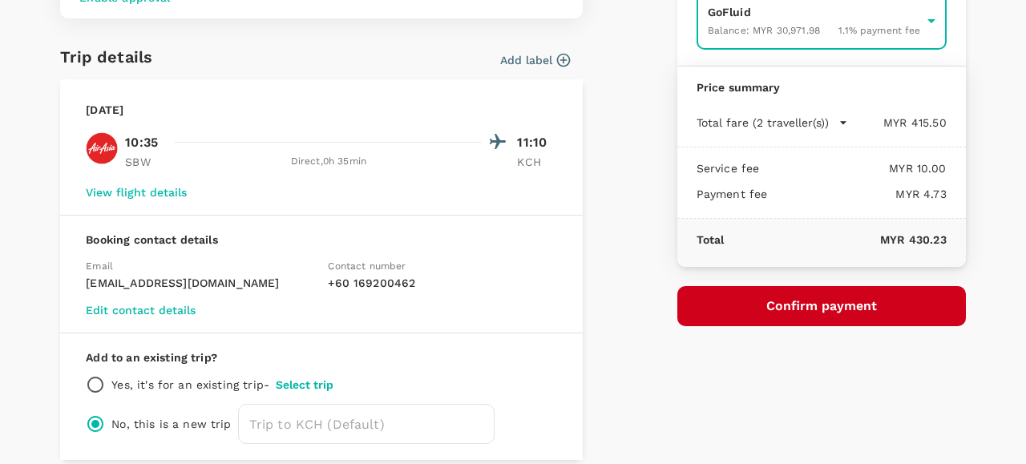
click at [770, 306] on button "Confirm payment" at bounding box center [821, 306] width 289 height 40
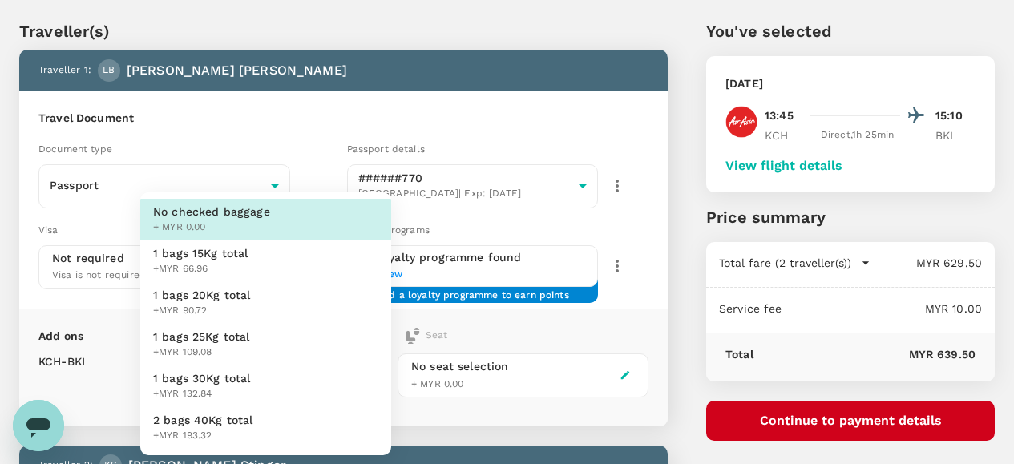
click at [226, 339] on span "1 bags 25Kg total" at bounding box center [201, 337] width 97 height 16
type input "3 - 109.08"
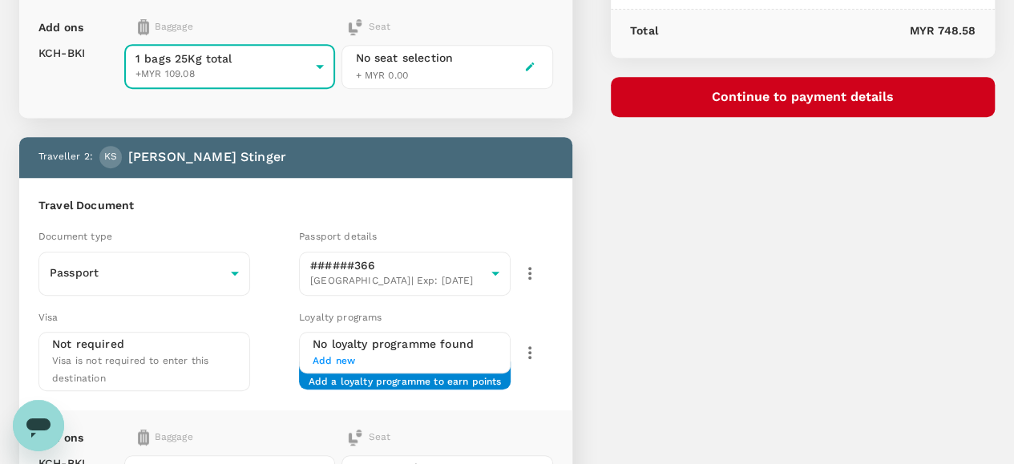
scroll to position [442, 0]
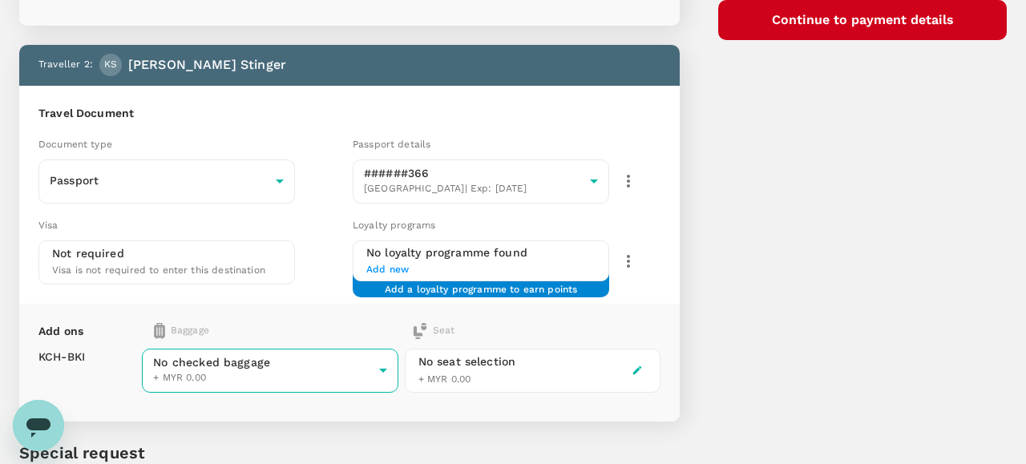
click at [264, 359] on body "Back to flight results Flight review Traveller(s) Traveller 1 : [PERSON_NAME] […" at bounding box center [513, 92] width 1026 height 1069
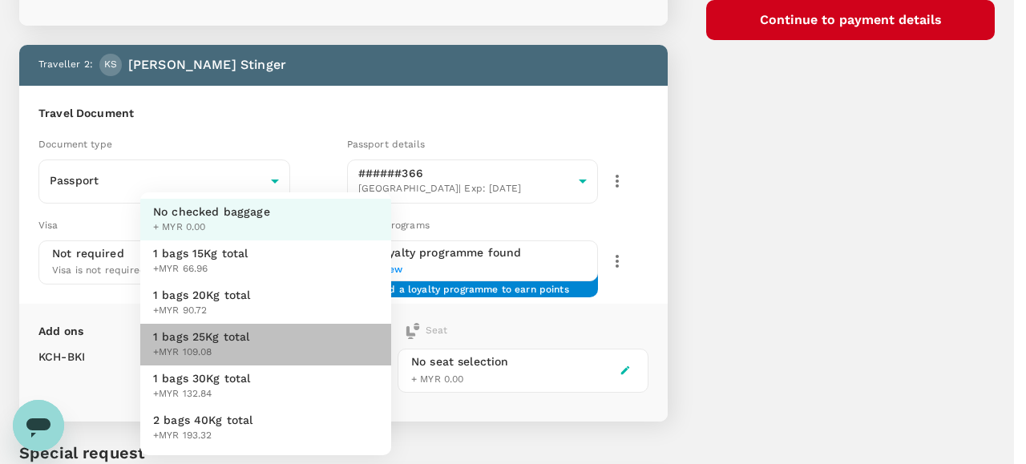
drag, startPoint x: 228, startPoint y: 340, endPoint x: 252, endPoint y: 336, distance: 24.4
click at [228, 337] on span "1 bags 25Kg total" at bounding box center [201, 337] width 97 height 16
type input "3 - 109.08"
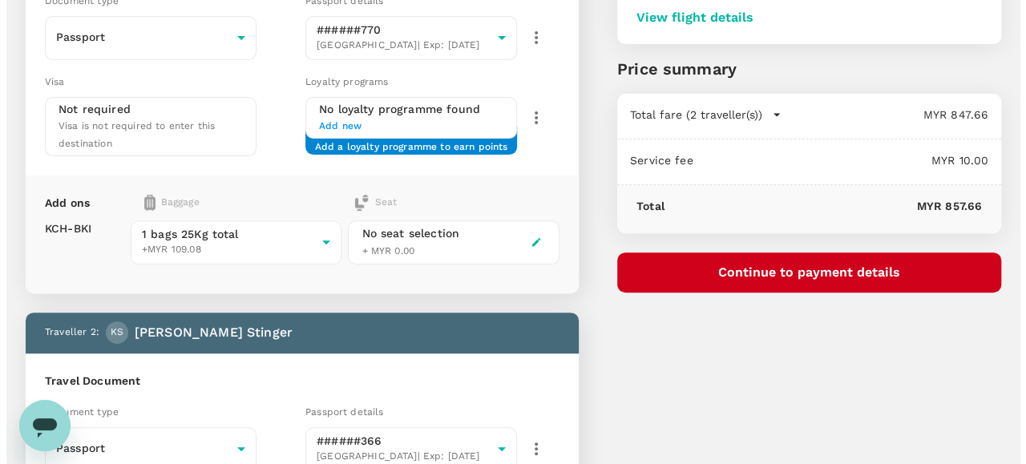
scroll to position [198, 0]
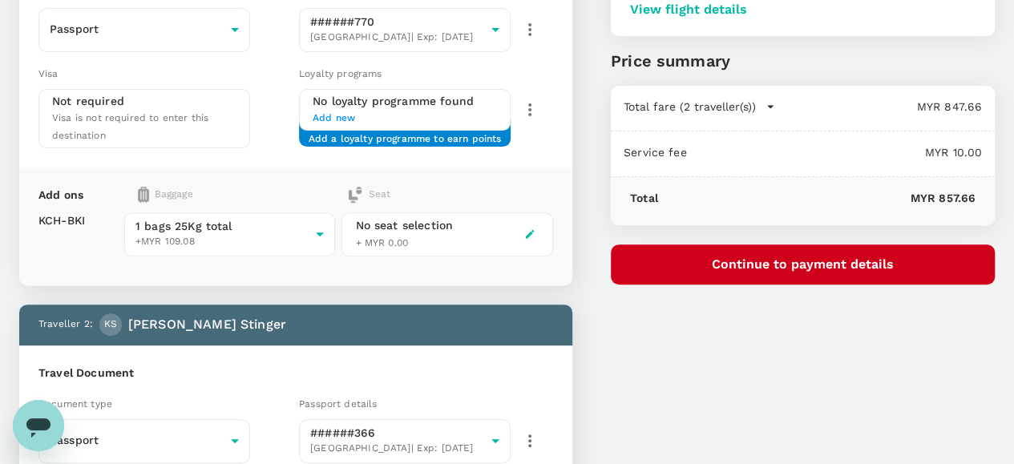
click at [834, 261] on button "Continue to payment details" at bounding box center [803, 264] width 384 height 40
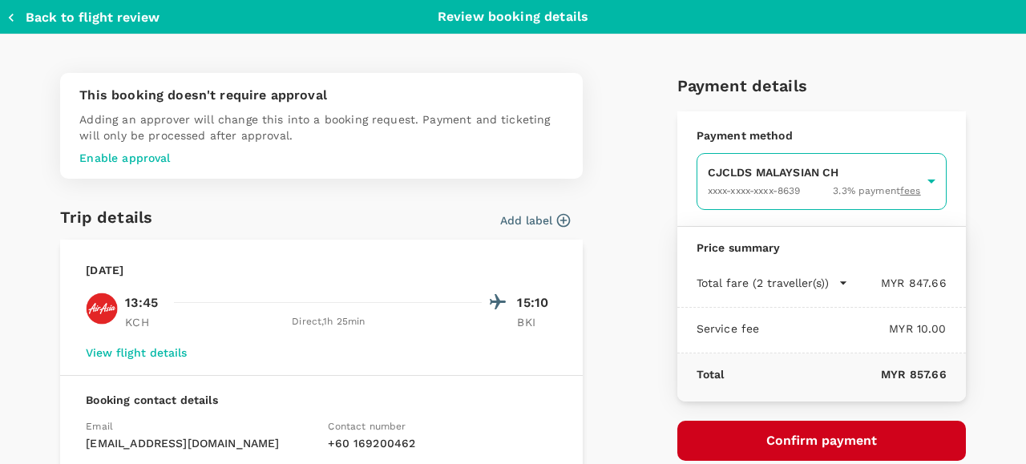
click at [747, 187] on body "Back to flight results Flight review Traveller(s) Traveller 1 : [PERSON_NAME] […" at bounding box center [513, 344] width 1026 height 1085
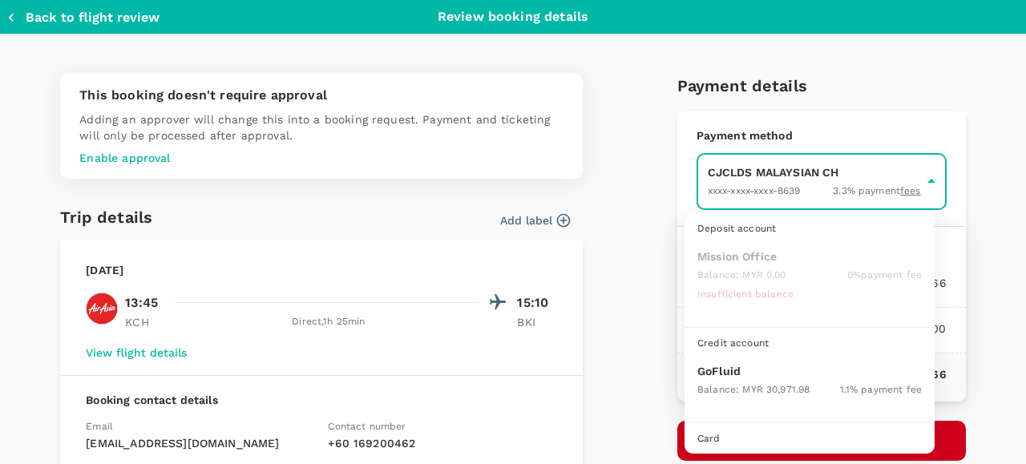
scroll to position [41, 0]
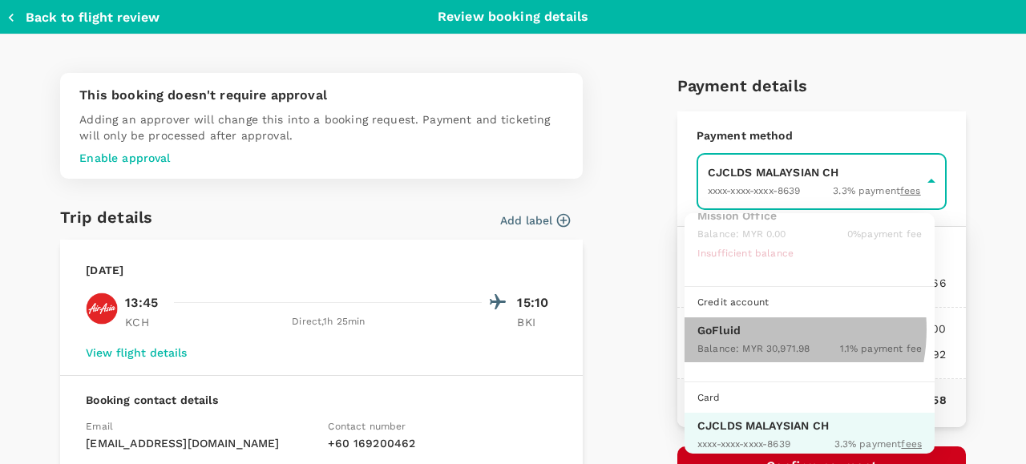
click at [745, 327] on p "GoFluid" at bounding box center [809, 330] width 224 height 16
type input "9b357727-6904-47bd-a44e-9a56bf7dfc7a"
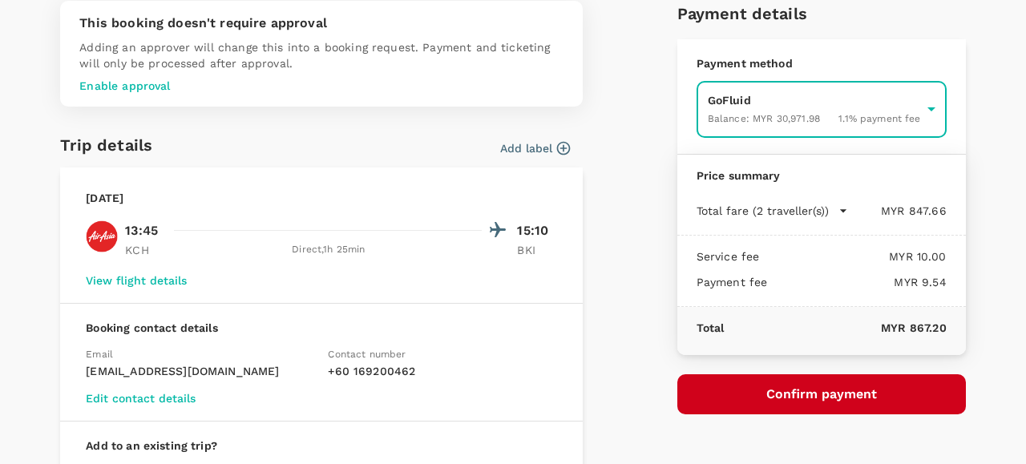
scroll to position [160, 0]
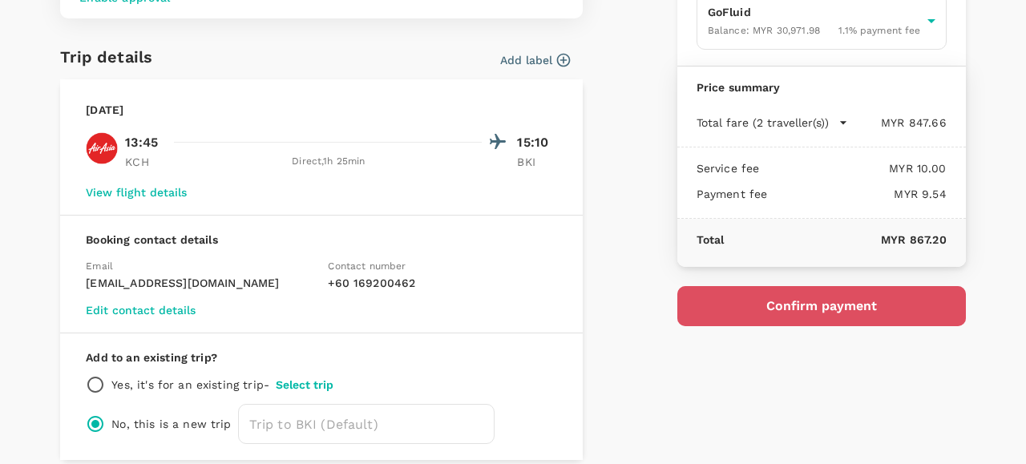
click at [758, 304] on button "Confirm payment" at bounding box center [821, 306] width 289 height 40
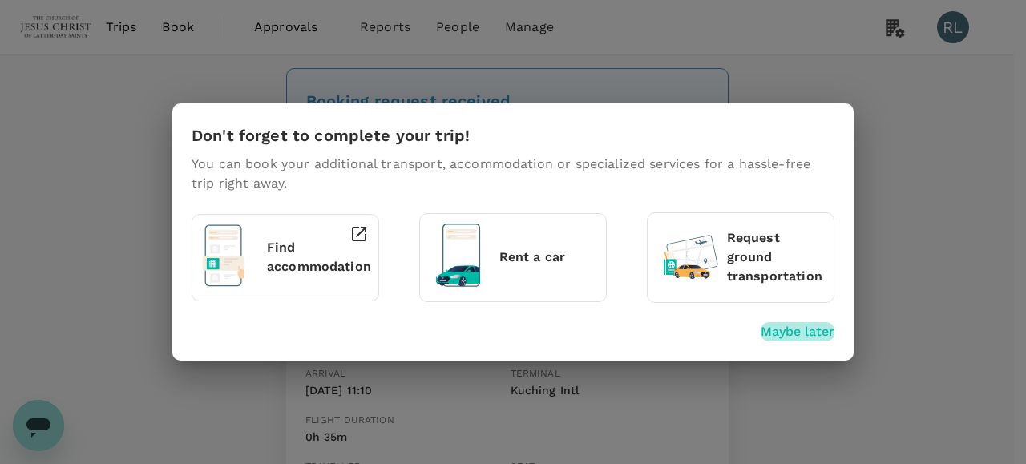
click at [771, 329] on p "Maybe later" at bounding box center [798, 331] width 74 height 19
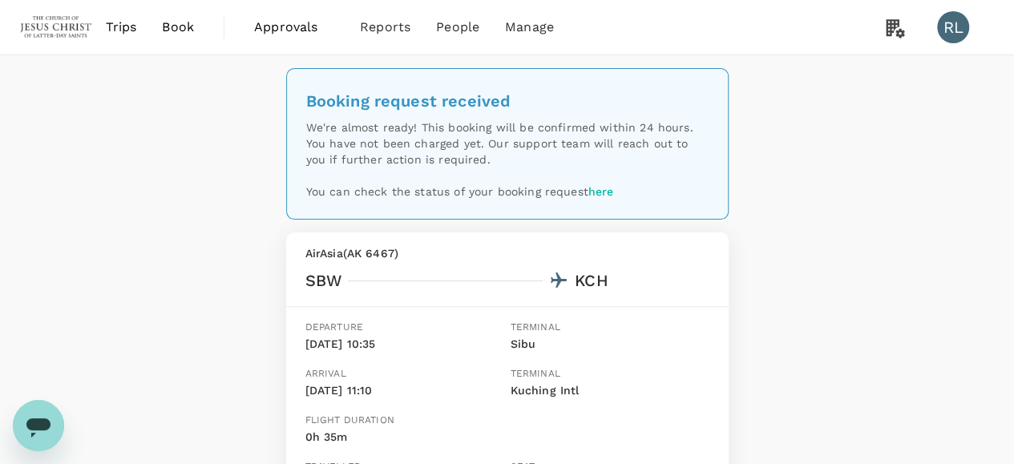
click at [175, 29] on span "Book" at bounding box center [178, 27] width 32 height 19
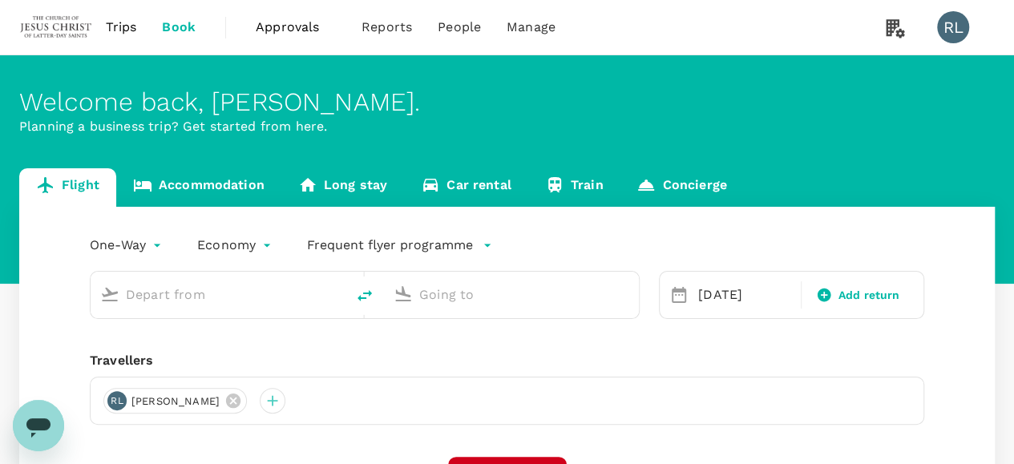
type input "Kota Kinabalu Intl (BKI)"
type input "Sandakan (SDK)"
type input "Kota Kinabalu Intl (BKI)"
type input "Sandakan (SDK)"
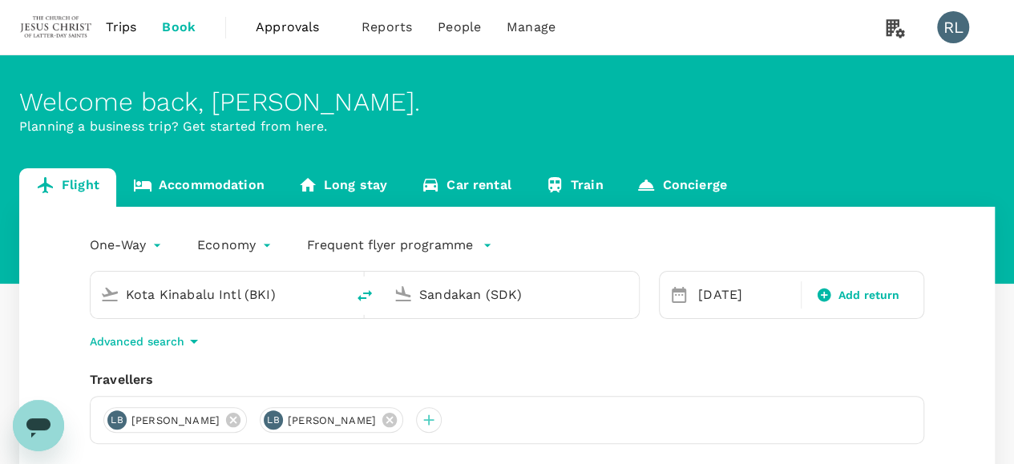
drag, startPoint x: 286, startPoint y: 300, endPoint x: 95, endPoint y: 289, distance: 191.1
click at [95, 289] on div "Kota Kinabalu Intl (BKI)" at bounding box center [215, 291] width 242 height 35
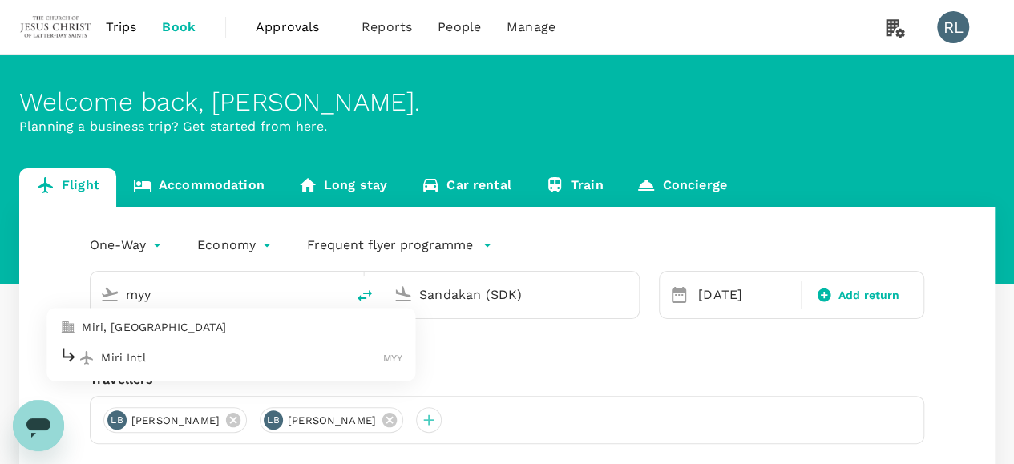
click at [164, 358] on p "Miri Intl" at bounding box center [242, 357] width 282 height 16
type input "Miri Intl (MYY)"
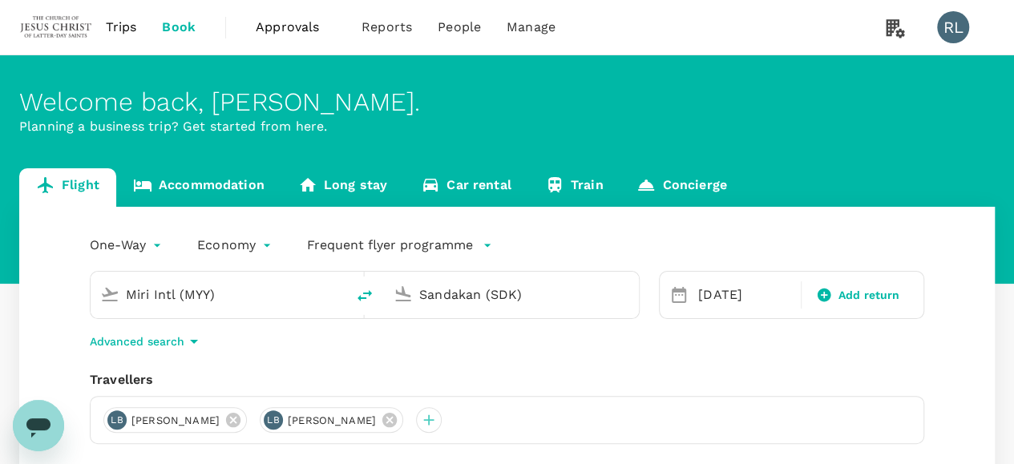
drag, startPoint x: 556, startPoint y: 299, endPoint x: 380, endPoint y: 289, distance: 176.7
click at [380, 289] on div "Miri Intl (MYY) Sandakan (SDK)" at bounding box center [365, 295] width 550 height 48
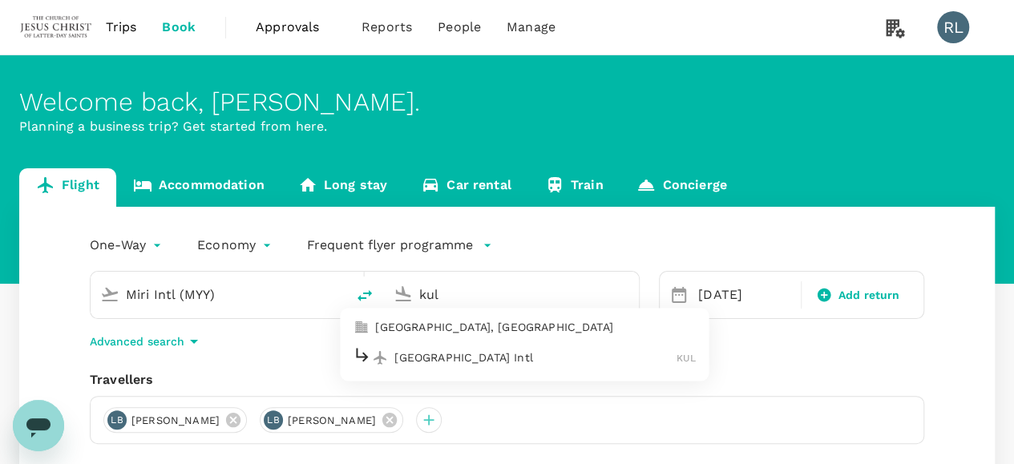
click at [446, 358] on p "[GEOGRAPHIC_DATA] Intl" at bounding box center [535, 357] width 282 height 16
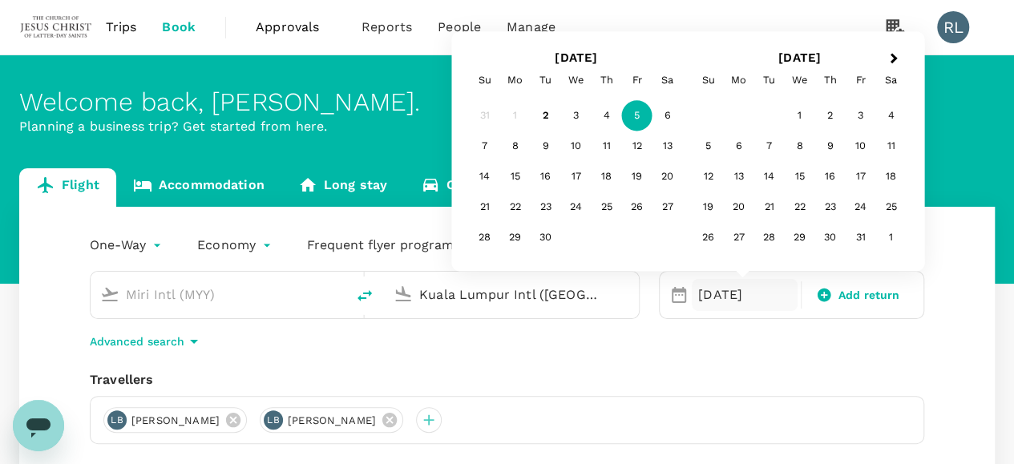
type input "Kuala Lumpur Intl (KUL)"
click at [887, 393] on div "Travellers LB Lincoln James Brown LB Lincoln Thomas Busby" at bounding box center [507, 407] width 834 height 74
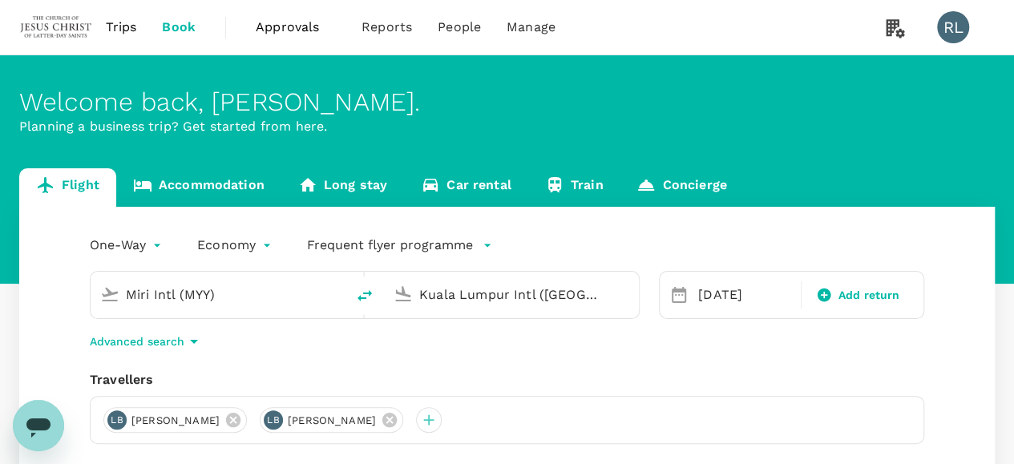
scroll to position [80, 0]
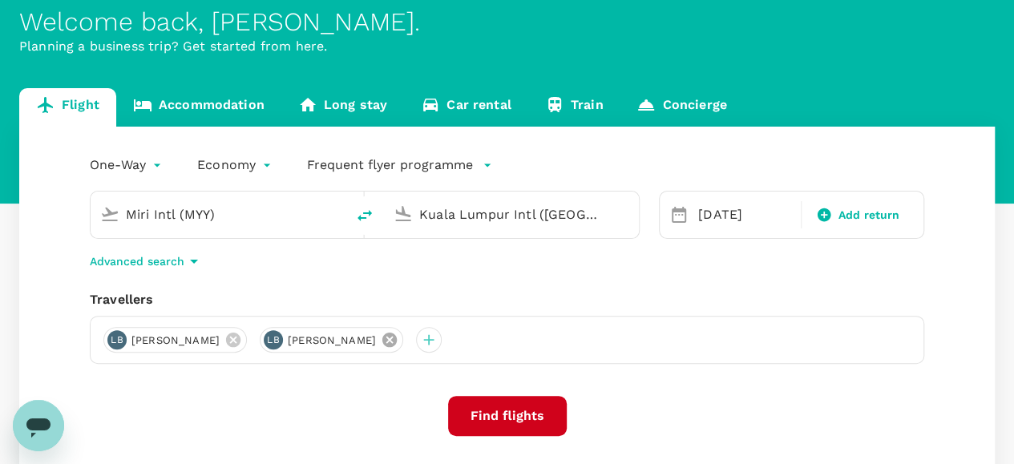
click at [397, 341] on icon at bounding box center [389, 340] width 14 height 14
click at [242, 339] on icon at bounding box center [233, 340] width 18 height 18
click at [119, 339] on div at bounding box center [116, 340] width 26 height 26
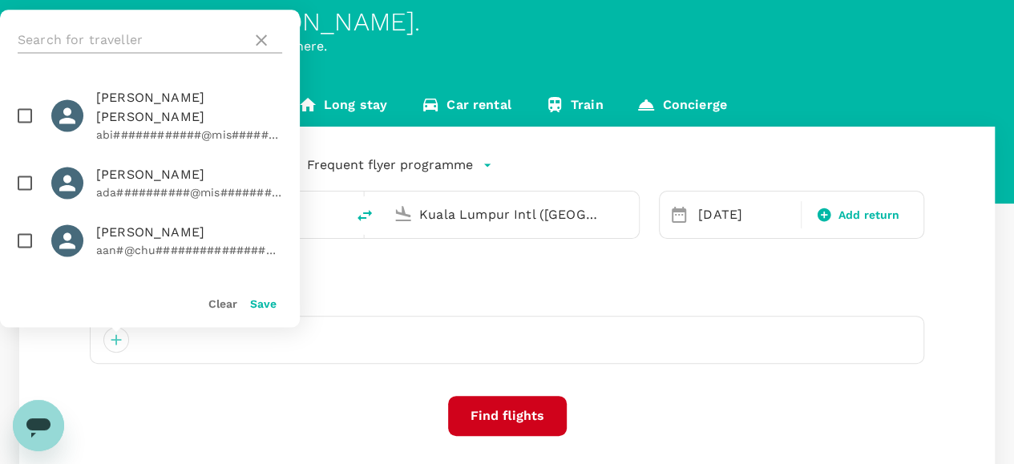
click at [167, 35] on input "text" at bounding box center [132, 40] width 228 height 26
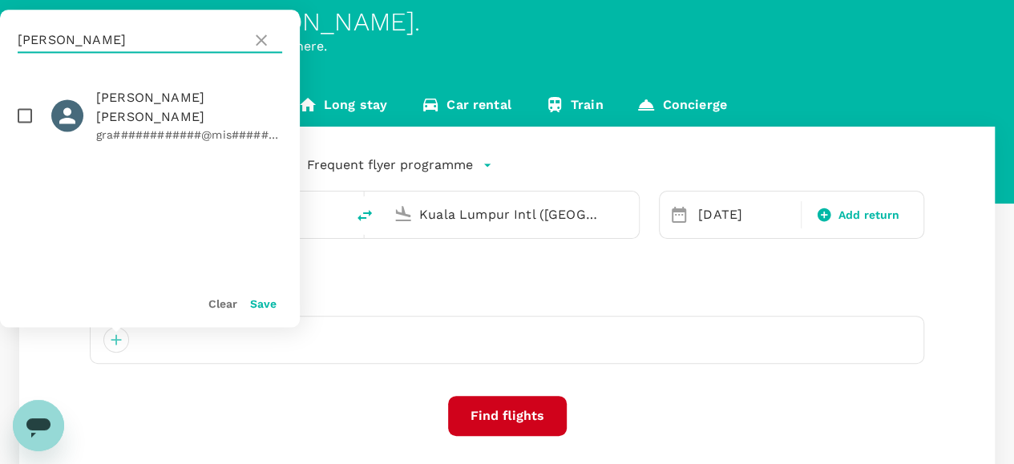
type input "[PERSON_NAME]"
drag, startPoint x: 24, startPoint y: 116, endPoint x: 40, endPoint y: 119, distance: 16.3
click at [25, 116] on input "checkbox" at bounding box center [25, 116] width 34 height 34
checkbox input "true"
click at [268, 305] on button "Save" at bounding box center [263, 303] width 26 height 13
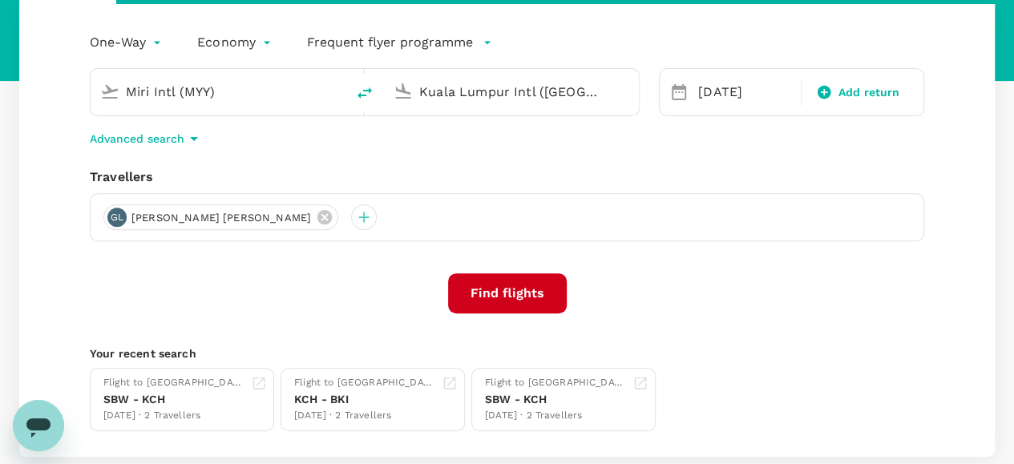
scroll to position [240, 0]
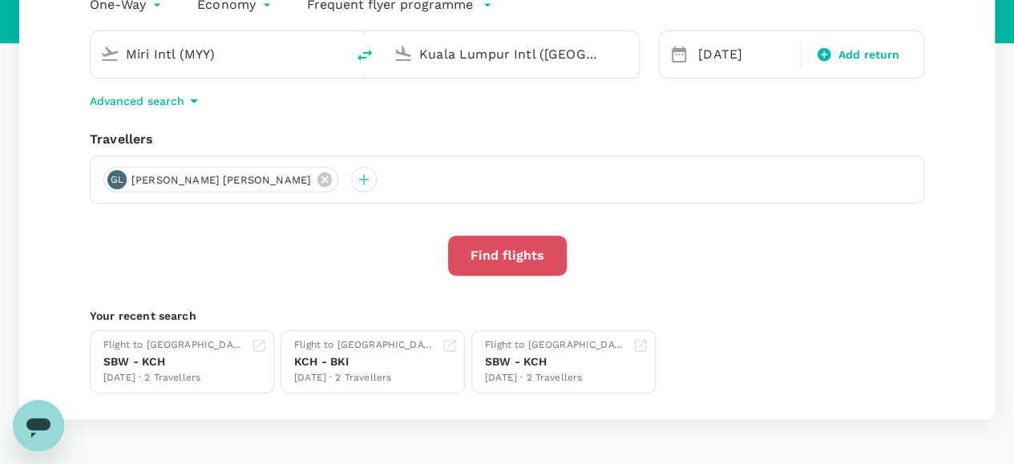
click at [503, 256] on button "Find flights" at bounding box center [507, 256] width 119 height 40
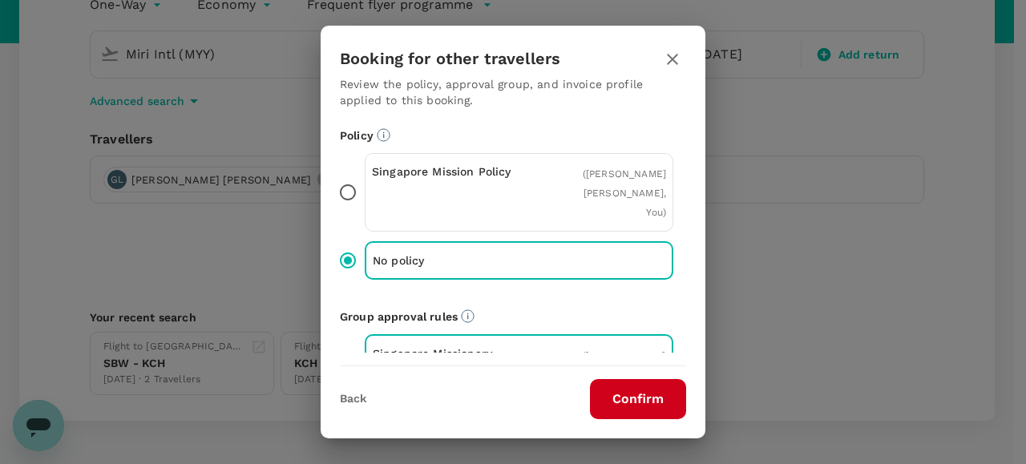
click at [641, 397] on button "Confirm" at bounding box center [638, 399] width 96 height 40
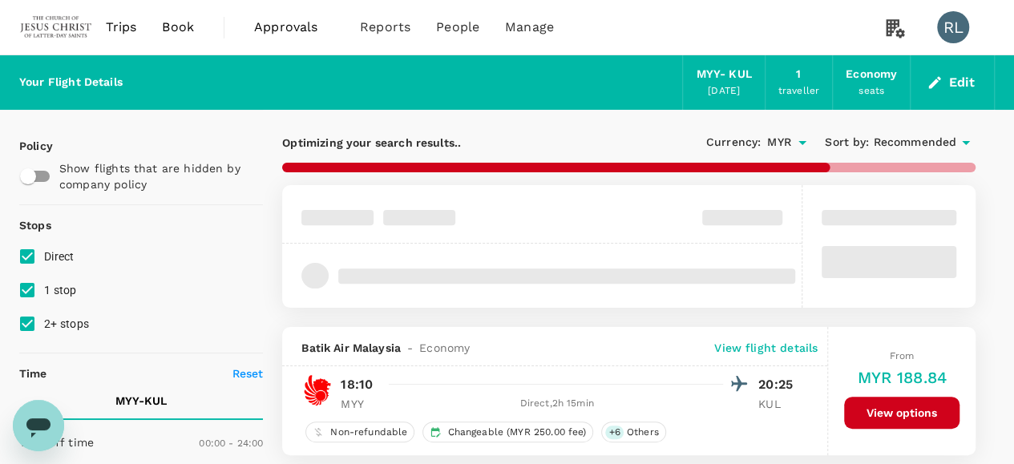
type input "910"
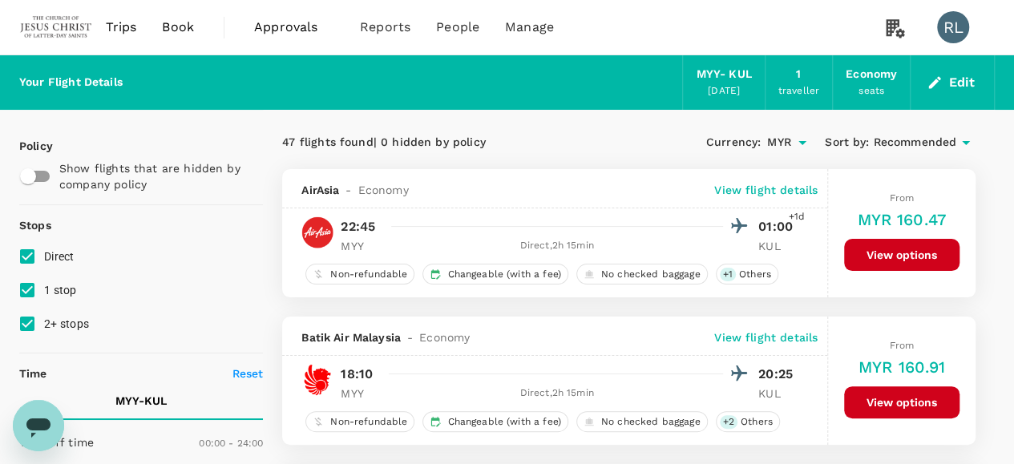
click at [924, 143] on span "Recommended" at bounding box center [914, 143] width 83 height 18
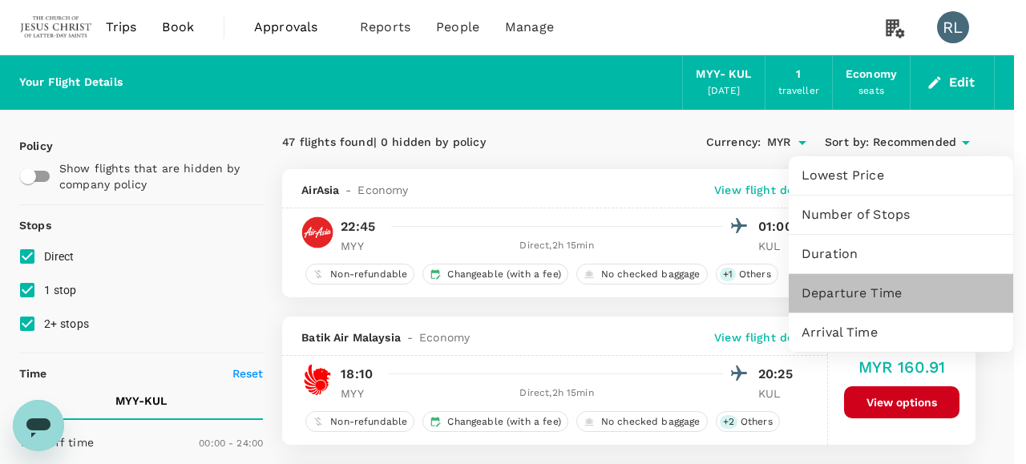
click at [848, 291] on span "Departure Time" at bounding box center [901, 293] width 199 height 19
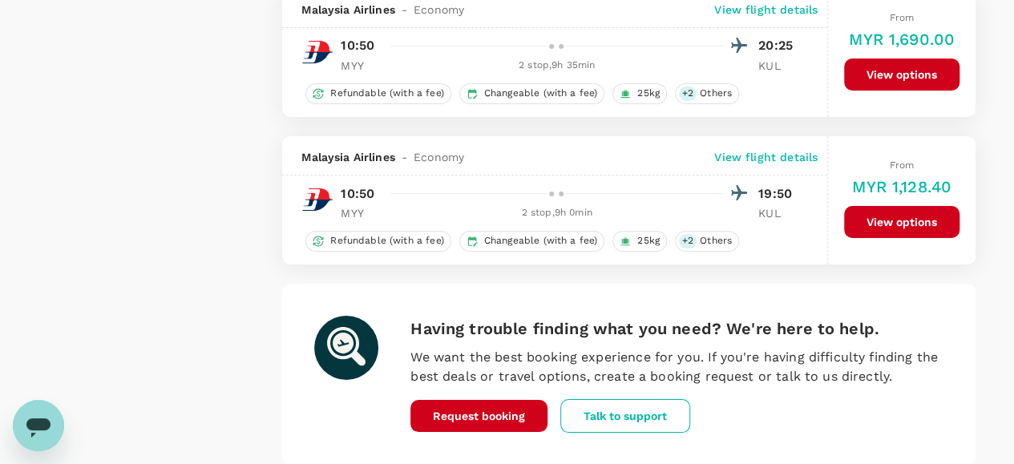
scroll to position [2950, 0]
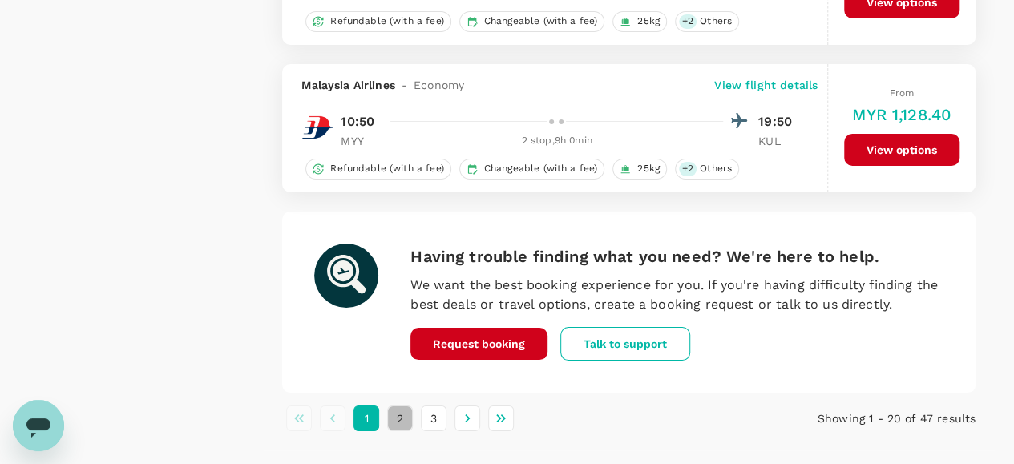
click at [406, 406] on button "2" at bounding box center [400, 419] width 26 height 26
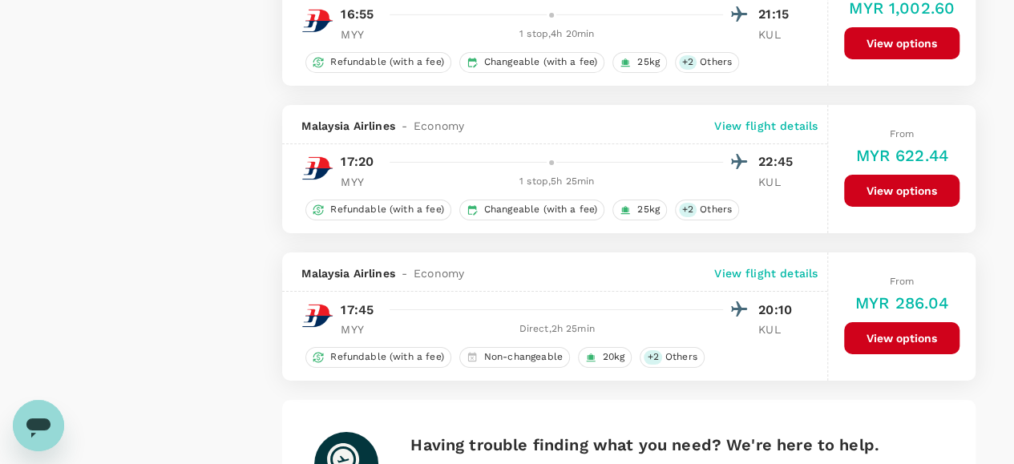
scroll to position [2725, 0]
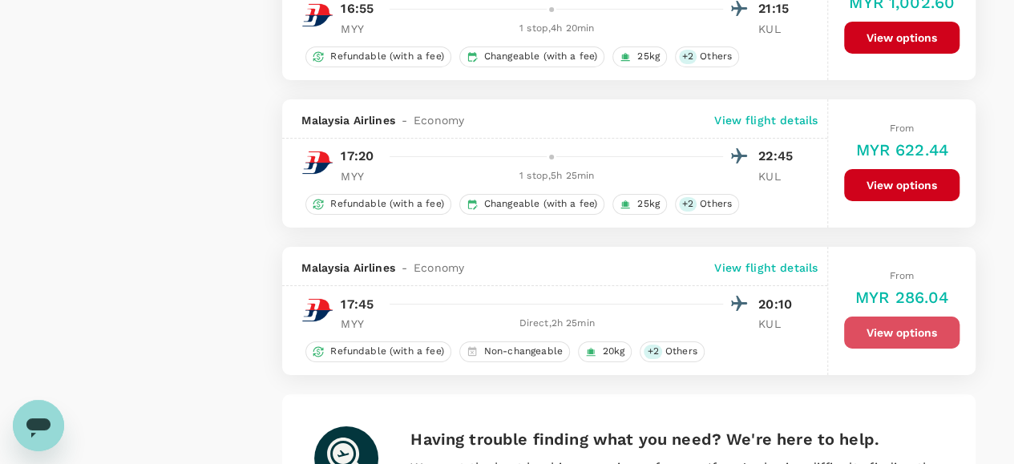
click at [864, 317] on button "View options" at bounding box center [901, 333] width 115 height 32
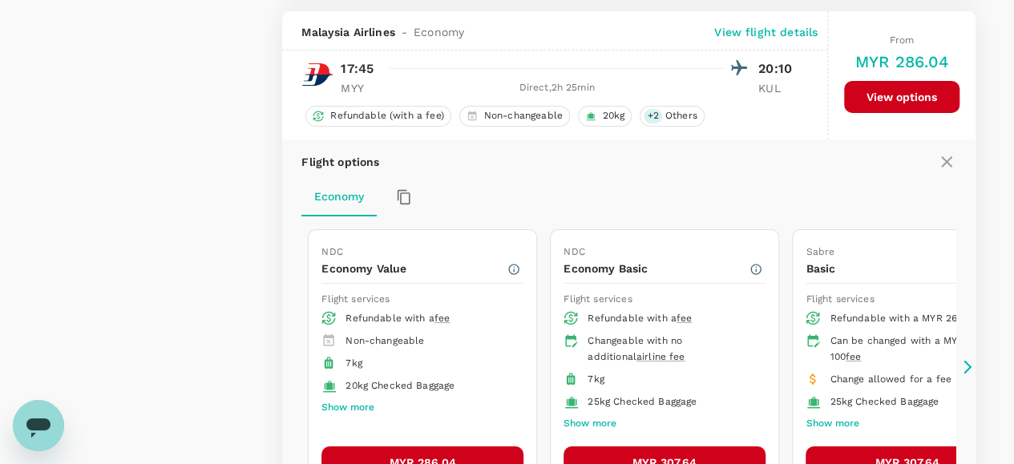
scroll to position [2961, 0]
click at [359, 446] on button "MYR 286.04" at bounding box center [422, 462] width 202 height 32
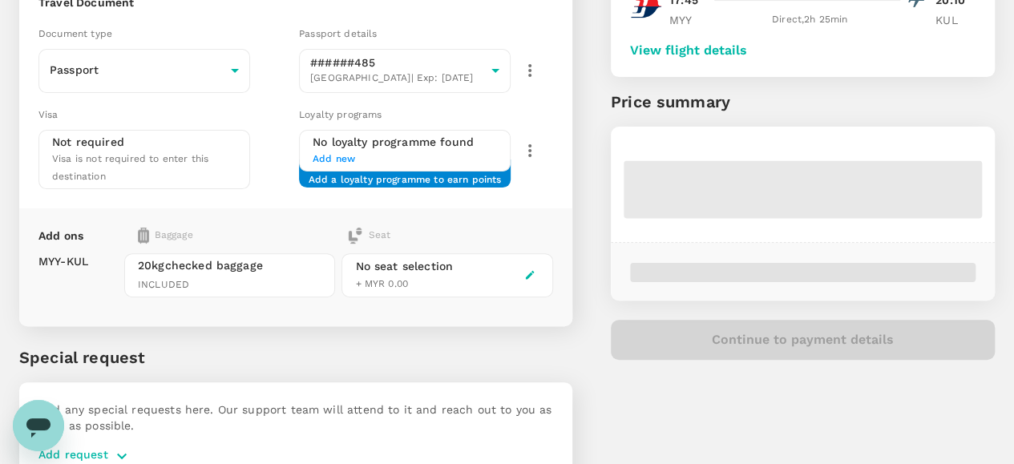
scroll to position [160, 0]
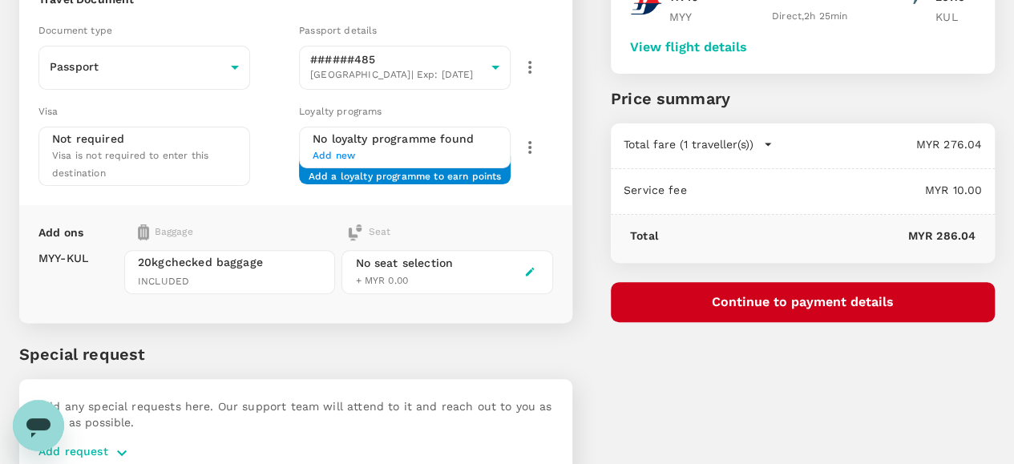
click at [296, 254] on span "20kg checked baggage" at bounding box center [230, 262] width 184 height 16
click at [770, 366] on div "You've selected Friday, 05 Sep 2025 17:45 20:10 MYY Direct , 2h 25min KUL View …" at bounding box center [783, 181] width 422 height 639
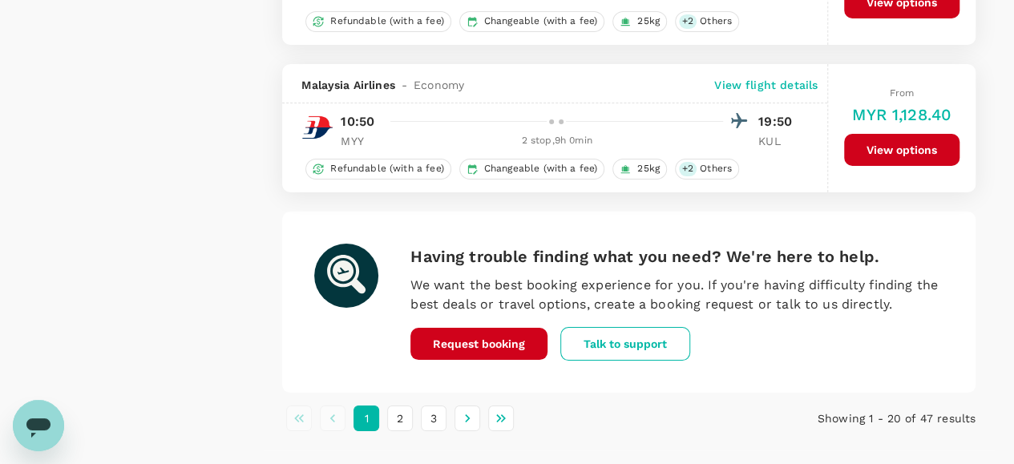
scroll to position [2870, 0]
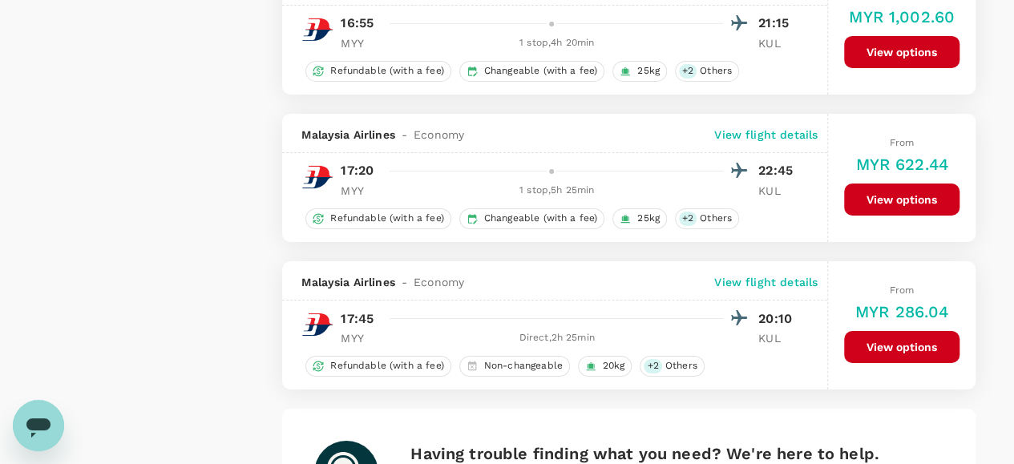
scroll to position [2725, 0]
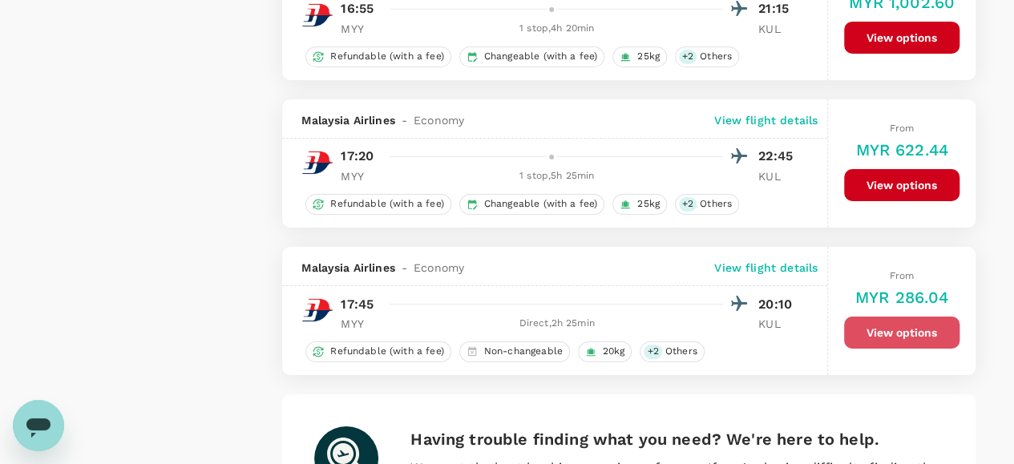
click at [870, 325] on button "View options" at bounding box center [901, 333] width 115 height 32
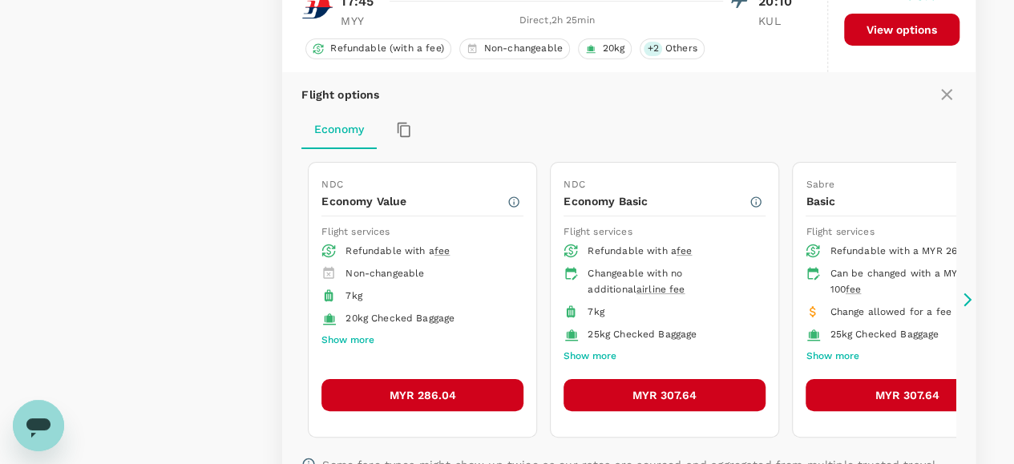
scroll to position [3036, 0]
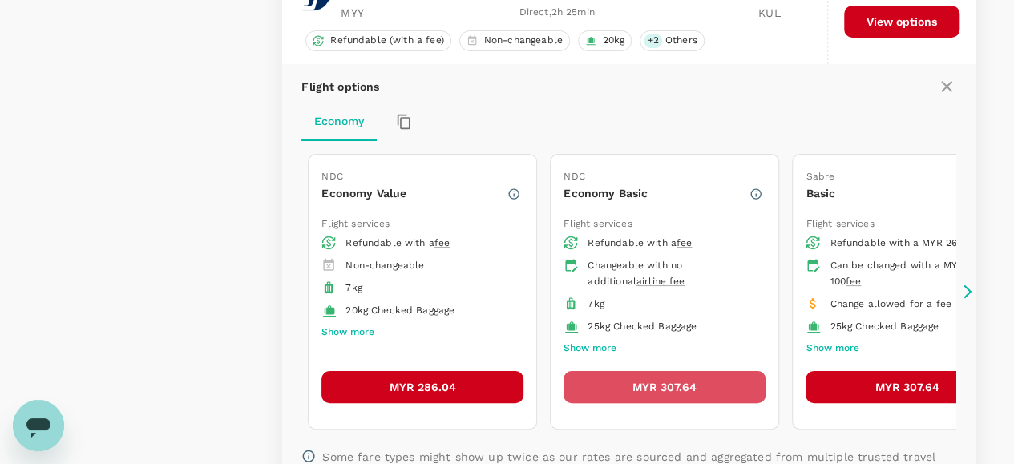
click at [627, 372] on button "MYR 307.64" at bounding box center [665, 387] width 202 height 32
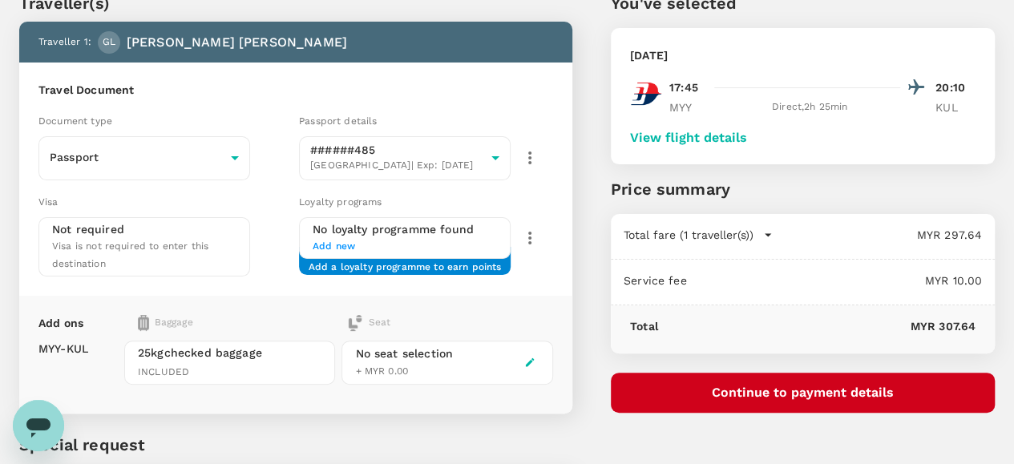
scroll to position [45, 0]
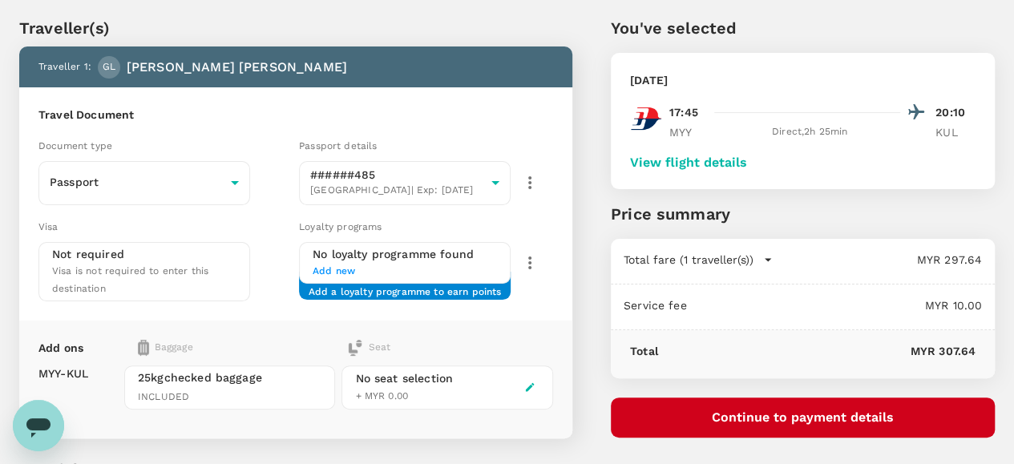
click at [747, 160] on button "View flight details" at bounding box center [688, 163] width 117 height 14
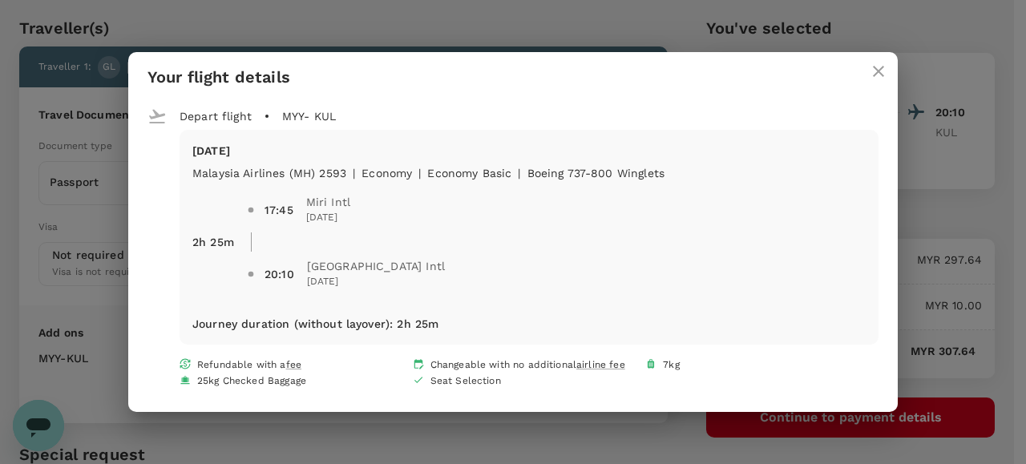
click at [875, 70] on icon "close" at bounding box center [878, 71] width 19 height 19
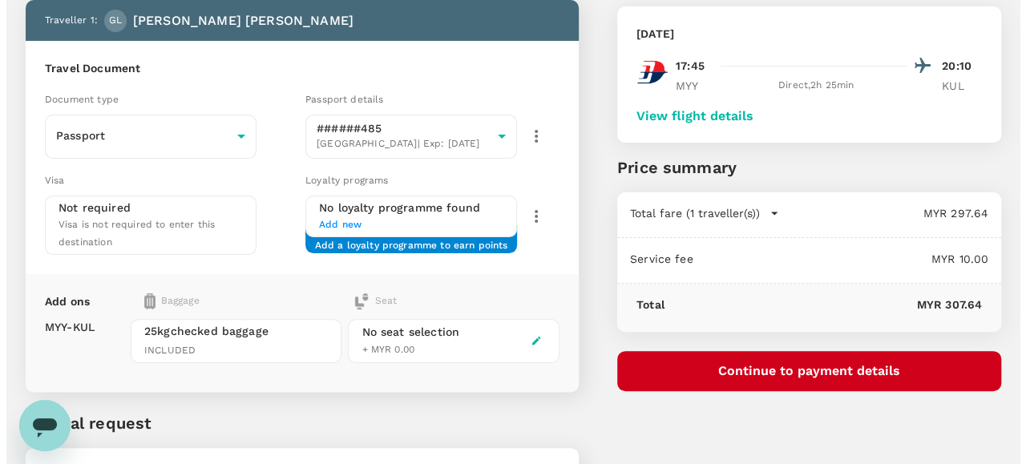
scroll to position [125, 0]
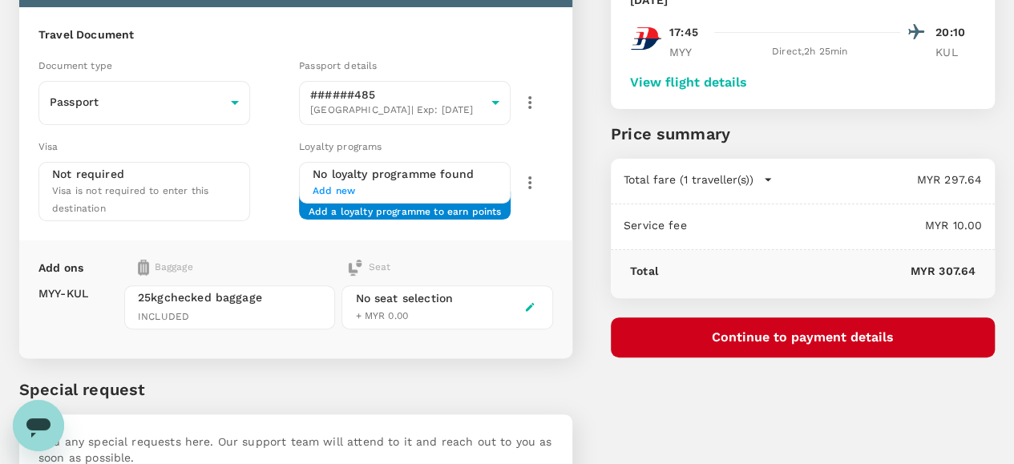
click at [837, 337] on button "Continue to payment details" at bounding box center [803, 337] width 384 height 40
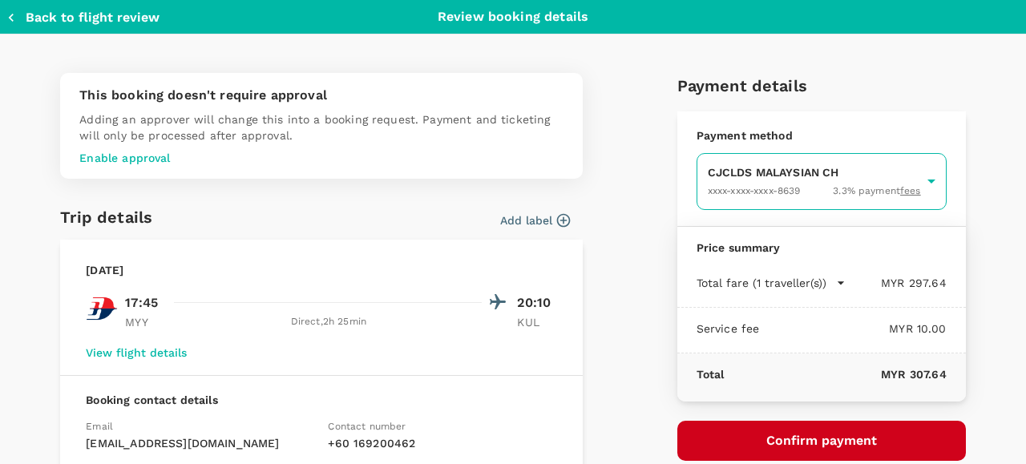
click at [733, 182] on body "Back to flight results Flight review Traveller(s) Traveller 1 : GL GRACE ELISAB…" at bounding box center [513, 219] width 1026 height 689
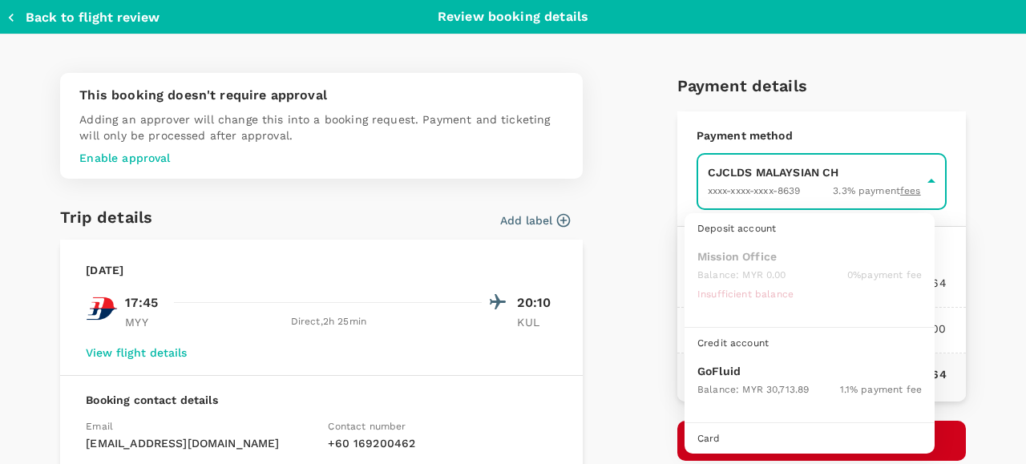
scroll to position [41, 0]
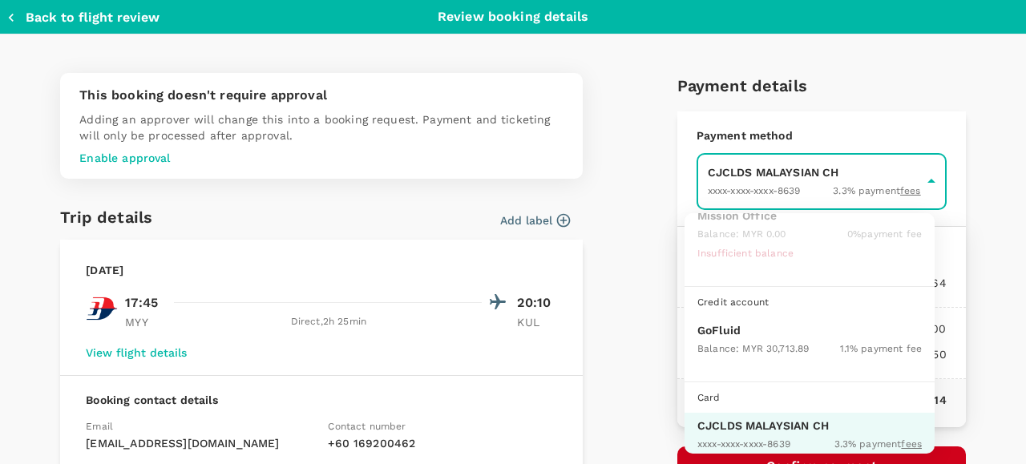
click at [718, 343] on span "Balance : MYR 30,713.89" at bounding box center [752, 348] width 111 height 11
type input "9b357727-6904-47bd-a44e-9a56bf7dfc7a"
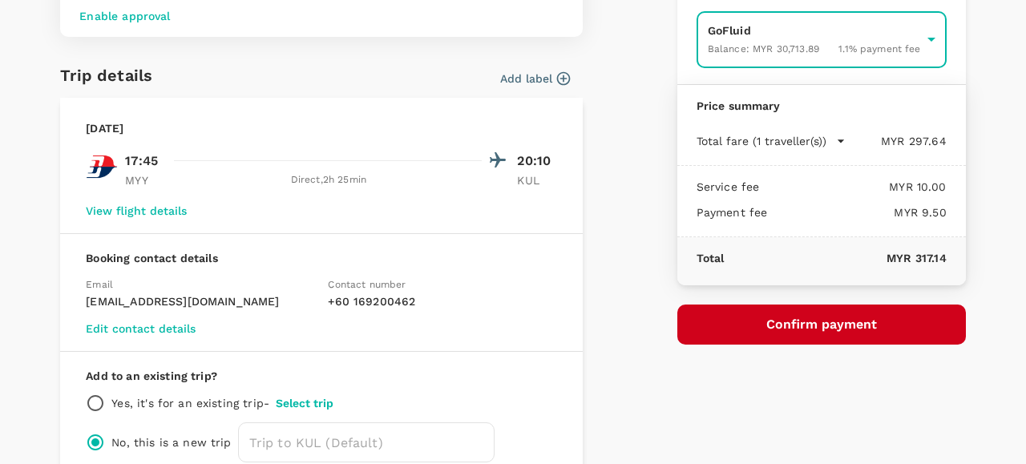
scroll to position [160, 0]
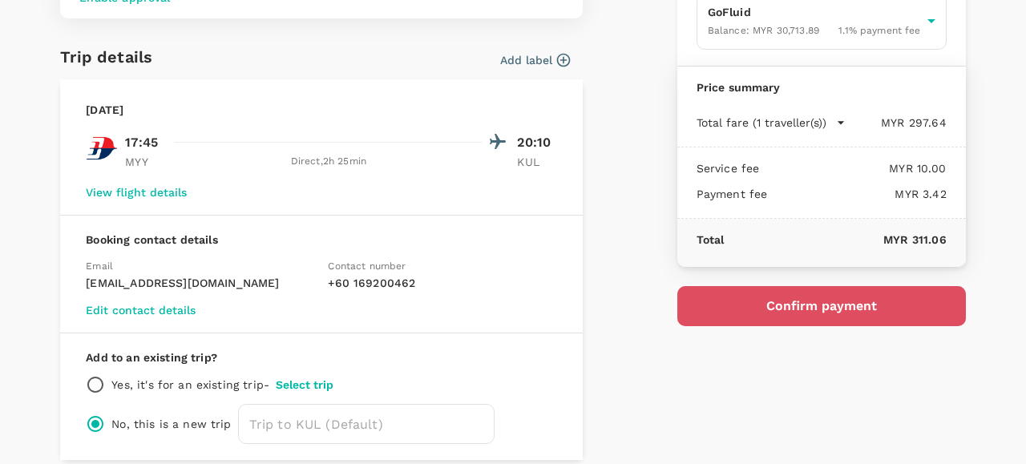
click at [786, 299] on button "Confirm payment" at bounding box center [821, 306] width 289 height 40
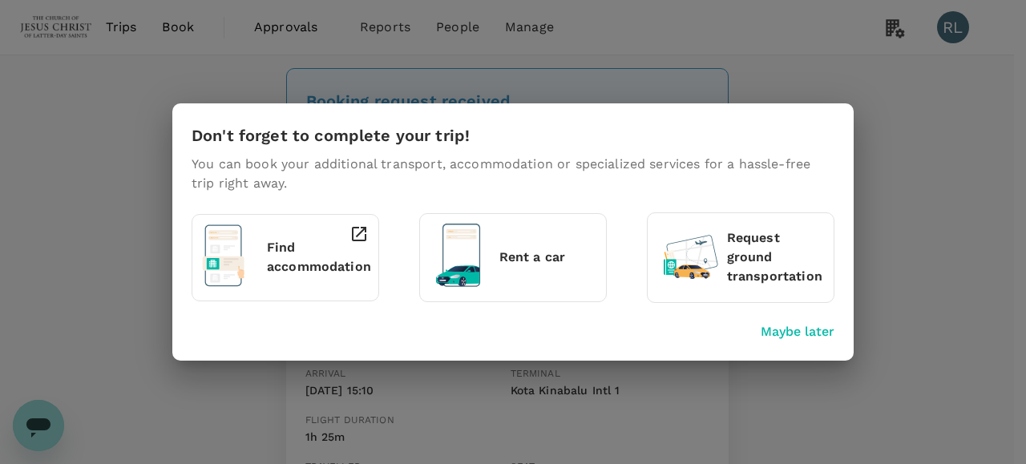
click at [799, 333] on p "Maybe later" at bounding box center [798, 331] width 74 height 19
click at [802, 333] on p "Maybe later" at bounding box center [798, 331] width 74 height 19
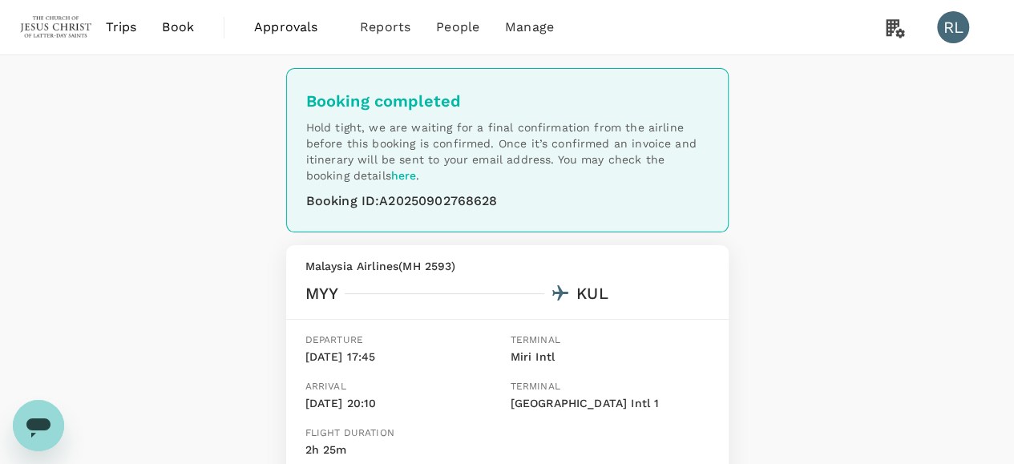
click at [178, 21] on span "Book" at bounding box center [178, 27] width 32 height 19
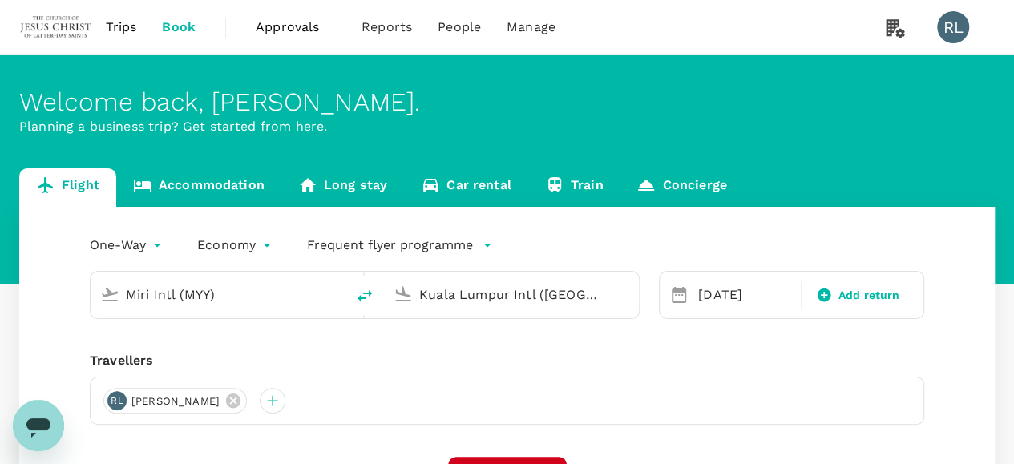
type input "Miri Intl (MYY)"
type input "Kuala Lumpur Intl ([GEOGRAPHIC_DATA])"
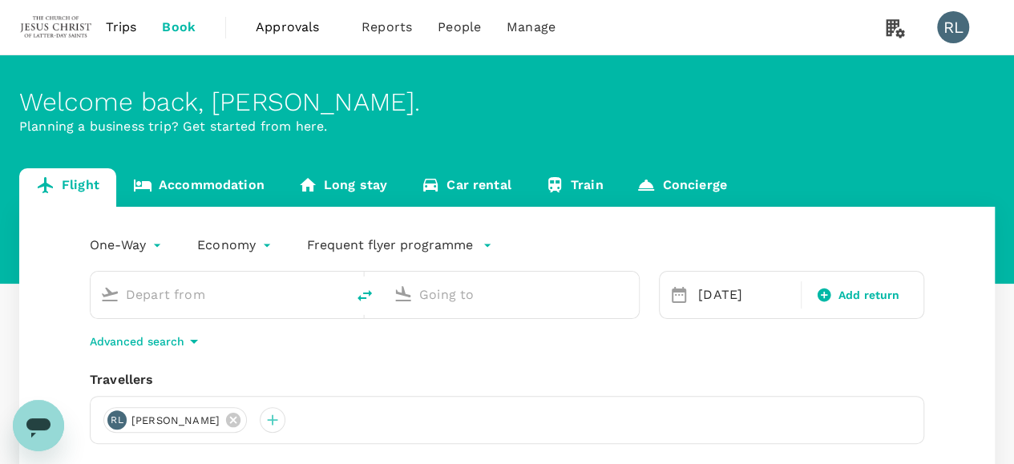
type input "Miri Intl (MYY)"
type input "Kuala Lumpur Intl ([GEOGRAPHIC_DATA])"
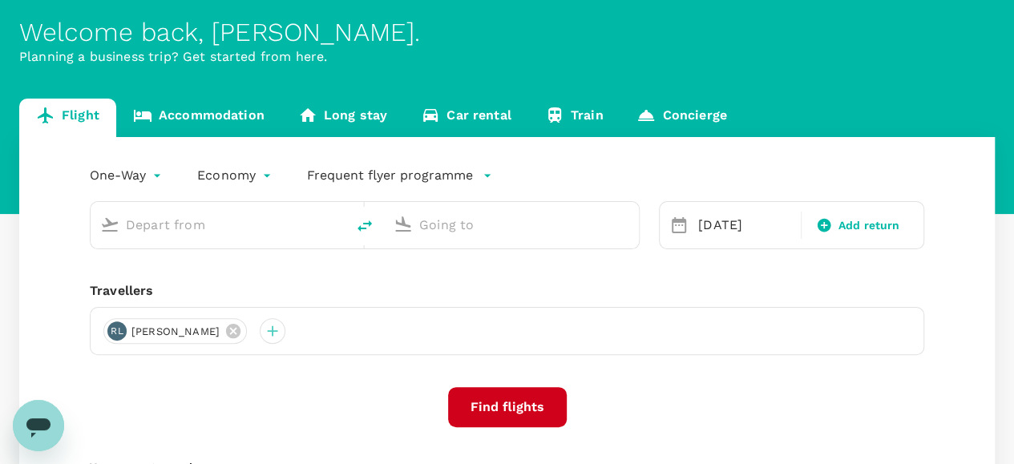
type input "Miri Intl (MYY)"
type input "Kuala Lumpur Intl ([GEOGRAPHIC_DATA])"
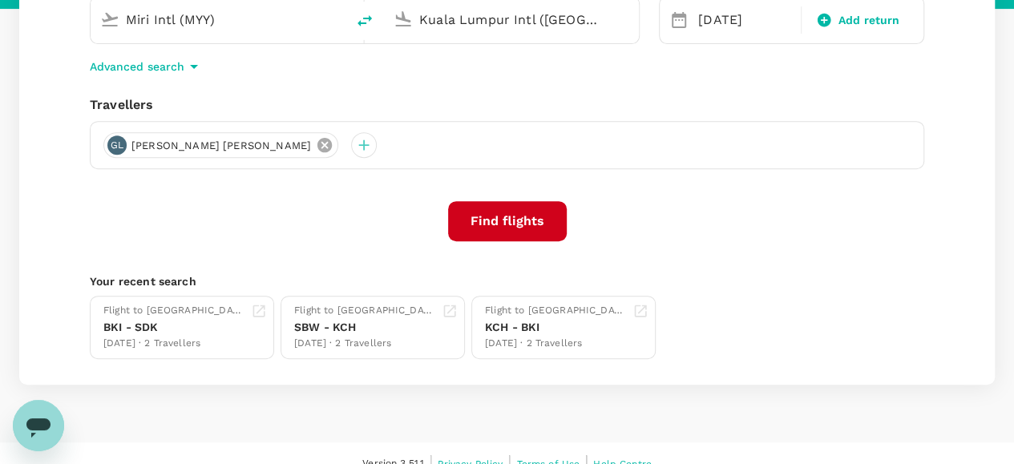
click at [317, 147] on icon at bounding box center [324, 145] width 14 height 14
click at [115, 147] on div at bounding box center [116, 145] width 26 height 26
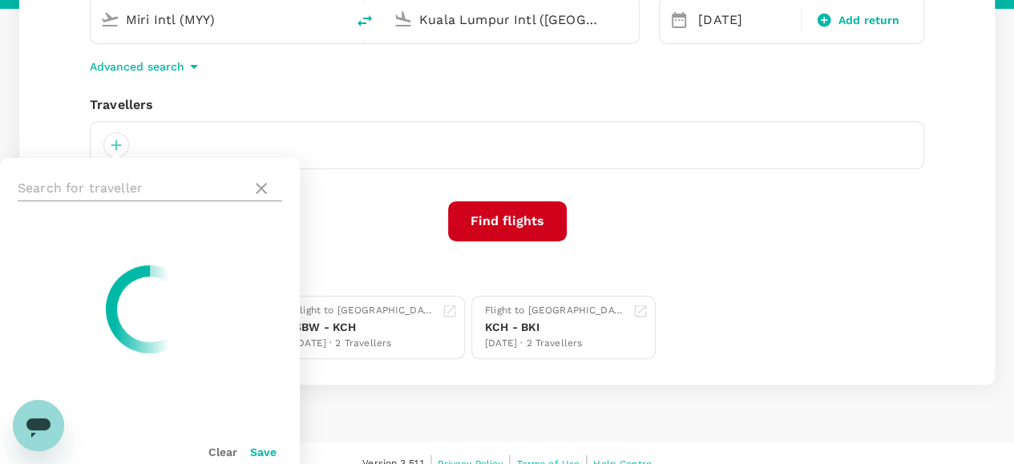
click at [72, 188] on input "text" at bounding box center [132, 189] width 228 height 26
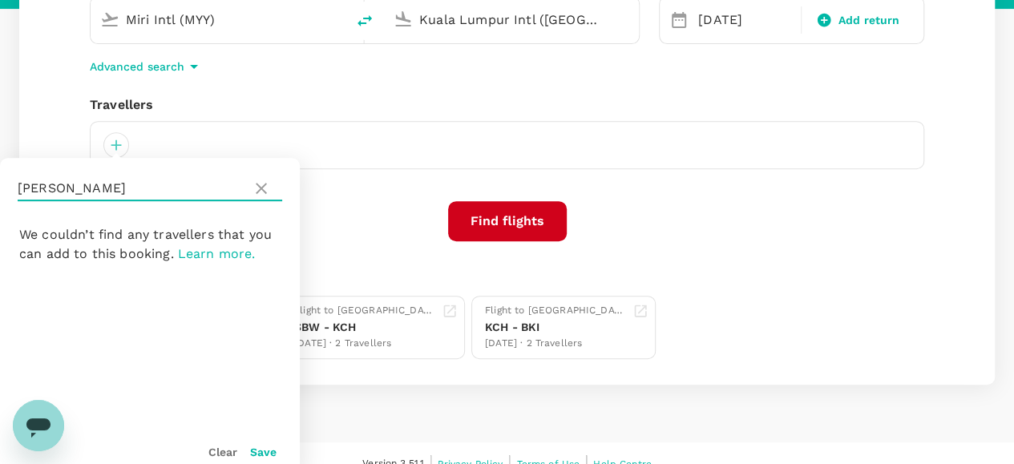
drag, startPoint x: 93, startPoint y: 192, endPoint x: 175, endPoint y: 240, distance: 94.5
click at [60, 190] on input "[PERSON_NAME]" at bounding box center [132, 189] width 228 height 26
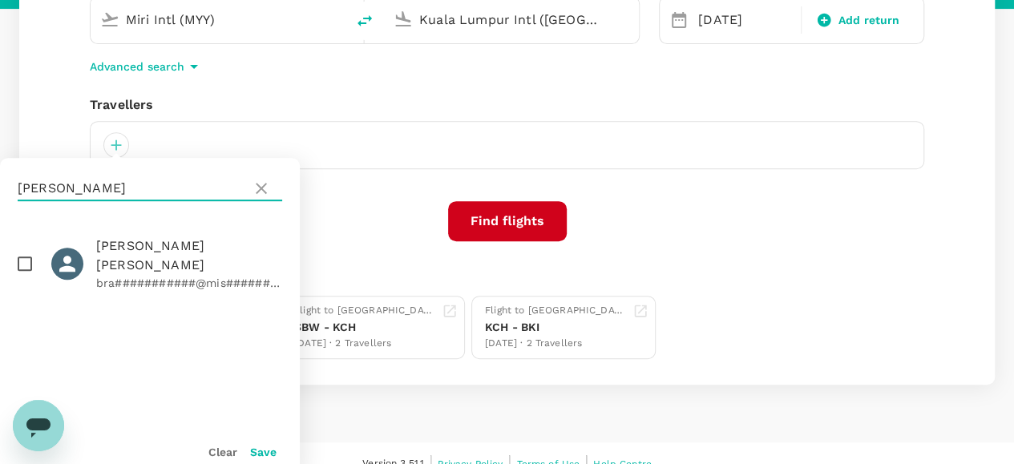
type input "[PERSON_NAME]"
click at [24, 252] on input "checkbox" at bounding box center [25, 264] width 34 height 34
checkbox input "true"
click at [261, 450] on button "Save" at bounding box center [263, 452] width 26 height 13
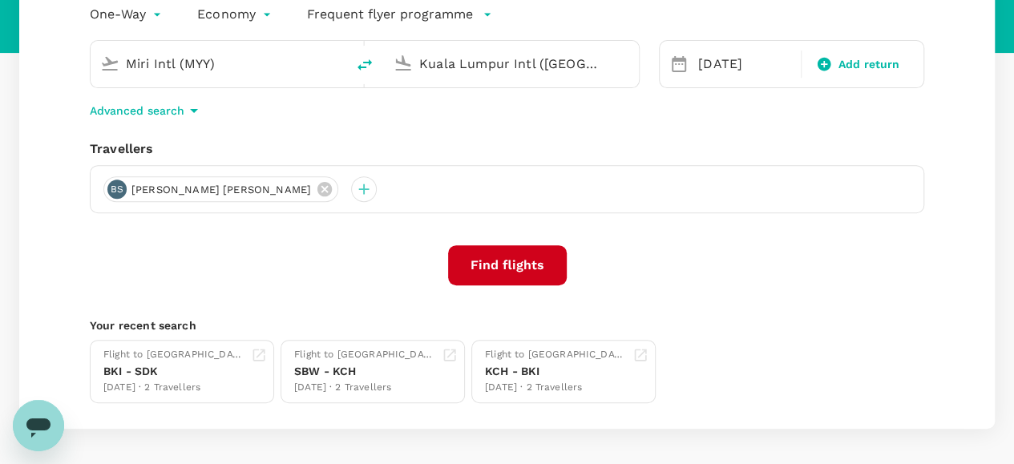
scroll to position [195, 0]
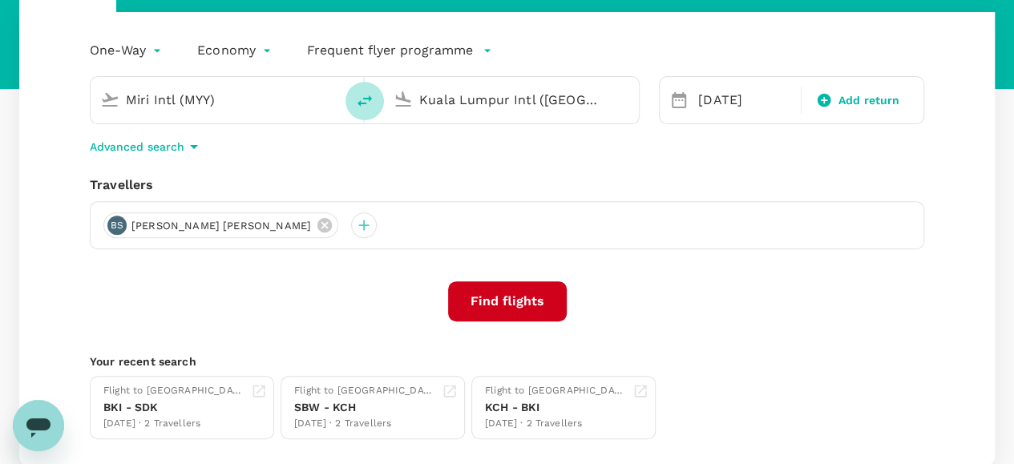
click at [359, 97] on icon "delete" at bounding box center [364, 100] width 19 height 19
type input "Kuala Lumpur Intl ([GEOGRAPHIC_DATA])"
type input "Miri Intl (MYY)"
click at [281, 100] on input "Kuala Lumpur Intl ([GEOGRAPHIC_DATA])" at bounding box center [219, 99] width 186 height 25
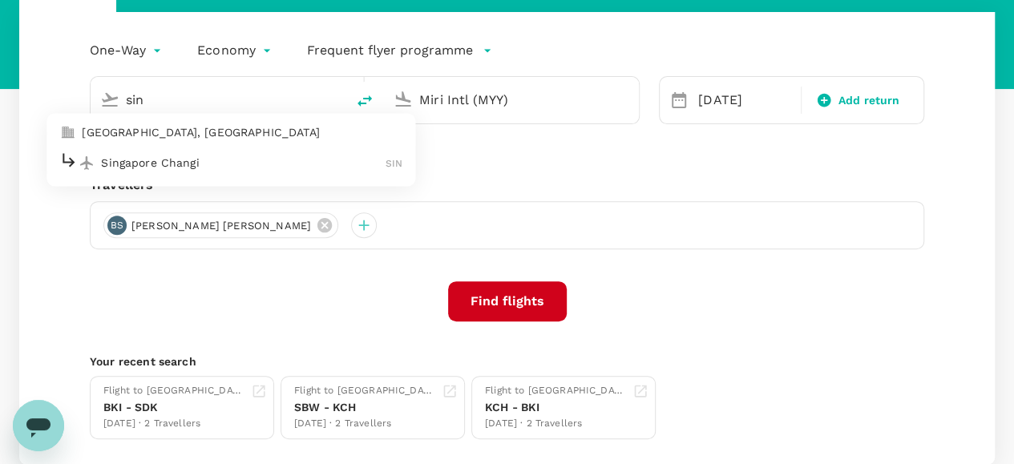
click at [180, 164] on p "Singapore Changi" at bounding box center [243, 163] width 285 height 16
type input "Singapore Changi (SIN)"
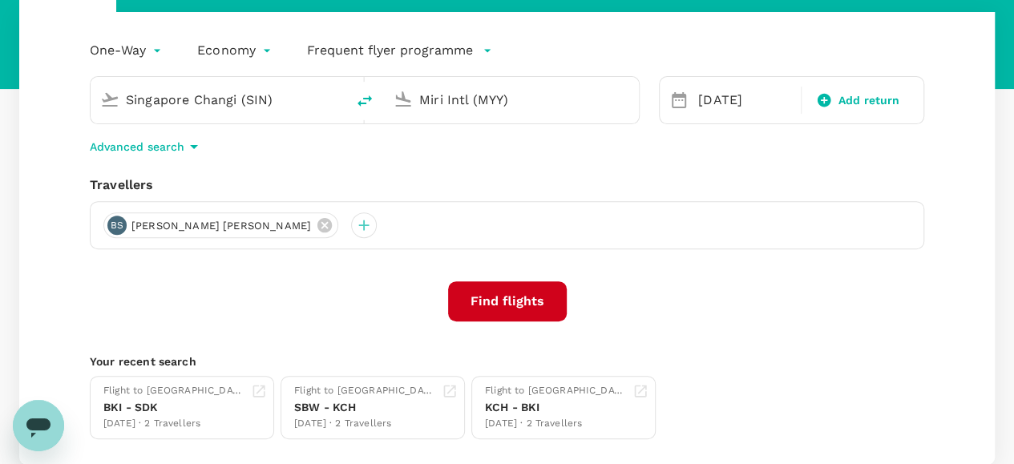
click at [737, 262] on div "One-Way oneway Economy economy Frequent flyer programme Singapore Changi (SIN) …" at bounding box center [507, 238] width 976 height 453
click at [507, 299] on button "Find flights" at bounding box center [507, 301] width 119 height 40
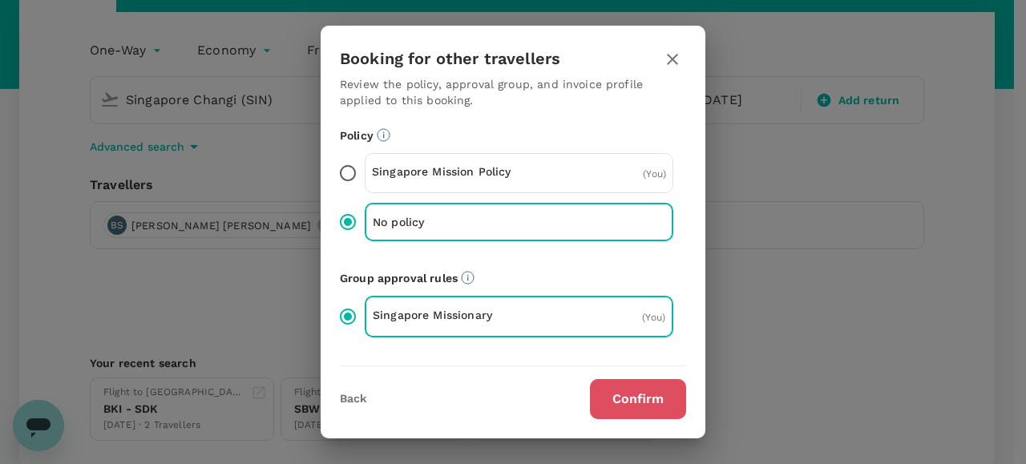
click at [637, 393] on button "Confirm" at bounding box center [638, 399] width 96 height 40
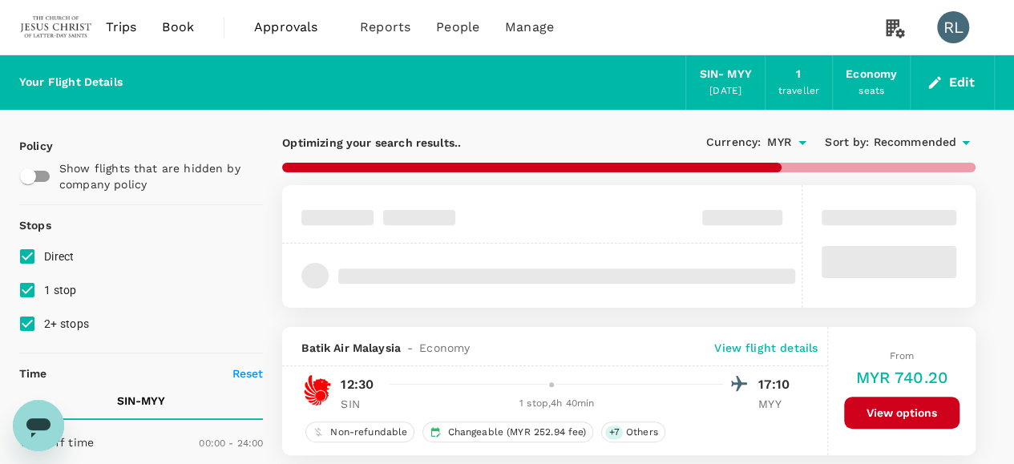
click at [905, 141] on span "Recommended" at bounding box center [914, 143] width 83 height 18
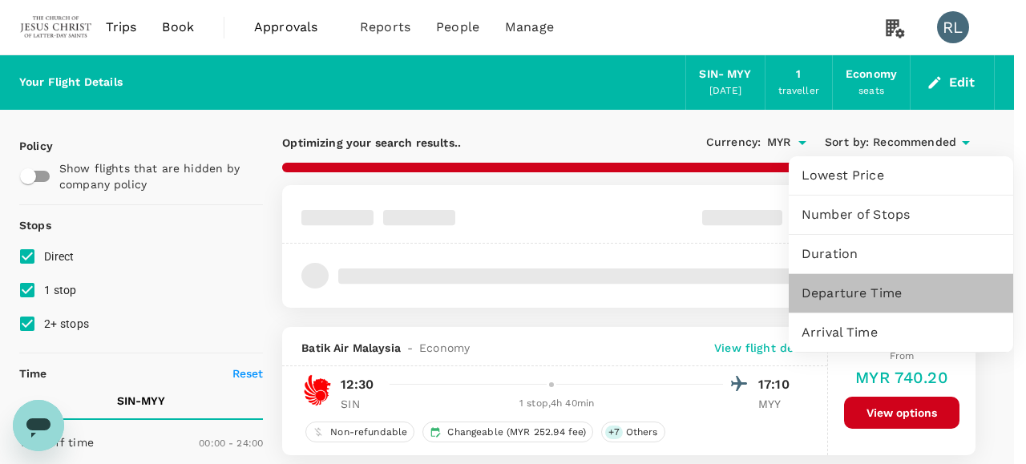
click at [844, 293] on span "Departure Time" at bounding box center [901, 293] width 199 height 19
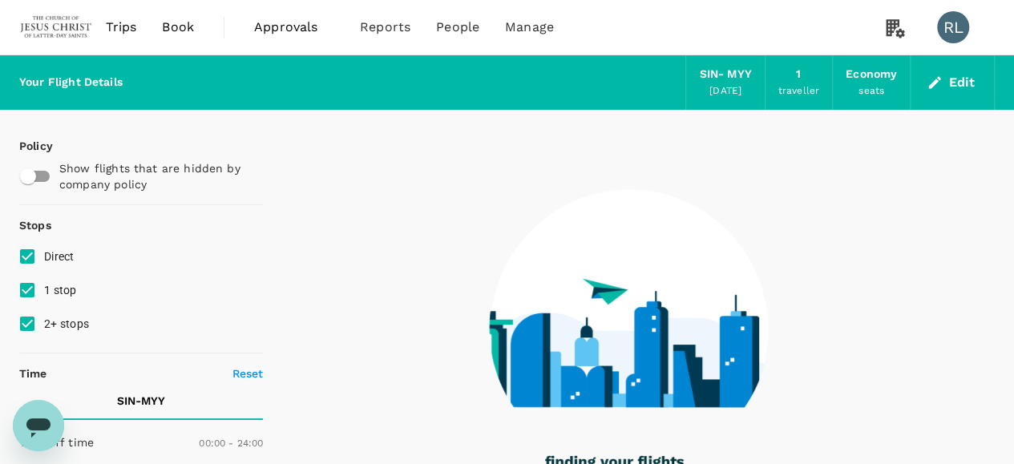
type input "1570"
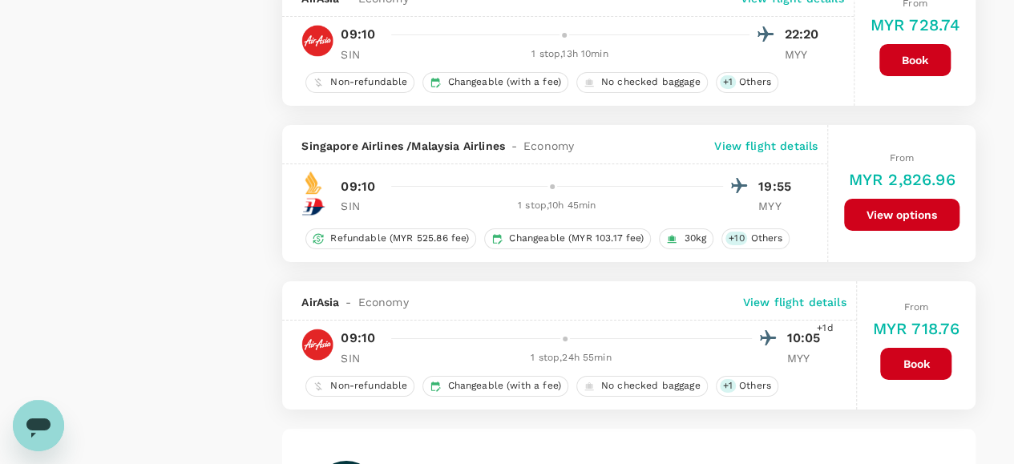
scroll to position [3033, 0]
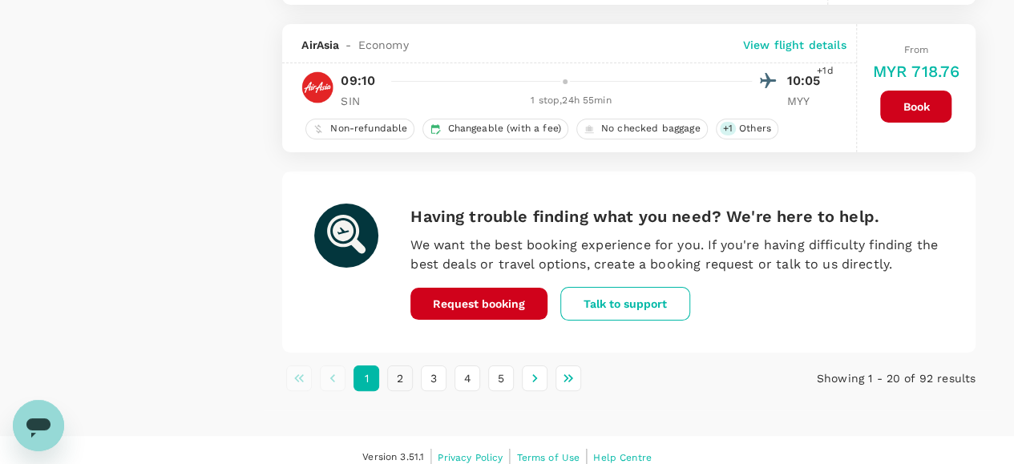
click at [401, 369] on button "2" at bounding box center [400, 379] width 26 height 26
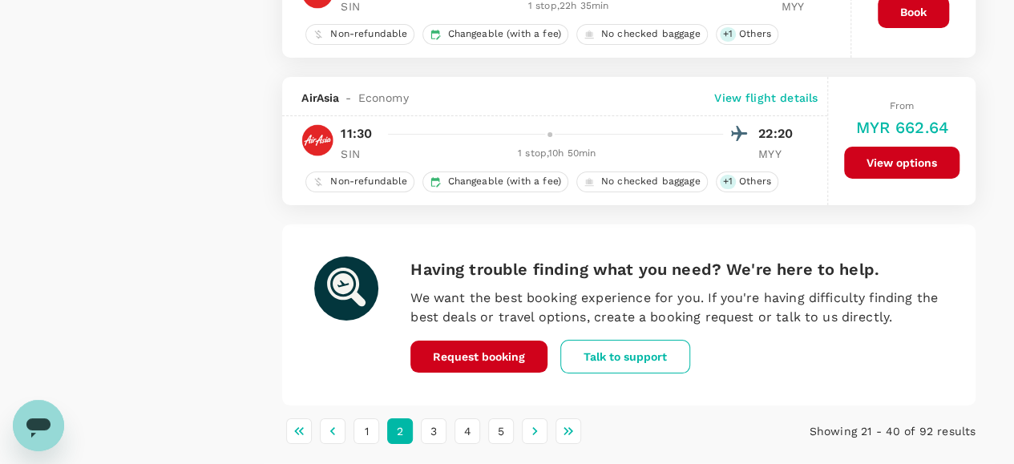
scroll to position [2966, 0]
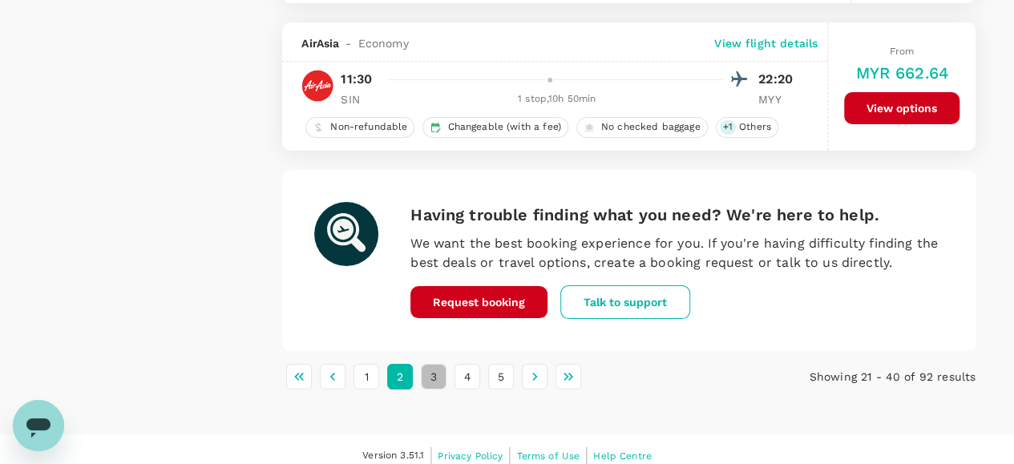
click at [432, 364] on button "3" at bounding box center [434, 377] width 26 height 26
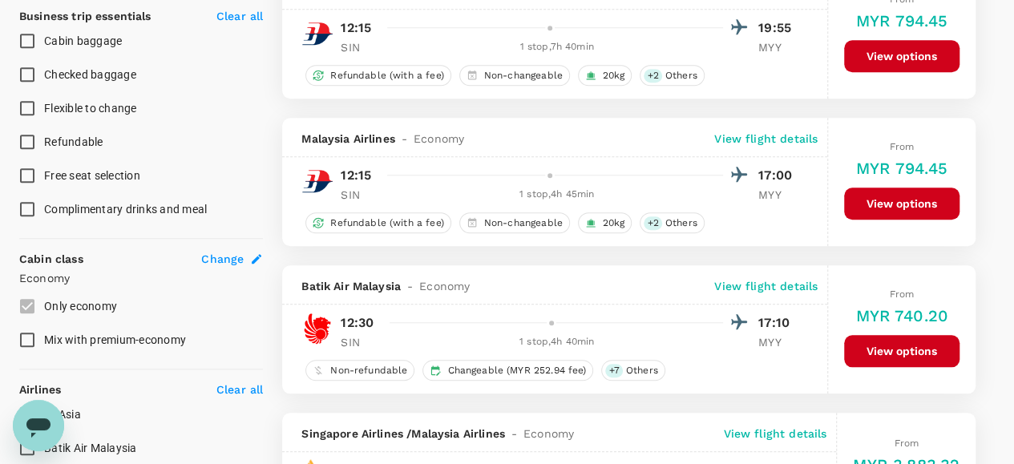
scroll to position [721, 0]
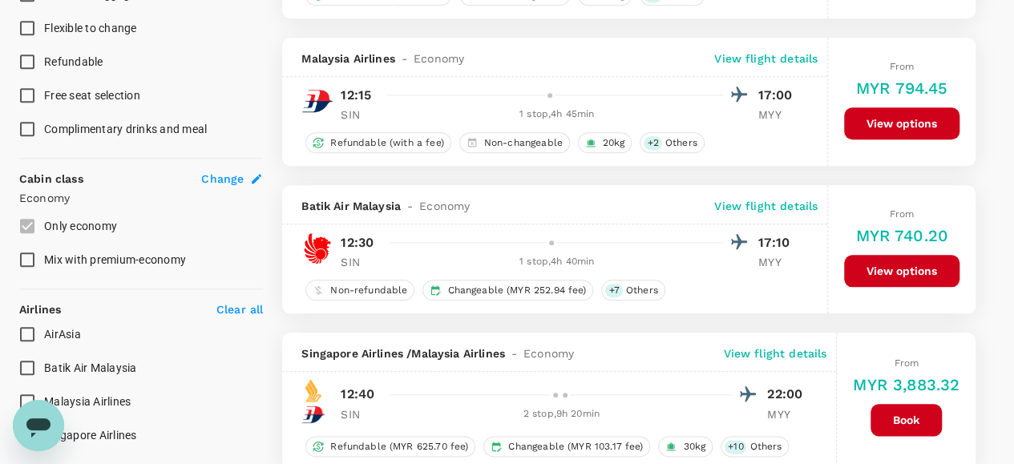
click at [885, 269] on button "View options" at bounding box center [901, 271] width 115 height 32
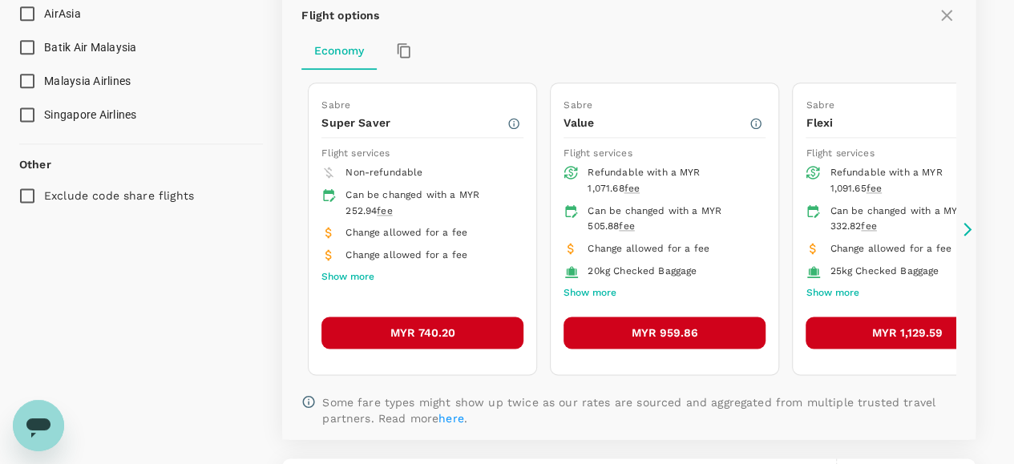
scroll to position [1064, 0]
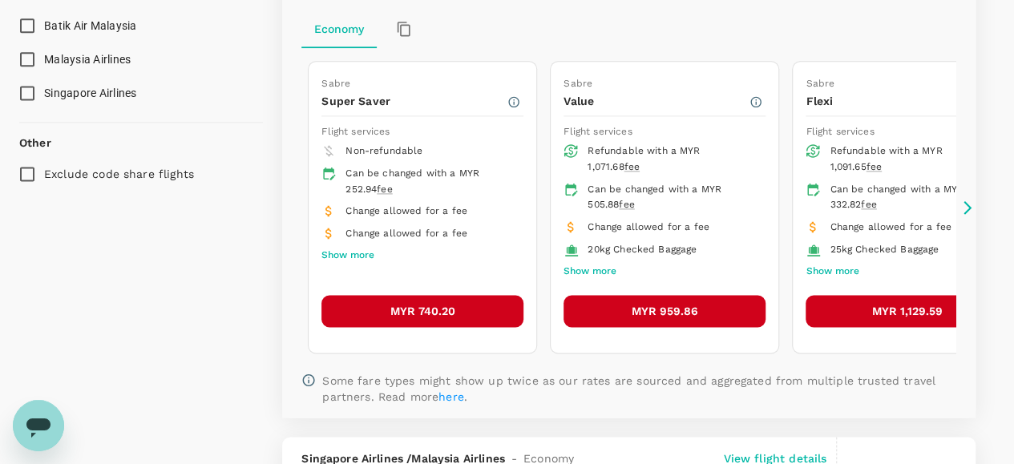
click at [428, 303] on button "MYR 740.20" at bounding box center [422, 311] width 202 height 32
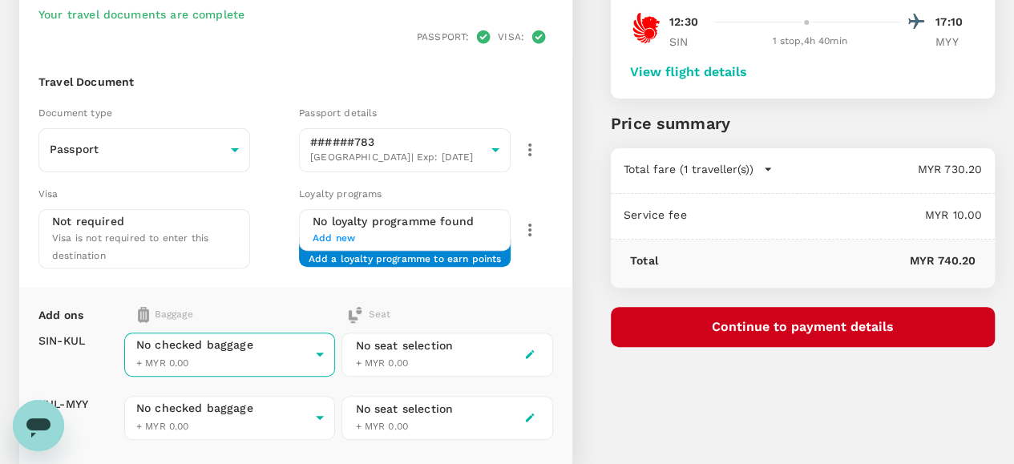
scroll to position [160, 0]
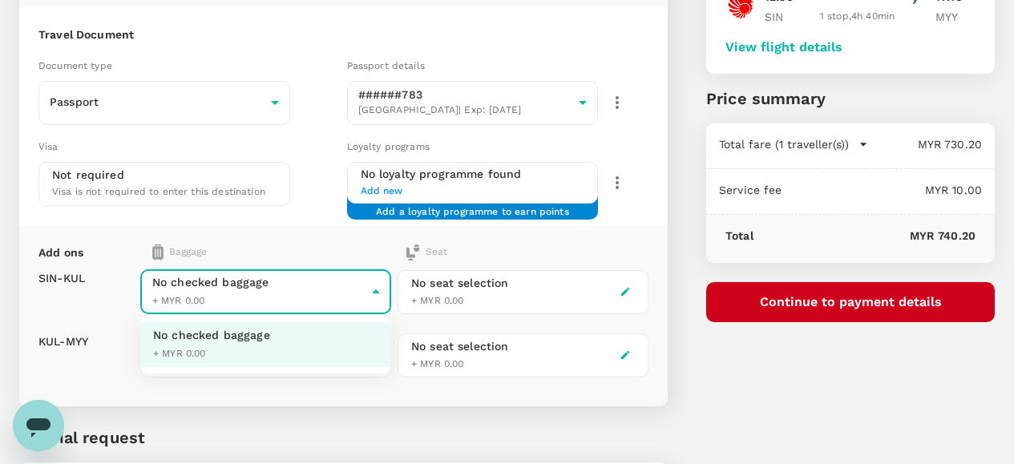
click at [370, 294] on body "Back to flight results Flight review Traveller(s) Traveller 1 : [PERSON_NAME] […" at bounding box center [513, 234] width 1026 height 788
click at [284, 347] on li "No checked baggage + MYR 0.00" at bounding box center [265, 344] width 251 height 45
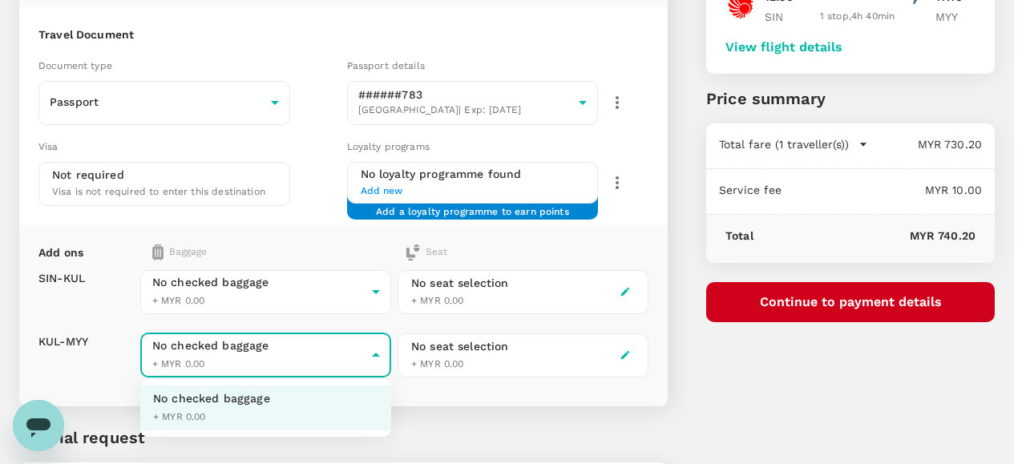
click at [349, 358] on body "Back to flight results Flight review Traveller(s) Traveller 1 : [PERSON_NAME] […" at bounding box center [513, 234] width 1026 height 788
drag, startPoint x: 279, startPoint y: 416, endPoint x: 286, endPoint y: 408, distance: 10.8
click at [281, 415] on li "No checked baggage + MYR 0.00" at bounding box center [265, 408] width 251 height 45
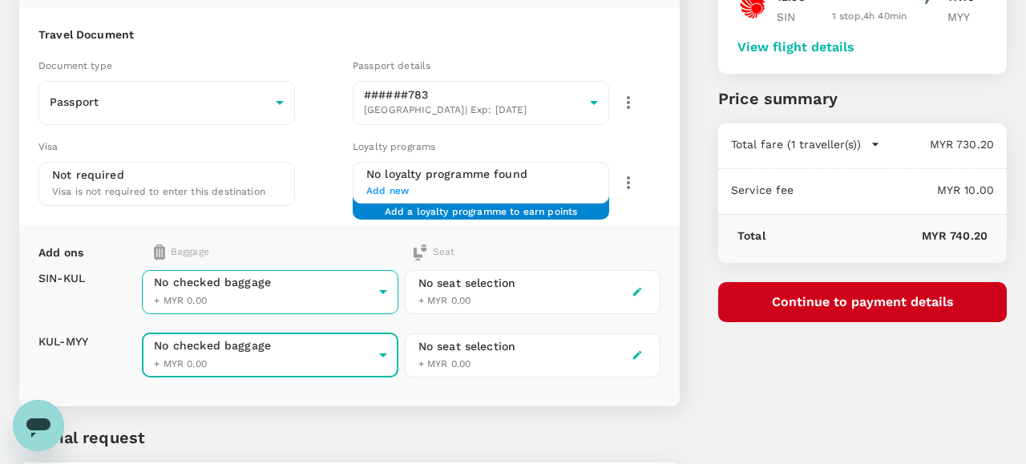
click at [366, 293] on body "Back to flight results Flight review Traveller(s) Traveller 1 : [PERSON_NAME] […" at bounding box center [513, 226] width 1026 height 772
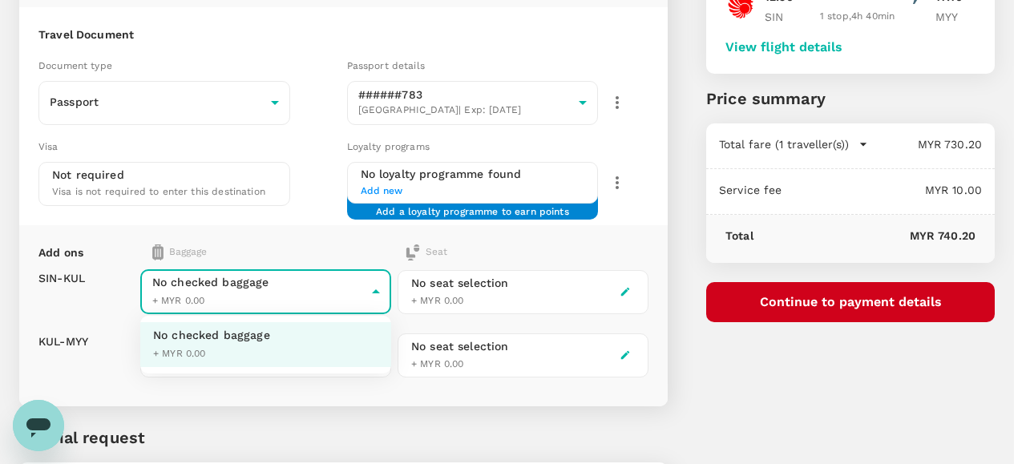
click at [324, 351] on li "No checked baggage + MYR 0.00" at bounding box center [265, 344] width 251 height 45
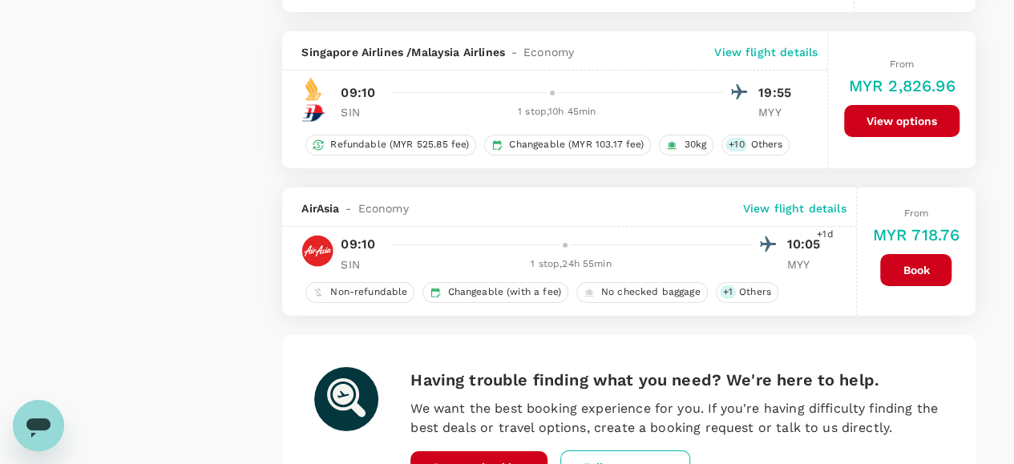
scroll to position [3033, 0]
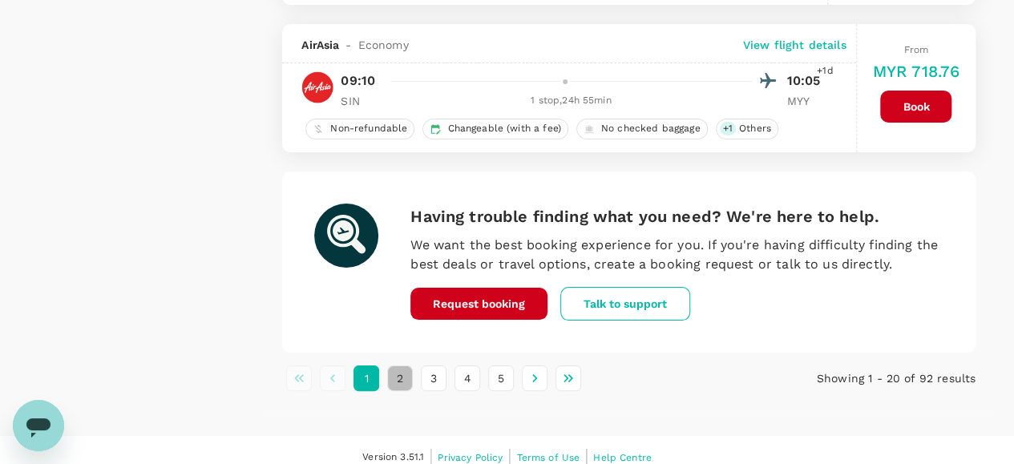
click at [403, 366] on button "2" at bounding box center [400, 379] width 26 height 26
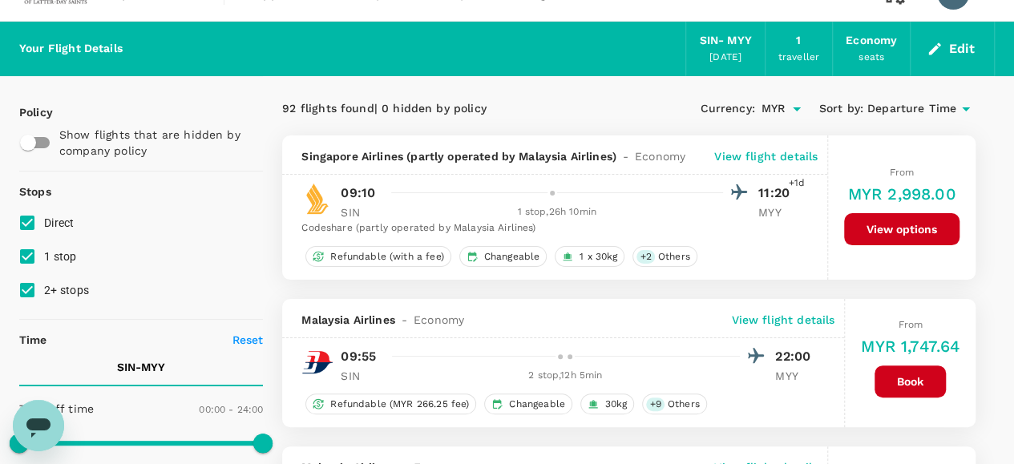
scroll to position [0, 0]
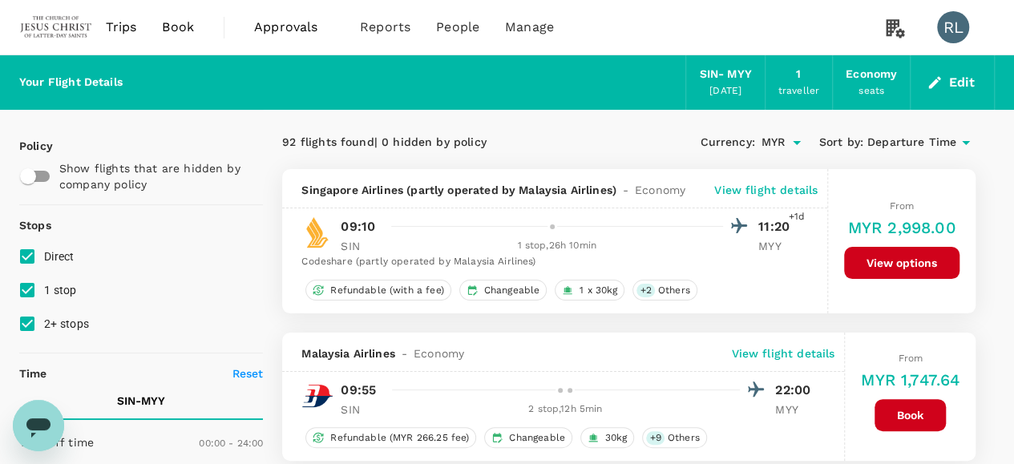
click at [926, 140] on span "Departure Time" at bounding box center [911, 143] width 89 height 18
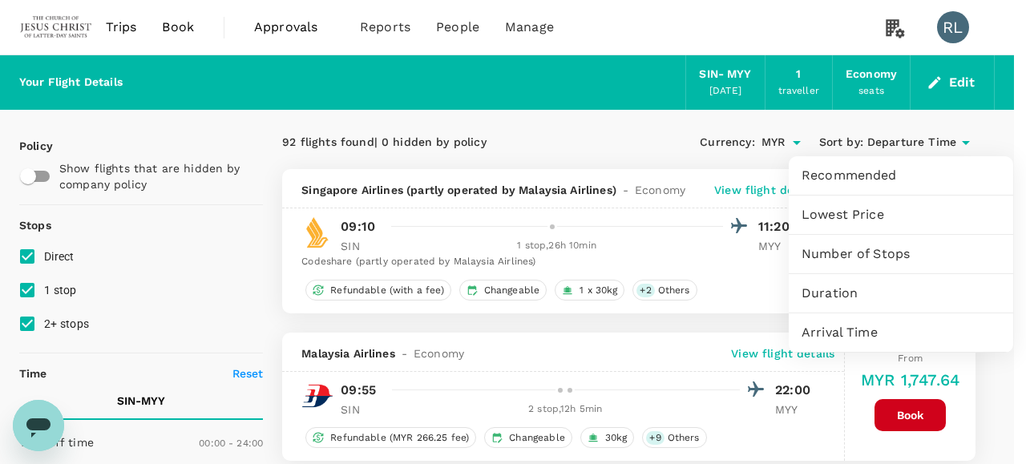
click at [867, 176] on span "Recommended" at bounding box center [901, 175] width 199 height 19
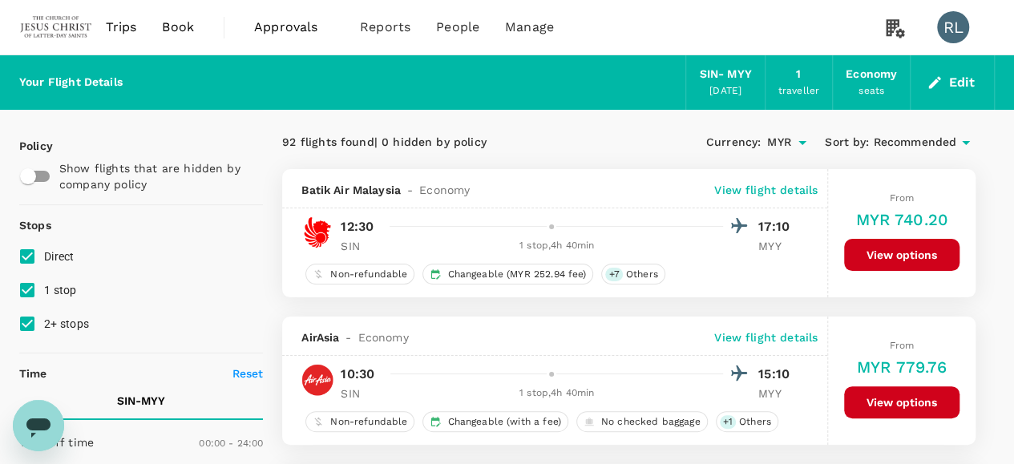
click at [879, 256] on button "View options" at bounding box center [901, 255] width 115 height 32
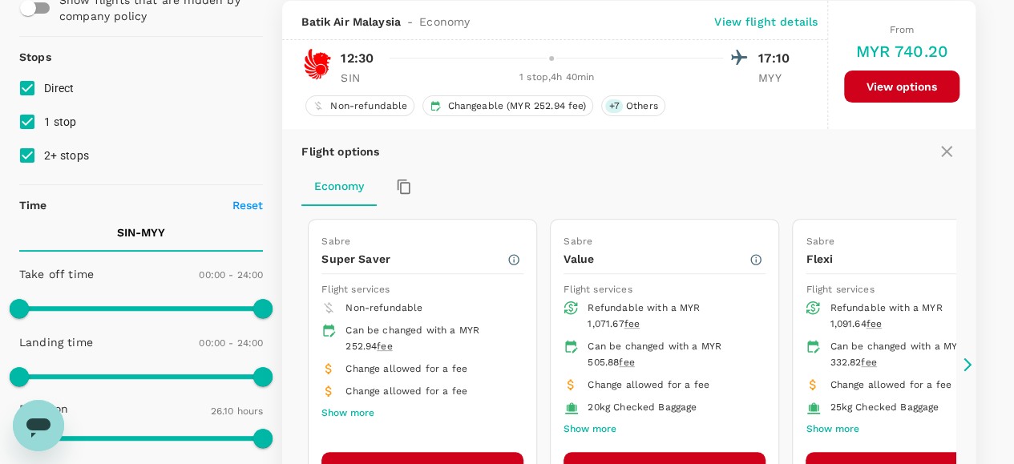
scroll to position [248, 0]
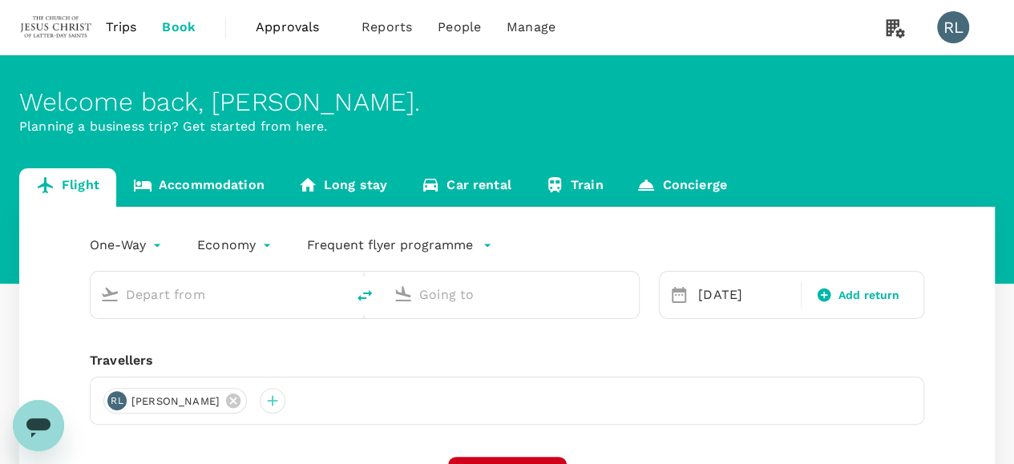
type input "Singapore Changi (SIN)"
type input "Miri Intl (MYY)"
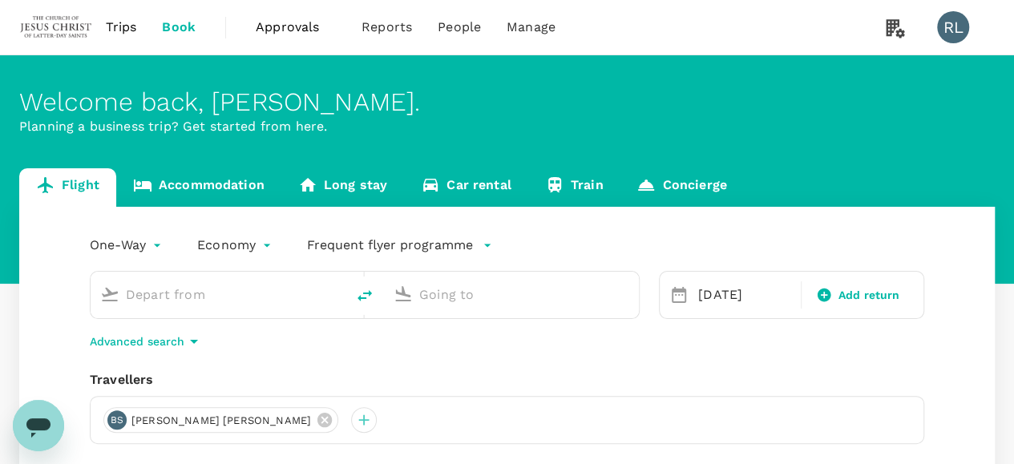
type input "Singapore Changi (SIN)"
type input "Miri Intl (MYY)"
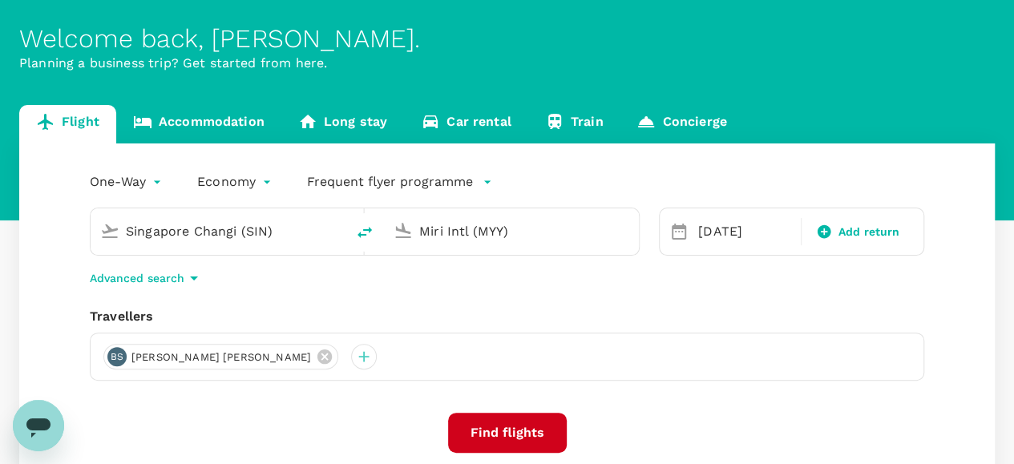
scroll to position [160, 0]
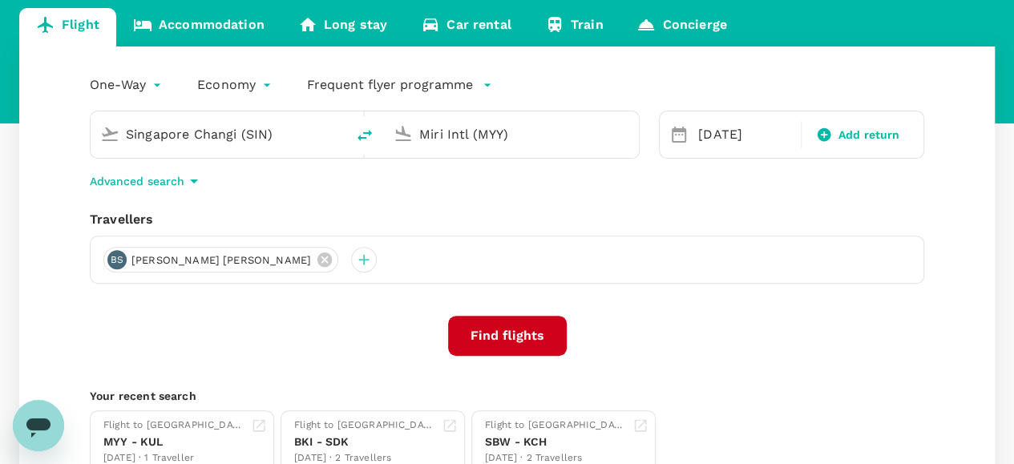
click at [519, 341] on button "Find flights" at bounding box center [507, 336] width 119 height 40
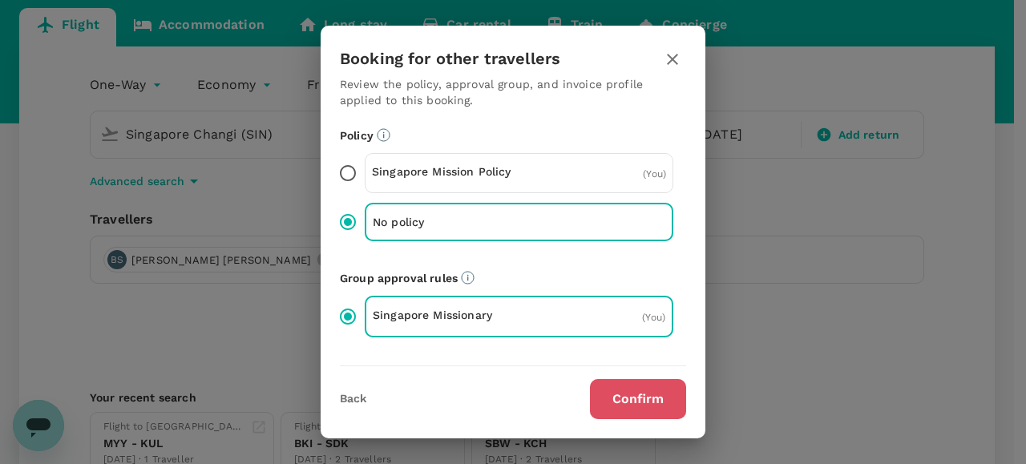
click at [624, 396] on button "Confirm" at bounding box center [638, 399] width 96 height 40
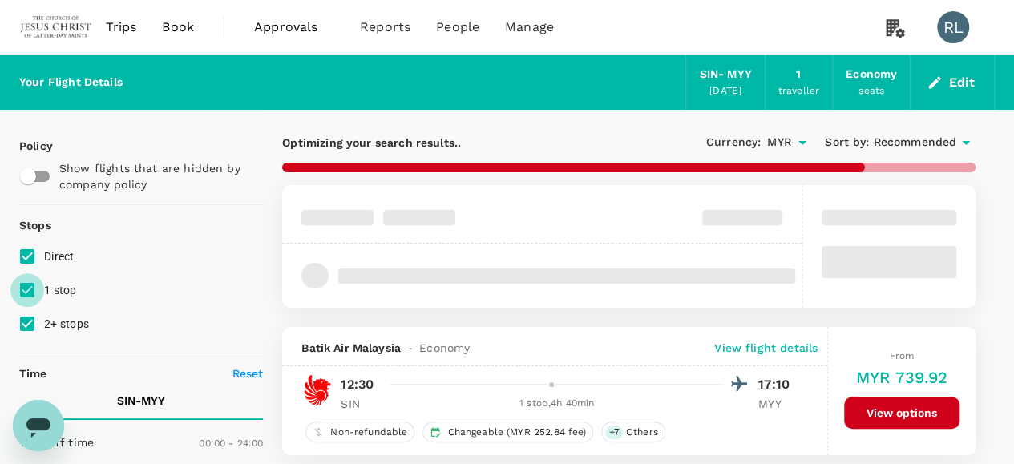
drag, startPoint x: 27, startPoint y: 288, endPoint x: 24, endPoint y: 307, distance: 19.5
click at [26, 289] on input "1 stop" at bounding box center [27, 290] width 34 height 34
checkbox input "false"
click at [30, 321] on input "2+ stops" at bounding box center [27, 324] width 34 height 34
checkbox input "false"
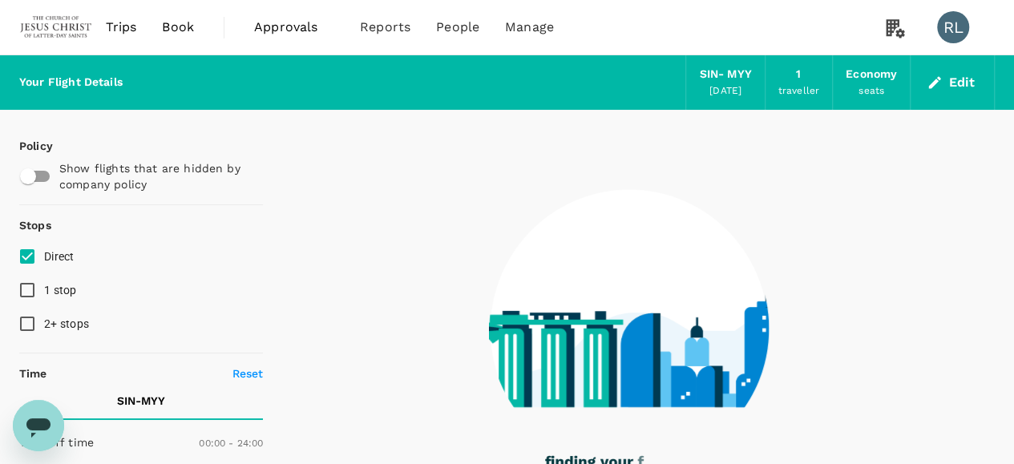
type input "1570"
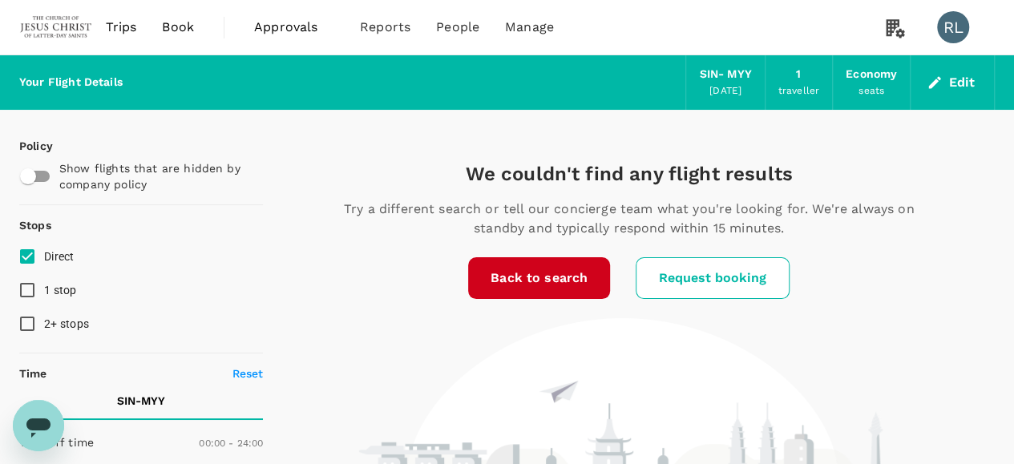
click at [29, 293] on input "1 stop" at bounding box center [27, 290] width 34 height 34
checkbox input "true"
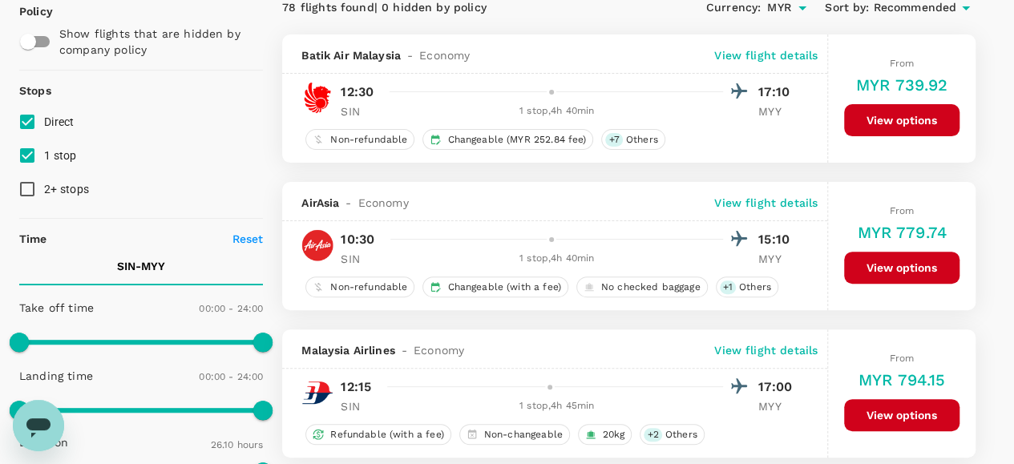
scroll to position [160, 0]
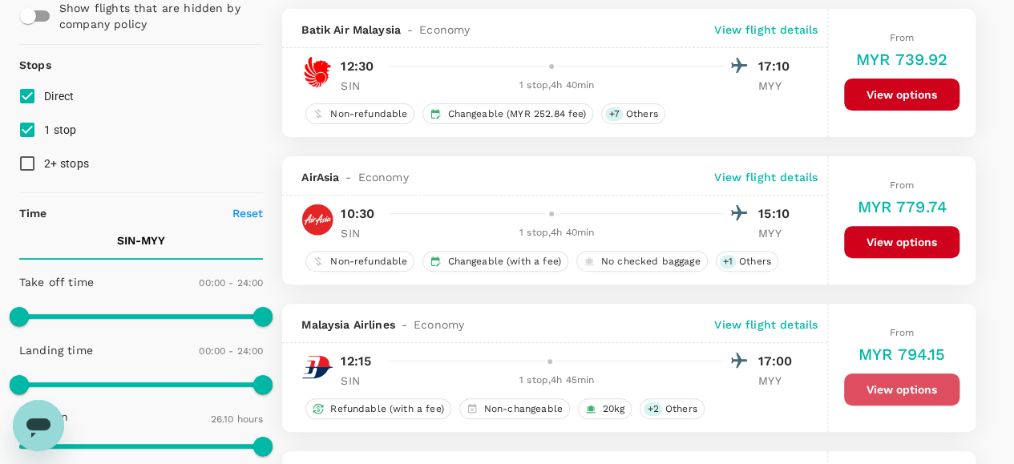
click at [890, 390] on button "View options" at bounding box center [901, 390] width 115 height 32
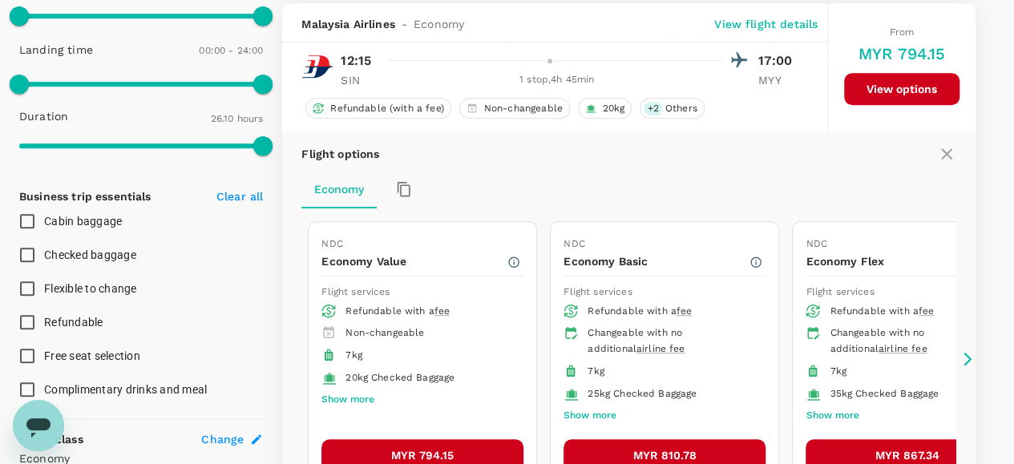
scroll to position [463, 0]
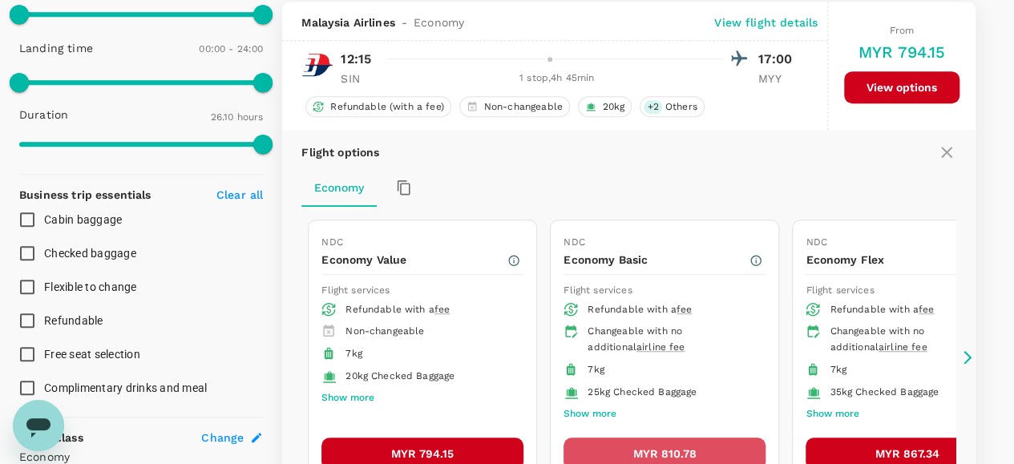
click at [649, 446] on button "MYR 810.78" at bounding box center [665, 454] width 202 height 32
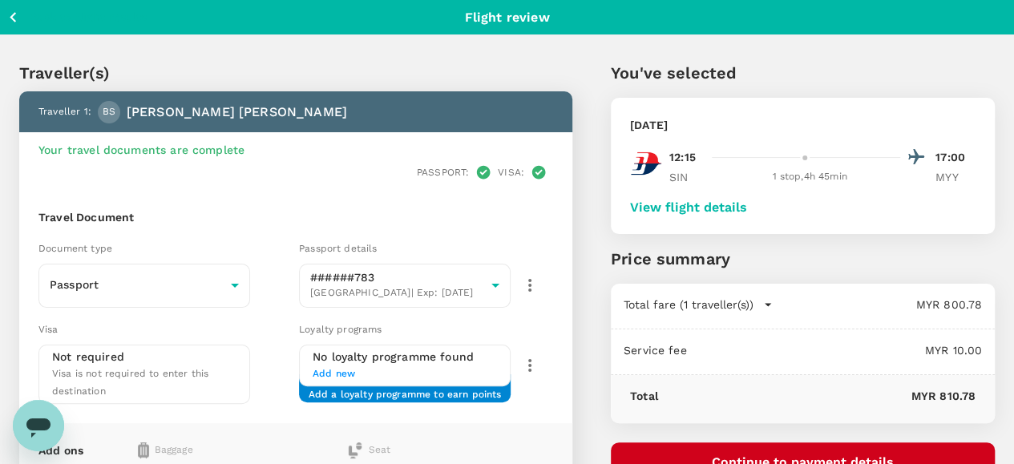
scroll to position [80, 0]
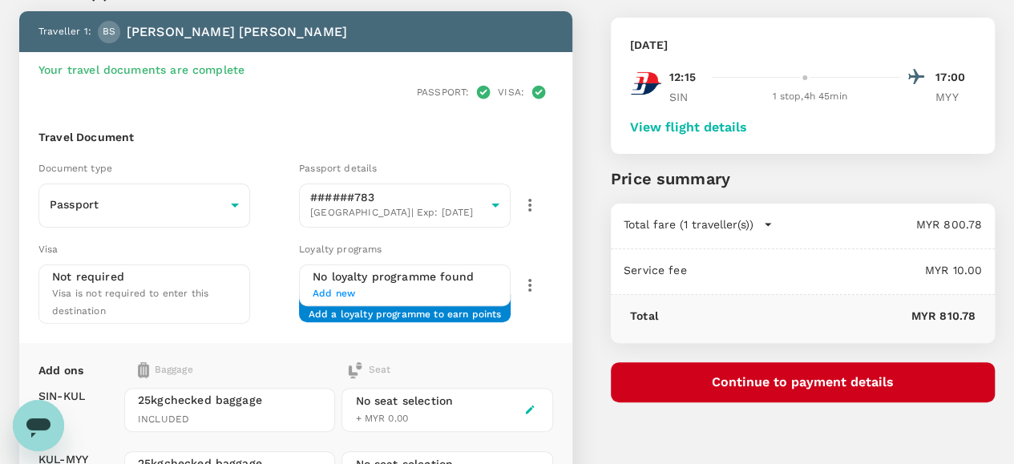
click at [747, 129] on button "View flight details" at bounding box center [688, 127] width 117 height 14
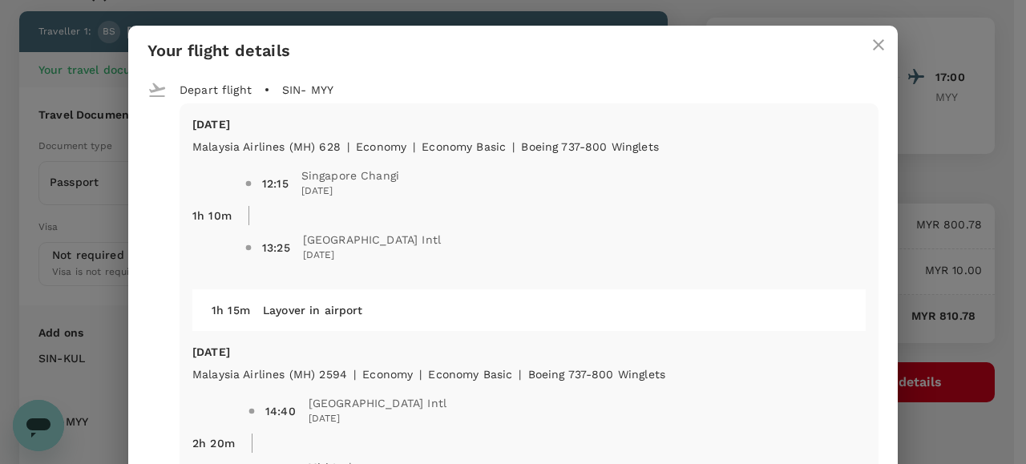
click at [874, 43] on icon "close" at bounding box center [878, 44] width 11 height 11
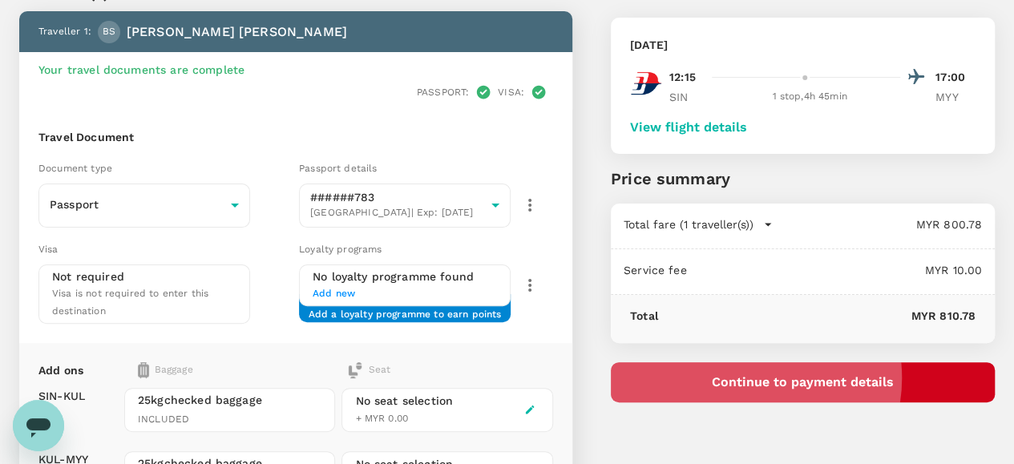
click at [838, 378] on button "Continue to payment details" at bounding box center [803, 382] width 384 height 40
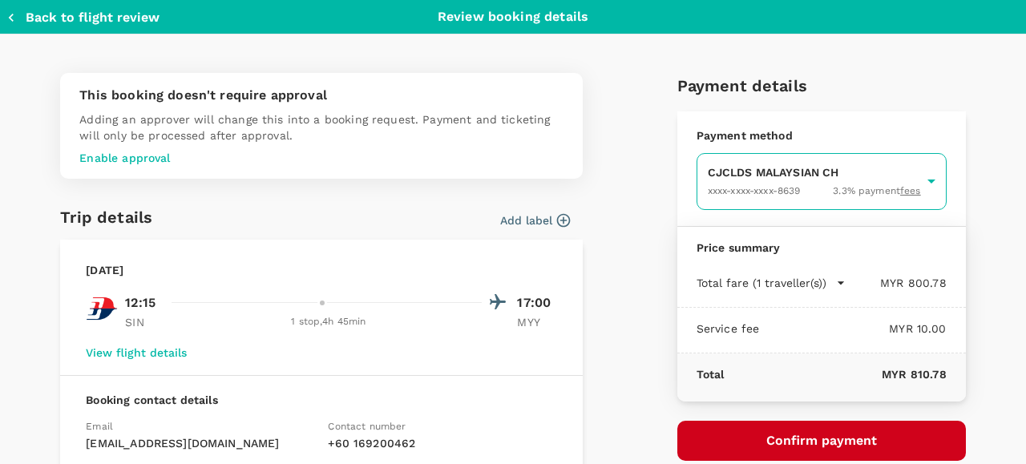
click at [724, 176] on body "Back to flight results Flight review Traveller(s) Traveller 1 : [PERSON_NAME] […" at bounding box center [513, 314] width 1026 height 788
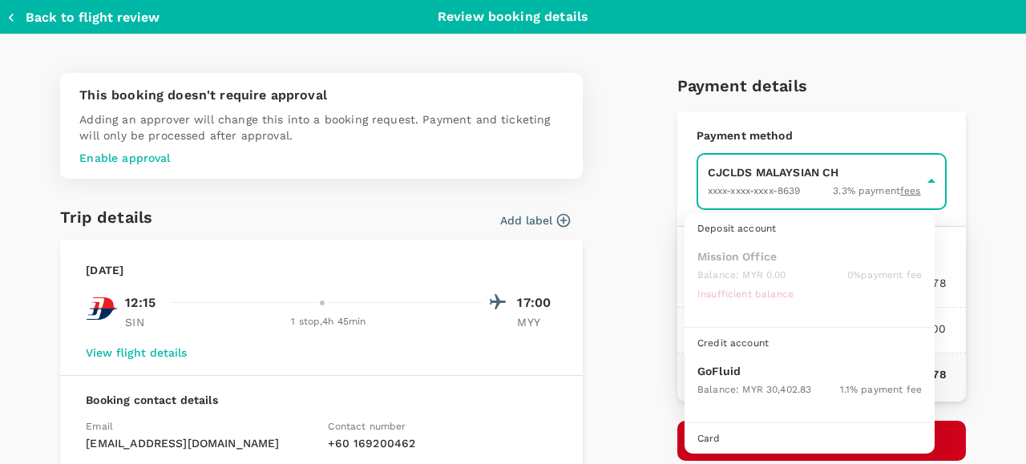
scroll to position [41, 0]
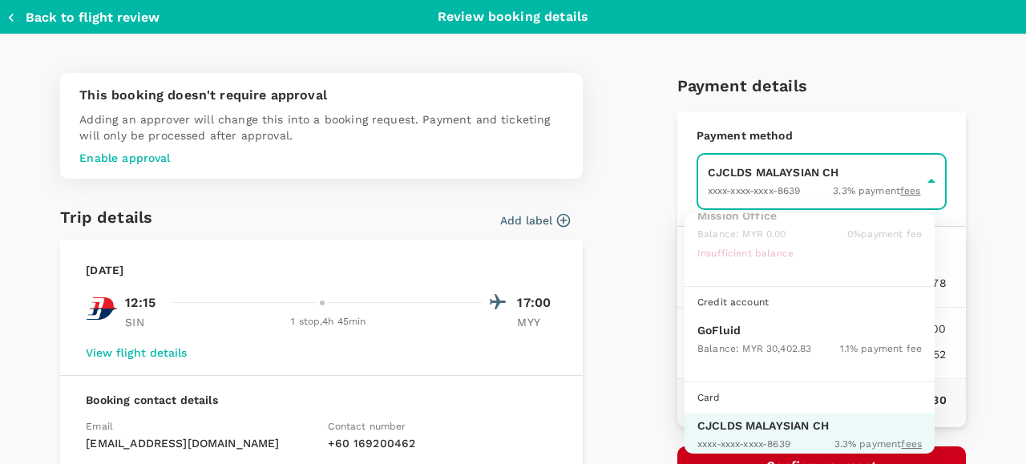
click at [737, 334] on p "GoFluid" at bounding box center [809, 330] width 224 height 16
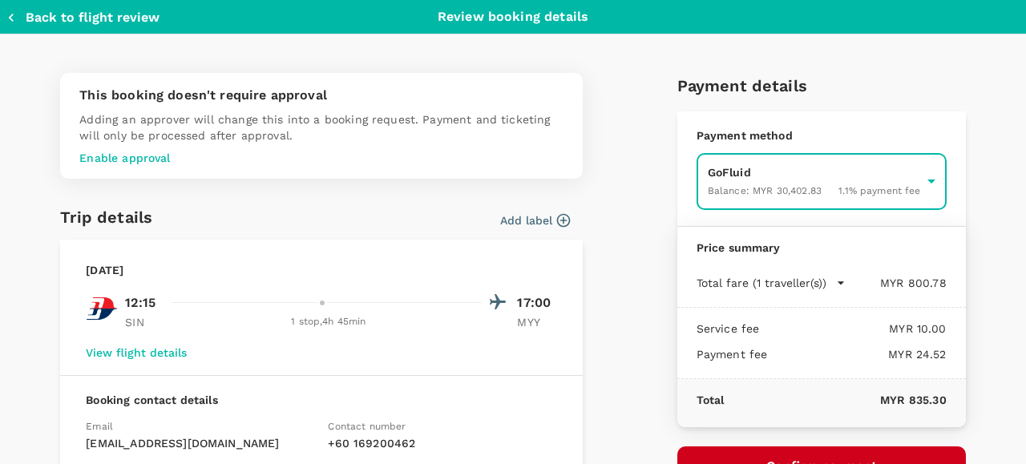
type input "9b357727-6904-47bd-a44e-9a56bf7dfc7a"
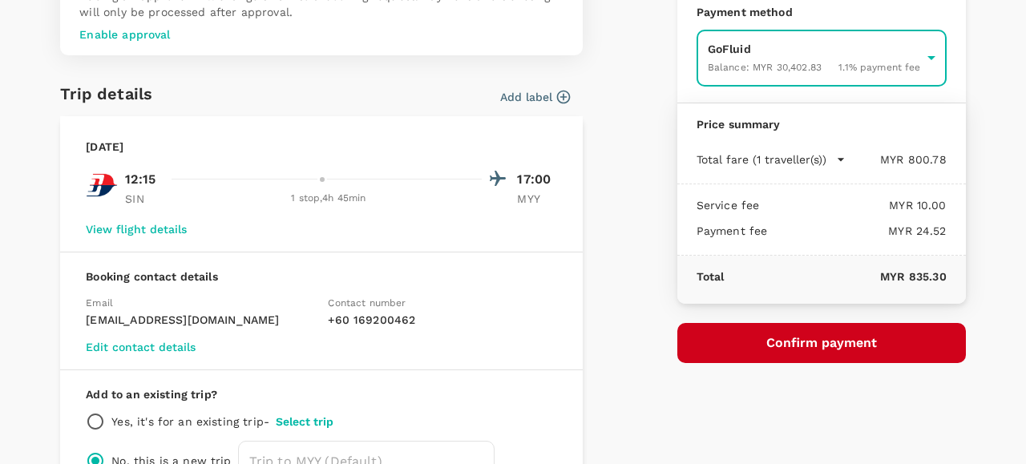
scroll to position [160, 0]
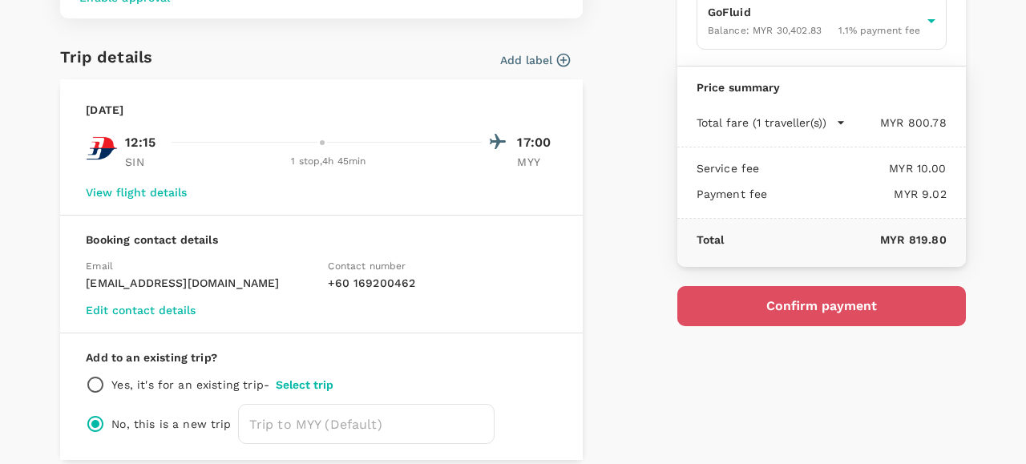
click at [797, 304] on button "Confirm payment" at bounding box center [821, 306] width 289 height 40
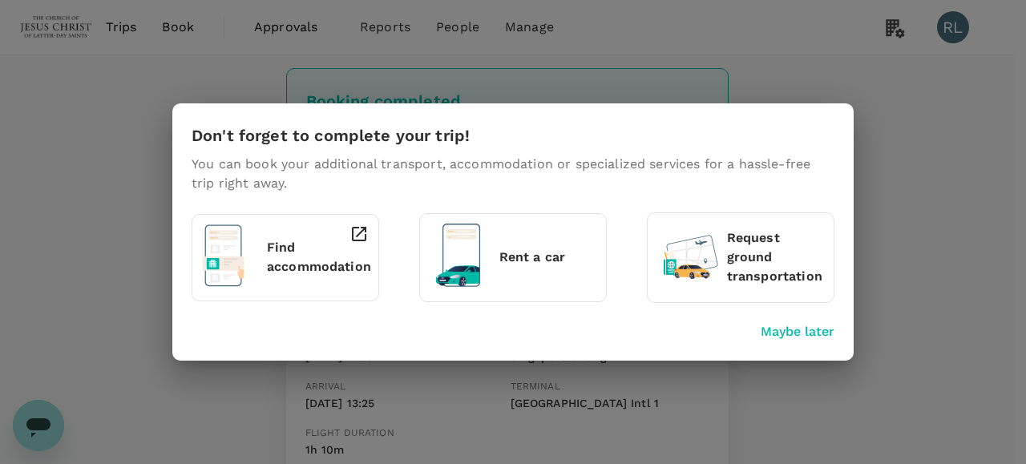
drag, startPoint x: 774, startPoint y: 328, endPoint x: 745, endPoint y: 321, distance: 29.7
click at [775, 329] on p "Maybe later" at bounding box center [798, 331] width 74 height 19
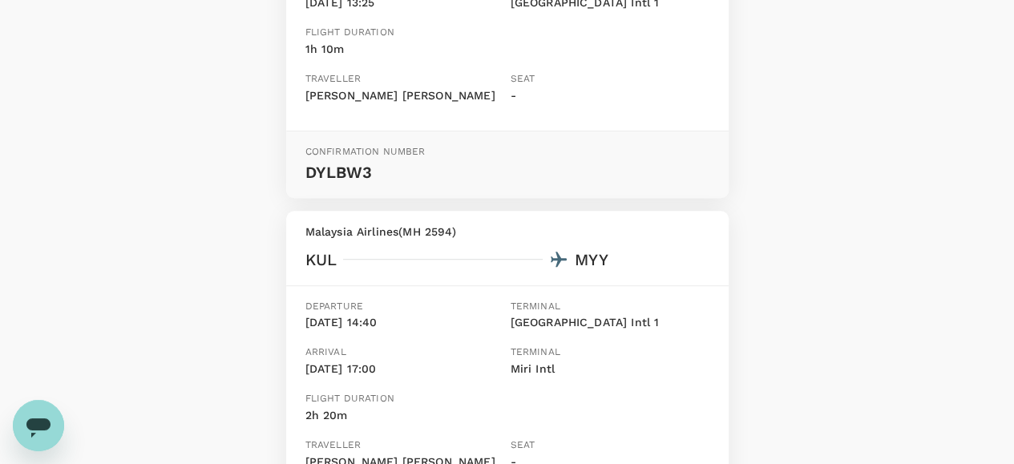
scroll to position [481, 0]
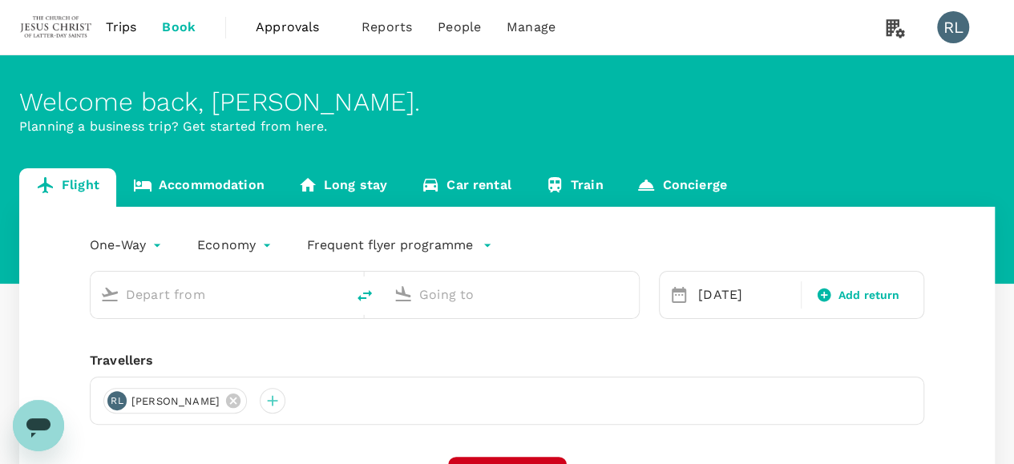
type input "Singapore Changi (SIN)"
type input "Miri Intl (MYY)"
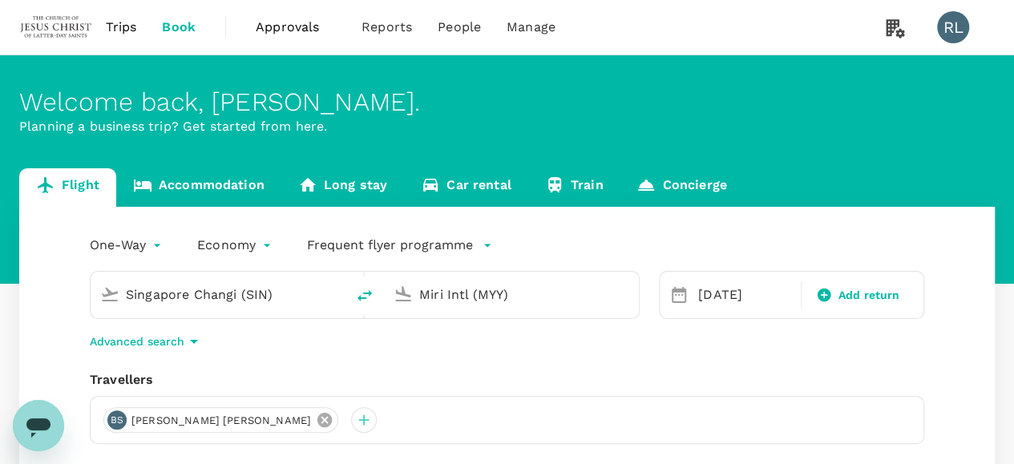
click at [316, 421] on icon at bounding box center [325, 420] width 18 height 18
click at [118, 422] on div at bounding box center [116, 420] width 26 height 26
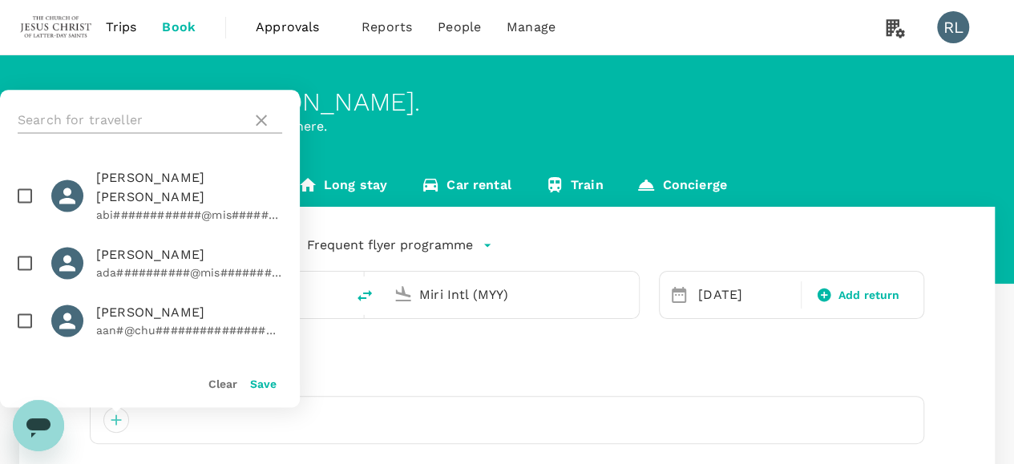
click at [118, 119] on input "text" at bounding box center [132, 120] width 228 height 26
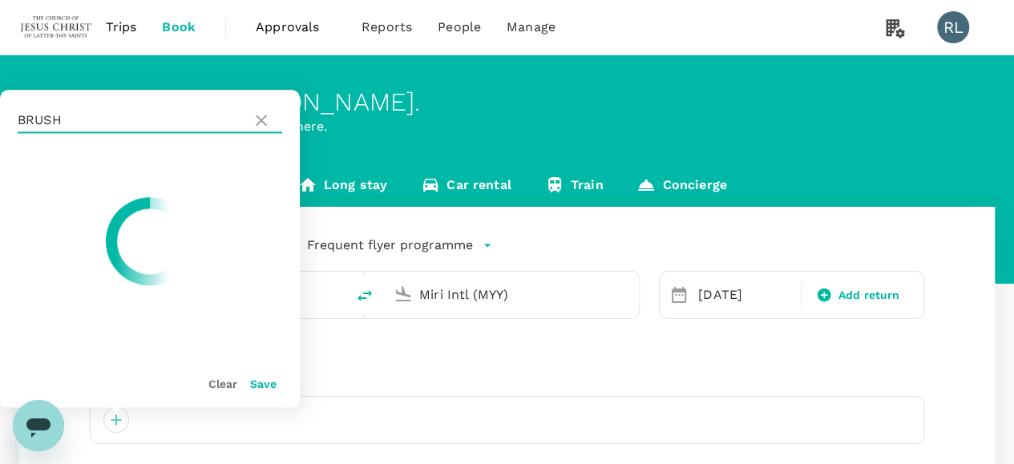
type input "BRUSH"
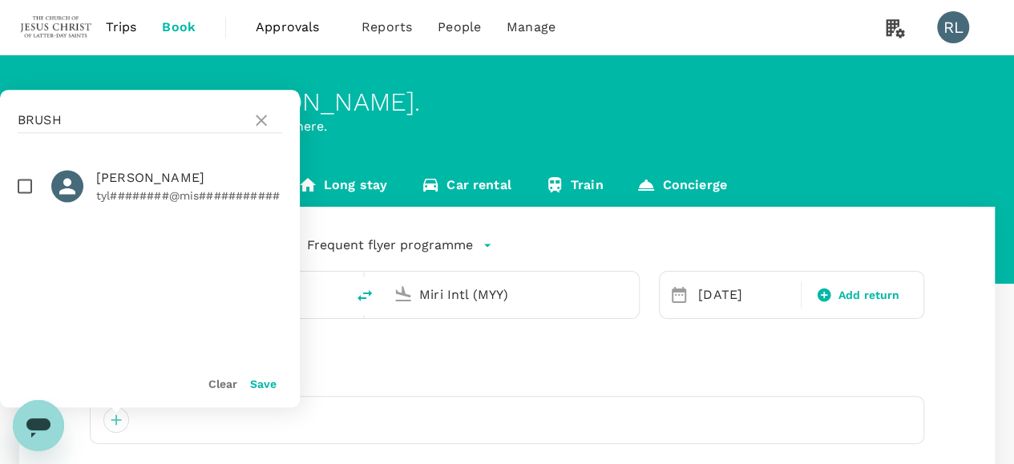
click at [19, 192] on input "checkbox" at bounding box center [25, 186] width 34 height 34
checkbox input "true"
click at [263, 384] on button "Save" at bounding box center [263, 384] width 26 height 13
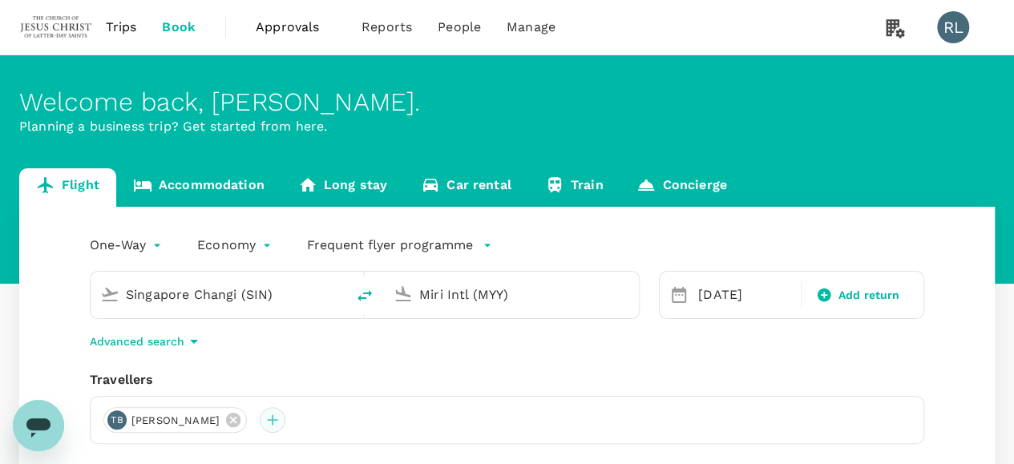
click at [270, 424] on div at bounding box center [273, 420] width 26 height 26
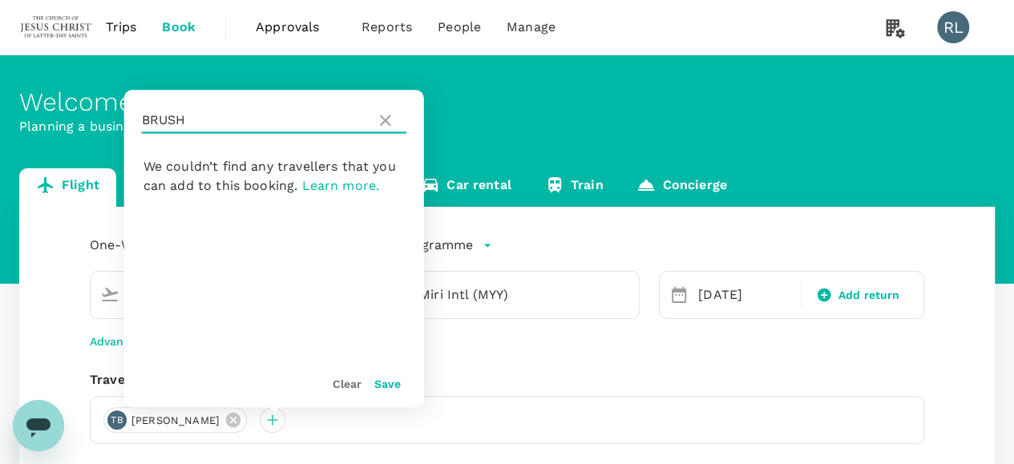
drag, startPoint x: 196, startPoint y: 123, endPoint x: 141, endPoint y: 117, distance: 55.7
click at [142, 117] on input "BRUSH" at bounding box center [256, 120] width 228 height 26
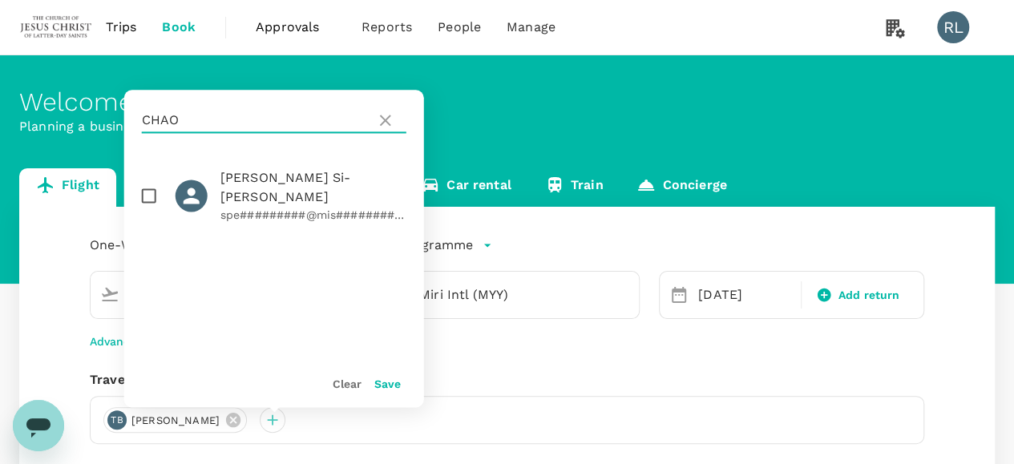
type input "CHAO"
click at [152, 185] on input "checkbox" at bounding box center [149, 196] width 34 height 34
checkbox input "true"
click at [382, 384] on button "Save" at bounding box center [387, 384] width 26 height 13
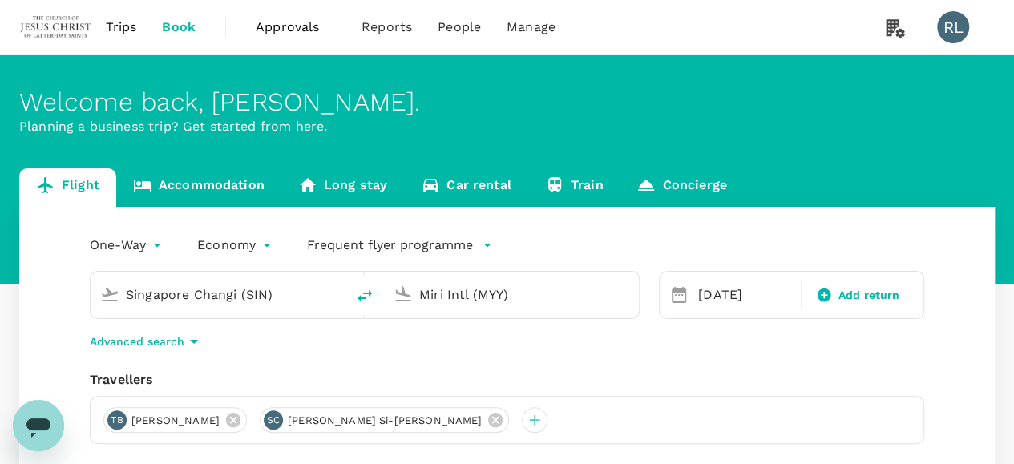
click at [366, 299] on icon "delete" at bounding box center [364, 295] width 19 height 19
type input "Miri Intl (MYY)"
type input "Singapore Changi (SIN)"
click at [297, 298] on input "Miri Intl (MYY)" at bounding box center [219, 294] width 186 height 25
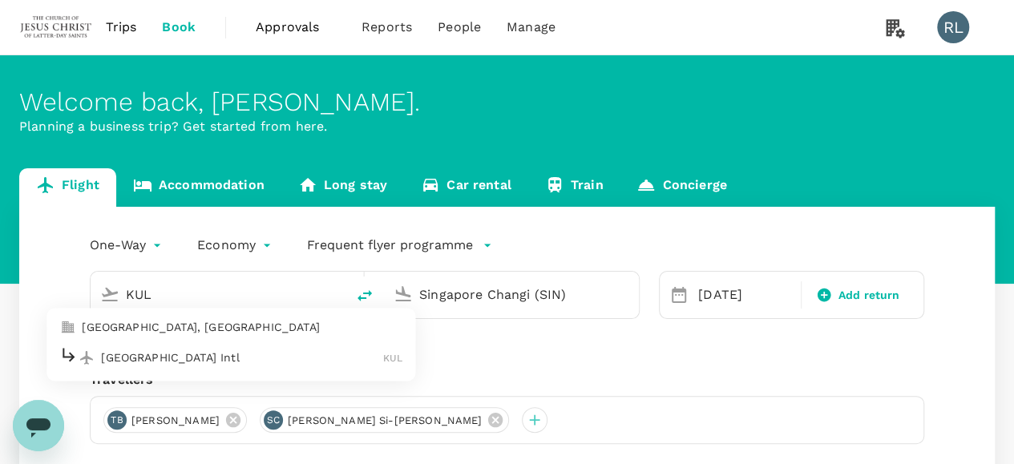
click at [301, 360] on p "[GEOGRAPHIC_DATA] Intl" at bounding box center [242, 357] width 282 height 16
type input "Kuala Lumpur Intl ([GEOGRAPHIC_DATA])"
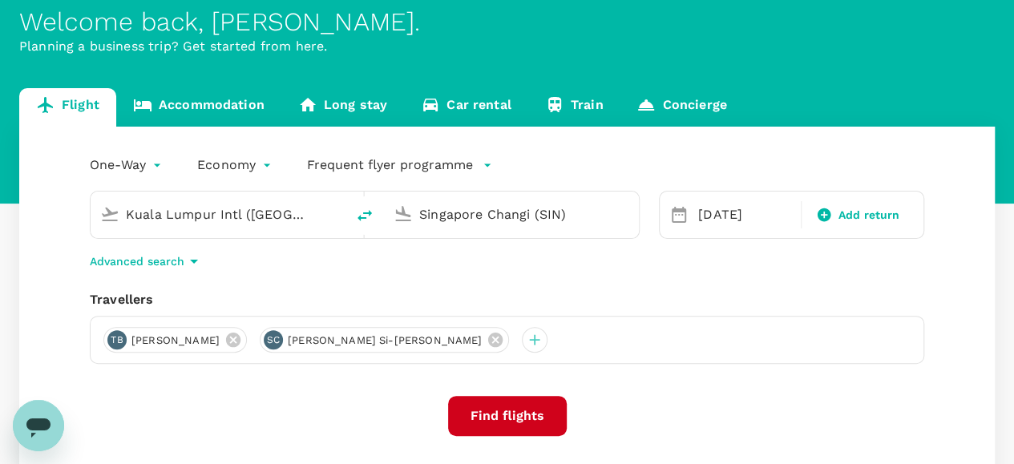
scroll to position [160, 0]
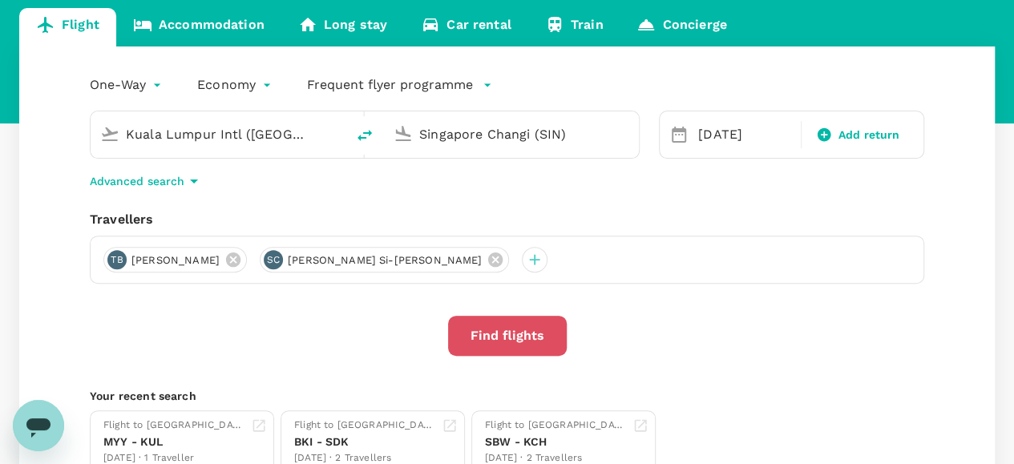
click at [513, 335] on button "Find flights" at bounding box center [507, 336] width 119 height 40
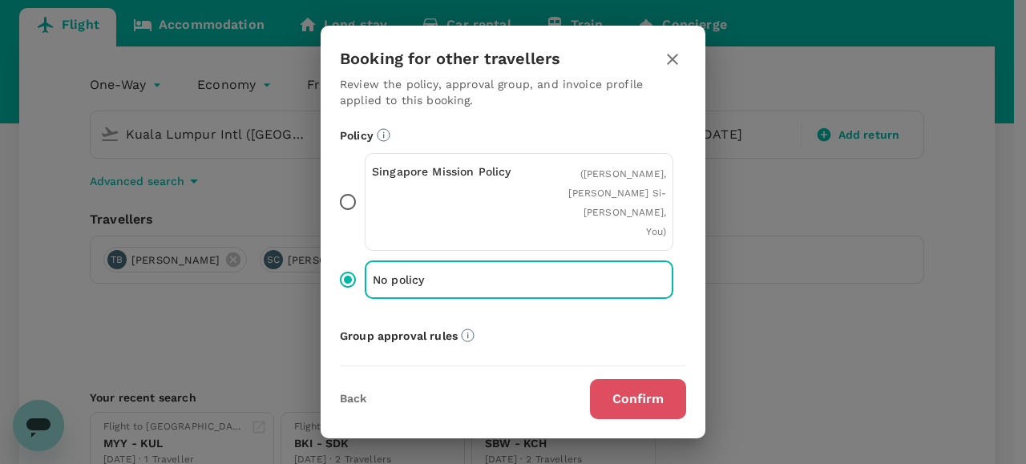
click at [632, 403] on button "Confirm" at bounding box center [638, 399] width 96 height 40
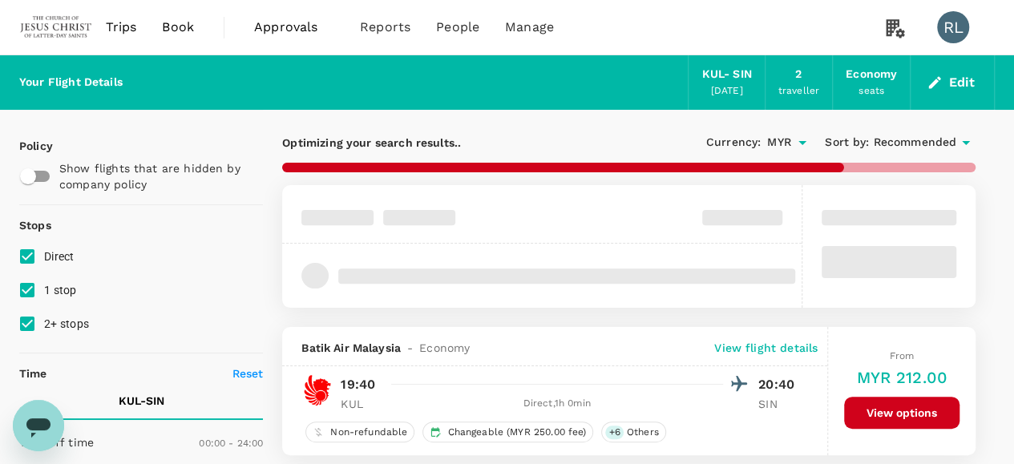
click at [903, 139] on span "Recommended" at bounding box center [914, 143] width 83 height 18
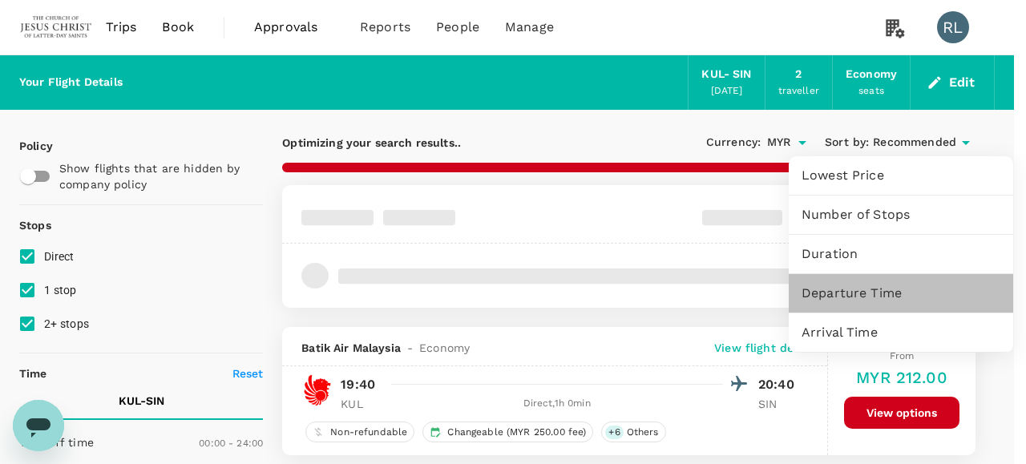
click at [869, 296] on span "Departure Time" at bounding box center [901, 293] width 199 height 19
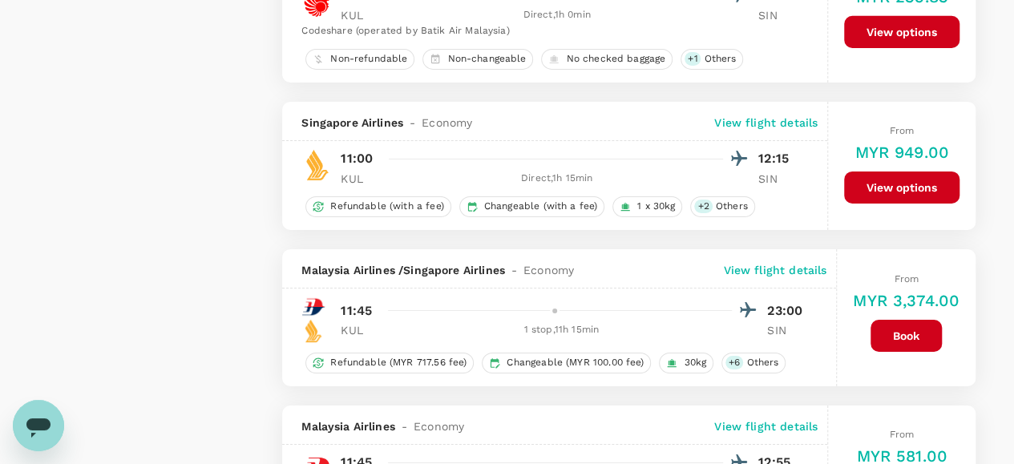
scroll to position [2966, 0]
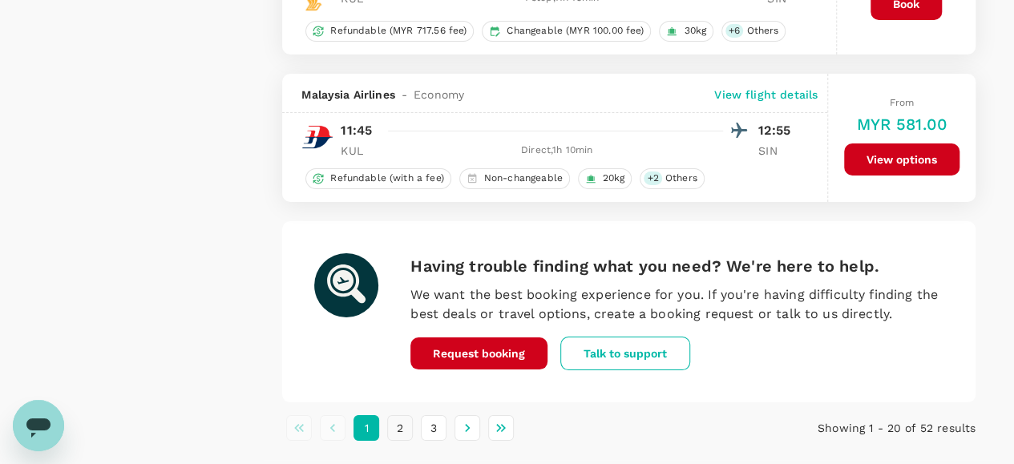
drag, startPoint x: 399, startPoint y: 418, endPoint x: 407, endPoint y: 410, distance: 11.3
click at [399, 417] on button "2" at bounding box center [400, 428] width 26 height 26
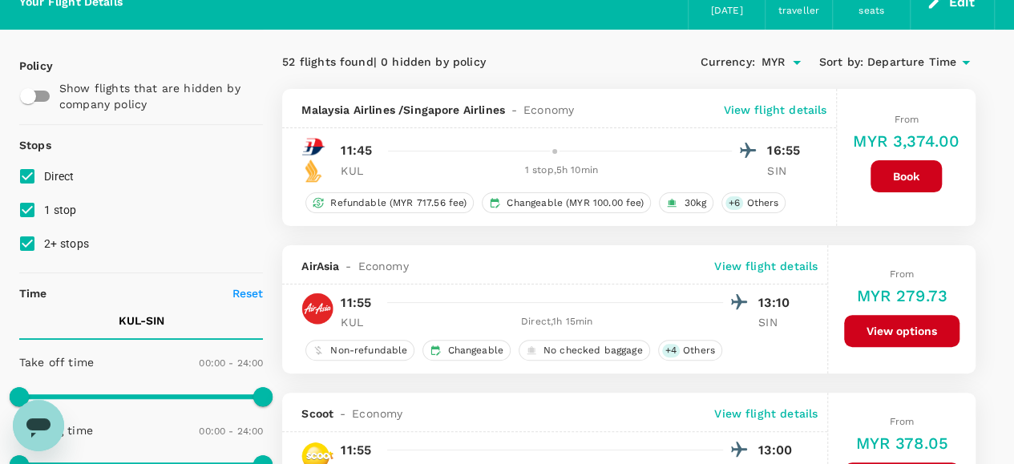
scroll to position [160, 0]
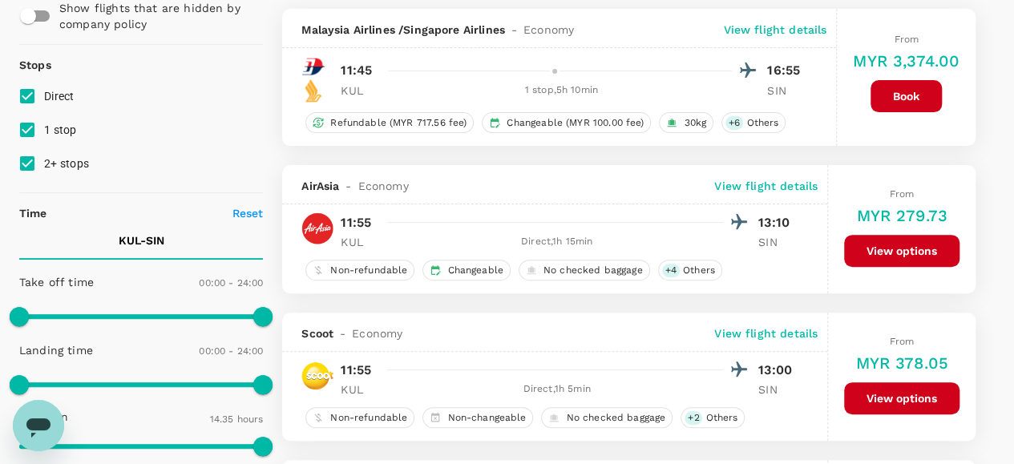
click at [770, 180] on p "View flight details" at bounding box center [765, 186] width 103 height 16
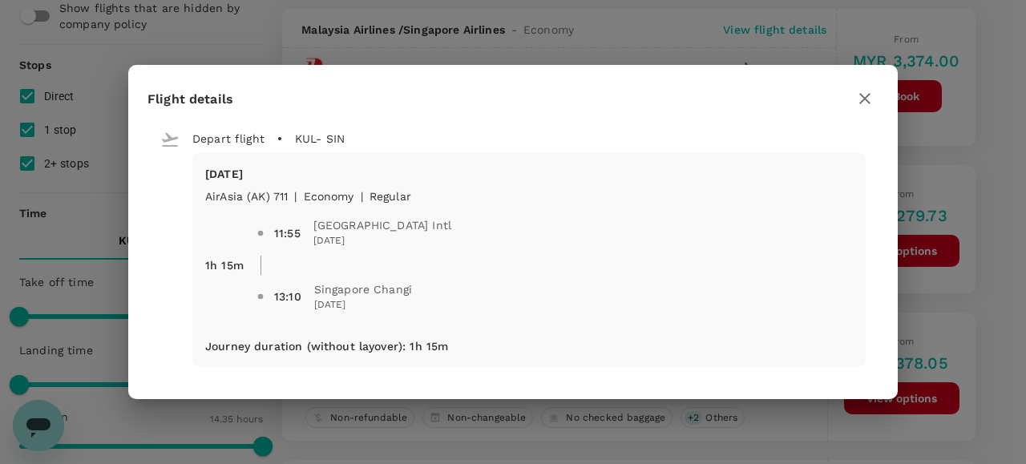
click at [868, 91] on icon "button" at bounding box center [864, 98] width 19 height 19
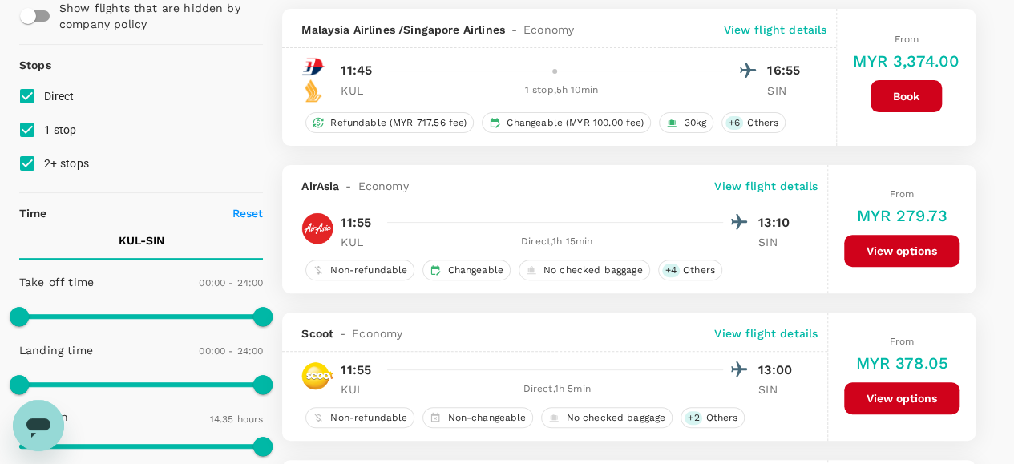
scroll to position [240, 0]
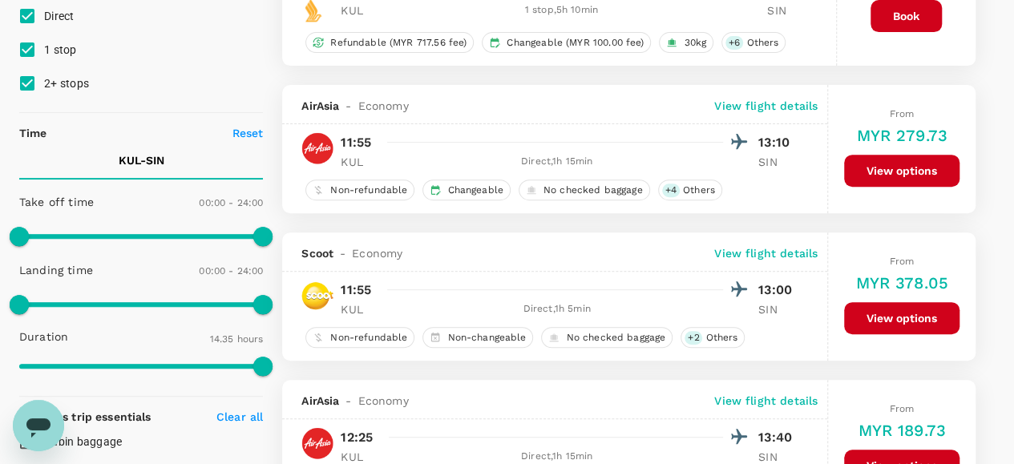
click at [884, 315] on button "View options" at bounding box center [901, 318] width 115 height 32
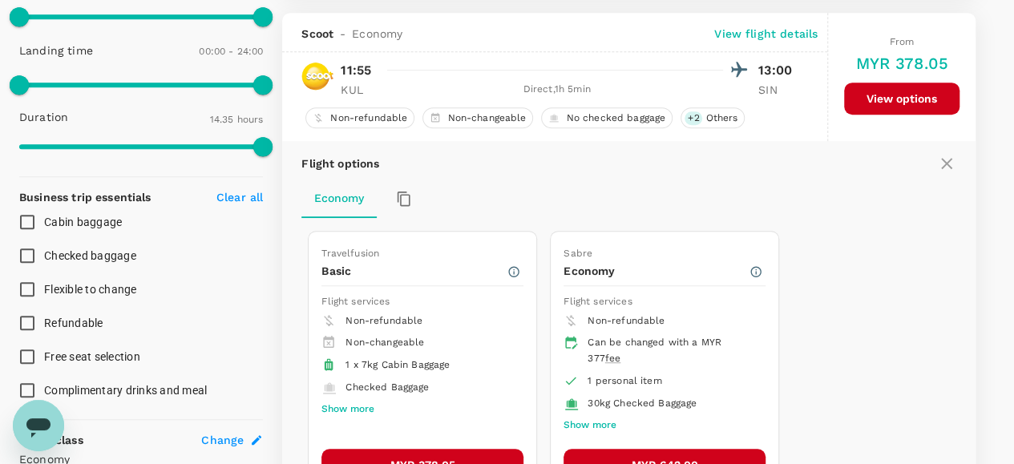
scroll to position [471, 0]
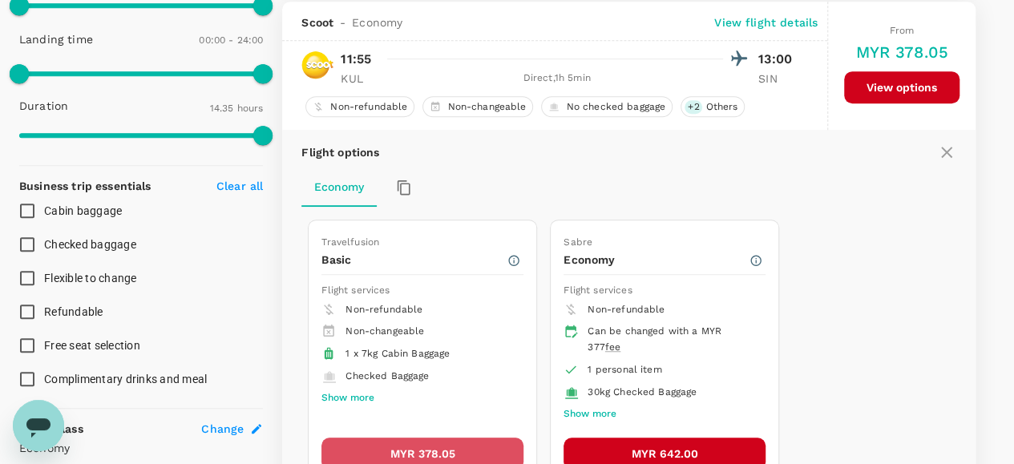
click at [462, 450] on button "MYR 378.05" at bounding box center [422, 454] width 202 height 32
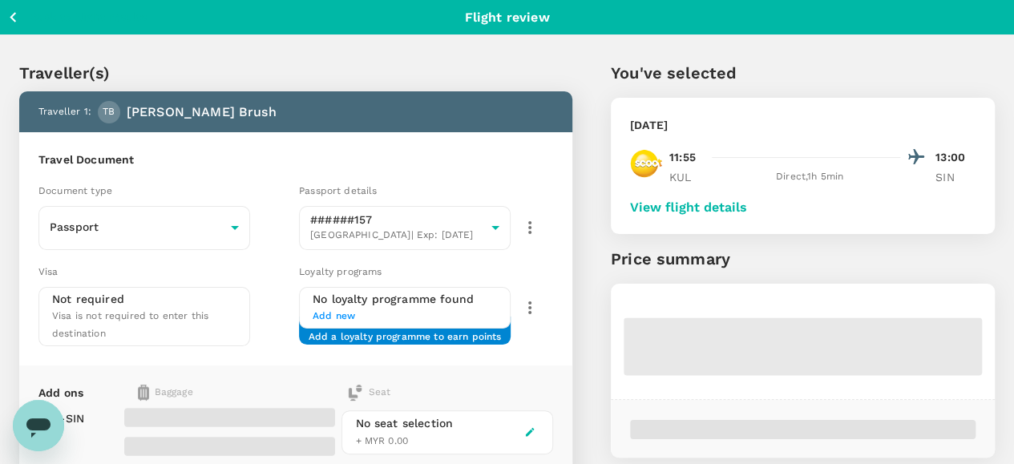
scroll to position [80, 0]
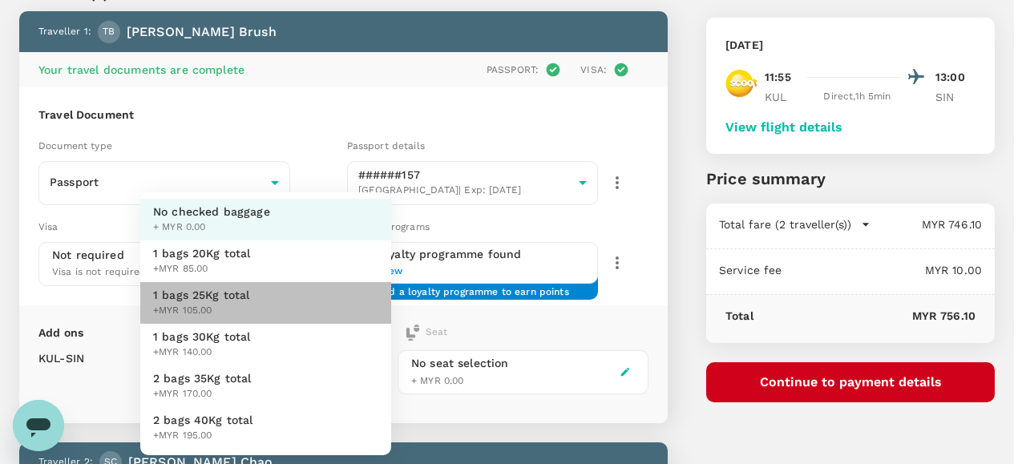
click at [229, 295] on span "1 bags 25Kg total" at bounding box center [201, 295] width 97 height 16
type input "2 - 105"
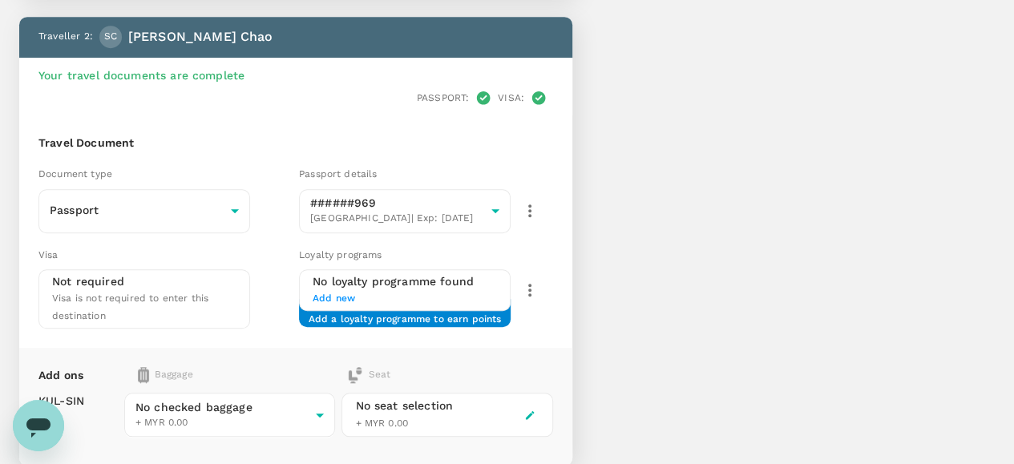
scroll to position [561, 0]
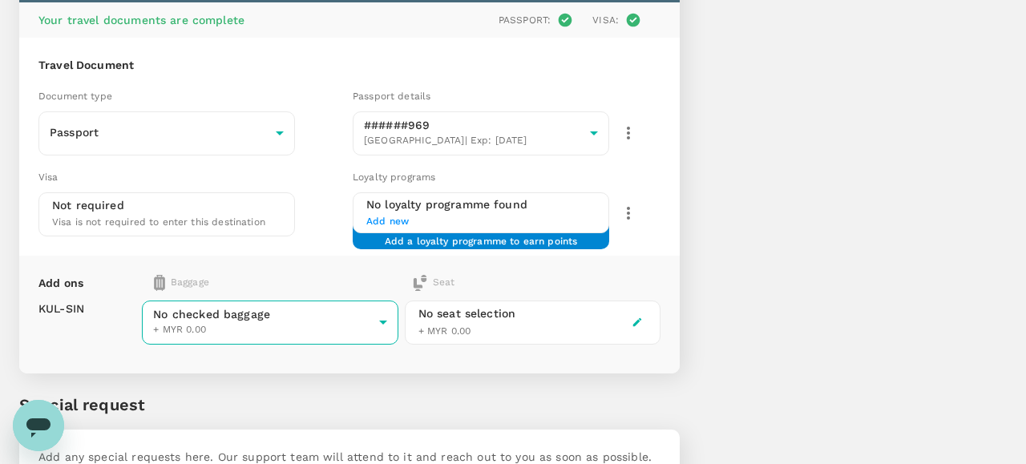
click at [346, 321] on body "Back to flight results Flight review Traveller(s) Traveller 1 : TB Tyler Louie …" at bounding box center [513, 9] width 1026 height 1140
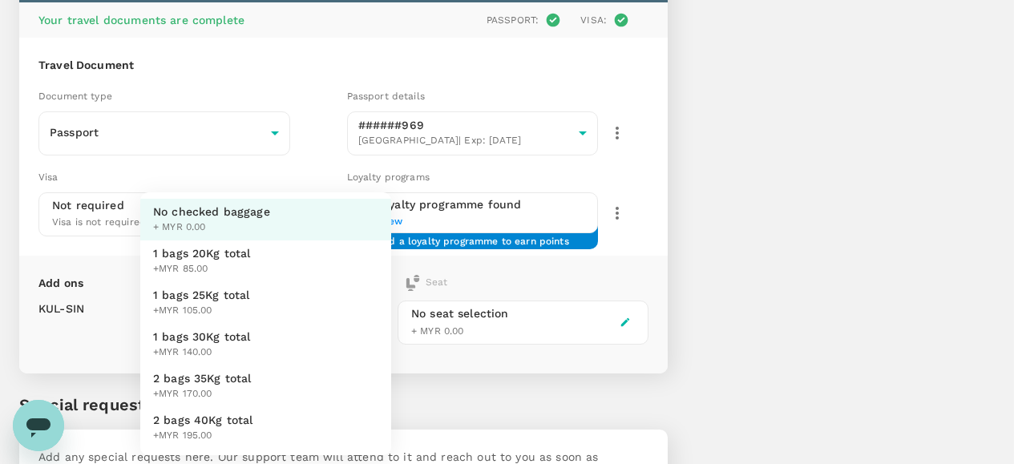
click at [246, 297] on span "1 bags 25Kg total" at bounding box center [201, 295] width 97 height 16
type input "2 - 105"
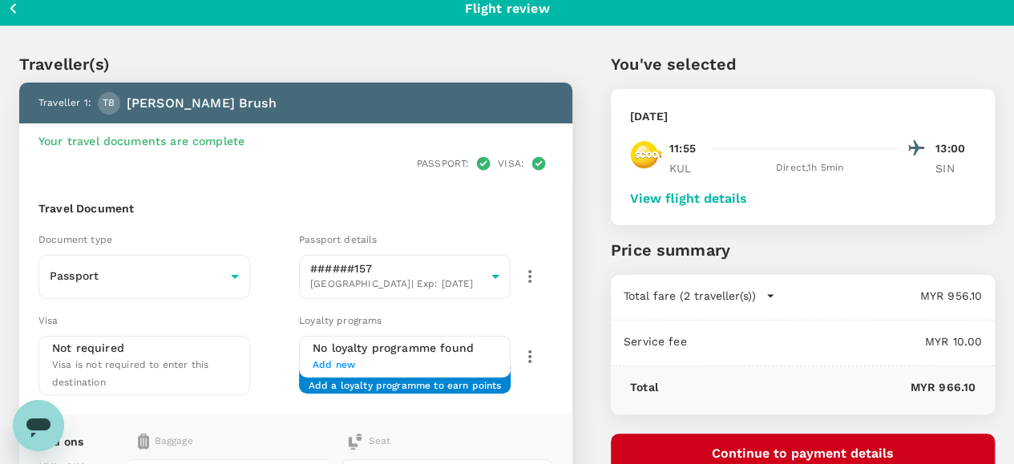
scroll to position [0, 0]
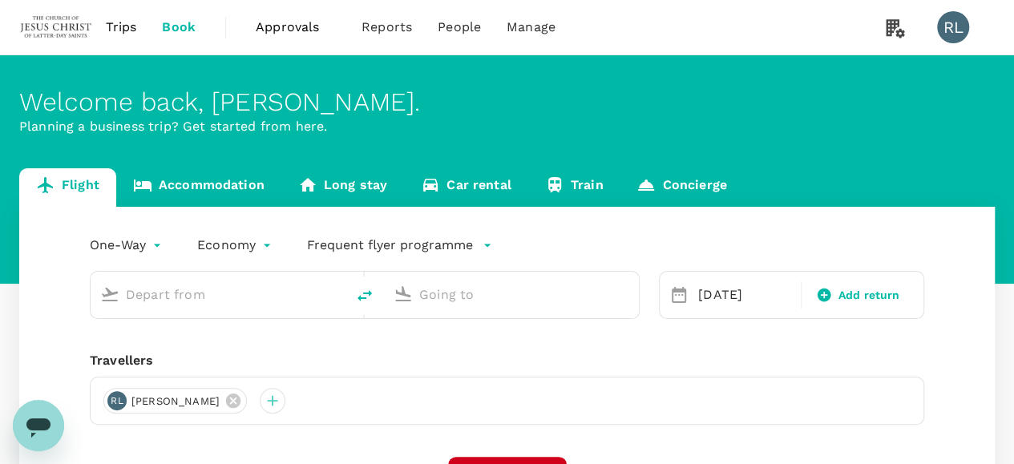
type input "Kuala Lumpur Intl ([GEOGRAPHIC_DATA])"
type input "Singapore Changi (SIN)"
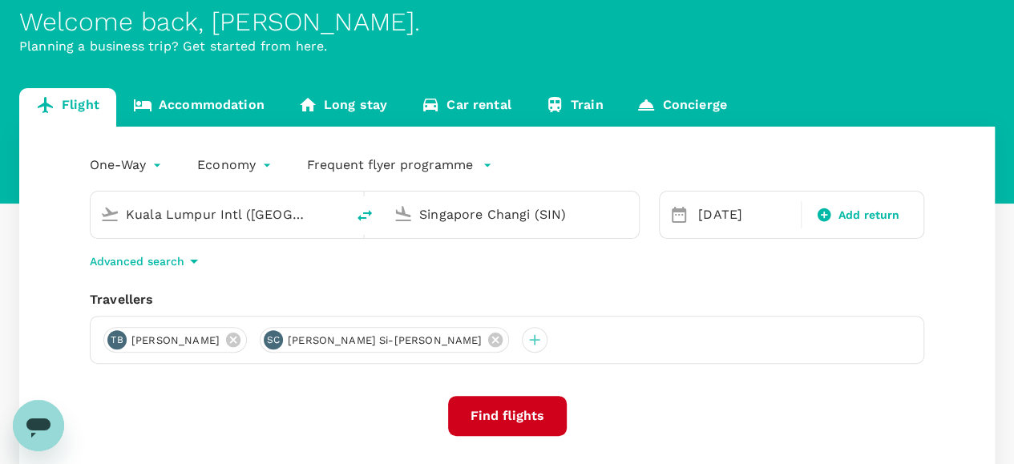
scroll to position [160, 0]
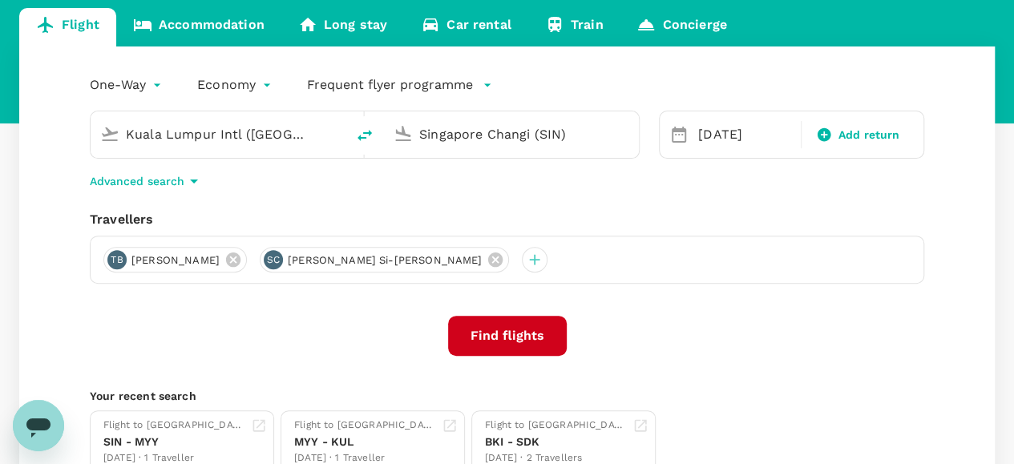
click at [521, 333] on button "Find flights" at bounding box center [507, 336] width 119 height 40
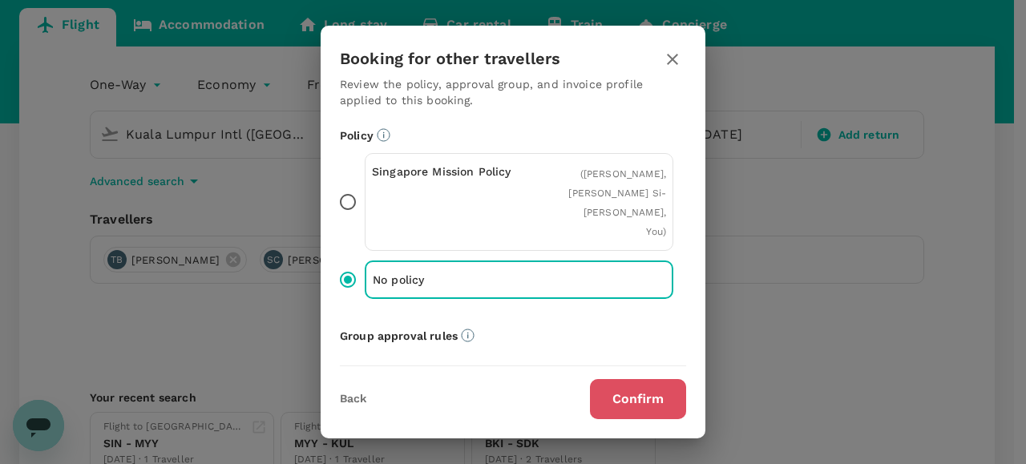
click at [623, 401] on button "Confirm" at bounding box center [638, 399] width 96 height 40
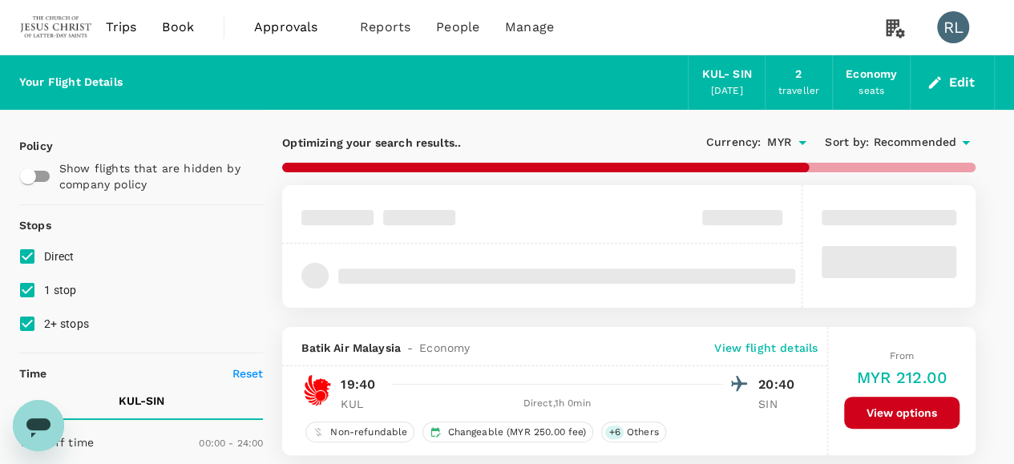
click at [883, 142] on span "Recommended" at bounding box center [914, 143] width 83 height 18
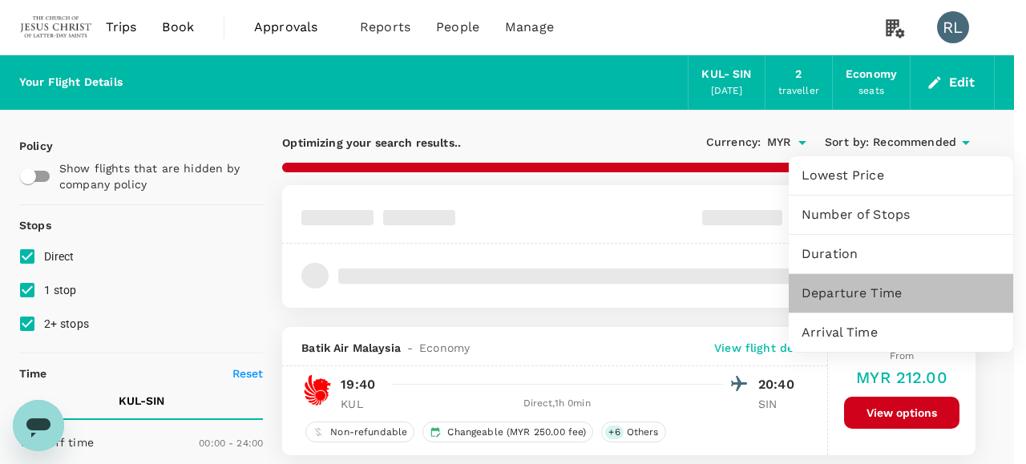
click at [842, 290] on span "Departure Time" at bounding box center [901, 293] width 199 height 19
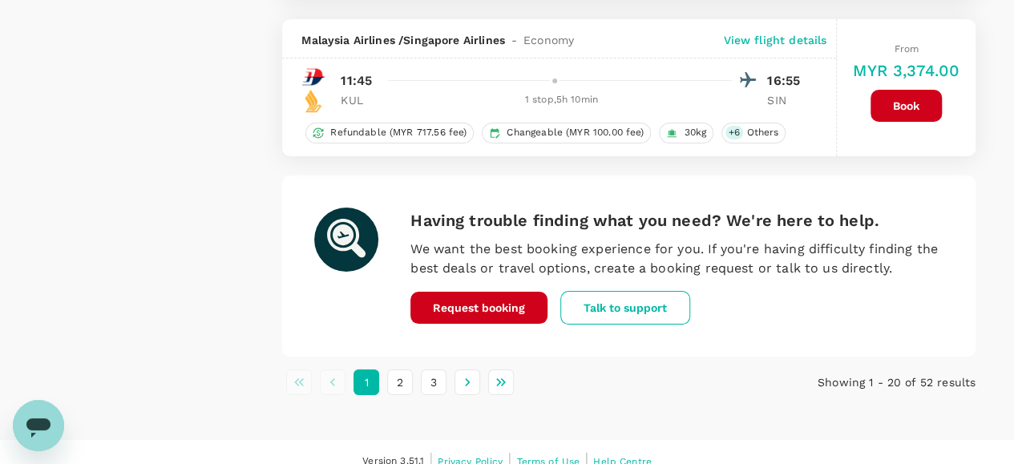
scroll to position [2996, 0]
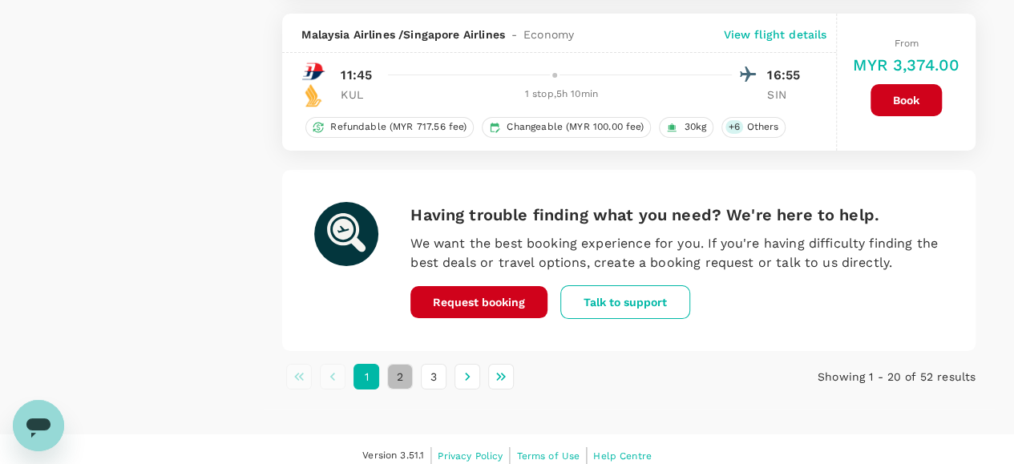
click at [399, 365] on button "2" at bounding box center [400, 377] width 26 height 26
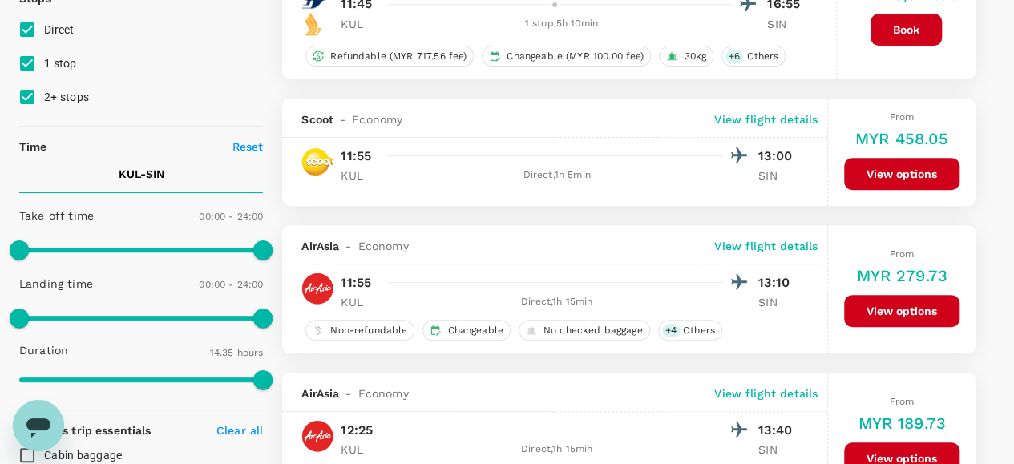
scroll to position [240, 0]
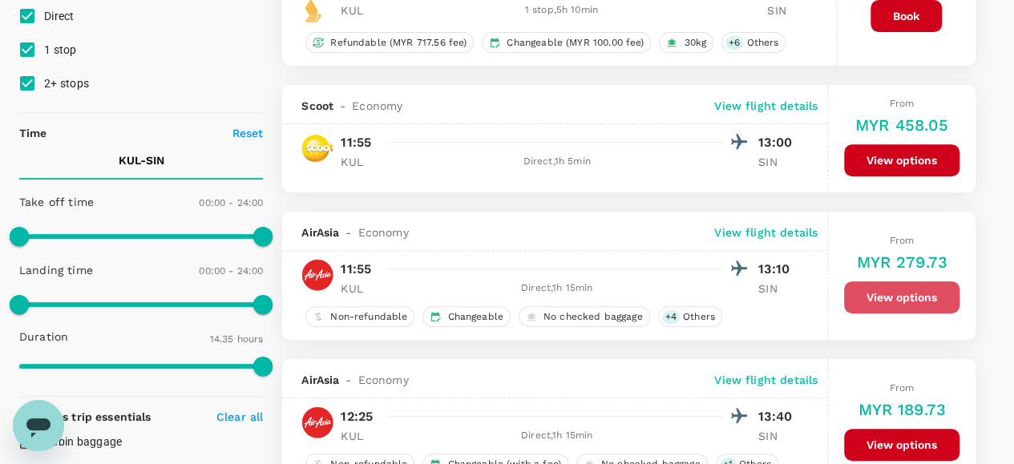
click at [911, 291] on button "View options" at bounding box center [901, 297] width 115 height 32
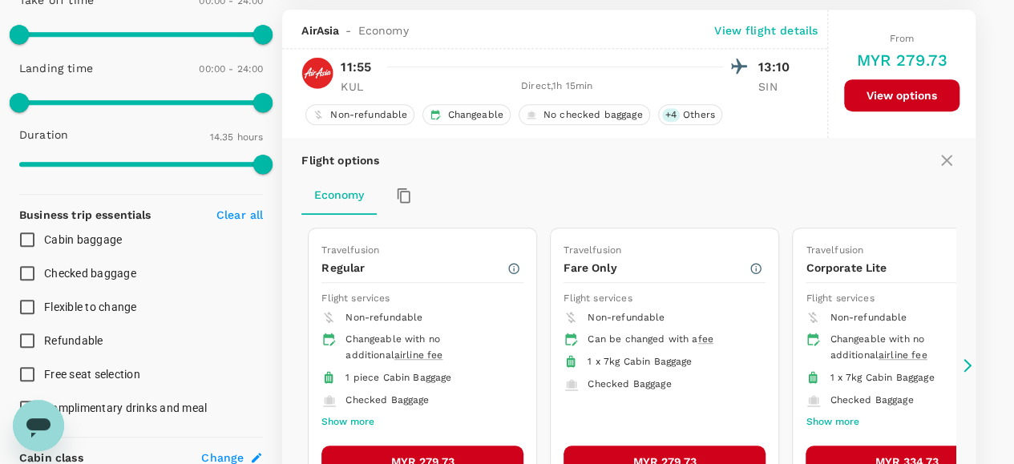
scroll to position [450, 0]
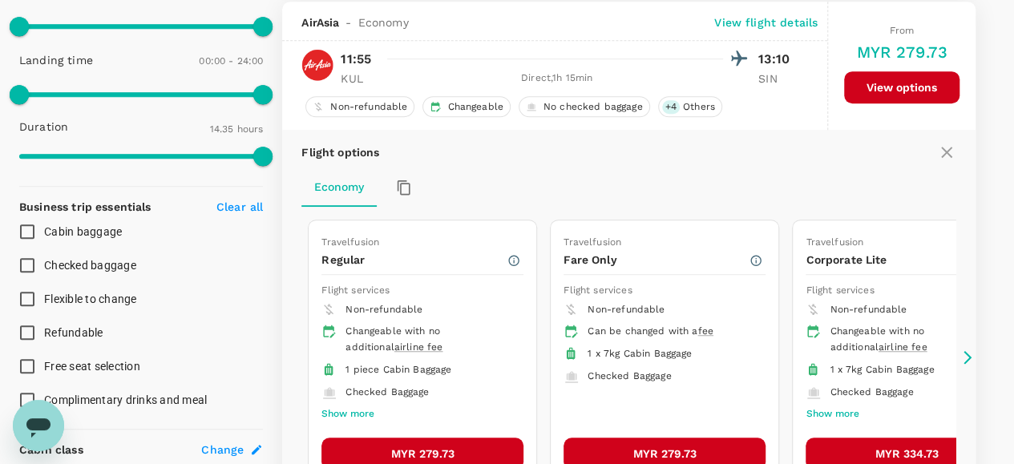
click at [465, 443] on button "MYR 279.73" at bounding box center [422, 454] width 202 height 32
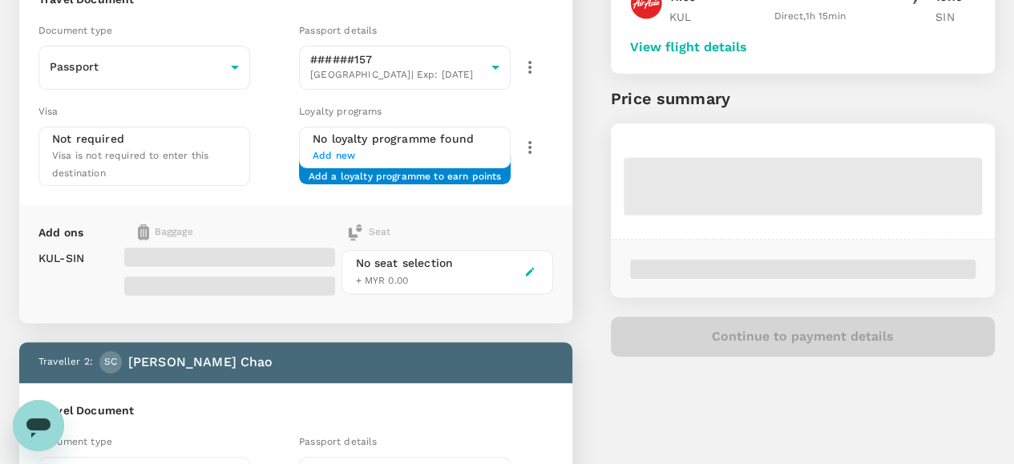
scroll to position [196, 0]
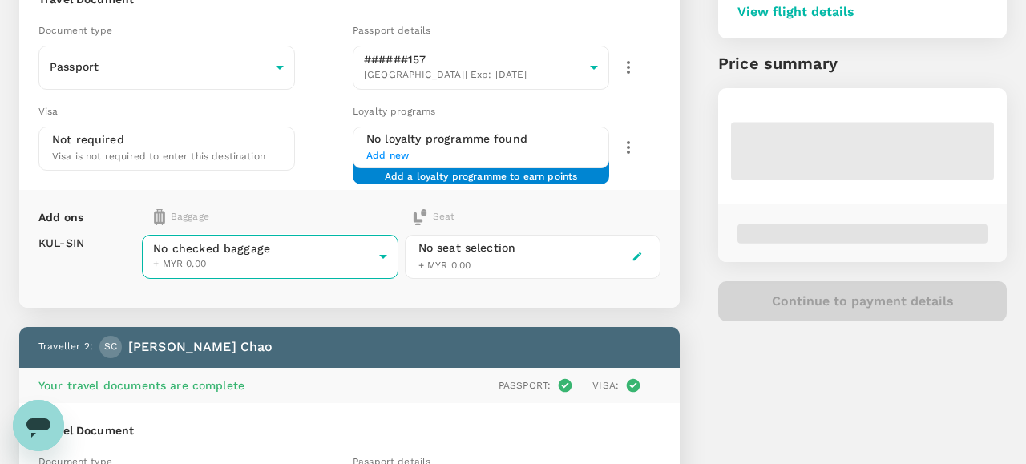
click at [369, 257] on body "Back to flight results Flight review Traveller(s) Traveller 1 : [PERSON_NAME] […" at bounding box center [513, 374] width 1026 height 1140
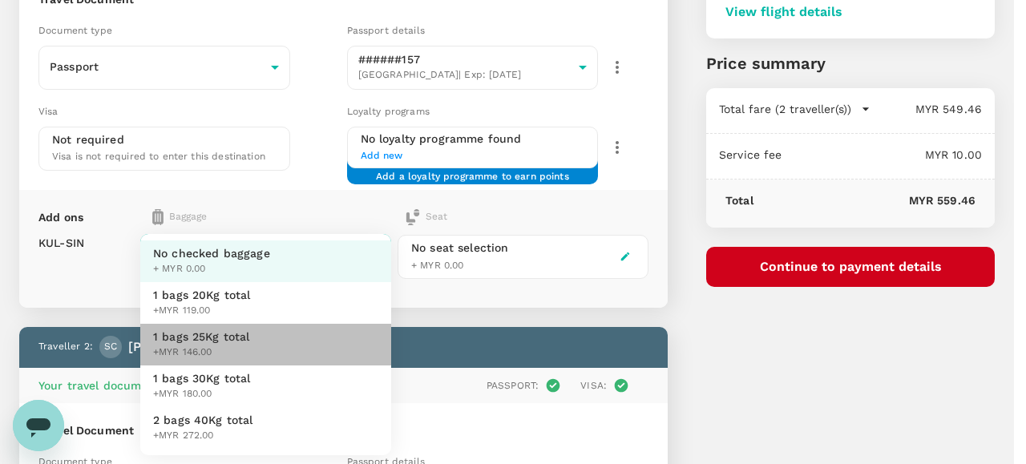
click at [255, 340] on li "1 bags 25Kg total +MYR 146.00" at bounding box center [265, 345] width 251 height 42
type input "2 - 146"
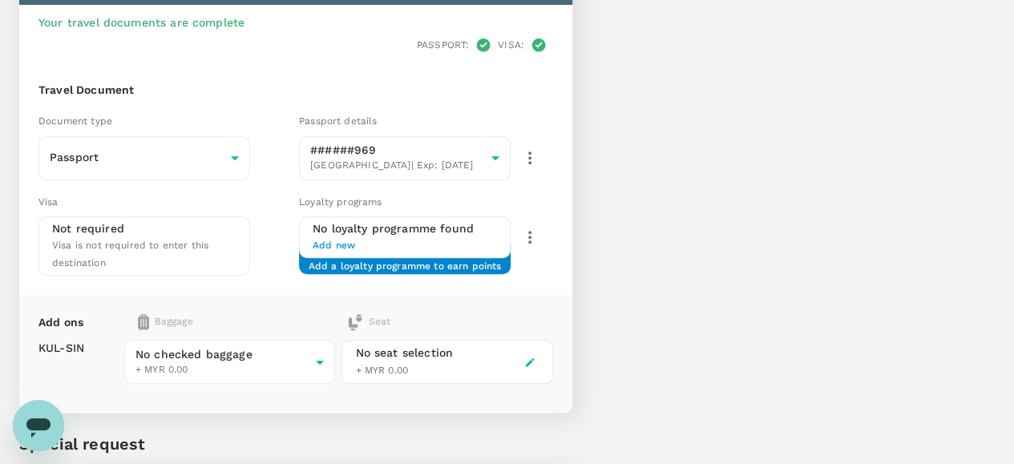
scroll to position [669, 0]
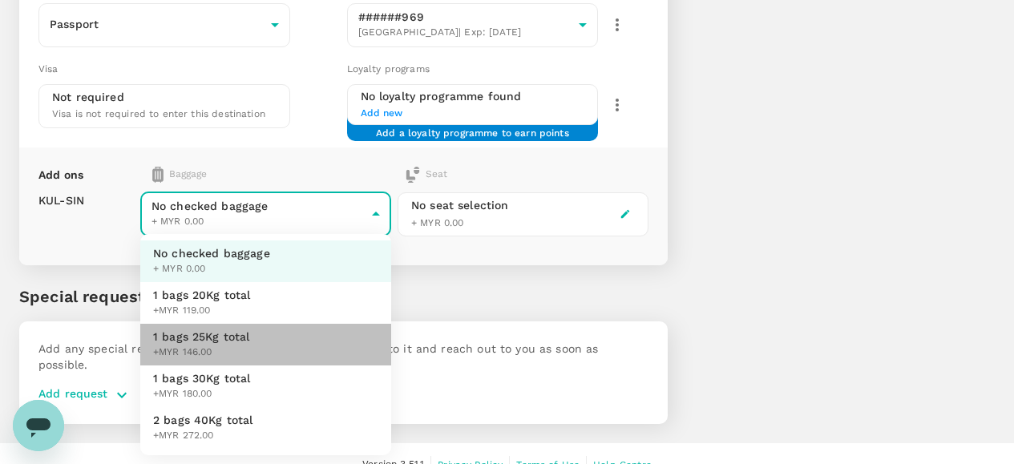
click at [231, 342] on span "1 bags 25Kg total" at bounding box center [201, 337] width 97 height 16
type input "2 - 146"
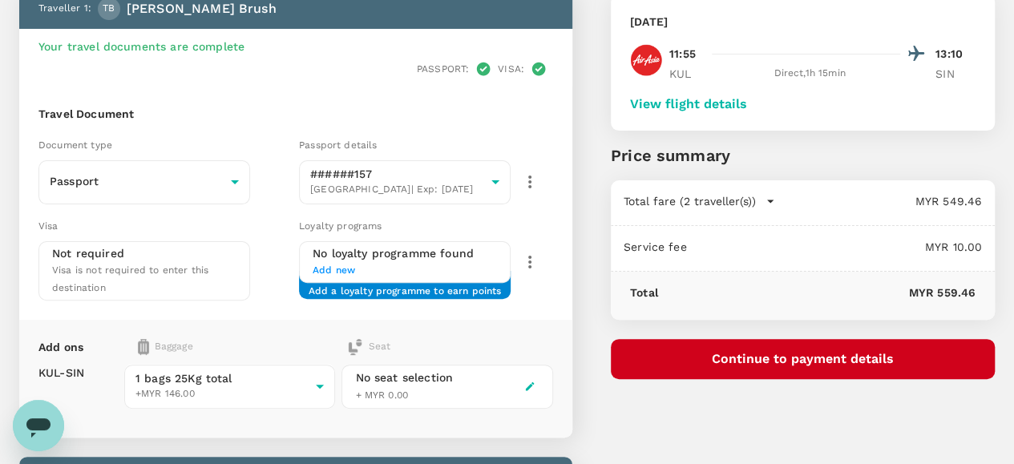
scroll to position [28, 0]
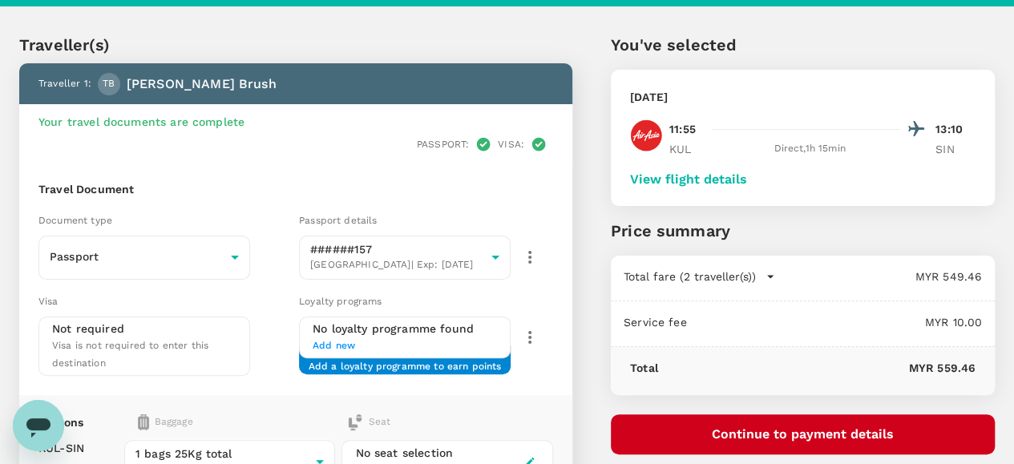
click at [747, 177] on button "View flight details" at bounding box center [688, 179] width 117 height 14
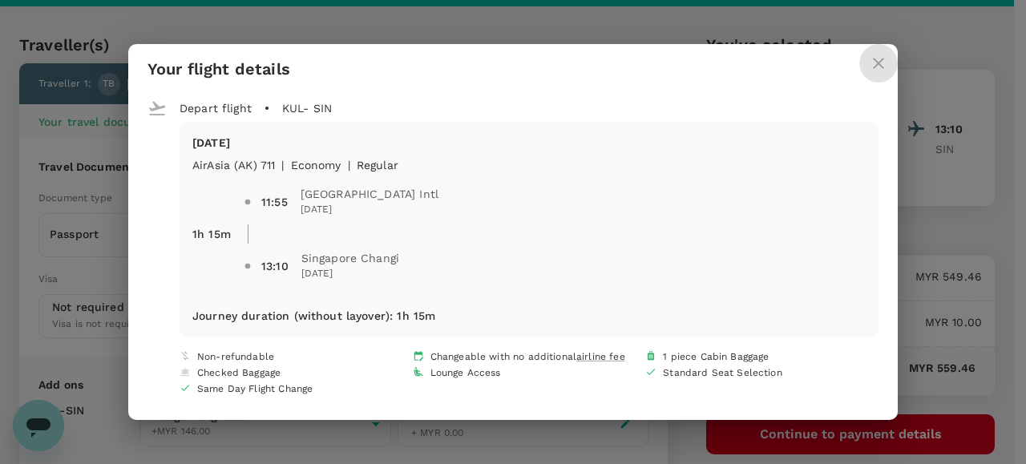
click at [875, 63] on icon "close" at bounding box center [878, 63] width 19 height 19
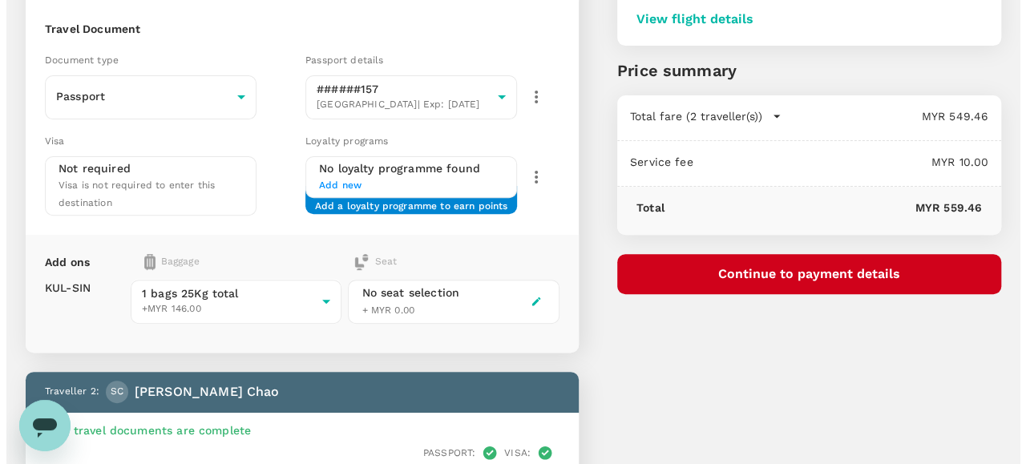
scroll to position [108, 0]
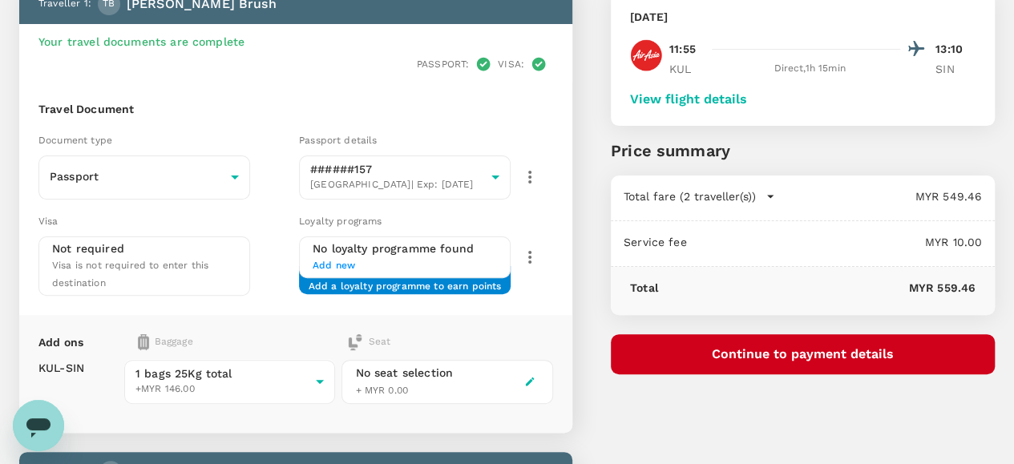
click at [853, 352] on button "Continue to payment details" at bounding box center [803, 354] width 384 height 40
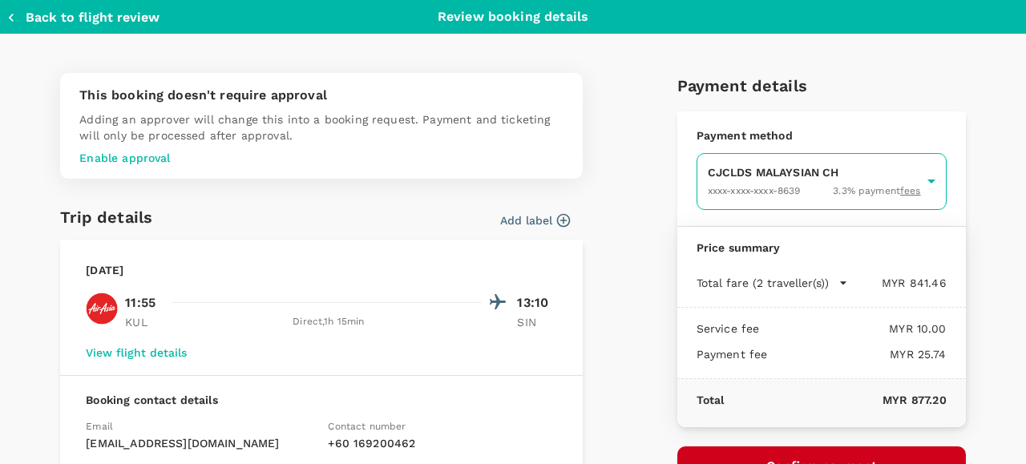
click at [771, 179] on body "Back to flight results Flight review Traveller(s) Traveller 1 : TB Tyler Louie …" at bounding box center [513, 470] width 1026 height 1156
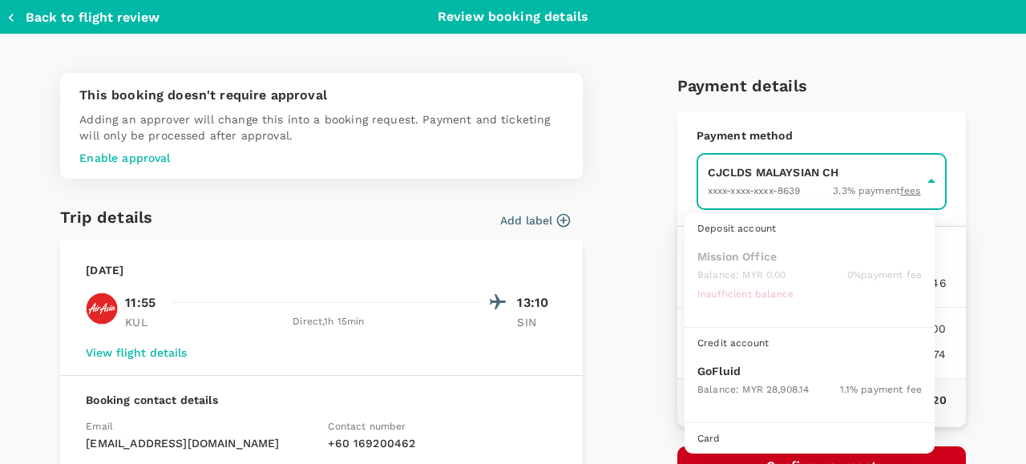
scroll to position [41, 0]
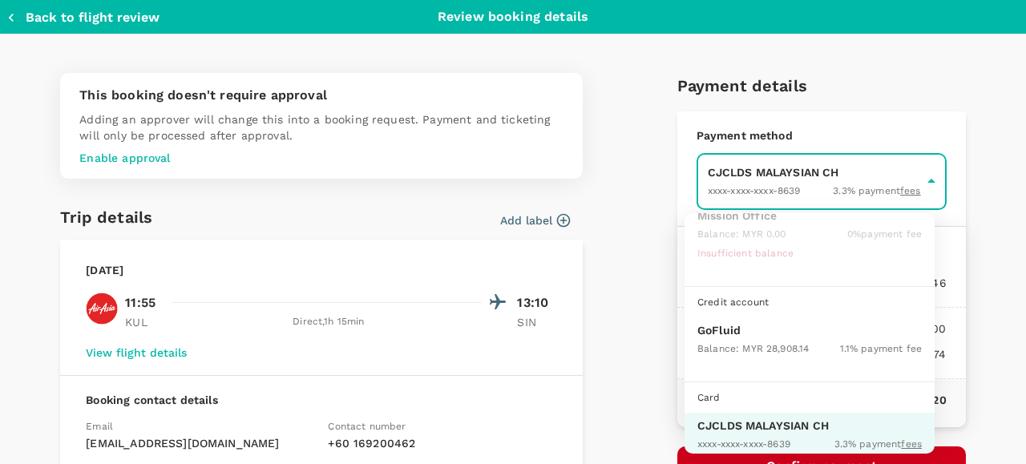
click at [730, 328] on p "GoFluid" at bounding box center [809, 330] width 224 height 16
type input "9b357727-6904-47bd-a44e-9a56bf7dfc7a"
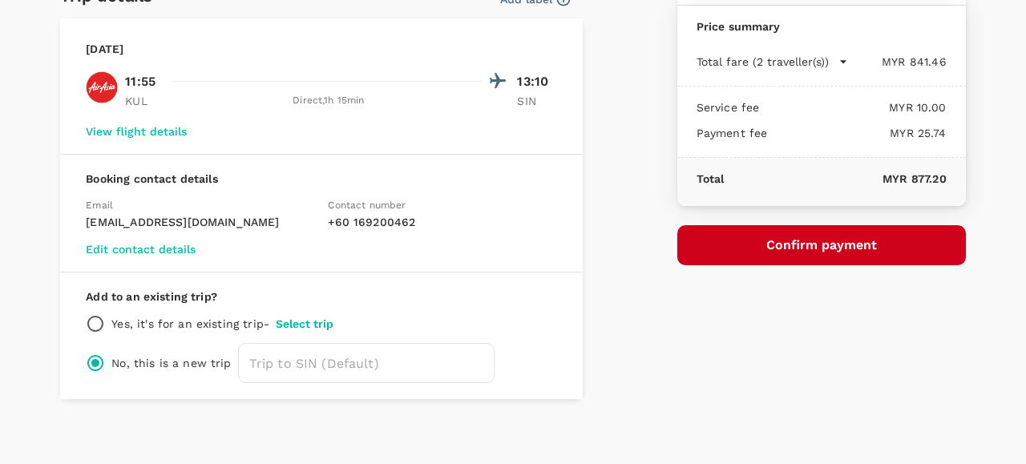
scroll to position [227, 0]
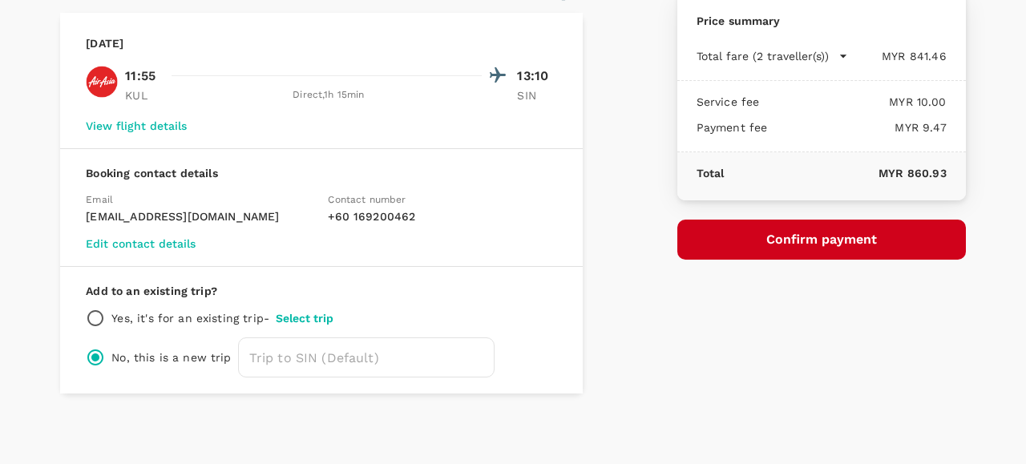
click at [799, 234] on button "Confirm payment" at bounding box center [821, 240] width 289 height 40
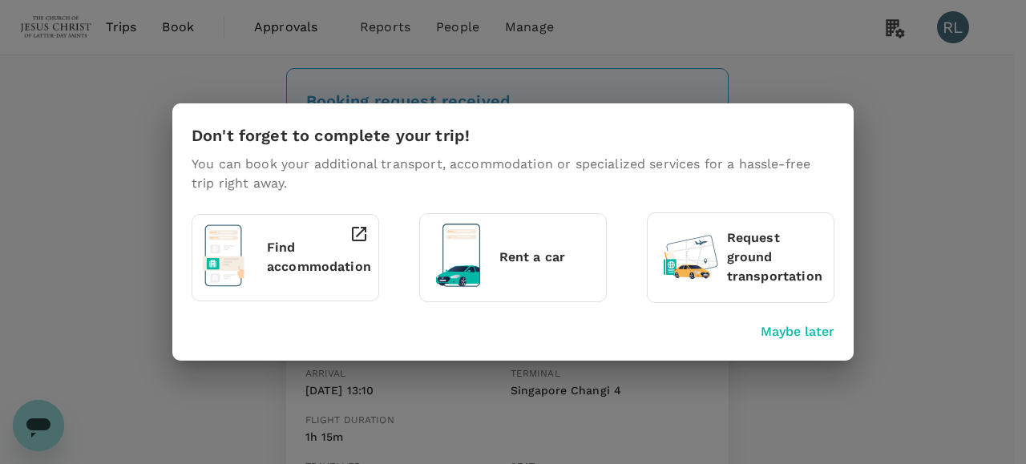
click at [806, 332] on p "Maybe later" at bounding box center [798, 331] width 74 height 19
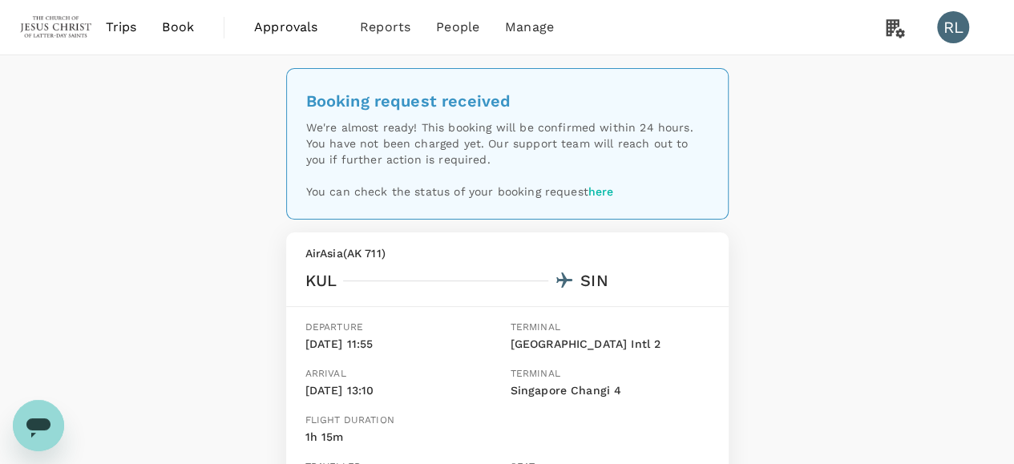
click at [177, 25] on span "Book" at bounding box center [178, 27] width 32 height 19
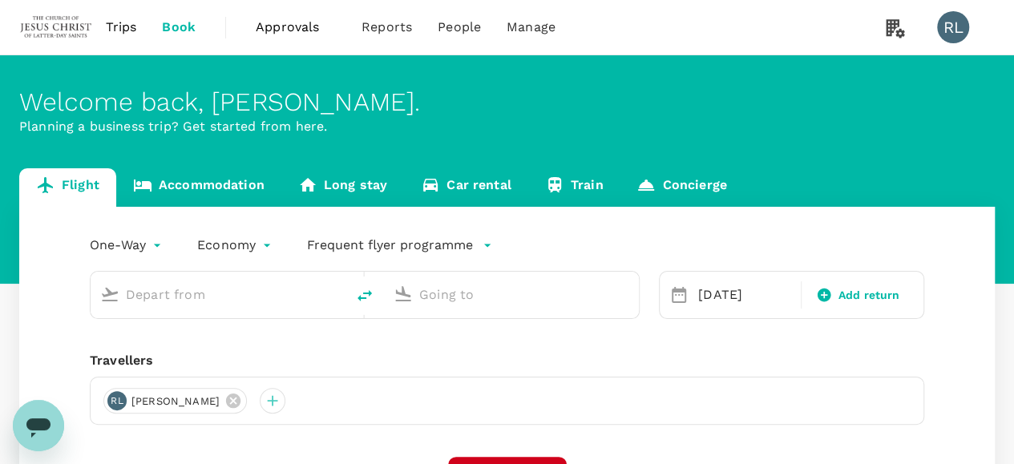
type input "Kuala Lumpur Intl ([GEOGRAPHIC_DATA])"
type input "Singapore Changi (SIN)"
type input "Kuala Lumpur Intl ([GEOGRAPHIC_DATA])"
type input "Singapore Changi (SIN)"
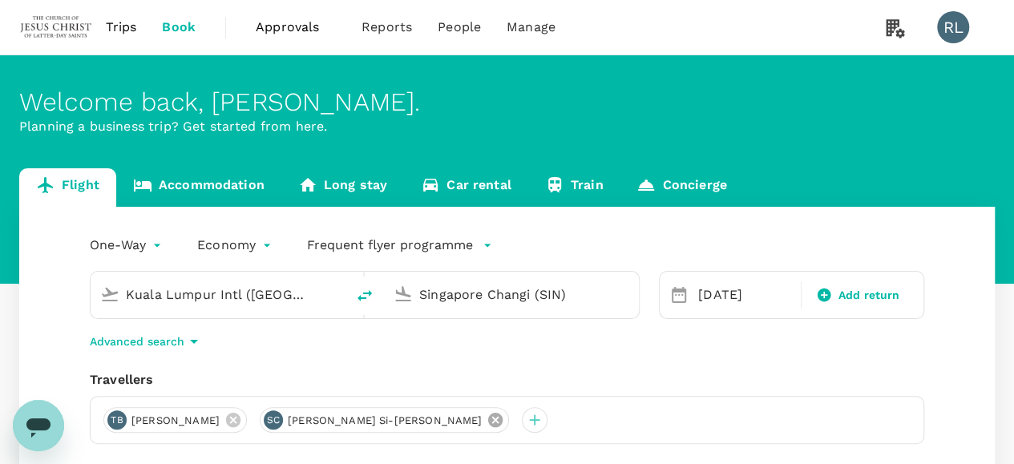
click at [487, 419] on icon at bounding box center [496, 420] width 18 height 18
click at [236, 418] on icon at bounding box center [233, 420] width 18 height 18
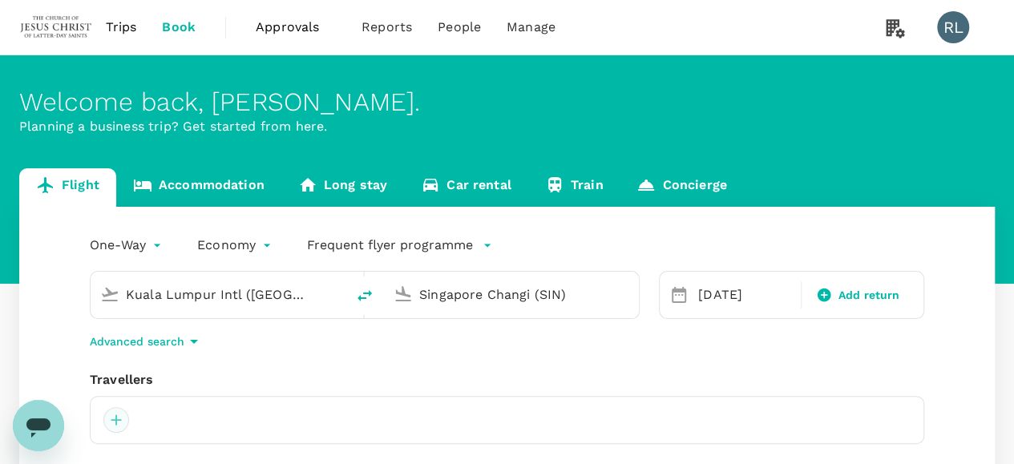
click at [119, 421] on div at bounding box center [116, 420] width 26 height 26
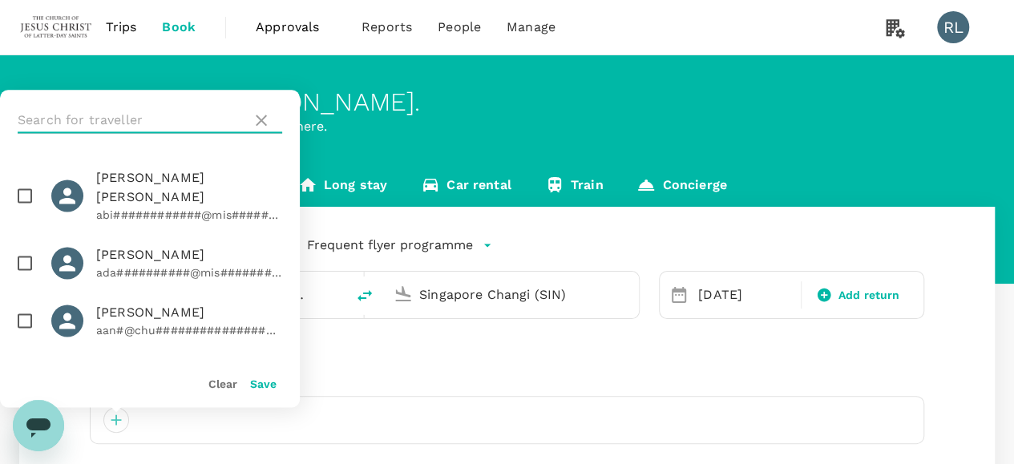
click at [181, 111] on input "text" at bounding box center [132, 120] width 228 height 26
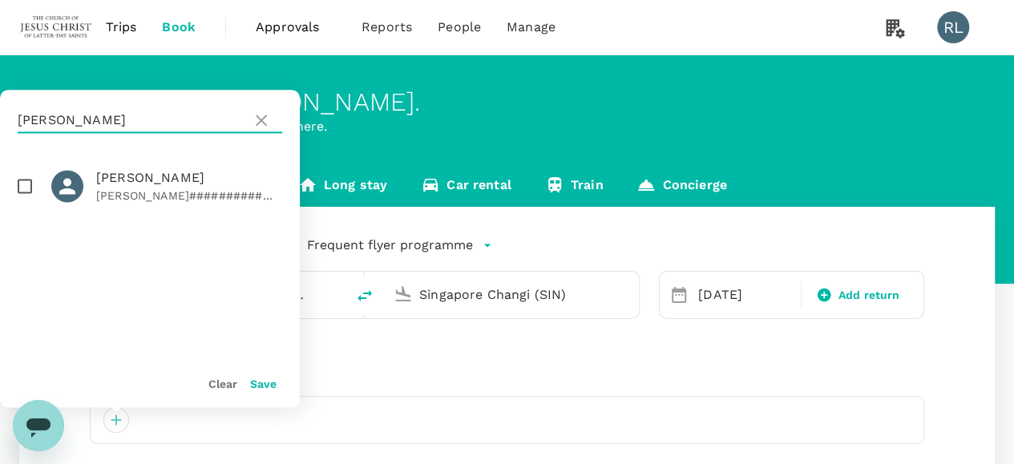
type input "[PERSON_NAME]"
click at [25, 185] on input "checkbox" at bounding box center [25, 186] width 34 height 34
checkbox input "true"
click at [262, 387] on button "Save" at bounding box center [263, 384] width 26 height 13
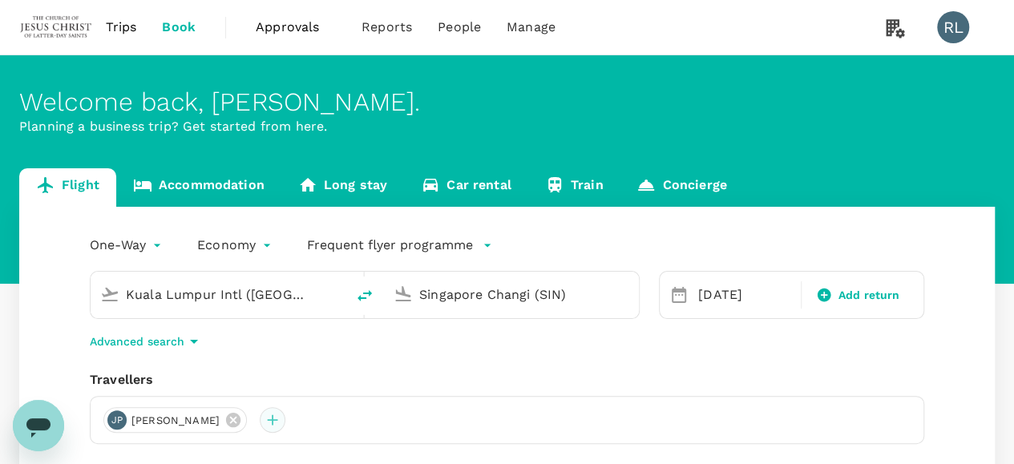
click at [285, 422] on div at bounding box center [273, 420] width 26 height 26
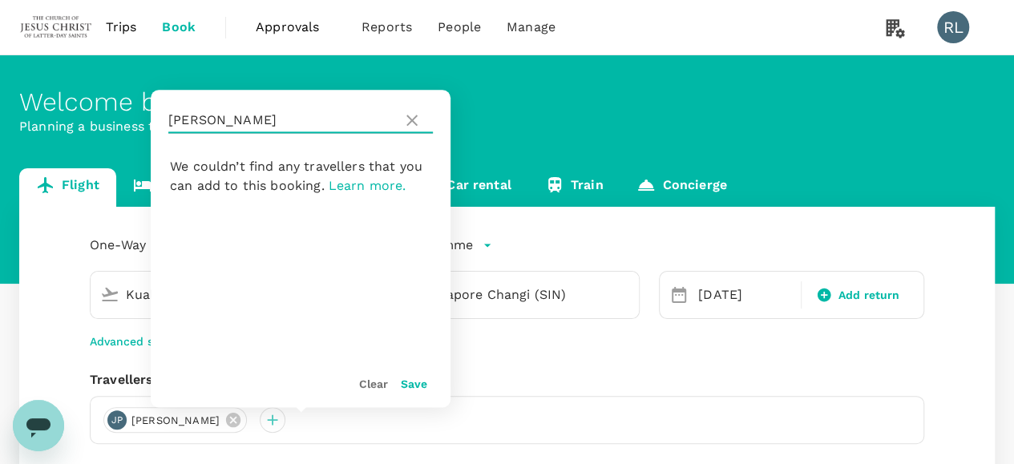
click at [236, 125] on input "[PERSON_NAME]" at bounding box center [282, 120] width 228 height 26
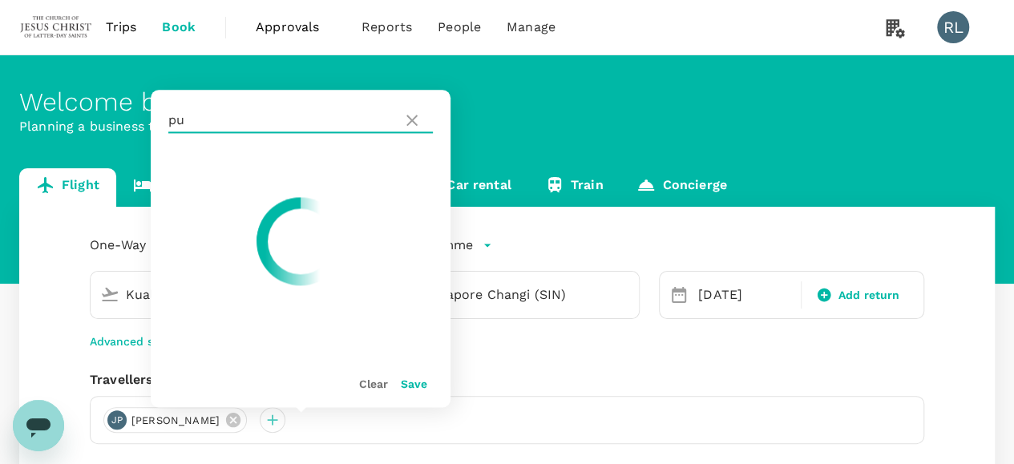
type input "p"
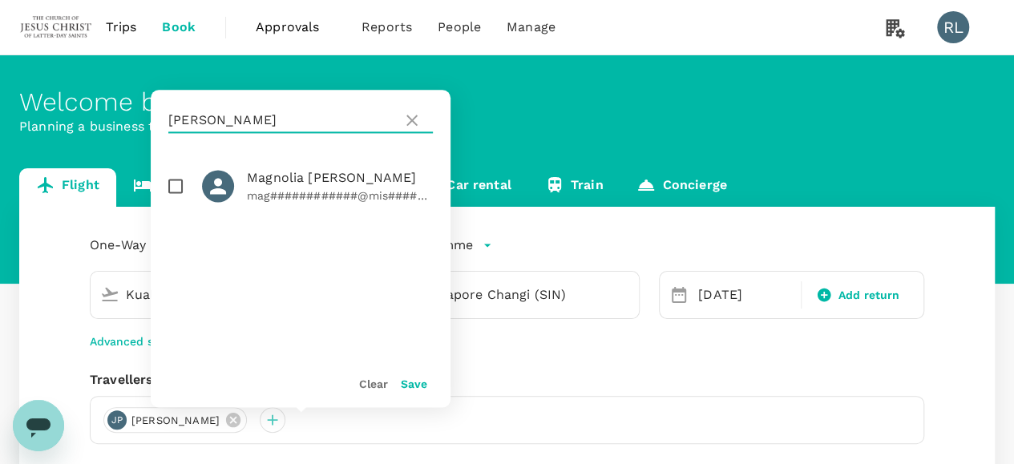
type input "[PERSON_NAME]"
click at [174, 182] on input "checkbox" at bounding box center [176, 186] width 34 height 34
checkbox input "true"
drag, startPoint x: 409, startPoint y: 383, endPoint x: 419, endPoint y: 385, distance: 10.5
click at [409, 384] on button "Save" at bounding box center [414, 384] width 26 height 13
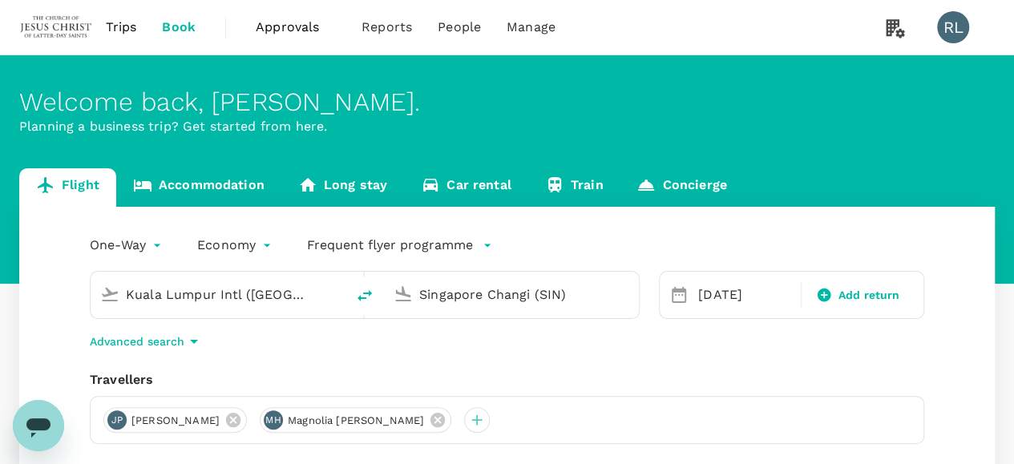
click at [555, 298] on input "Singapore Changi (SIN)" at bounding box center [512, 294] width 186 height 25
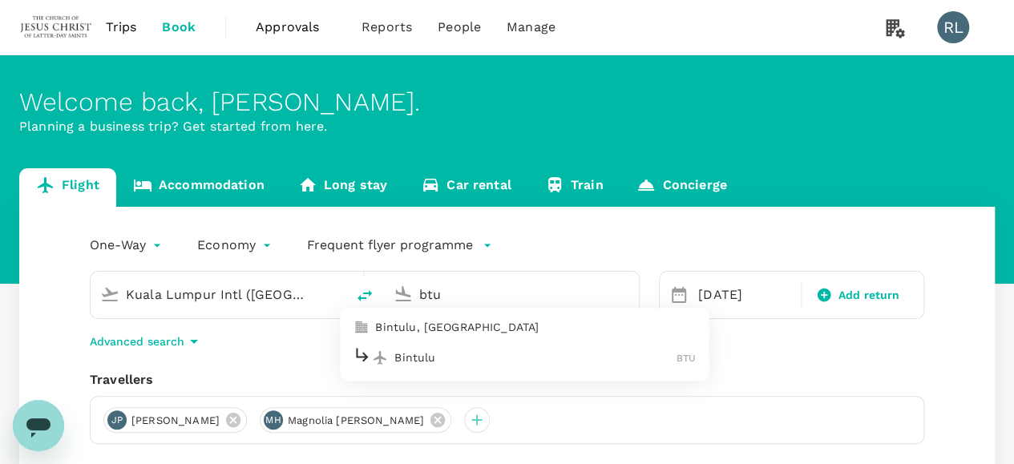
click at [483, 370] on li "Bintulu BTU" at bounding box center [524, 358] width 369 height 34
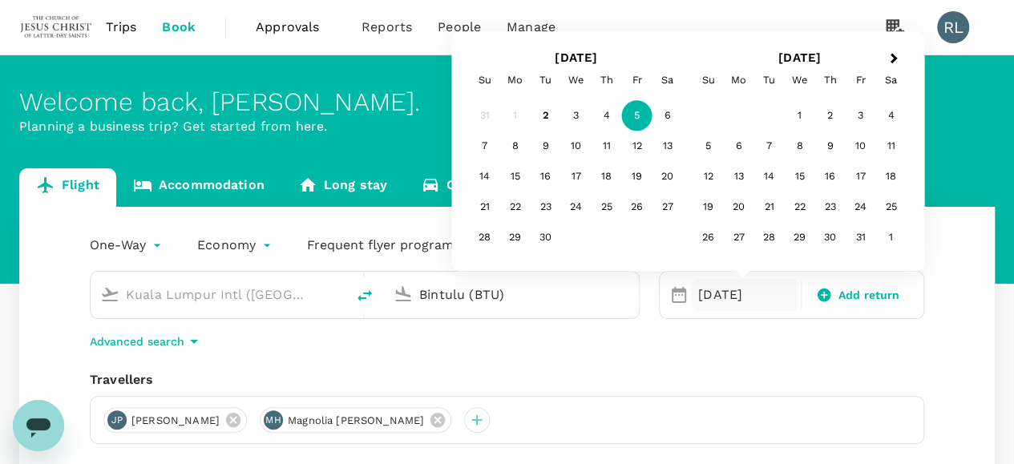
type input "Bintulu (BTU)"
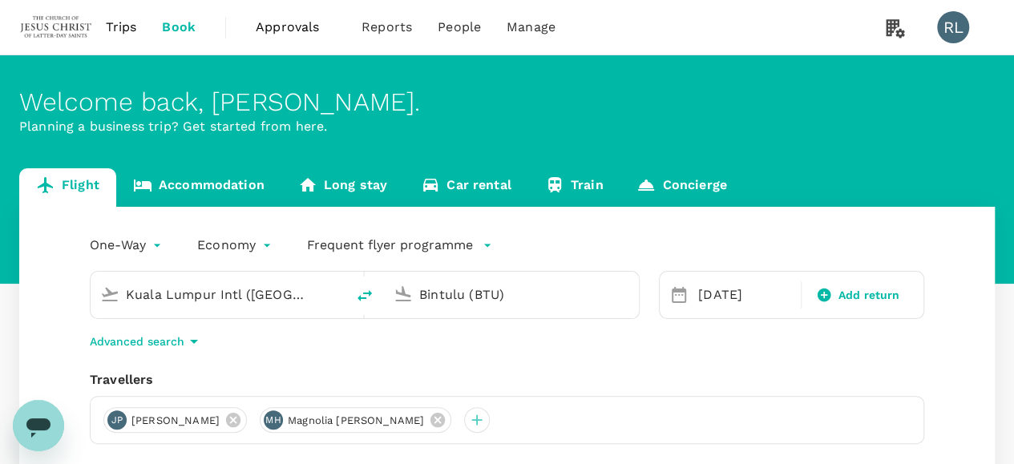
click at [887, 358] on div "One-Way oneway Economy economy Frequent flyer programme [GEOGRAPHIC_DATA] Intl …" at bounding box center [507, 433] width 976 height 453
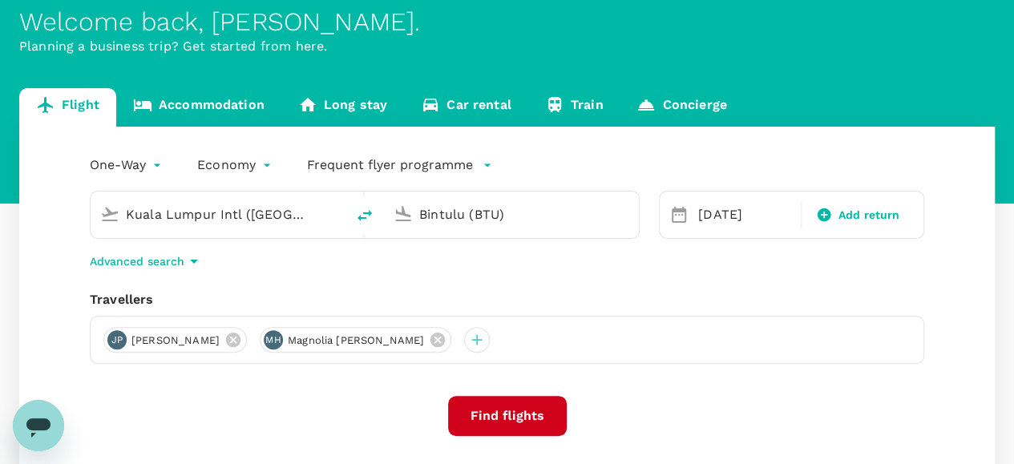
scroll to position [160, 0]
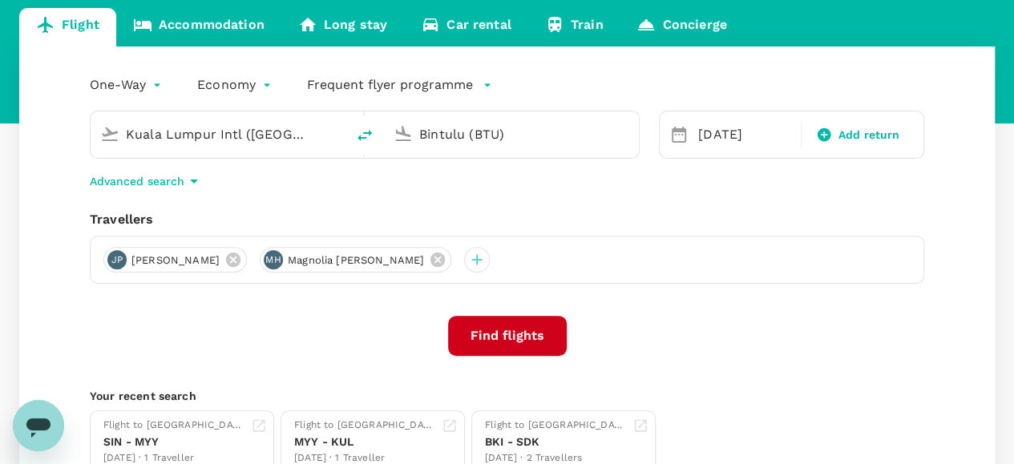
click at [501, 334] on button "Find flights" at bounding box center [507, 336] width 119 height 40
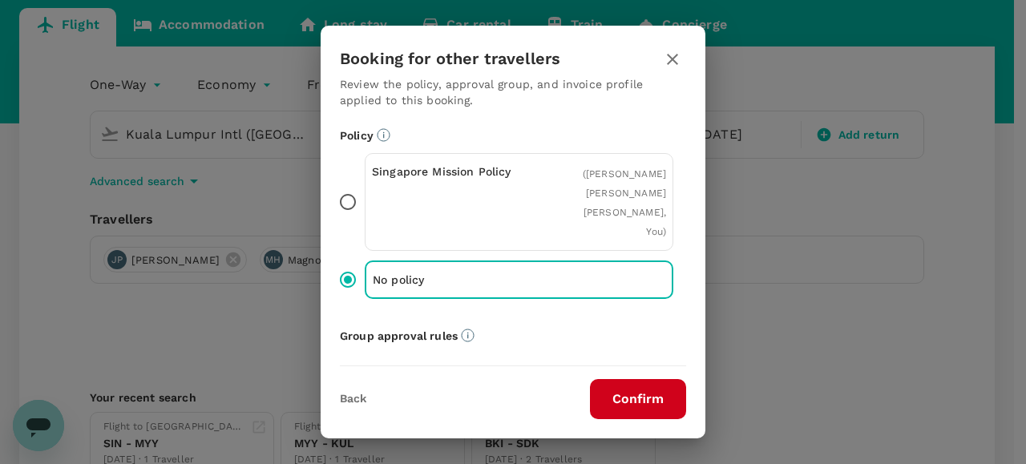
click at [616, 392] on button "Confirm" at bounding box center [638, 399] width 96 height 40
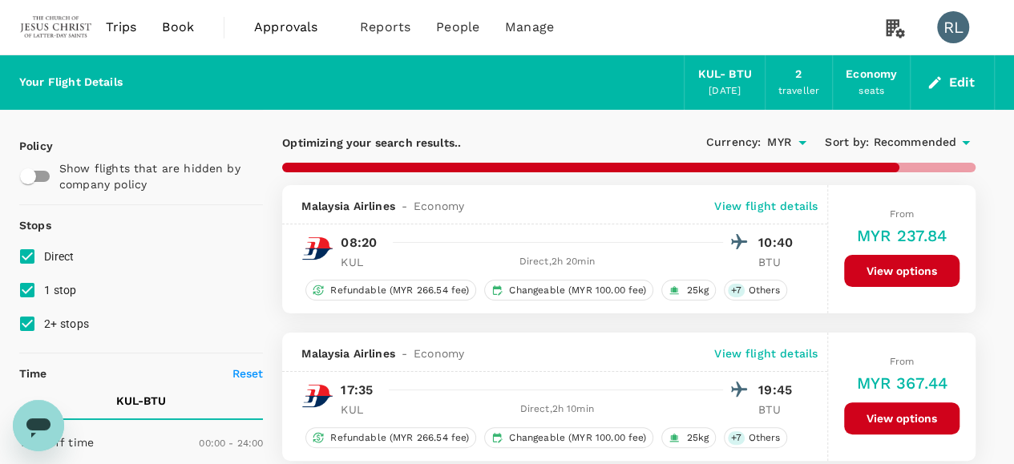
type input "745"
checkbox input "false"
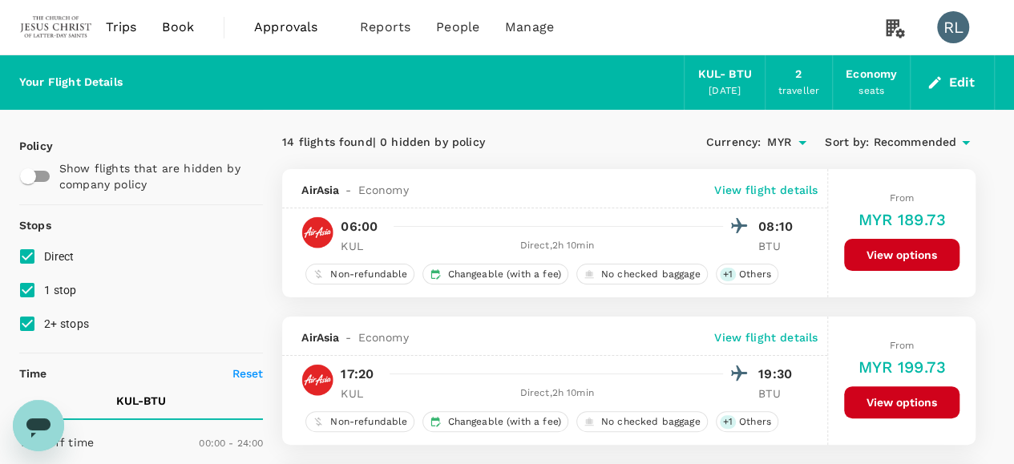
click at [931, 139] on span "Recommended" at bounding box center [914, 143] width 83 height 18
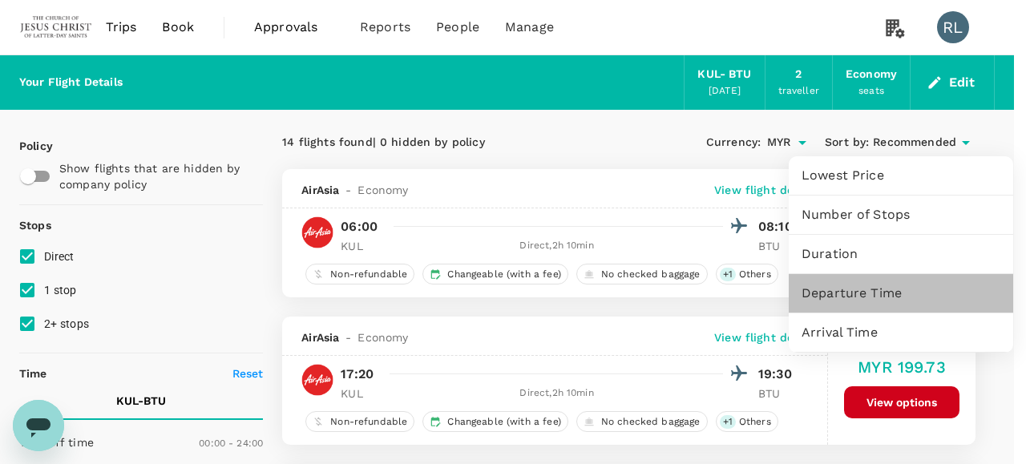
click at [868, 287] on span "Departure Time" at bounding box center [901, 293] width 199 height 19
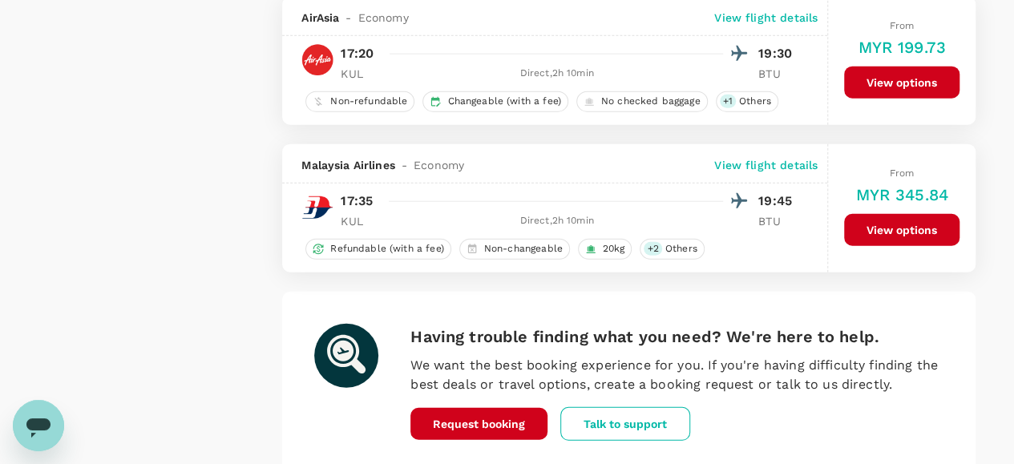
scroll to position [1924, 0]
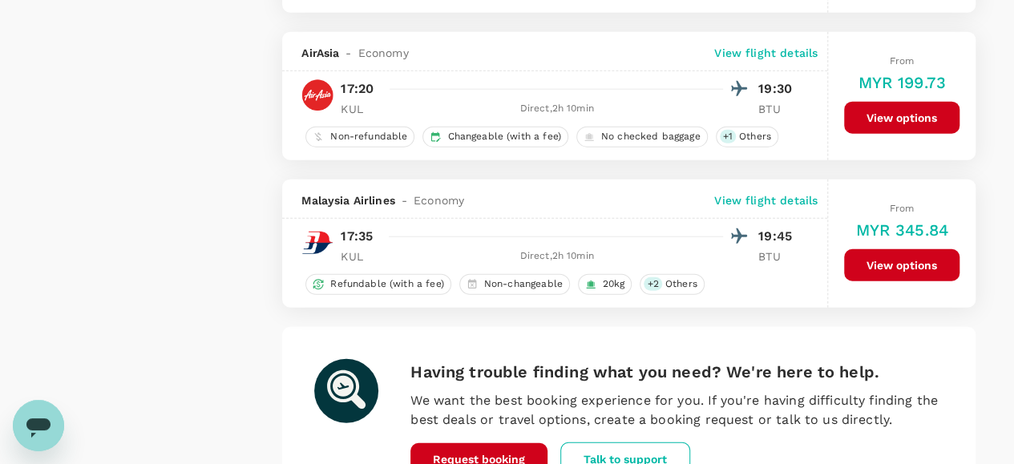
click at [895, 106] on button "View options" at bounding box center [901, 118] width 115 height 32
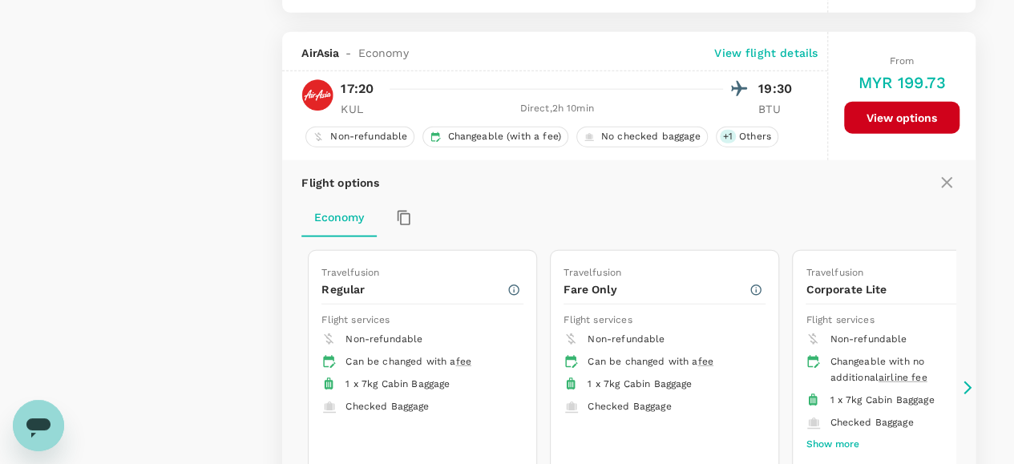
scroll to position [1949, 0]
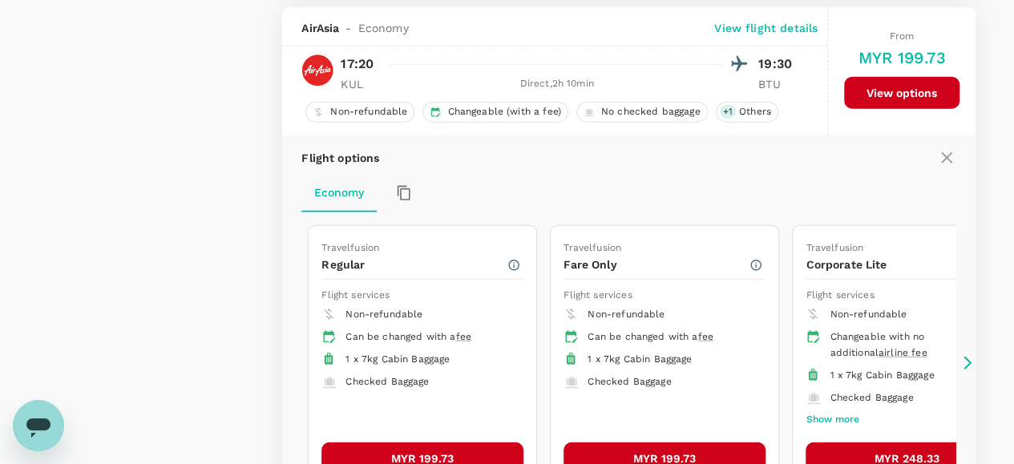
click at [399, 450] on button "MYR 199.73" at bounding box center [422, 458] width 202 height 32
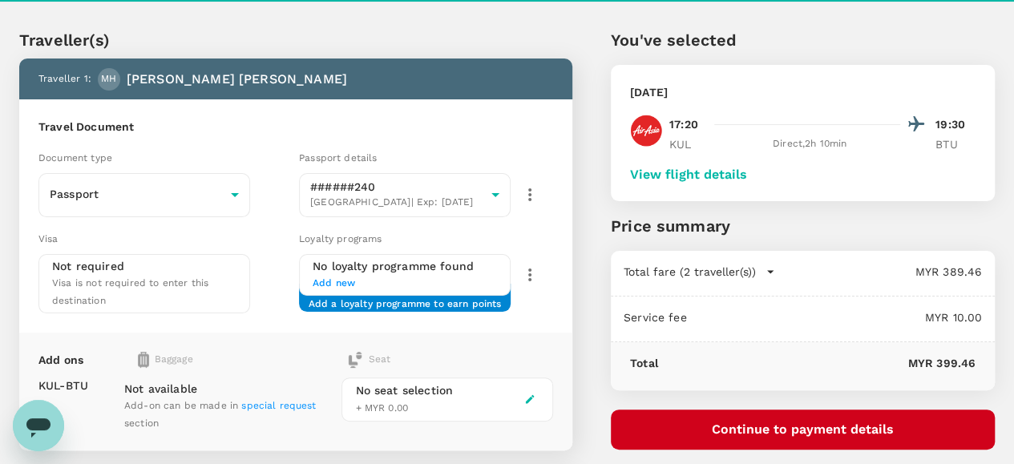
scroll to position [80, 0]
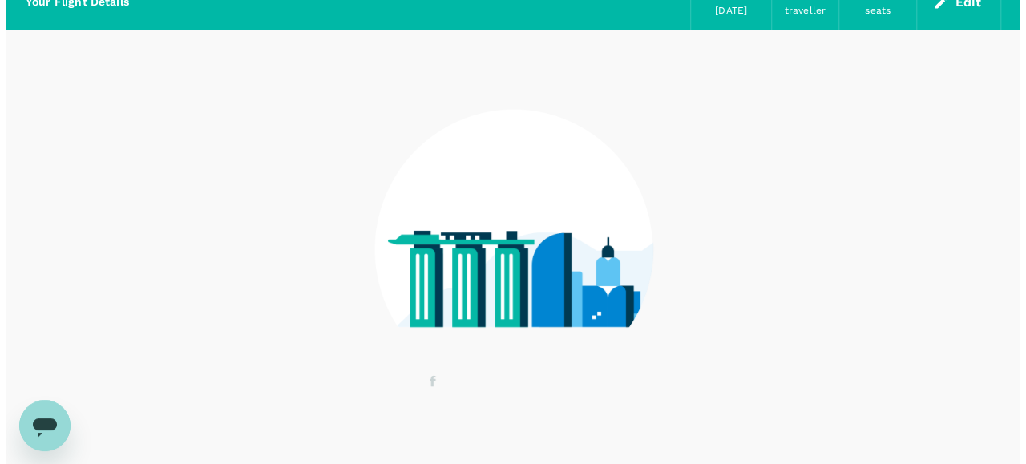
scroll to position [131, 0]
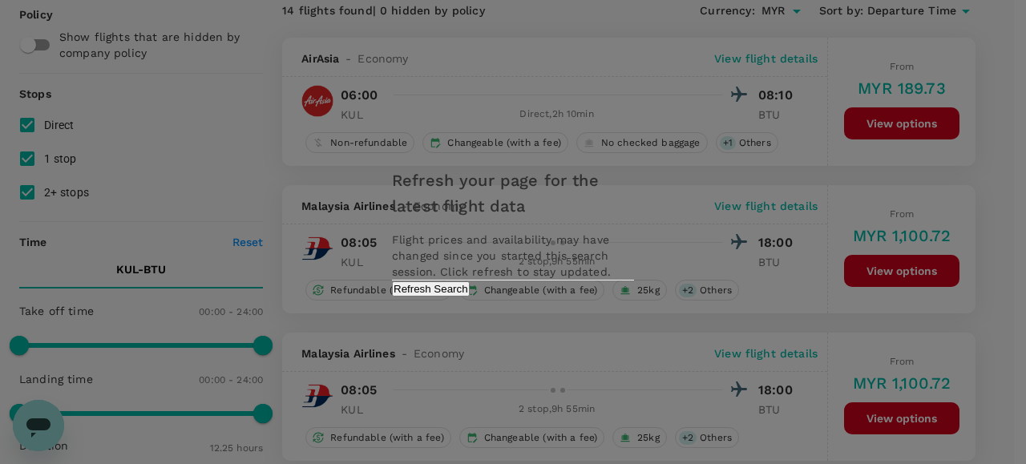
click at [470, 297] on button "Refresh Search" at bounding box center [431, 288] width 78 height 15
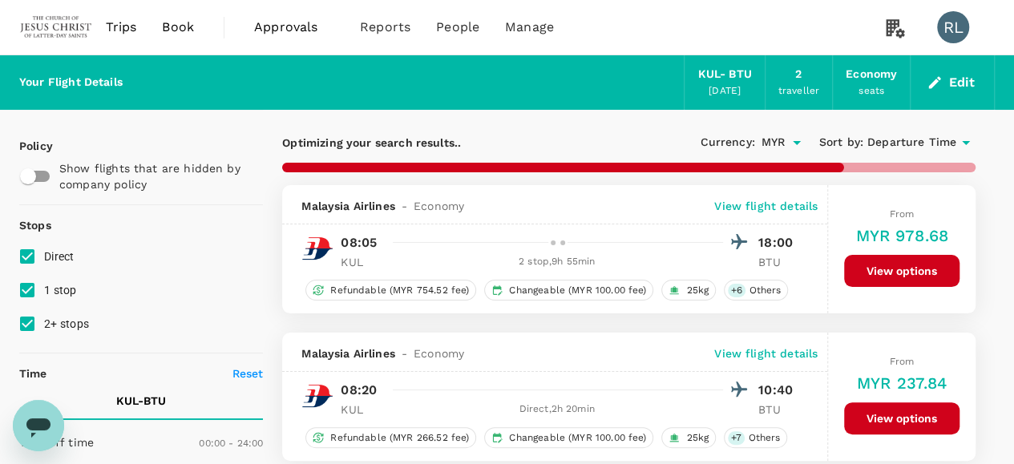
type input "745"
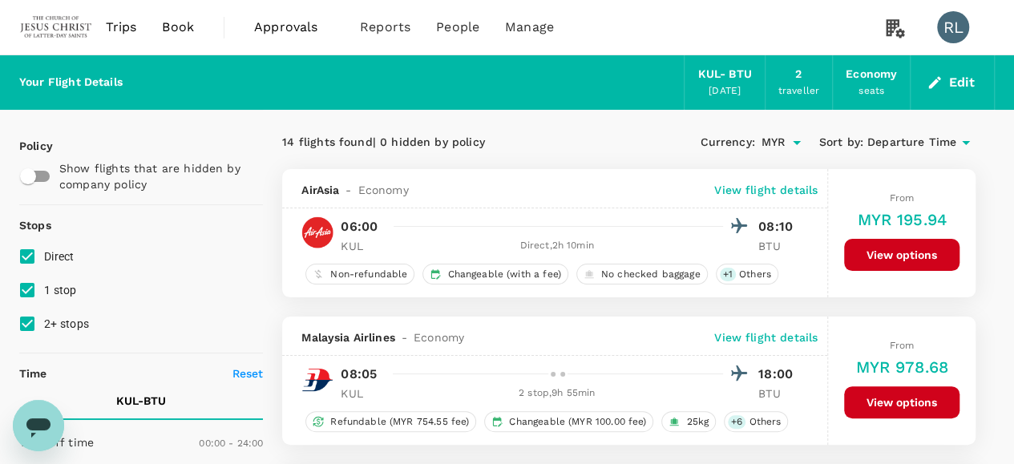
checkbox input "false"
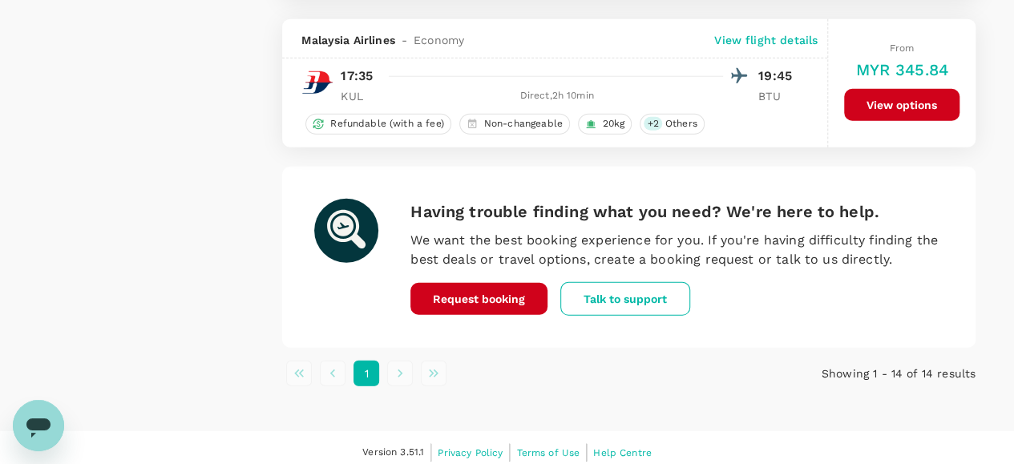
scroll to position [1844, 0]
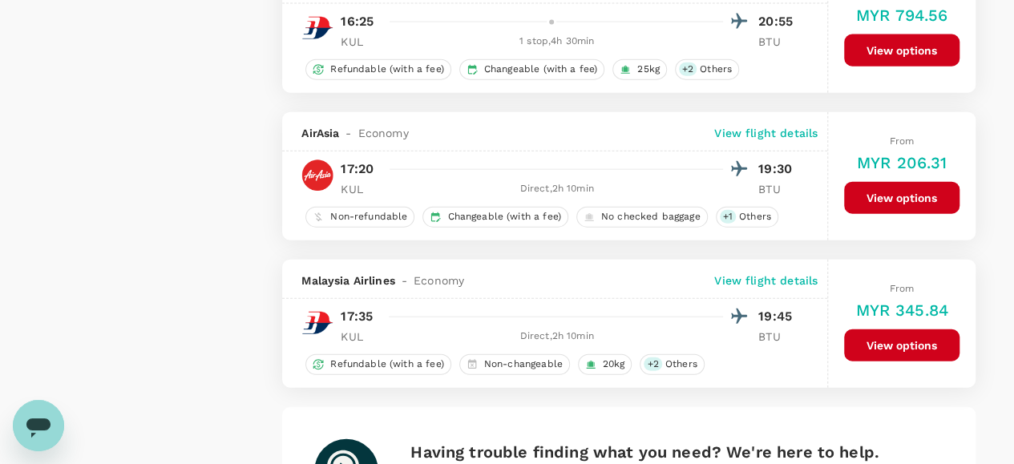
click at [899, 187] on button "View options" at bounding box center [901, 198] width 115 height 32
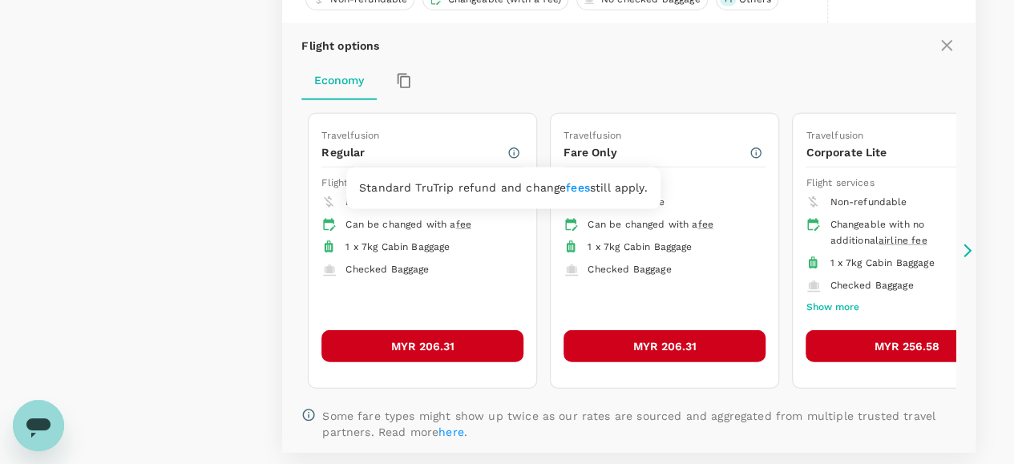
scroll to position [2109, 0]
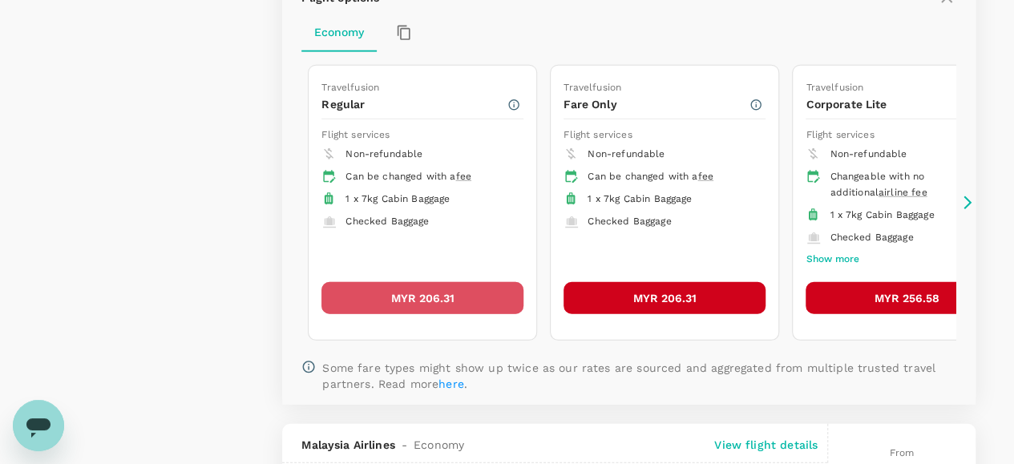
click at [417, 282] on button "MYR 206.31" at bounding box center [422, 298] width 202 height 32
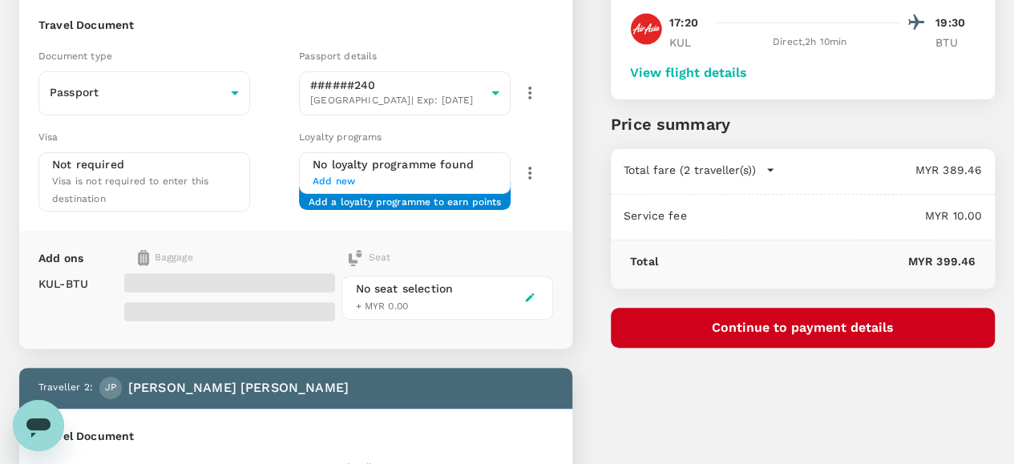
scroll to position [160, 0]
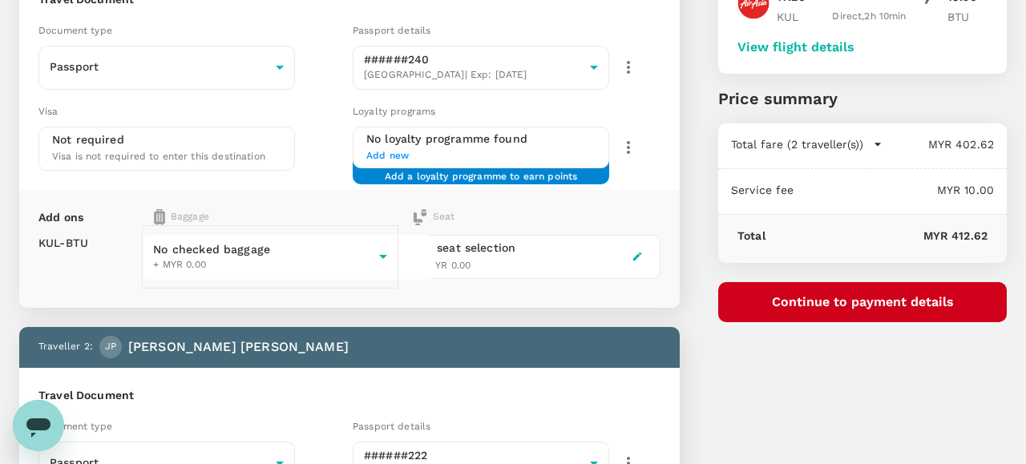
click at [284, 252] on body "Back to flight results Flight review Traveller(s) Traveller 1 : MH Magnolia Pai…" at bounding box center [513, 374] width 1026 height 1069
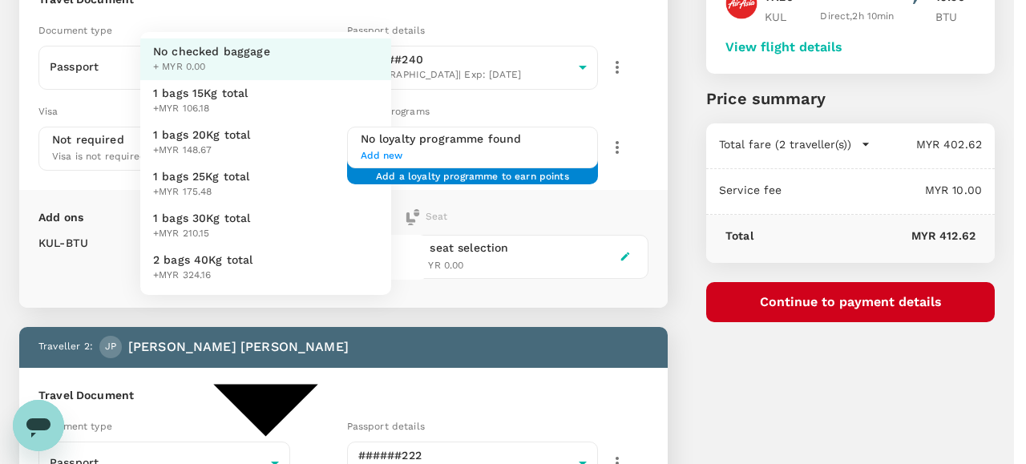
click at [220, 200] on span "+MYR 175.48" at bounding box center [201, 192] width 97 height 16
type input "3 - 175.48"
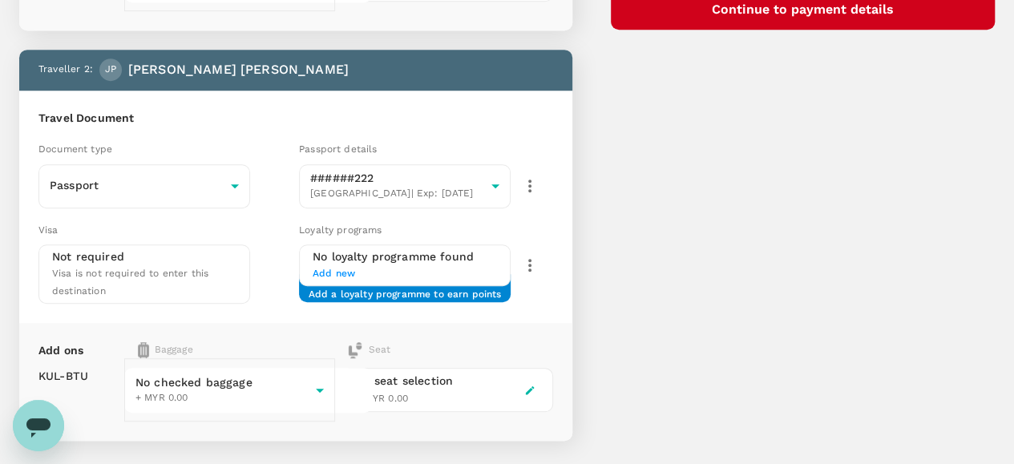
scroll to position [481, 0]
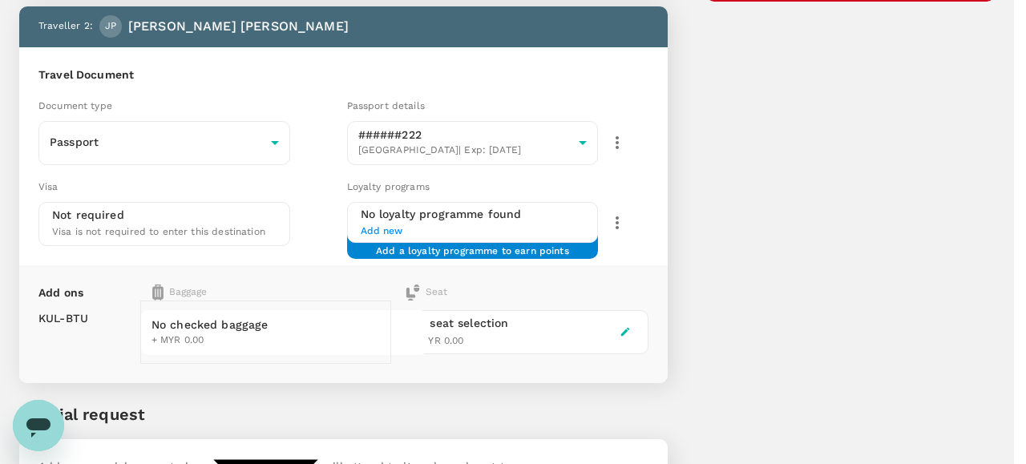
click at [280, 337] on body "Back to flight results Flight review Traveller(s) Traveller 1 : MH Magnolia Pai…" at bounding box center [513, 61] width 1026 height 1085
type input "3 - 175.48"
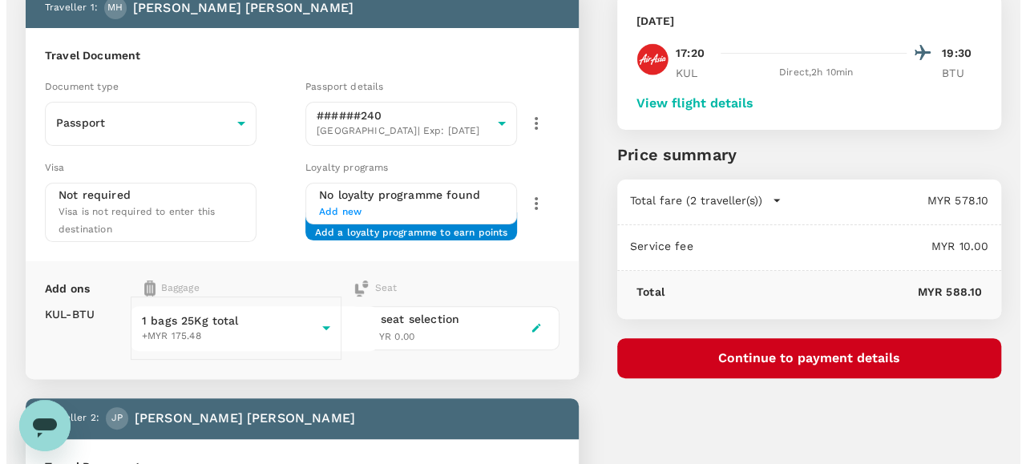
scroll to position [80, 0]
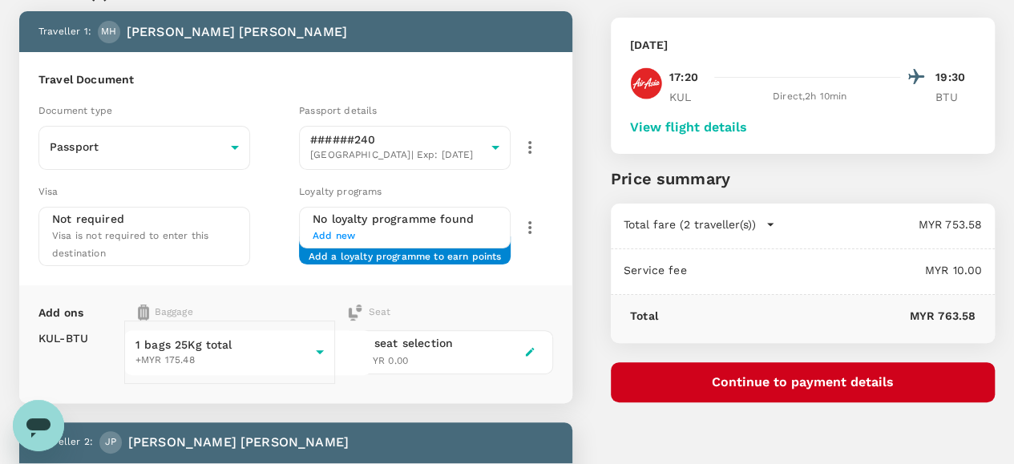
click at [747, 124] on button "View flight details" at bounding box center [688, 127] width 117 height 14
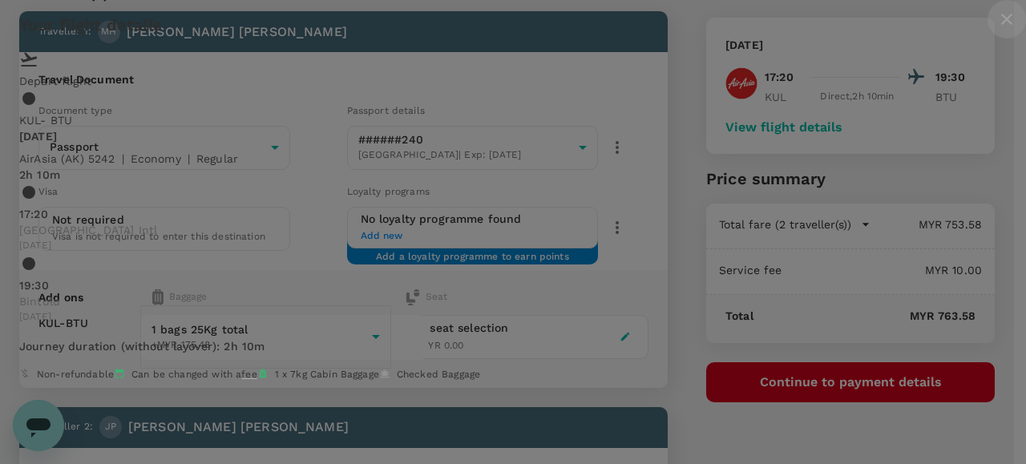
click at [997, 29] on icon "close" at bounding box center [1006, 19] width 19 height 19
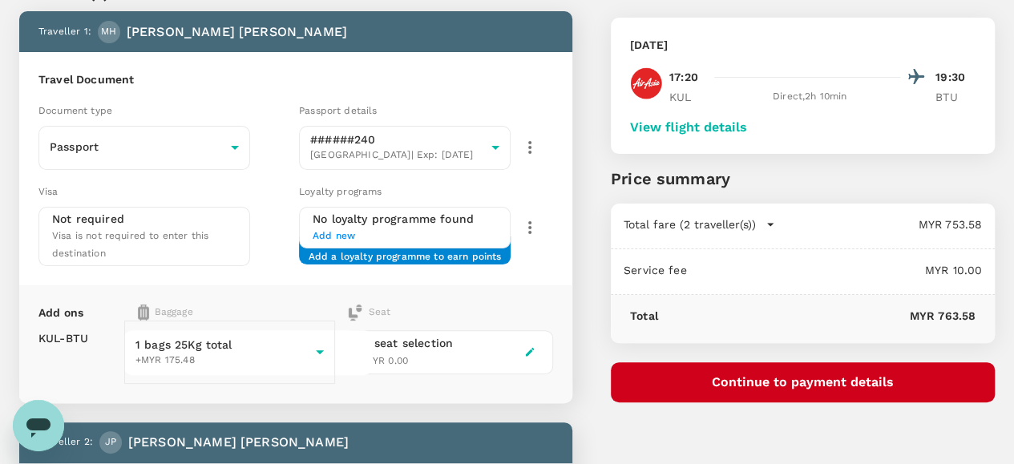
click at [802, 382] on button "Continue to payment details" at bounding box center [803, 382] width 384 height 40
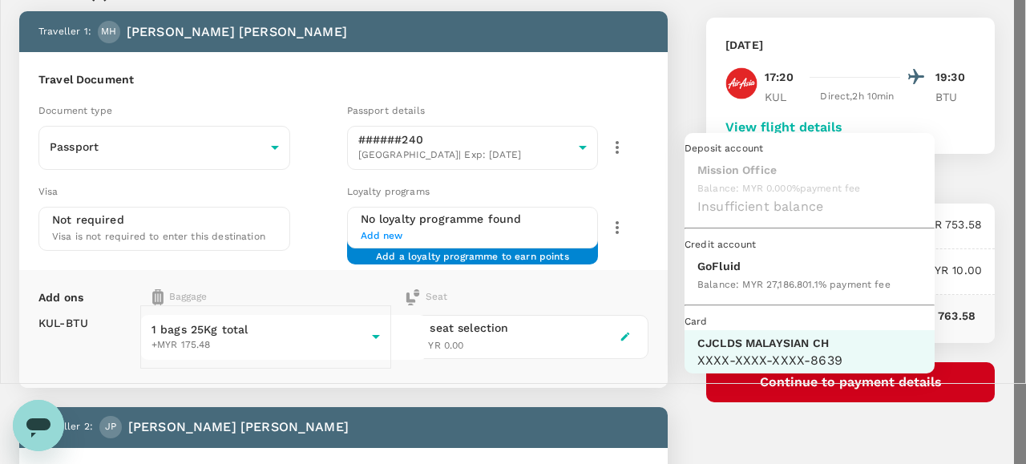
scroll to position [41, 0]
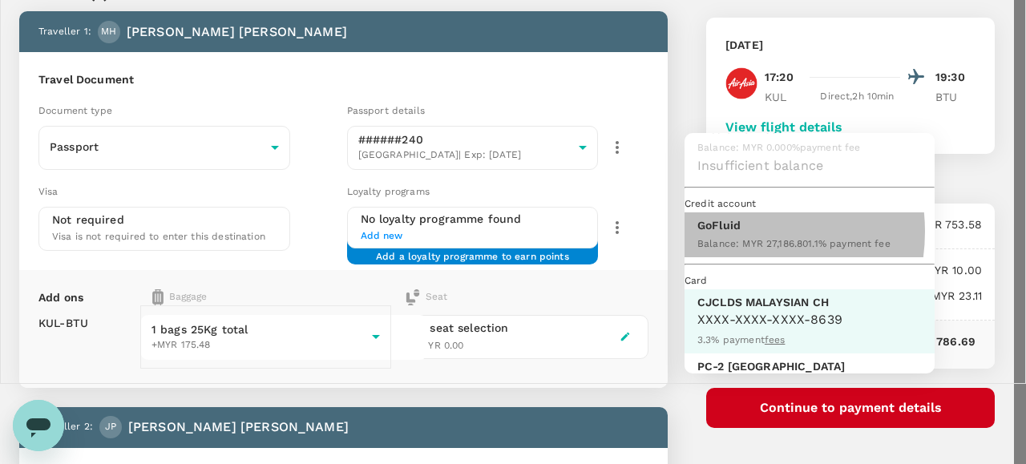
click at [731, 233] on p "GoFluid" at bounding box center [793, 225] width 193 height 16
type input "9b357727-6904-47bd-a44e-9a56bf7dfc7a"
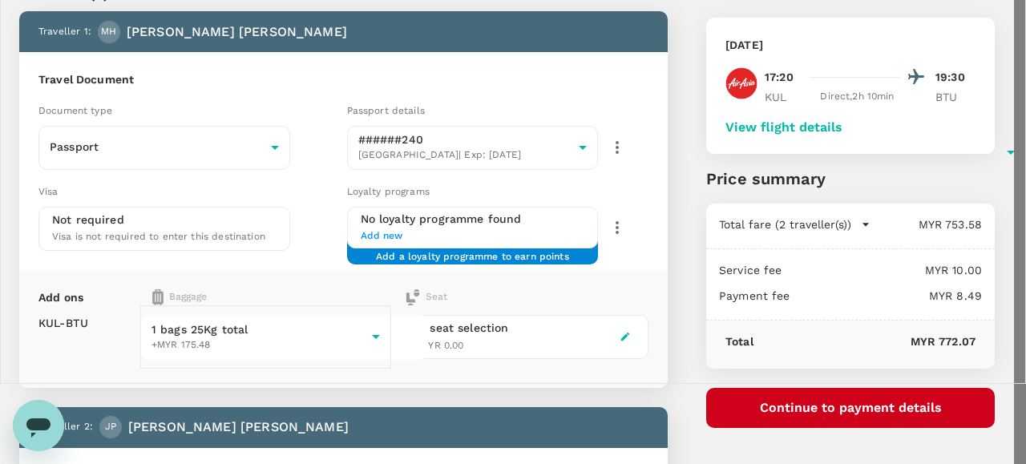
scroll to position [160, 0]
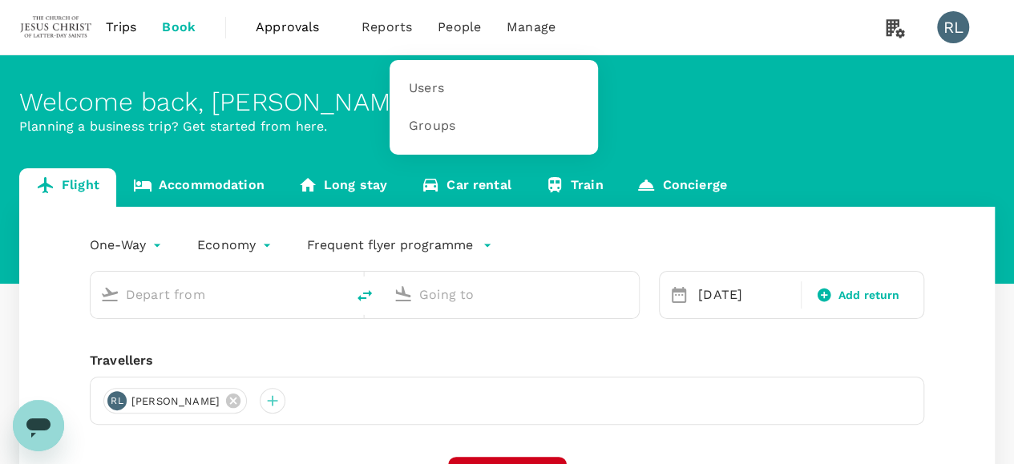
type input "Kuala Lumpur Intl (KUL)"
type input "Bintulu (BTU)"
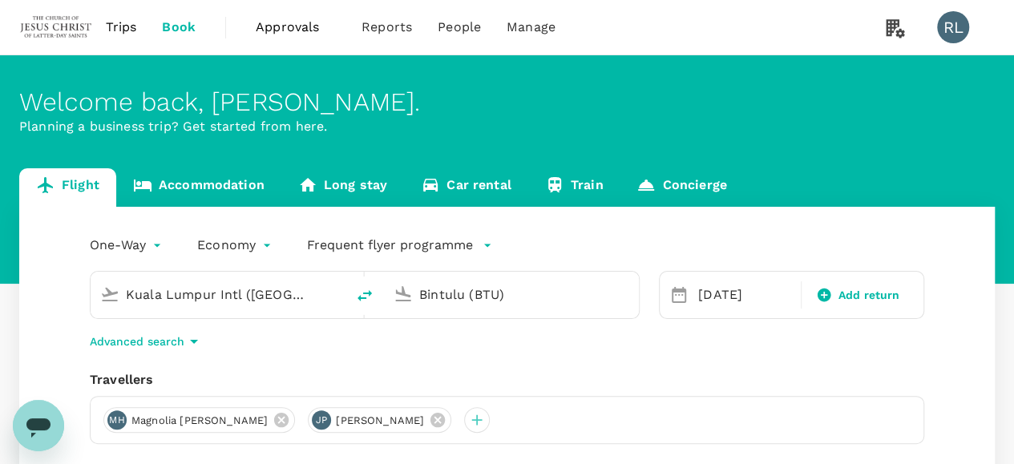
click at [371, 295] on icon "delete" at bounding box center [364, 295] width 19 height 19
type input "Bintulu (BTU)"
click at [479, 298] on input "Kuala Lumpur Intl (KUL)" at bounding box center [512, 294] width 186 height 25
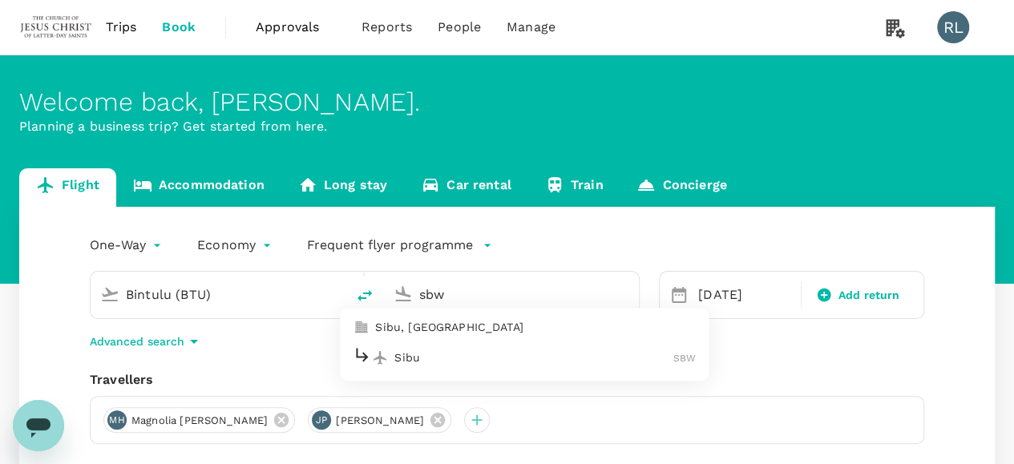
click at [451, 365] on p "Sibu" at bounding box center [533, 357] width 279 height 16
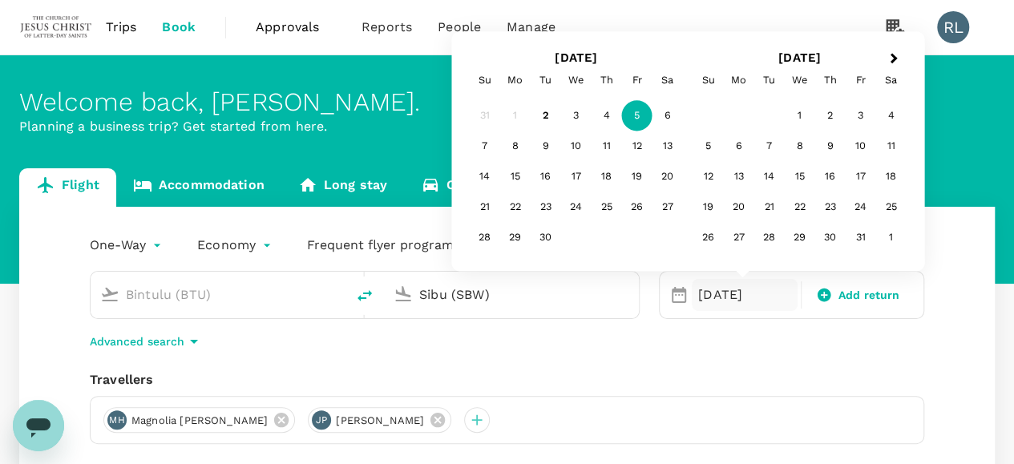
type input "Sibu (SBW)"
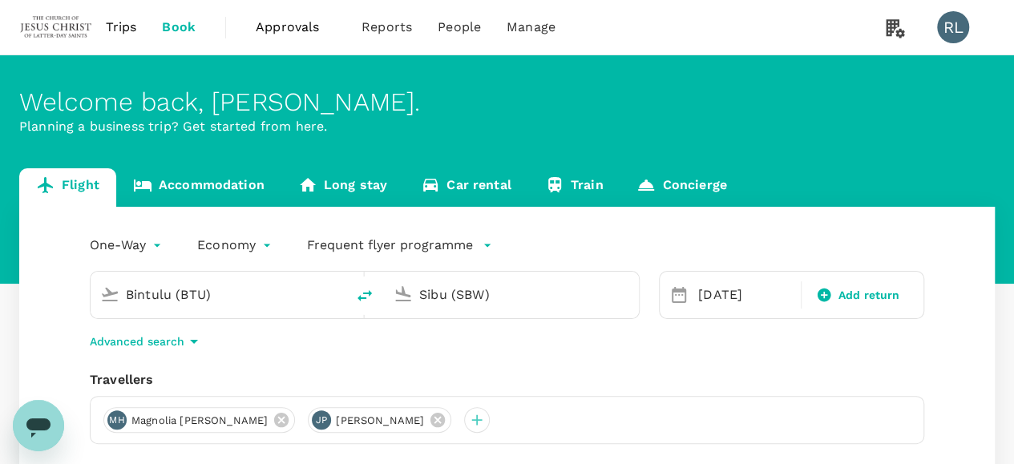
click at [890, 397] on div "MH Magnolia Paige Harper JP Jonah Cannon Pugsley" at bounding box center [507, 420] width 834 height 48
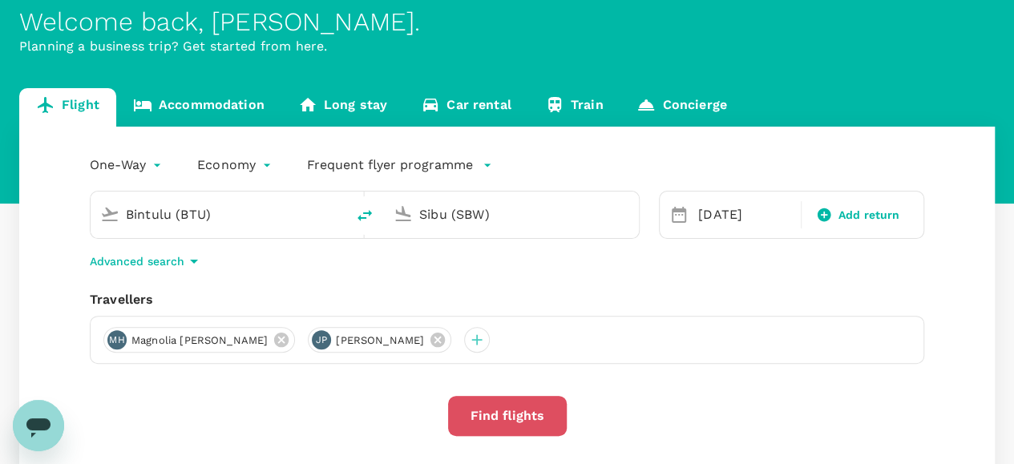
click at [525, 411] on button "Find flights" at bounding box center [507, 416] width 119 height 40
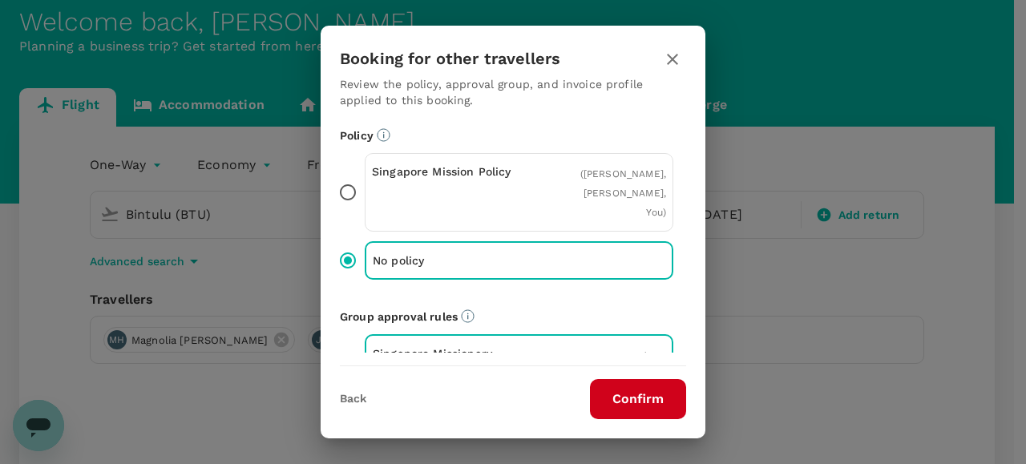
click at [638, 393] on button "Confirm" at bounding box center [638, 399] width 96 height 40
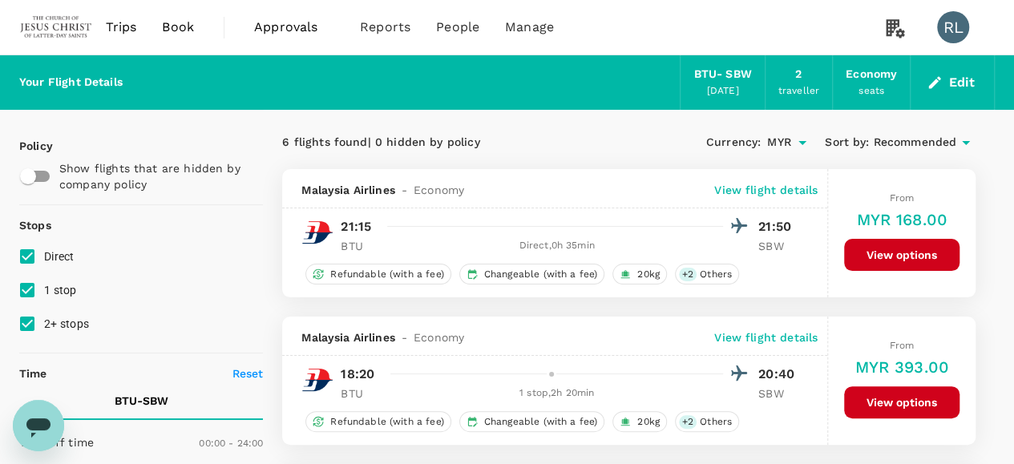
click at [902, 142] on span "Recommended" at bounding box center [914, 143] width 83 height 18
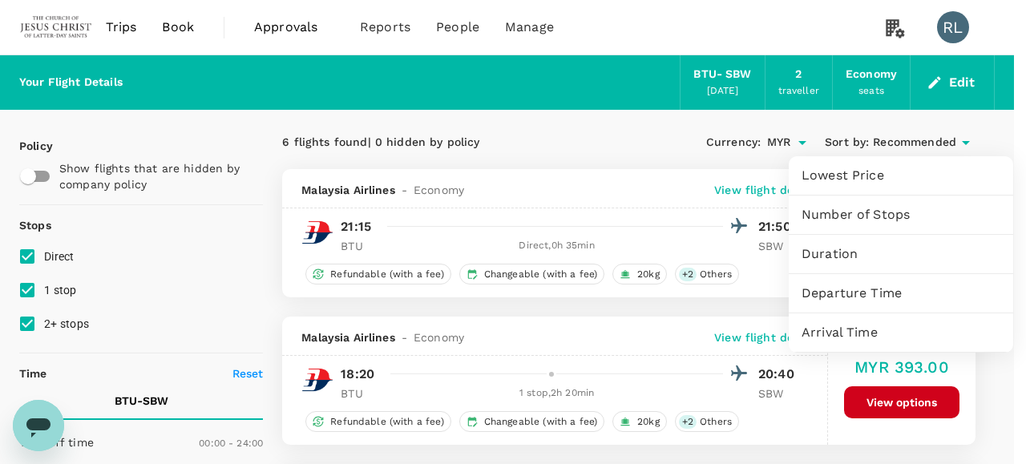
click at [877, 293] on span "Departure Time" at bounding box center [901, 293] width 199 height 19
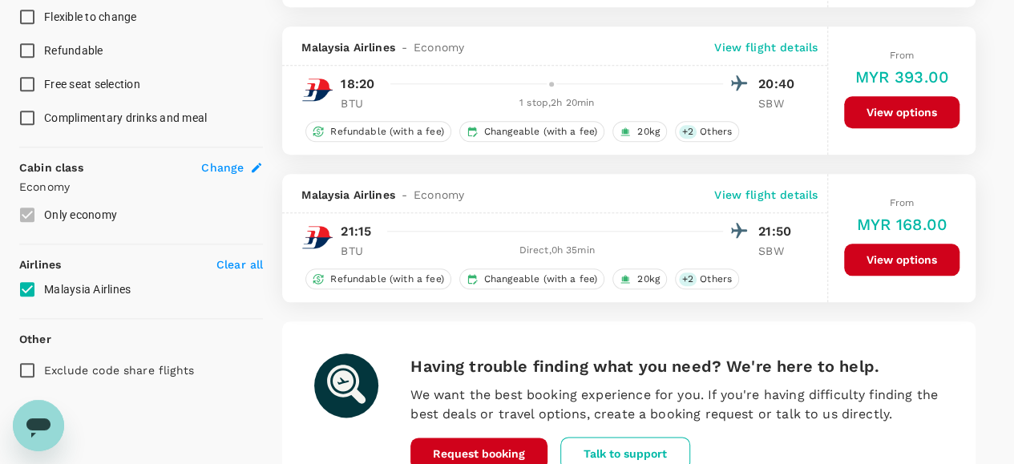
scroll to position [732, 0]
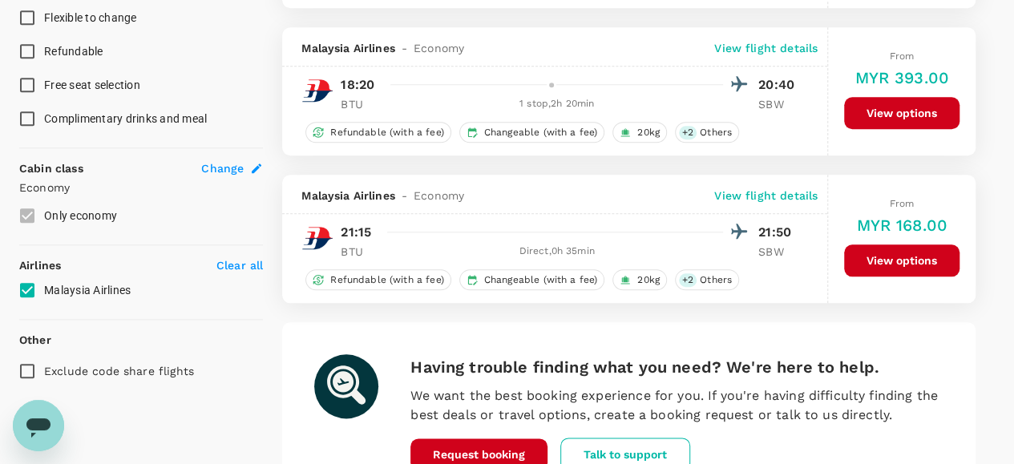
click at [893, 256] on button "View options" at bounding box center [901, 260] width 115 height 32
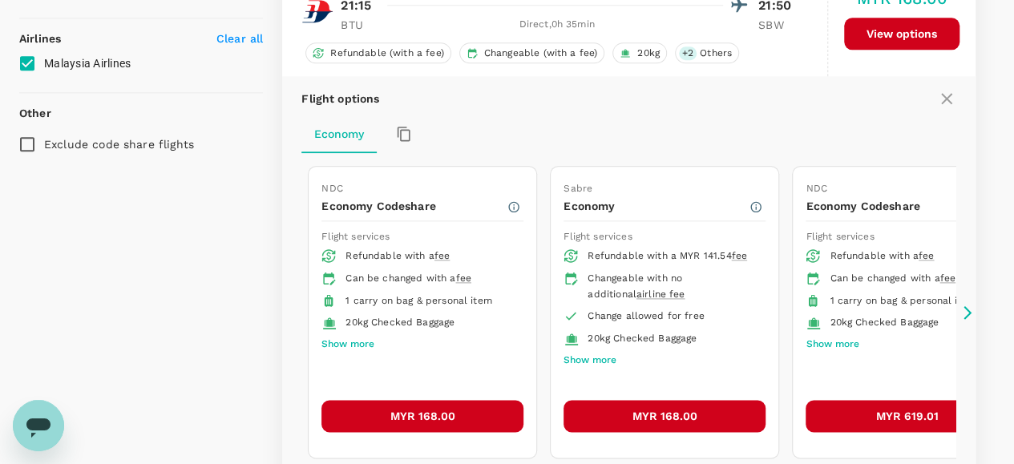
scroll to position [984, 0]
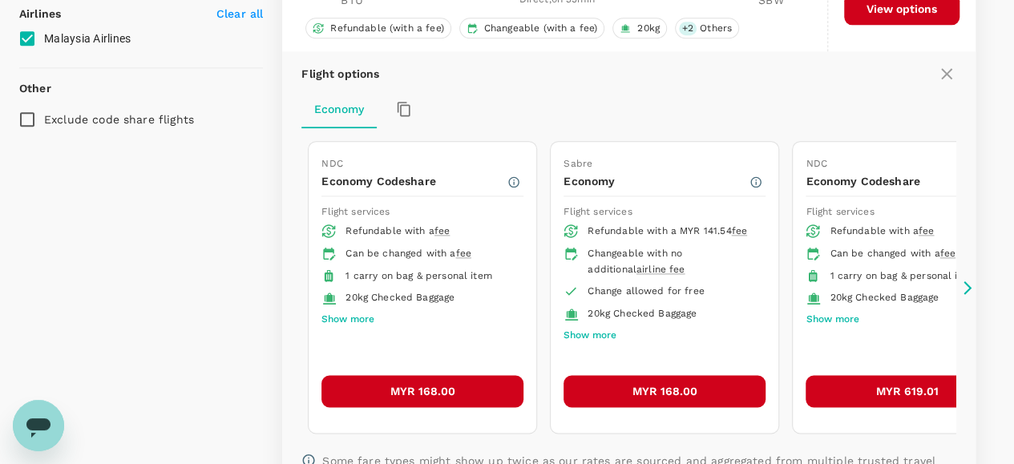
click at [959, 282] on icon at bounding box center [967, 288] width 16 height 16
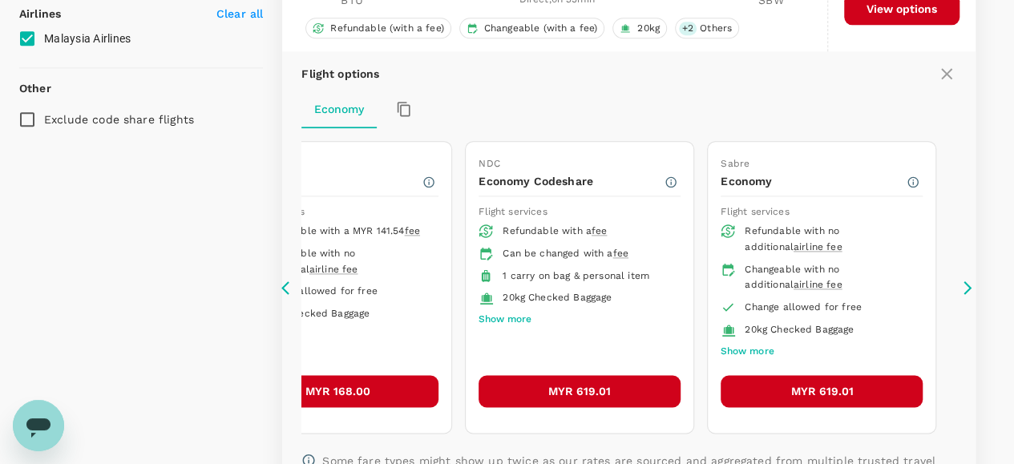
click at [959, 282] on icon at bounding box center [967, 288] width 16 height 16
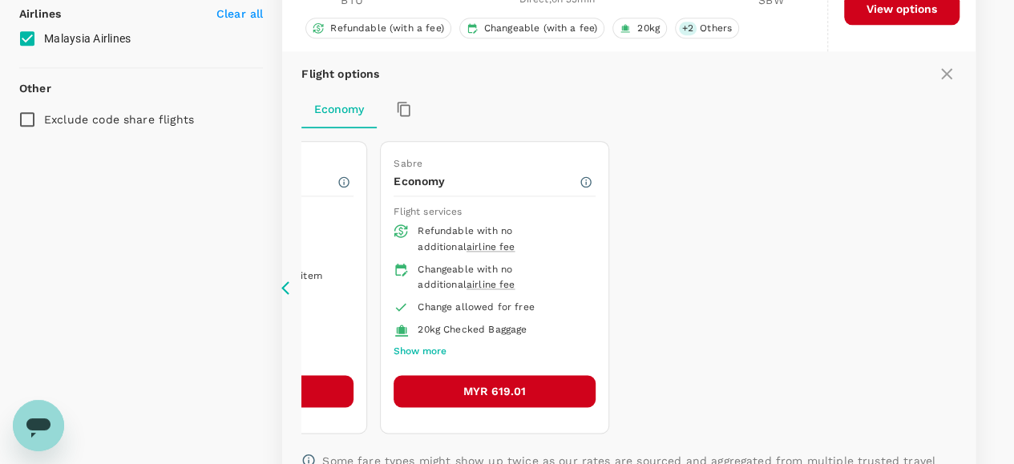
click at [289, 280] on icon at bounding box center [289, 288] width 16 height 16
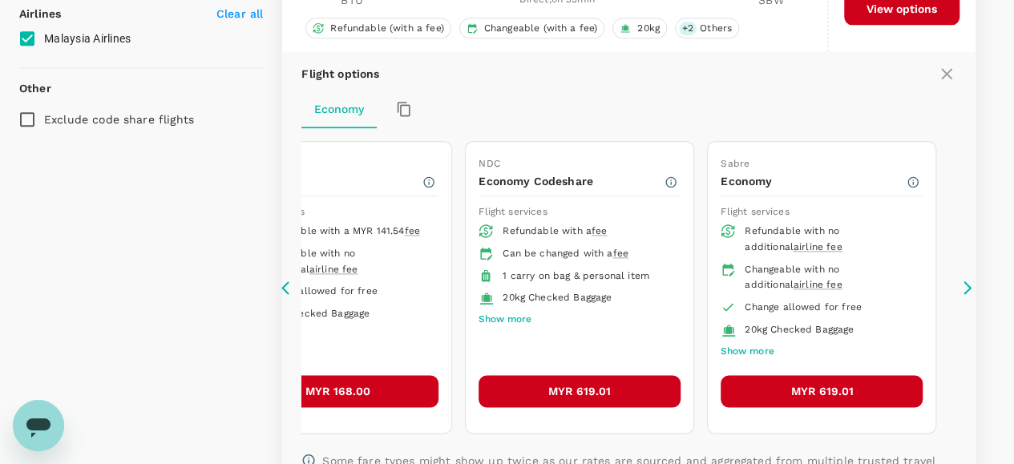
click at [289, 280] on icon at bounding box center [289, 288] width 16 height 16
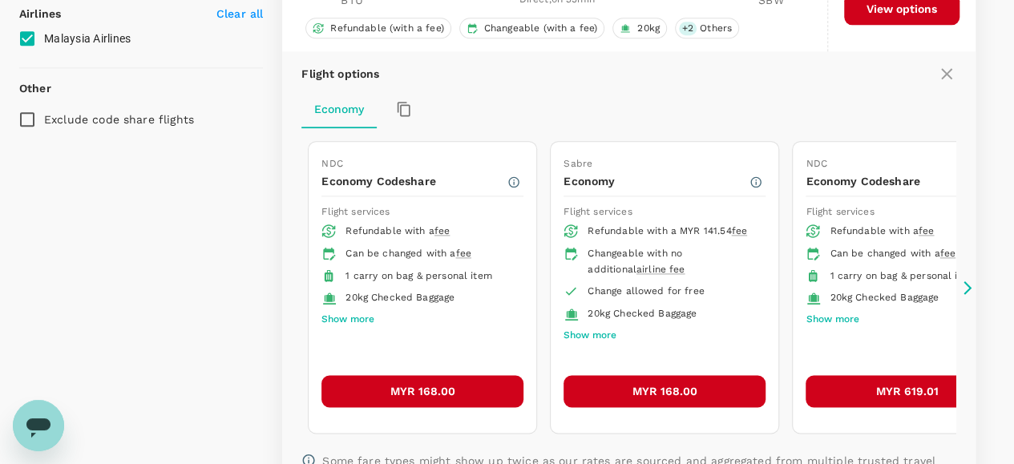
click at [289, 280] on icon at bounding box center [289, 288] width 16 height 16
click at [404, 379] on button "MYR 168.00" at bounding box center [422, 391] width 202 height 32
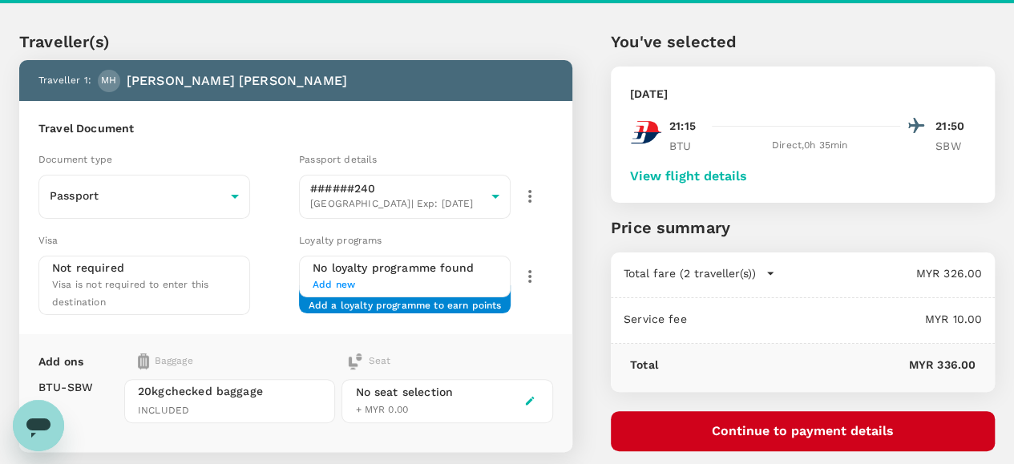
scroll to position [80, 0]
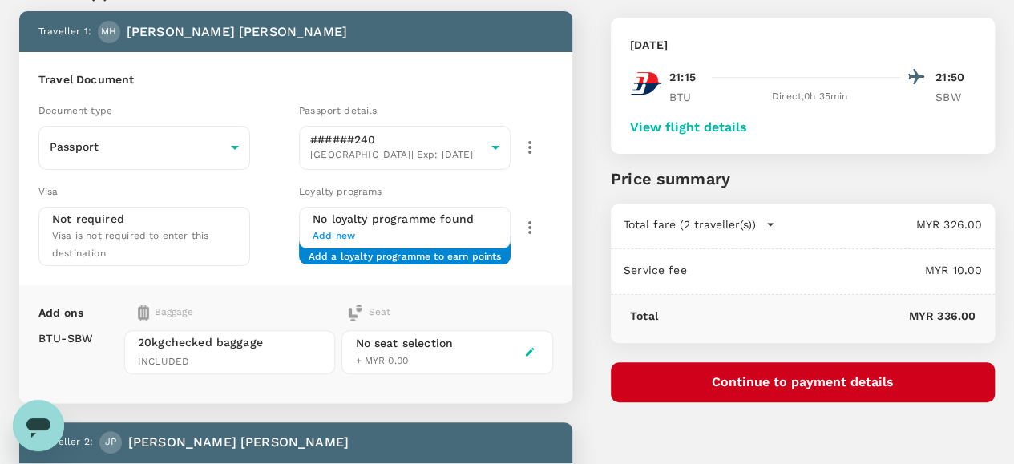
click at [326, 333] on div "20kg checked baggage INCLUDED" at bounding box center [229, 352] width 211 height 44
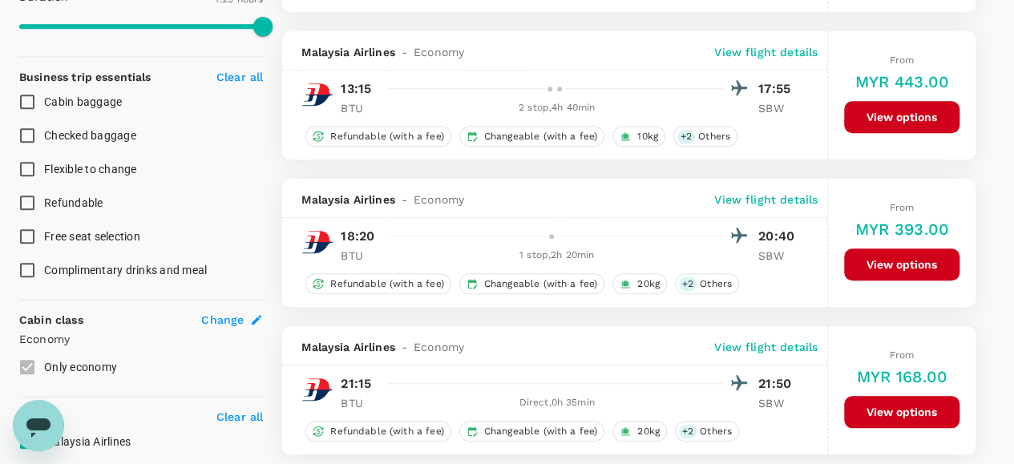
scroll to position [693, 0]
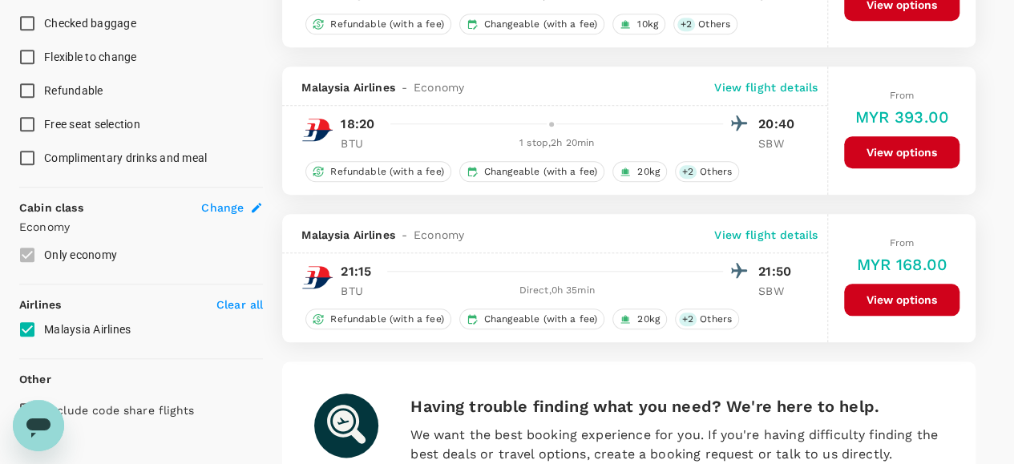
click at [865, 297] on button "View options" at bounding box center [901, 300] width 115 height 32
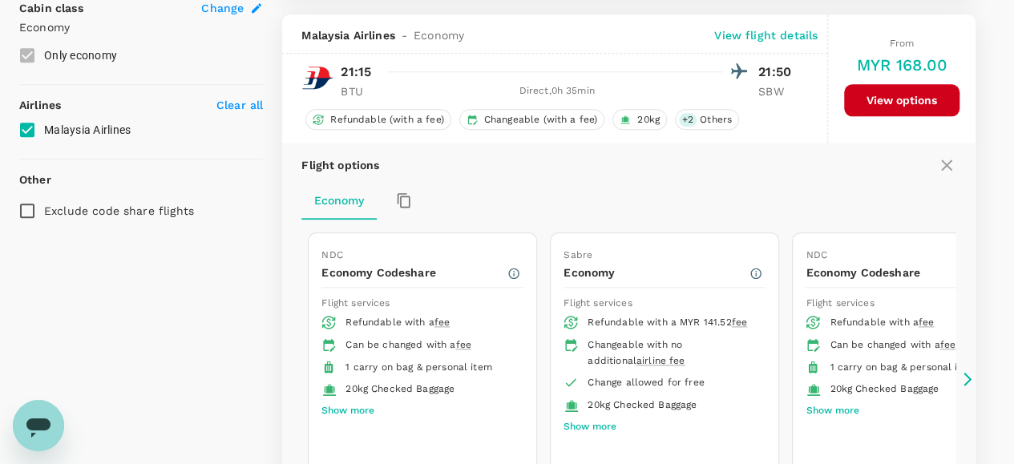
scroll to position [903, 0]
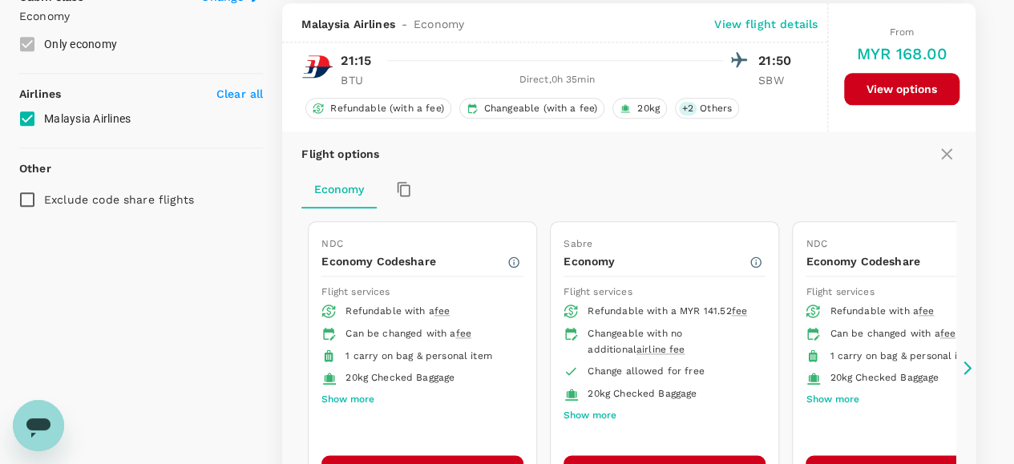
click at [963, 361] on icon at bounding box center [967, 368] width 16 height 16
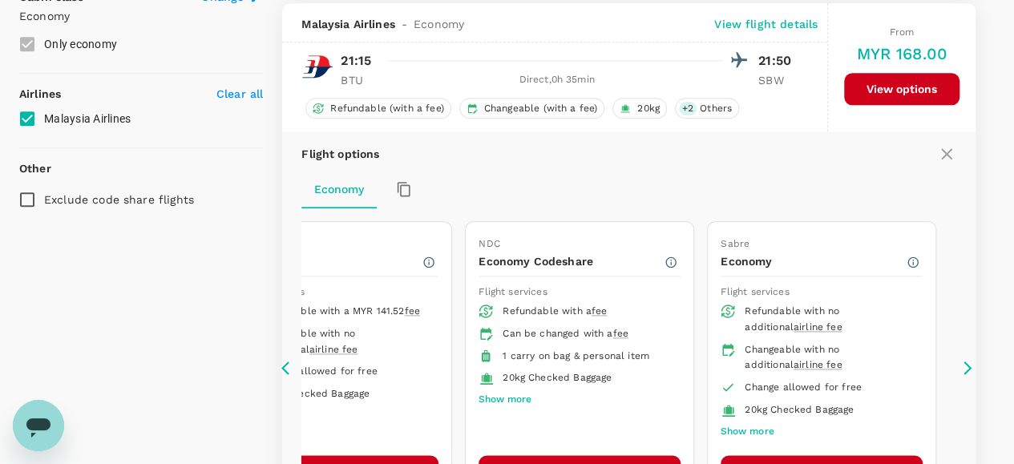
click at [963, 361] on icon at bounding box center [967, 368] width 16 height 16
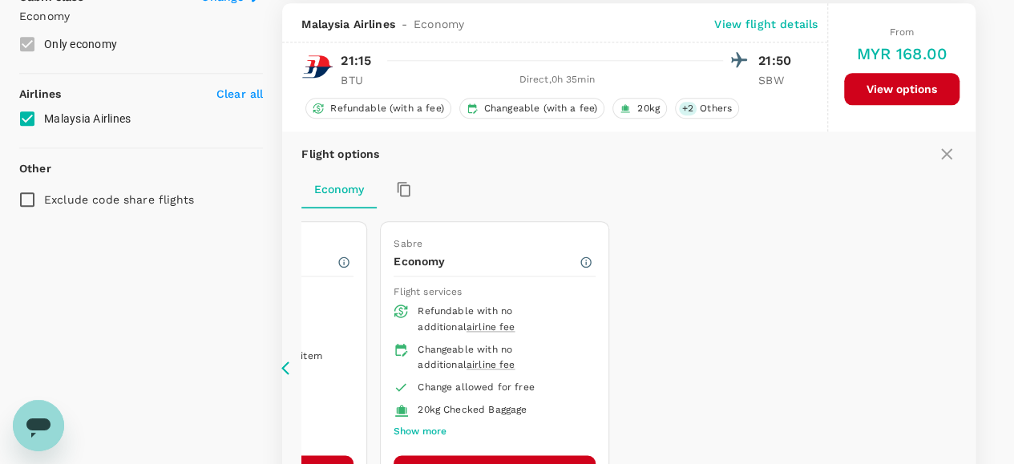
click at [963, 361] on icon at bounding box center [967, 368] width 16 height 16
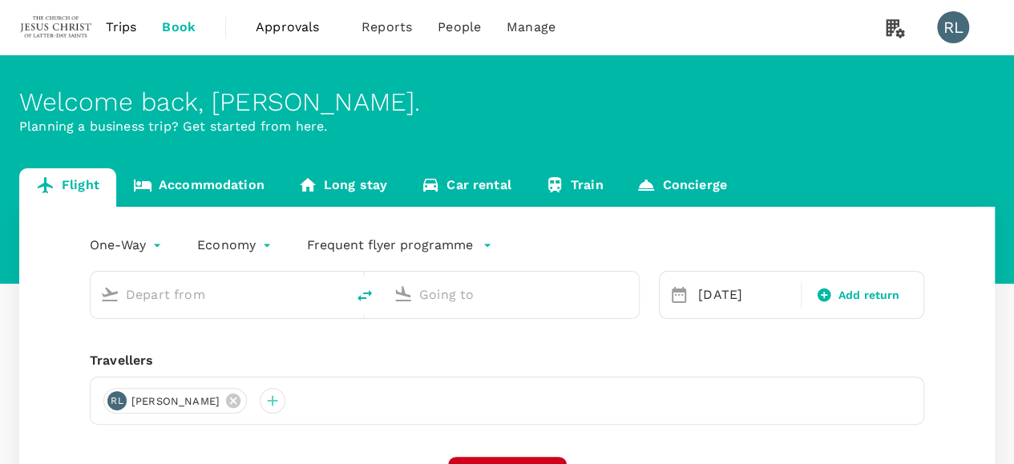
type input "Kuala Lumpur Intl ([GEOGRAPHIC_DATA])"
type input "Bintulu (BTU)"
type input "Kuala Lumpur Intl ([GEOGRAPHIC_DATA])"
type input "Bintulu (BTU)"
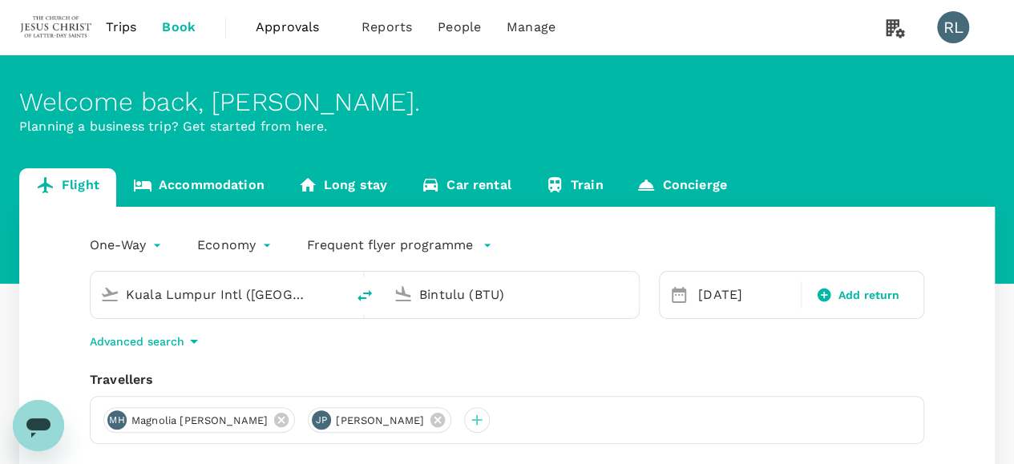
click at [364, 293] on icon "delete" at bounding box center [364, 295] width 14 height 11
type input "Bintulu (BTU)"
click at [581, 296] on input "Kuala Lumpur Intl ([GEOGRAPHIC_DATA])" at bounding box center [512, 294] width 186 height 25
click at [547, 300] on input "Kuala Lumpur Intl ([GEOGRAPHIC_DATA])" at bounding box center [512, 294] width 186 height 25
drag, startPoint x: 603, startPoint y: 297, endPoint x: 390, endPoint y: 287, distance: 213.4
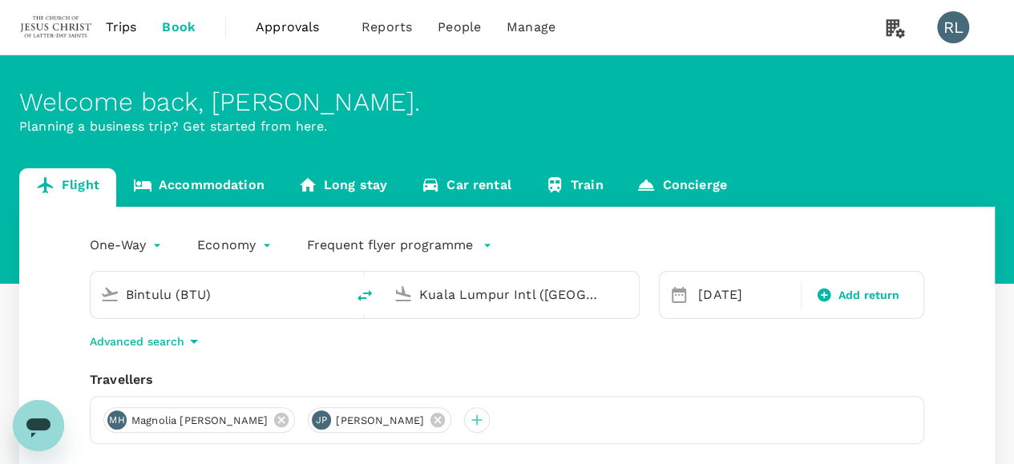
click at [390, 287] on div "Kuala Lumpur Intl ([GEOGRAPHIC_DATA])" at bounding box center [508, 291] width 242 height 35
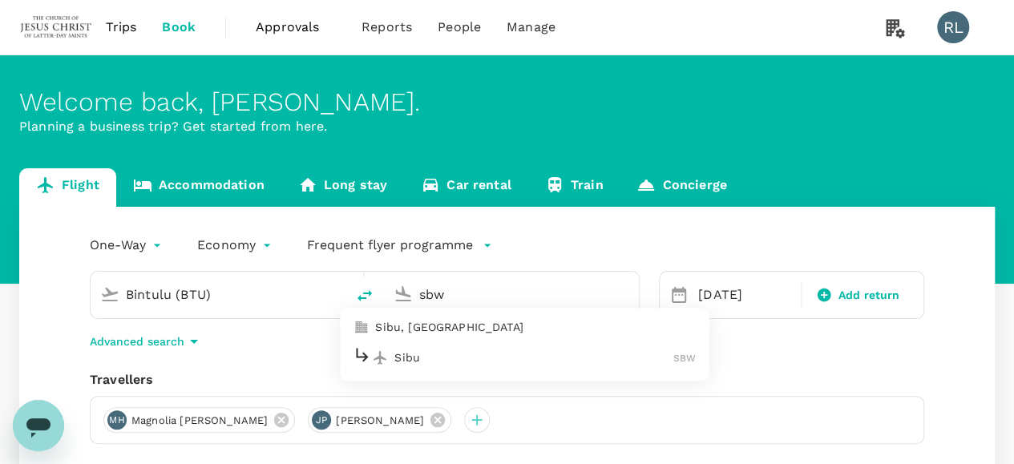
click at [430, 358] on p "Sibu" at bounding box center [533, 357] width 279 height 16
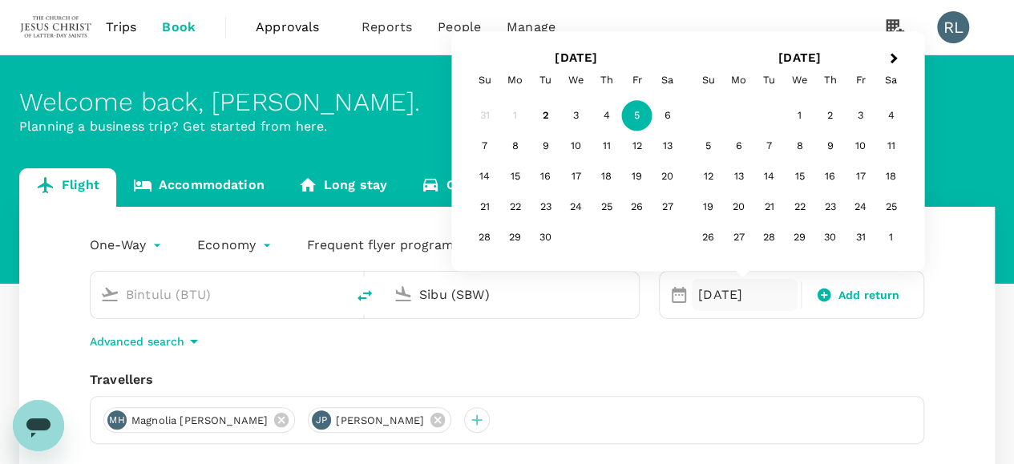
type input "Sibu (SBW)"
click at [887, 368] on div "One-Way oneway Economy economy Frequent flyer programme Bintulu (BTU) Sibu (SBW…" at bounding box center [507, 433] width 976 height 453
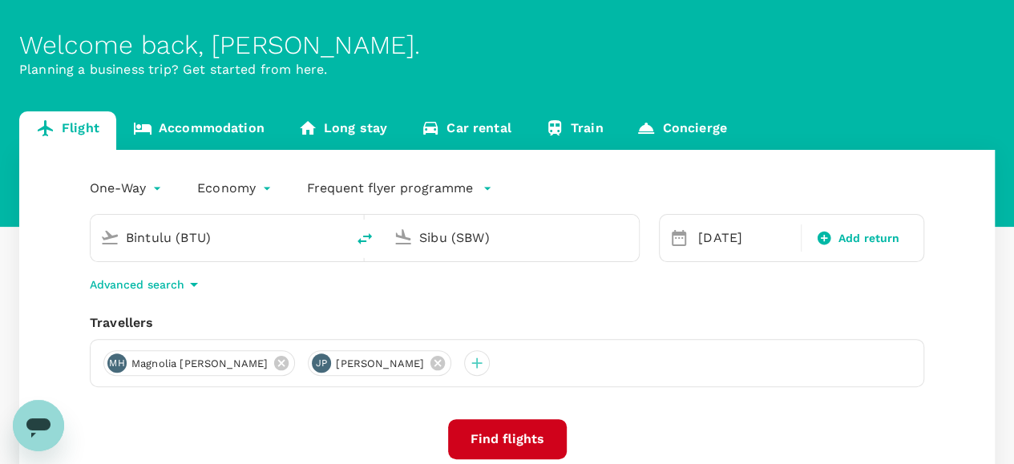
scroll to position [80, 0]
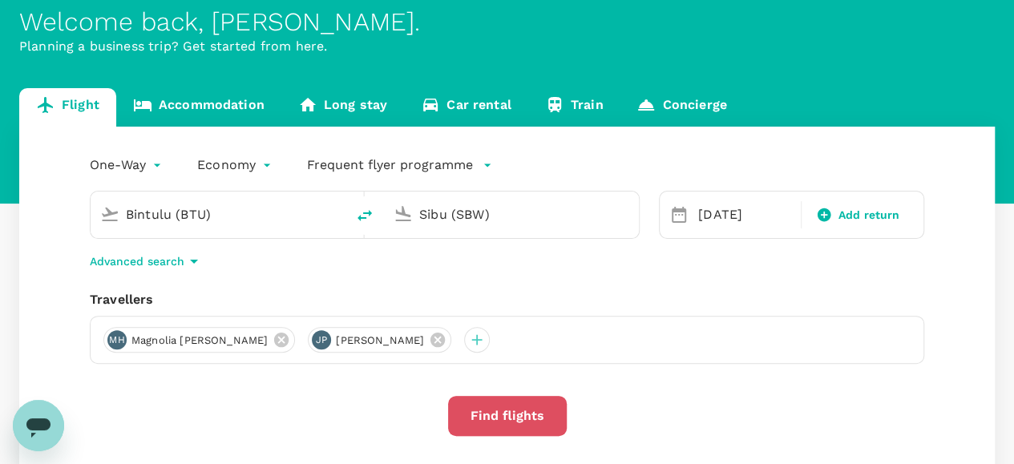
click at [513, 413] on button "Find flights" at bounding box center [507, 416] width 119 height 40
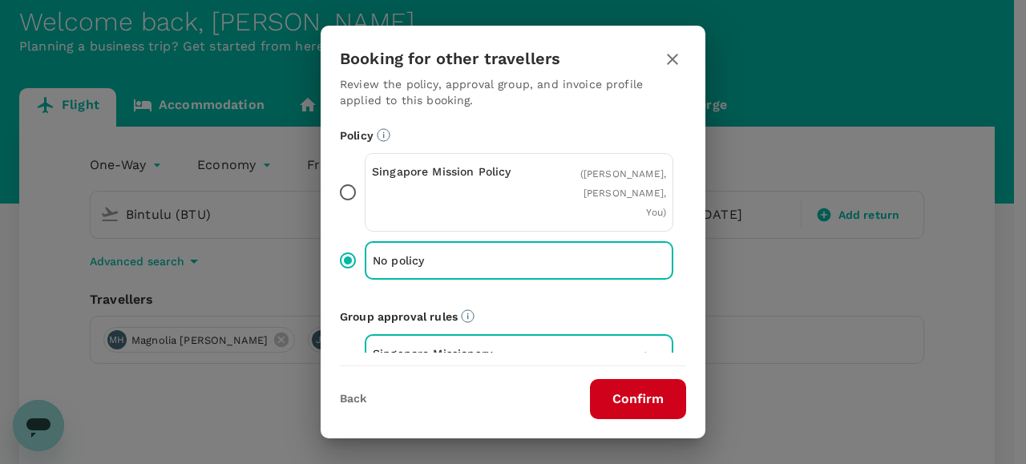
click at [635, 406] on button "Confirm" at bounding box center [638, 399] width 96 height 40
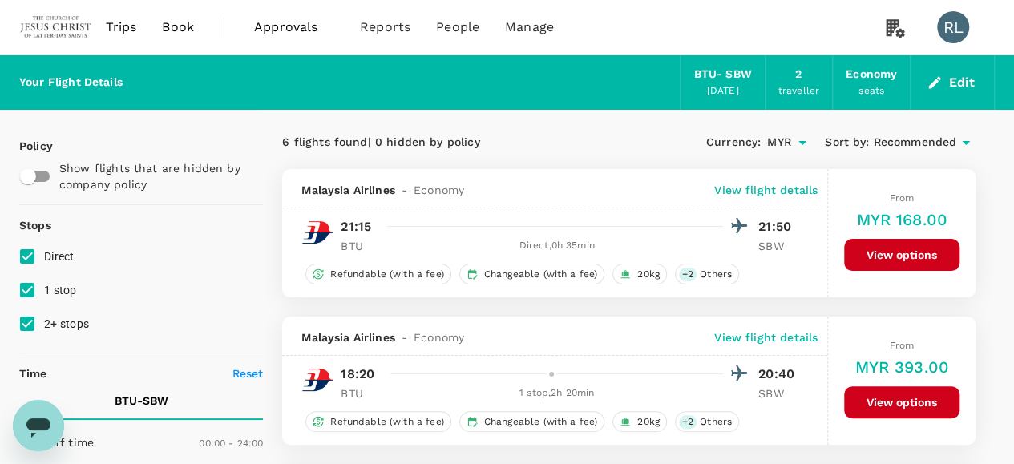
click at [915, 139] on span "Recommended" at bounding box center [914, 143] width 83 height 18
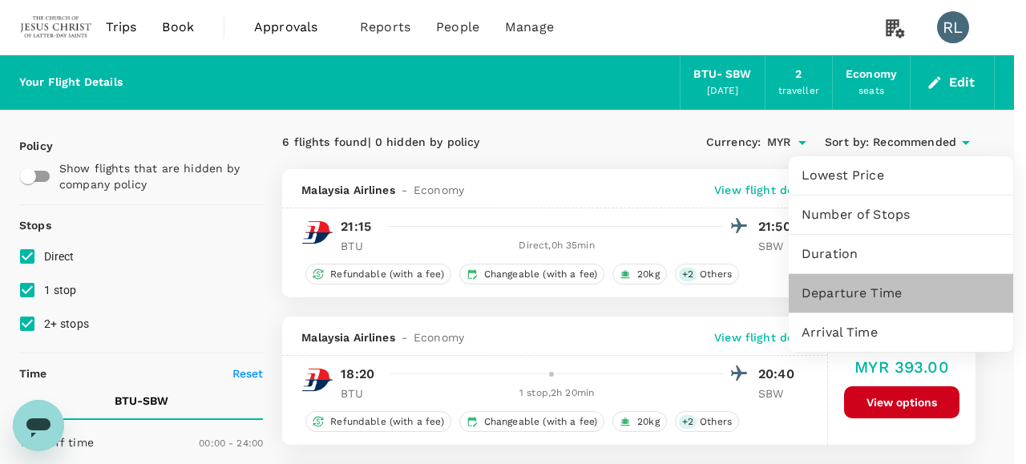
click at [867, 290] on span "Departure Time" at bounding box center [901, 293] width 199 height 19
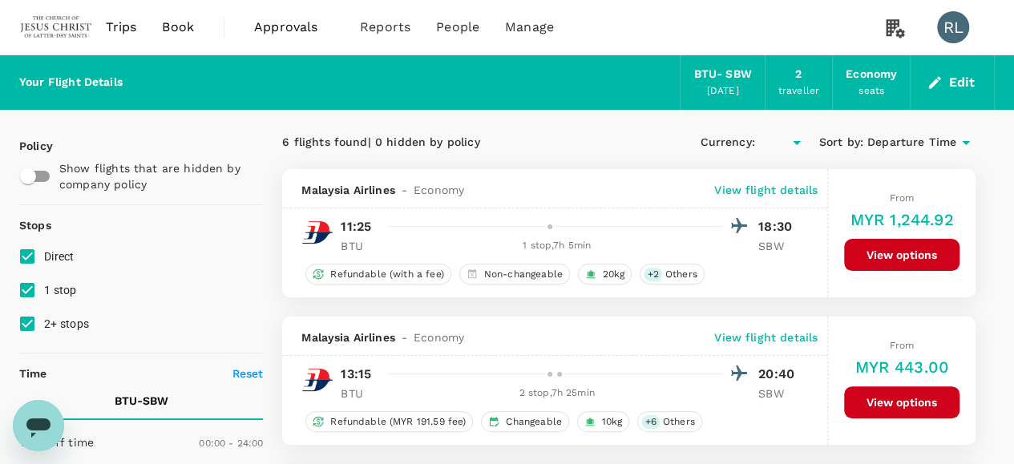
type input "MYR"
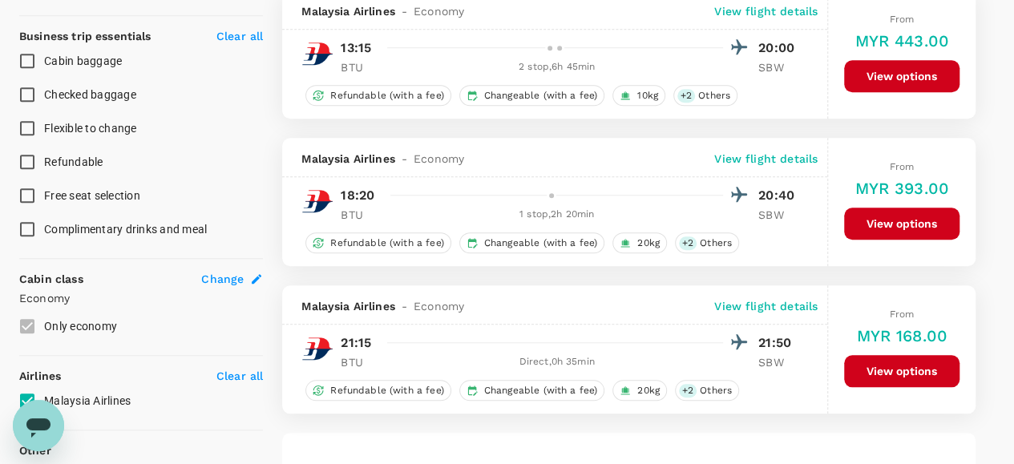
scroll to position [892, 0]
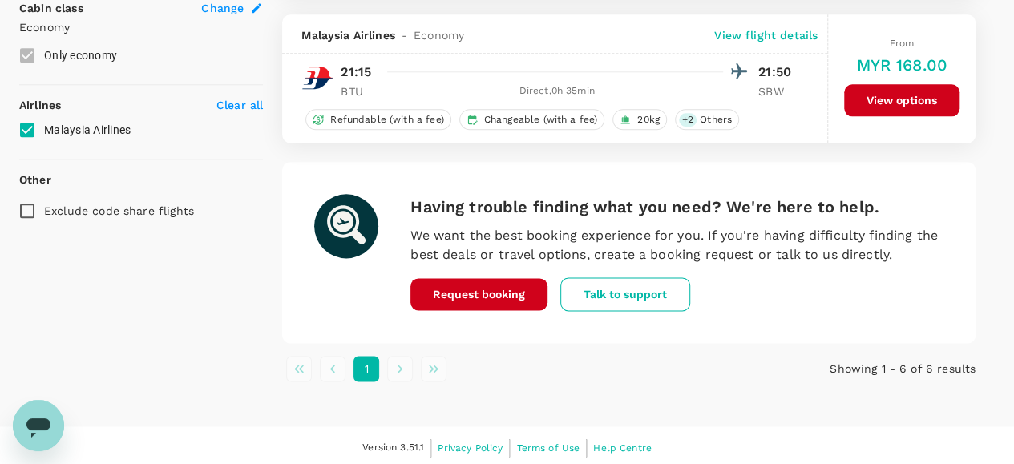
click at [904, 88] on button "View options" at bounding box center [901, 100] width 115 height 32
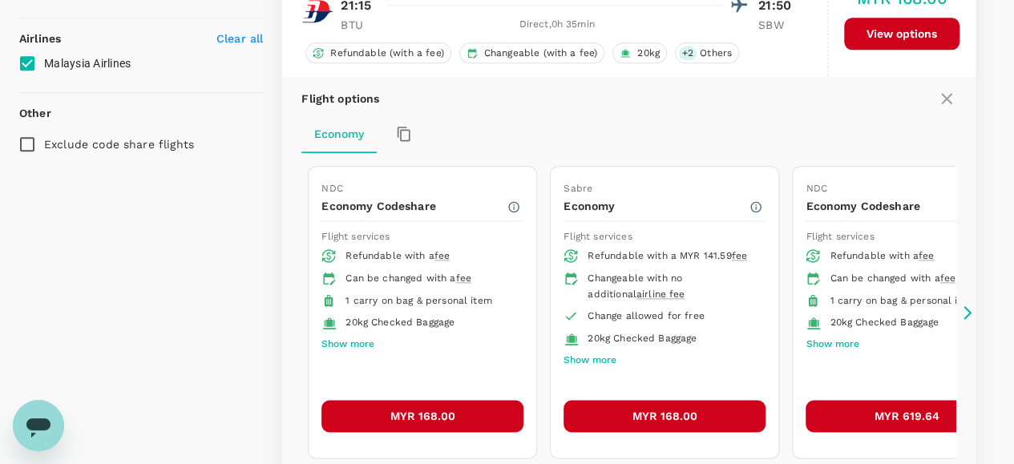
scroll to position [984, 0]
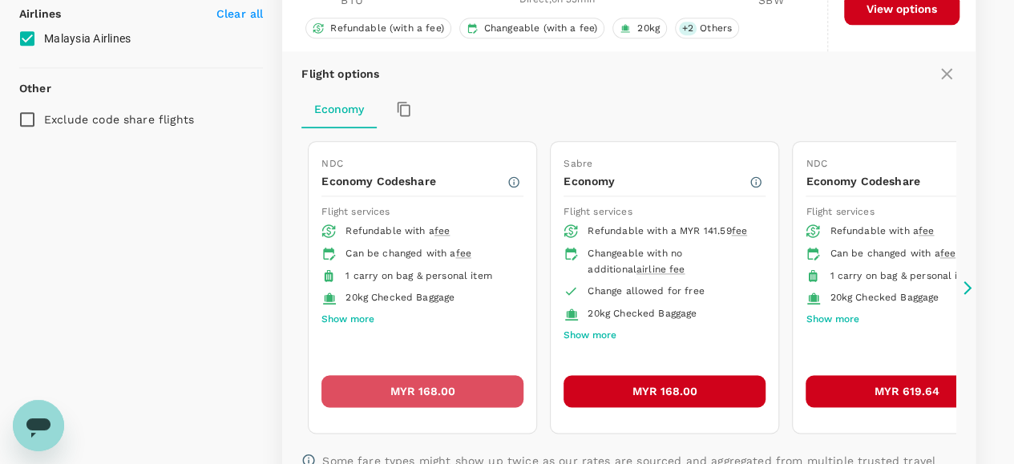
click at [462, 382] on button "MYR 168.00" at bounding box center [422, 391] width 202 height 32
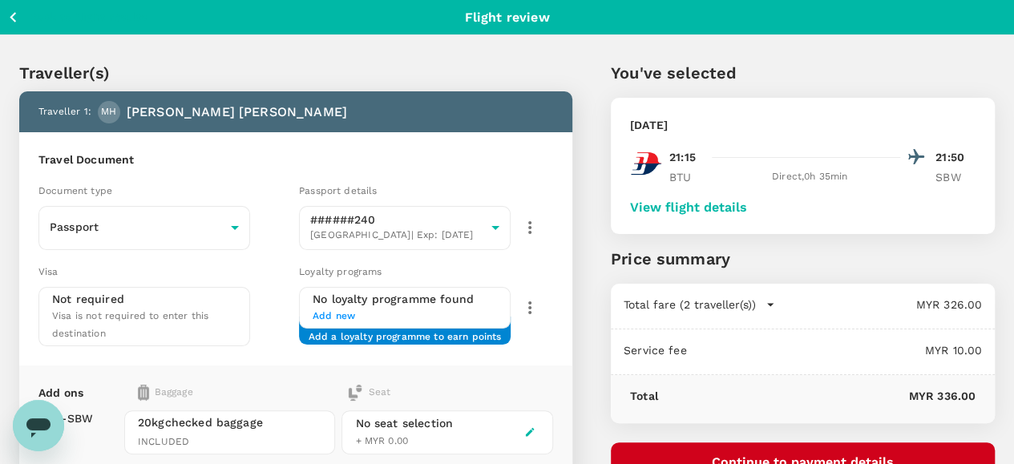
click at [747, 204] on button "View flight details" at bounding box center [688, 207] width 117 height 14
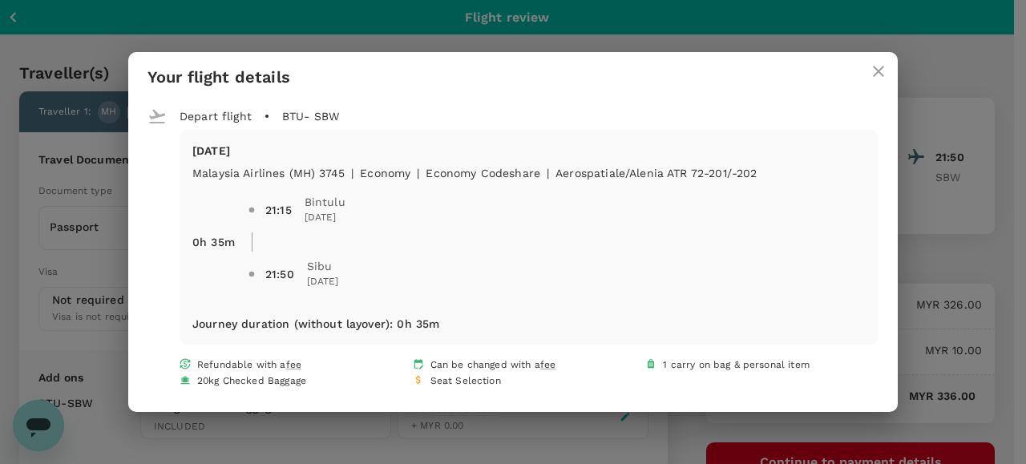
click at [872, 75] on icon "close" at bounding box center [878, 71] width 19 height 19
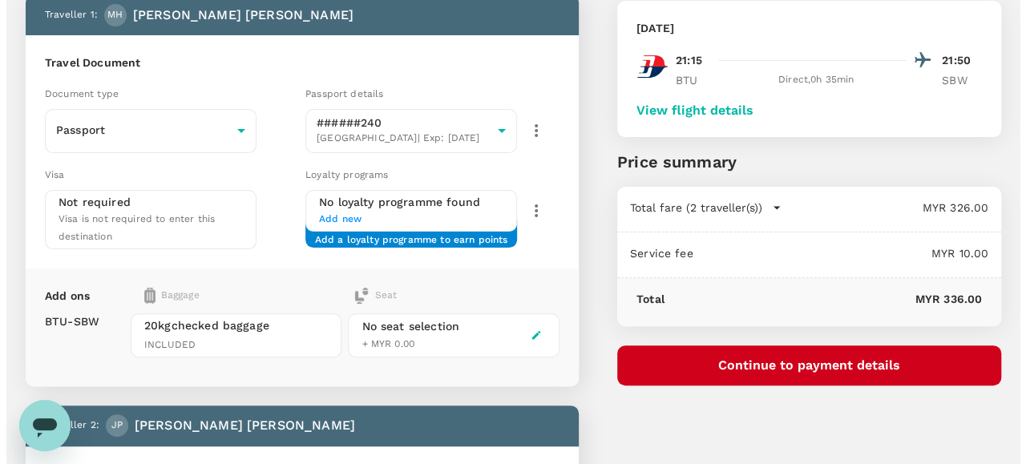
scroll to position [80, 0]
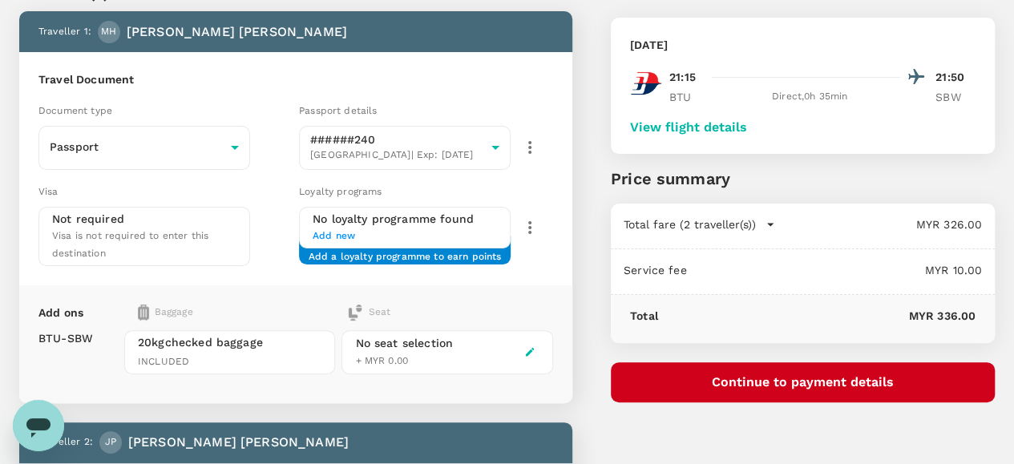
click at [819, 382] on button "Continue to payment details" at bounding box center [803, 382] width 384 height 40
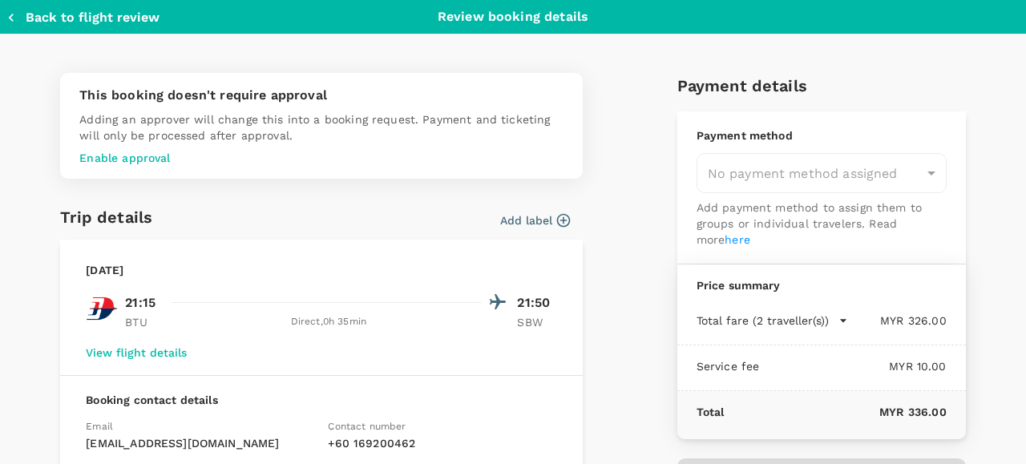
type input "99b23fb0-7a1b-47a2-be8e-fa9e56d8b3c2"
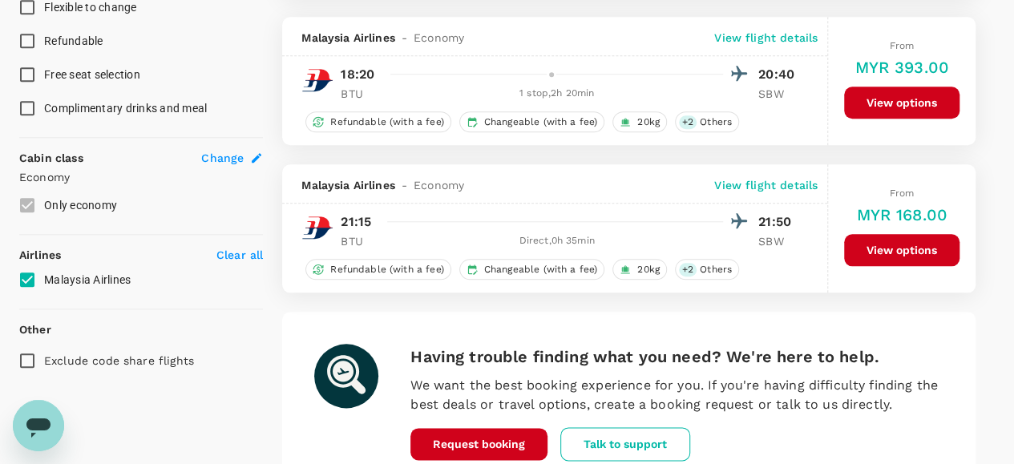
scroll to position [892, 0]
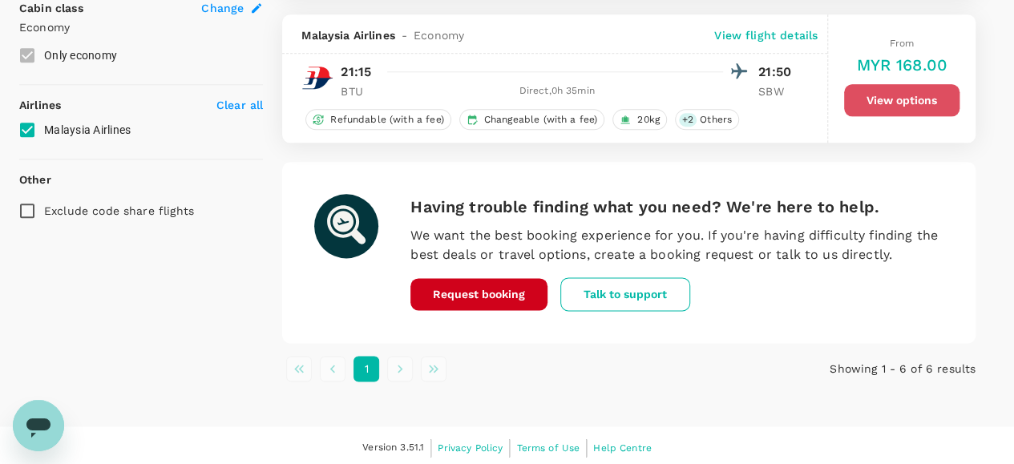
click at [881, 95] on button "View options" at bounding box center [901, 100] width 115 height 32
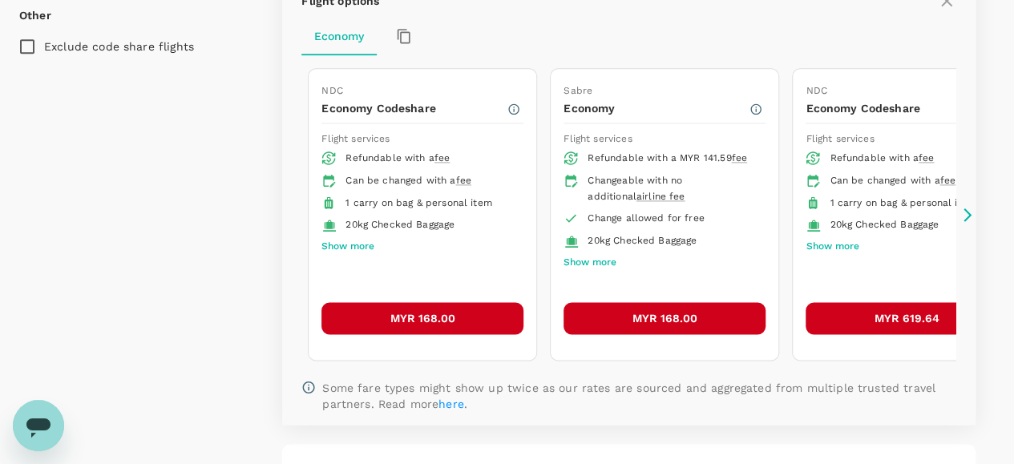
scroll to position [1064, 0]
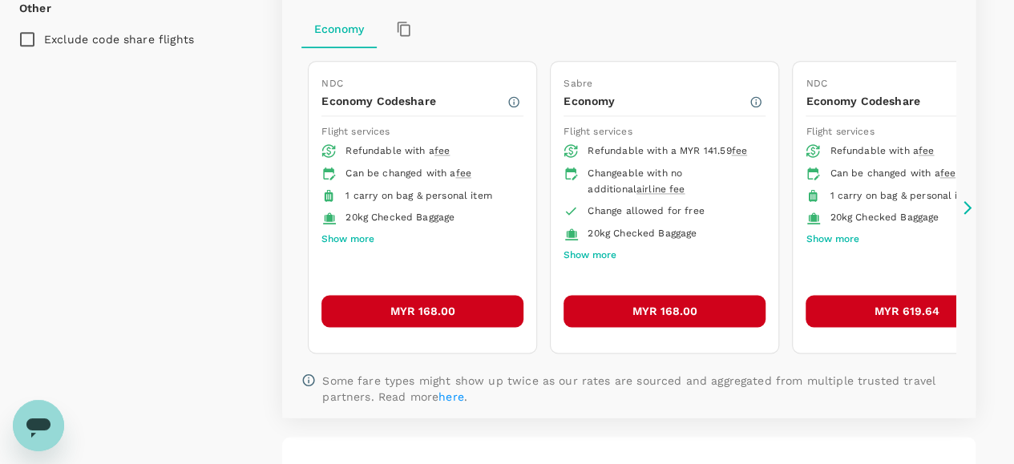
click at [429, 297] on button "MYR 168.00" at bounding box center [422, 311] width 202 height 32
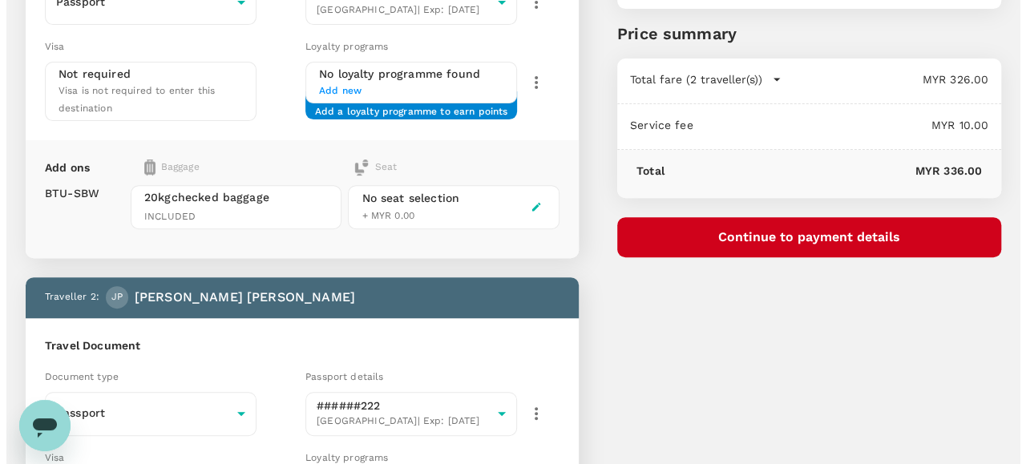
scroll to position [80, 0]
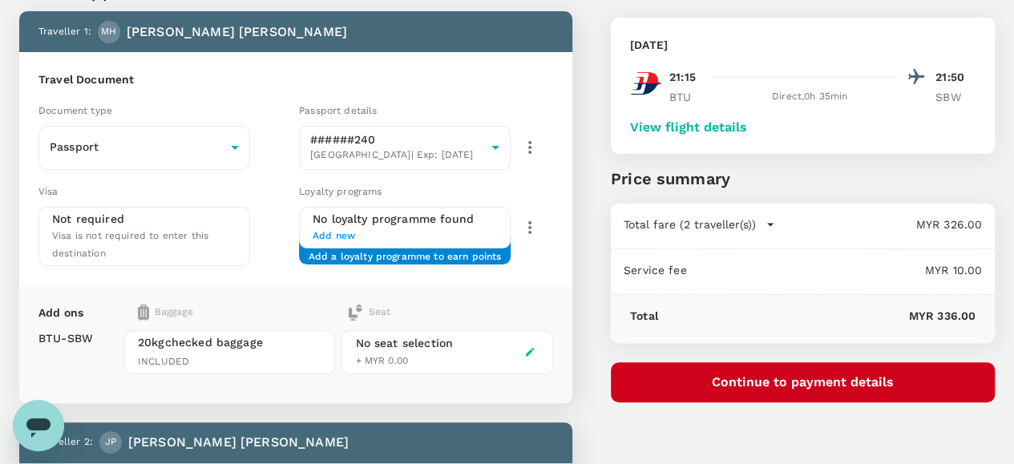
click at [778, 380] on button "Continue to payment details" at bounding box center [803, 382] width 384 height 40
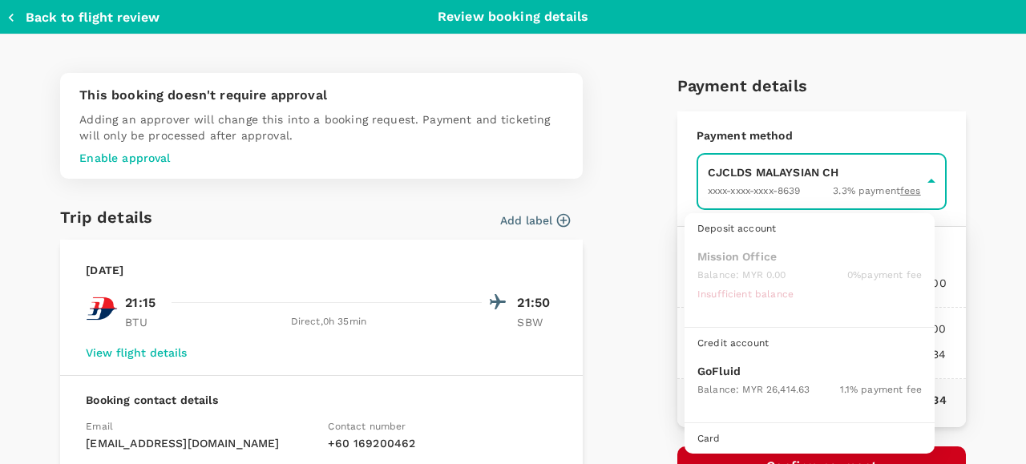
click at [721, 182] on body "Back to flight results Flight review Traveller(s) Traveller 1 : MH Magnolia Pai…" at bounding box center [513, 462] width 1026 height 1085
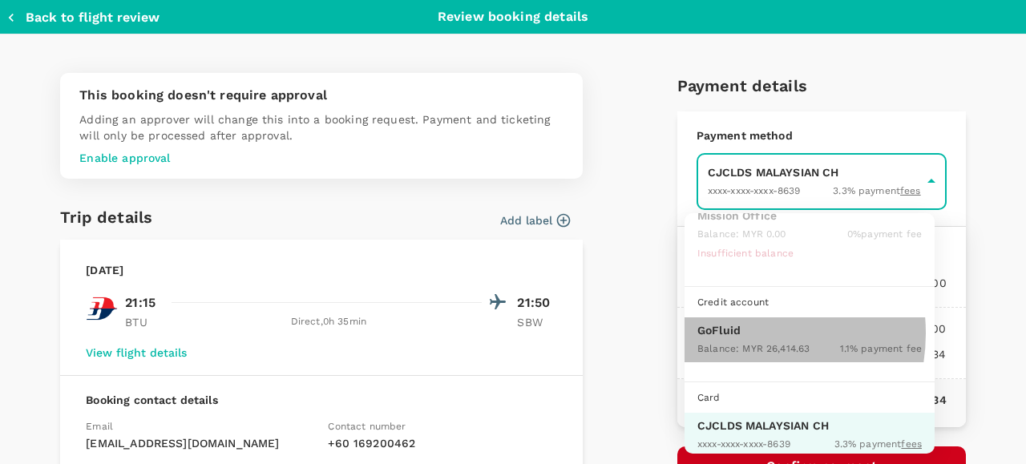
click at [733, 331] on p "GoFluid" at bounding box center [809, 330] width 224 height 16
type input "9b357727-6904-47bd-a44e-9a56bf7dfc7a"
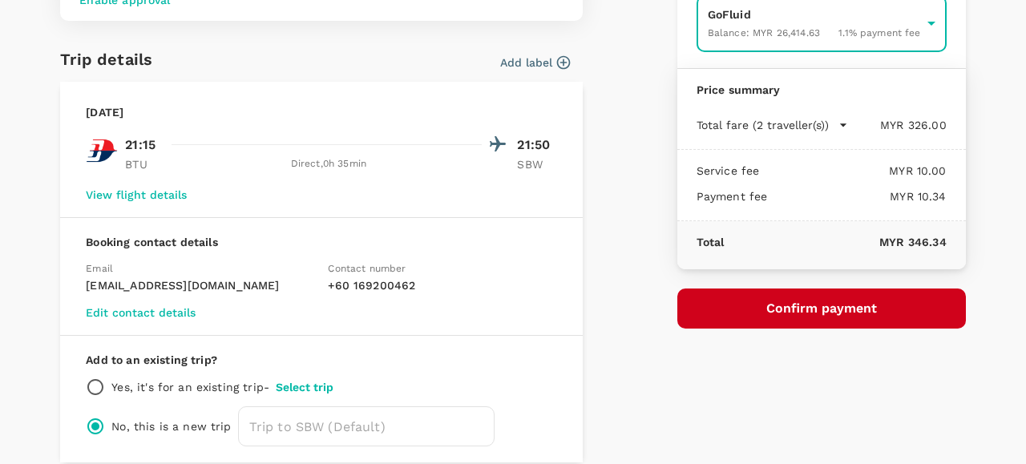
scroll to position [160, 0]
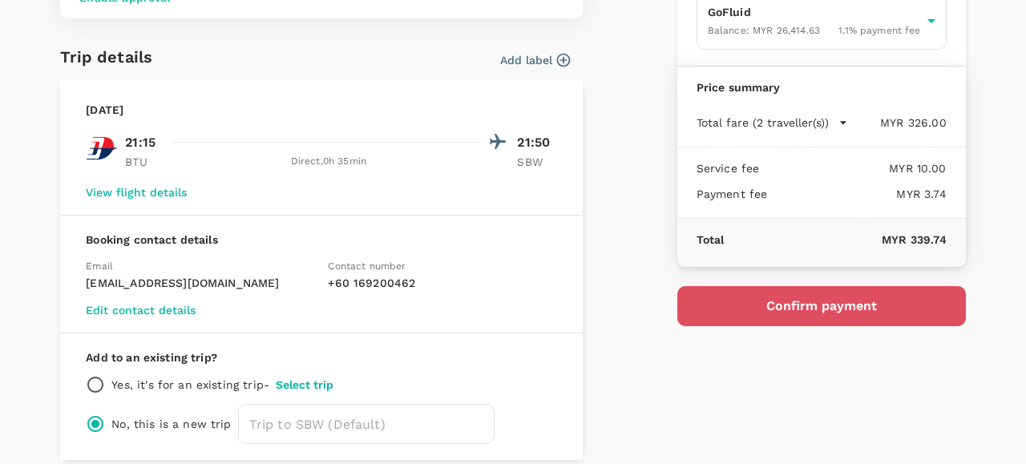
click at [768, 294] on button "Confirm payment" at bounding box center [821, 306] width 289 height 40
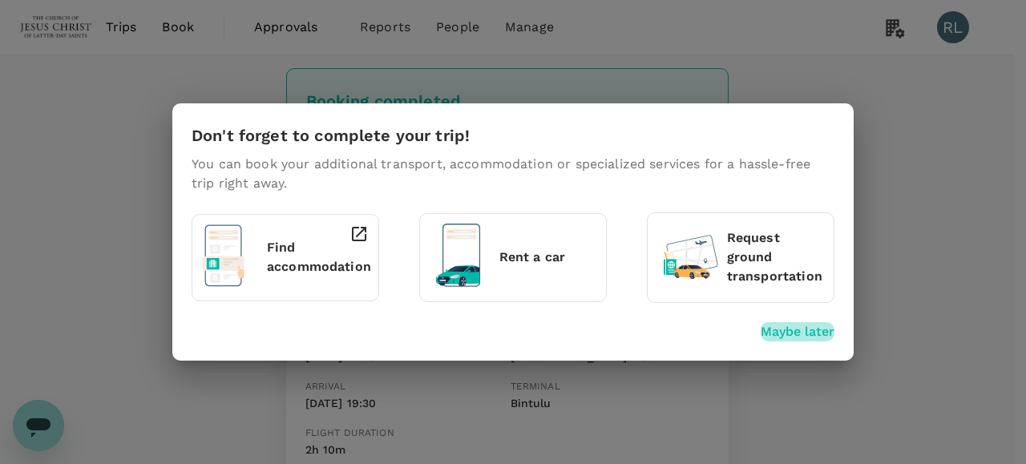
click at [772, 322] on p "Maybe later" at bounding box center [798, 331] width 74 height 19
click at [802, 333] on p "Maybe later" at bounding box center [798, 331] width 74 height 19
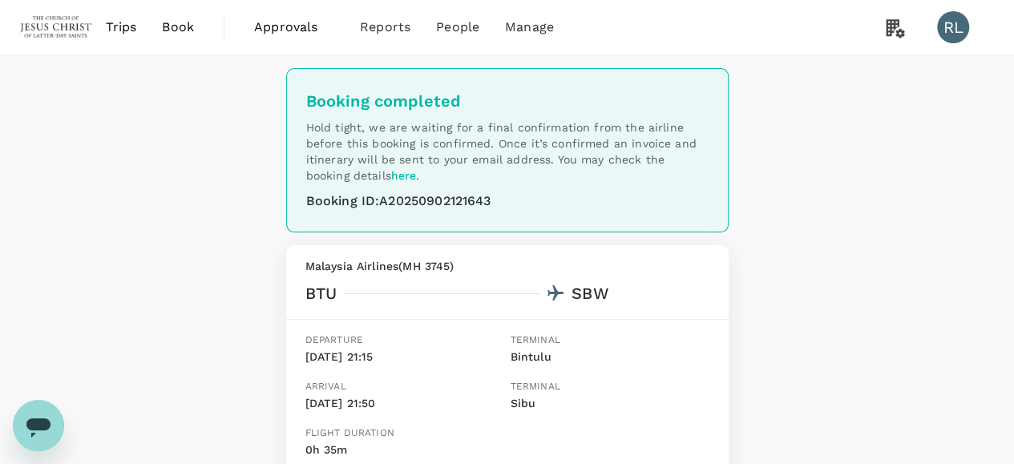
click at [124, 28] on span "Trips" at bounding box center [121, 27] width 31 height 19
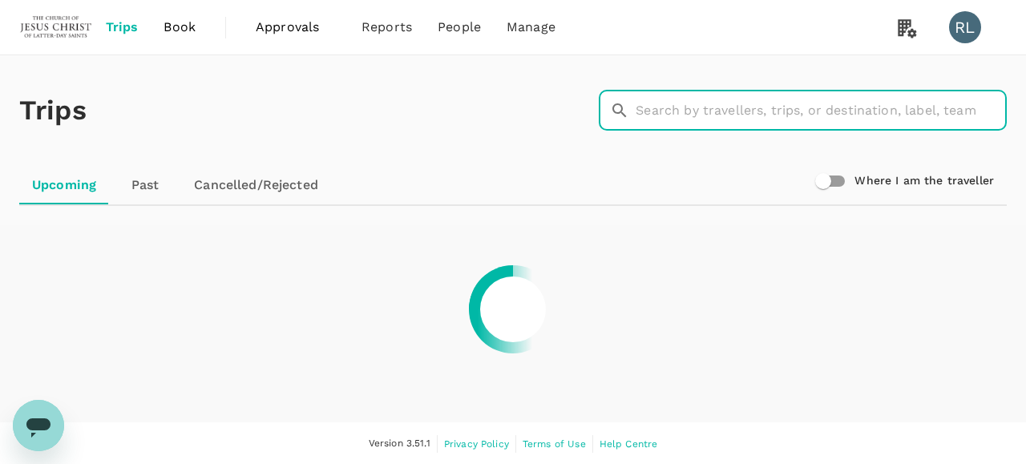
click at [696, 109] on input "text" at bounding box center [821, 111] width 371 height 40
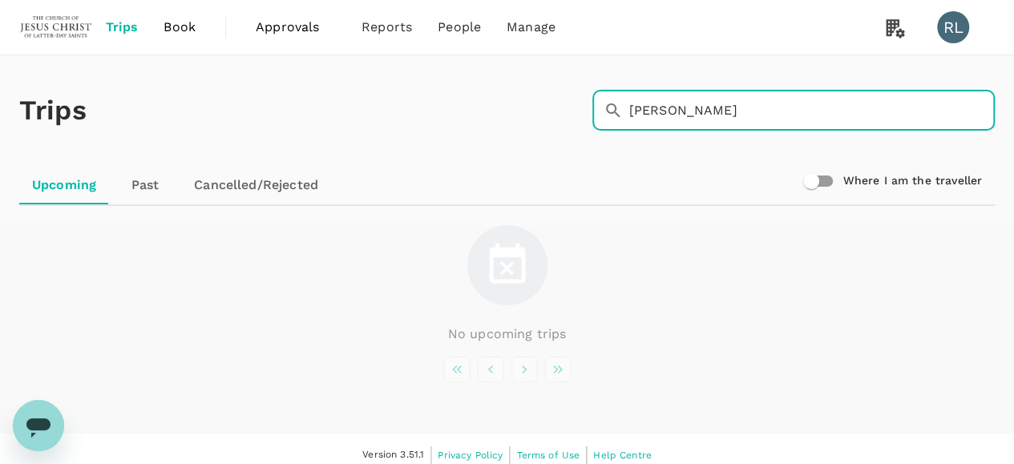
click at [683, 117] on input "[PERSON_NAME]" at bounding box center [812, 111] width 366 height 40
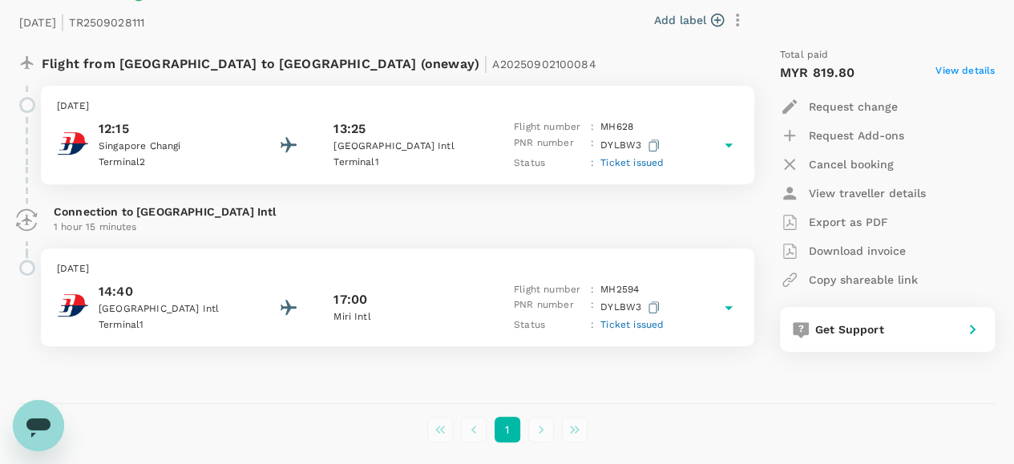
scroll to position [240, 0]
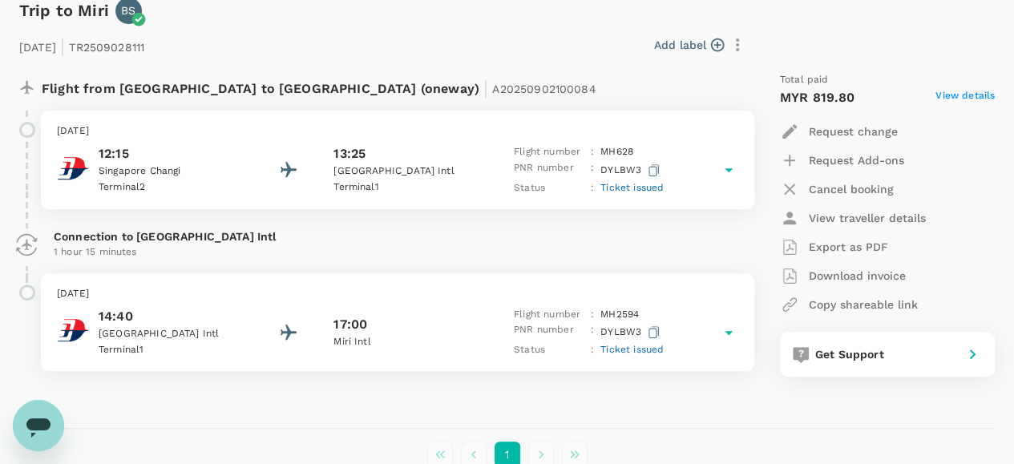
click at [489, 31] on div "Add label" at bounding box center [451, 44] width 600 height 27
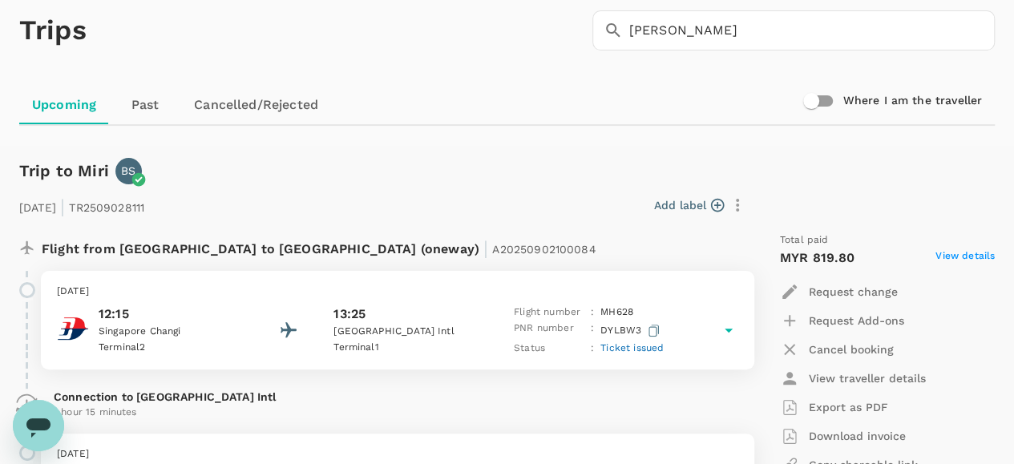
scroll to position [0, 0]
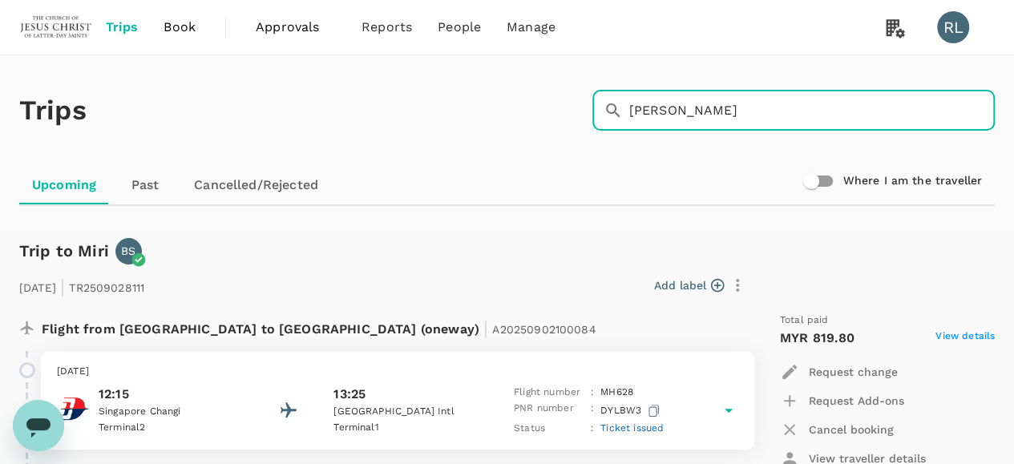
drag, startPoint x: 731, startPoint y: 114, endPoint x: 592, endPoint y: 115, distance: 139.5
click at [592, 115] on div "​ [PERSON_NAME] ​" at bounding box center [793, 111] width 402 height 40
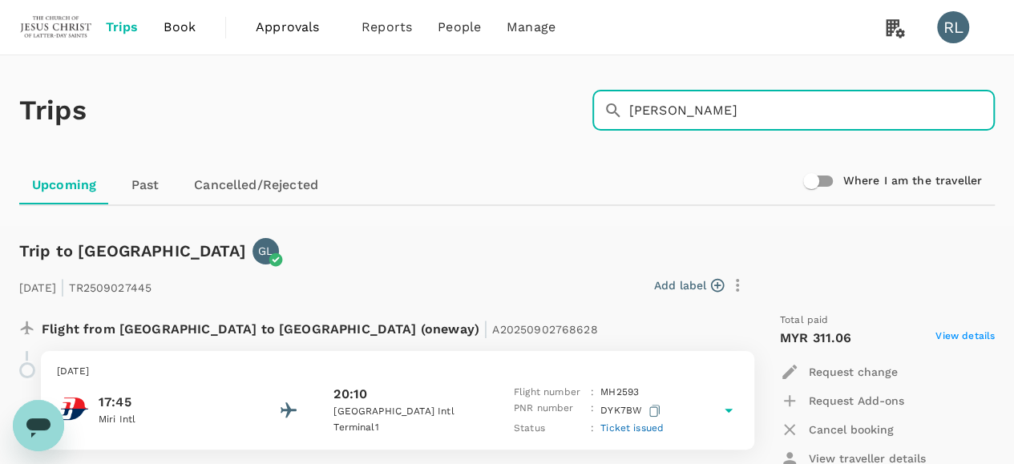
drag, startPoint x: 714, startPoint y: 108, endPoint x: 590, endPoint y: 111, distance: 124.3
click at [590, 111] on div "​ [PERSON_NAME] ​" at bounding box center [790, 107] width 409 height 46
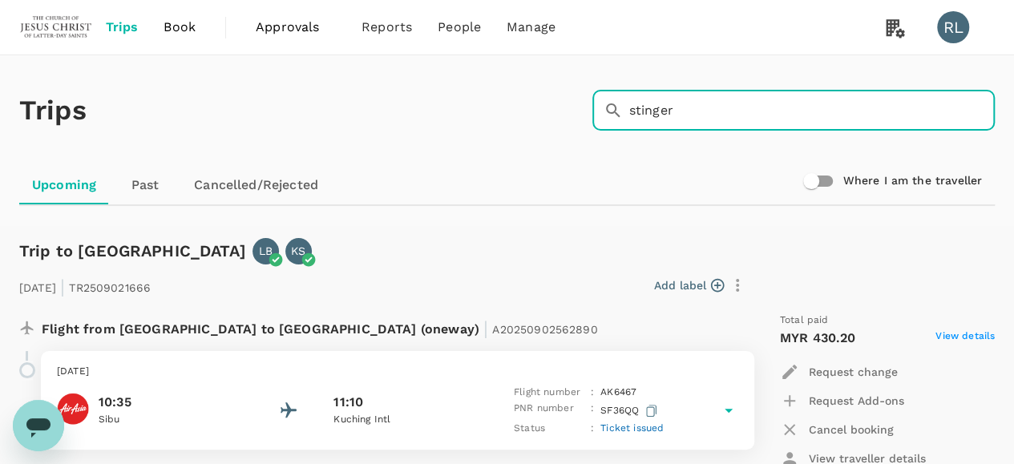
drag, startPoint x: 726, startPoint y: 116, endPoint x: 600, endPoint y: 116, distance: 126.6
click at [600, 116] on div "​ stinger ​" at bounding box center [793, 111] width 402 height 40
type input "[PERSON_NAME]"
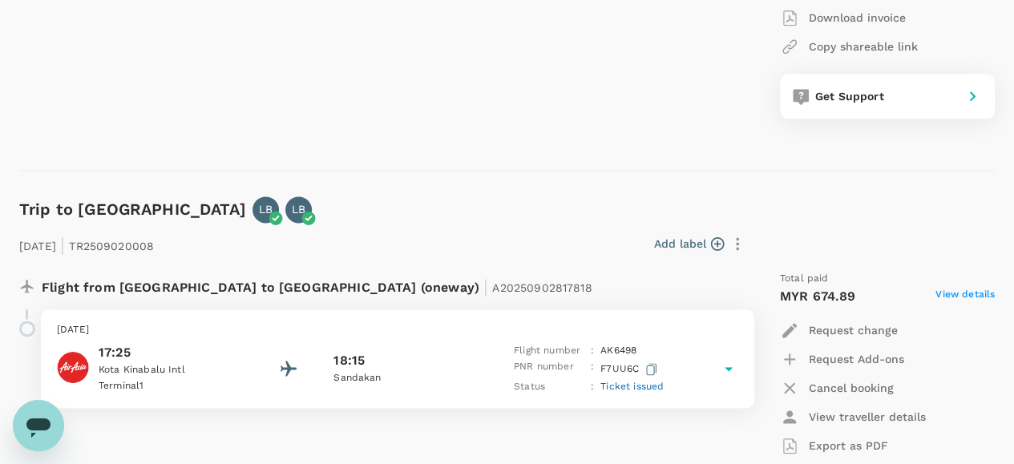
scroll to position [962, 0]
